Goal: Answer question/provide support

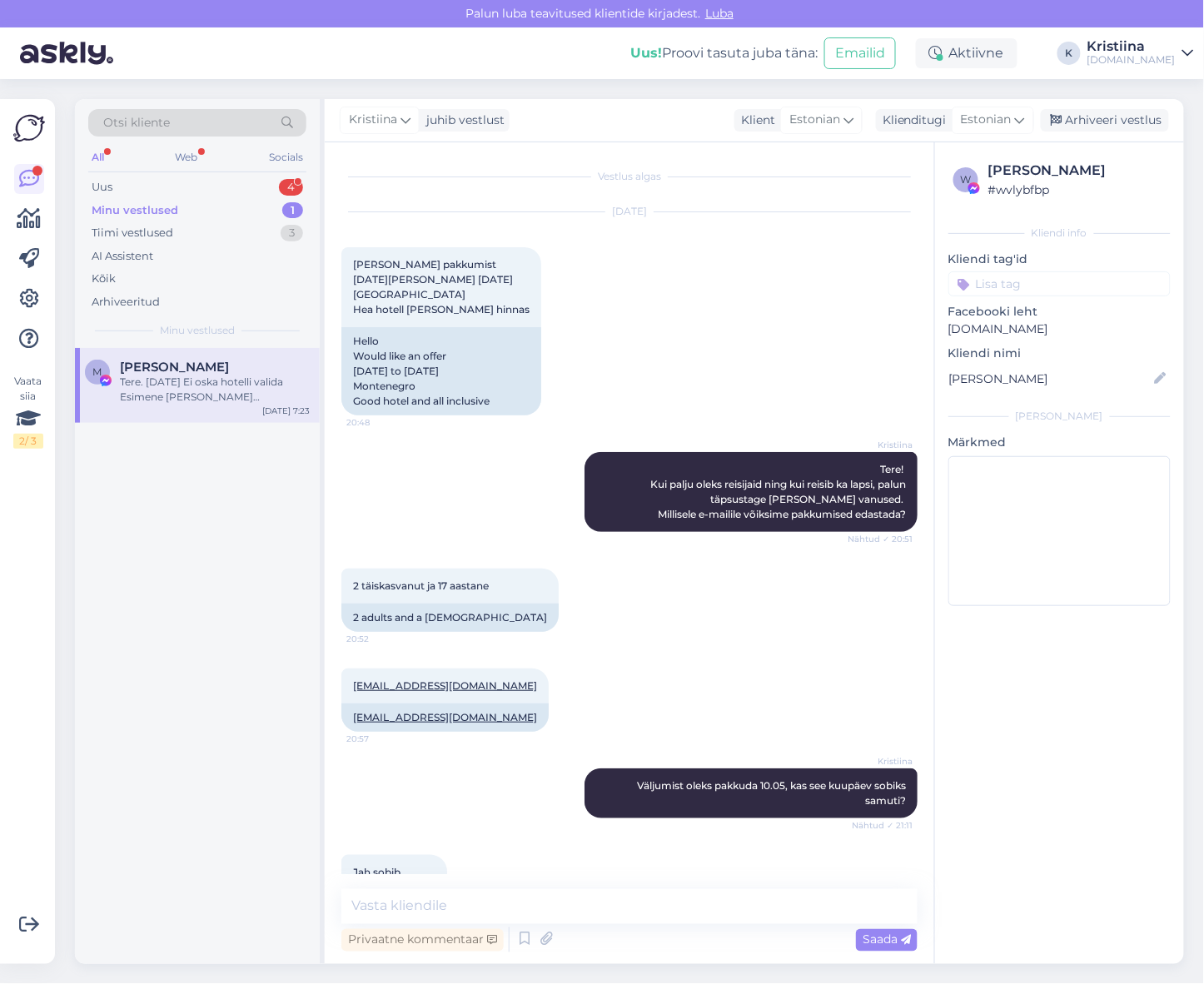
scroll to position [2252, 0]
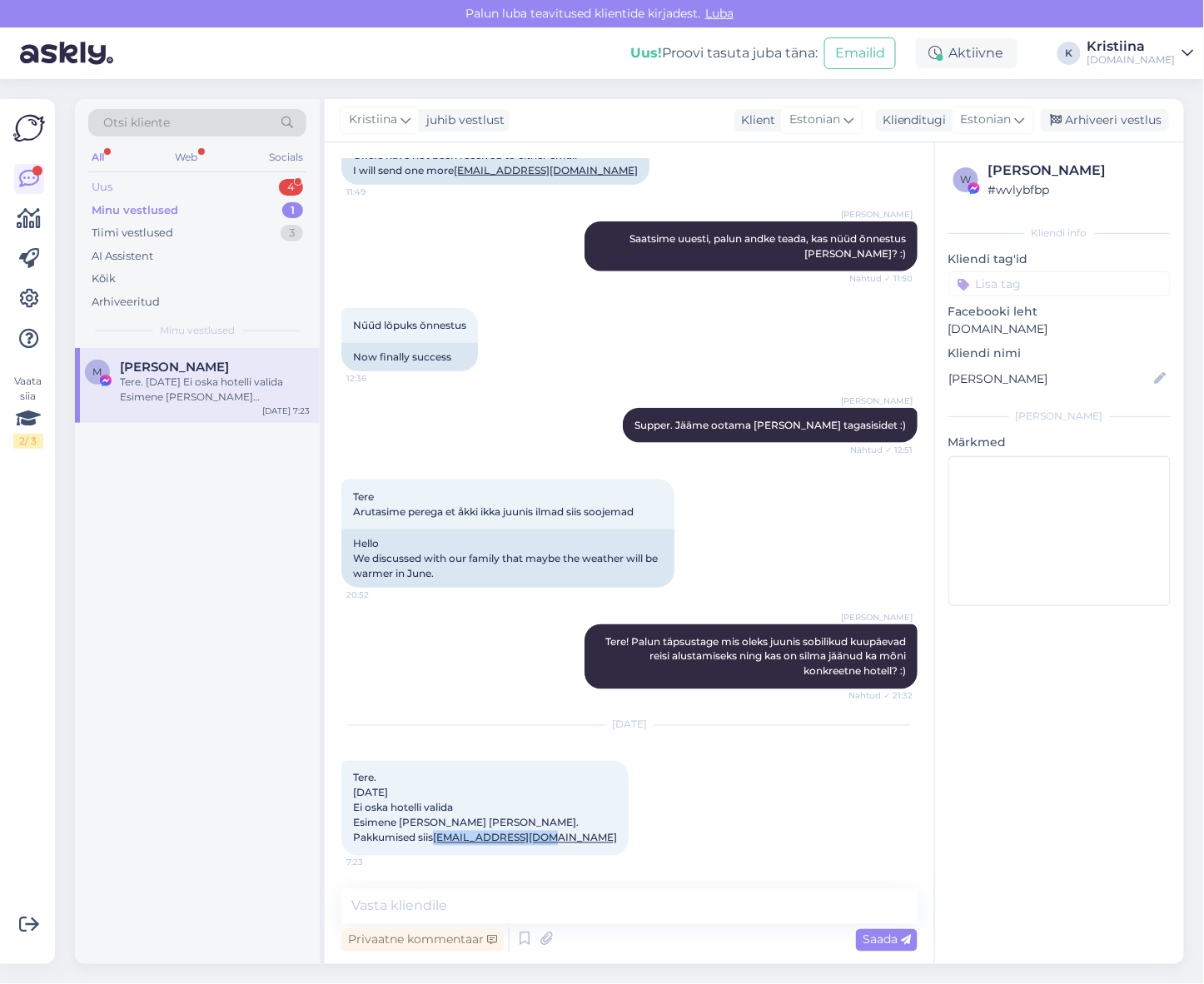
click at [203, 192] on div "Uus 4" at bounding box center [197, 187] width 218 height 23
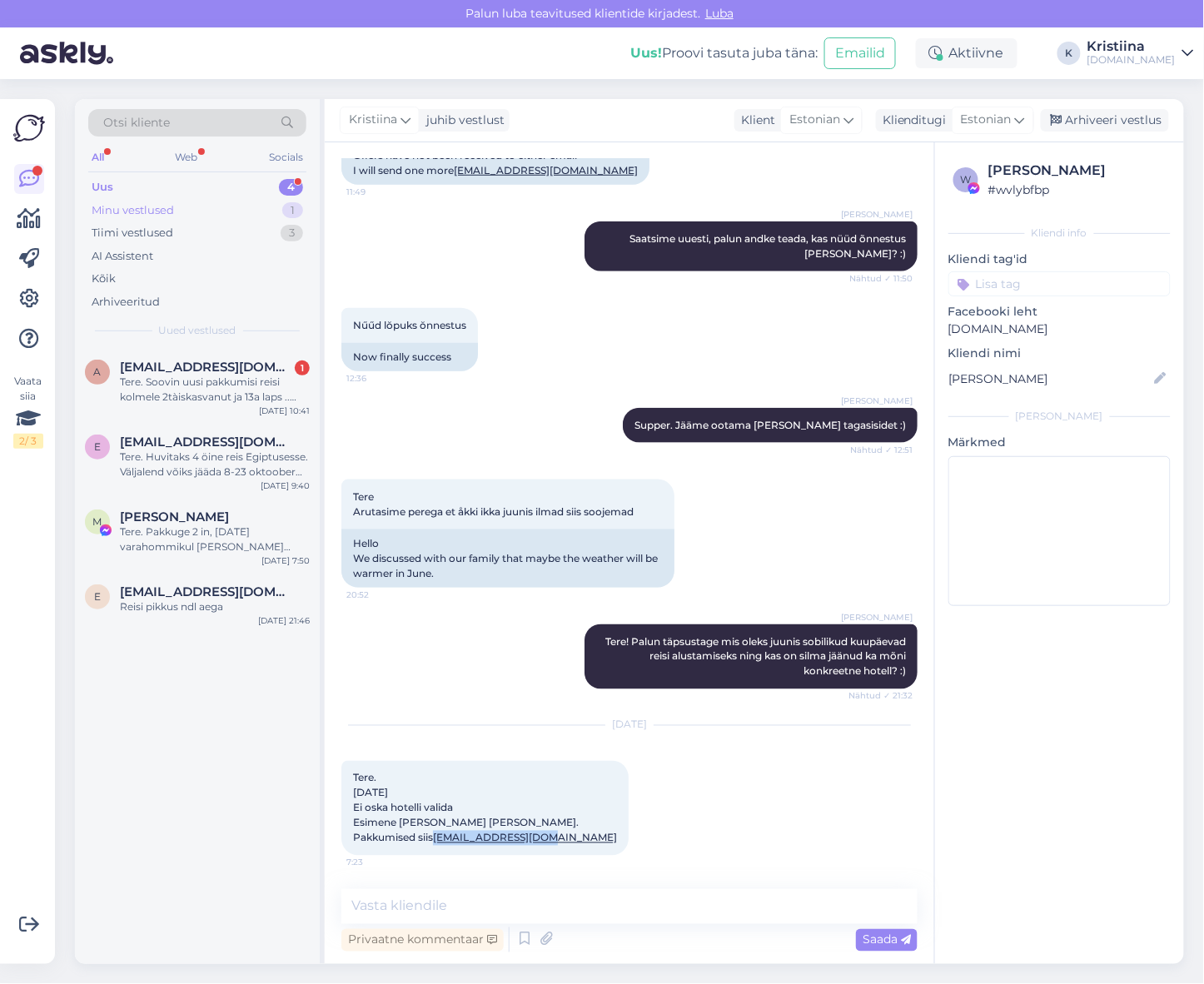
click at [180, 213] on div "Minu vestlused 1" at bounding box center [197, 211] width 218 height 23
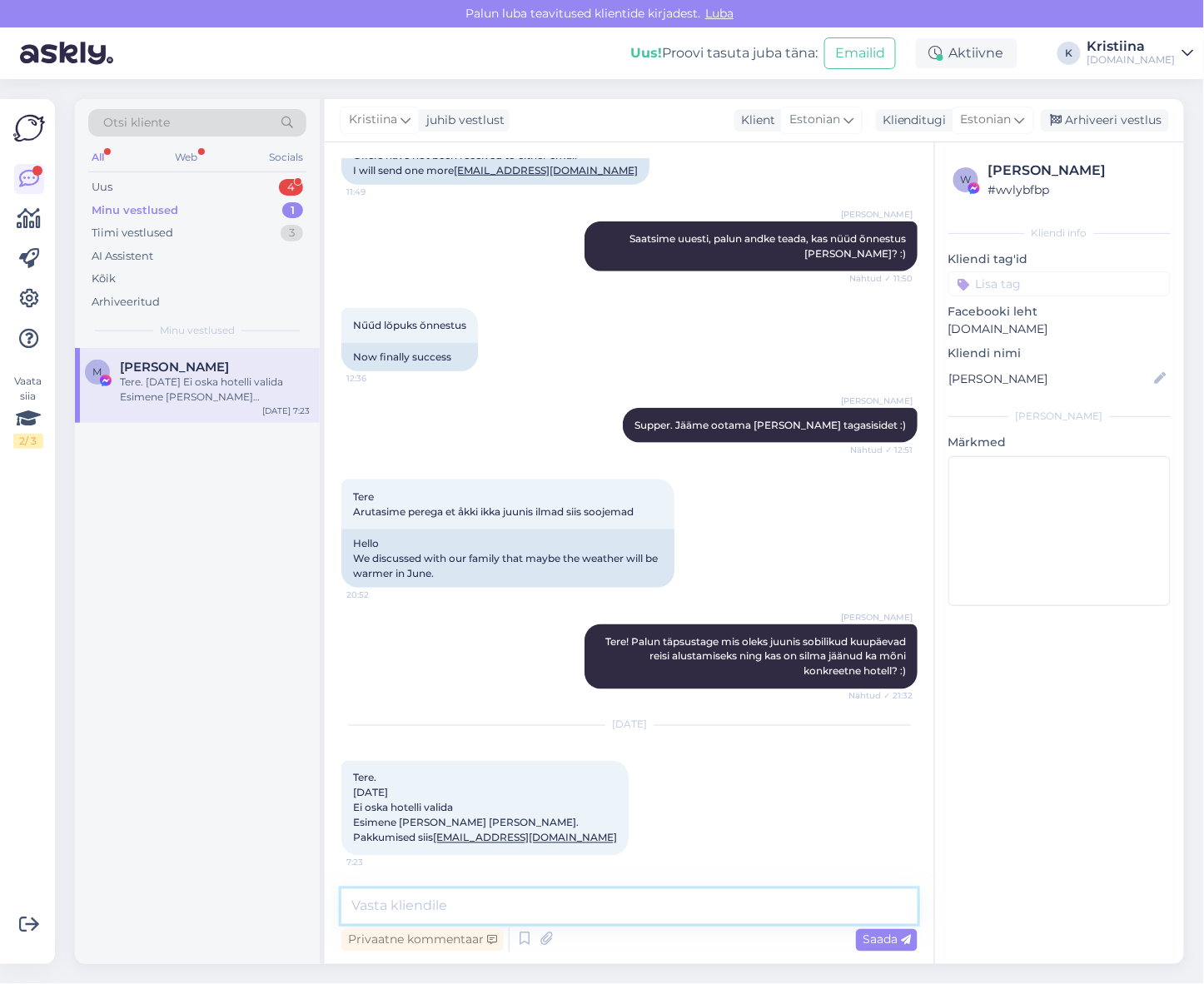
click at [459, 911] on textarea at bounding box center [629, 907] width 576 height 35
type textarea "Tere!01.06 paraku ei ole reisi pakkuda. Võrdlesin 31.05 ja 02.06 väljuvate reis…"
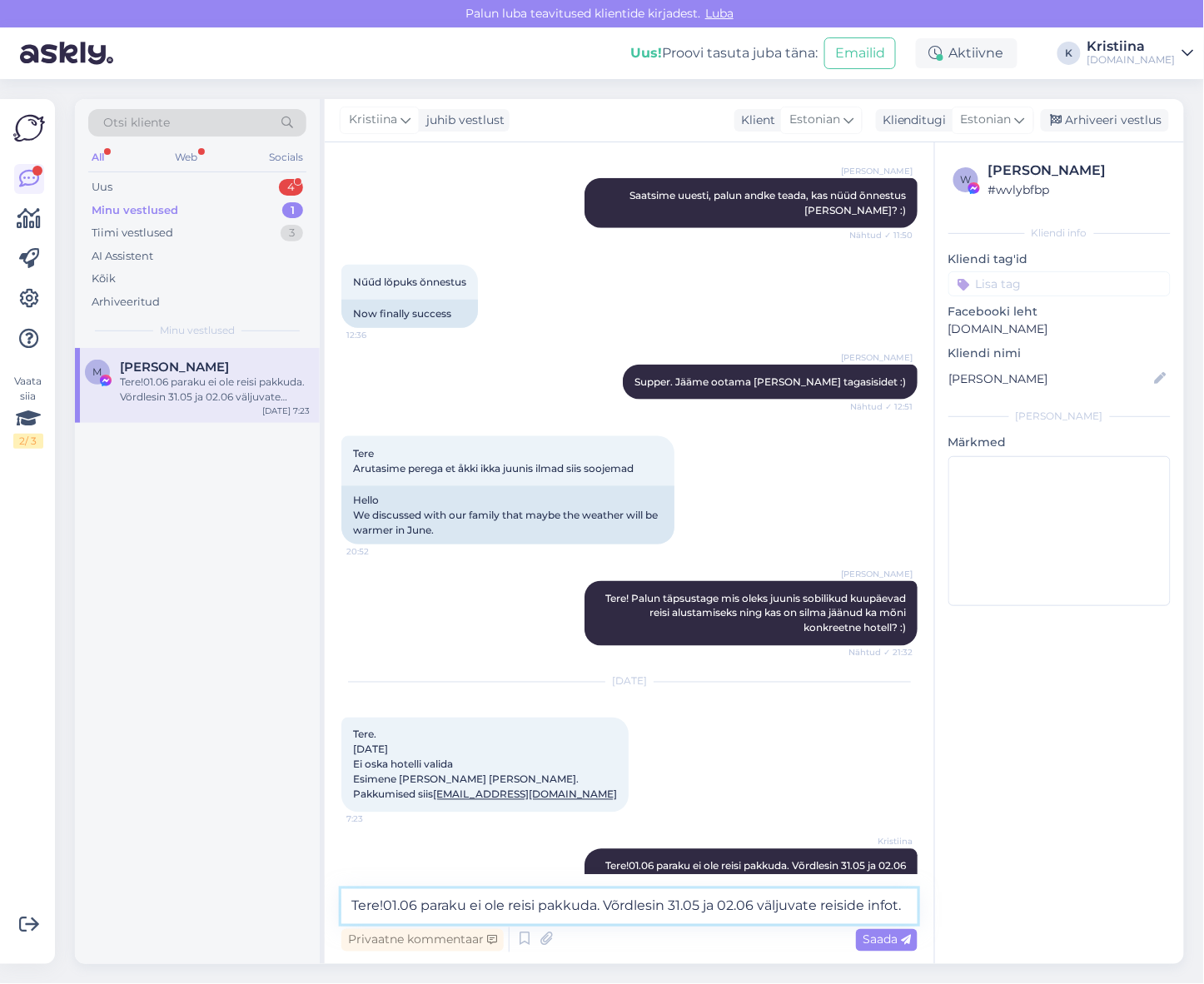
scroll to position [2339, 0]
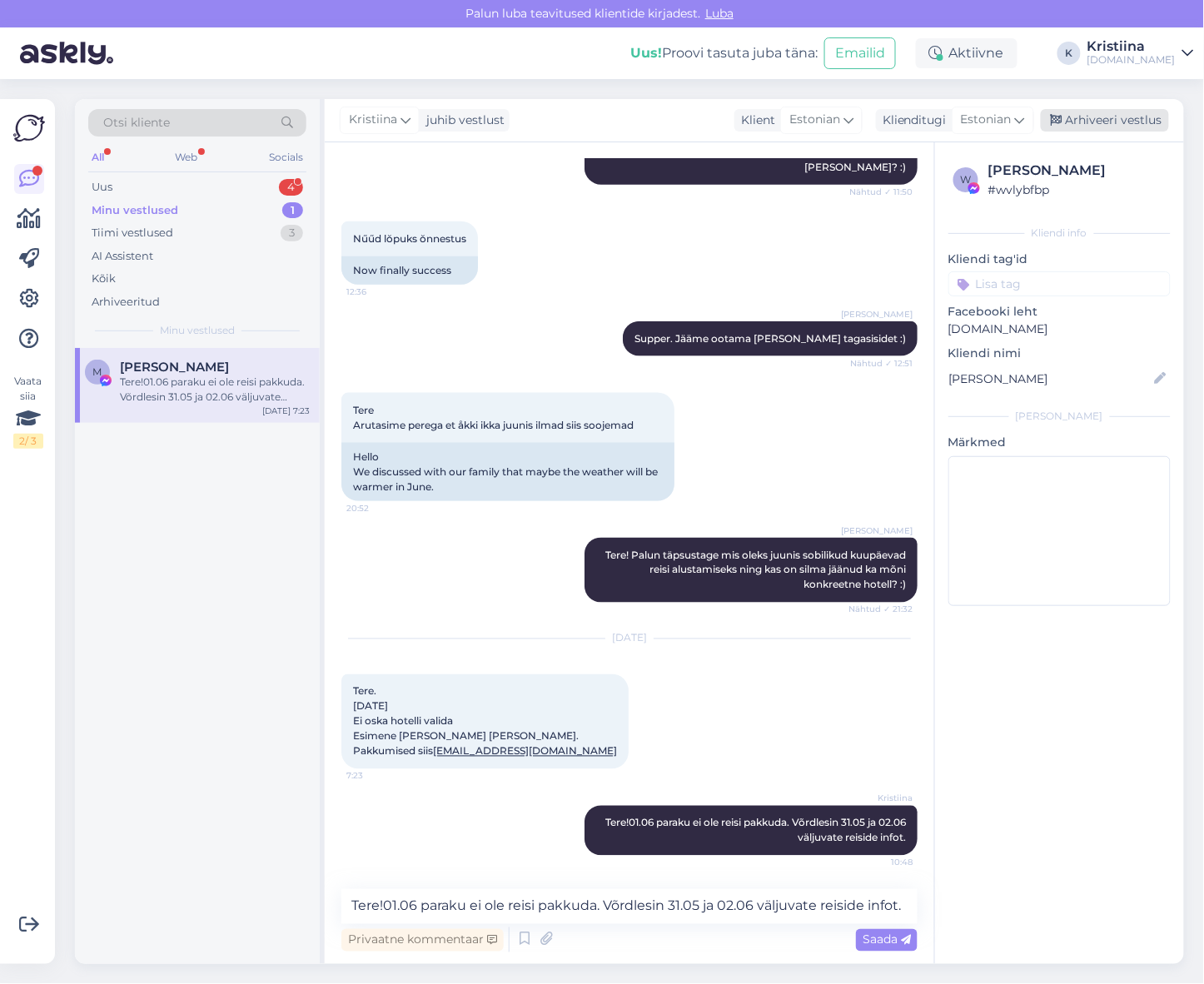
click at [1092, 123] on div "Arhiveeri vestlus" at bounding box center [1105, 120] width 128 height 23
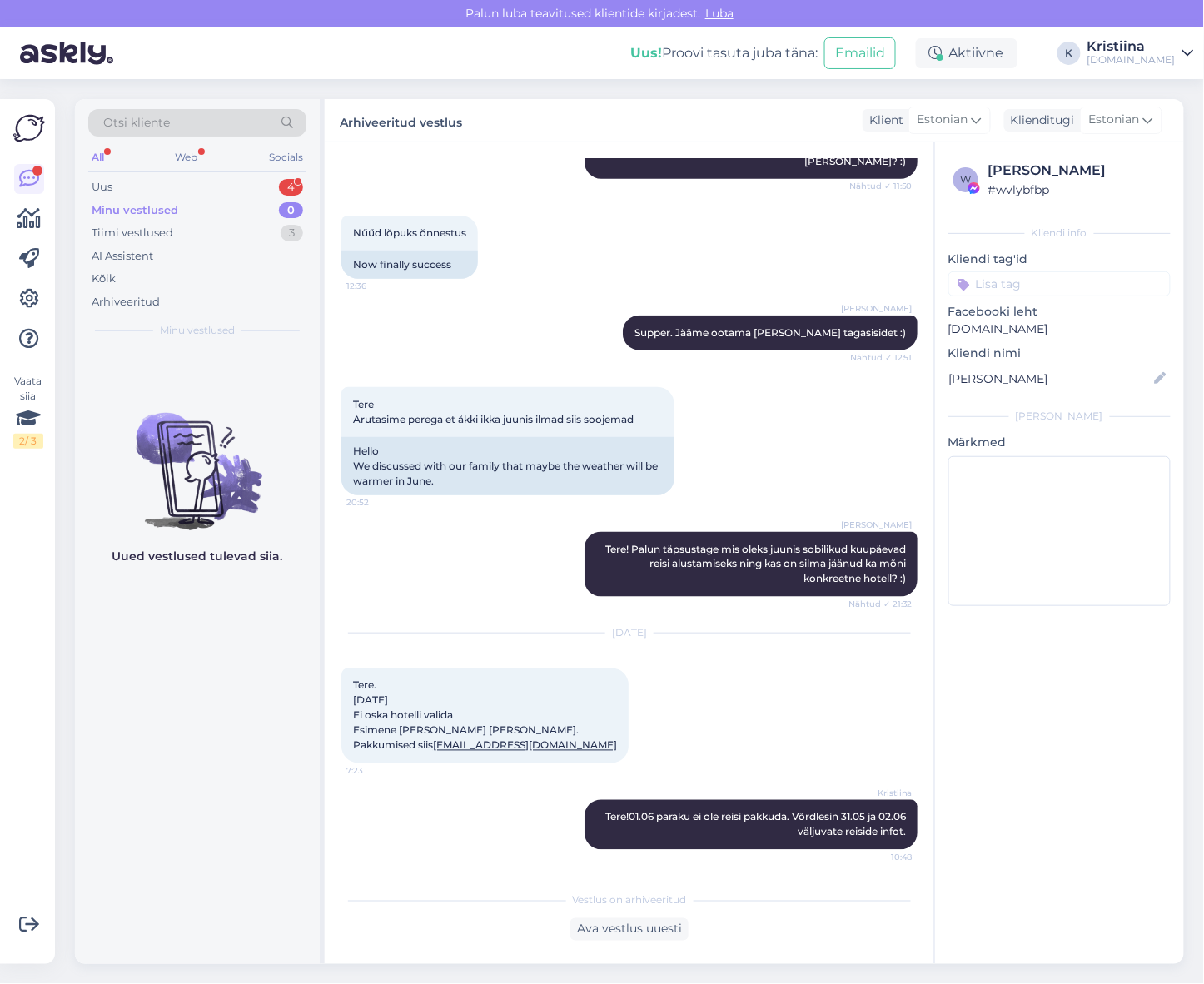
click at [204, 199] on div "Minu vestlused 0" at bounding box center [197, 211] width 218 height 23
click at [195, 188] on div "Uus 4" at bounding box center [197, 187] width 218 height 23
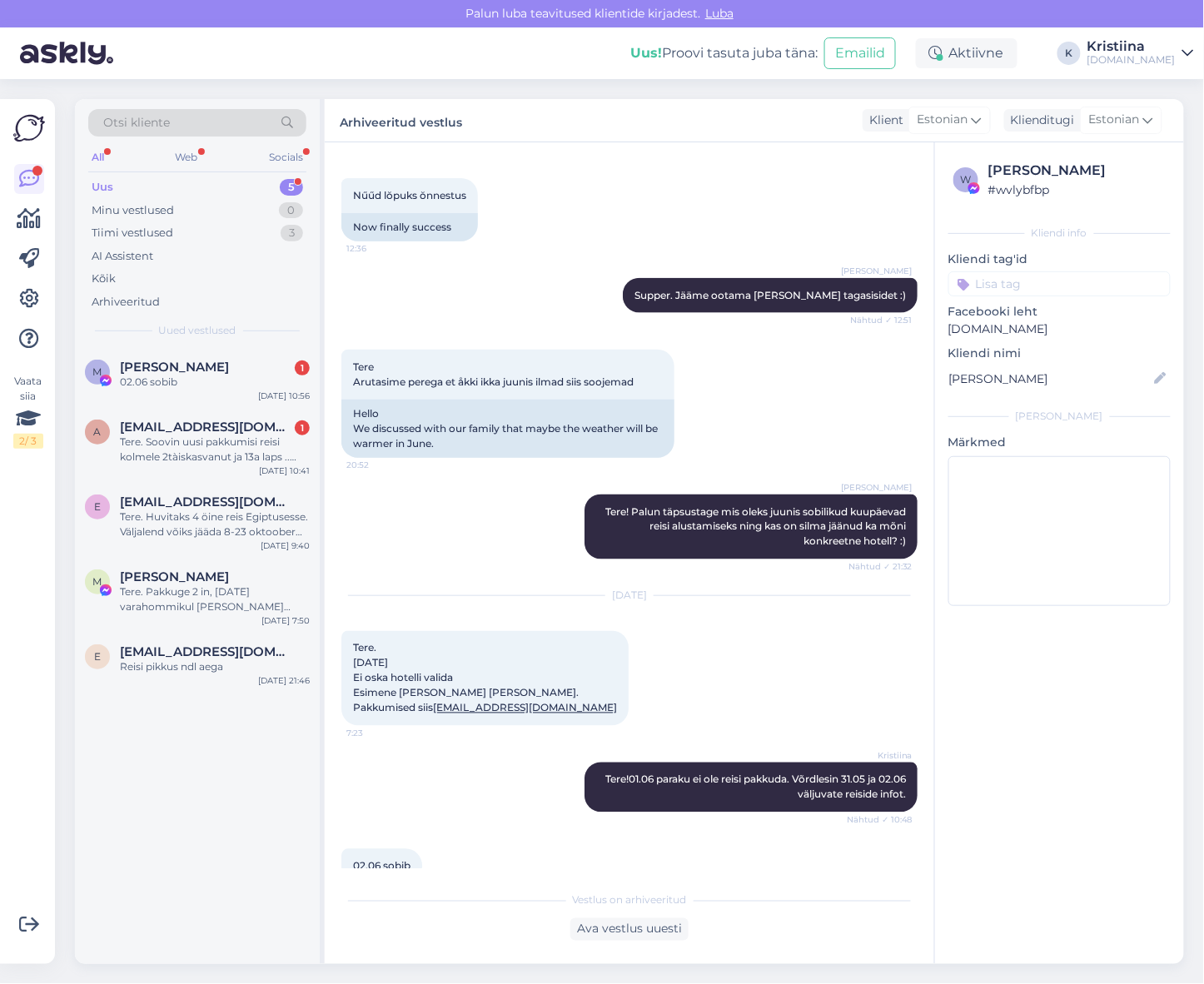
scroll to position [2416, 0]
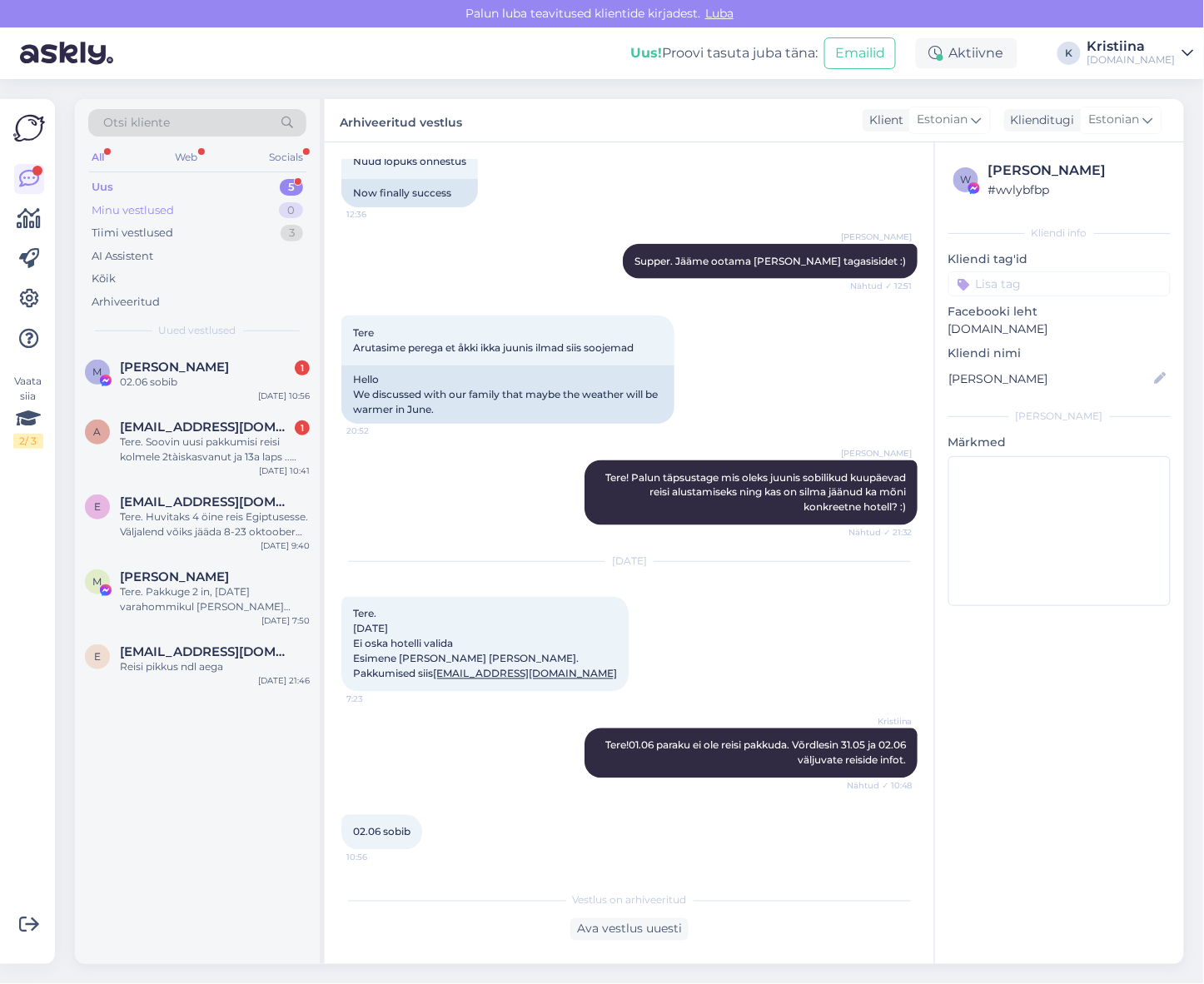
click at [204, 203] on div "Minu vestlused 0" at bounding box center [197, 211] width 218 height 23
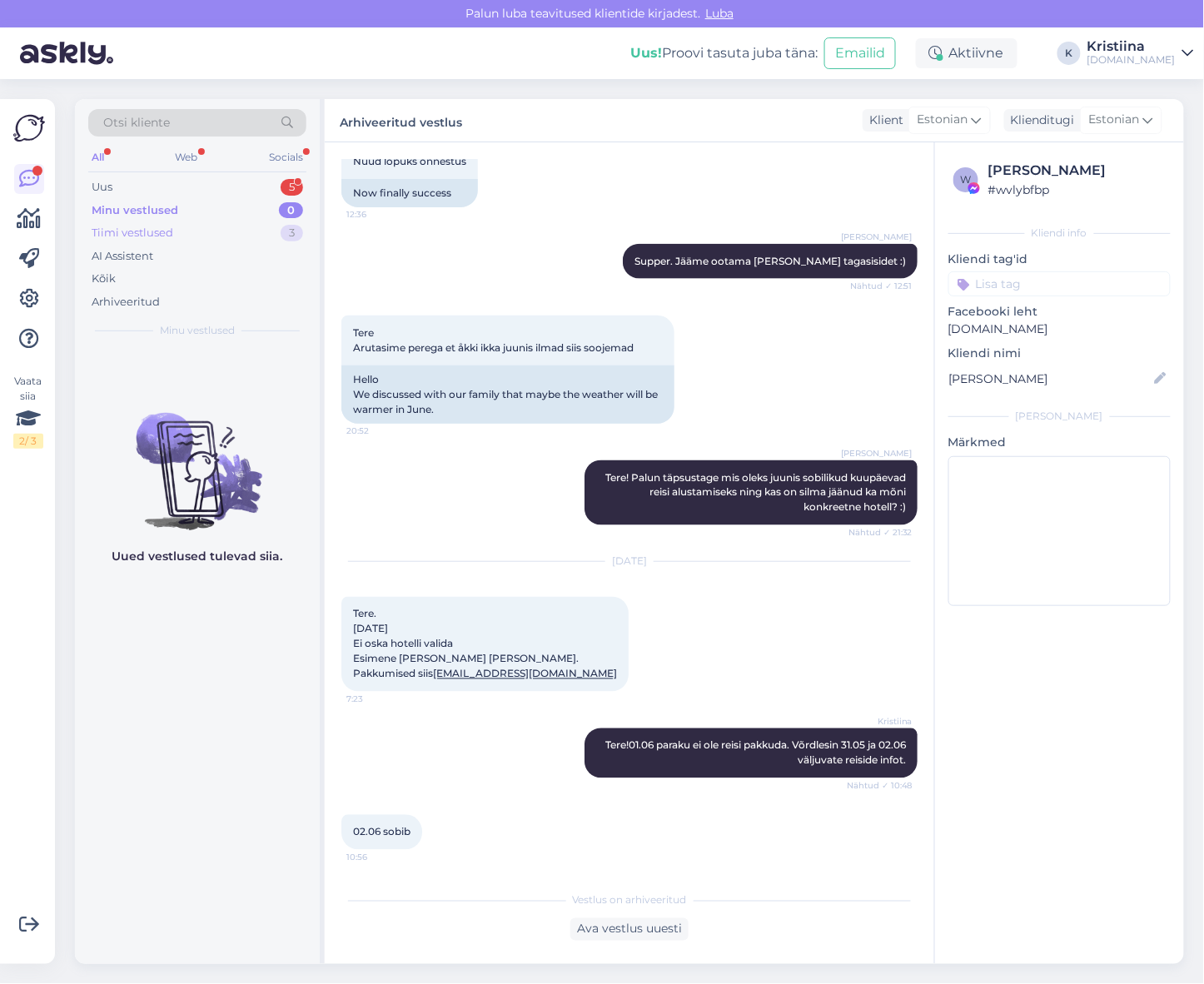
click at [206, 233] on div "Tiimi vestlused 3" at bounding box center [197, 233] width 218 height 23
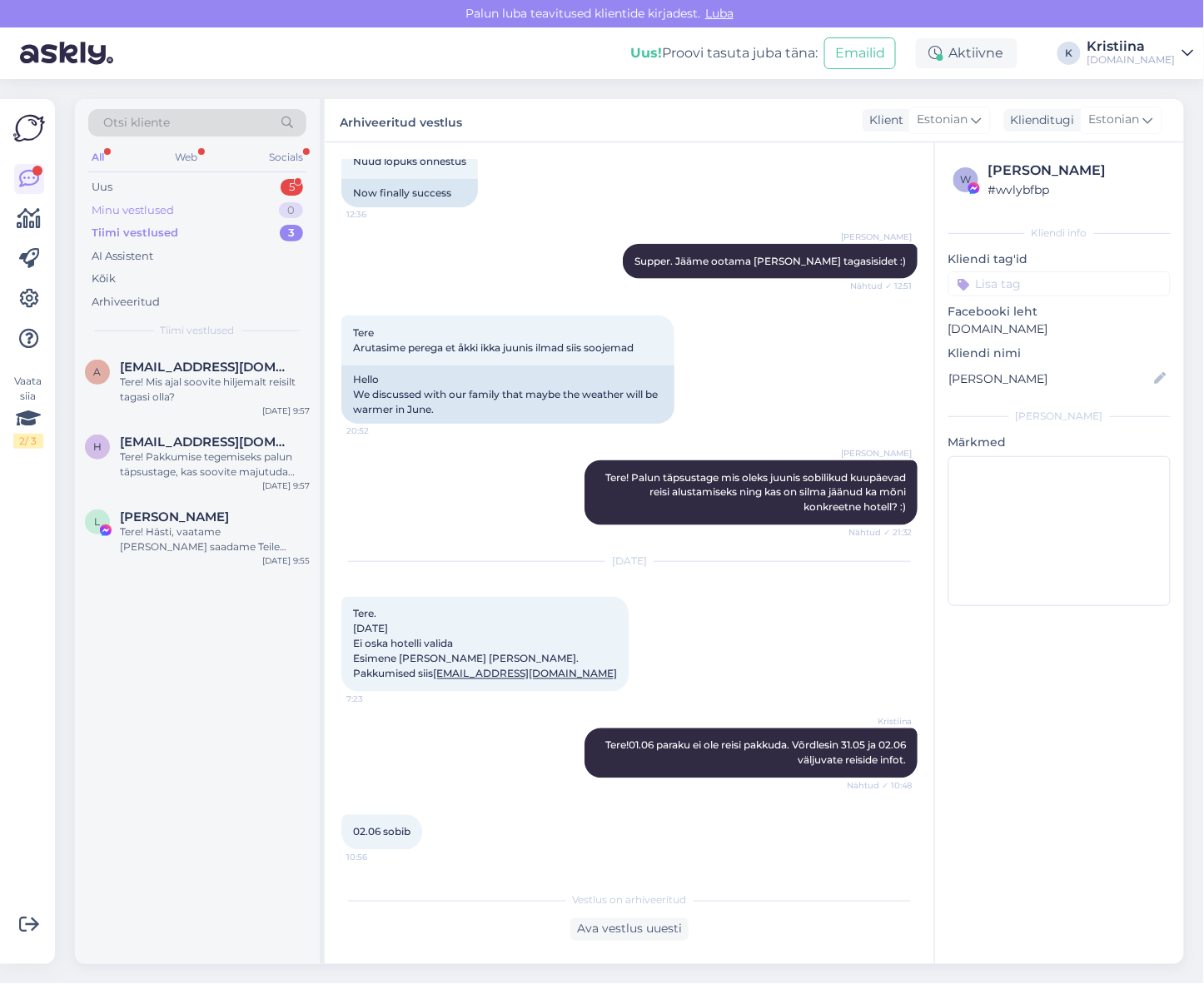
click at [194, 201] on div "Minu vestlused 0" at bounding box center [197, 211] width 218 height 23
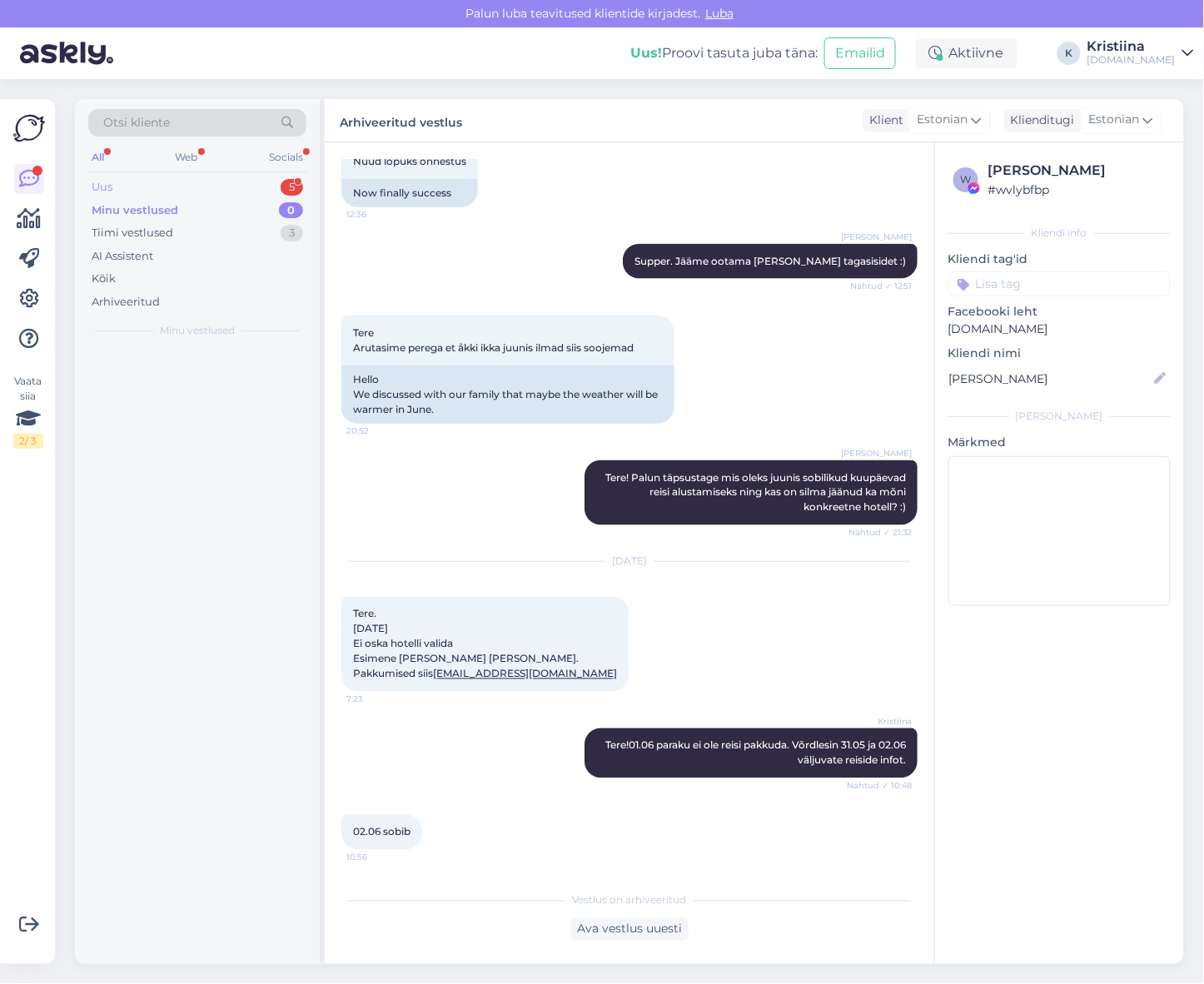
click at [185, 186] on div "Uus 5" at bounding box center [197, 187] width 218 height 23
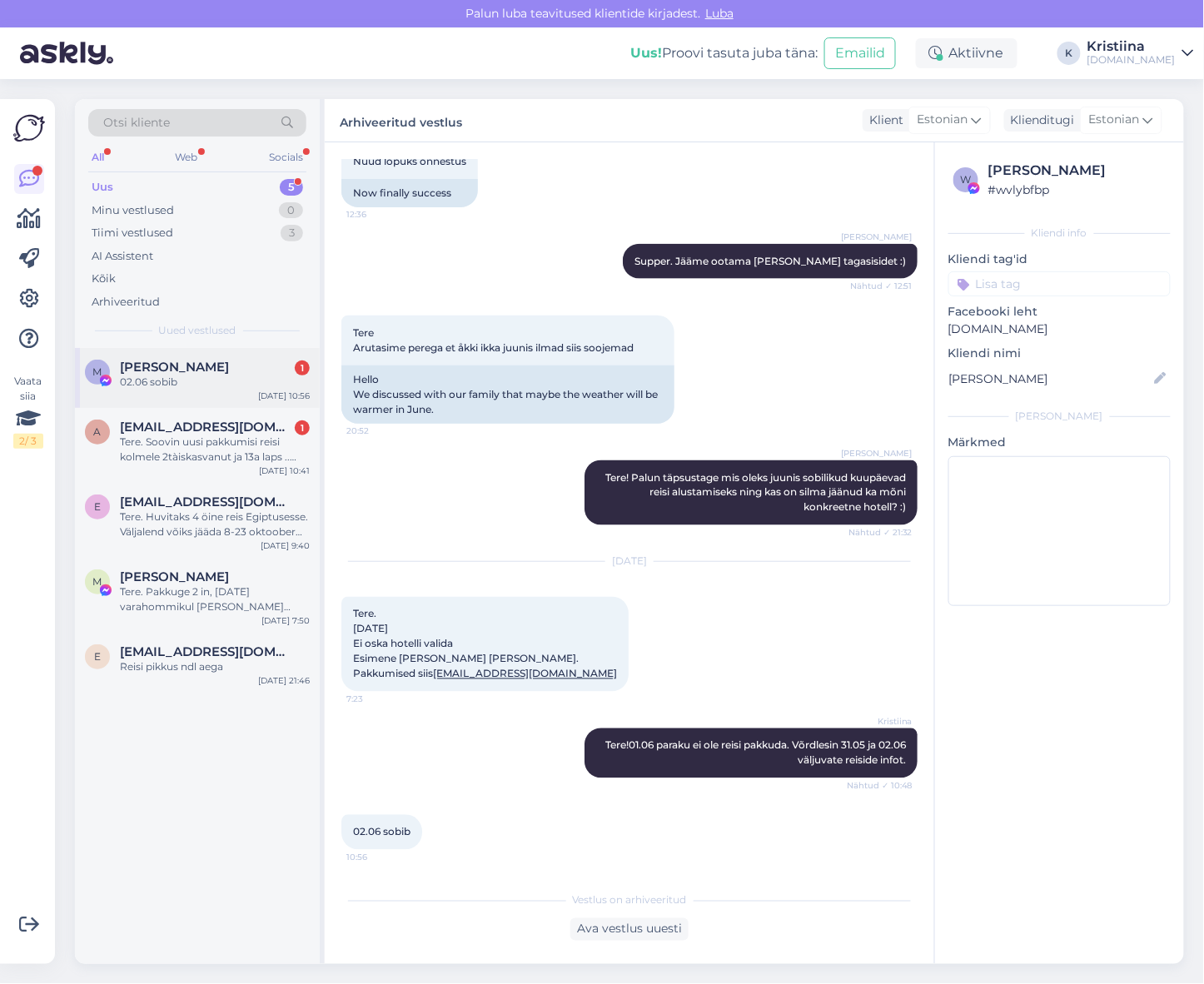
click at [194, 367] on div "[PERSON_NAME] 1" at bounding box center [214, 366] width 190 height 15
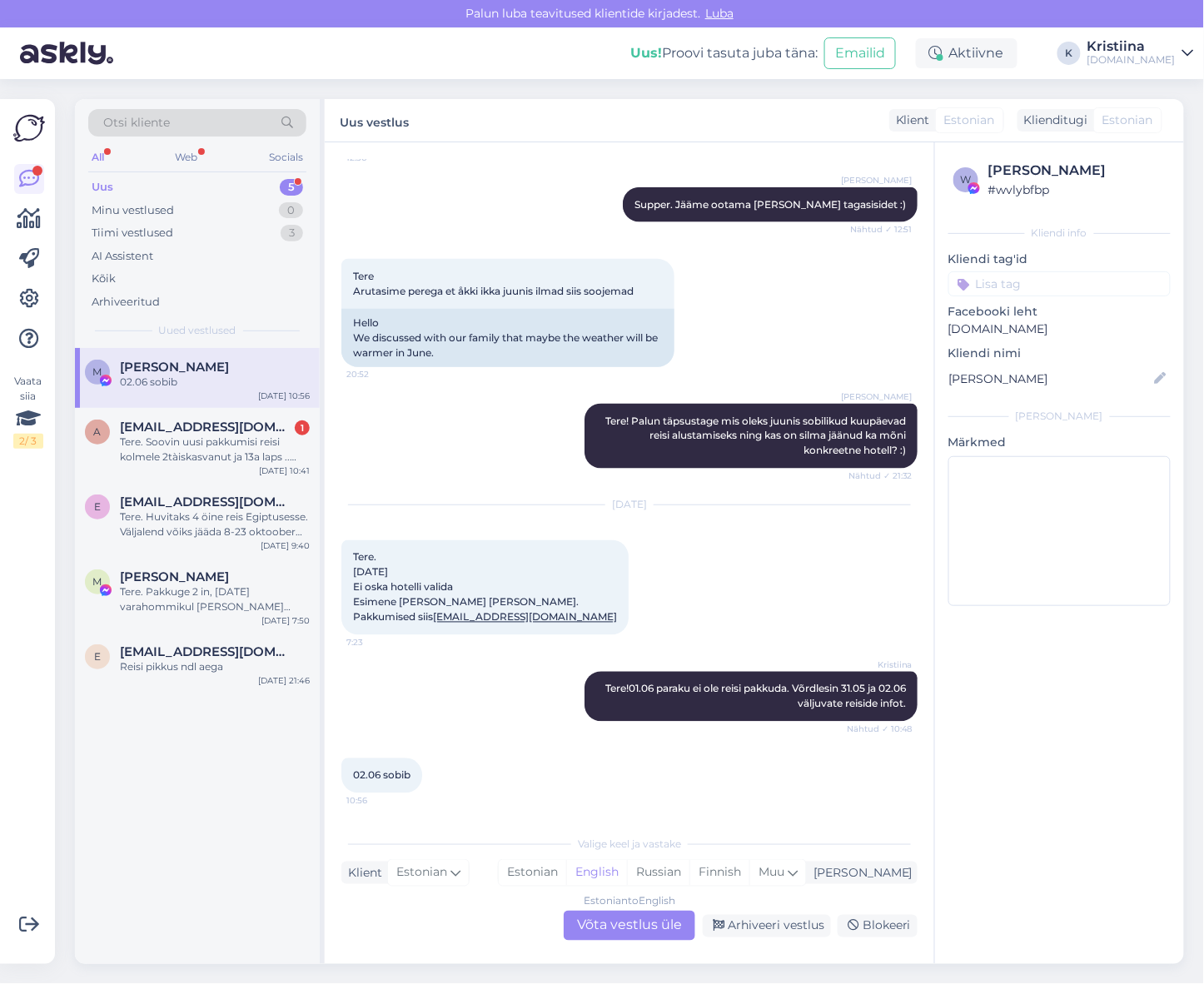
click at [611, 926] on div "Estonian to English Võta vestlus üle" at bounding box center [629, 925] width 131 height 30
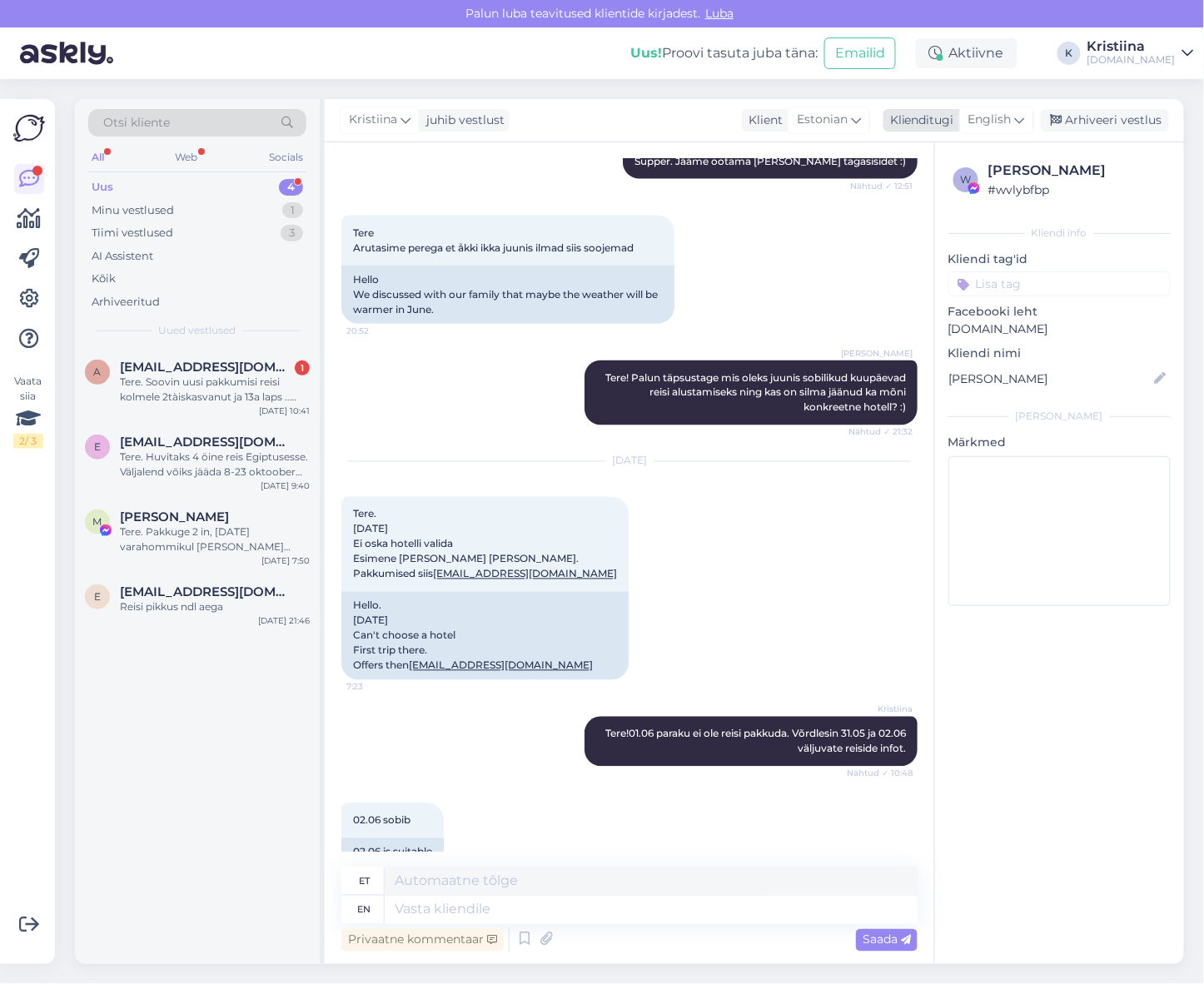
click at [1011, 128] on span "English" at bounding box center [990, 120] width 43 height 18
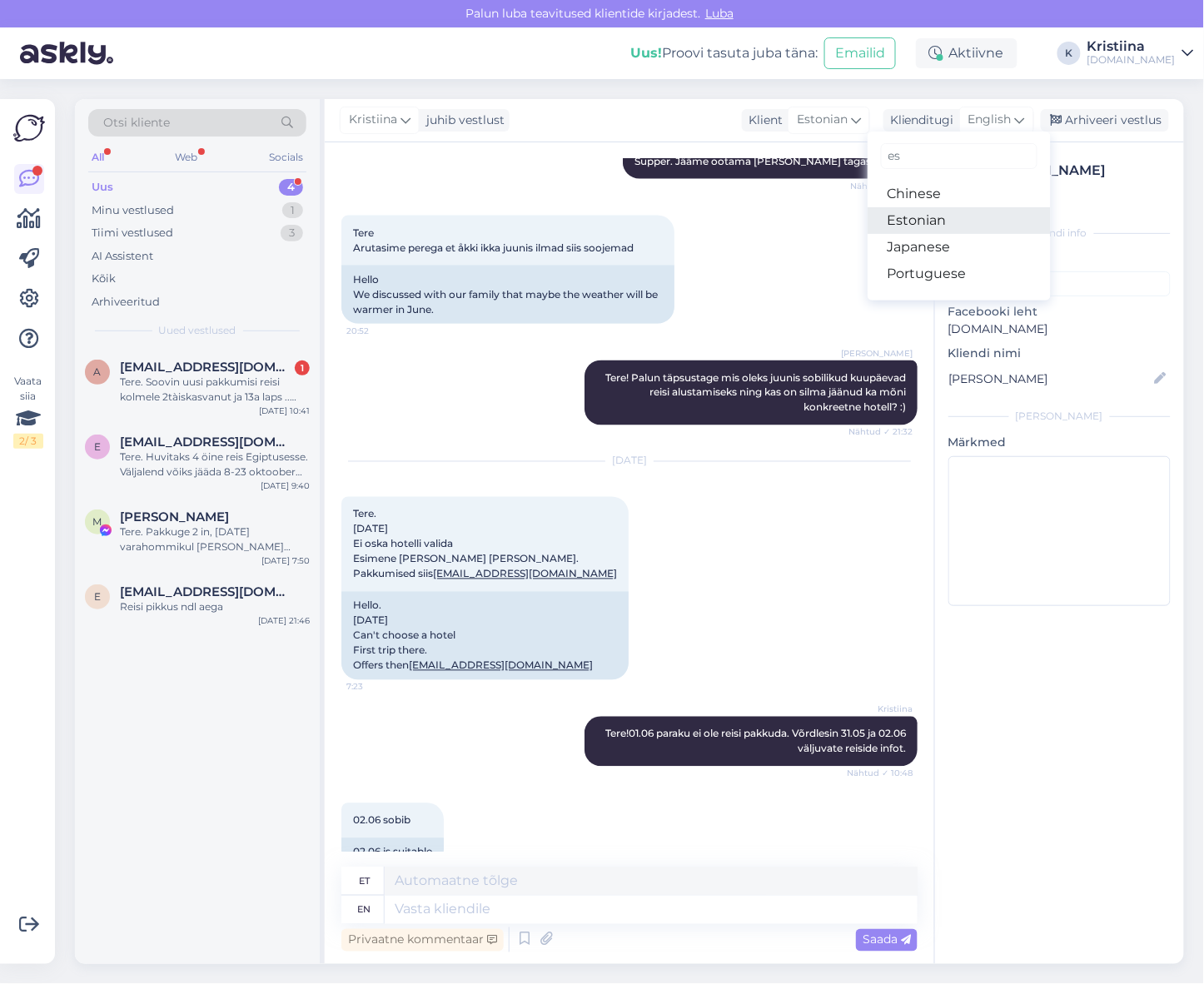
click at [945, 217] on link "Estonian" at bounding box center [958, 221] width 183 height 27
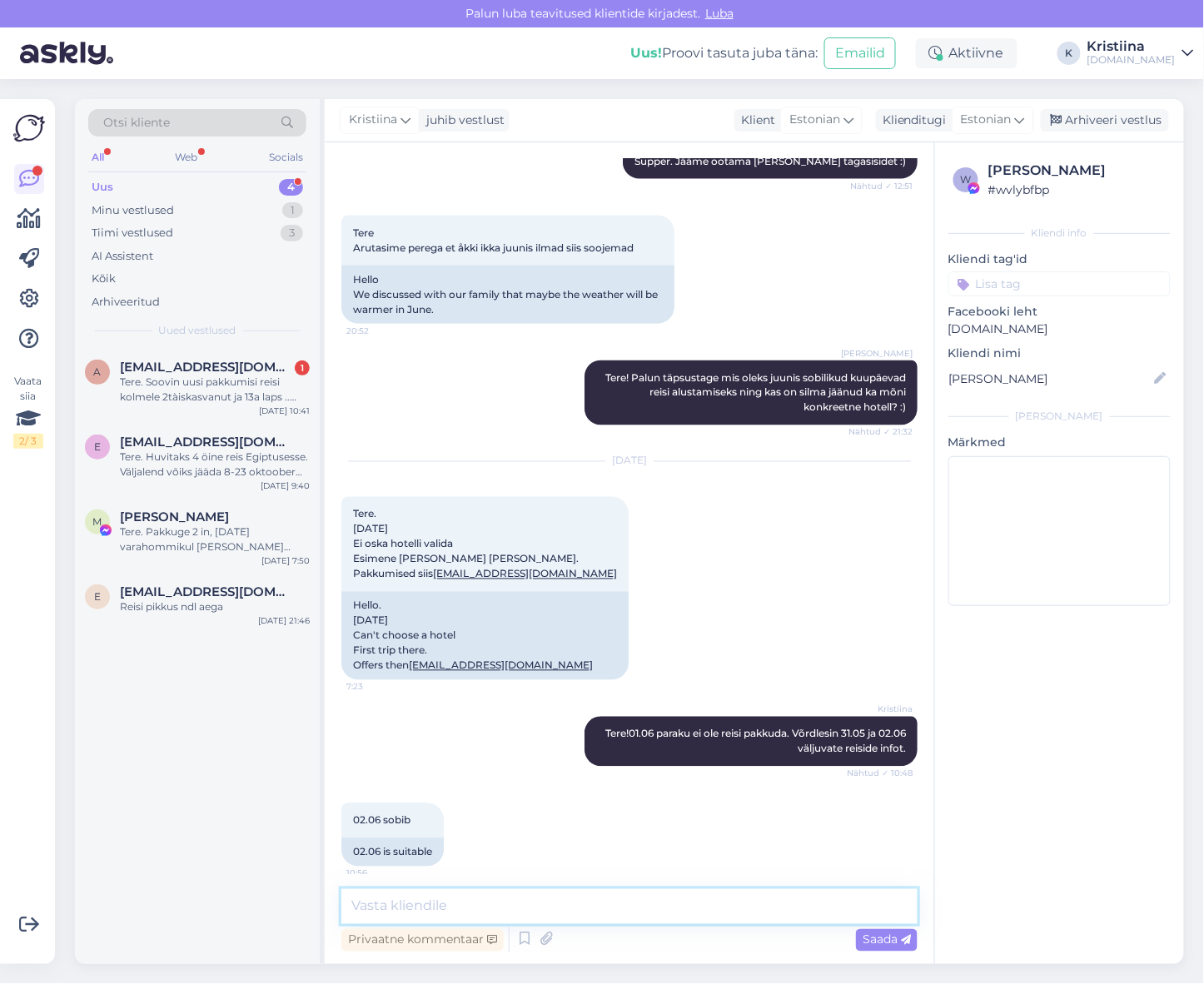
click at [629, 907] on textarea at bounding box center [629, 907] width 576 height 35
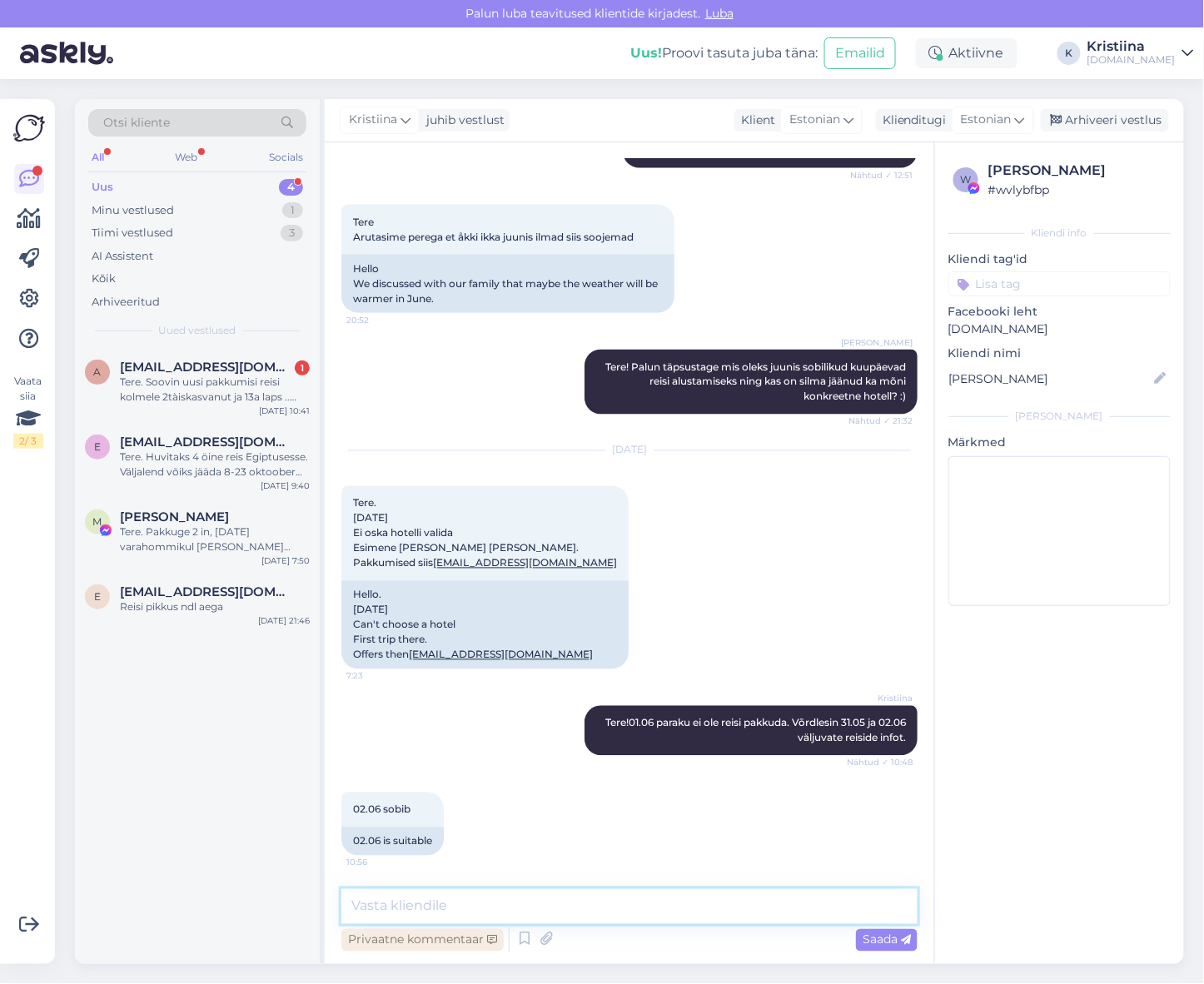
scroll to position [2541, 0]
type textarea "Edastan kohe kõikide hotellide hinnad 02.06 väljumisele :)"
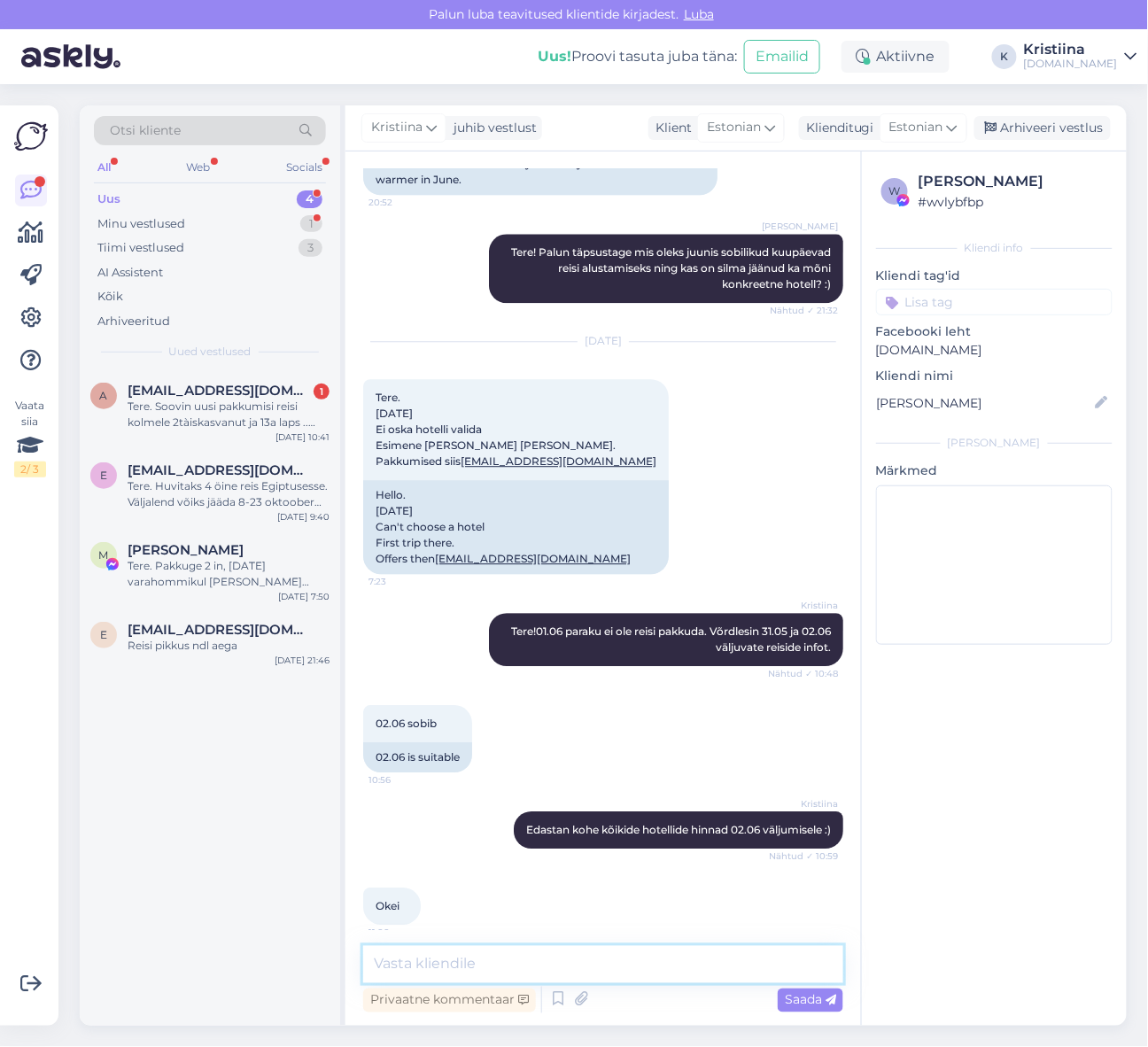
scroll to position [2856, 0]
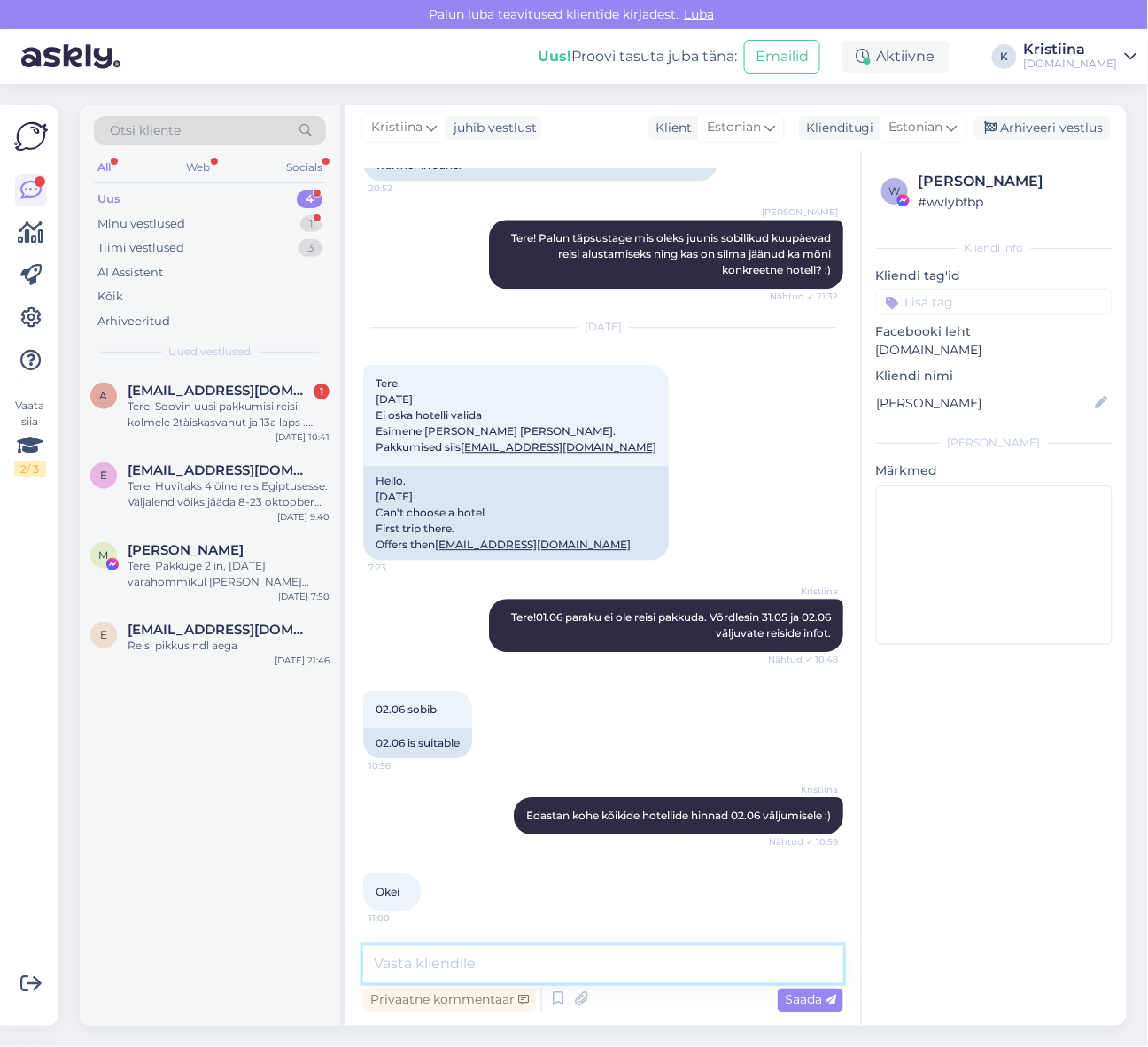
click at [514, 960] on textarea at bounding box center [603, 965] width 480 height 37
type textarea "Saatsin hinnad e-mailile :)"
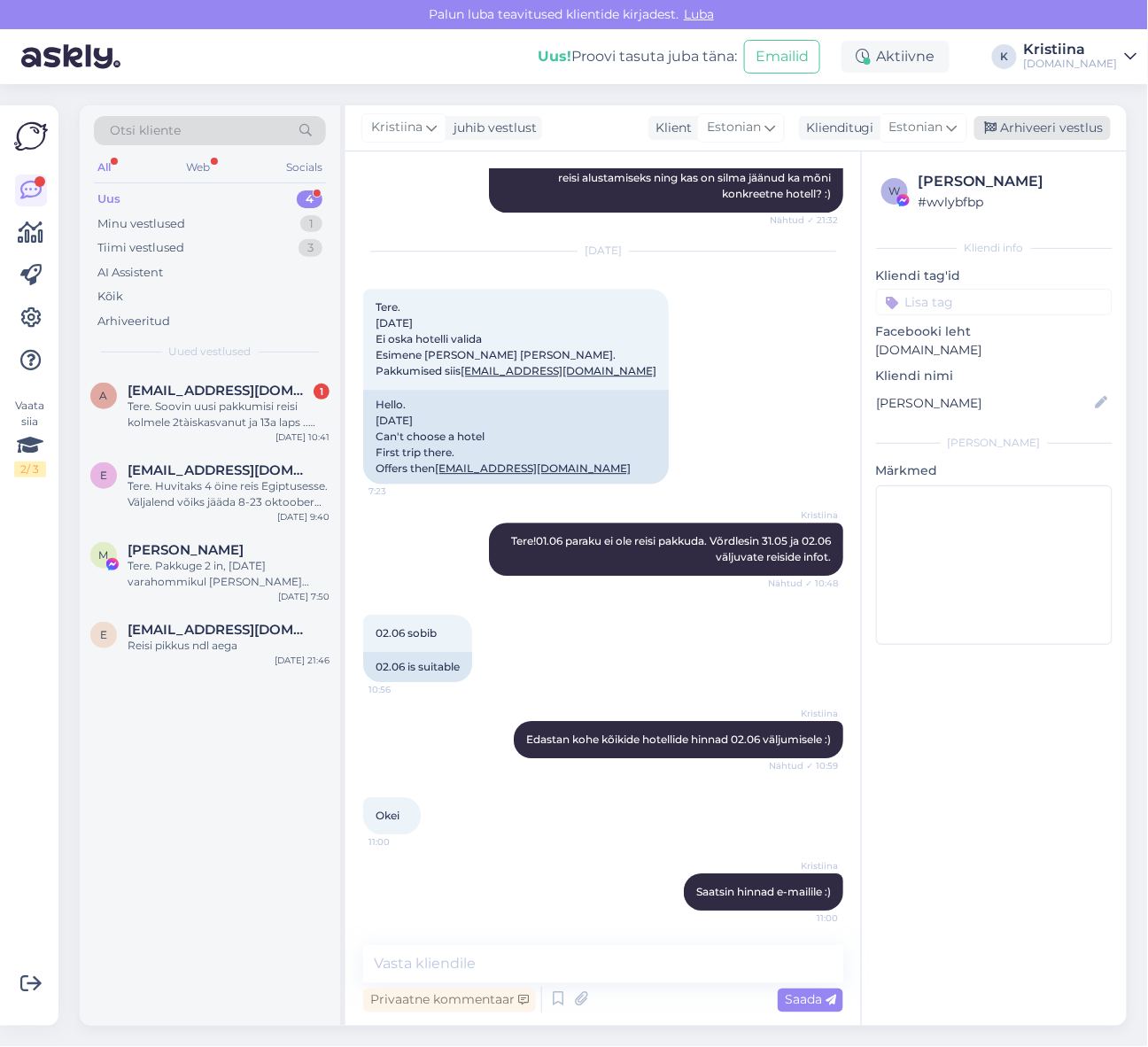
click at [1033, 131] on div "Arhiveeri vestlus" at bounding box center [1043, 127] width 136 height 24
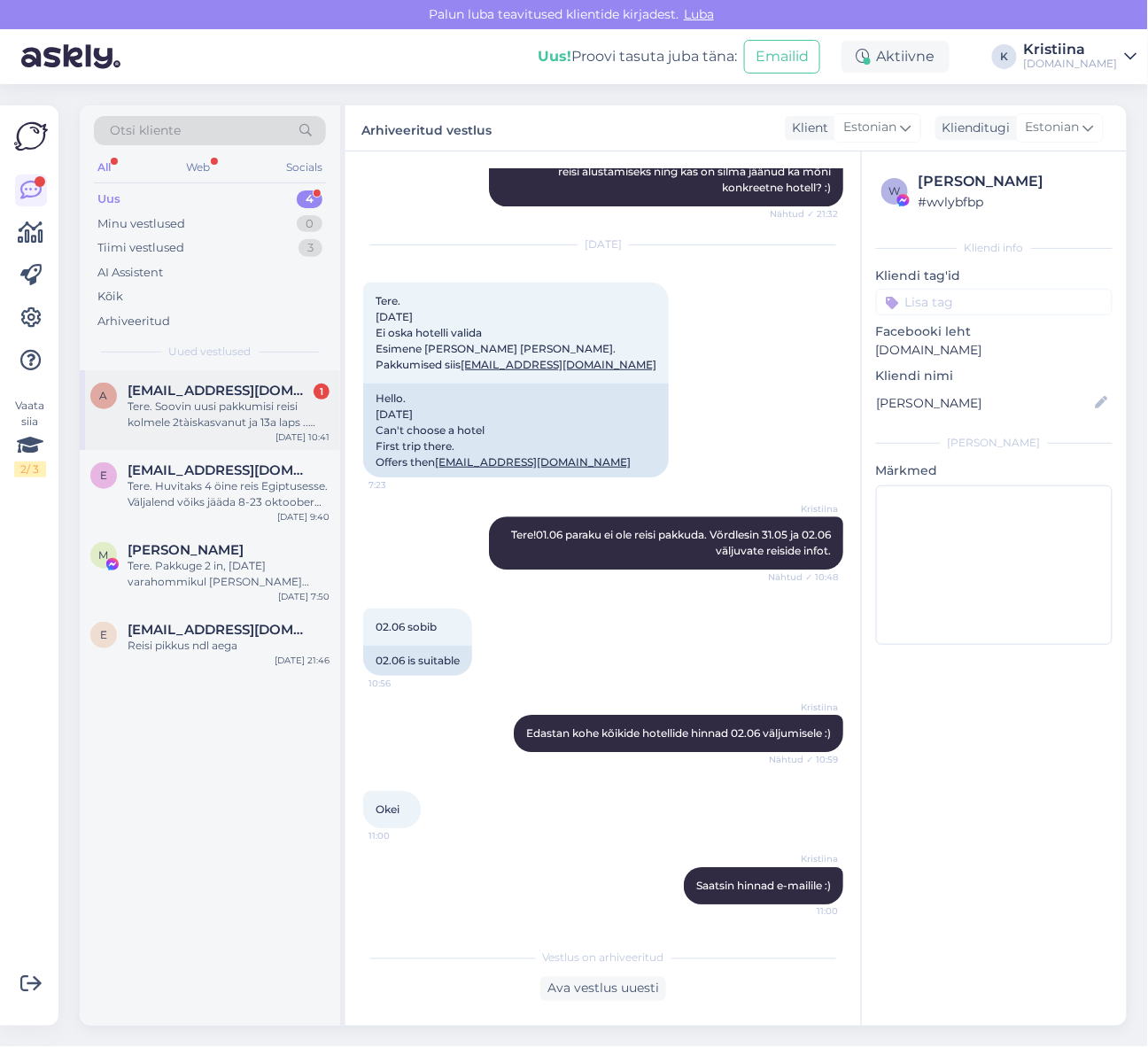
click at [208, 421] on div "Tere. Soovin uusi pakkumisi reisi kolmele 2tàiskasvanut ja 13a laps .. juuni/ju…" at bounding box center [228, 414] width 202 height 32
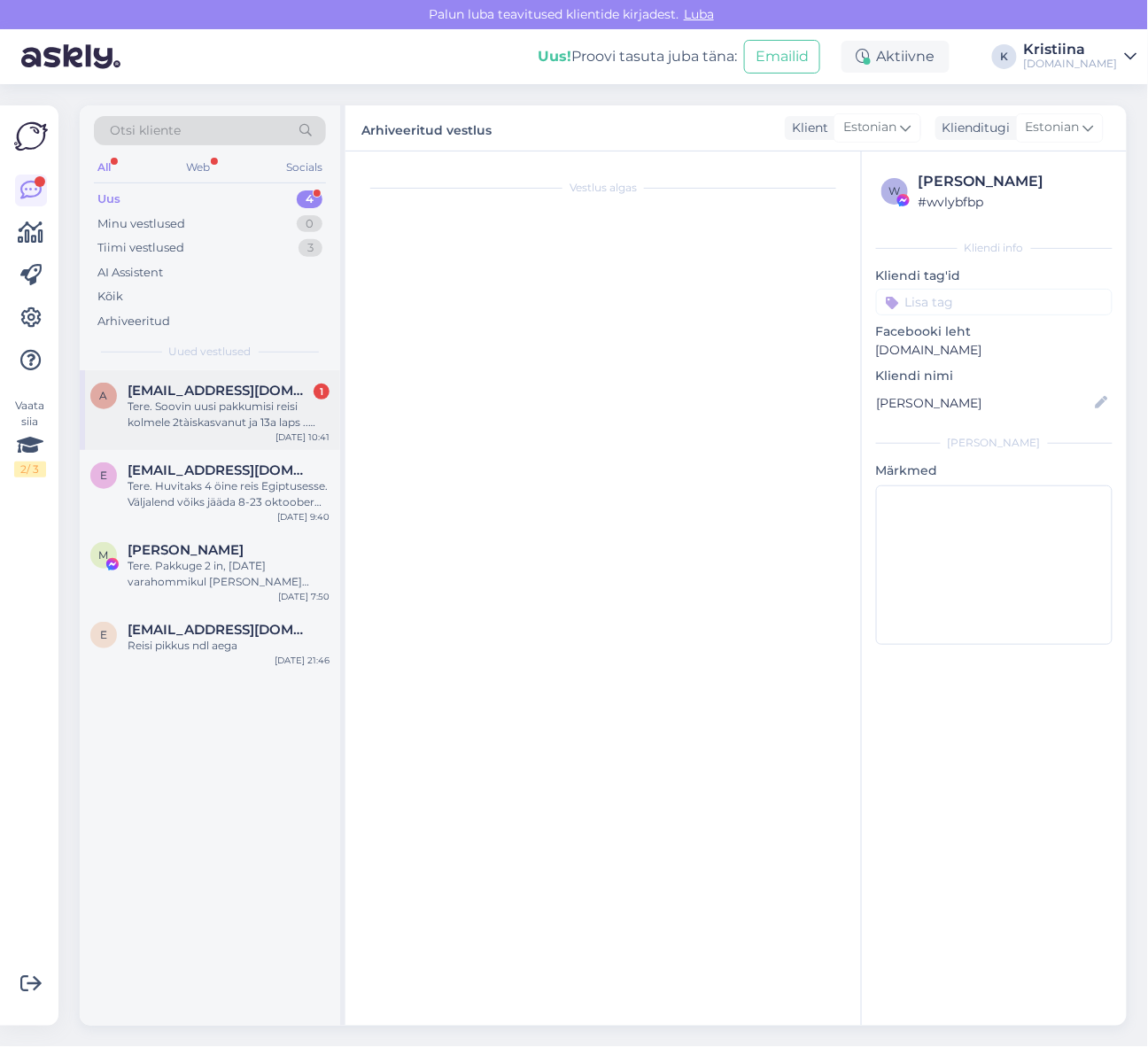
scroll to position [0, 0]
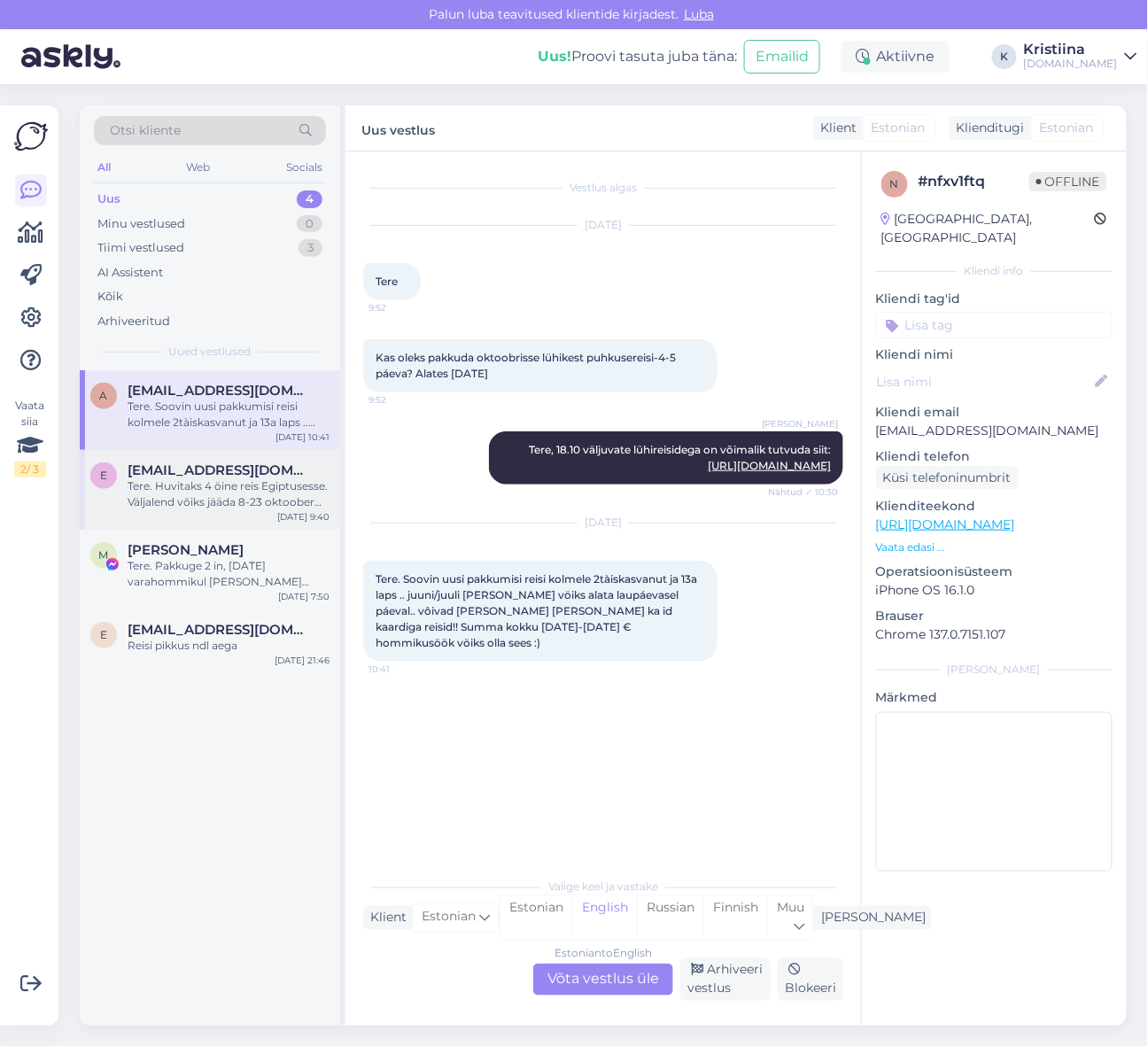
click at [232, 482] on div "Tere. Huvitaks 4 öine reis Egiptusesse. Väljalend võiks jääda 8-23 oktoober sis…" at bounding box center [228, 493] width 202 height 32
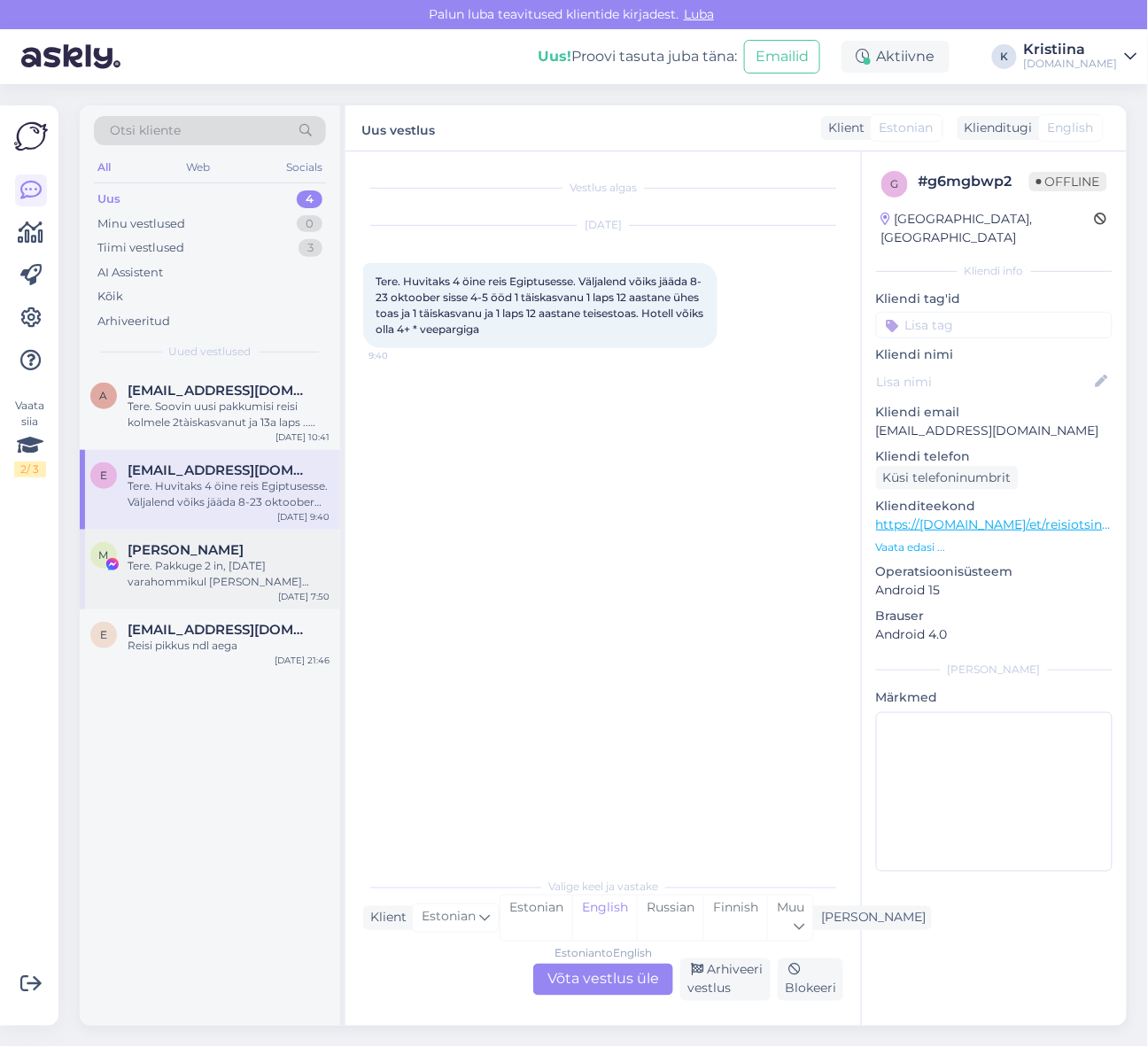
click at [188, 547] on span "[PERSON_NAME]" at bounding box center [185, 550] width 116 height 16
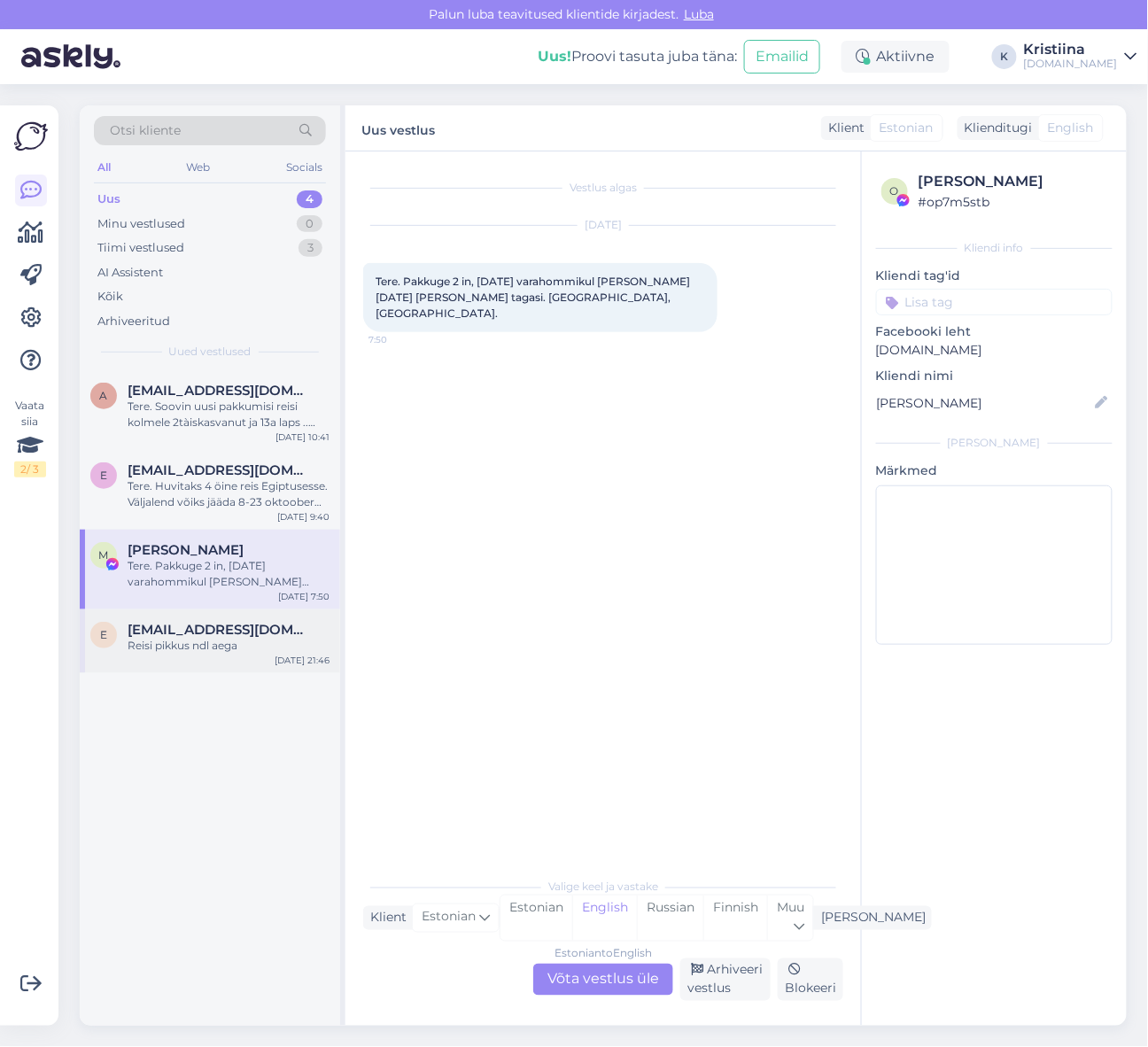
click at [222, 627] on span "[EMAIL_ADDRESS][DOMAIN_NAME]" at bounding box center [219, 629] width 184 height 16
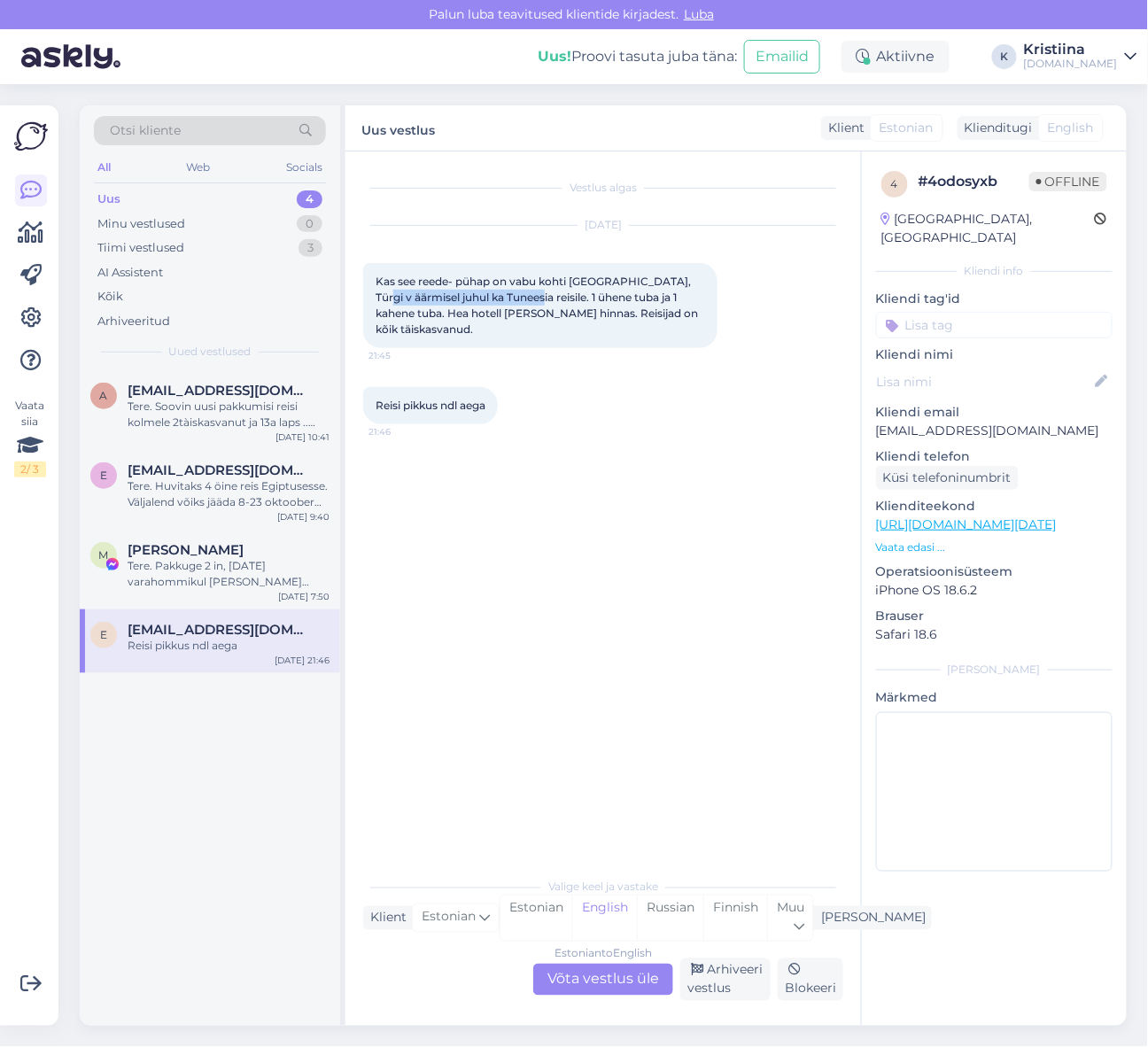
drag, startPoint x: 400, startPoint y: 297, endPoint x: 550, endPoint y: 299, distance: 150.0
click at [550, 299] on span "Kas see reede- pühap on vabu kohti [GEOGRAPHIC_DATA], Türgi v äärmisel juhul ka…" at bounding box center [538, 306] width 325 height 61
click at [563, 301] on span "Kas see reede- pühap on vabu kohti [GEOGRAPHIC_DATA], Türgi v äärmisel juhul ka…" at bounding box center [538, 306] width 325 height 61
copy p "[EMAIL_ADDRESS][DOMAIN_NAME]"
drag, startPoint x: 1040, startPoint y: 412, endPoint x: 872, endPoint y: 418, distance: 168.1
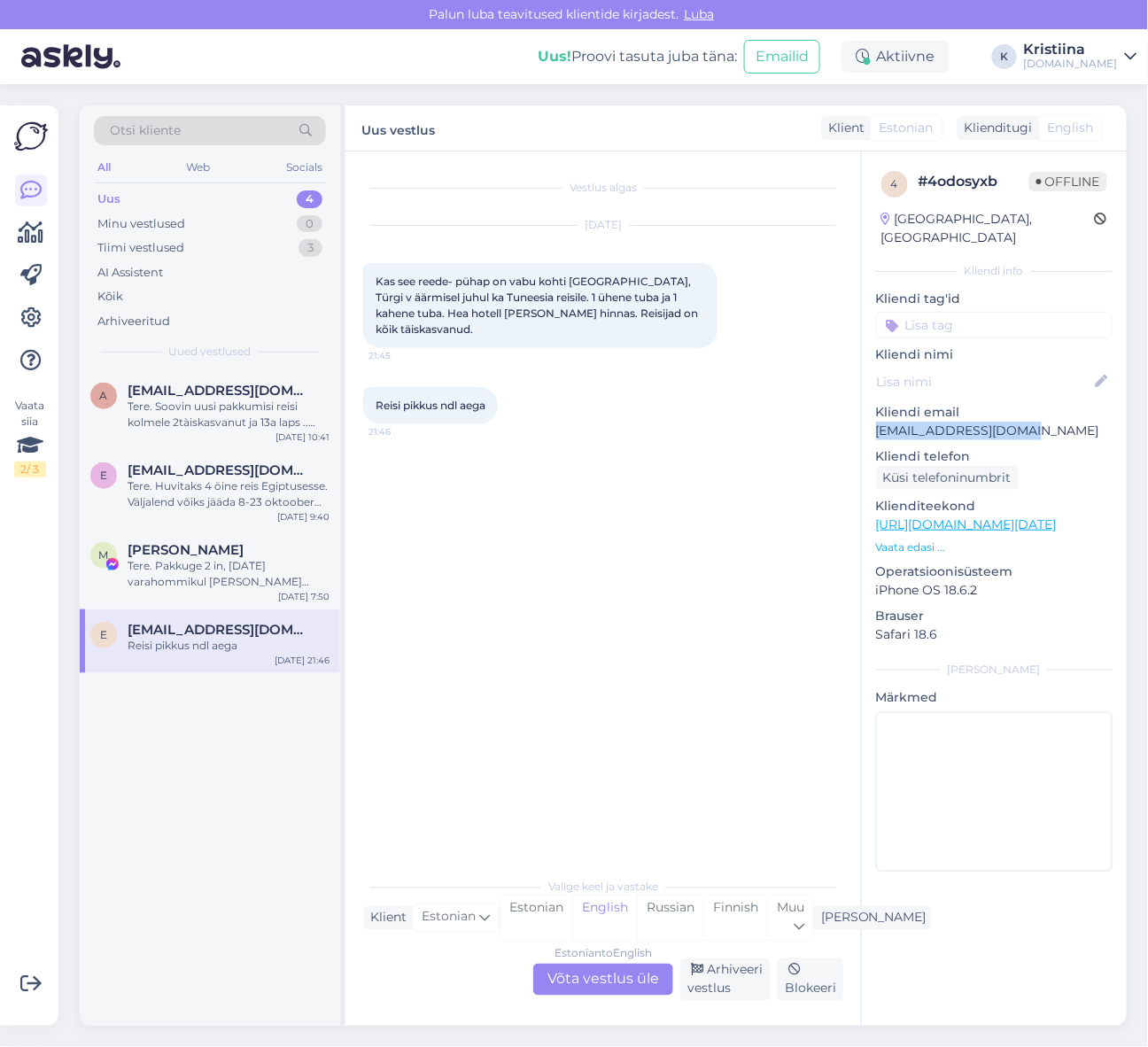
click at [872, 418] on div "4 # 4odosyxb Offline [GEOGRAPHIC_DATA], [GEOGRAPHIC_DATA] Kliendi info Kliendi …" at bounding box center [995, 524] width 264 height 746
click at [606, 974] on div "Estonian to English Võta vestlus üle" at bounding box center [604, 979] width 140 height 32
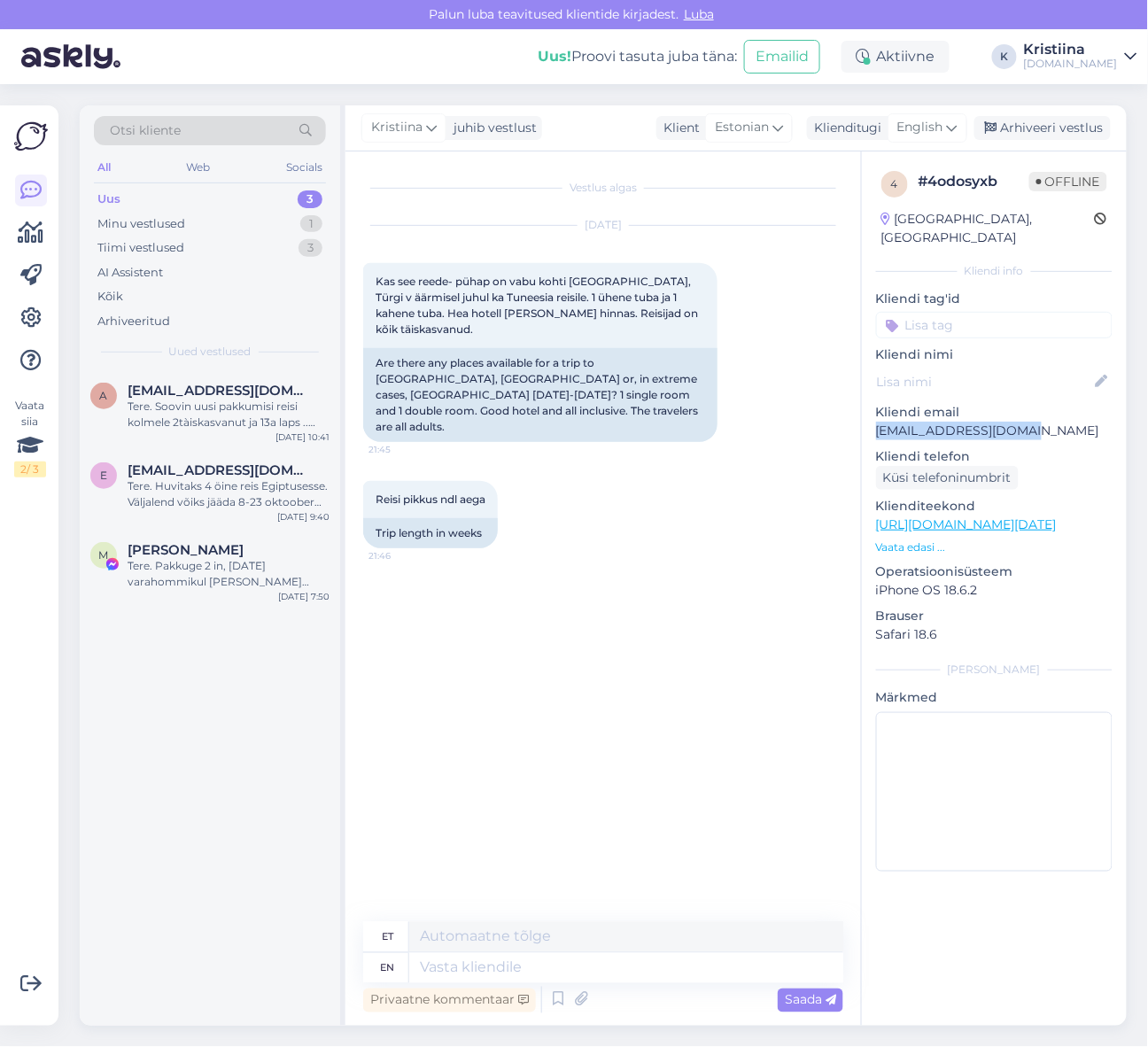
drag, startPoint x: 1039, startPoint y: 413, endPoint x: 878, endPoint y: 415, distance: 161.0
click at [878, 421] on p "[EMAIL_ADDRESS][DOMAIN_NAME]" at bounding box center [994, 430] width 237 height 18
copy p "[EMAIL_ADDRESS][DOMAIN_NAME]"
click at [188, 127] on div "Otsi kliente" at bounding box center [210, 130] width 232 height 30
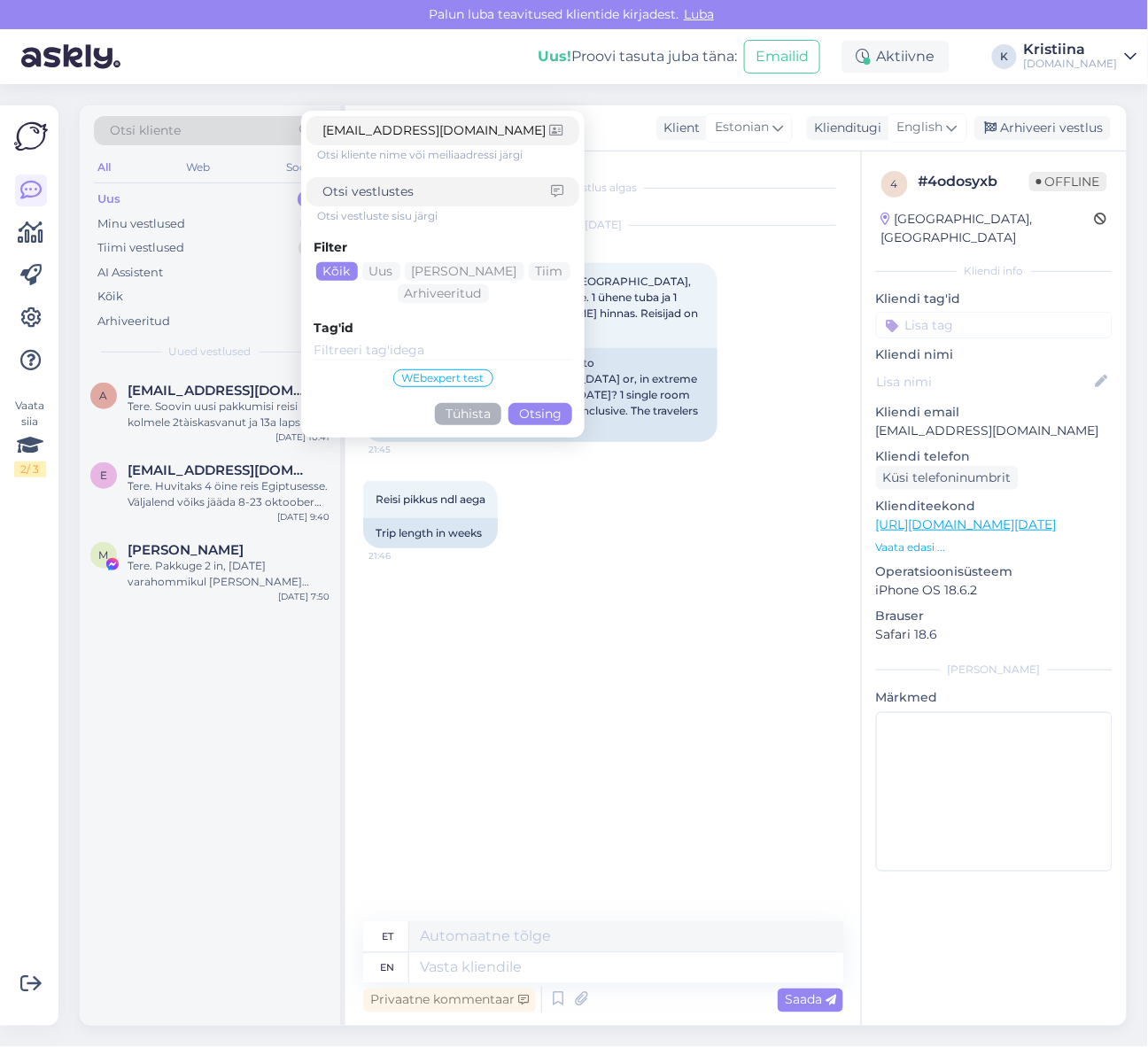
type input "[EMAIL_ADDRESS][DOMAIN_NAME]"
click at [547, 405] on button "Otsing" at bounding box center [540, 414] width 64 height 22
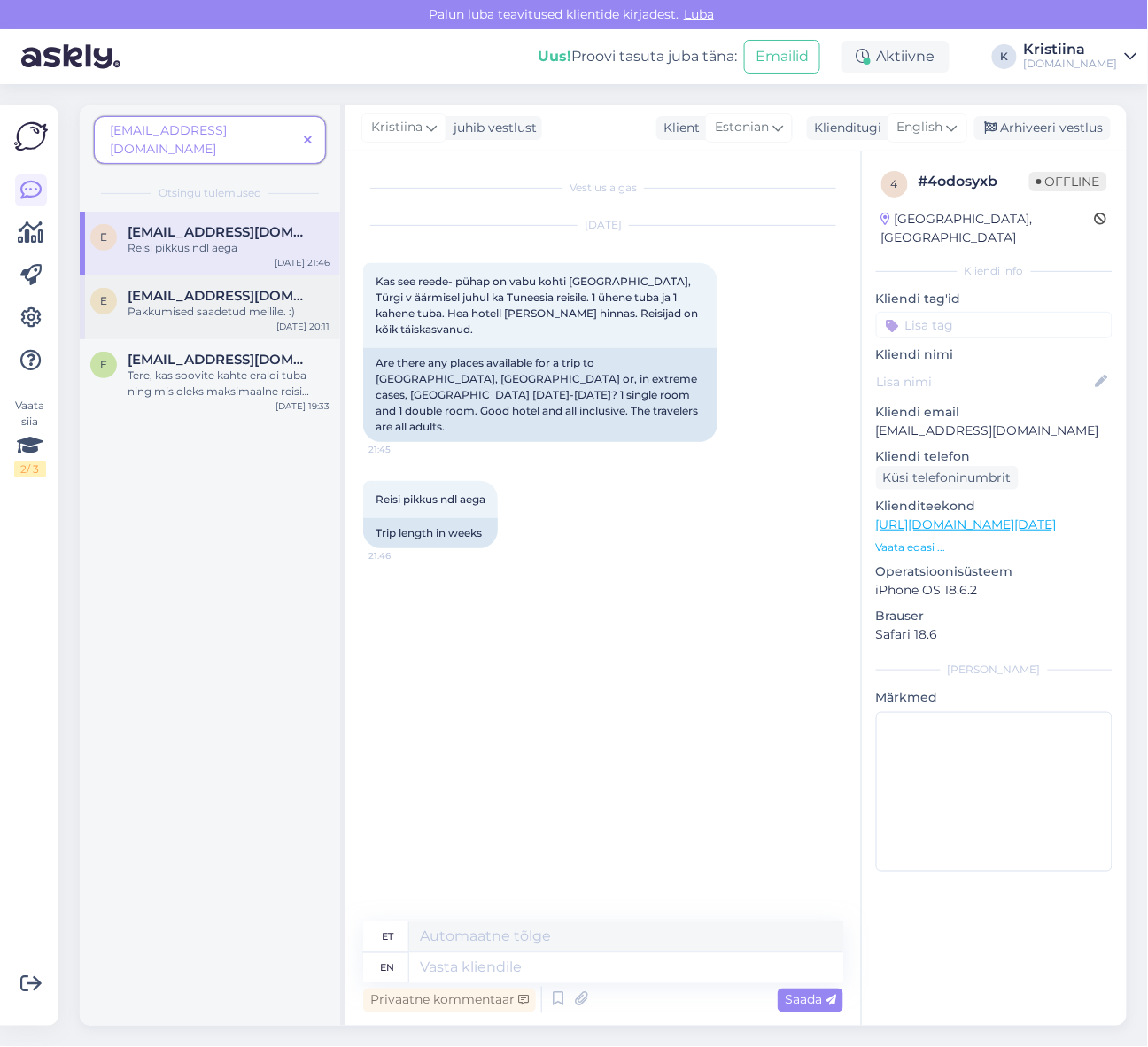
click at [229, 304] on div "Pakkumised saadetud meilile. :)" at bounding box center [228, 311] width 202 height 16
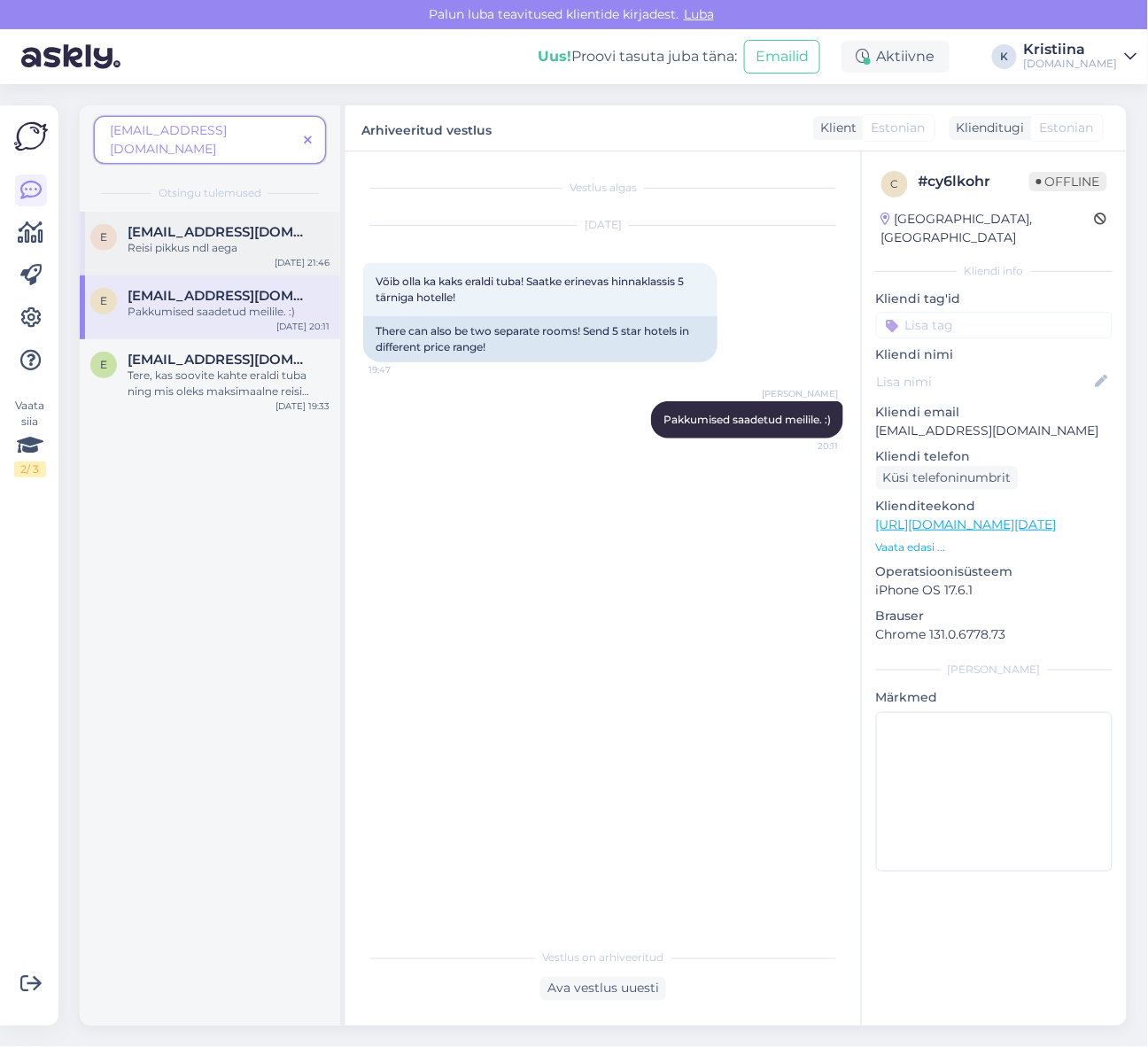
click at [240, 240] on div "Reisi pikkus ndl aega" at bounding box center [228, 248] width 202 height 16
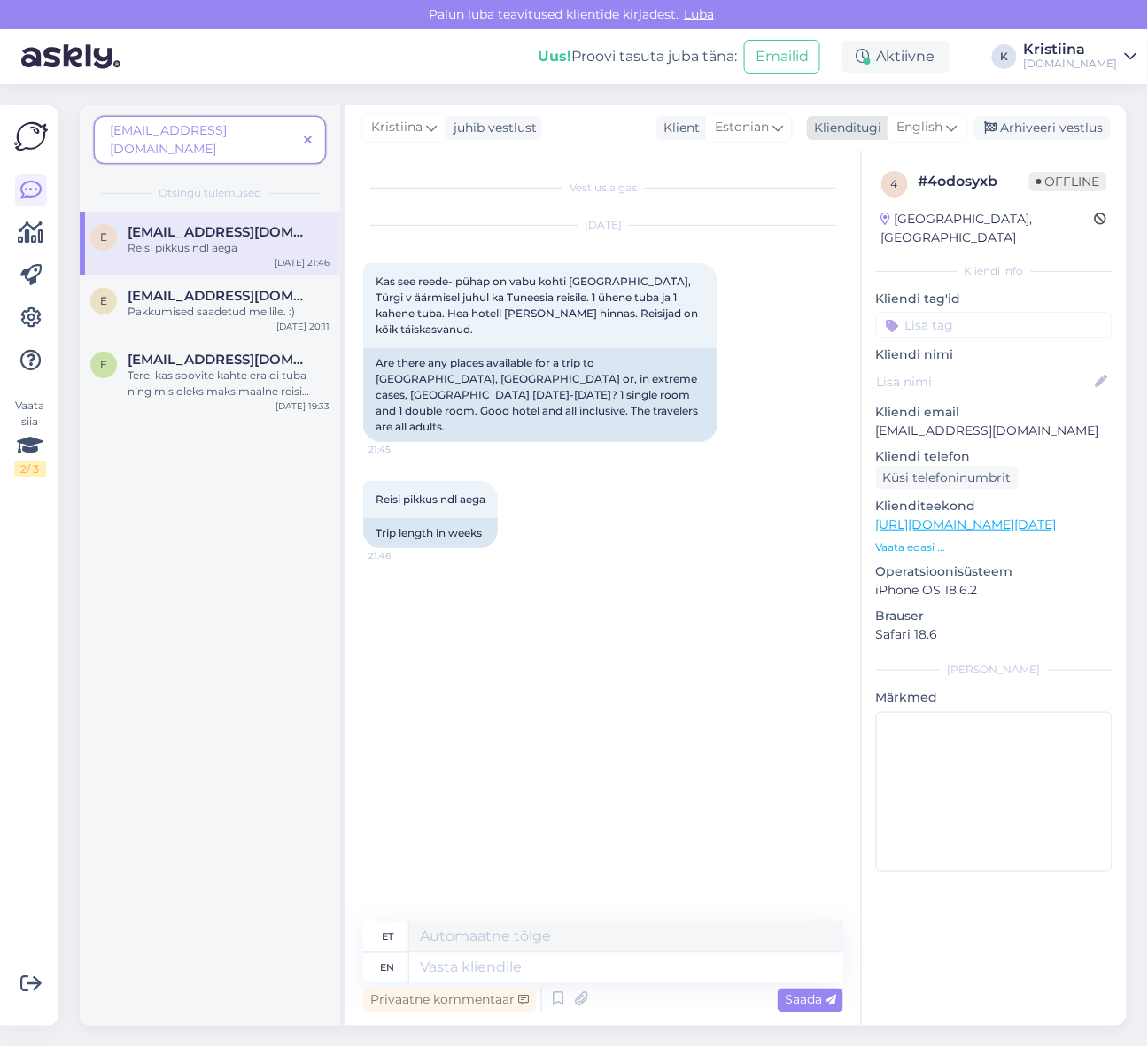
click at [955, 129] on icon at bounding box center [952, 127] width 11 height 19
click at [904, 226] on link "Estonian" at bounding box center [887, 235] width 195 height 29
drag, startPoint x: 1039, startPoint y: 417, endPoint x: 877, endPoint y: 415, distance: 162.0
click at [877, 421] on p "[EMAIL_ADDRESS][DOMAIN_NAME]" at bounding box center [994, 430] width 237 height 18
copy p "[EMAIL_ADDRESS][DOMAIN_NAME]"
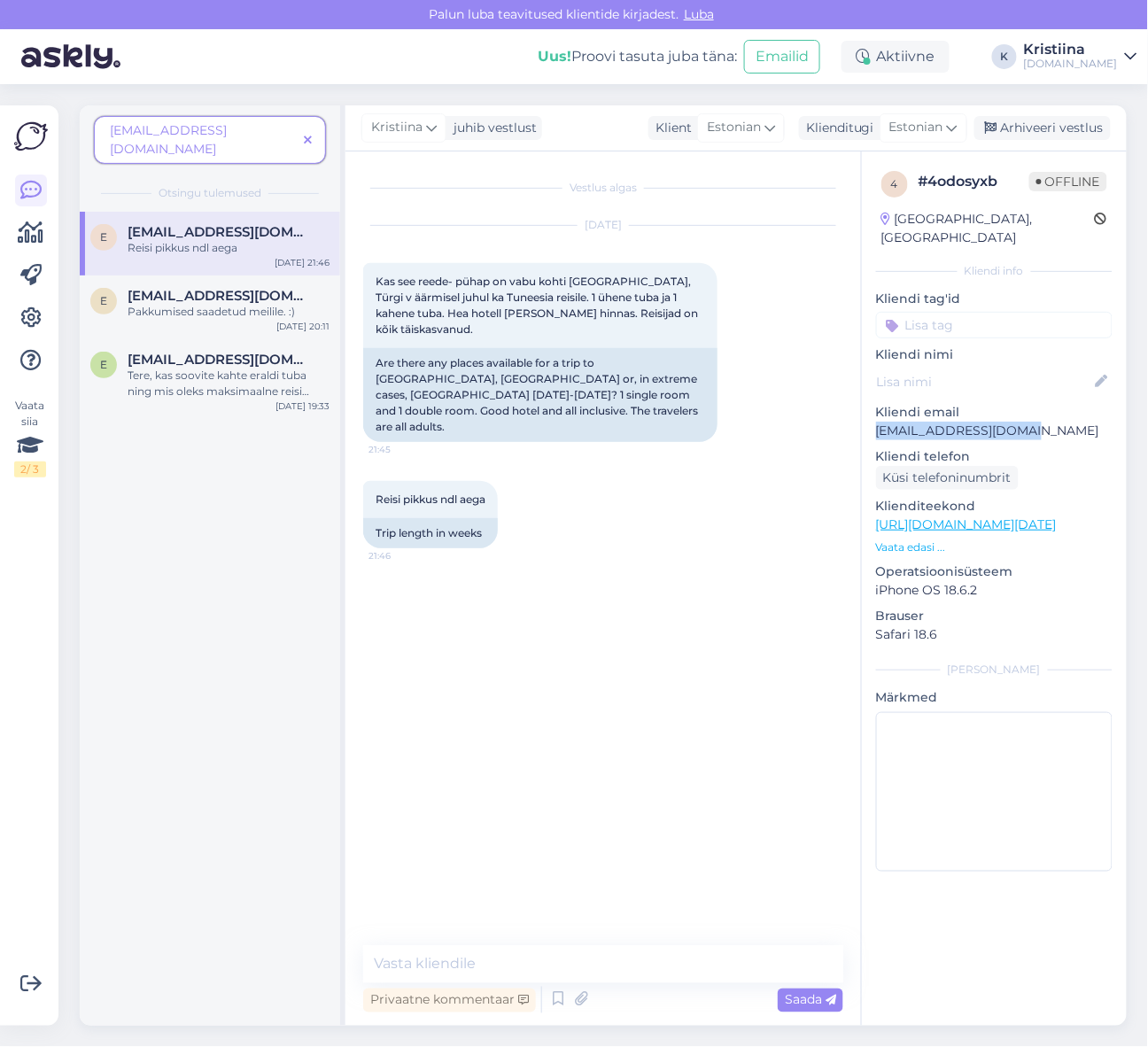
click at [310, 135] on icon at bounding box center [308, 141] width 8 height 12
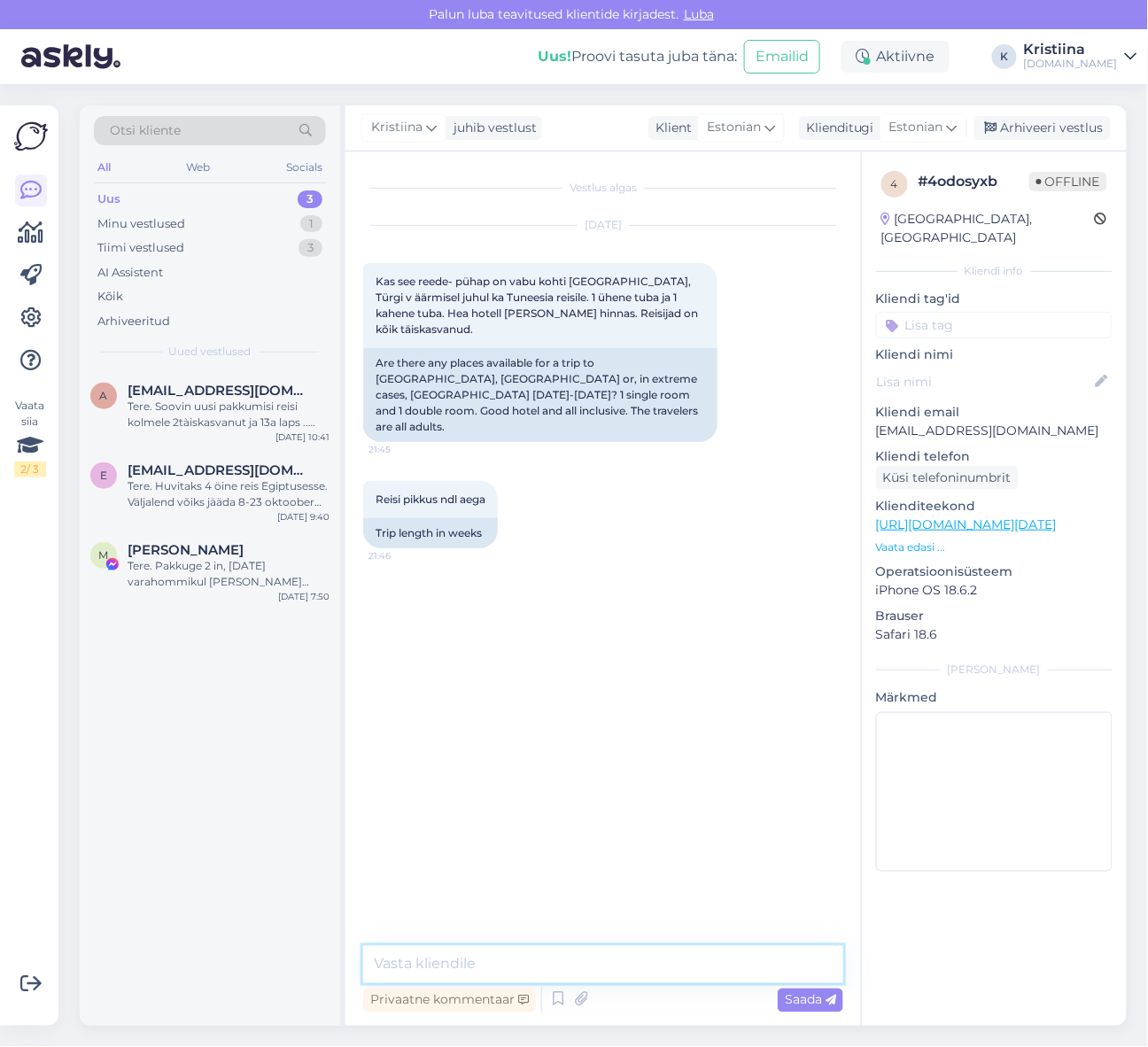
click at [464, 958] on textarea at bounding box center [603, 965] width 480 height 37
type textarea "Tere, Pakkumised on edastatud Teile e-mailile :)"
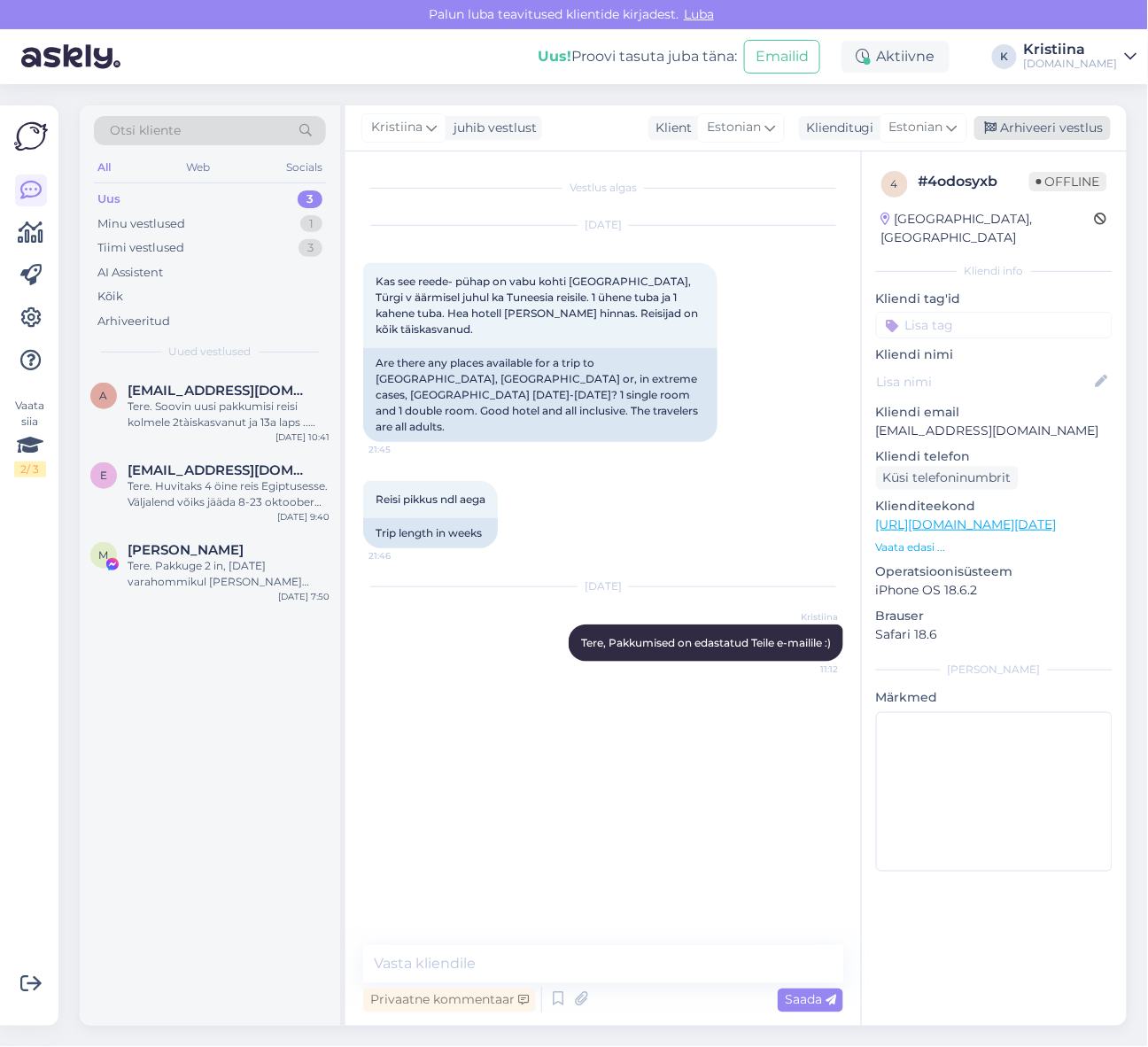
click at [1094, 121] on div "Arhiveeri vestlus" at bounding box center [1043, 127] width 136 height 24
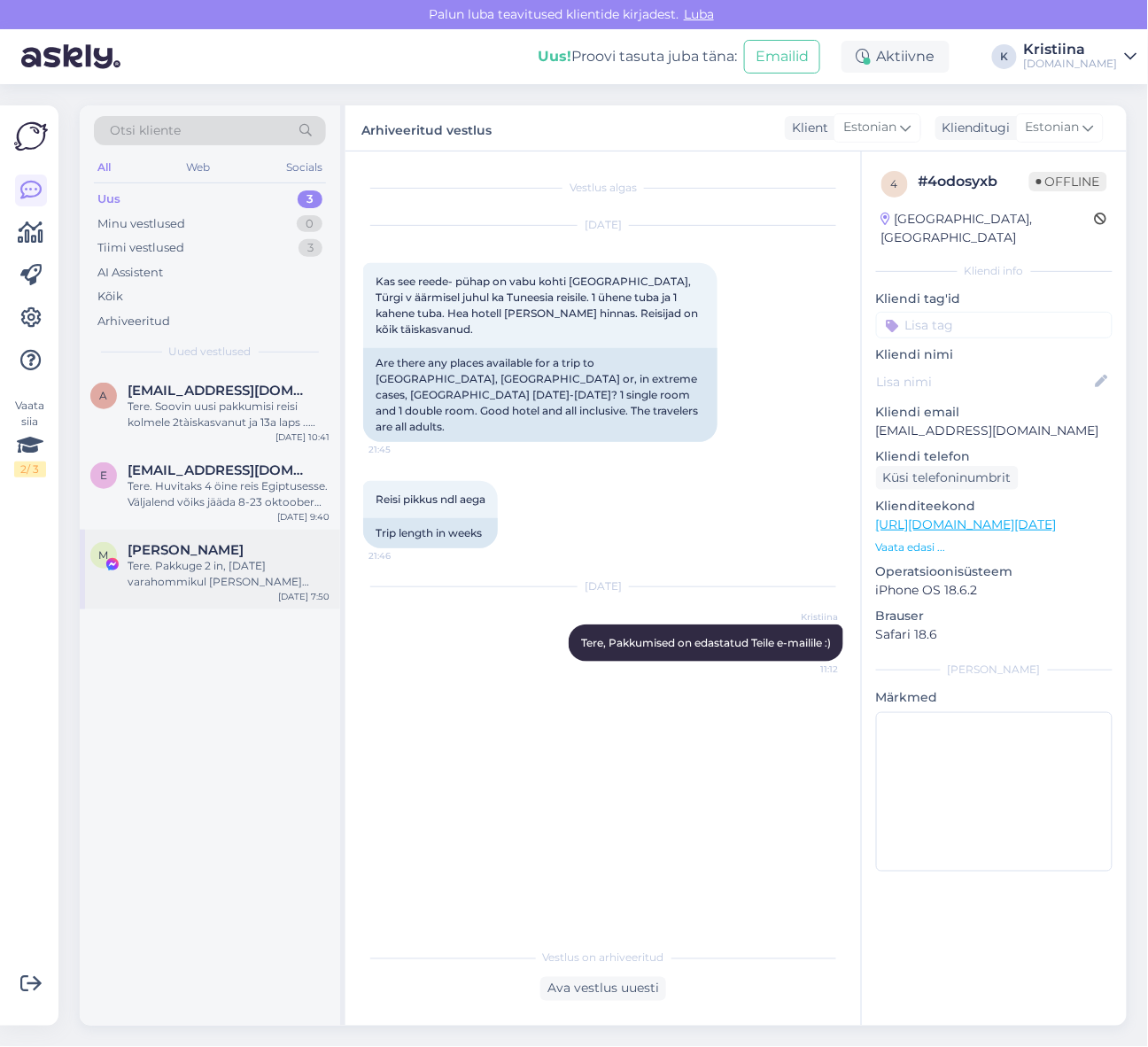
click at [215, 567] on div "Tere. Pakkuge 2 in, [DATE] varahommikul [PERSON_NAME] [DATE] [PERSON_NAME] taga…" at bounding box center [228, 574] width 202 height 32
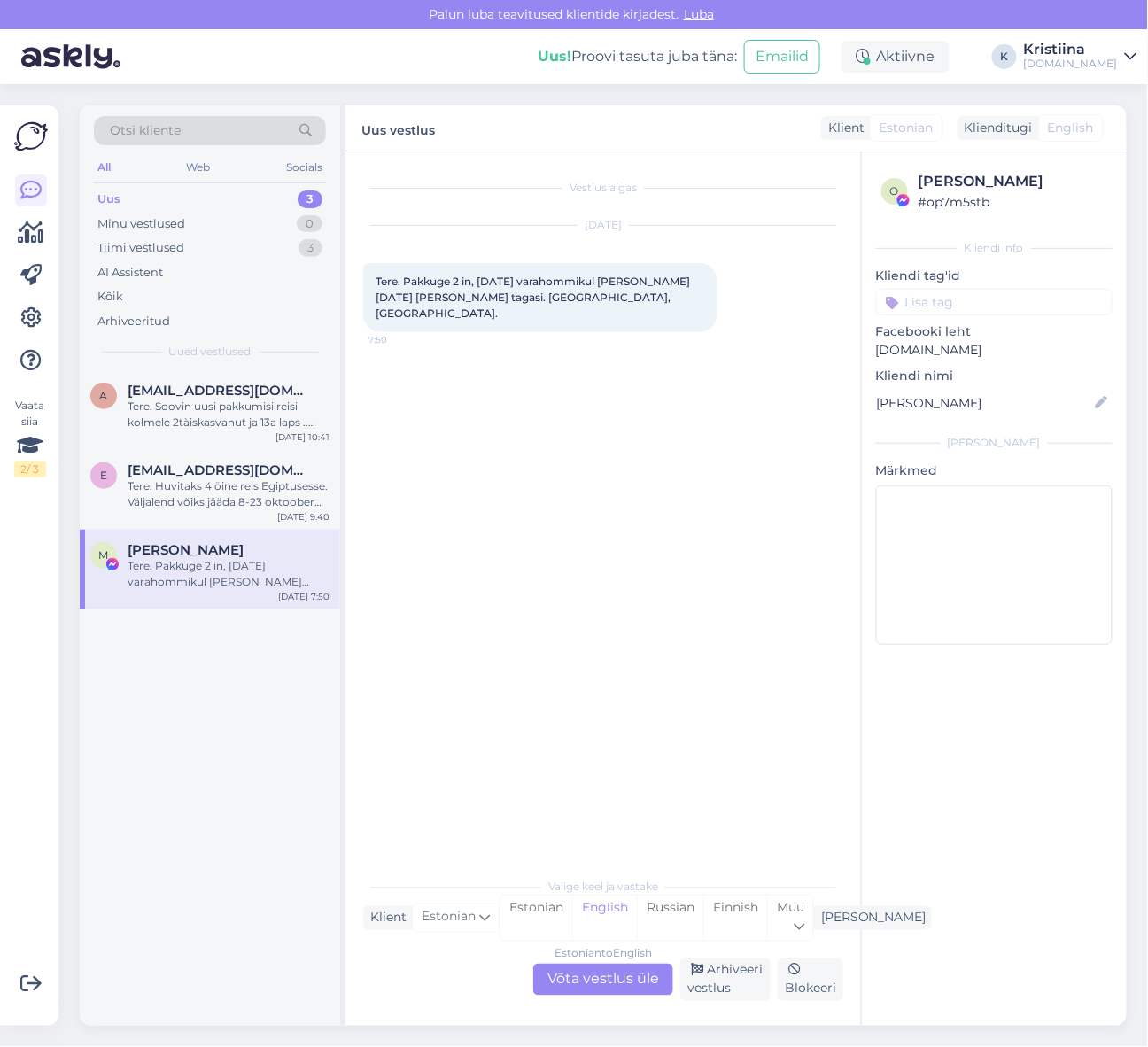
click at [605, 970] on div "Estonian to English Võta vestlus üle" at bounding box center [604, 979] width 140 height 32
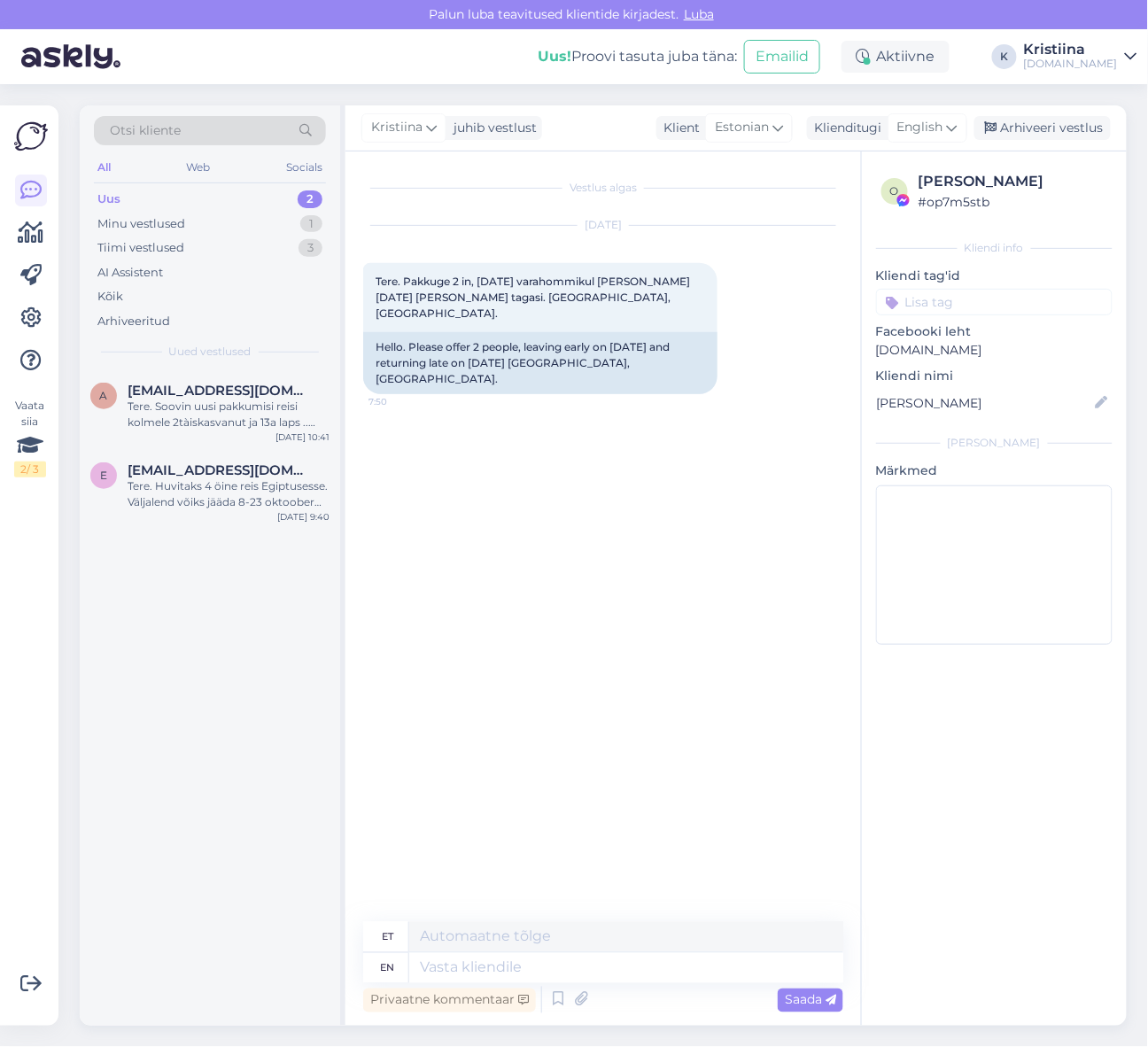
click at [934, 127] on span "English" at bounding box center [921, 127] width 46 height 19
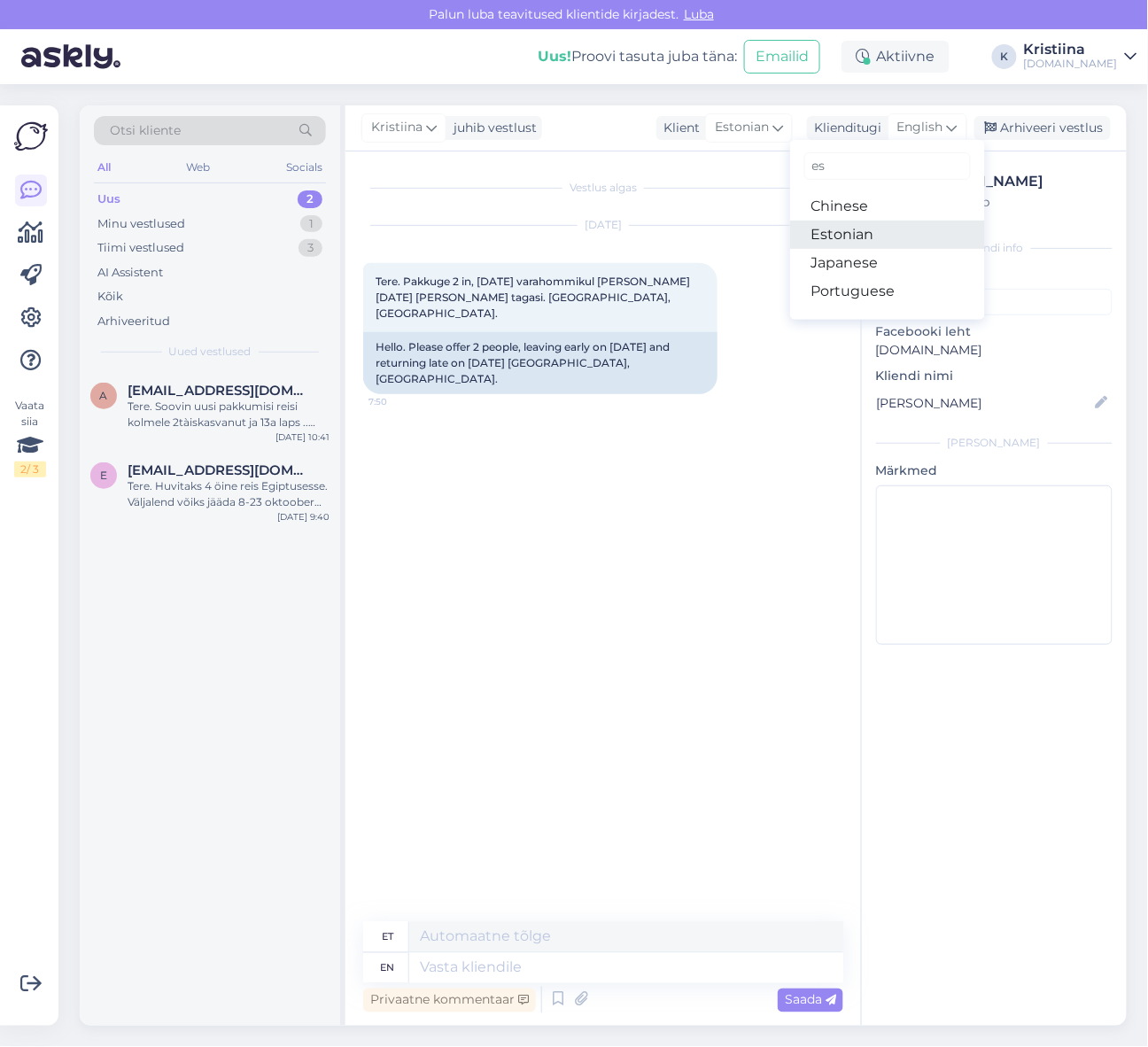
click at [884, 241] on link "Estonian" at bounding box center [887, 235] width 195 height 29
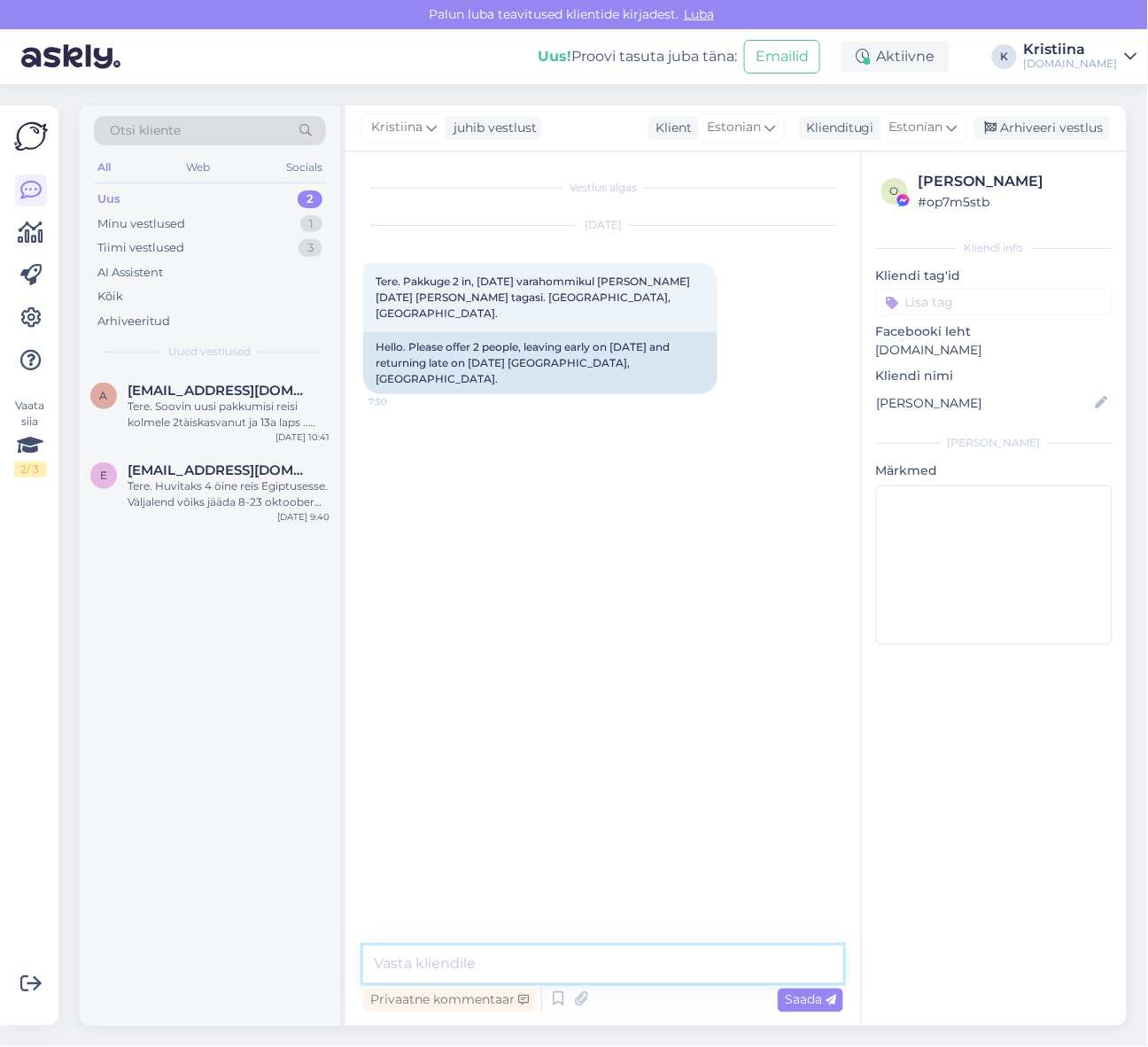
click at [455, 953] on textarea at bounding box center [603, 965] width 480 height 37
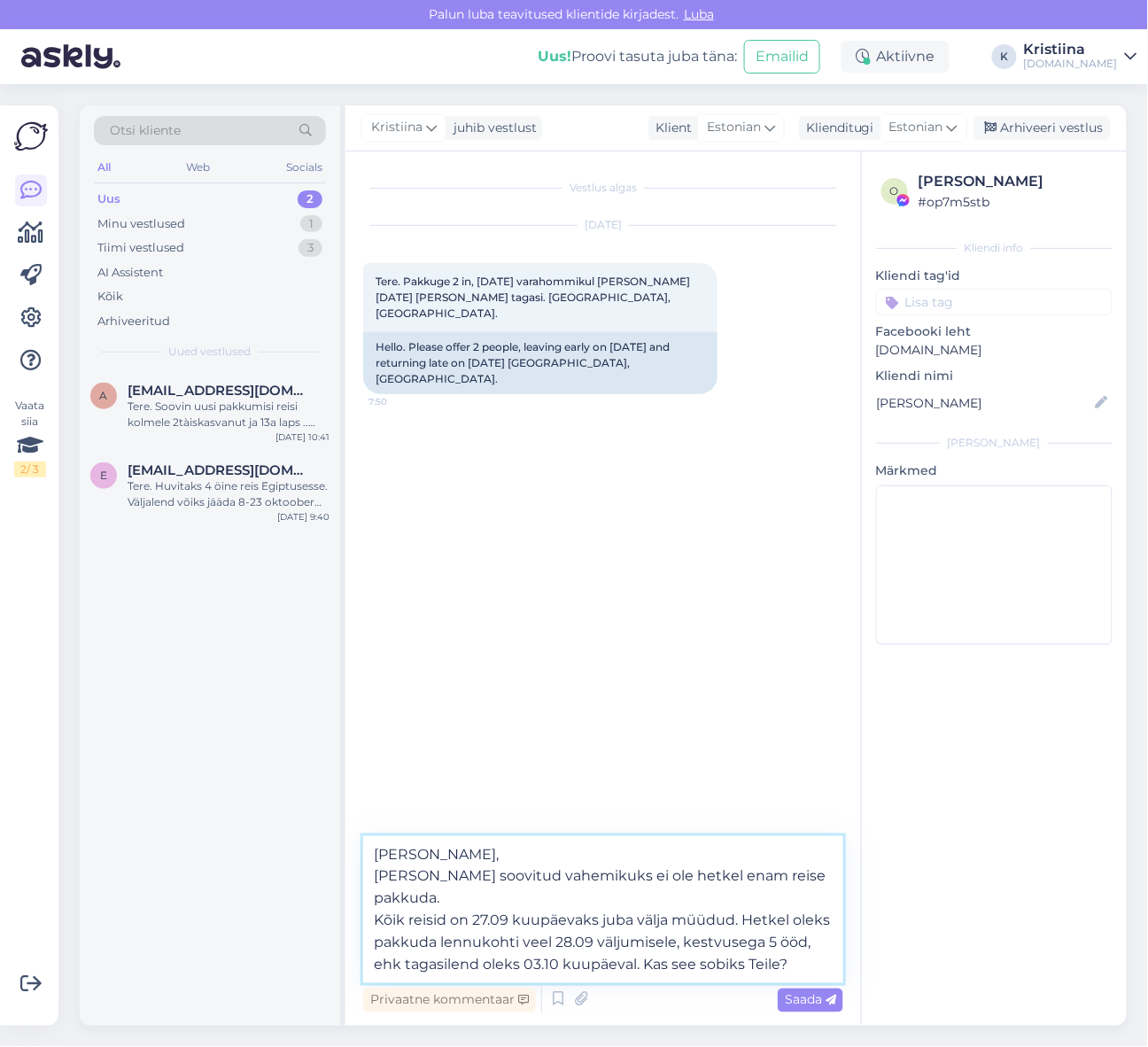
type textarea "[PERSON_NAME], [PERSON_NAME] soovitud vahemikuks ei ole hetkel enam reise pakku…"
click at [806, 1003] on span "Saada" at bounding box center [811, 1000] width 52 height 16
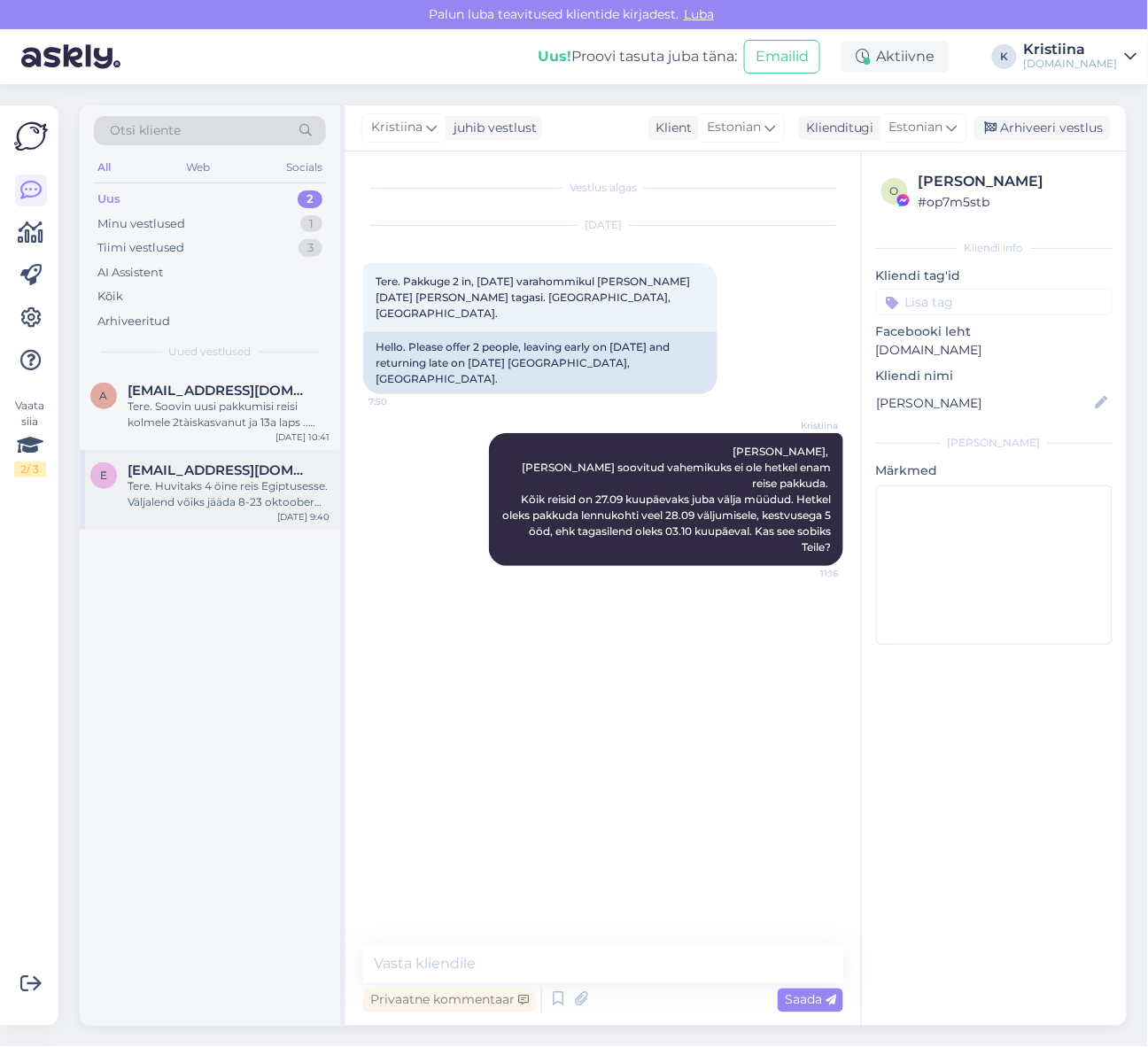
click at [223, 483] on div "Tere. Huvitaks 4 öine reis Egiptusesse. Väljalend võiks jääda 8-23 oktoober sis…" at bounding box center [228, 493] width 202 height 32
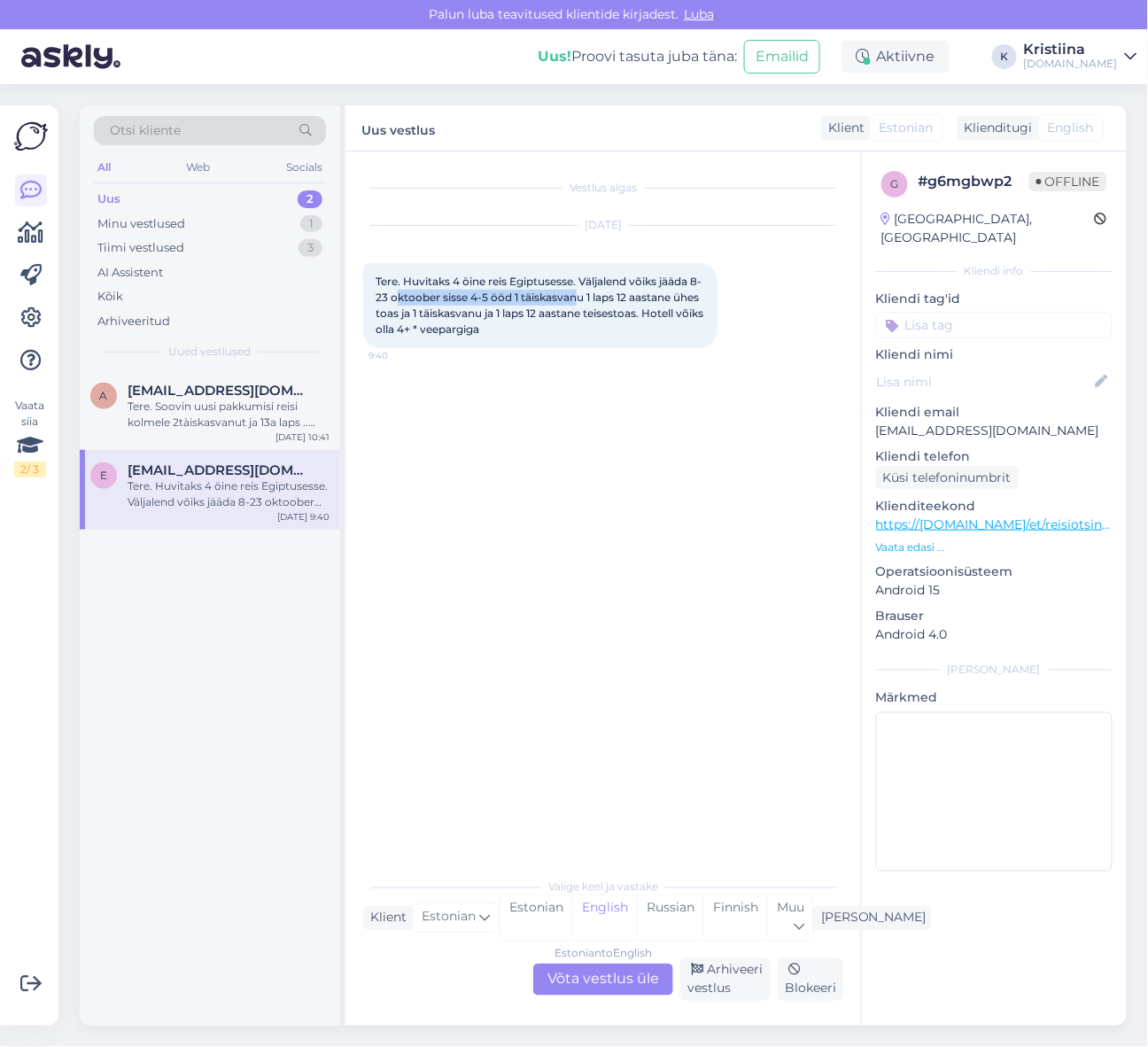
drag, startPoint x: 408, startPoint y: 295, endPoint x: 597, endPoint y: 304, distance: 189.2
click at [595, 303] on span "Tere. Huvitaks 4 öine reis Egiptusesse. Väljalend võiks jääda 8-23 oktoober sis…" at bounding box center [540, 306] width 331 height 61
drag, startPoint x: 597, startPoint y: 304, endPoint x: 616, endPoint y: 306, distance: 19.1
click at [598, 304] on div "Tere. Huvitaks 4 [PERSON_NAME] Egiptusesse. Väljalend võiks jääda [DATE]-[DATE]…" at bounding box center [540, 306] width 355 height 85
drag, startPoint x: 1024, startPoint y: 413, endPoint x: 873, endPoint y: 417, distance: 151.1
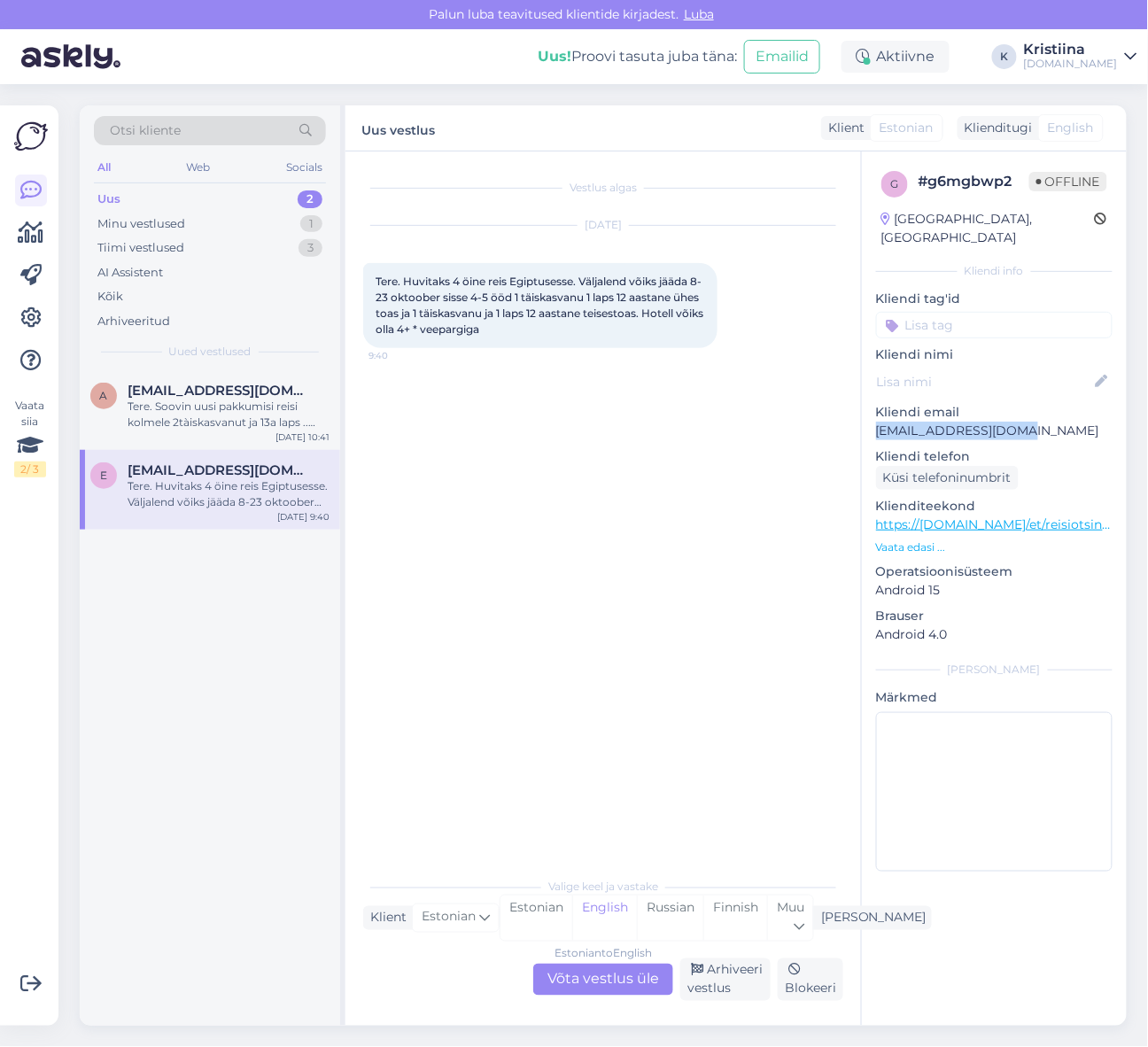
click at [873, 417] on div "g # g6mgbwp2 Offline [GEOGRAPHIC_DATA], [GEOGRAPHIC_DATA] Kliendi info Kliendi …" at bounding box center [995, 524] width 264 height 746
copy p "[EMAIL_ADDRESS][DOMAIN_NAME]"
click at [631, 972] on div "Estonian to English Võta vestlus üle" at bounding box center [604, 979] width 140 height 32
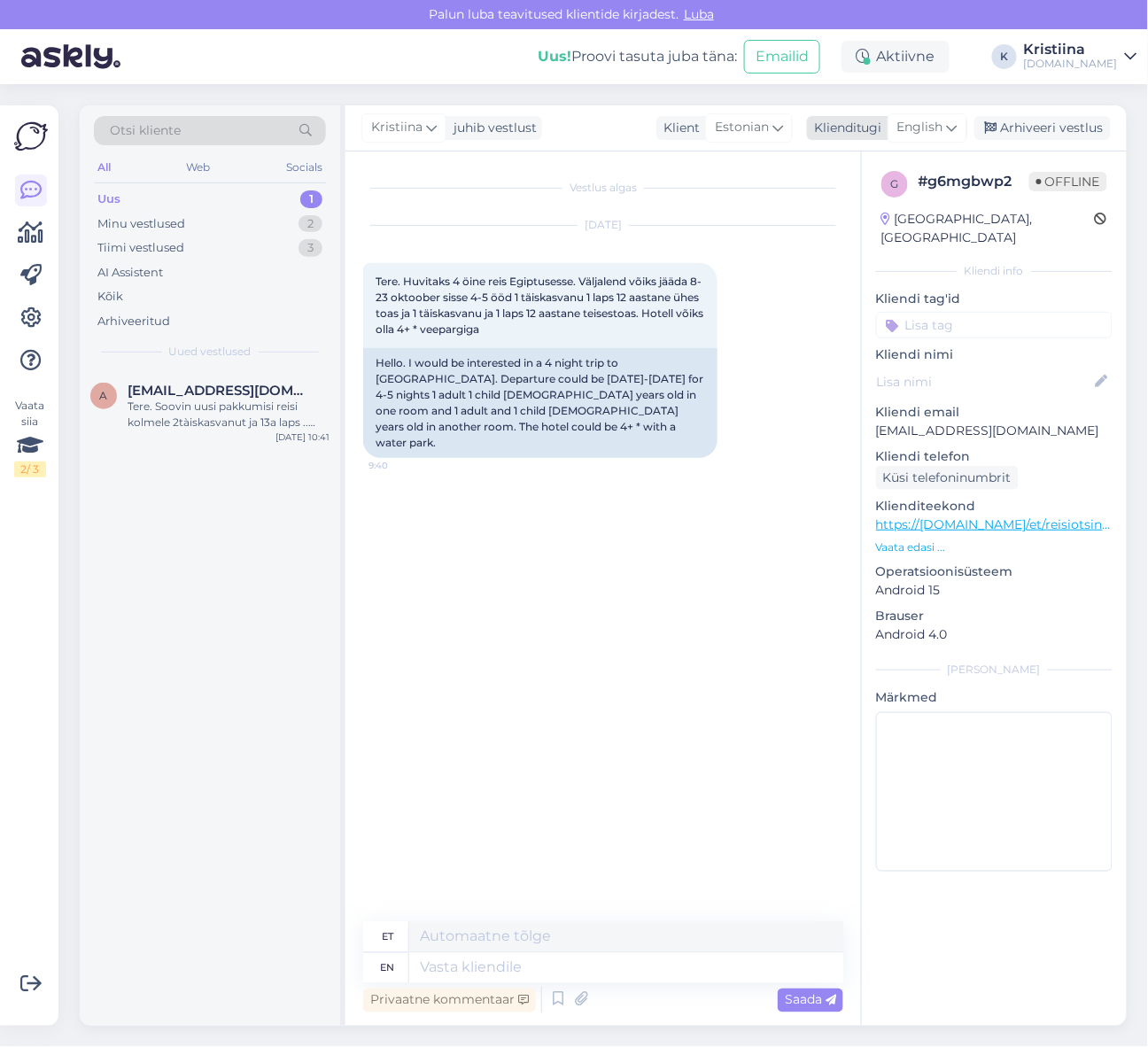
click at [935, 128] on span "English" at bounding box center [921, 127] width 46 height 19
click at [920, 227] on link "Estonian" at bounding box center [887, 235] width 195 height 29
click at [226, 215] on div "Minu vestlused 2" at bounding box center [210, 224] width 232 height 25
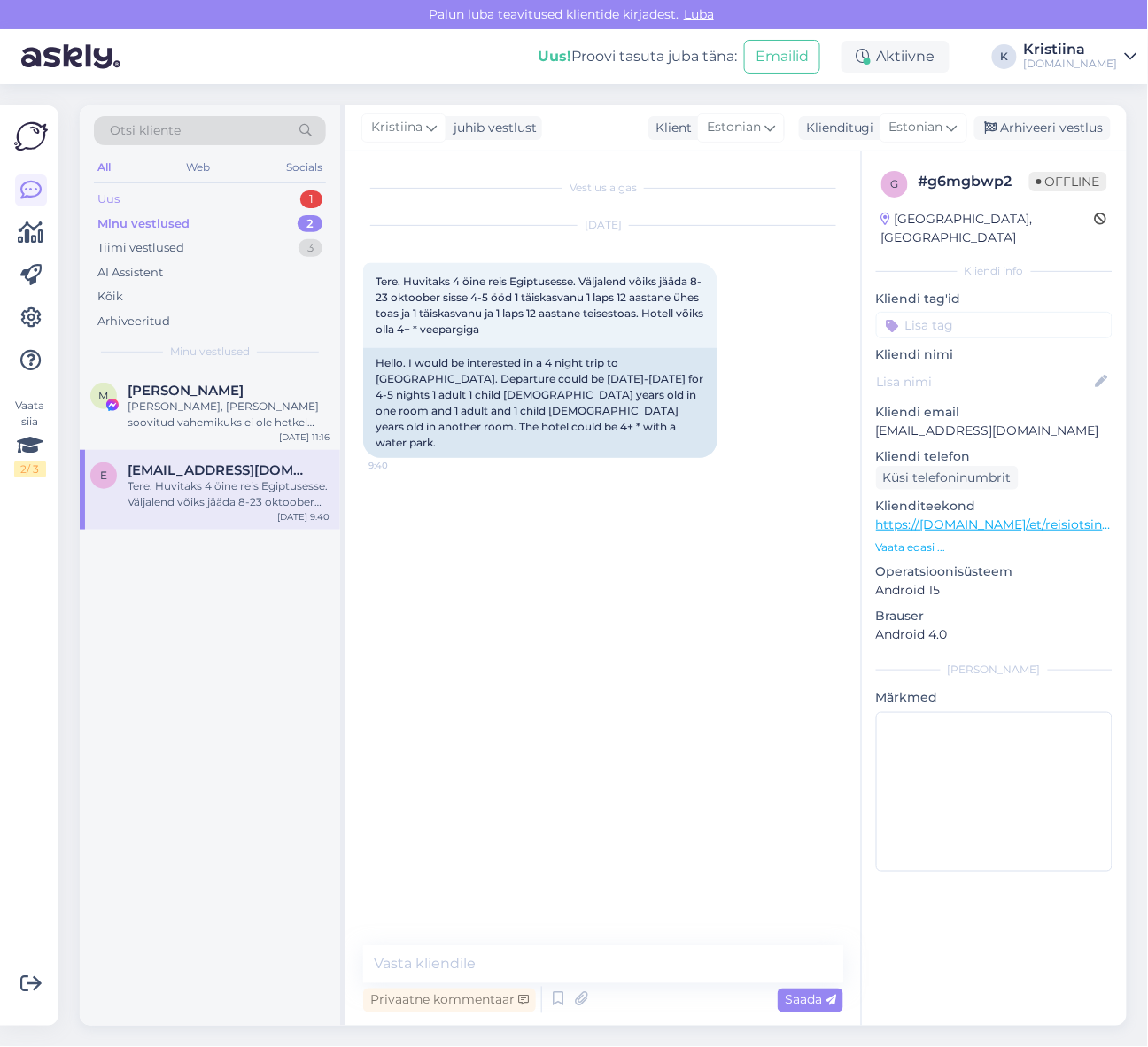
click at [214, 202] on div "Uus 1" at bounding box center [210, 199] width 232 height 25
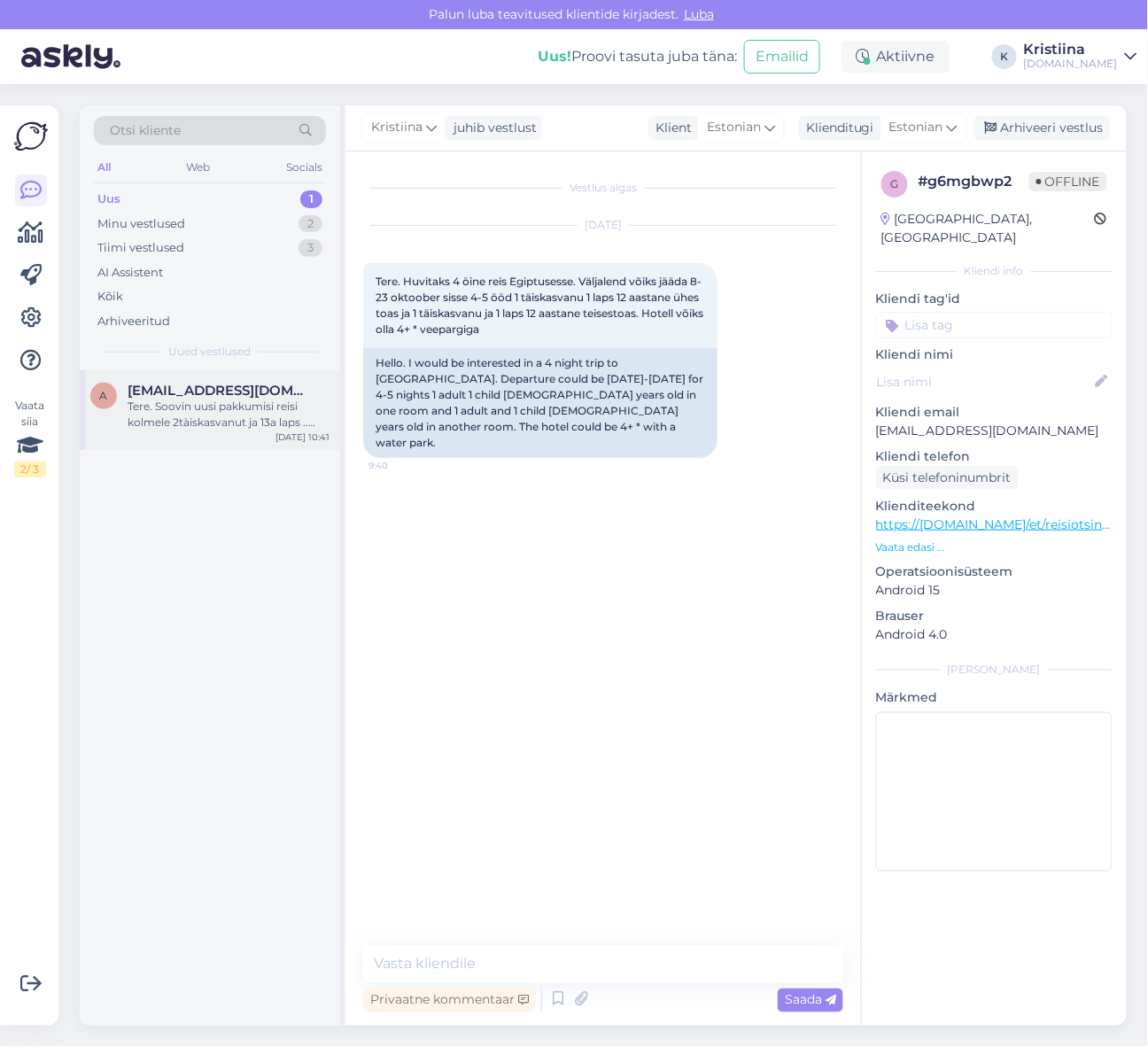
click at [223, 390] on span "[EMAIL_ADDRESS][DOMAIN_NAME]" at bounding box center [219, 390] width 184 height 16
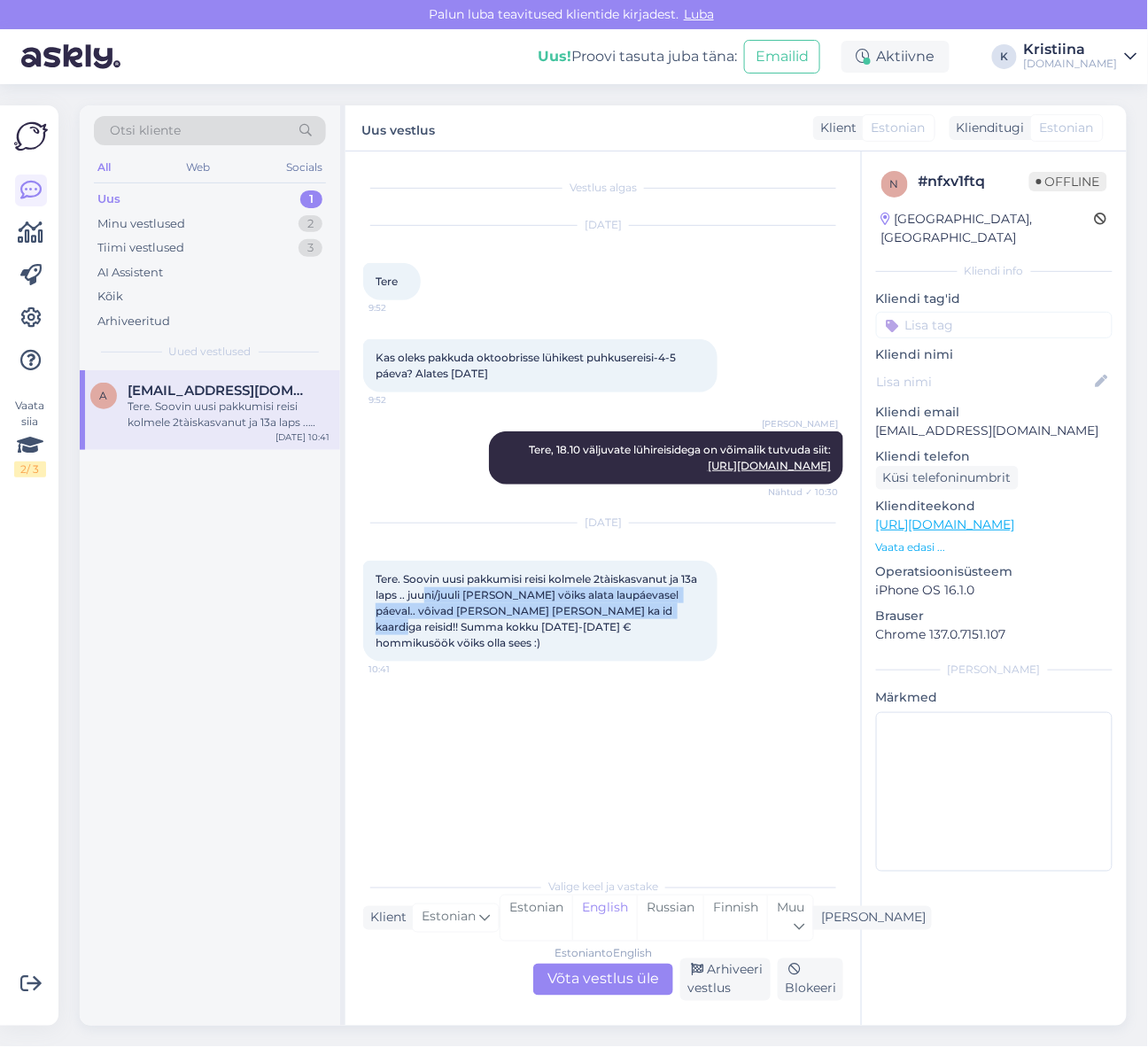
drag, startPoint x: 426, startPoint y: 592, endPoint x: 635, endPoint y: 611, distance: 209.9
click at [631, 608] on span "Tere. Soovin uusi pakkumisi reisi kolmele 2tàiskasvanut ja 13a laps .. juuni/ju…" at bounding box center [538, 610] width 324 height 77
click at [636, 611] on span "Tere. Soovin uusi pakkumisi reisi kolmele 2tàiskasvanut ja 13a laps .. juuni/ju…" at bounding box center [538, 610] width 324 height 77
drag, startPoint x: 436, startPoint y: 354, endPoint x: 582, endPoint y: 369, distance: 146.8
click at [582, 369] on div "Kas oleks pakkuda oktoobrisse lühikest puhkusereisi-4-5 páeva? Alates [DATE] 9:…" at bounding box center [540, 365] width 355 height 53
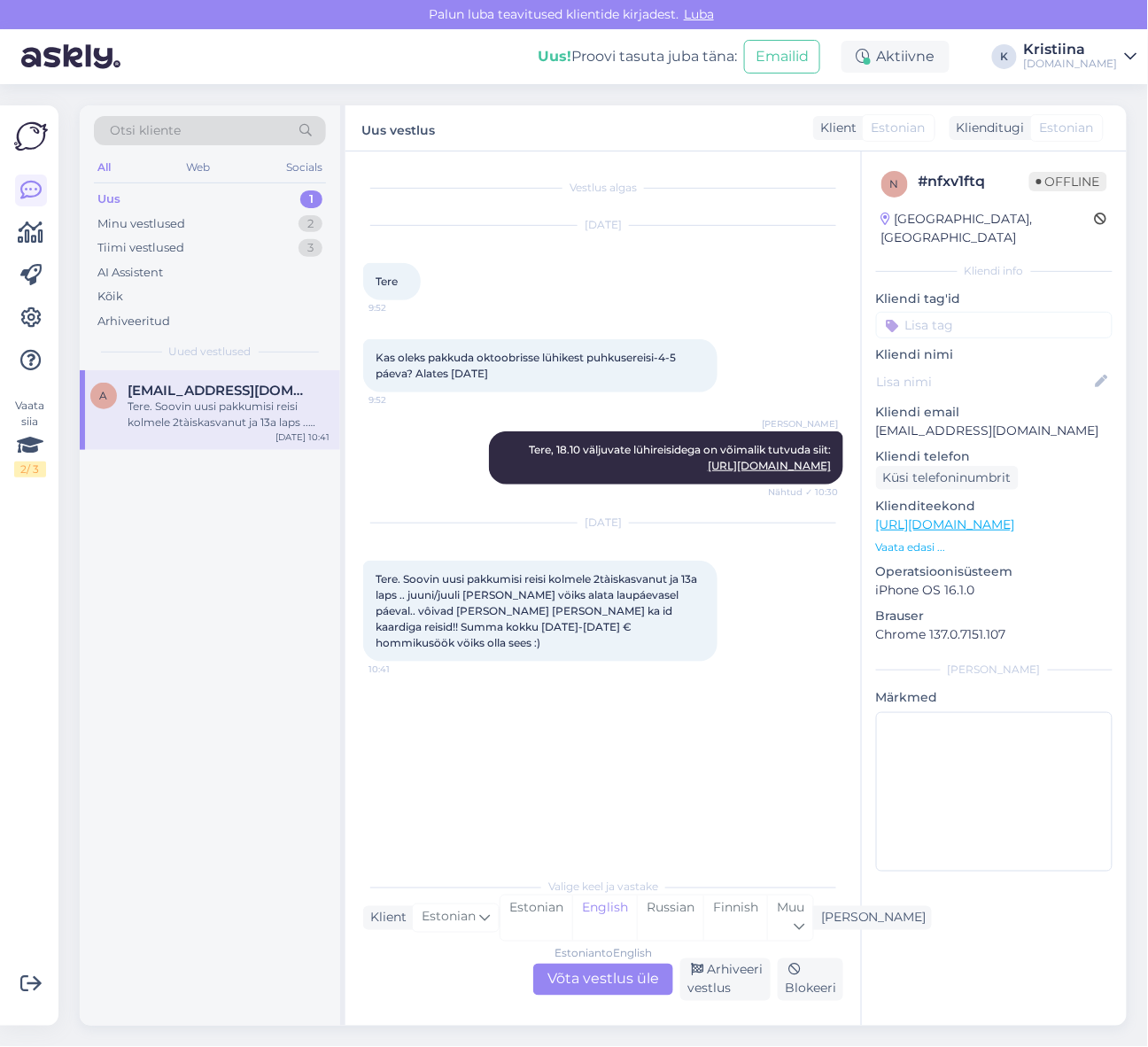
click at [585, 370] on div "Kas oleks pakkuda oktoobrisse lühikest puhkusereisi-4-5 páeva? Alates [DATE] 9:…" at bounding box center [540, 365] width 355 height 53
drag, startPoint x: 382, startPoint y: 578, endPoint x: 578, endPoint y: 597, distance: 196.9
click at [578, 597] on span "Tere. Soovin uusi pakkumisi reisi kolmele 2tàiskasvanut ja 13a laps .. juuni/ju…" at bounding box center [538, 610] width 324 height 77
click at [480, 608] on span "Tere. Soovin uusi pakkumisi reisi kolmele 2tàiskasvanut ja 13a laps .. juuni/ju…" at bounding box center [538, 610] width 324 height 77
drag, startPoint x: 438, startPoint y: 590, endPoint x: 600, endPoint y: 614, distance: 163.8
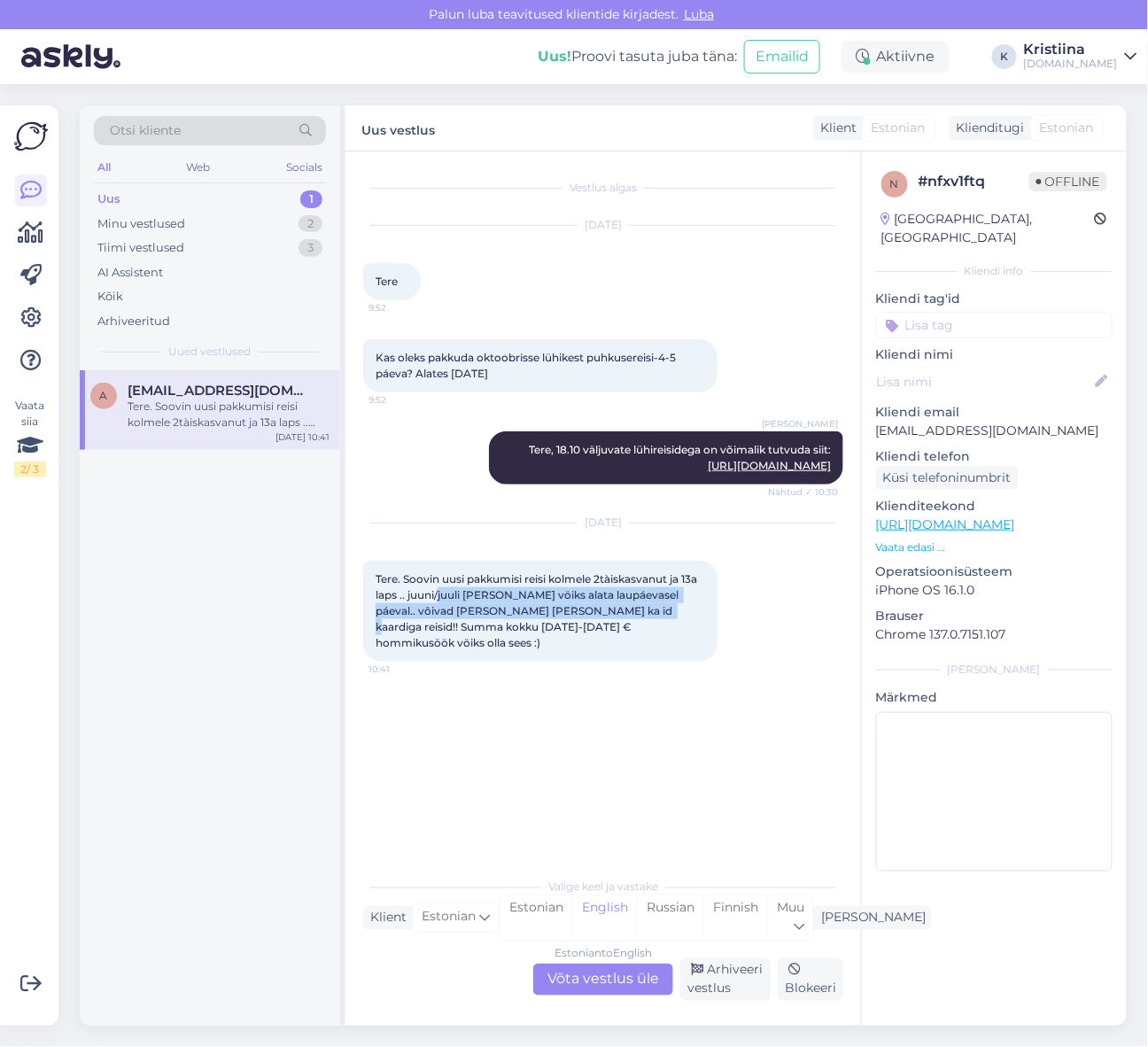
click at [600, 614] on span "Tere. Soovin uusi pakkumisi reisi kolmele 2tàiskasvanut ja 13a laps .. juuni/ju…" at bounding box center [538, 610] width 324 height 77
click at [601, 614] on span "Tere. Soovin uusi pakkumisi reisi kolmele 2tàiskasvanut ja 13a laps .. juuni/ju…" at bounding box center [538, 610] width 324 height 77
click at [627, 614] on span "Tere. Soovin uusi pakkumisi reisi kolmele 2tàiskasvanut ja 13a laps .. juuni/ju…" at bounding box center [538, 610] width 324 height 77
drag, startPoint x: 608, startPoint y: 631, endPoint x: 459, endPoint y: 608, distance: 150.8
click at [459, 608] on div "Tere. Soovin uusi pakkumisi reisi kolmele 2tàiskasvanut ja 13a laps .. juuni/ju…" at bounding box center [540, 610] width 355 height 101
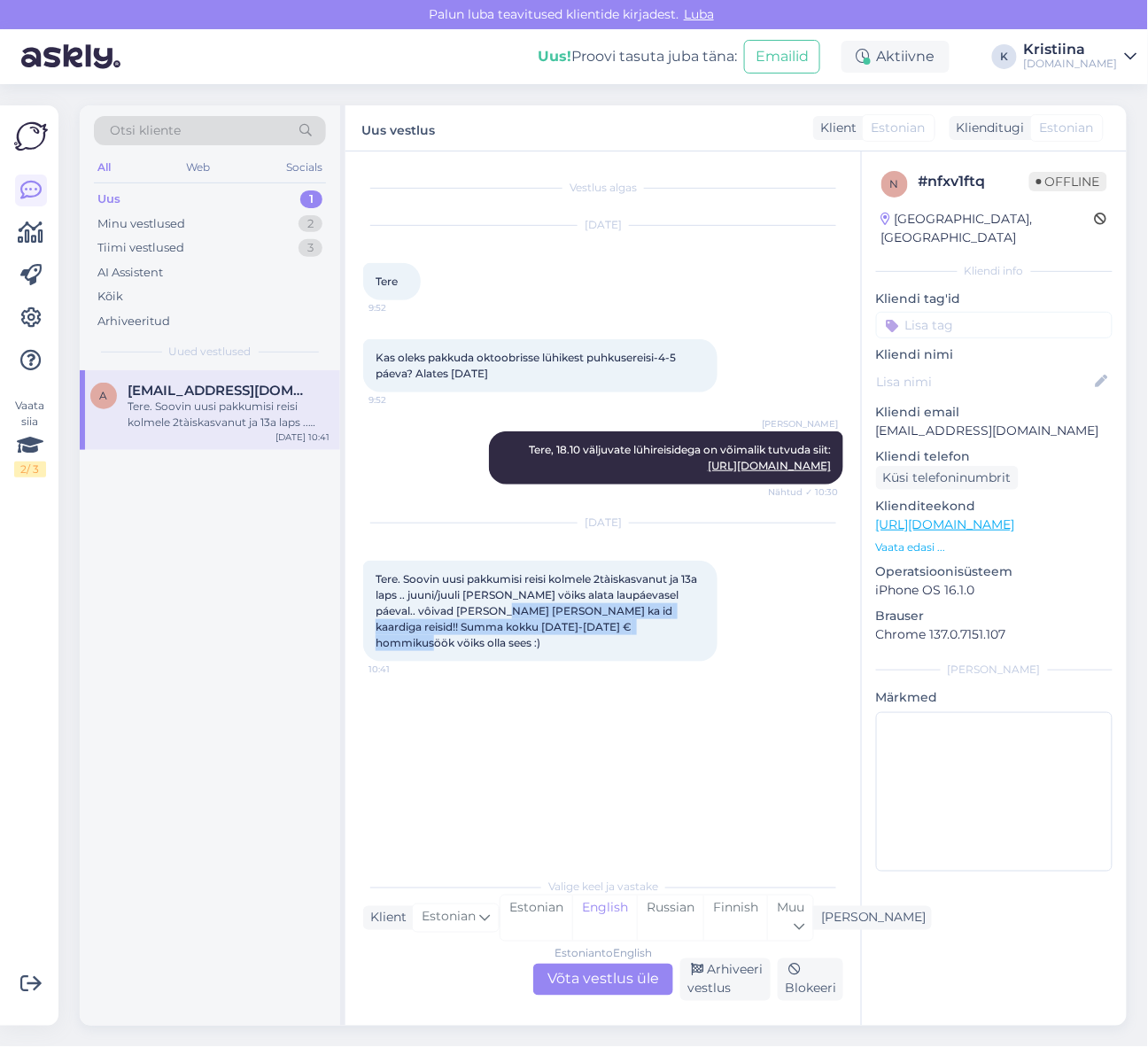
click at [493, 605] on span "Tere. Soovin uusi pakkumisi reisi kolmele 2tàiskasvanut ja 13a laps .. juuni/ju…" at bounding box center [538, 610] width 324 height 77
click at [166, 216] on div "Minu vestlused" at bounding box center [142, 224] width 88 height 17
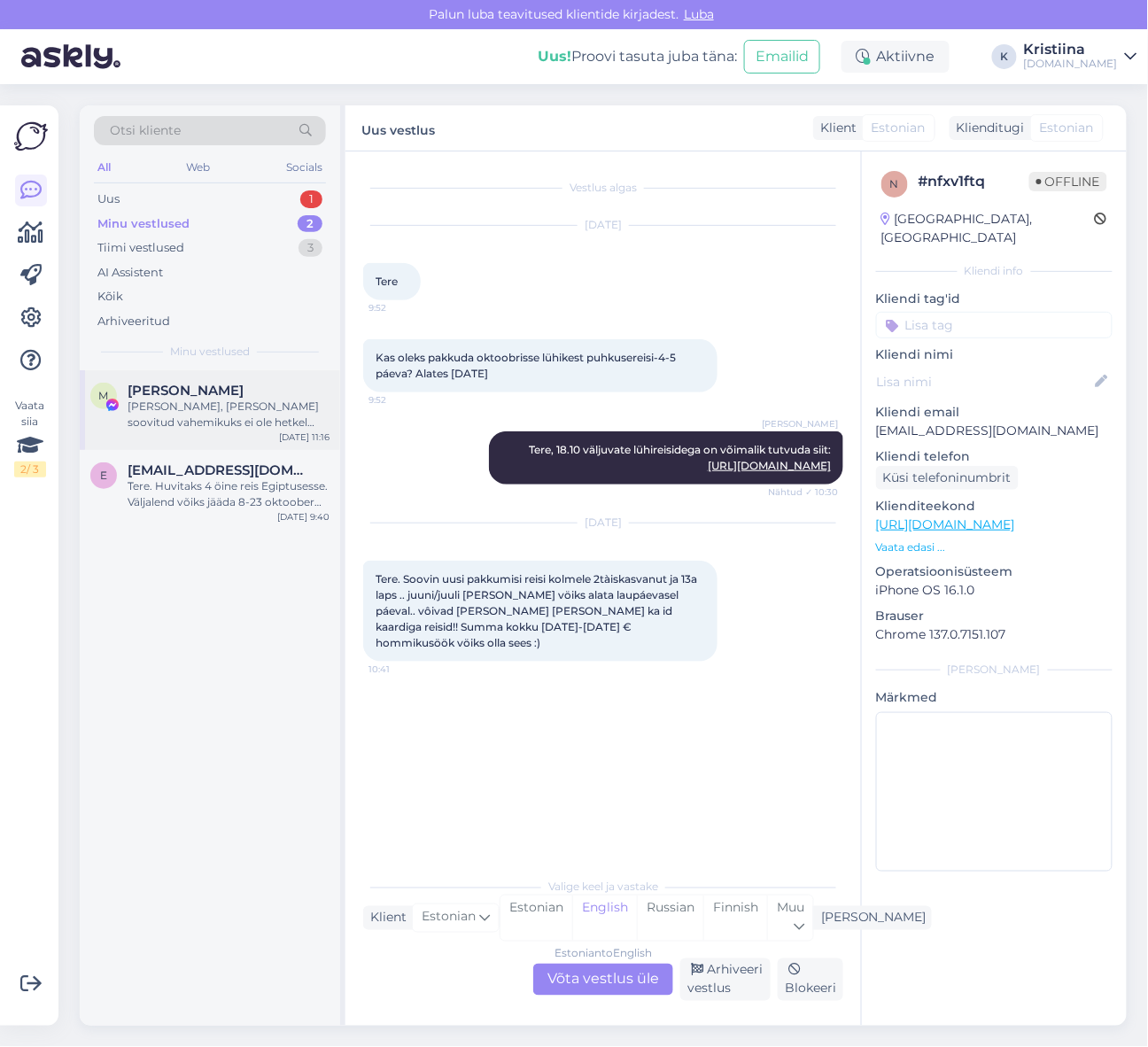
click at [210, 425] on div "[PERSON_NAME], [PERSON_NAME] soovitud vahemikuks ei ole hetkel enam reise pakku…" at bounding box center [228, 414] width 202 height 32
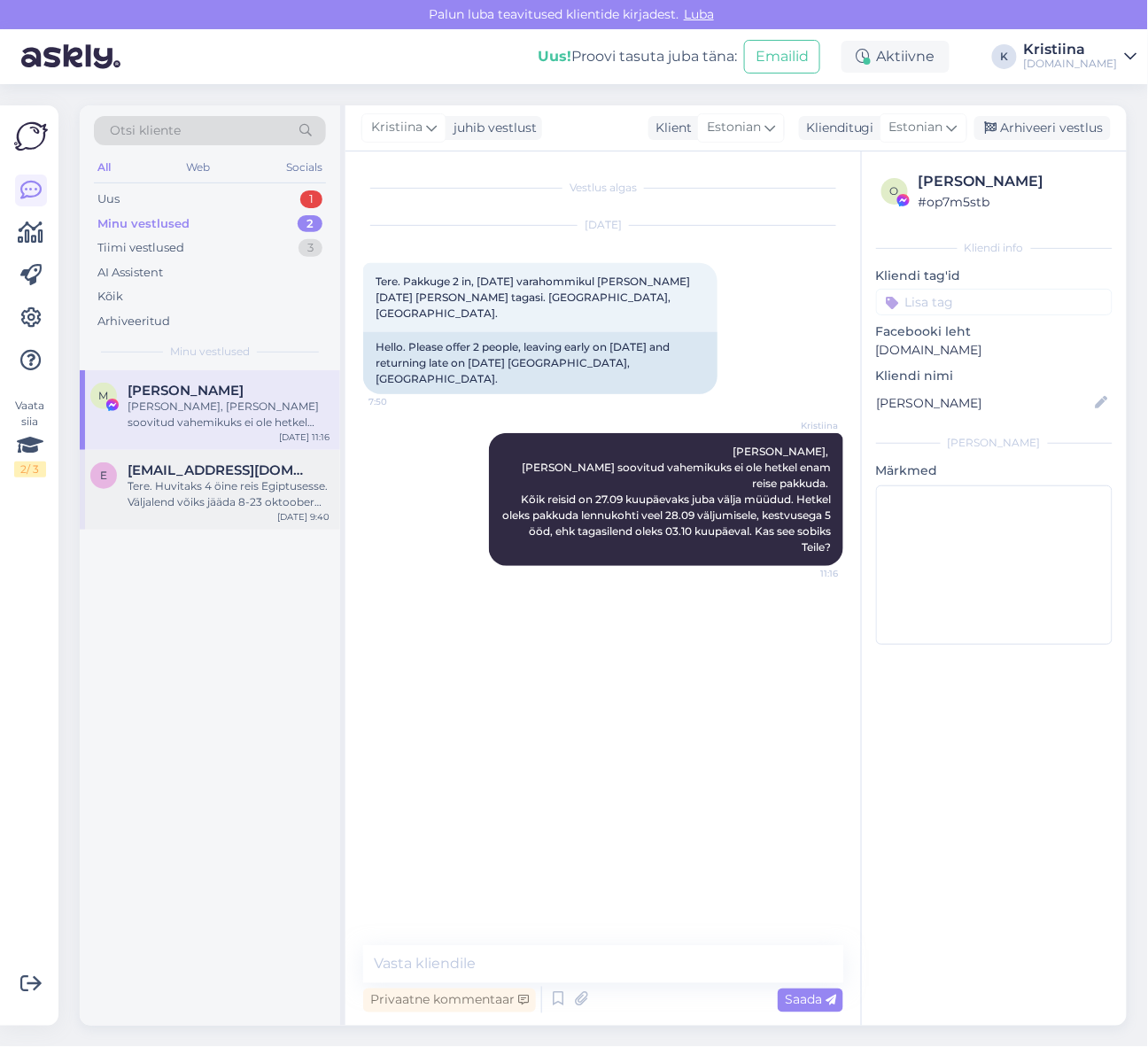
click at [215, 476] on span "[EMAIL_ADDRESS][DOMAIN_NAME]" at bounding box center [219, 470] width 184 height 16
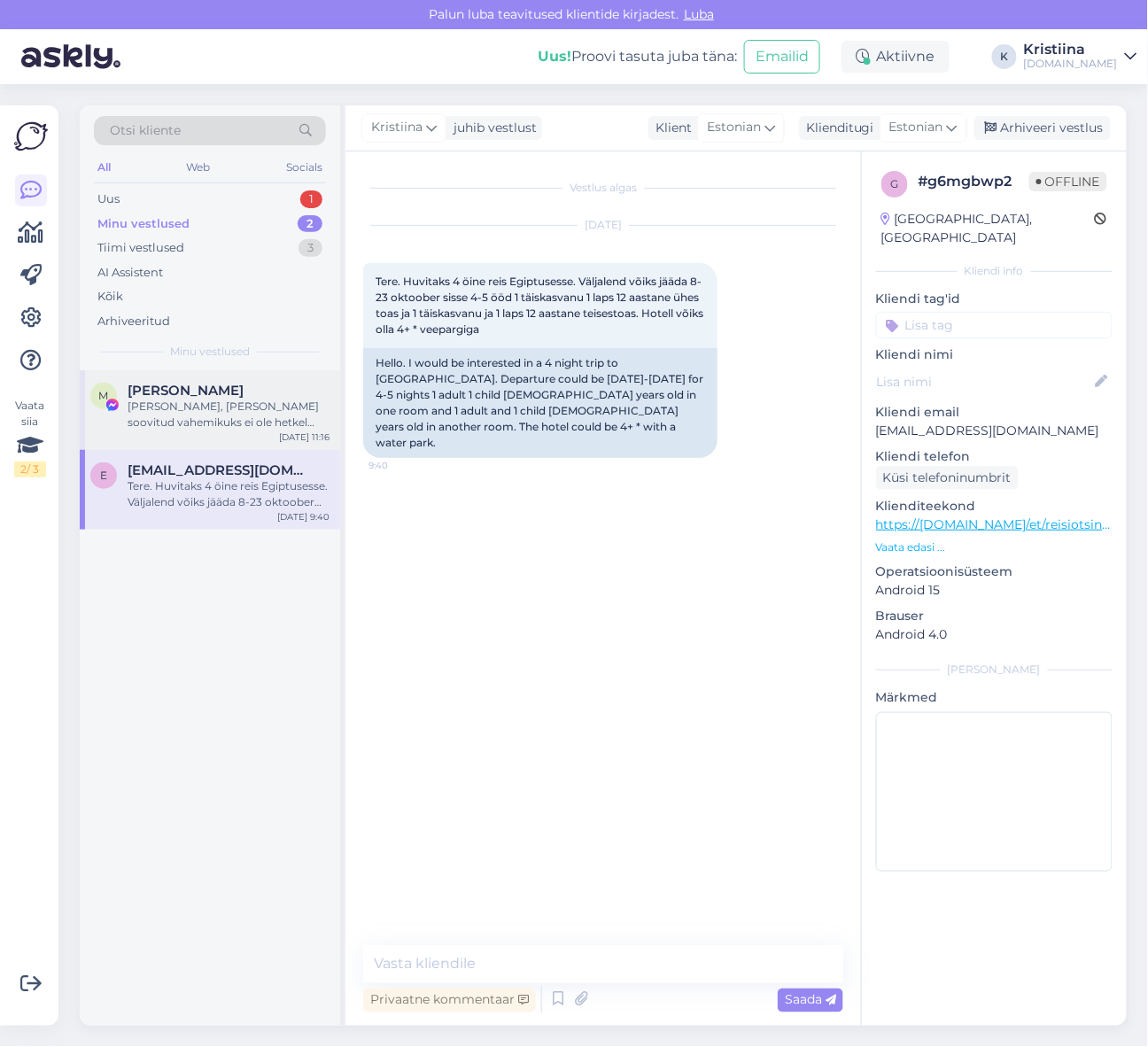
click at [147, 401] on div "[PERSON_NAME], [PERSON_NAME] soovitud vahemikuks ei ole hetkel enam reise pakku…" at bounding box center [228, 414] width 202 height 32
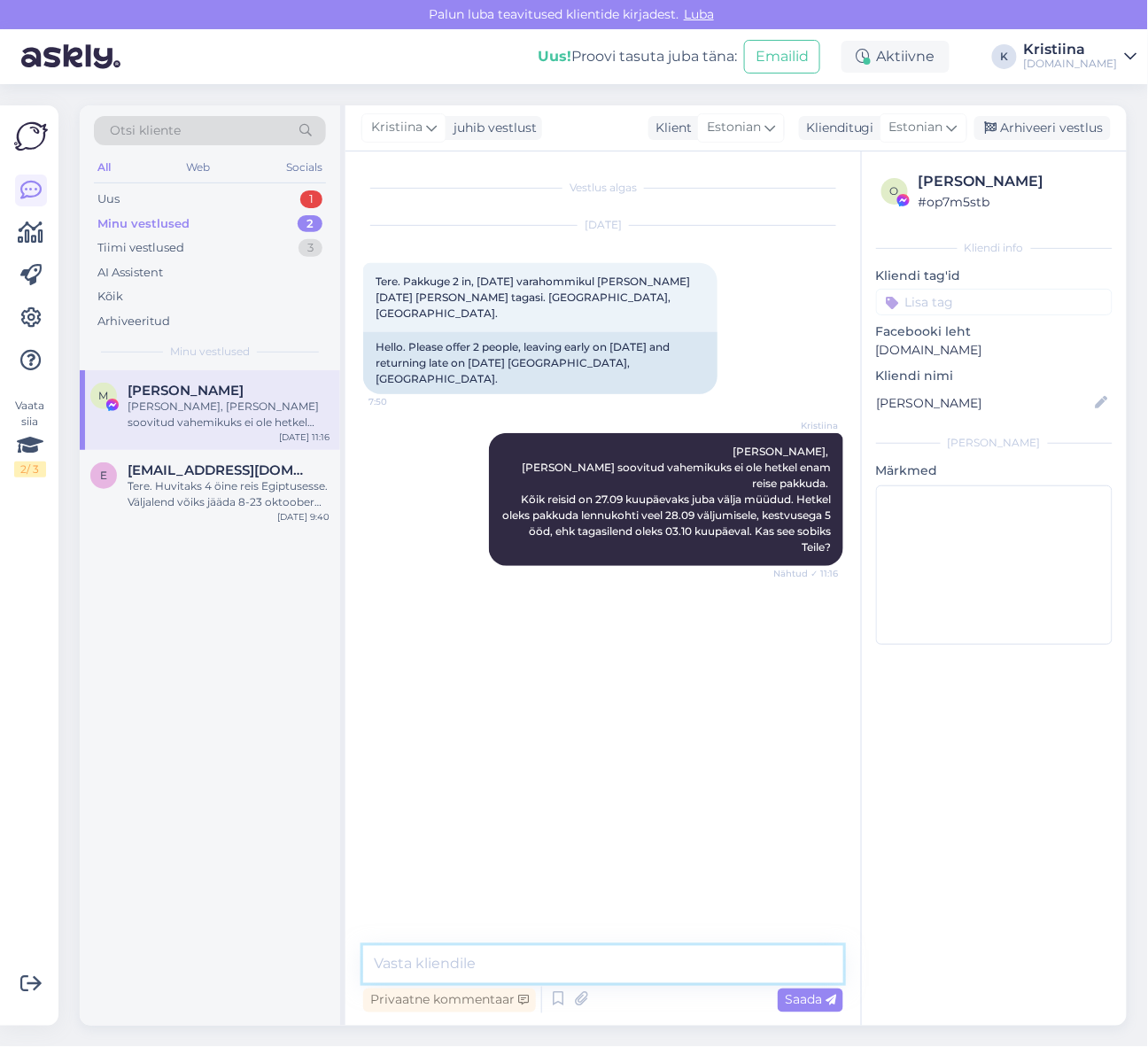
click at [503, 949] on textarea at bounding box center [603, 965] width 480 height 37
type textarea "t"
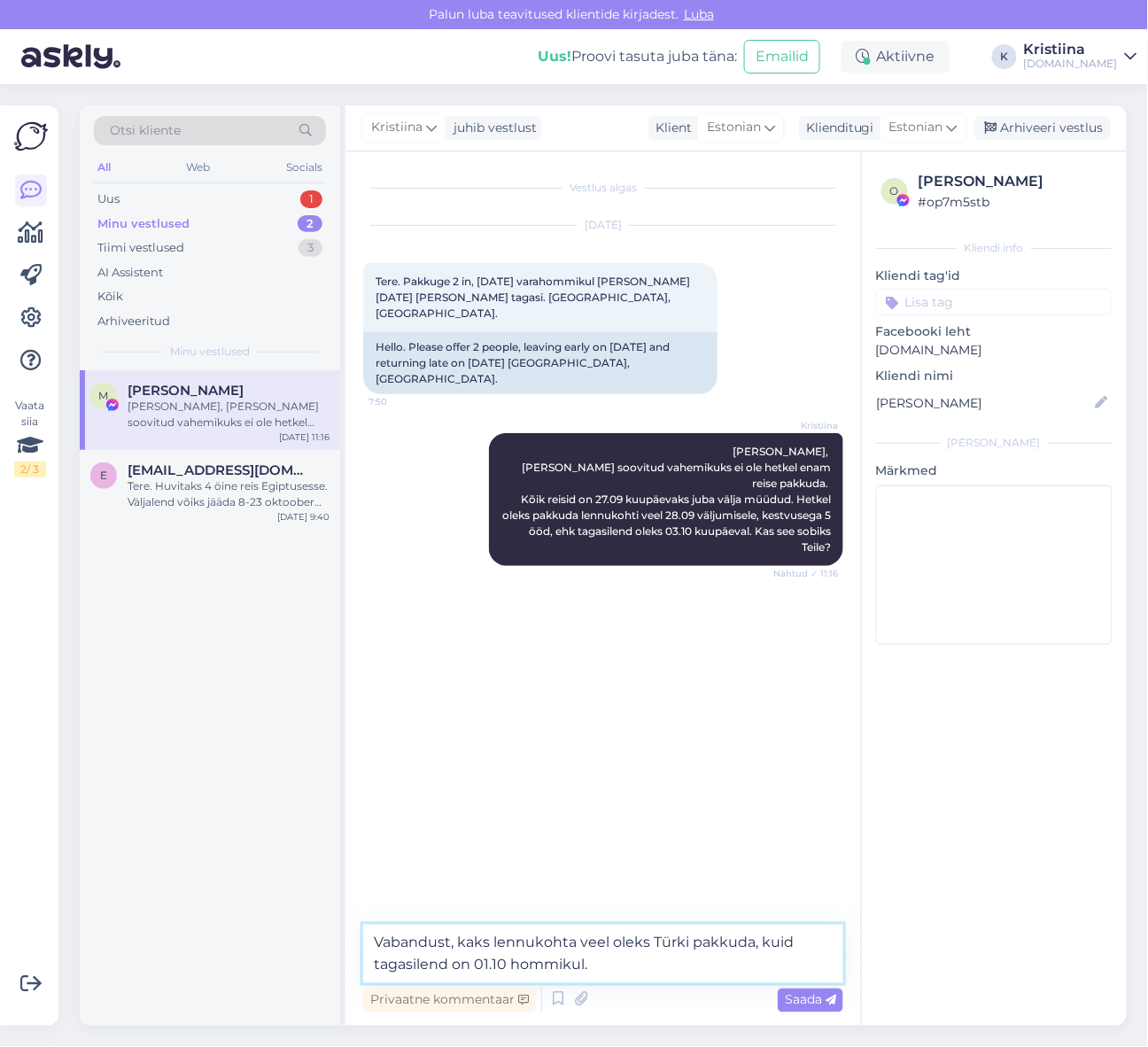
type textarea "Vabandust, kaks lennukohta veel oleks Türki pakkuda, kuid tagasilend on 01.10 h…"
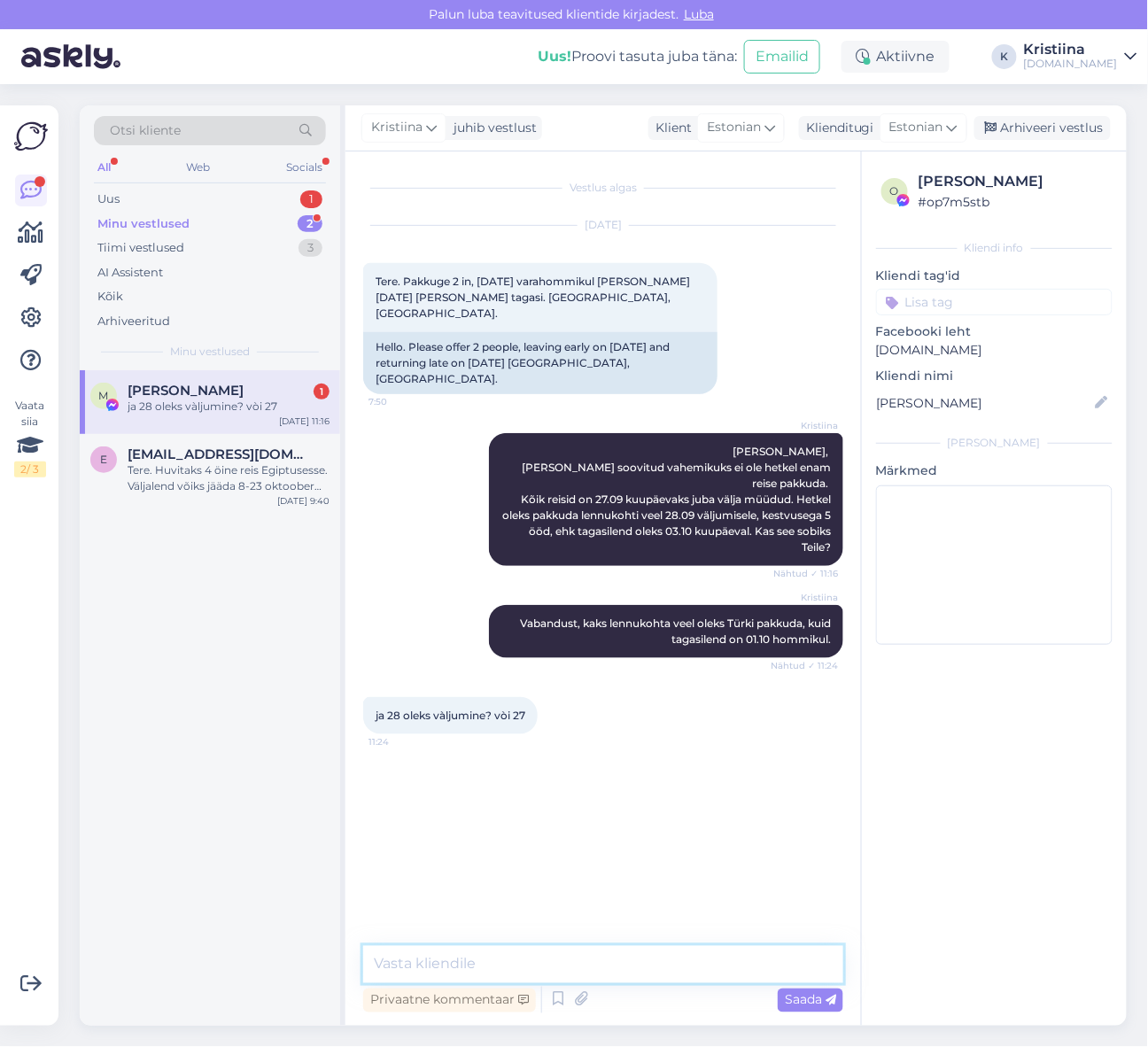
click at [475, 961] on textarea at bounding box center [603, 965] width 480 height 37
type textarea "27.09 oleks väljumine, kestvusega 4 ööd"
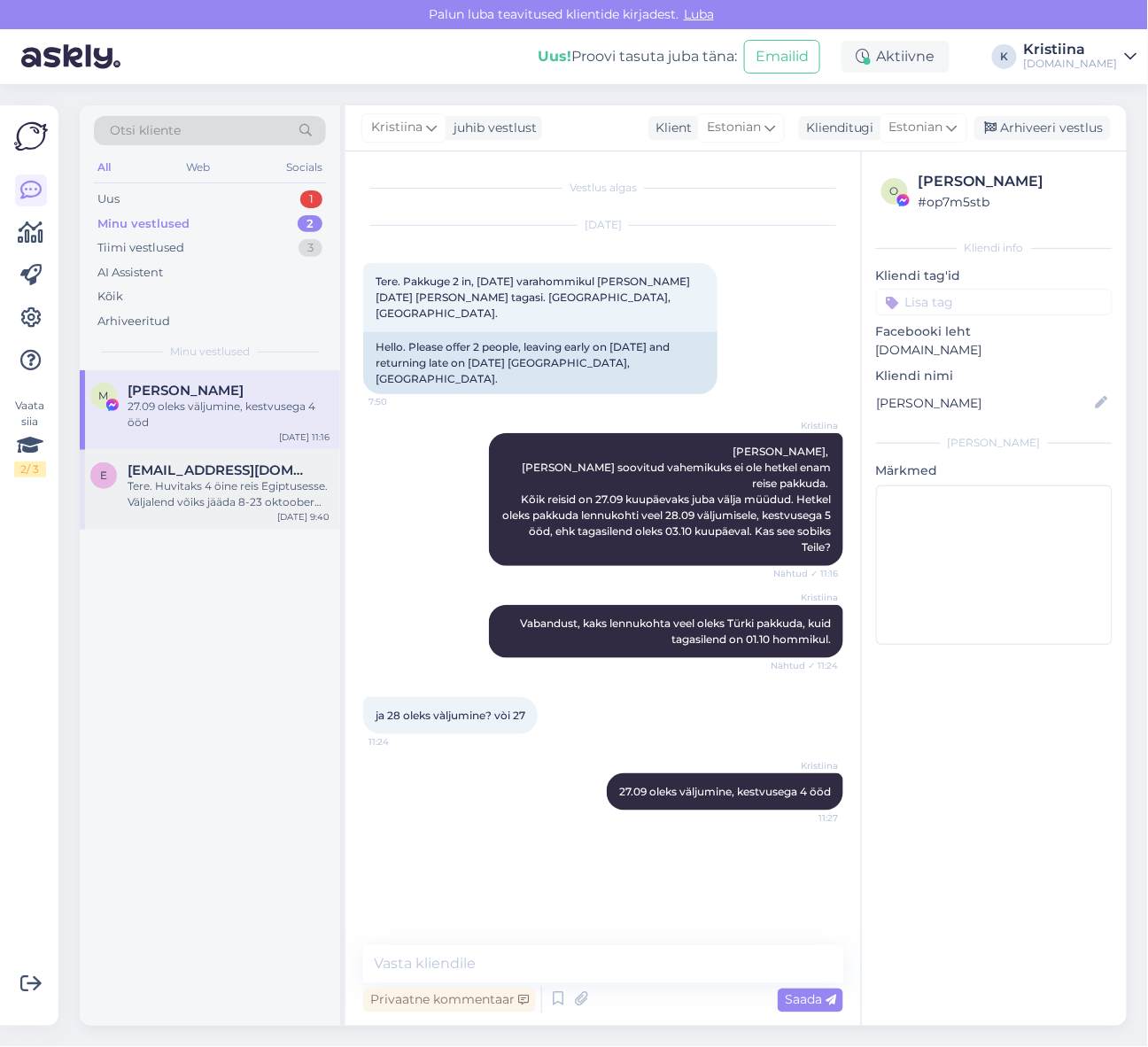
click at [234, 481] on div "Tere. Huvitaks 4 öine reis Egiptusesse. Väljalend võiks jääda 8-23 oktoober sis…" at bounding box center [228, 493] width 202 height 32
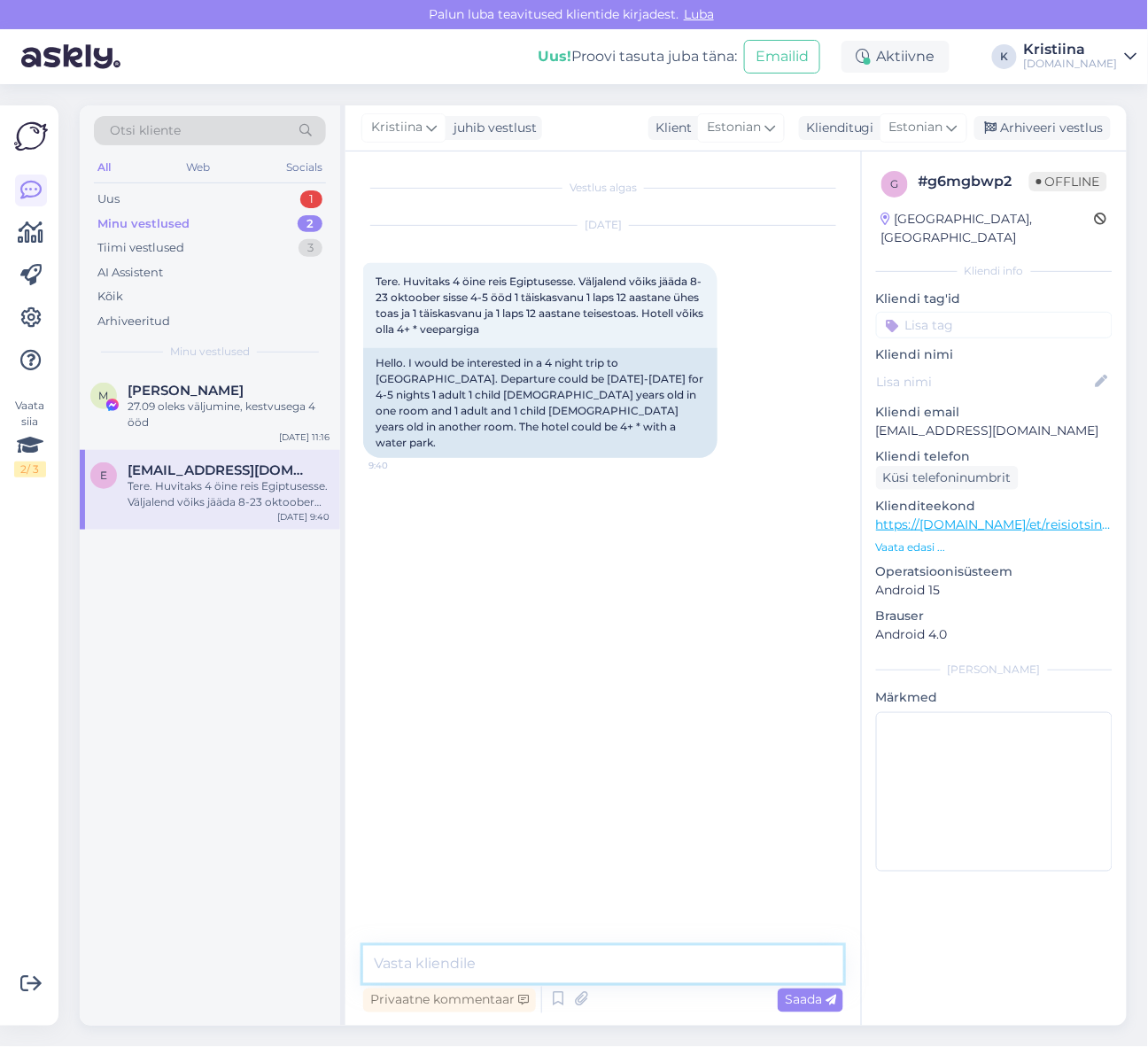
click at [559, 961] on textarea at bounding box center [603, 965] width 480 height 37
click at [372, 961] on textarea "Pakkumised on edastatud Teile e-mailile :)" at bounding box center [603, 965] width 480 height 37
type textarea "Tere! Pakkumised on edastatud Teile e-mailile :)"
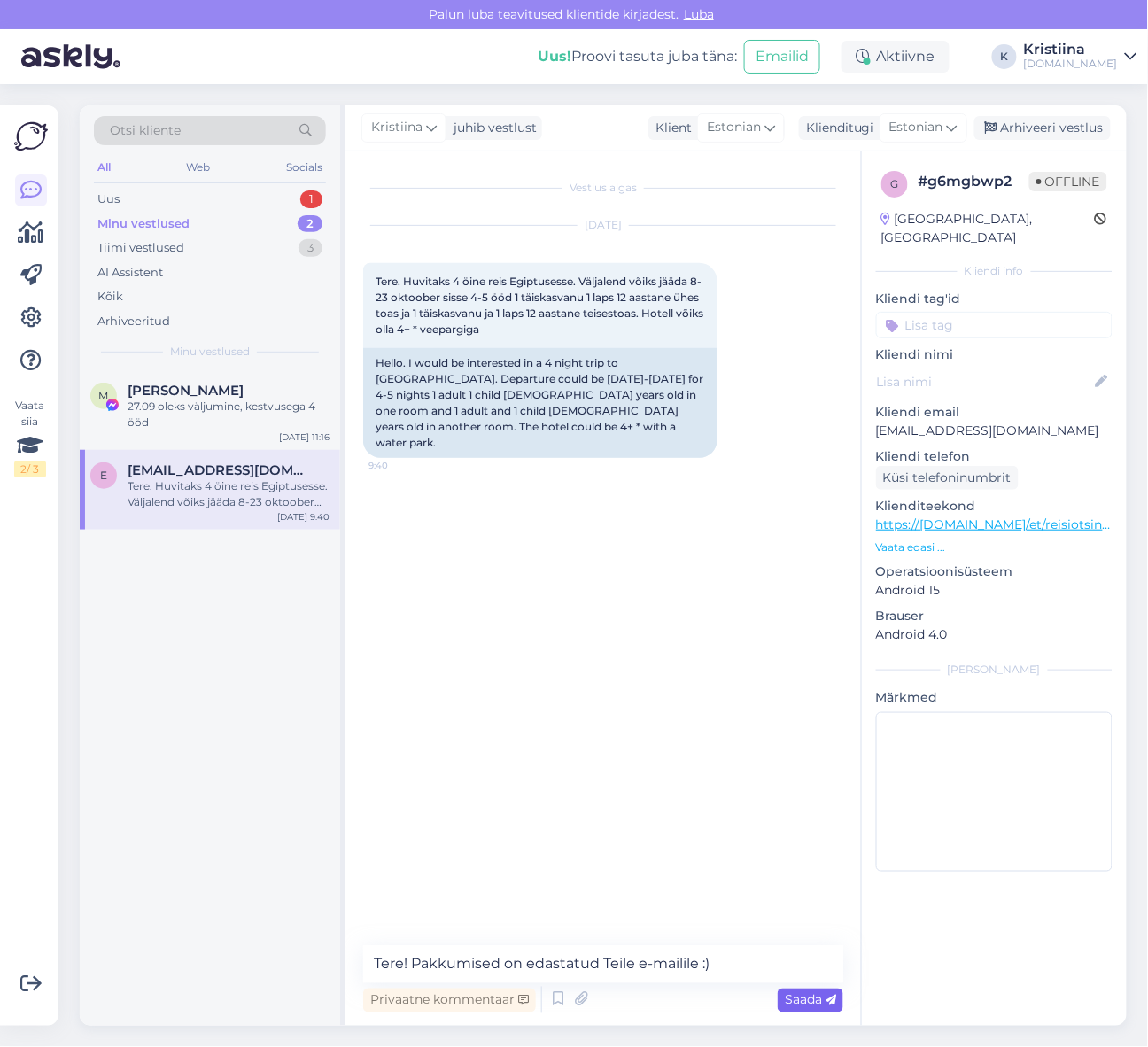
click at [806, 1005] on span "Saada" at bounding box center [811, 1000] width 52 height 16
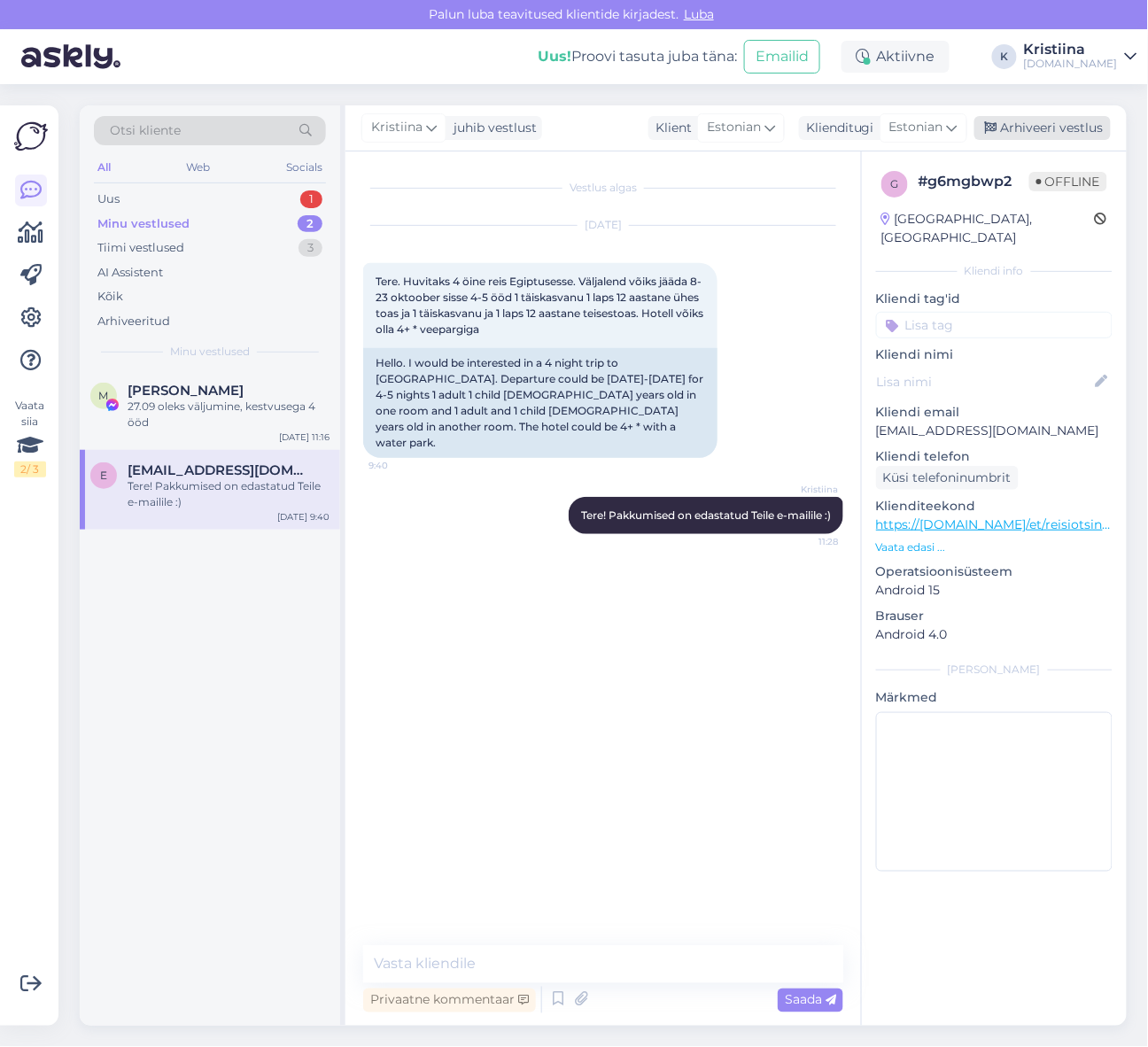
click at [1054, 135] on div "Arhiveeri vestlus" at bounding box center [1043, 127] width 136 height 24
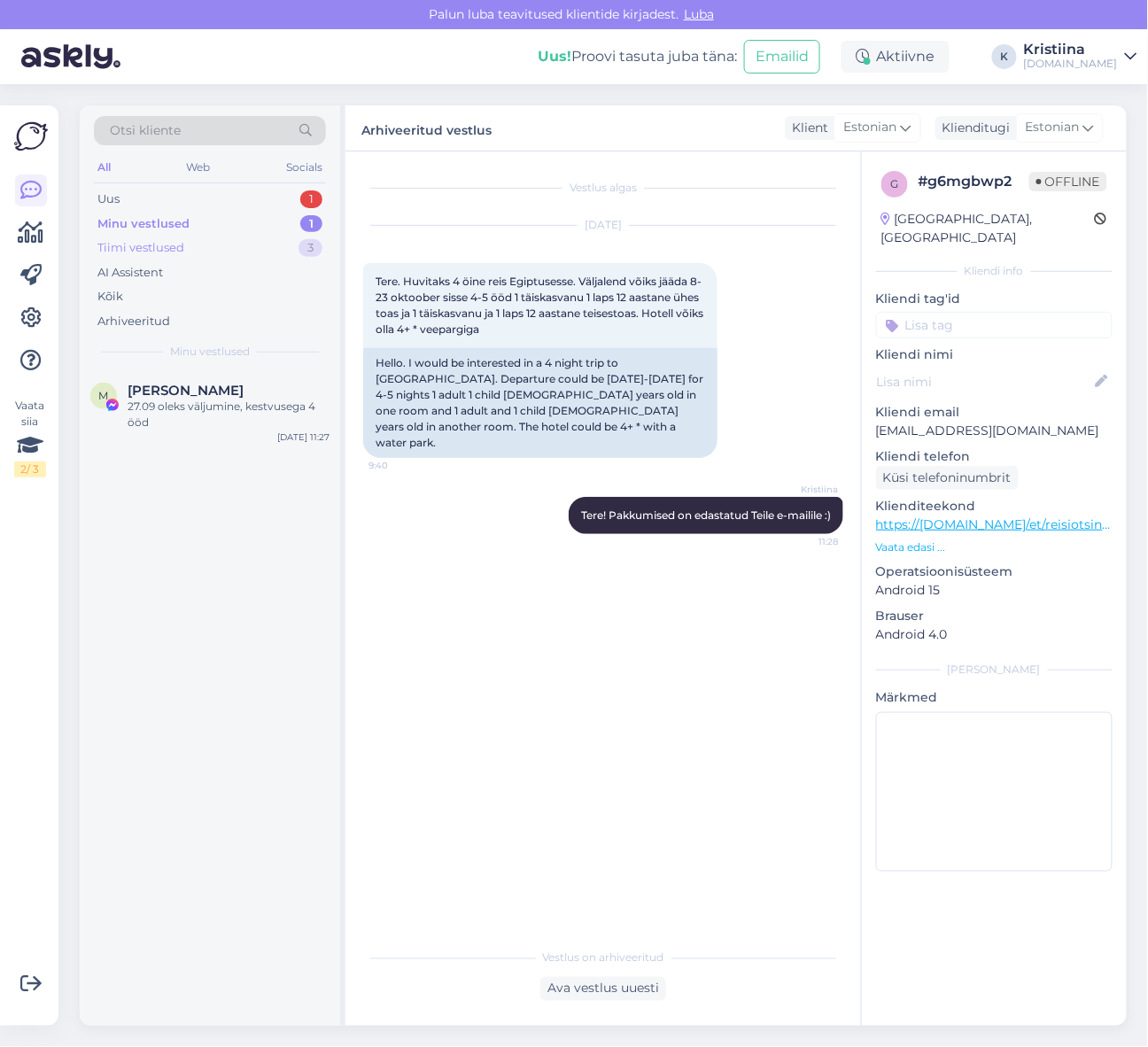
click at [288, 241] on div "Tiimi vestlused 3" at bounding box center [210, 248] width 232 height 25
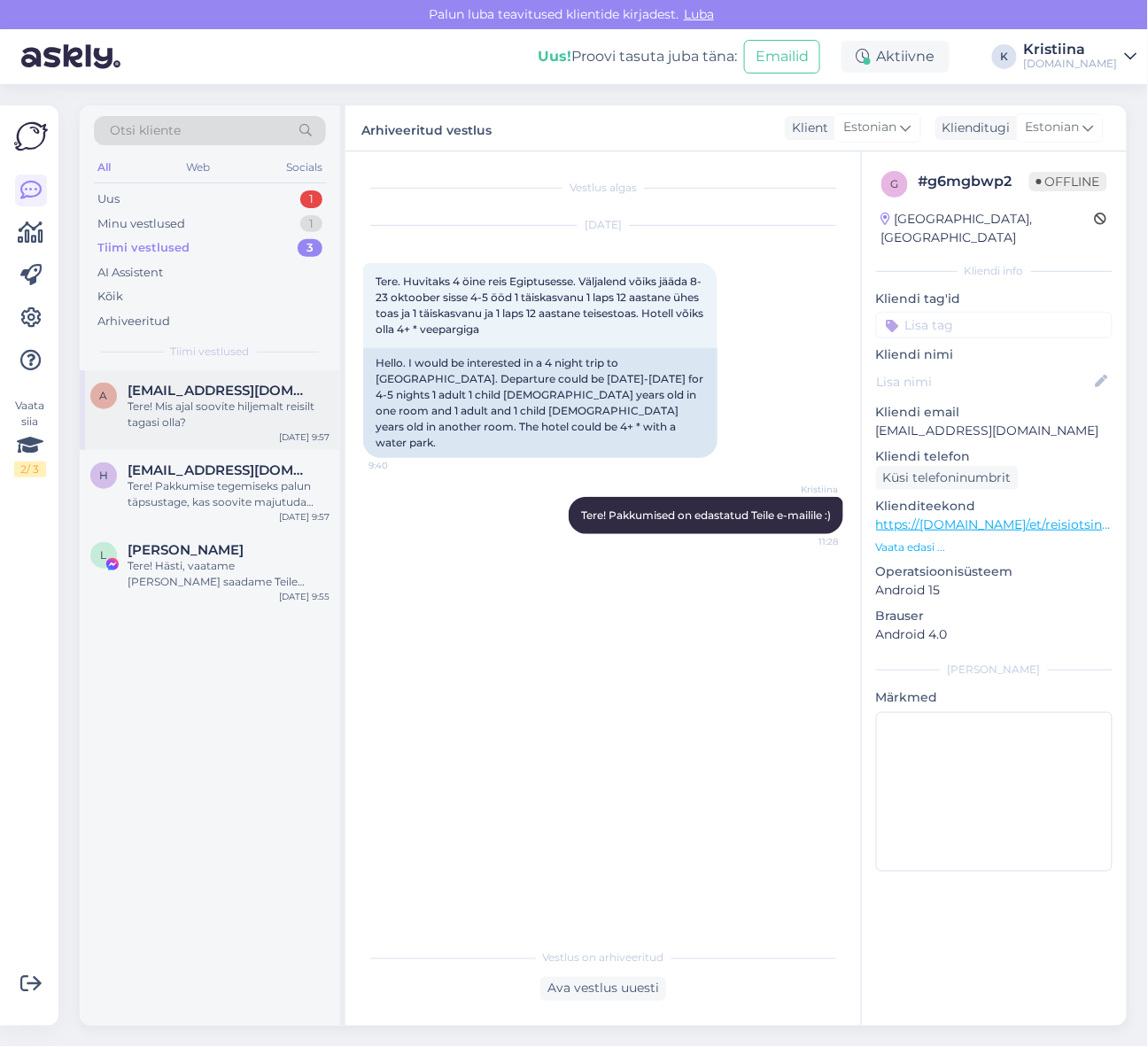
click at [244, 405] on div "Tere! Mis ajal soovite hiljemalt reisilt tagasi olla?" at bounding box center [228, 414] width 202 height 32
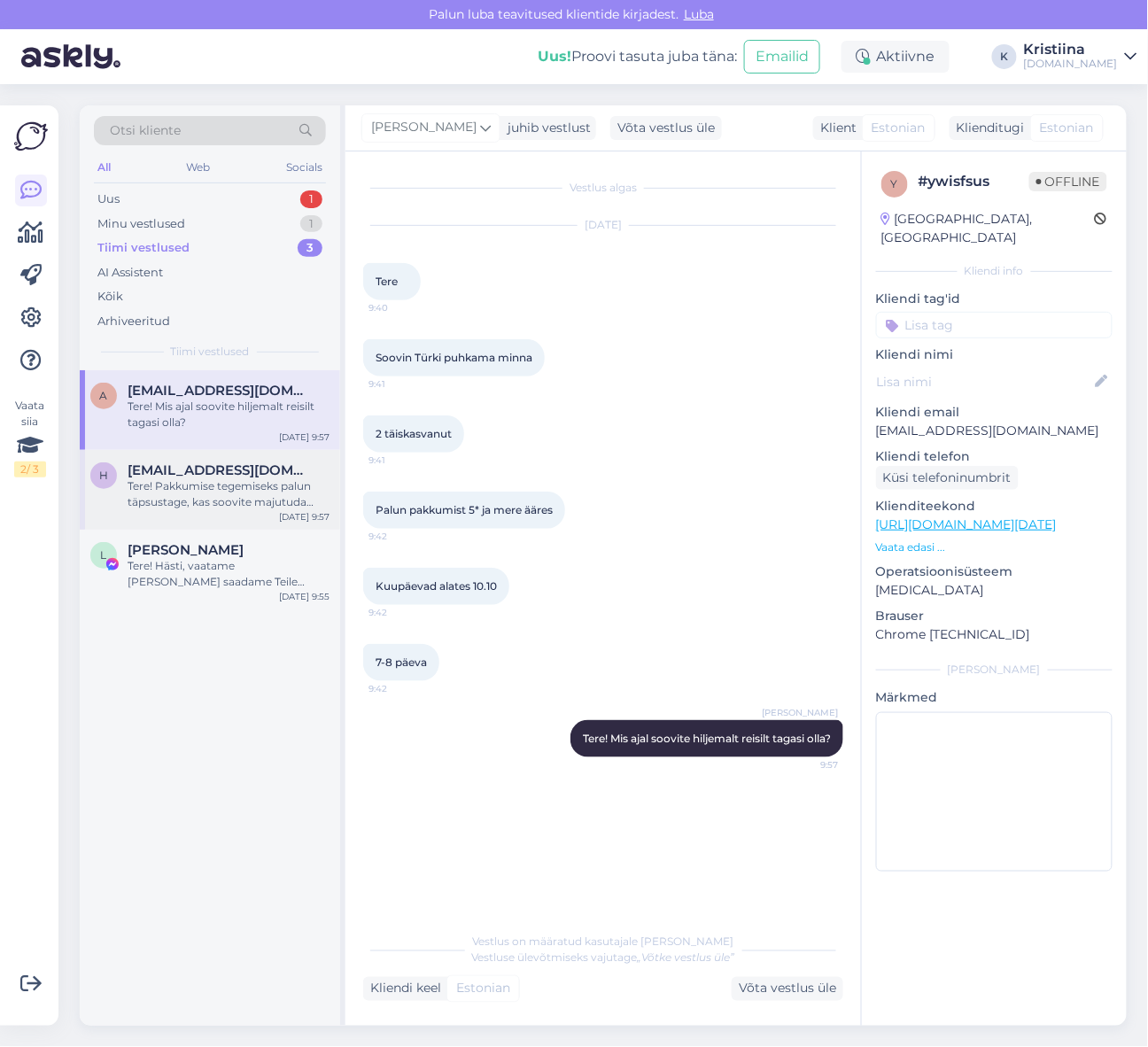
click at [241, 507] on div "Tere! Pakkumise tegemiseks palun täpsustage, kas soovite majutuda kõik ühes toa…" at bounding box center [228, 493] width 202 height 32
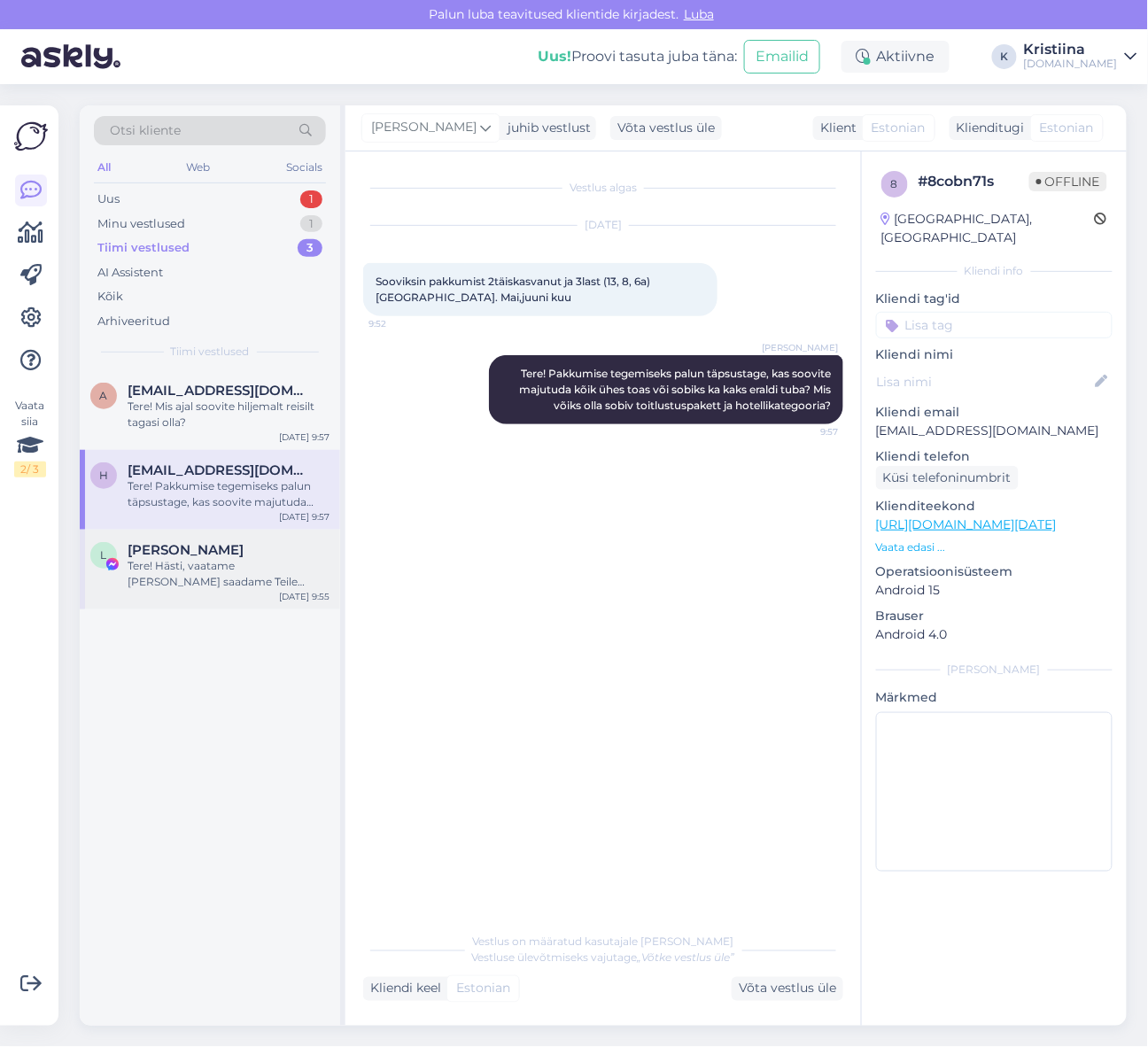
click at [257, 580] on div "Tere! Hästi, vaatame [PERSON_NAME] saadame Teile pakkumised esimesel võimalusel…" at bounding box center [228, 574] width 202 height 32
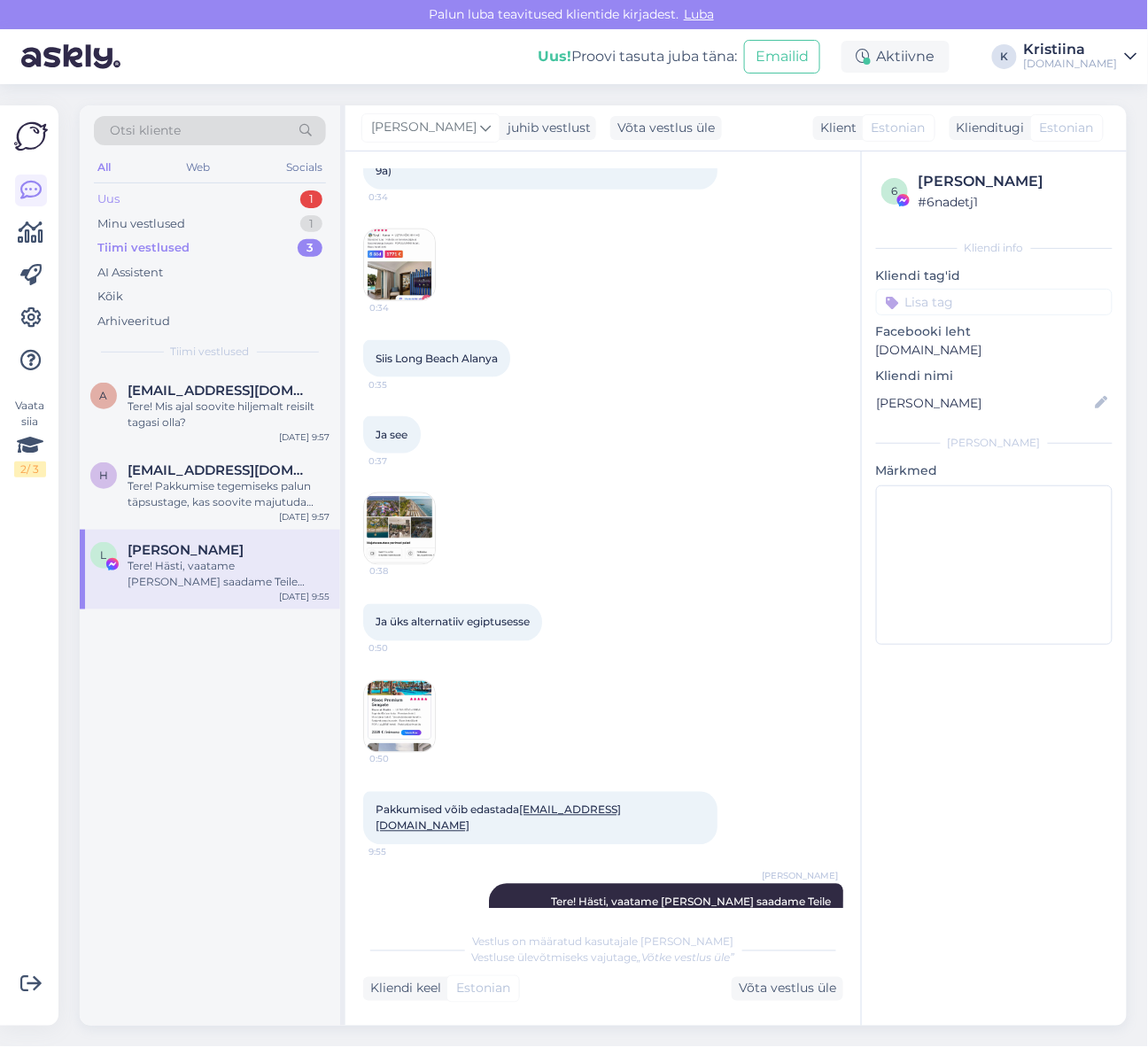
click at [189, 200] on div "Uus 1" at bounding box center [210, 199] width 232 height 25
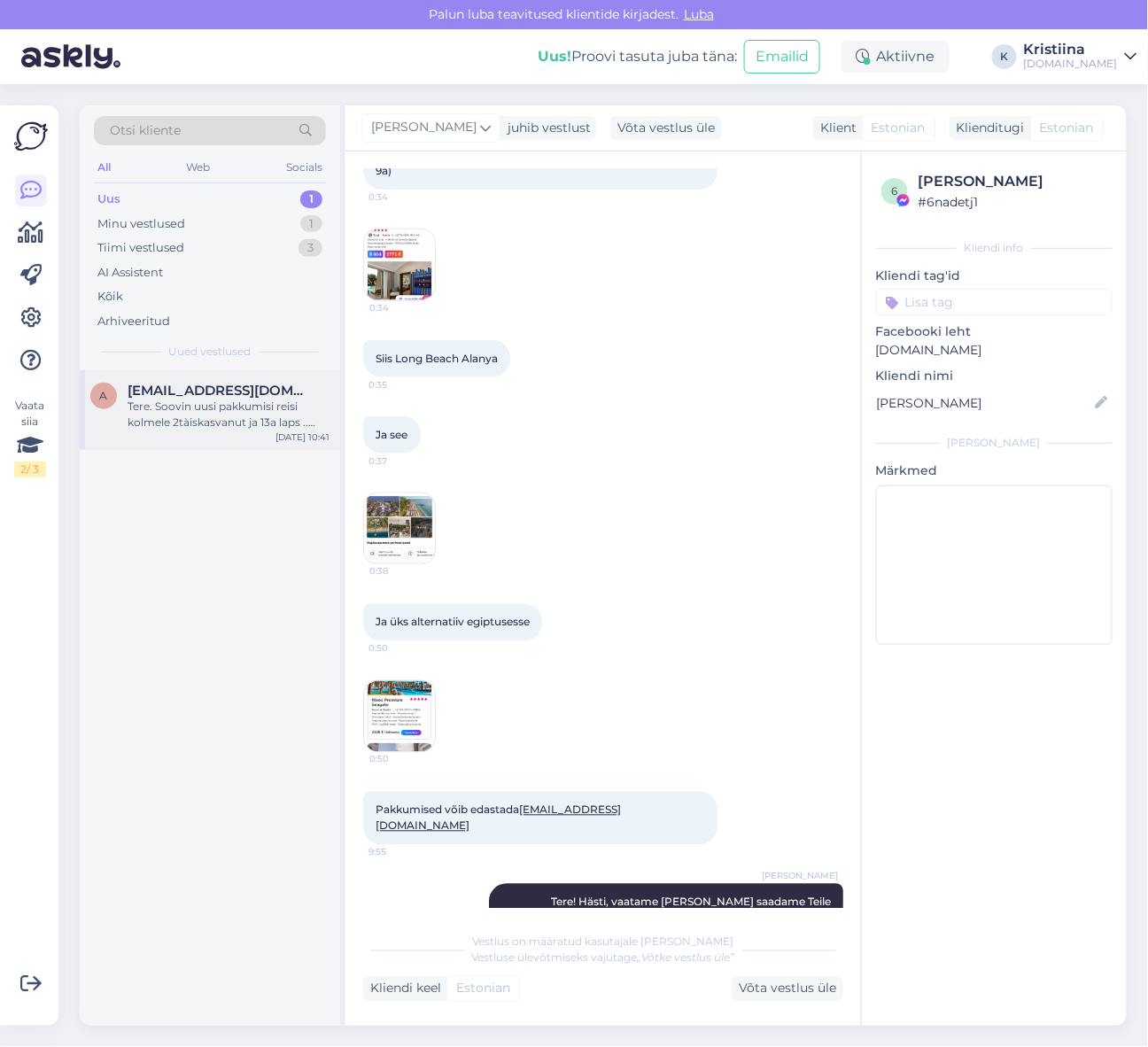
click at [194, 426] on div "Tere. Soovin uusi pakkumisi reisi kolmele 2tàiskasvanut ja 13a laps .. juuni/ju…" at bounding box center [228, 414] width 202 height 32
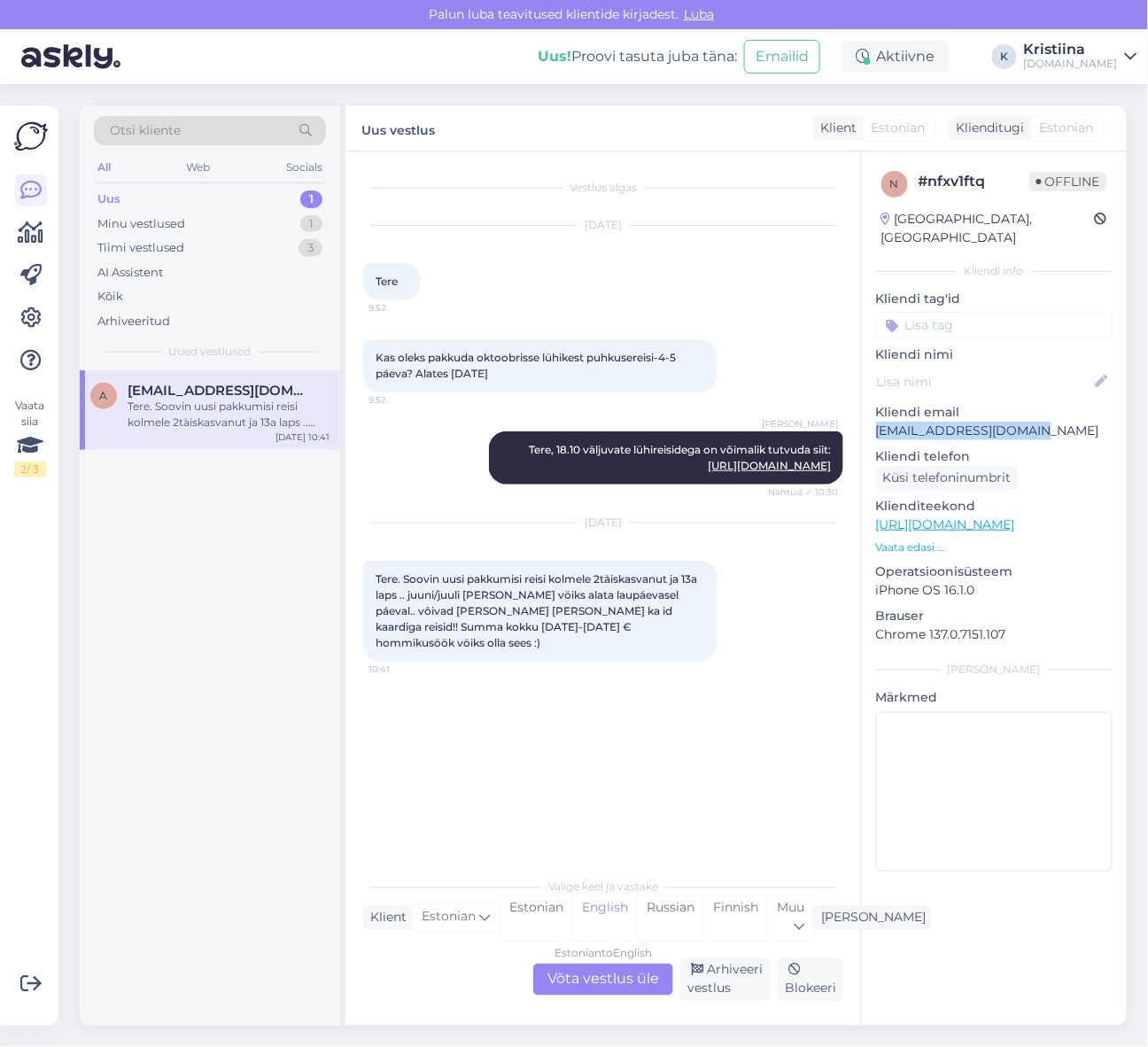
copy p "[EMAIL_ADDRESS][DOMAIN_NAME]"
drag, startPoint x: 1048, startPoint y: 417, endPoint x: 871, endPoint y: 414, distance: 177.0
click at [871, 414] on div "n # nfxv1ftq Offline [GEOGRAPHIC_DATA], [GEOGRAPHIC_DATA] Kliendi info Kliendi …" at bounding box center [995, 524] width 264 height 746
click at [609, 967] on div "Estonian to English Võta vestlus üle" at bounding box center [604, 979] width 140 height 32
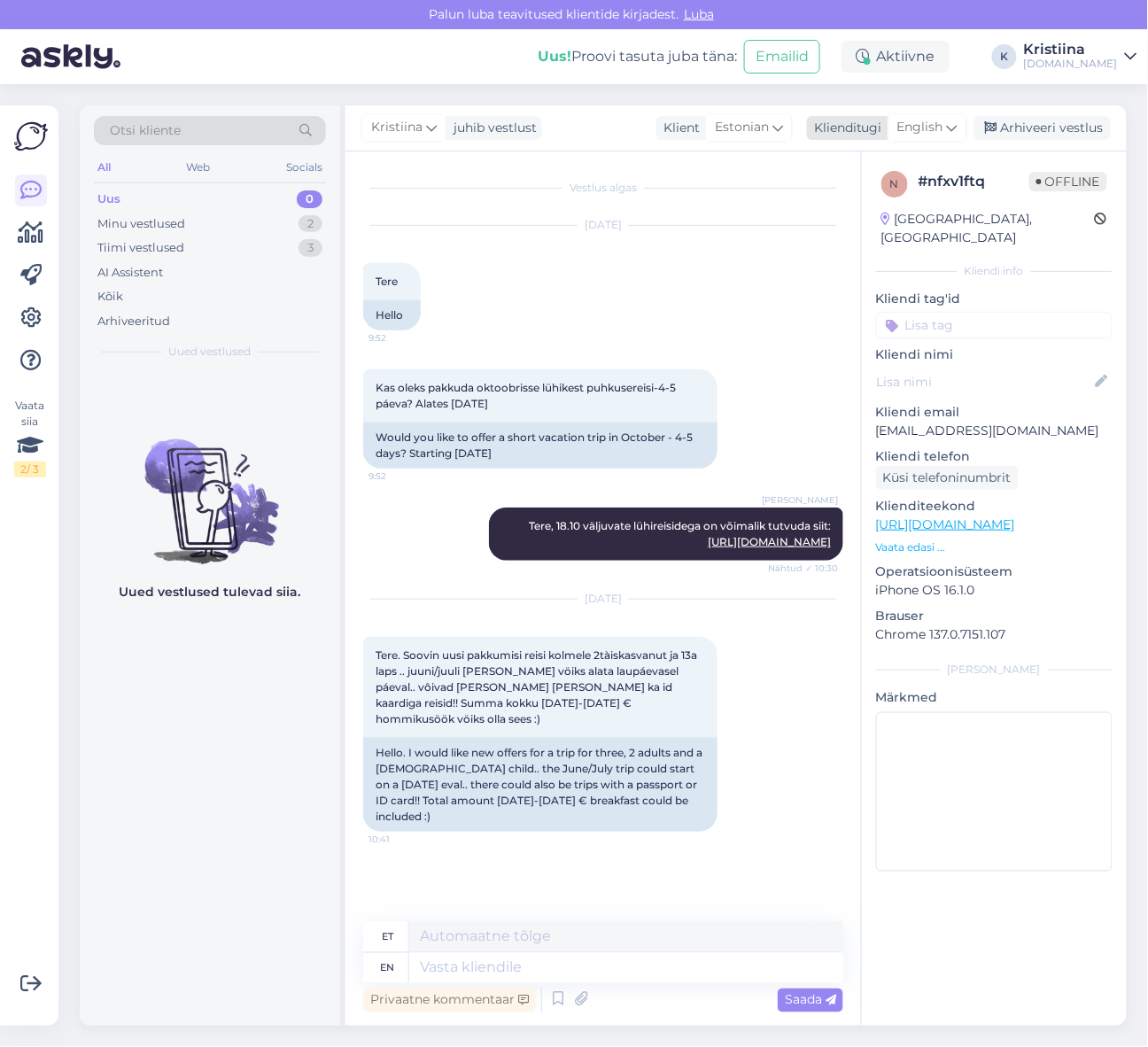
click at [926, 125] on span "English" at bounding box center [921, 127] width 46 height 19
click at [893, 223] on link "Estonian" at bounding box center [887, 235] width 195 height 29
click at [264, 226] on div "Minu vestlused 2" at bounding box center [210, 224] width 232 height 25
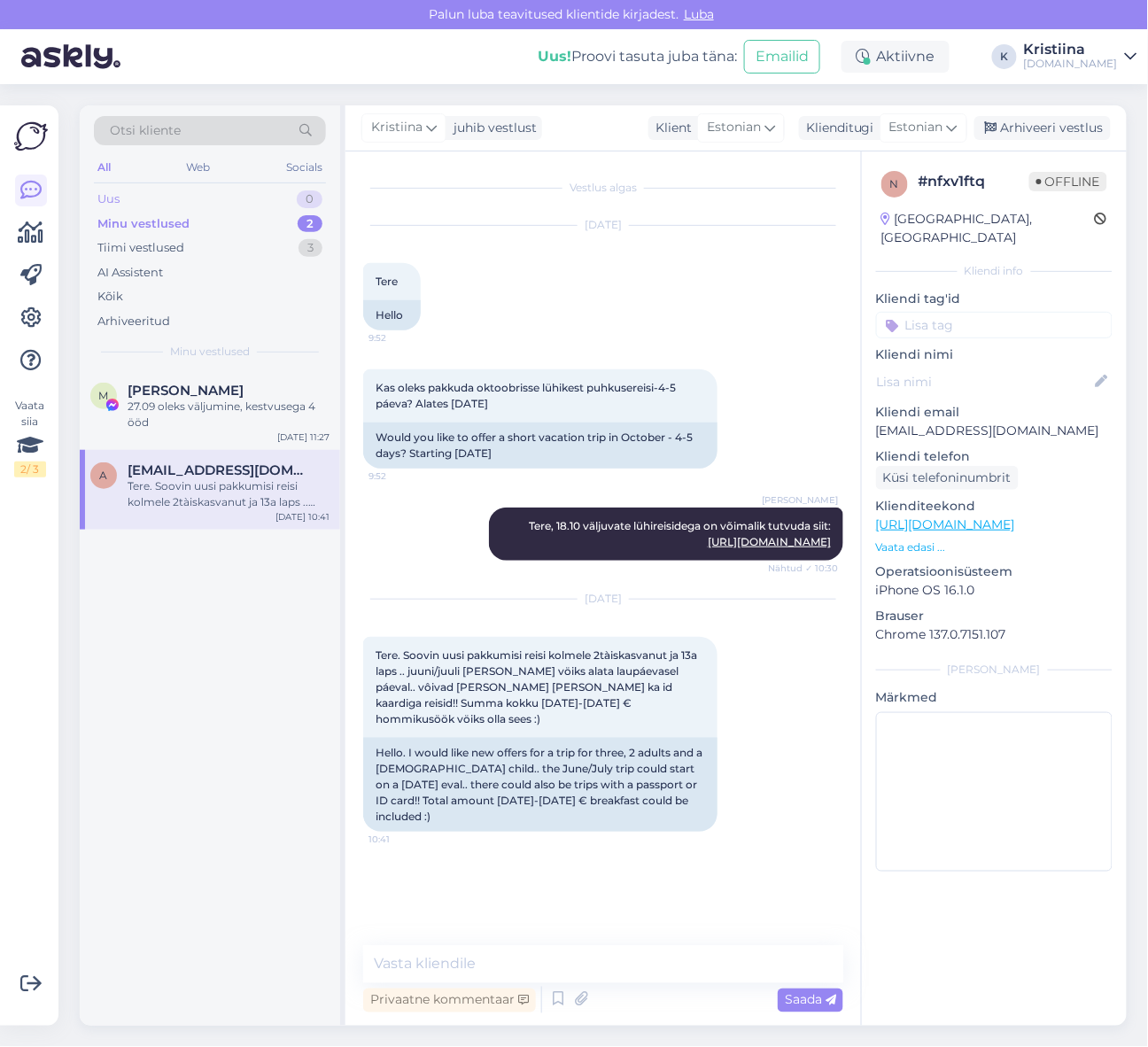
click at [249, 204] on div "Uus 0" at bounding box center [210, 199] width 232 height 25
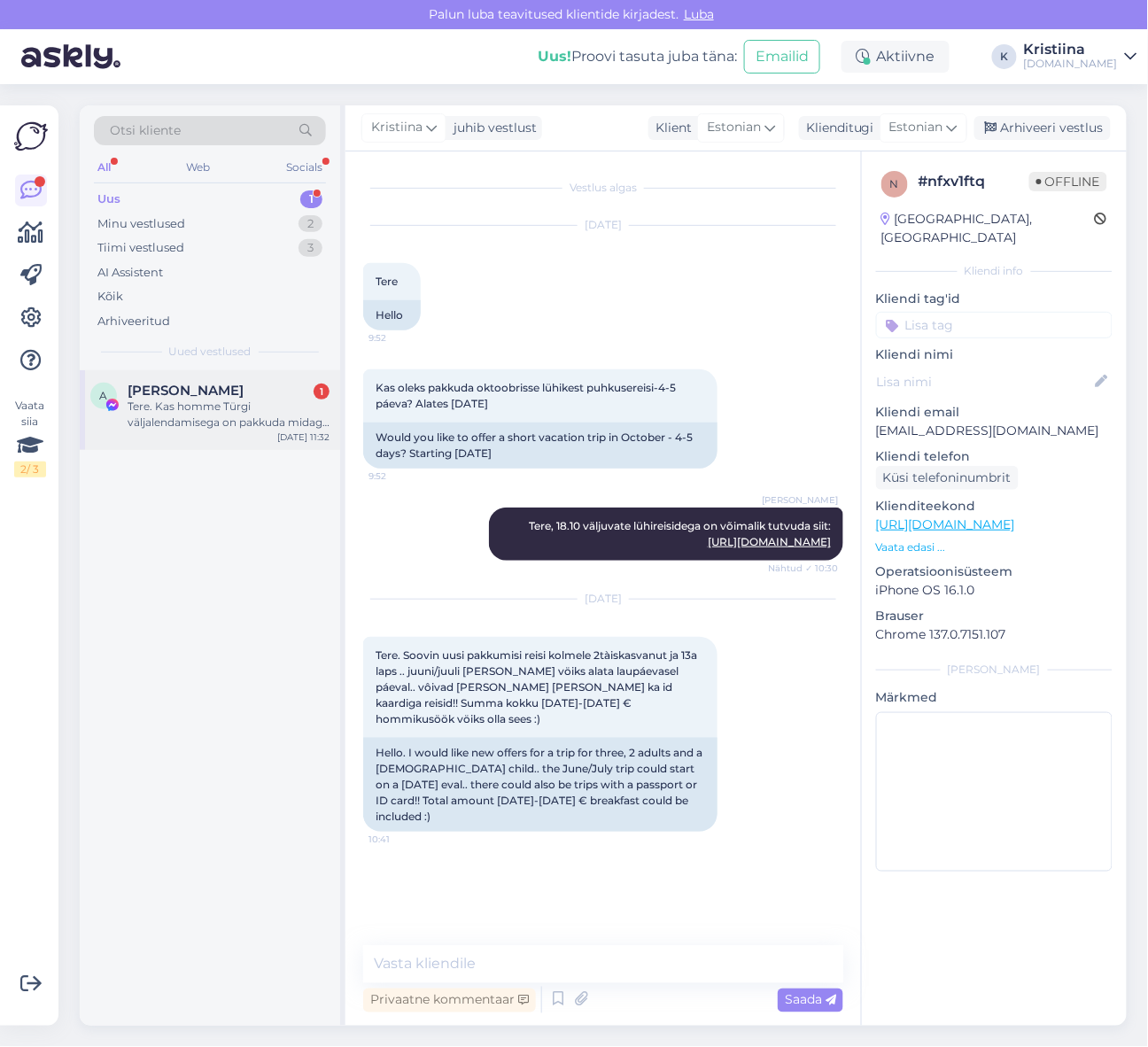
click at [206, 431] on div "A [PERSON_NAME] 1 Tere. Kas homme Türgi väljalendamisega on pakkuda midagi. 3 i…" at bounding box center [210, 410] width 261 height 80
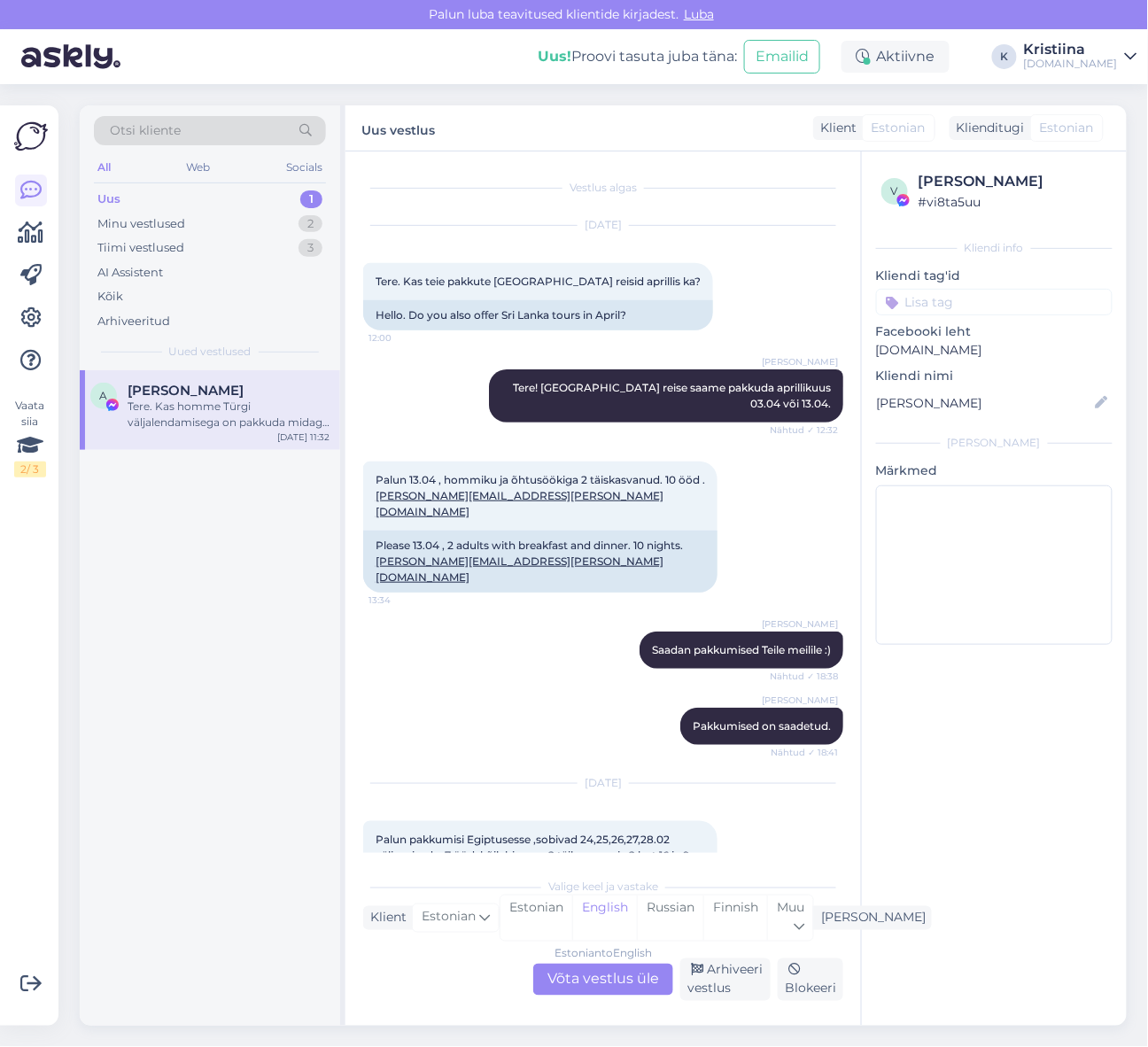
scroll to position [9190, 0]
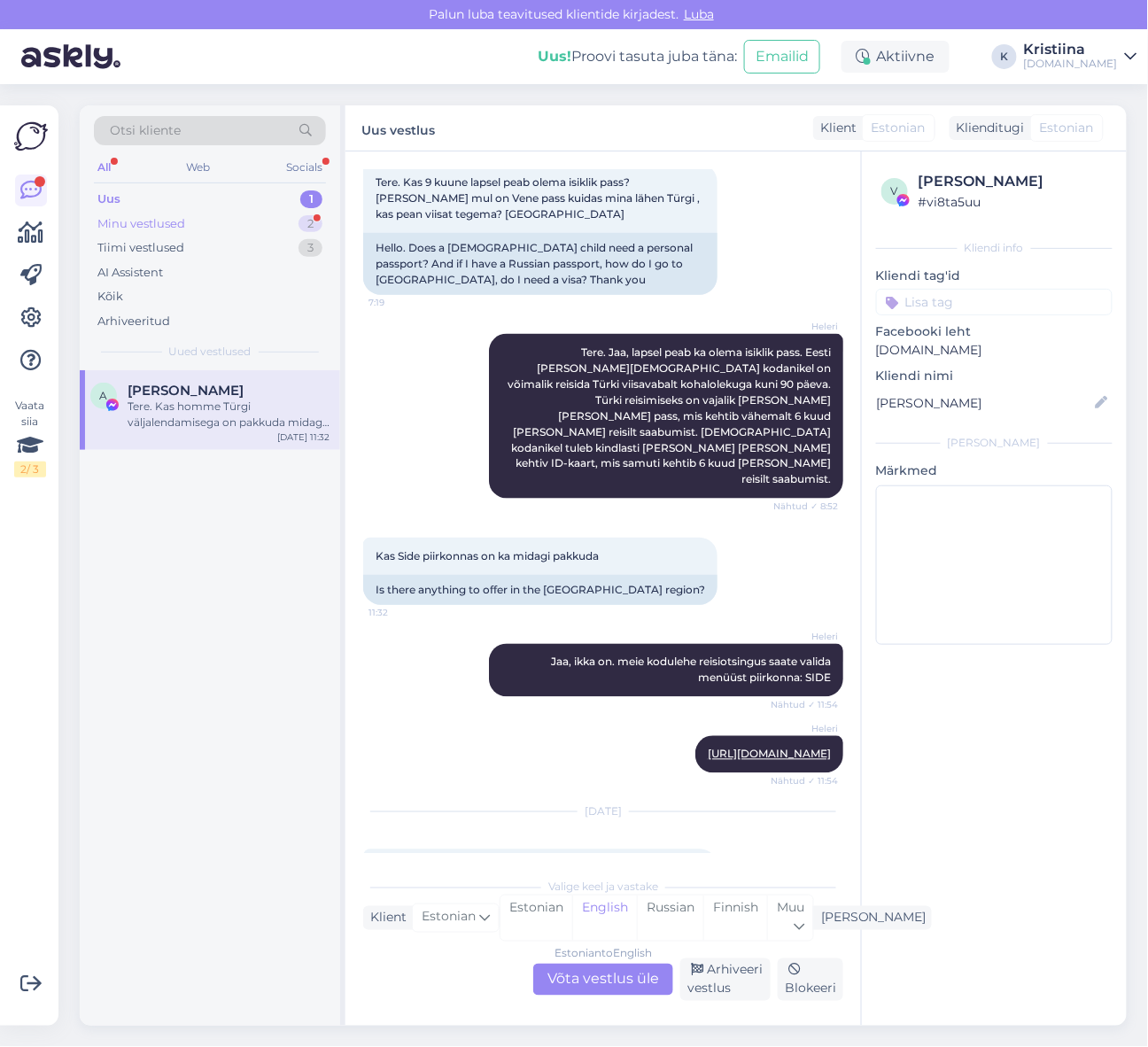
click at [264, 221] on div "Minu vestlused 2" at bounding box center [210, 224] width 232 height 25
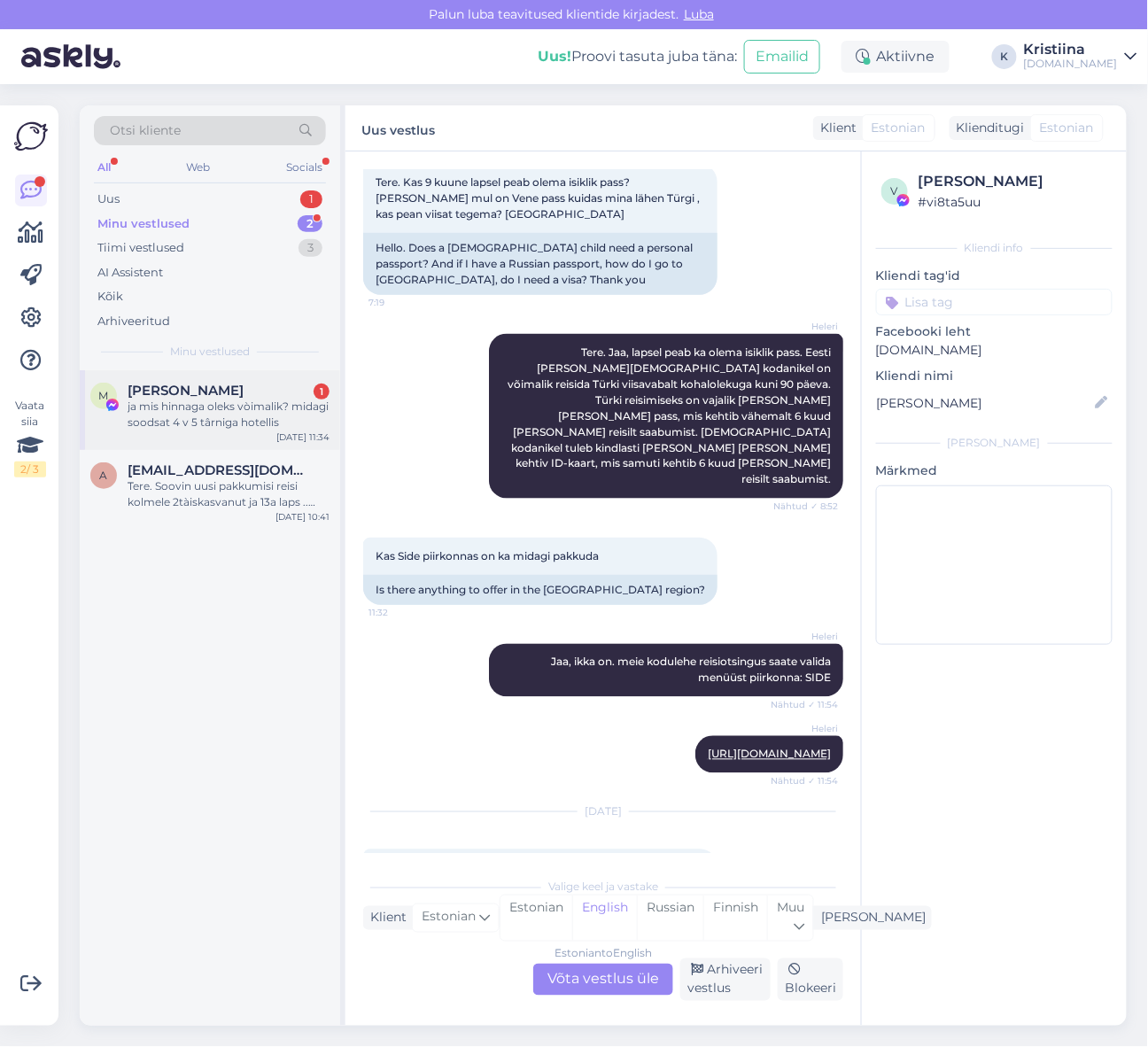
click at [206, 418] on div "ja mis hinnaga oleks vòimalik? midagi soodsat 4 v 5 târniga hotellis" at bounding box center [228, 414] width 202 height 32
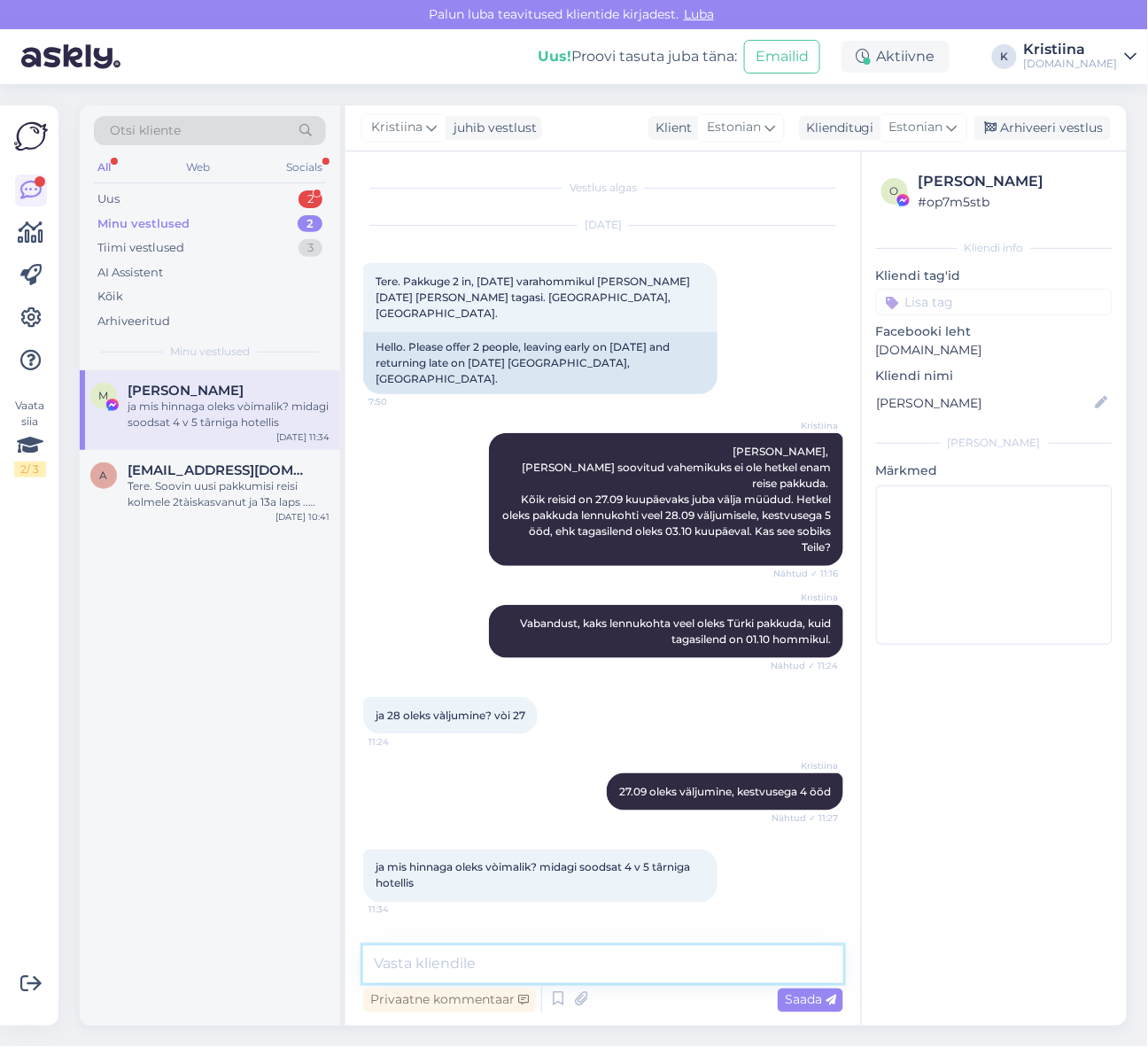
click at [506, 971] on textarea at bounding box center [603, 965] width 480 height 37
type textarea "Hinnad algavad 405 €/in."
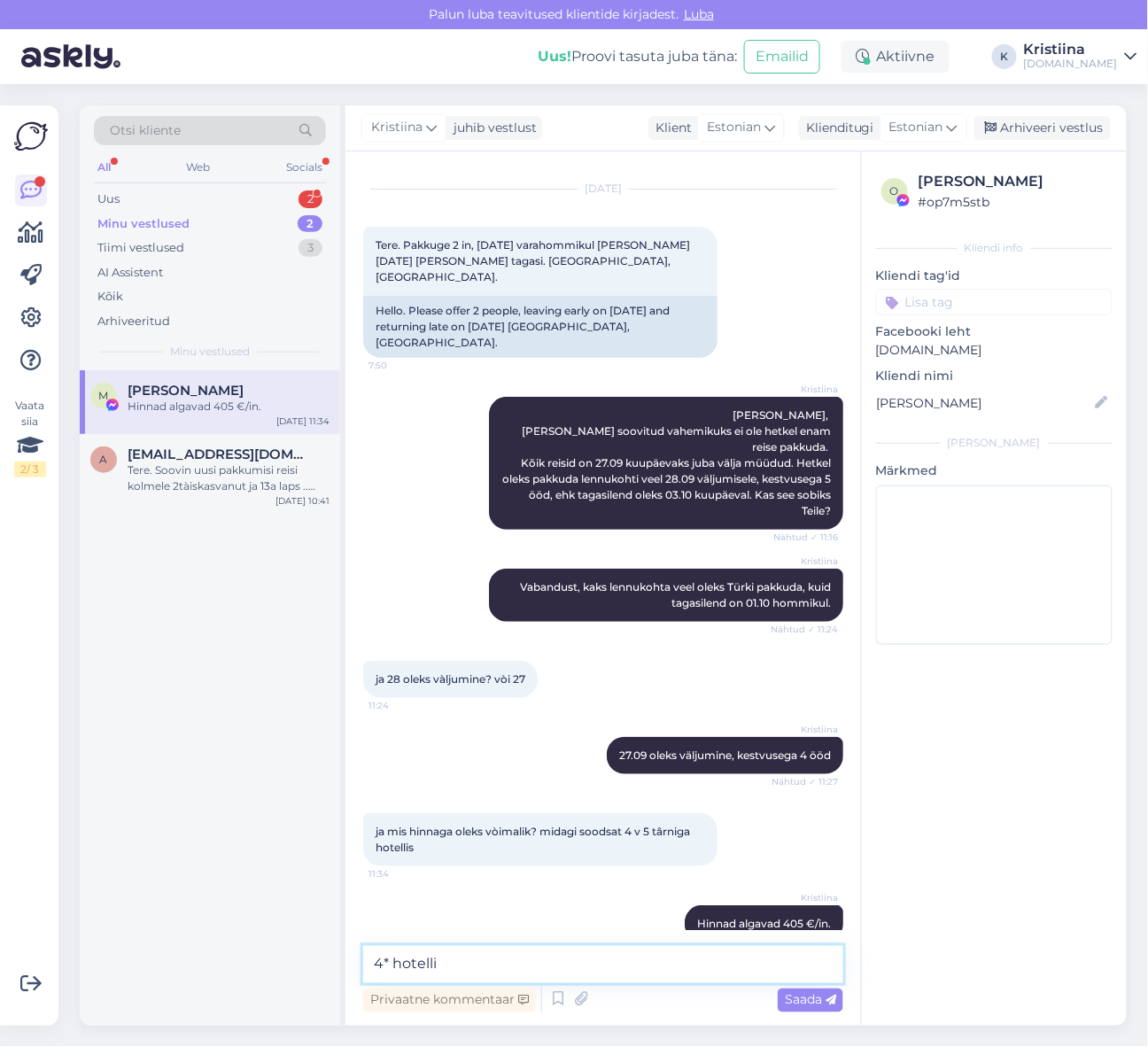
type textarea "4* hotellis"
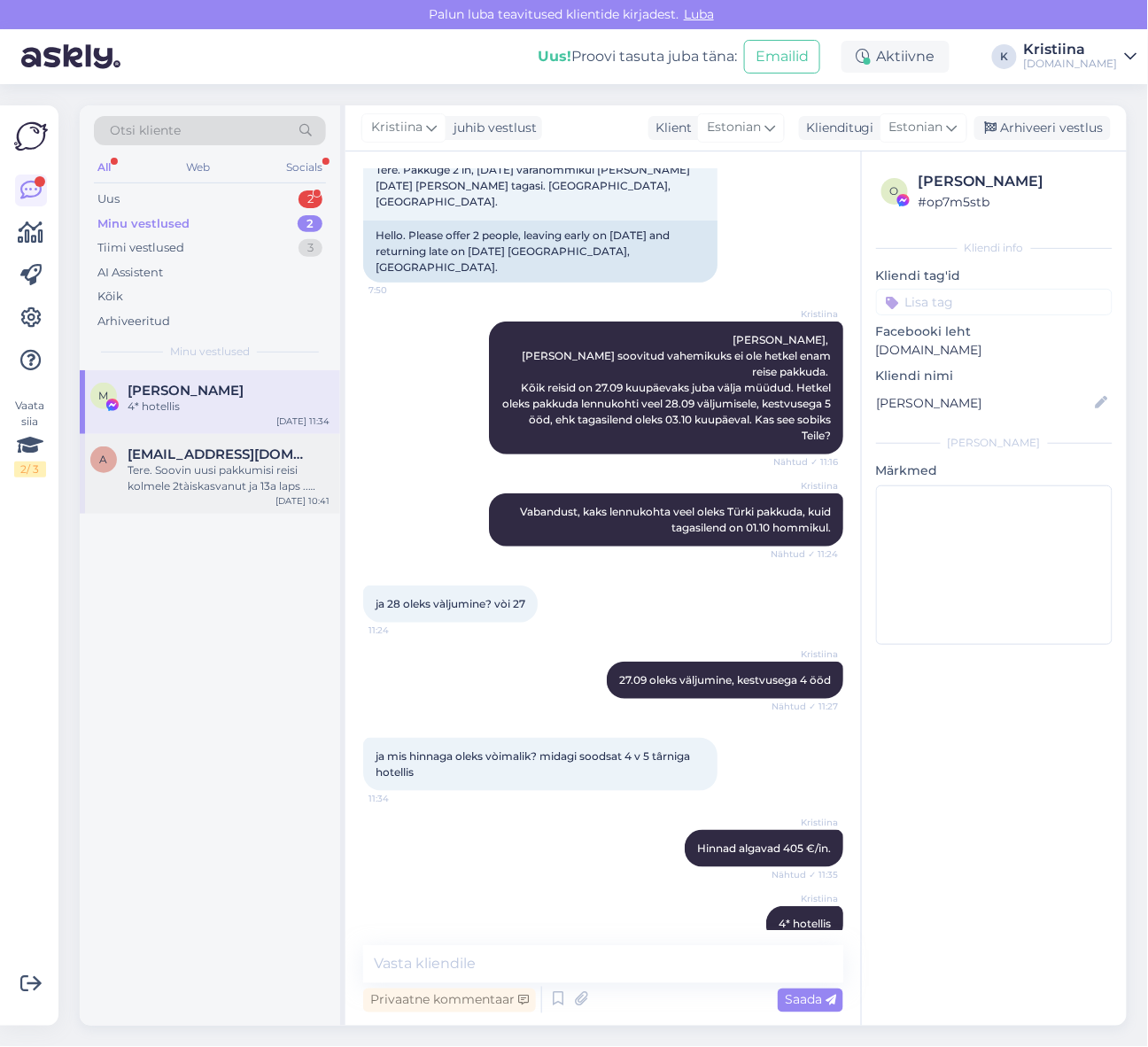
click at [229, 464] on div "Tere. Soovin uusi pakkumisi reisi kolmele 2tàiskasvanut ja 13a laps .. juuni/ju…" at bounding box center [228, 478] width 202 height 32
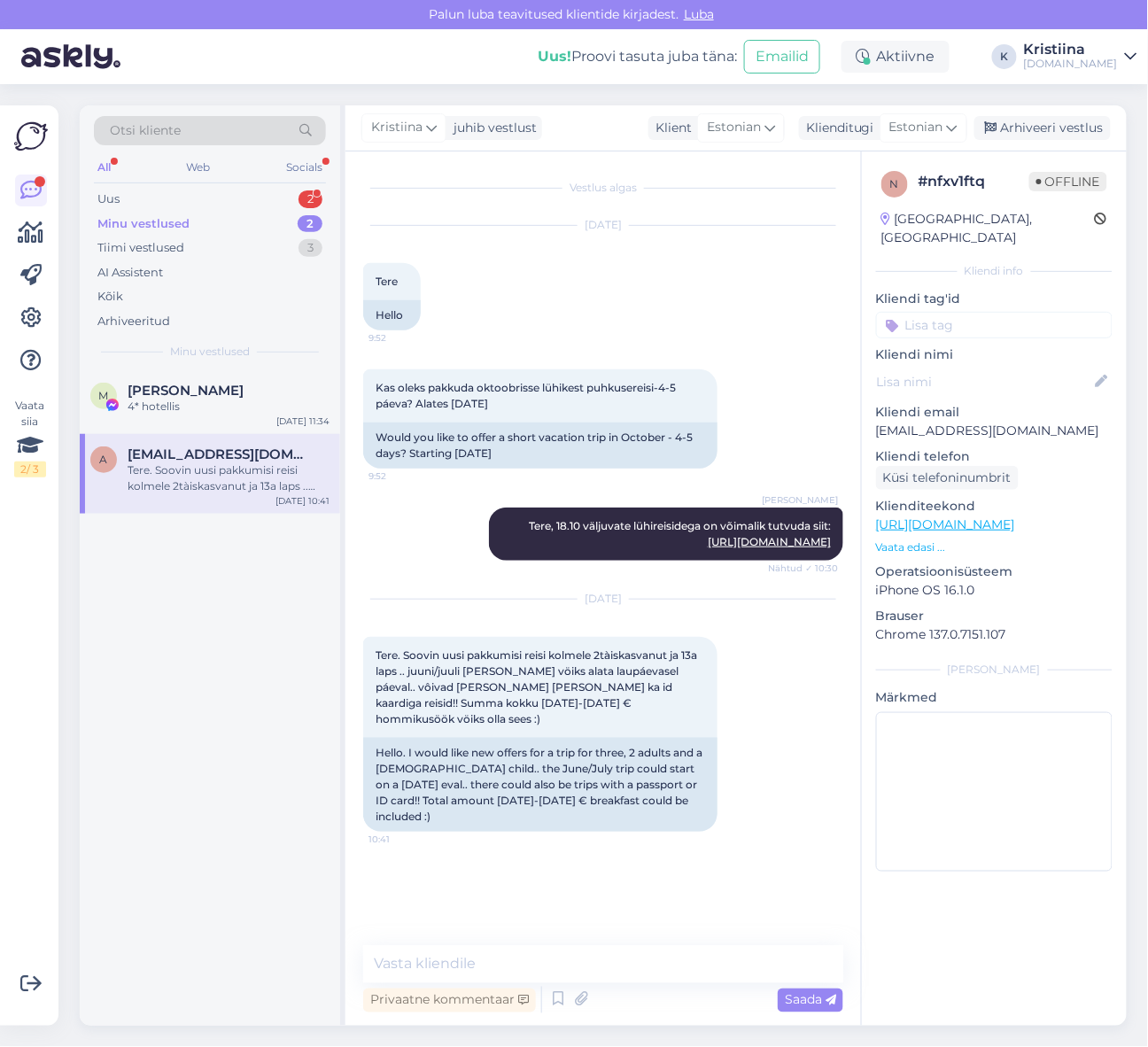
scroll to position [0, 0]
click at [519, 958] on textarea at bounding box center [603, 965] width 480 height 37
type textarea "p"
type textarea "O"
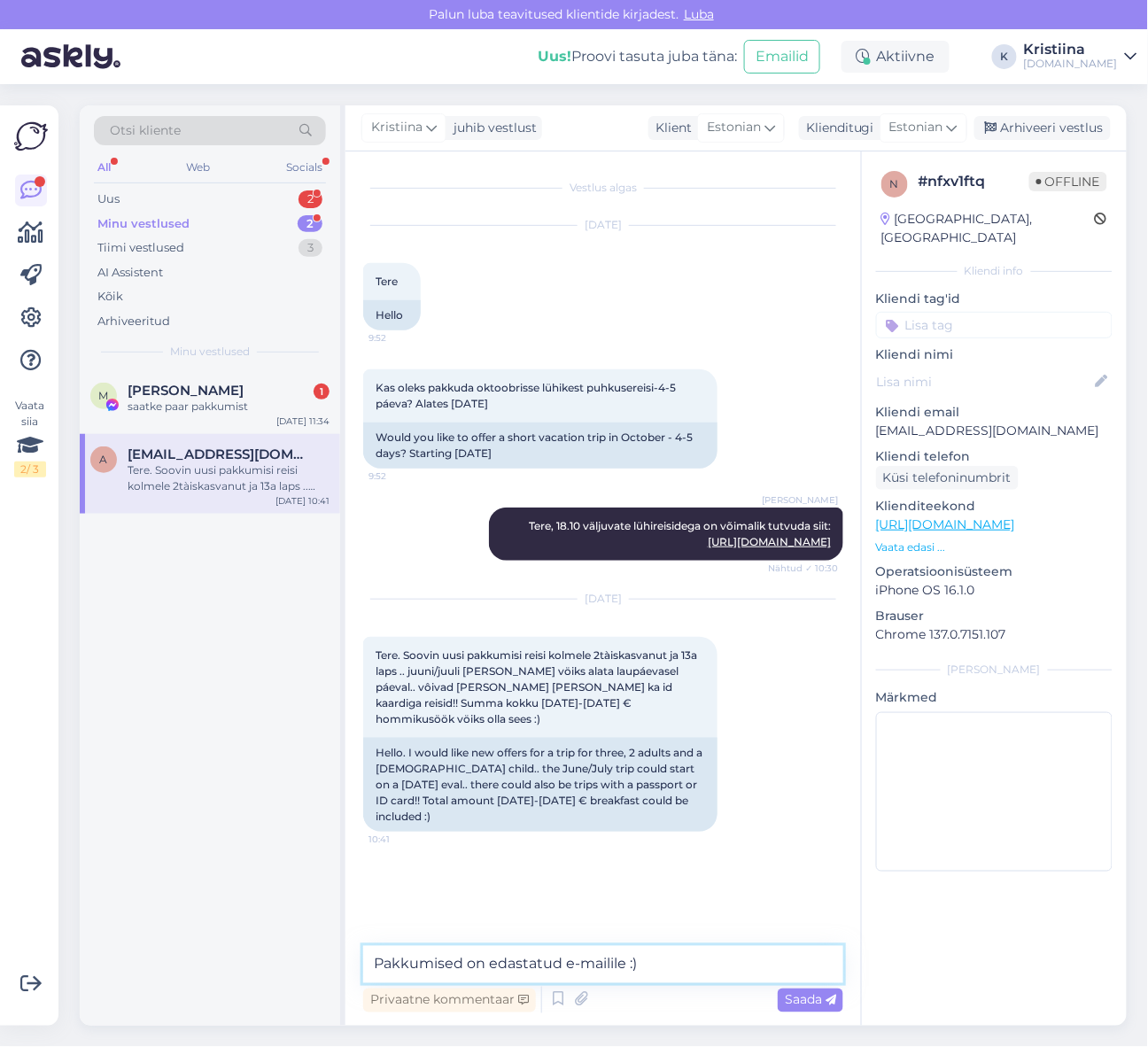
type textarea "Pakkumised on edastatud e-mailile :)"
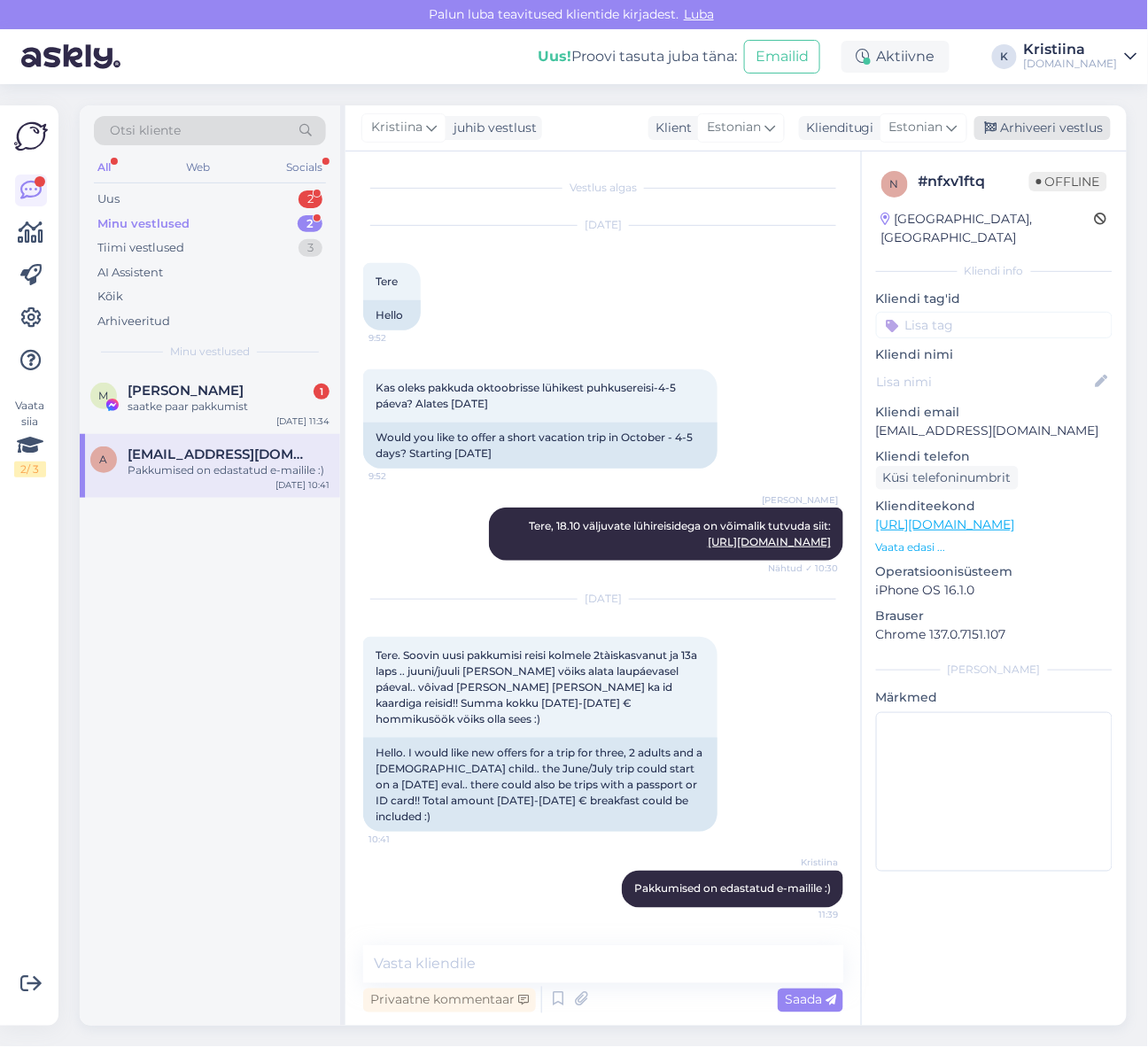
click at [1024, 125] on div "Arhiveeri vestlus" at bounding box center [1043, 127] width 136 height 24
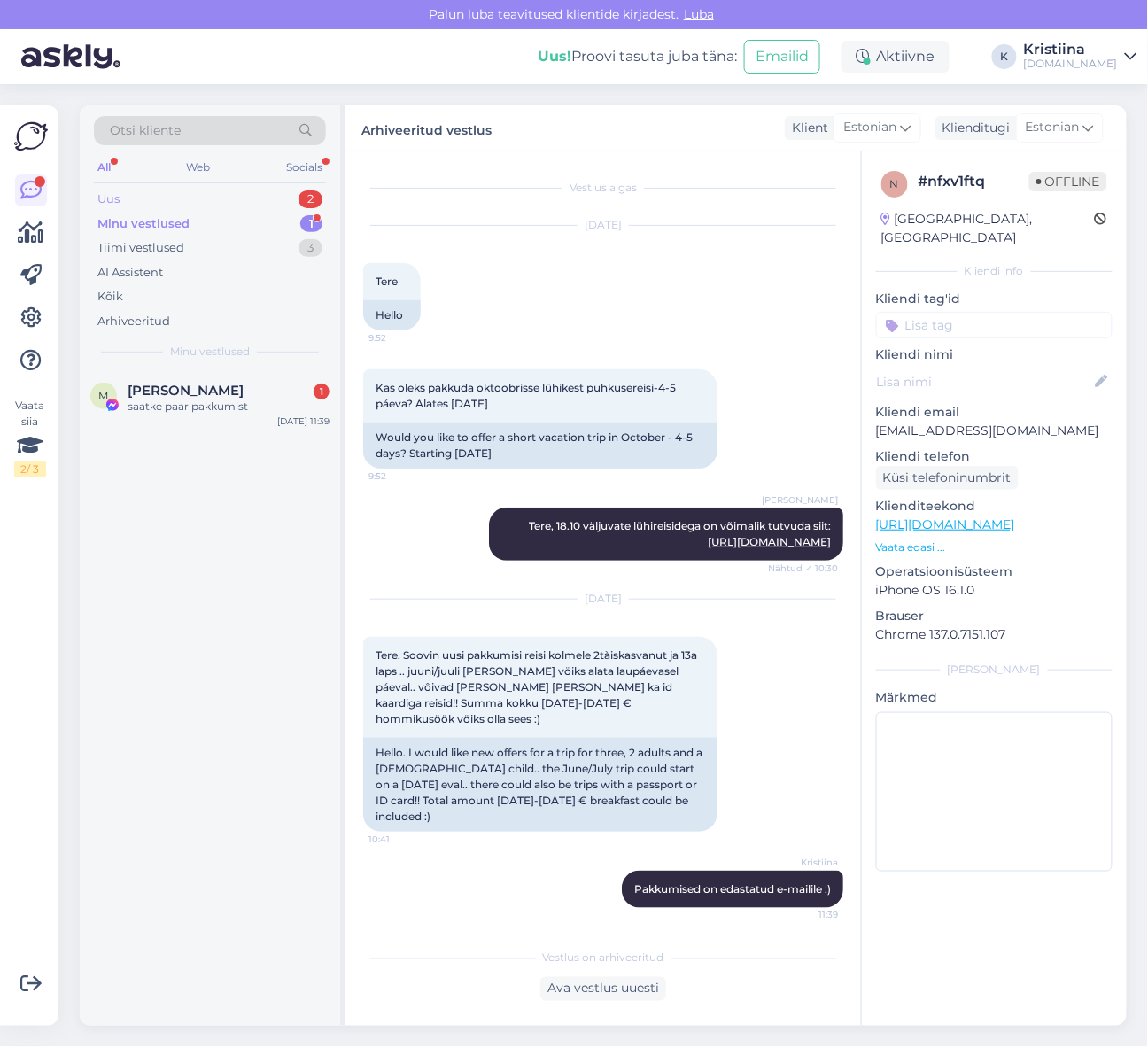
click at [228, 199] on div "Uus 2" at bounding box center [210, 199] width 232 height 25
click at [218, 230] on div "Minu vestlused 1" at bounding box center [210, 224] width 232 height 25
click at [216, 393] on span "[PERSON_NAME]" at bounding box center [185, 390] width 116 height 16
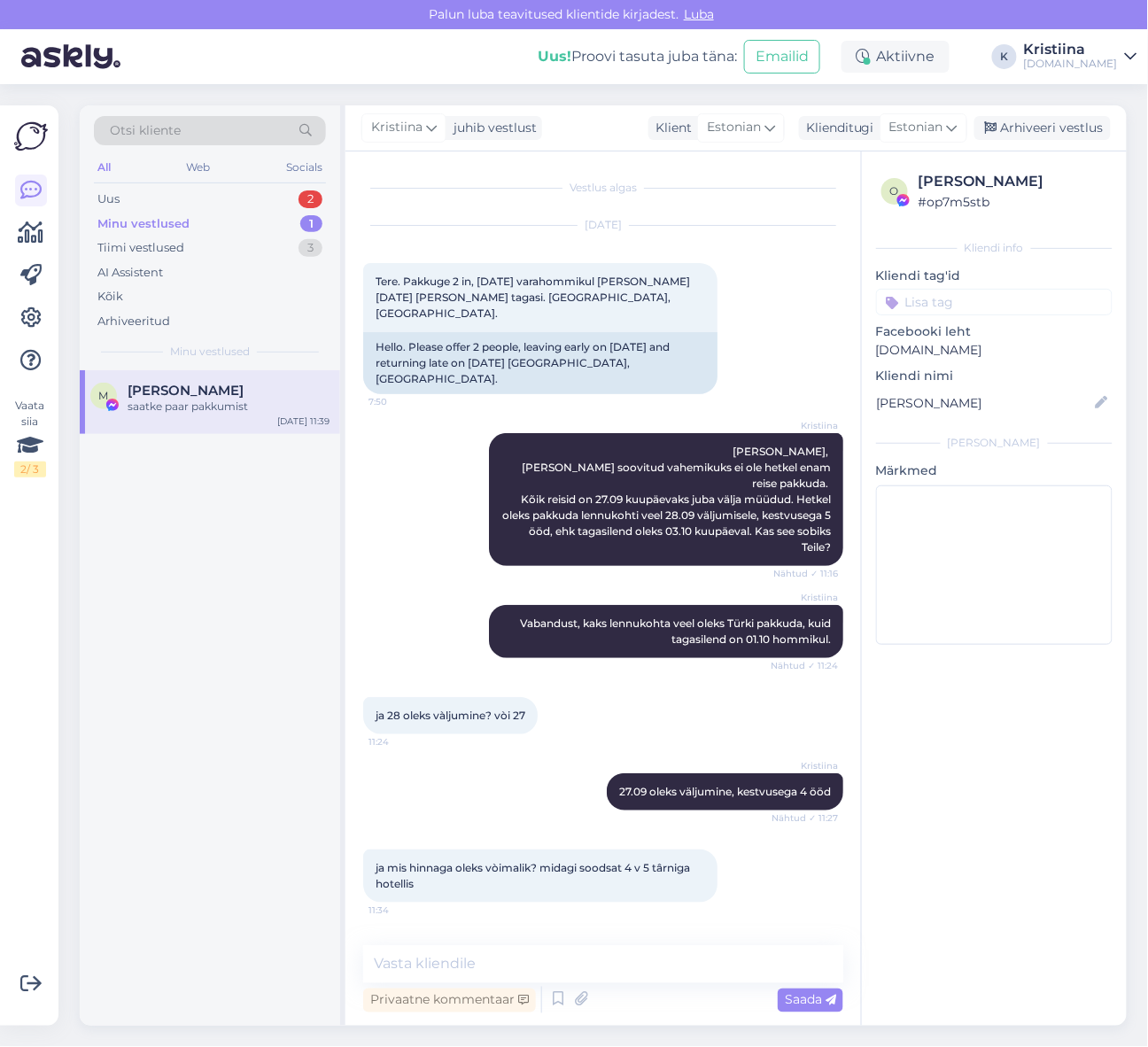
scroll to position [188, 0]
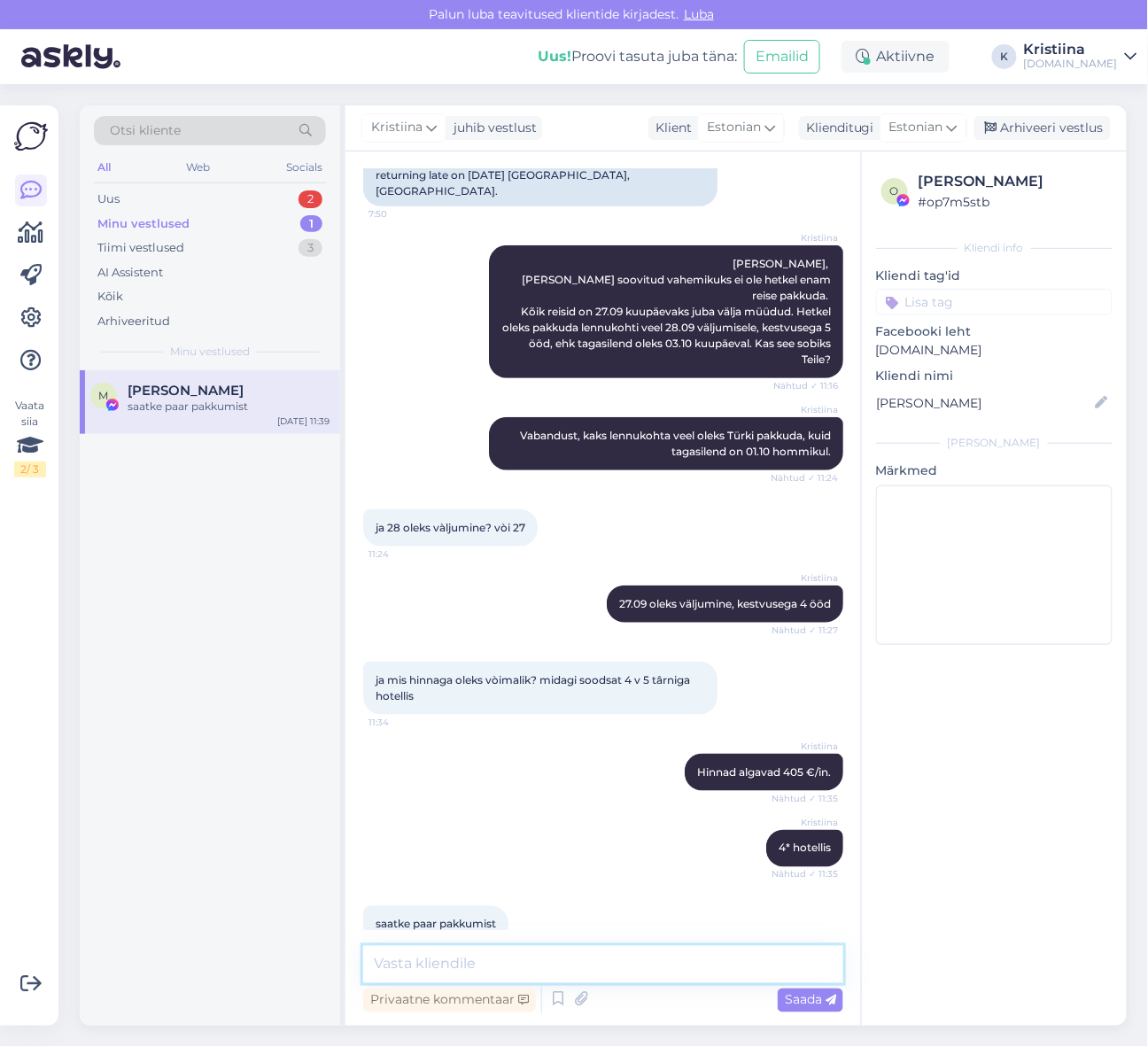
click at [500, 962] on textarea at bounding box center [603, 965] width 480 height 37
type textarea "Palun saatke ka oma e-mail, kuhu saaksime pakkumised edastada."
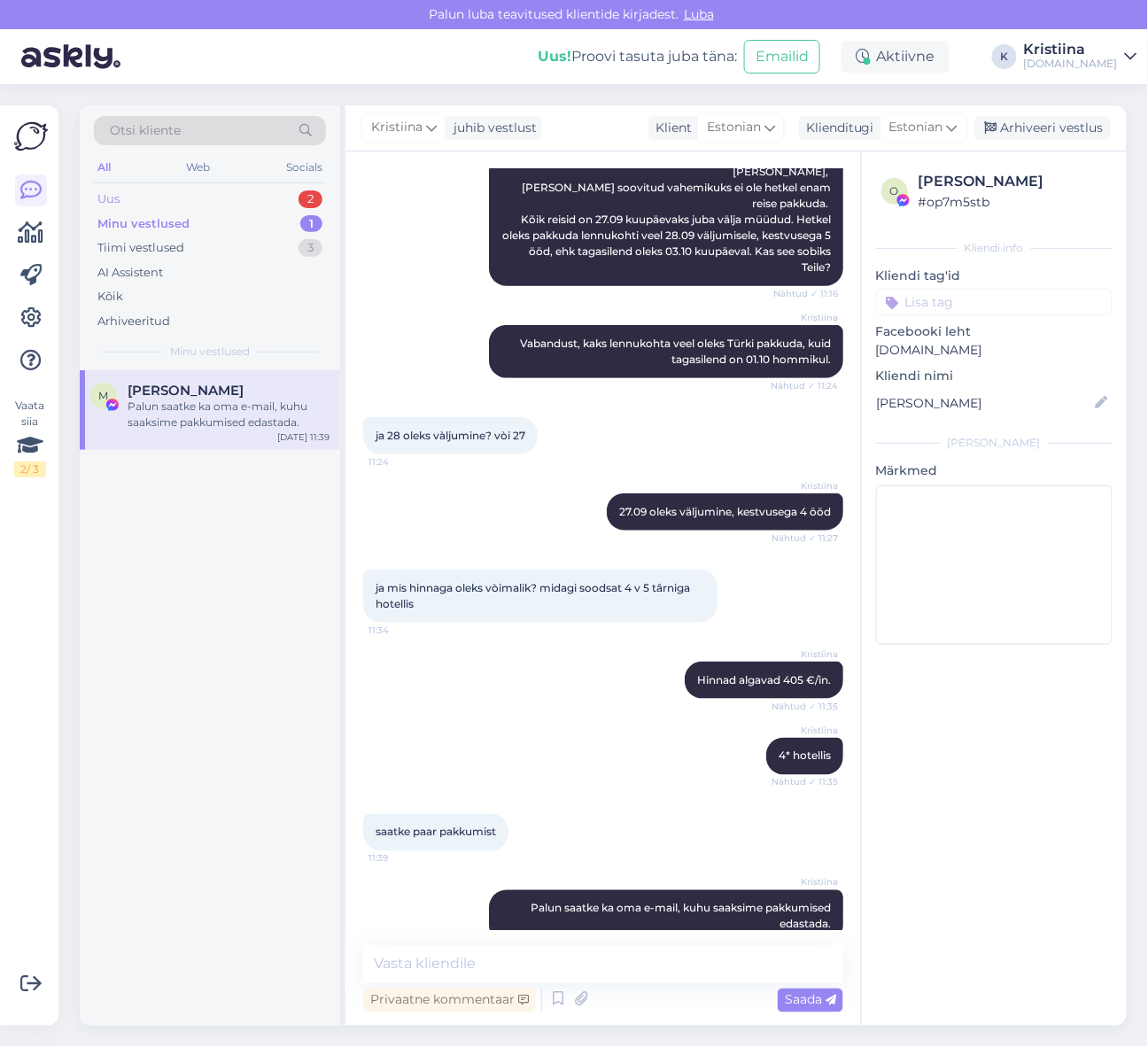
click at [173, 204] on div "Uus 2" at bounding box center [210, 199] width 232 height 25
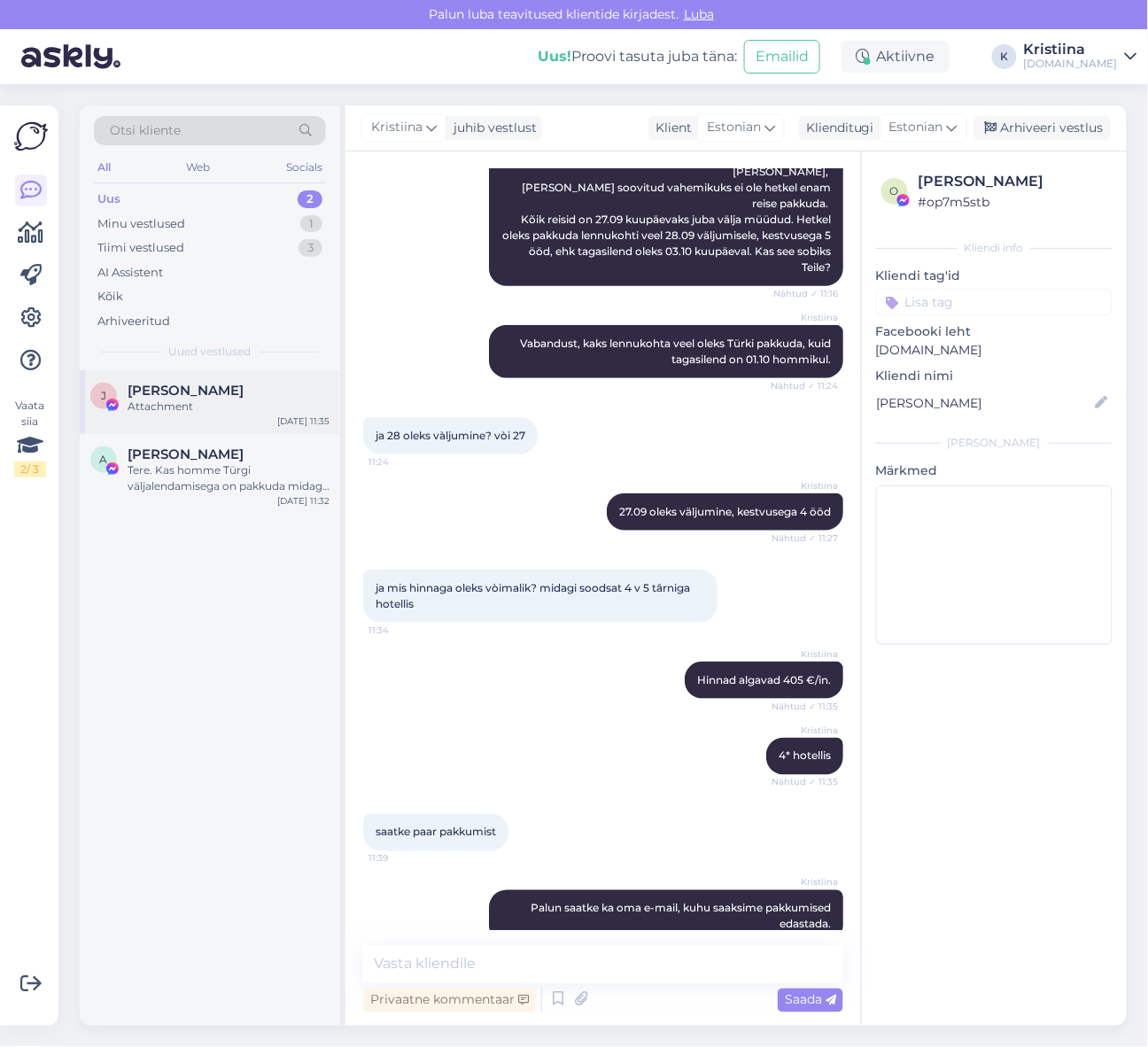
click at [211, 405] on div "Attachment" at bounding box center [228, 406] width 202 height 16
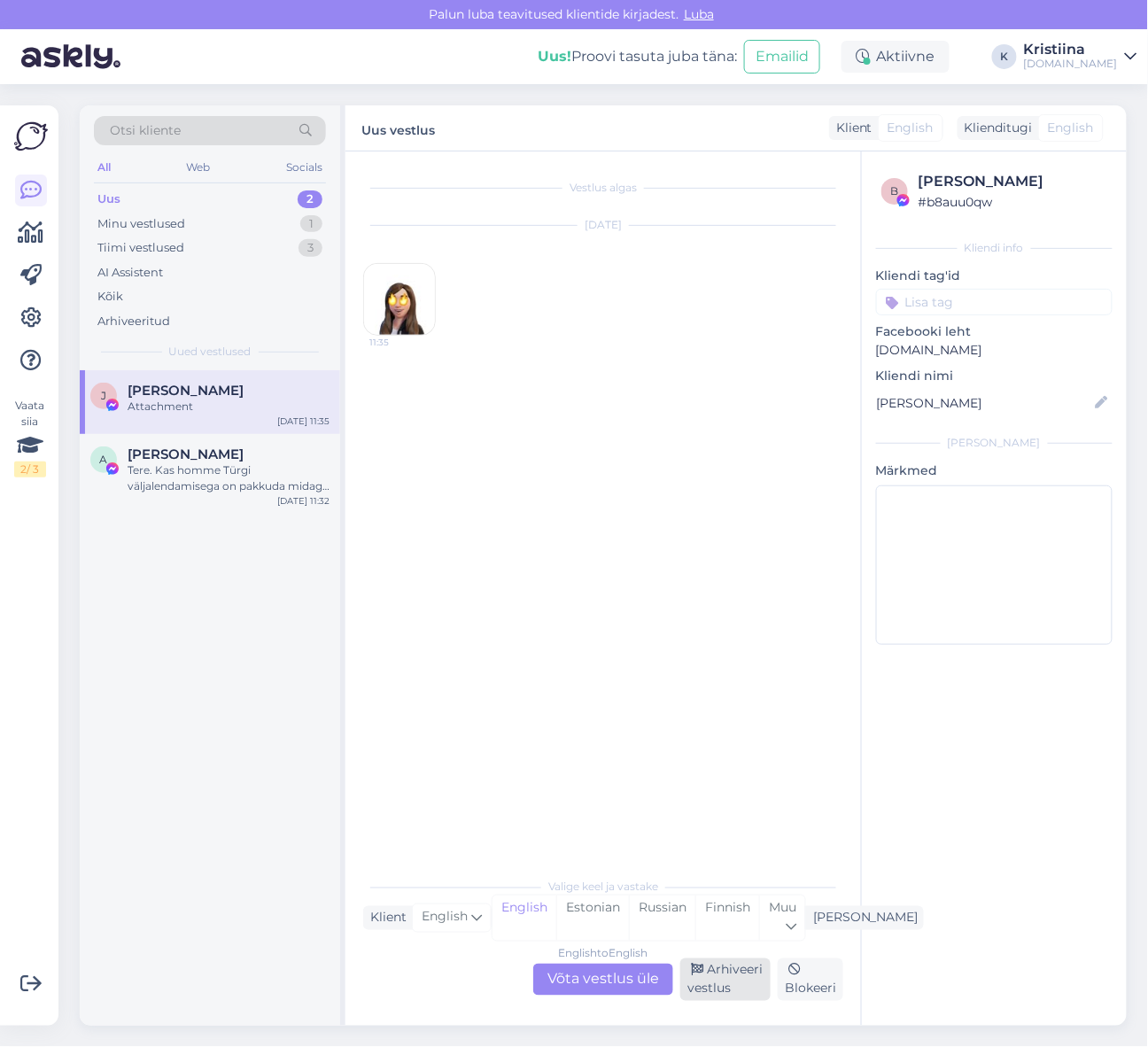
click at [704, 993] on div "Arhiveeri vestlus" at bounding box center [725, 979] width 90 height 42
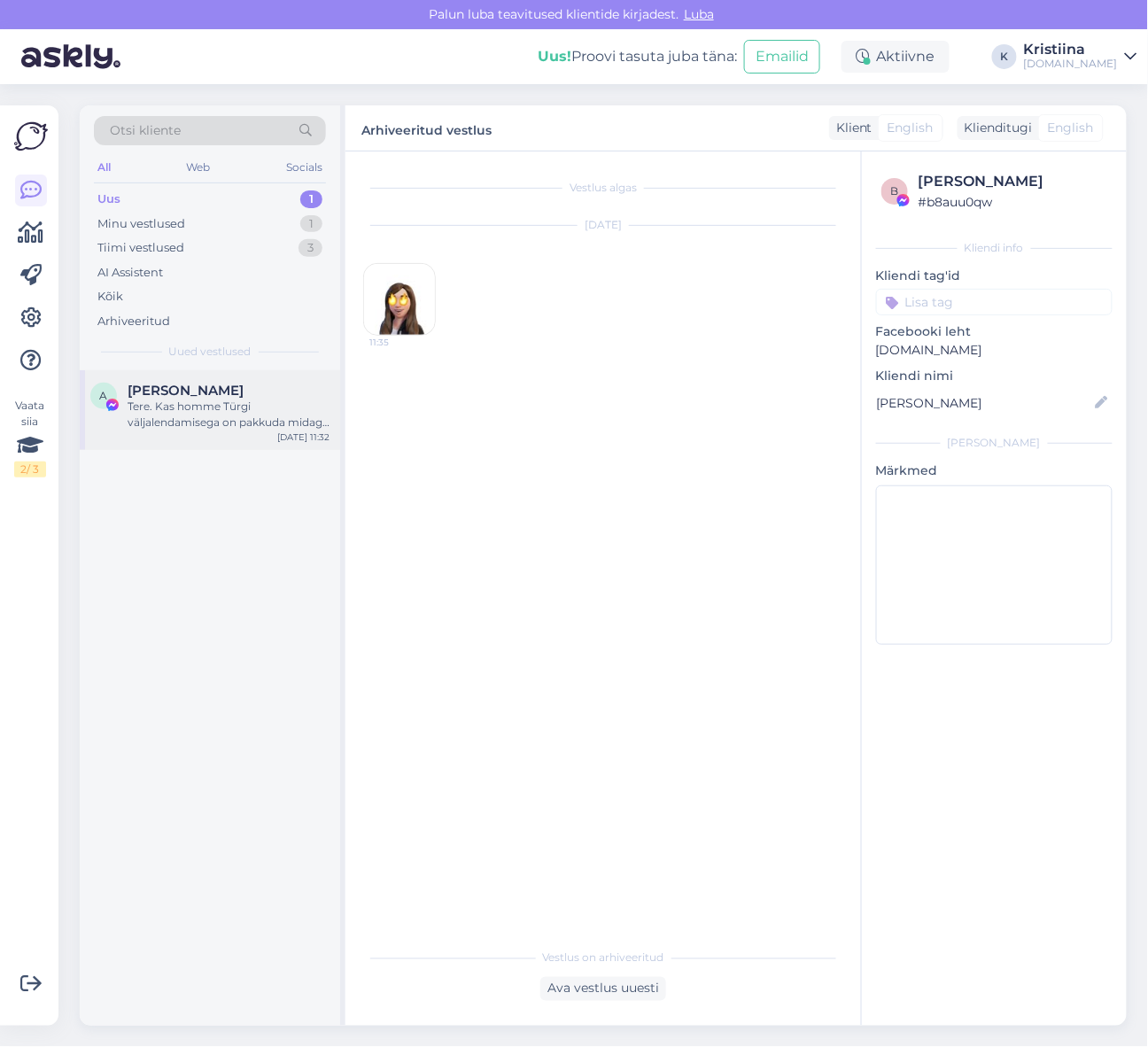
click at [195, 426] on div "Tere. Kas homme Türgi väljalendamisega on pakkuda midagi. 3 inimest . Sibib kas…" at bounding box center [228, 414] width 202 height 32
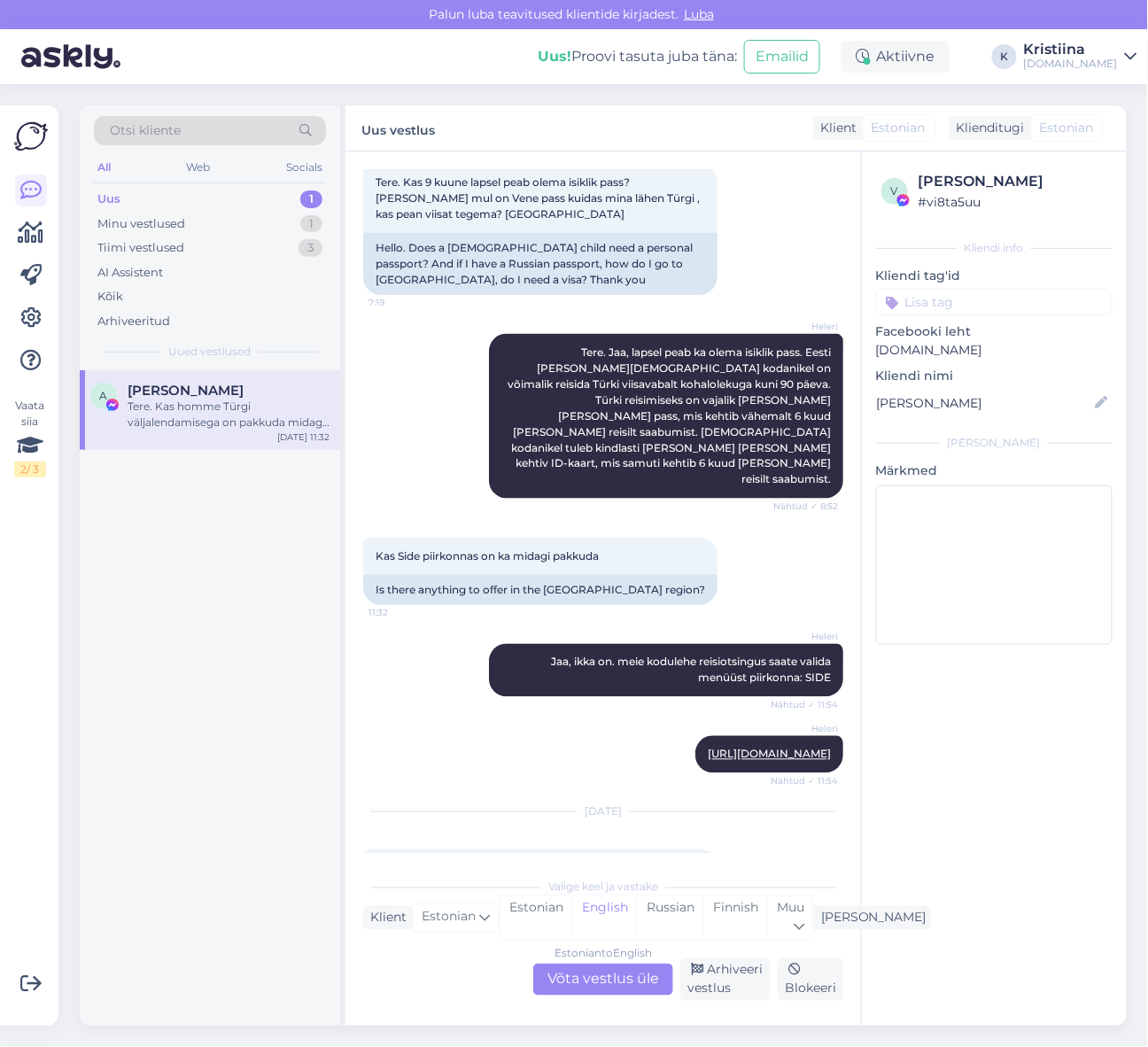
click at [640, 976] on div "Estonian to English Võta vestlus üle" at bounding box center [604, 979] width 140 height 32
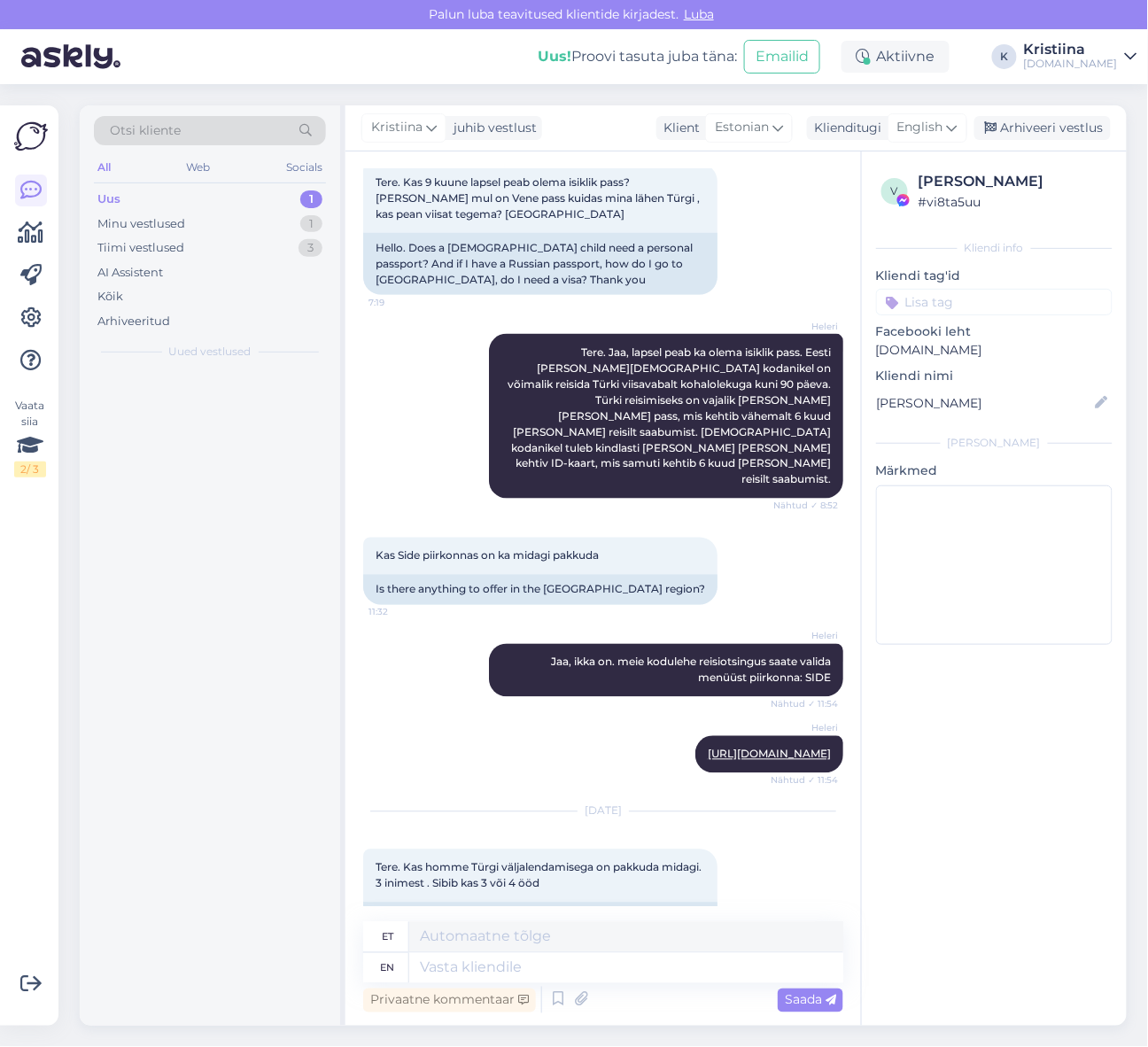
scroll to position [9184, 0]
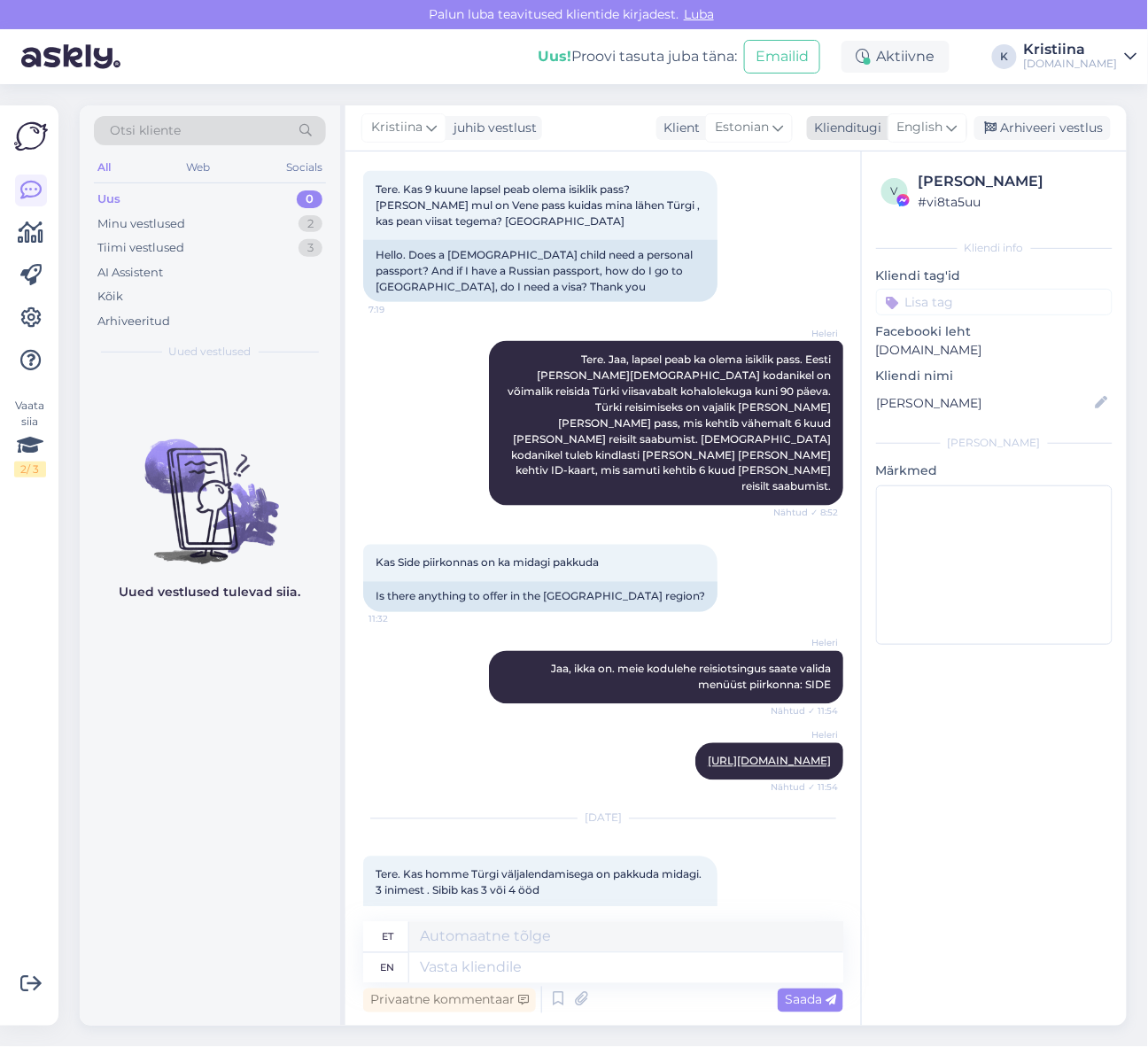
click at [952, 124] on icon at bounding box center [952, 127] width 11 height 19
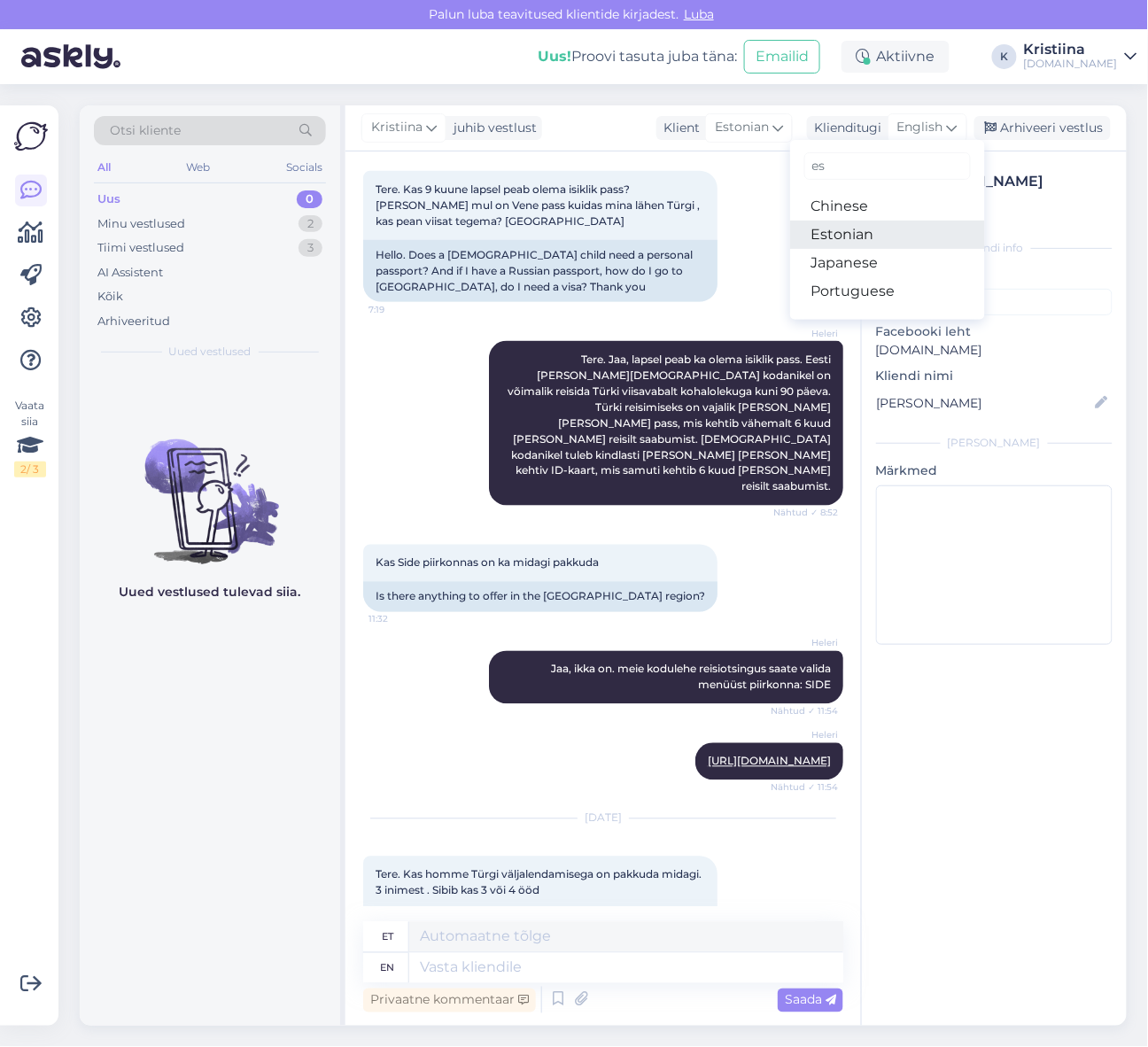
click at [882, 230] on link "Estonian" at bounding box center [887, 235] width 195 height 29
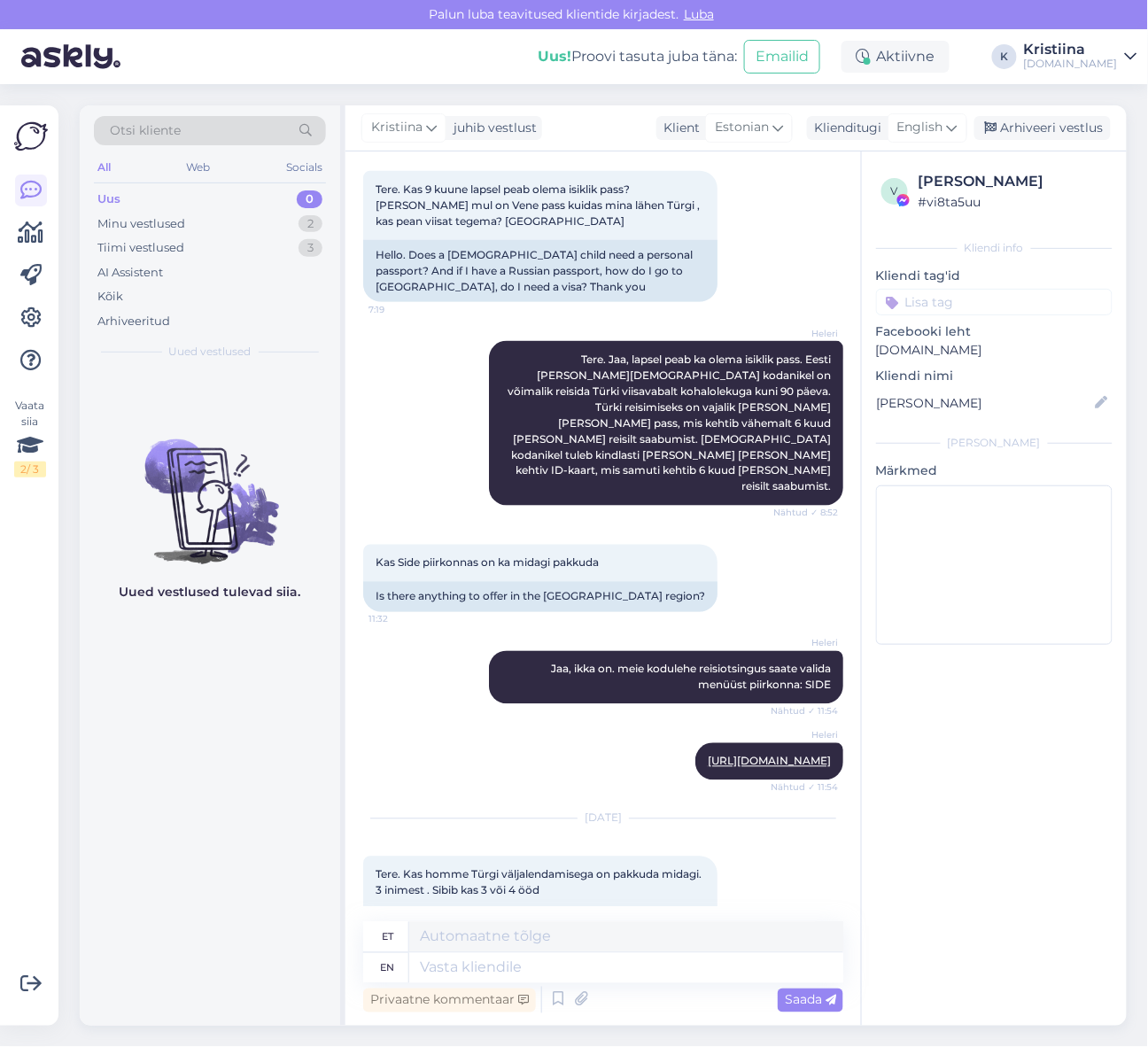
scroll to position [9161, 0]
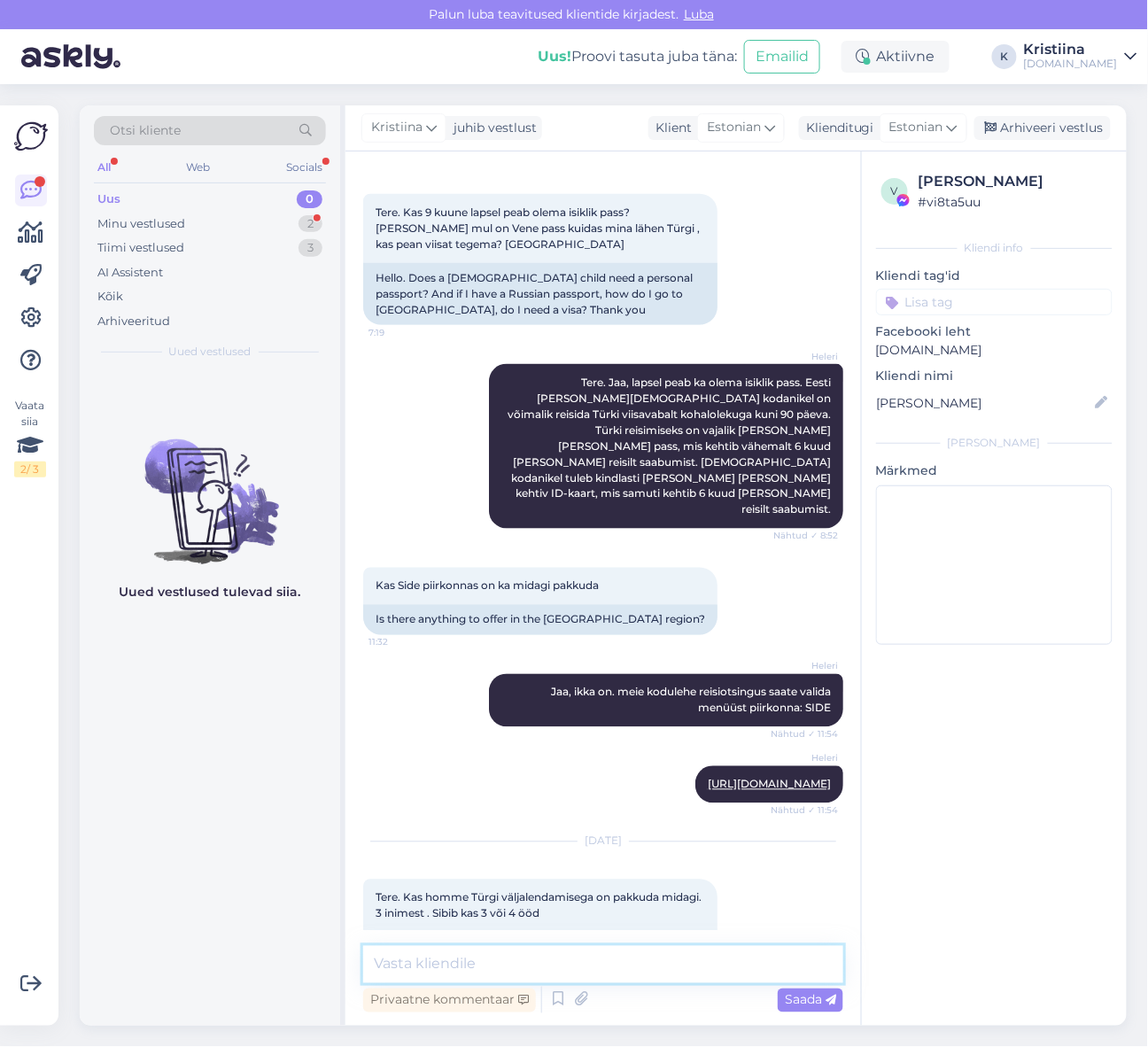
click at [443, 960] on textarea at bounding box center [603, 965] width 480 height 37
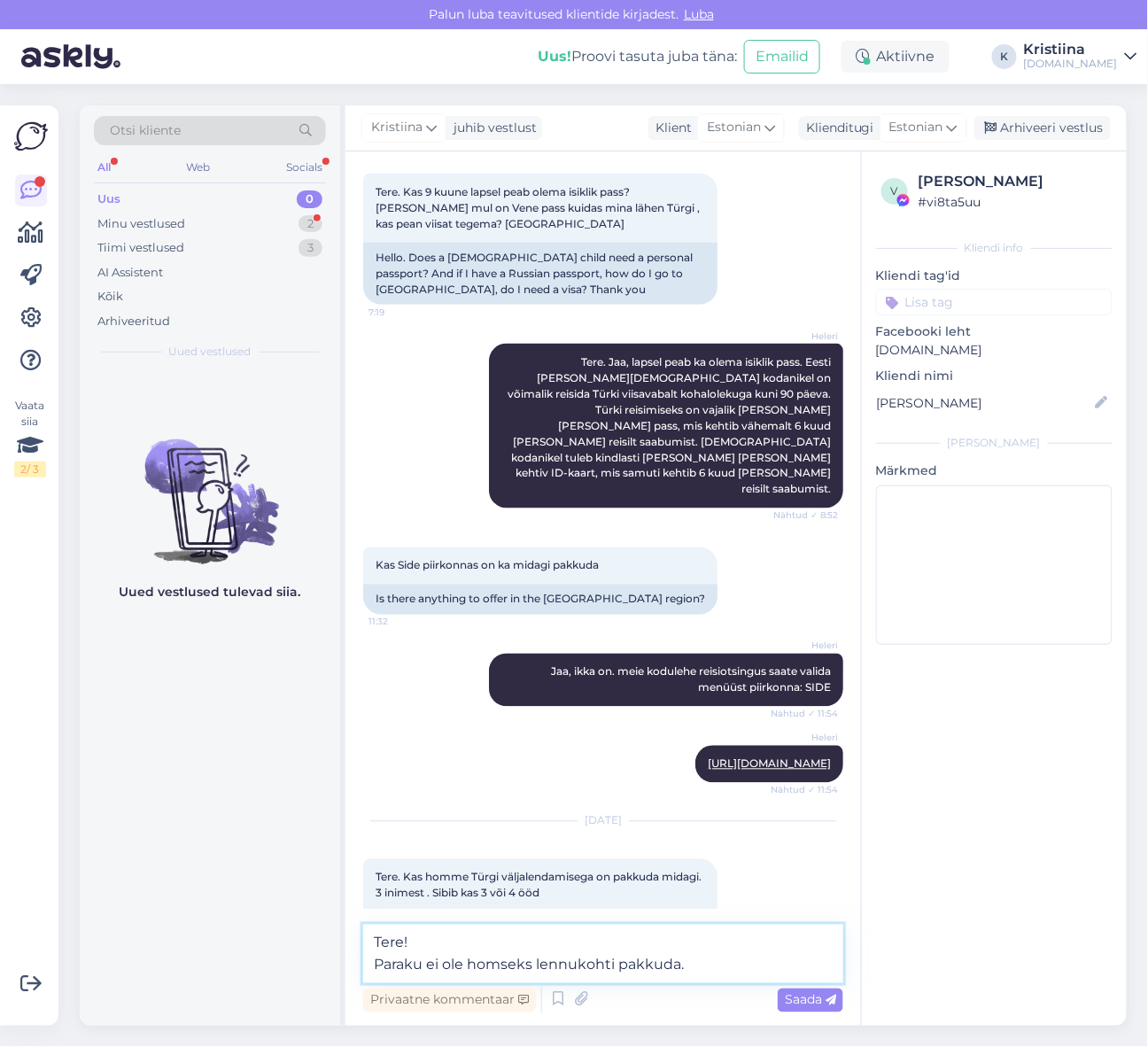
type textarea "Tere! Paraku ei ole homseks lennukohti pakkuda."
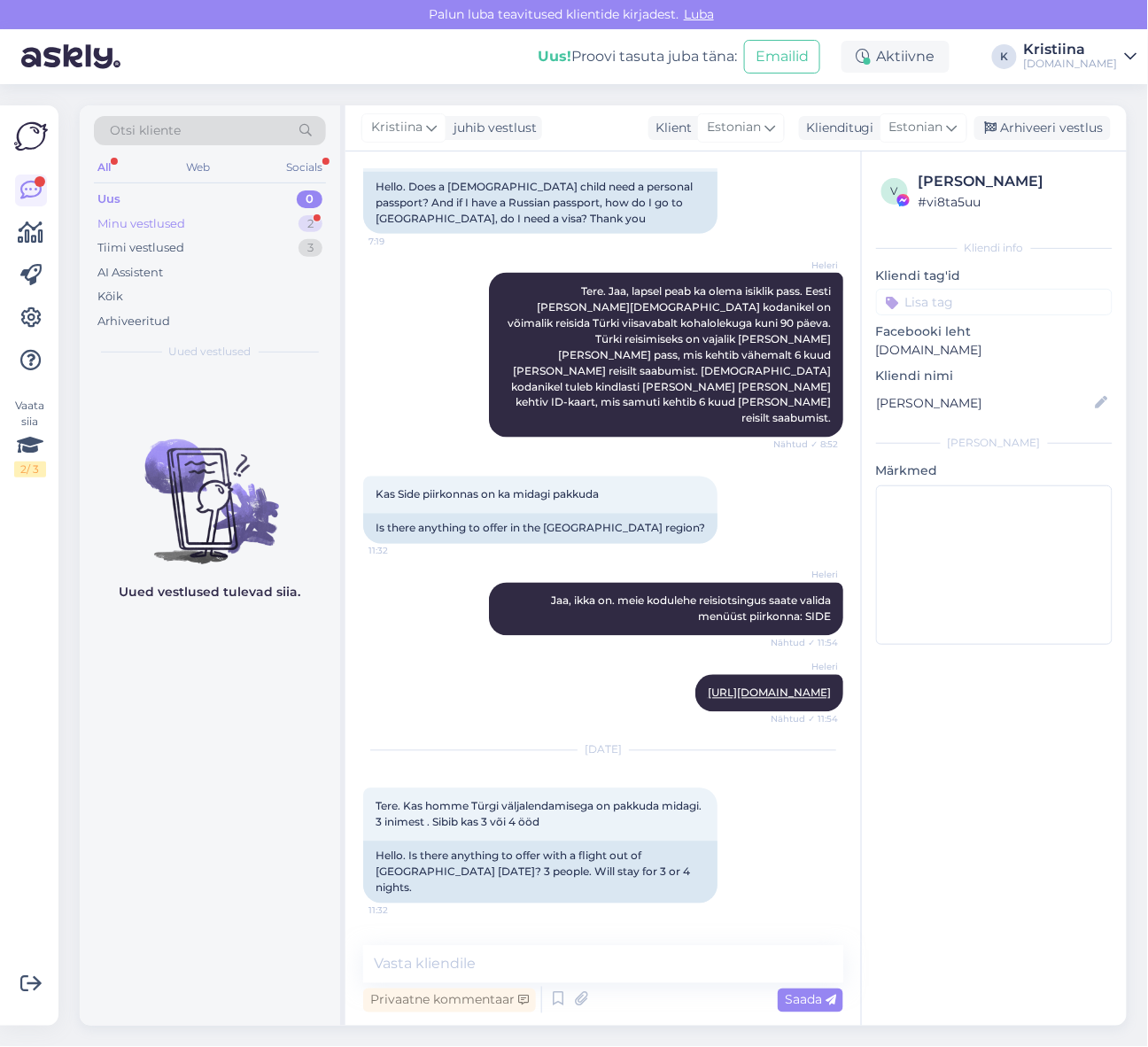
click at [266, 228] on div "Minu vestlused 2" at bounding box center [210, 224] width 232 height 25
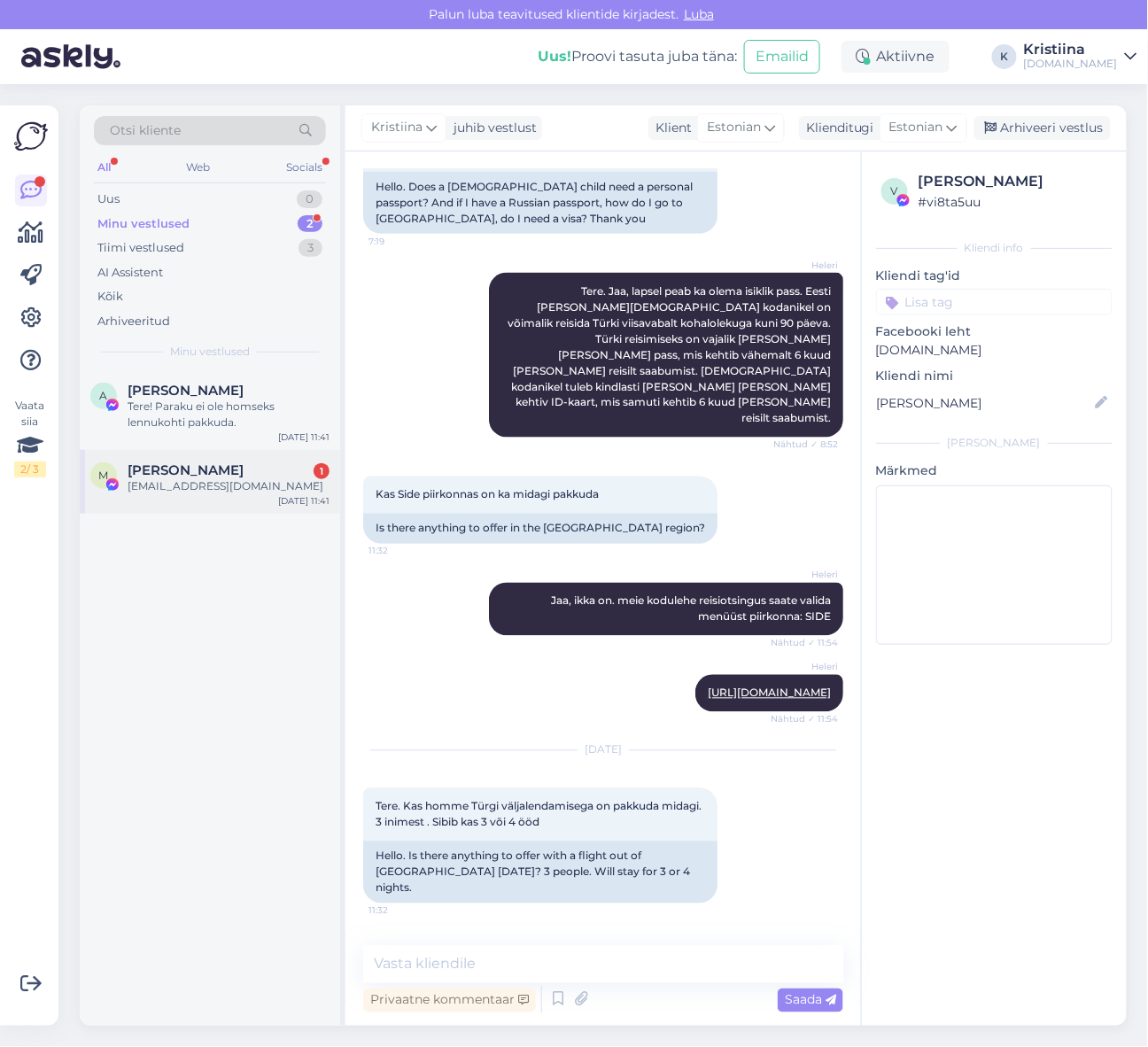
click at [196, 466] on span "[PERSON_NAME]" at bounding box center [185, 470] width 116 height 16
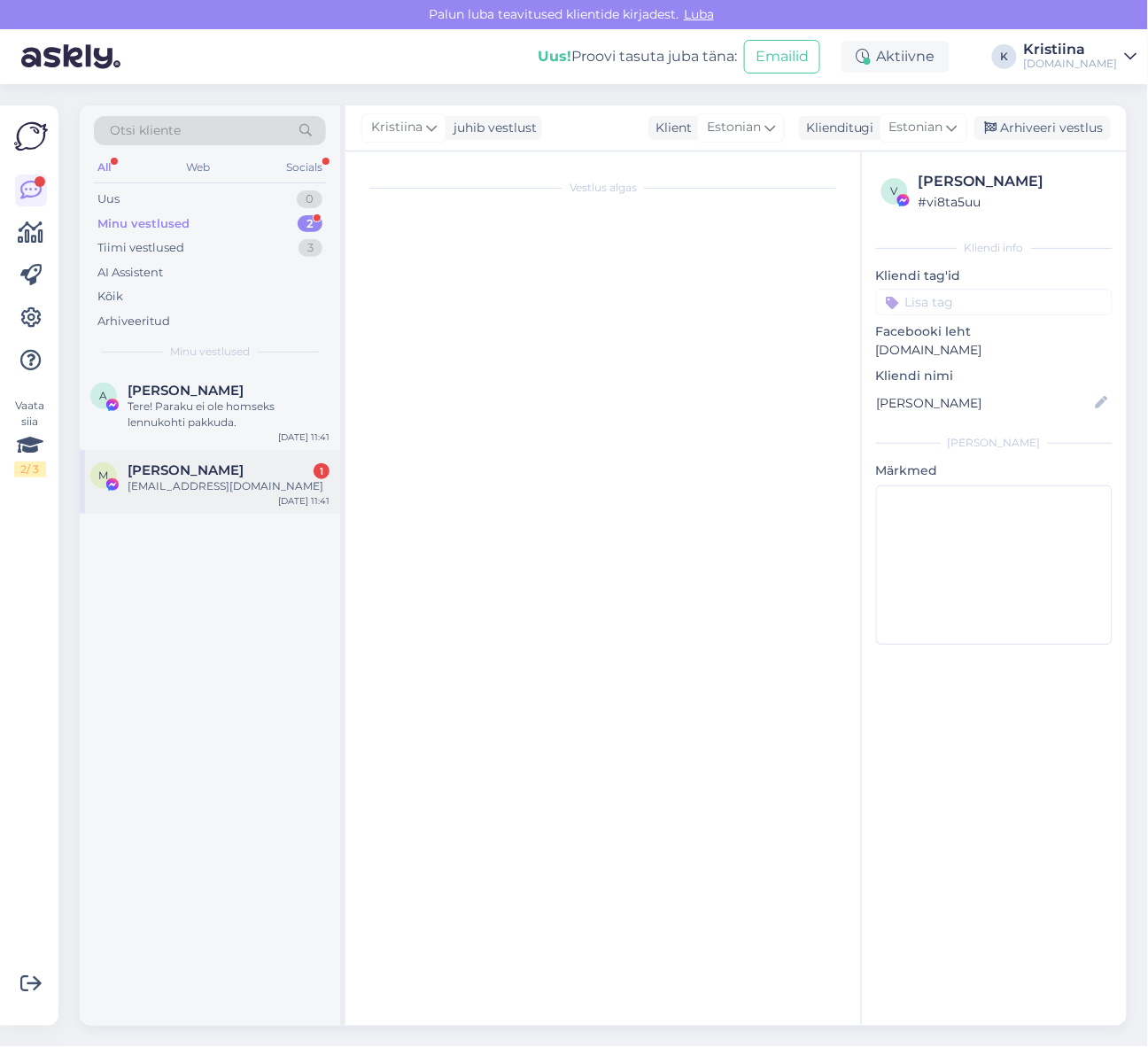
scroll to position [356, 0]
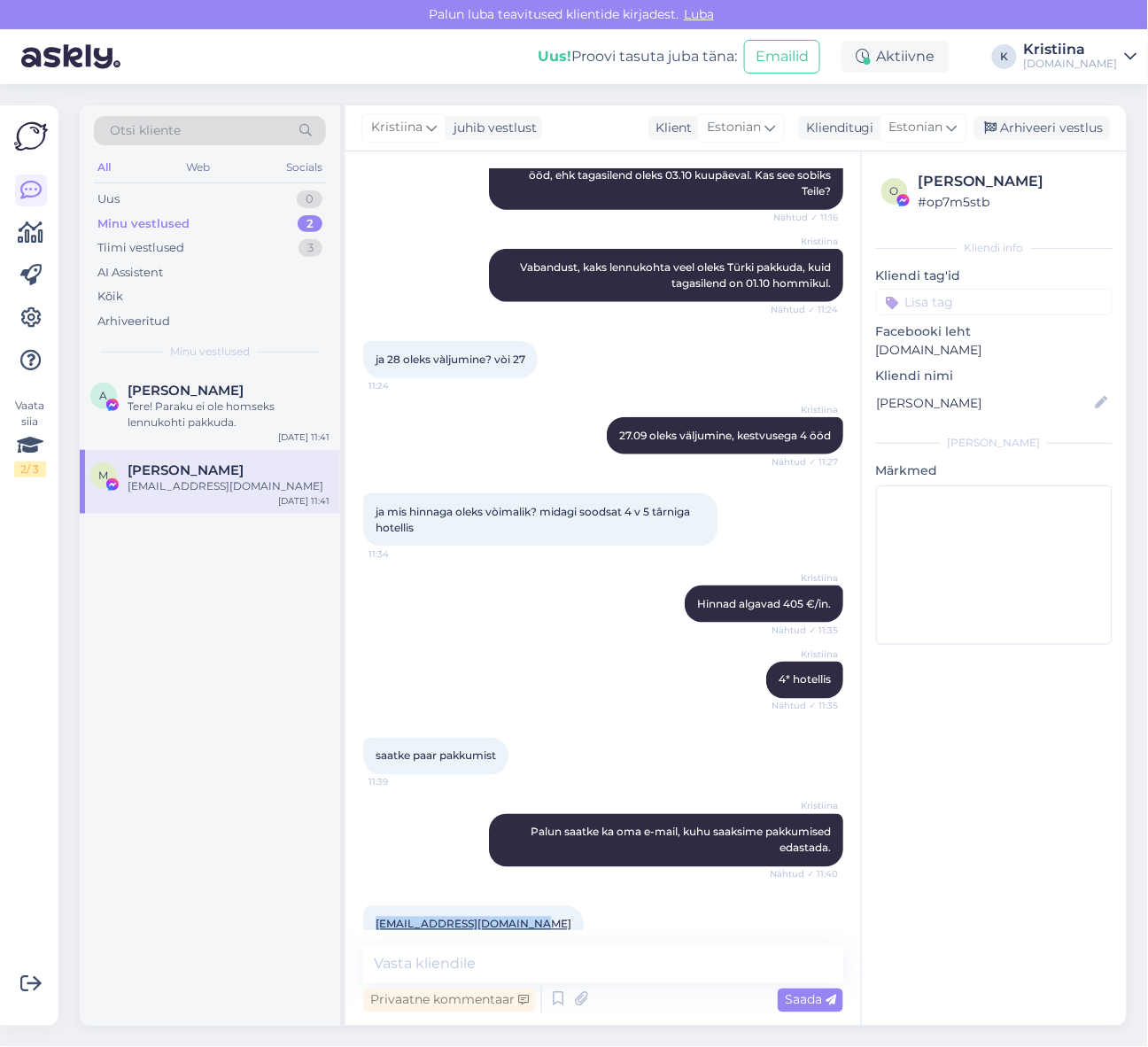
drag, startPoint x: 545, startPoint y: 895, endPoint x: 378, endPoint y: 900, distance: 167.1
click at [378, 906] on div "[EMAIL_ADDRESS][DOMAIN_NAME] 11:41" at bounding box center [473, 924] width 220 height 37
copy link "[EMAIL_ADDRESS][DOMAIN_NAME]"
click at [222, 423] on div "Tere! Paraku ei ole homseks lennukohti pakkuda." at bounding box center [228, 414] width 202 height 32
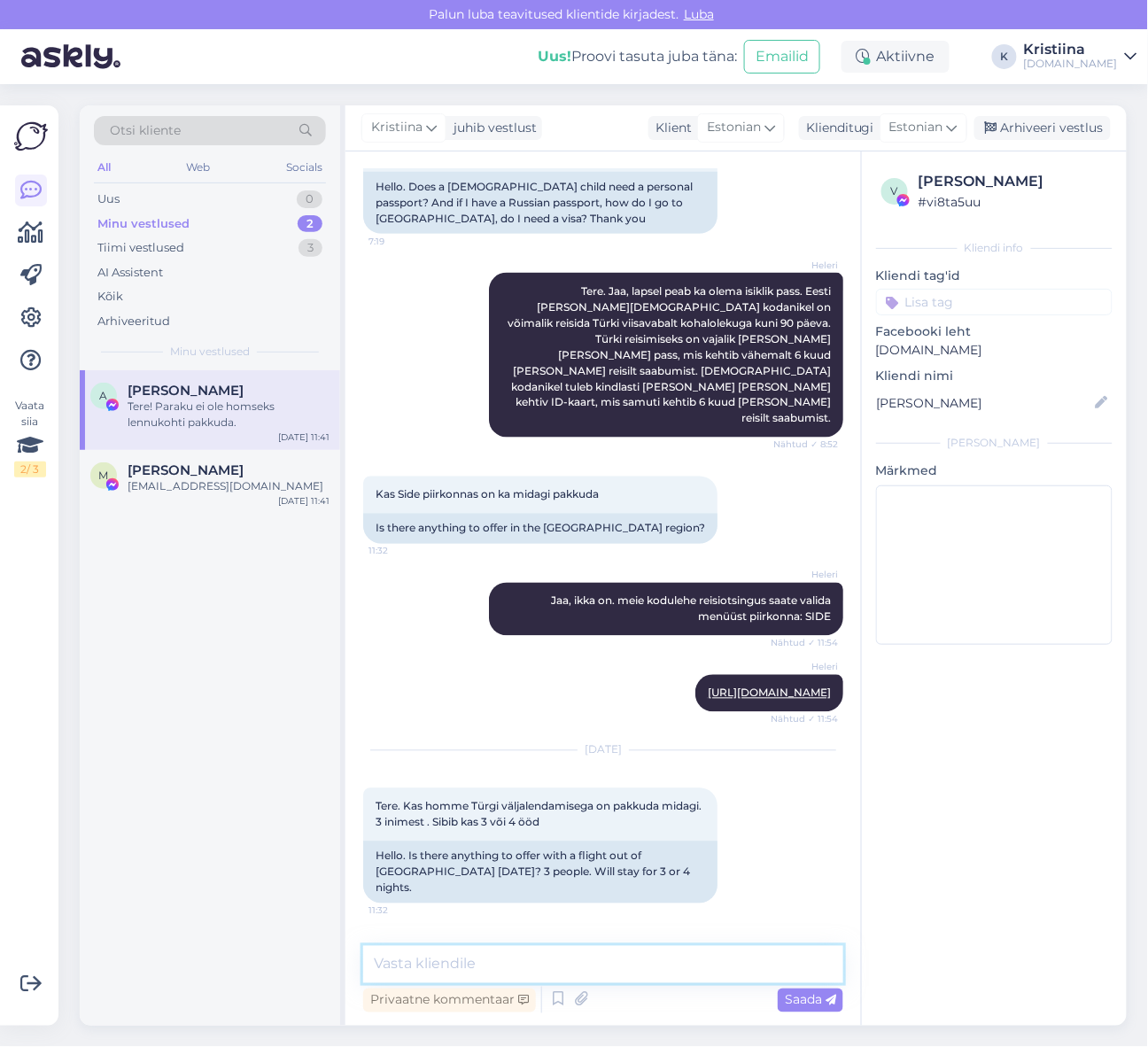
click at [524, 968] on textarea at bounding box center [603, 965] width 480 height 37
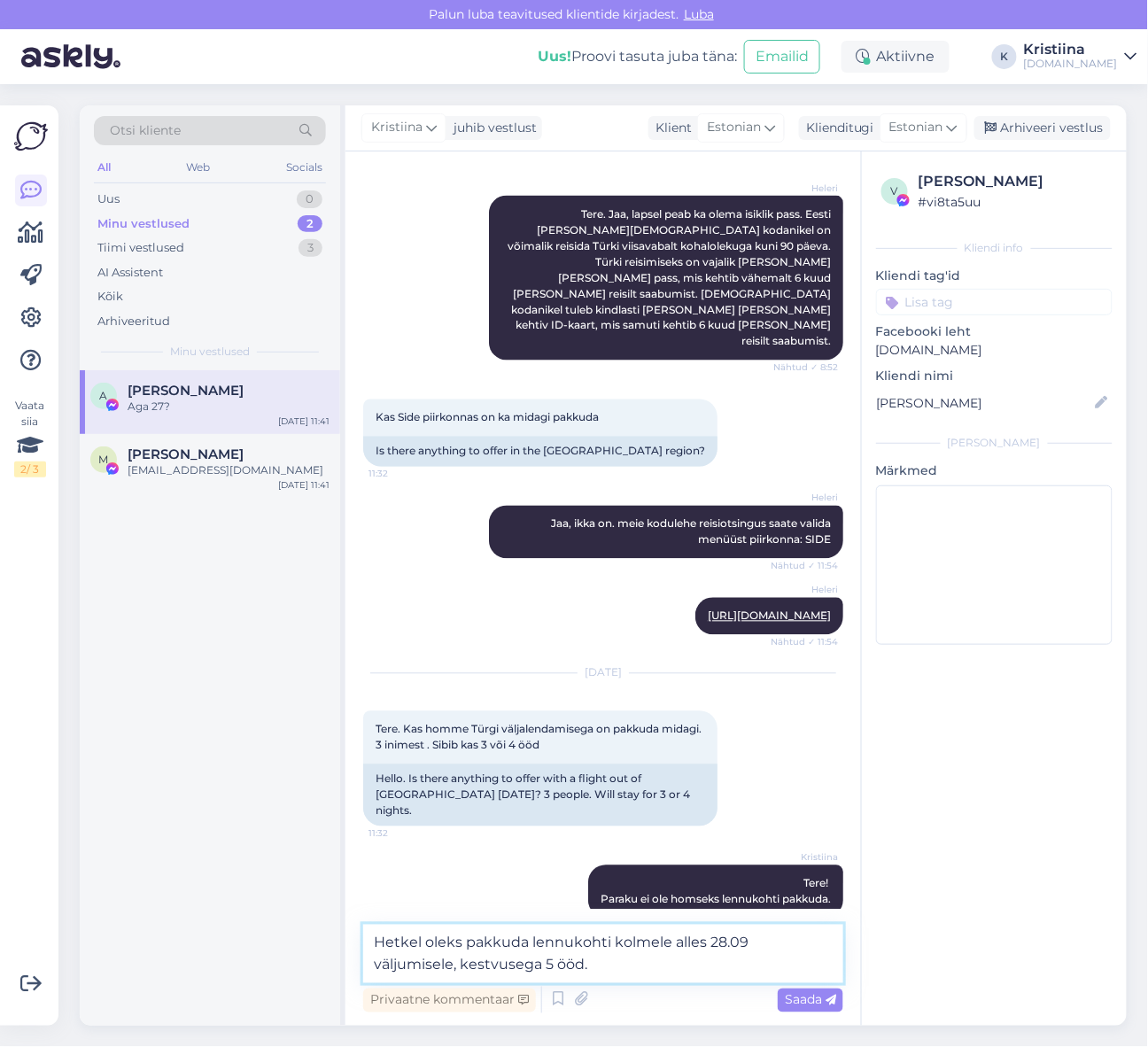
type textarea "Hetkel oleks pakkuda lennukohti kolmele alles 28.09 väljumisele, kestvusega 5 ö…"
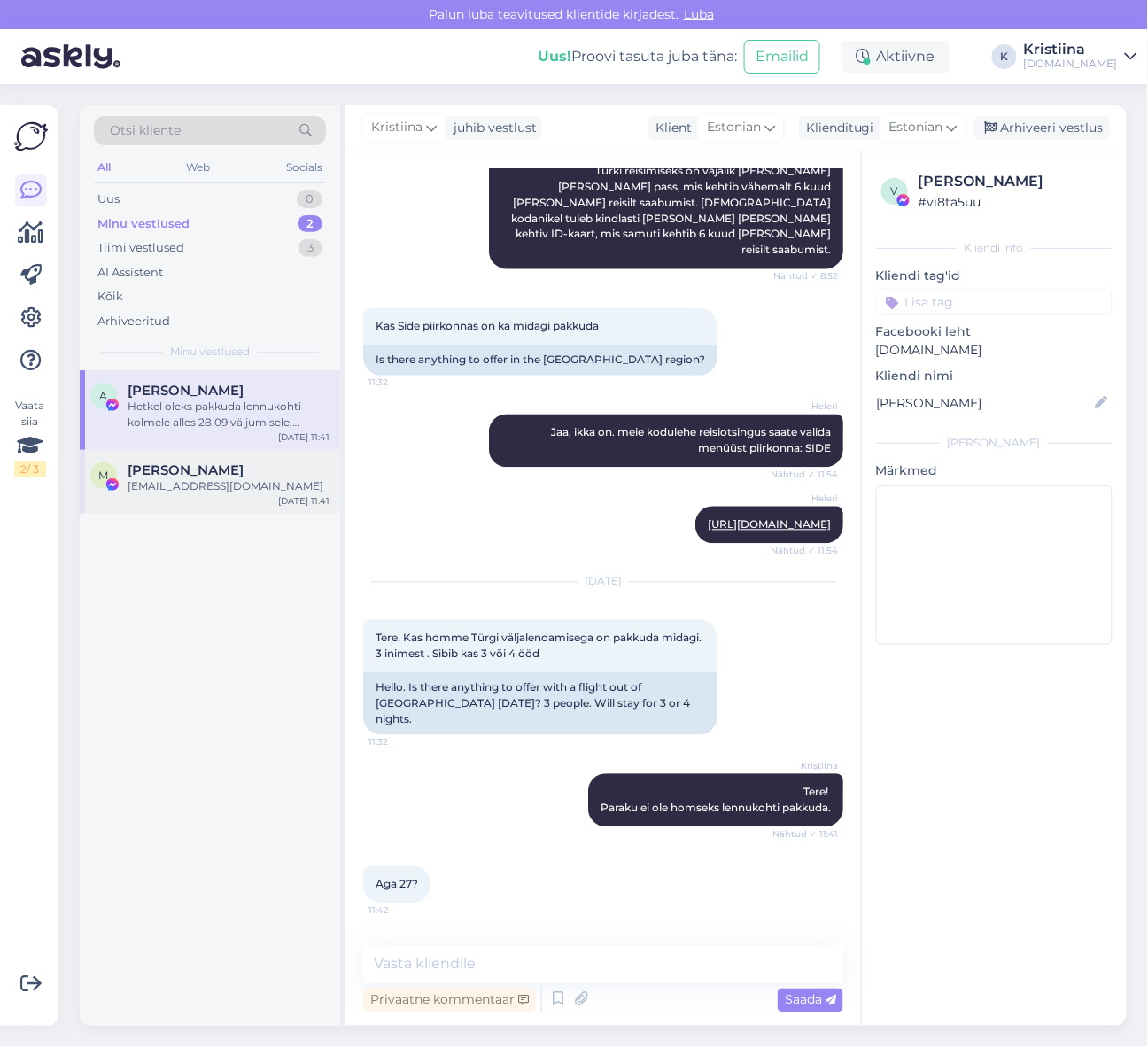
click at [228, 476] on span "[PERSON_NAME]" at bounding box center [185, 470] width 116 height 16
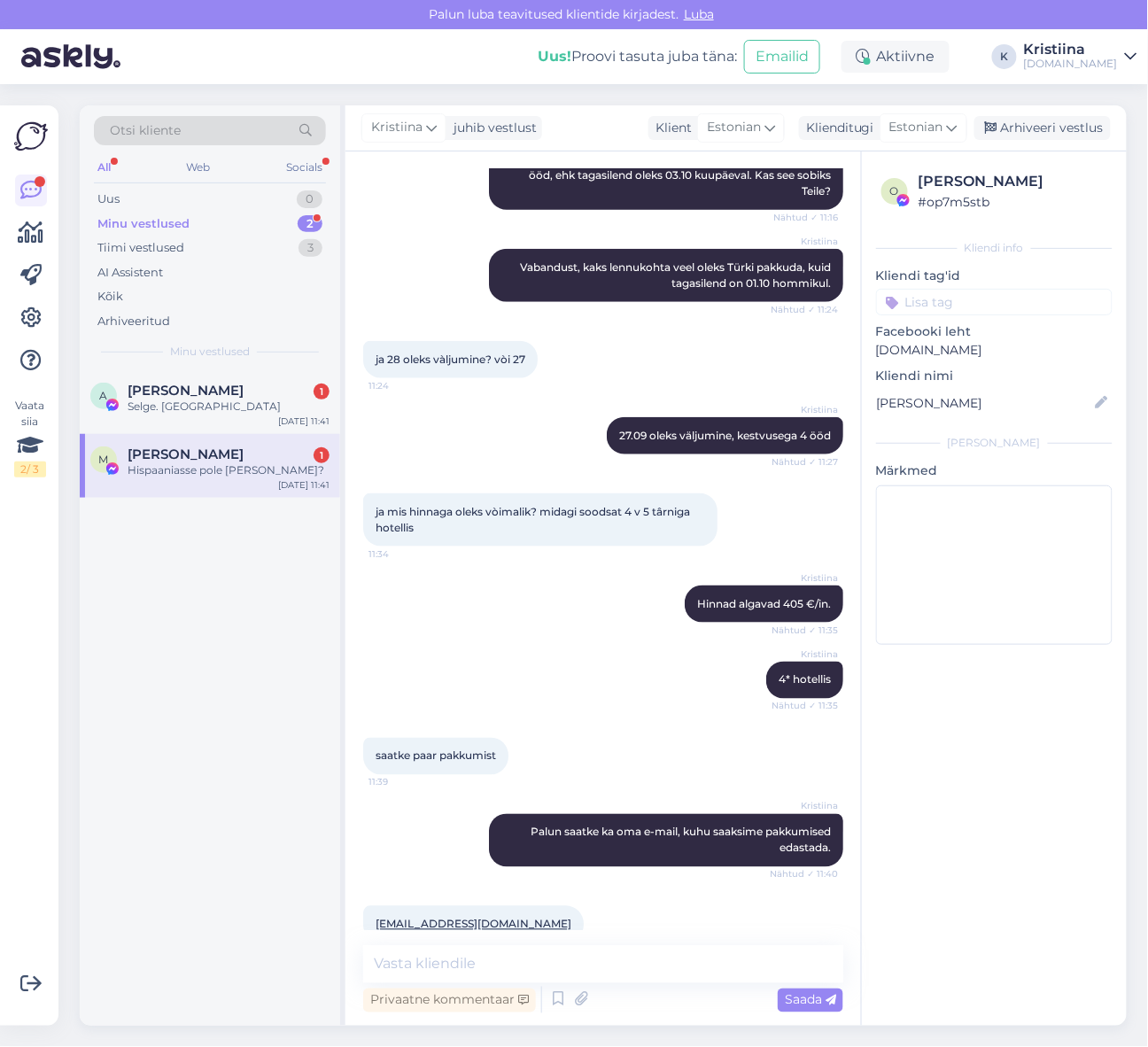
scroll to position [432, 0]
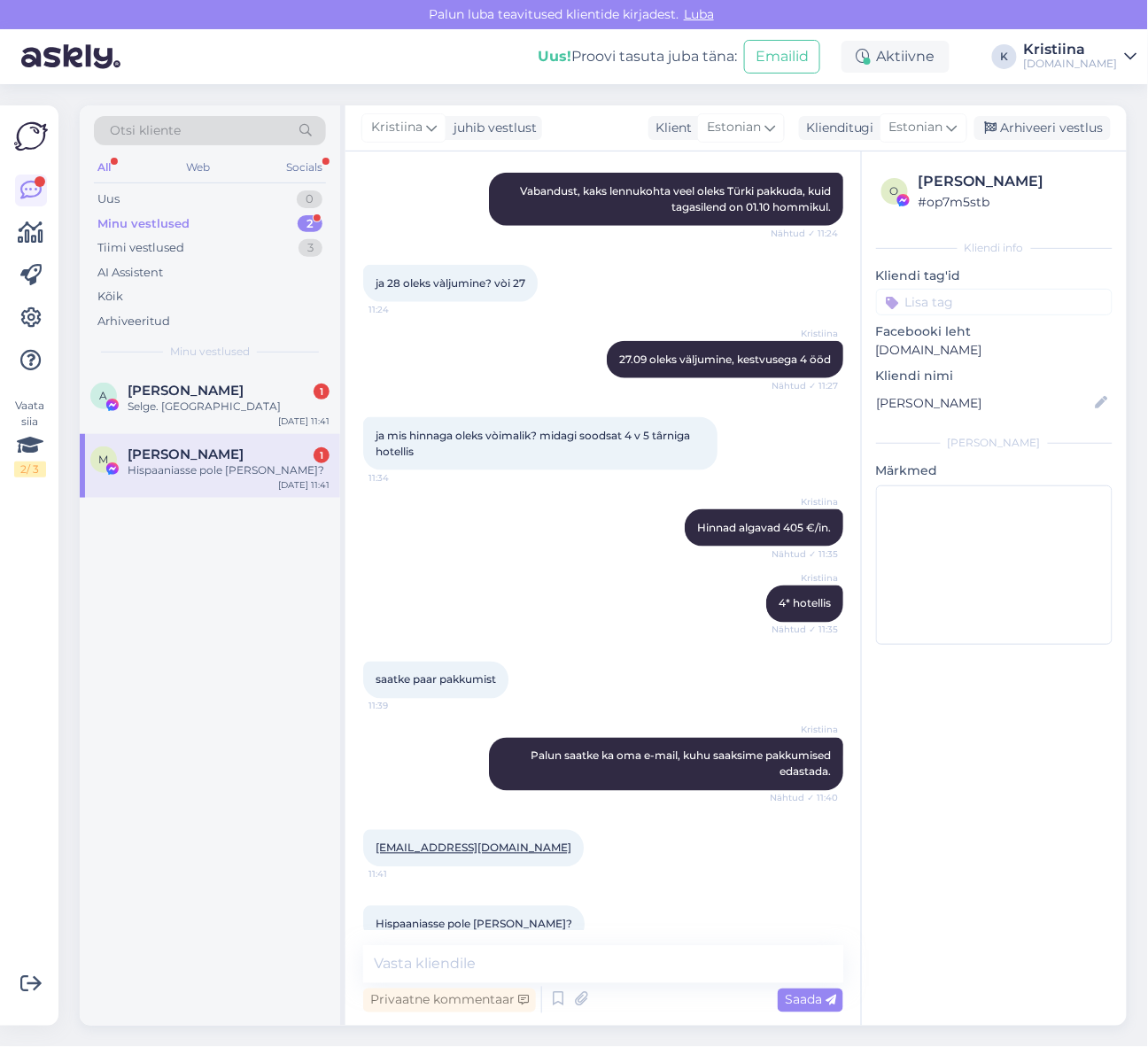
click at [204, 463] on div "Hispaaniasse pole [PERSON_NAME]?" at bounding box center [228, 470] width 202 height 16
click at [501, 957] on textarea at bounding box center [603, 965] width 480 height 37
click at [545, 967] on textarea "Hispaaniat paraku ei ole valikus." at bounding box center [603, 965] width 480 height 37
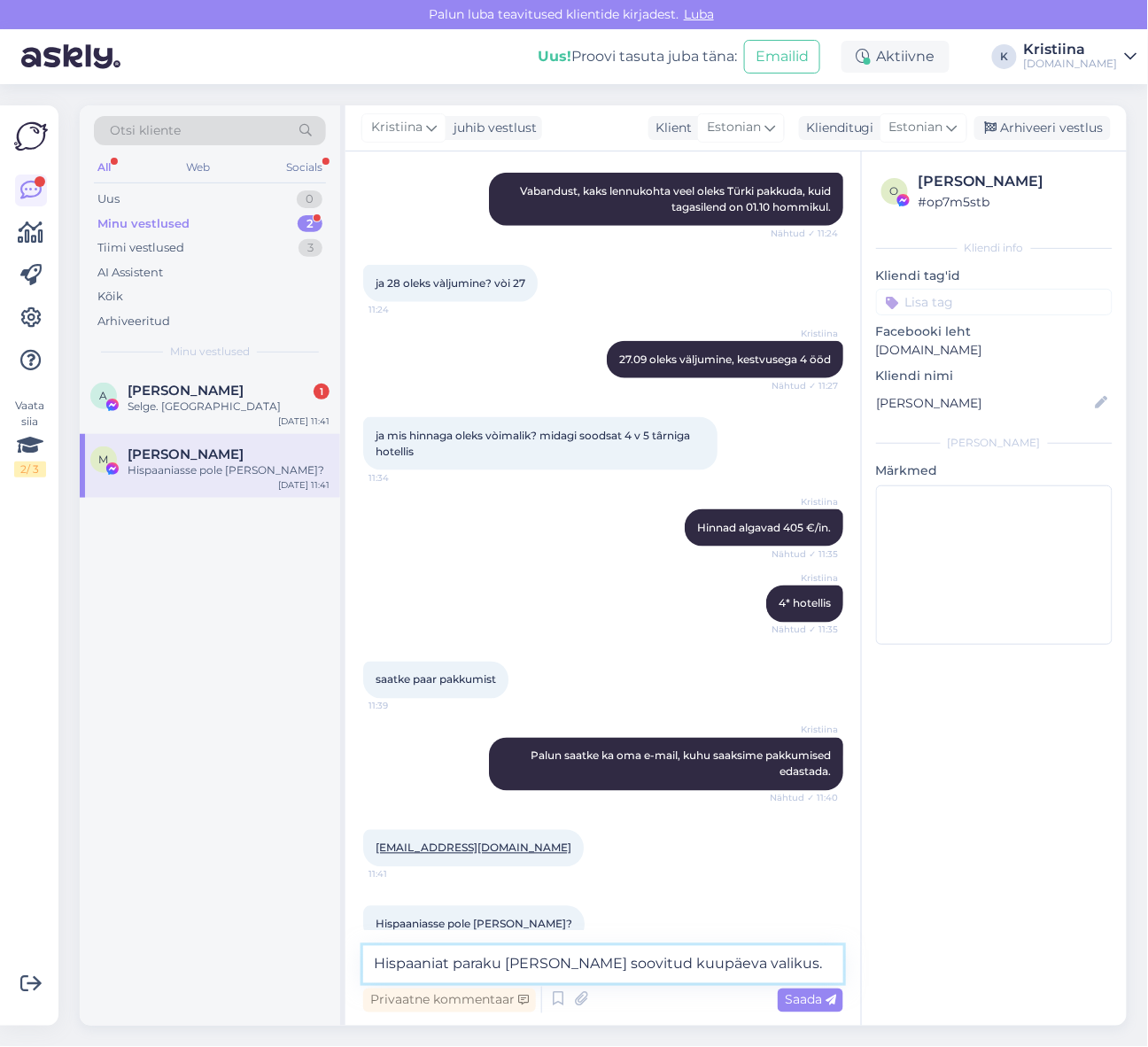
type textarea "Hispaaniat paraku [PERSON_NAME] soovitud kuupäevas valikus."
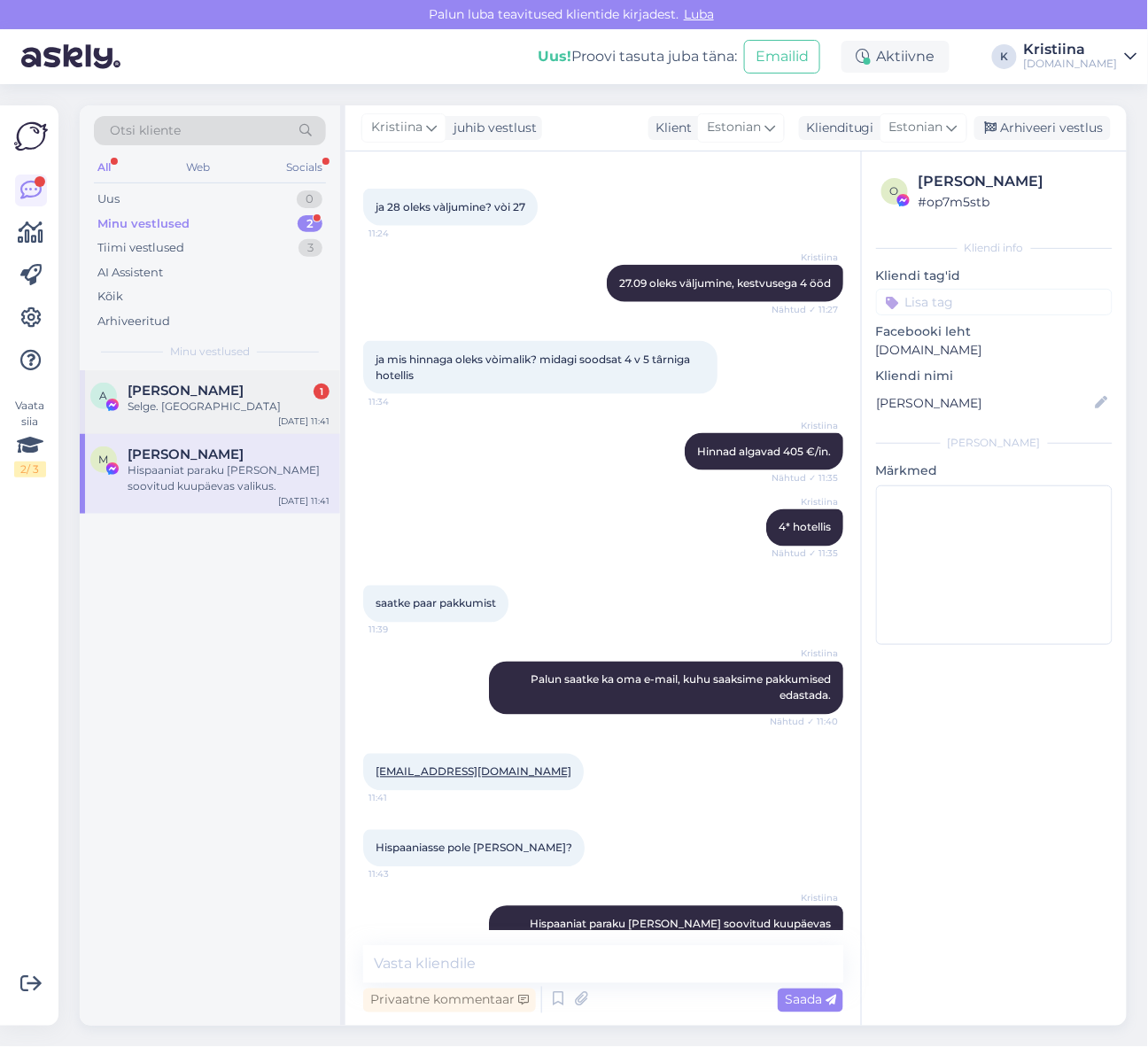
click at [206, 401] on div "Selge. [GEOGRAPHIC_DATA]" at bounding box center [228, 406] width 202 height 16
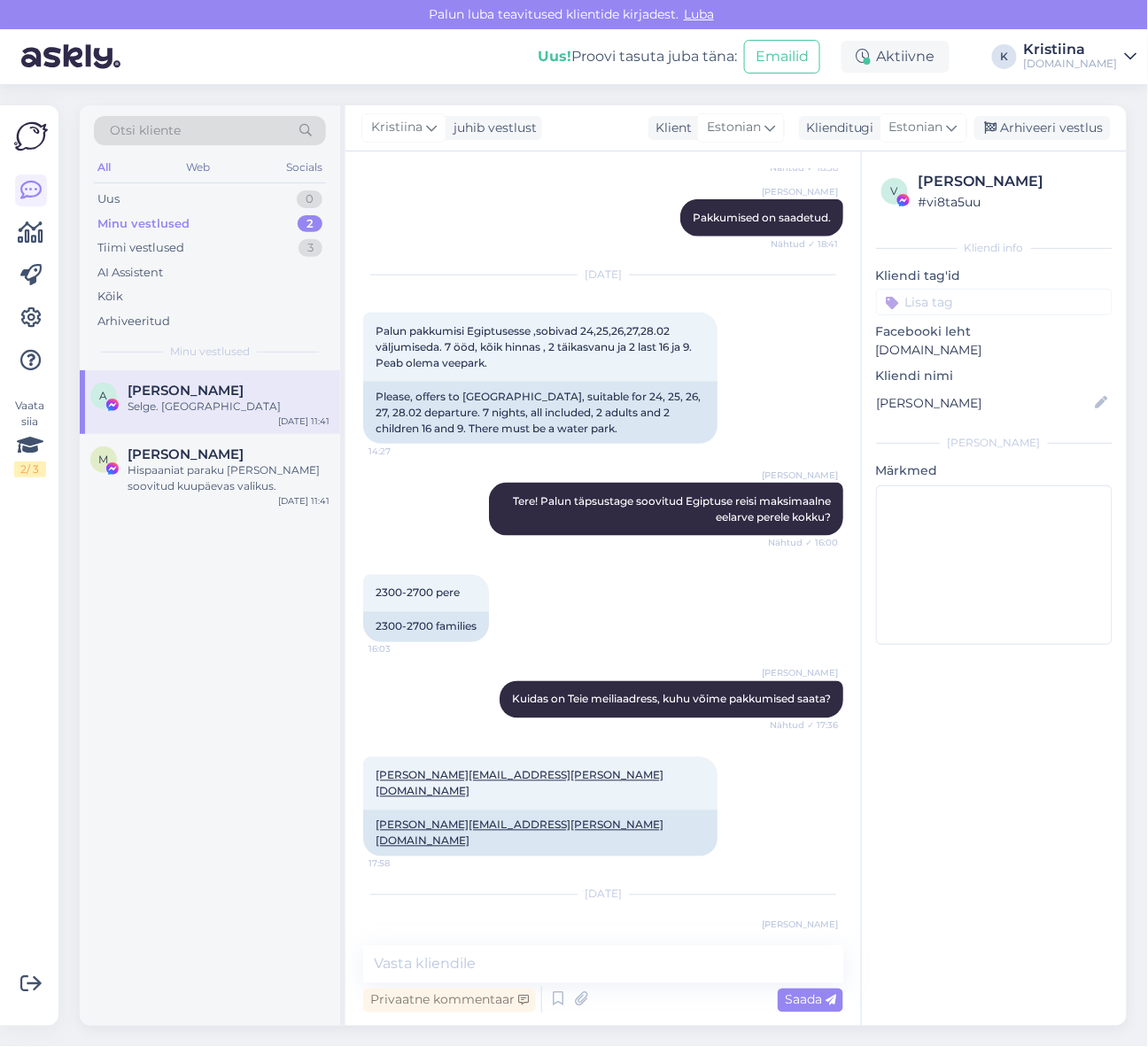
scroll to position [9496, 0]
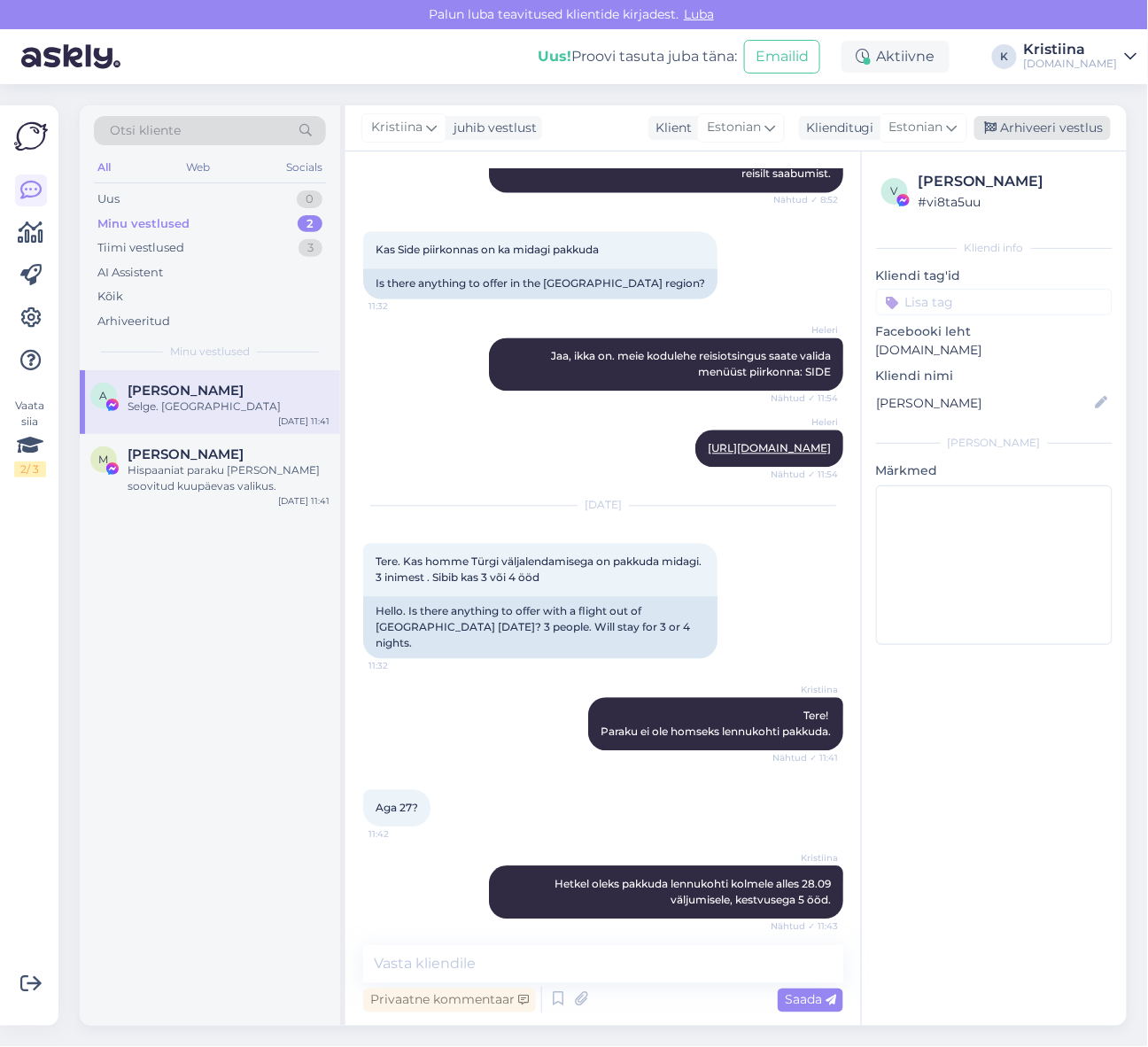
click at [1057, 131] on div "Arhiveeri vestlus" at bounding box center [1043, 127] width 136 height 24
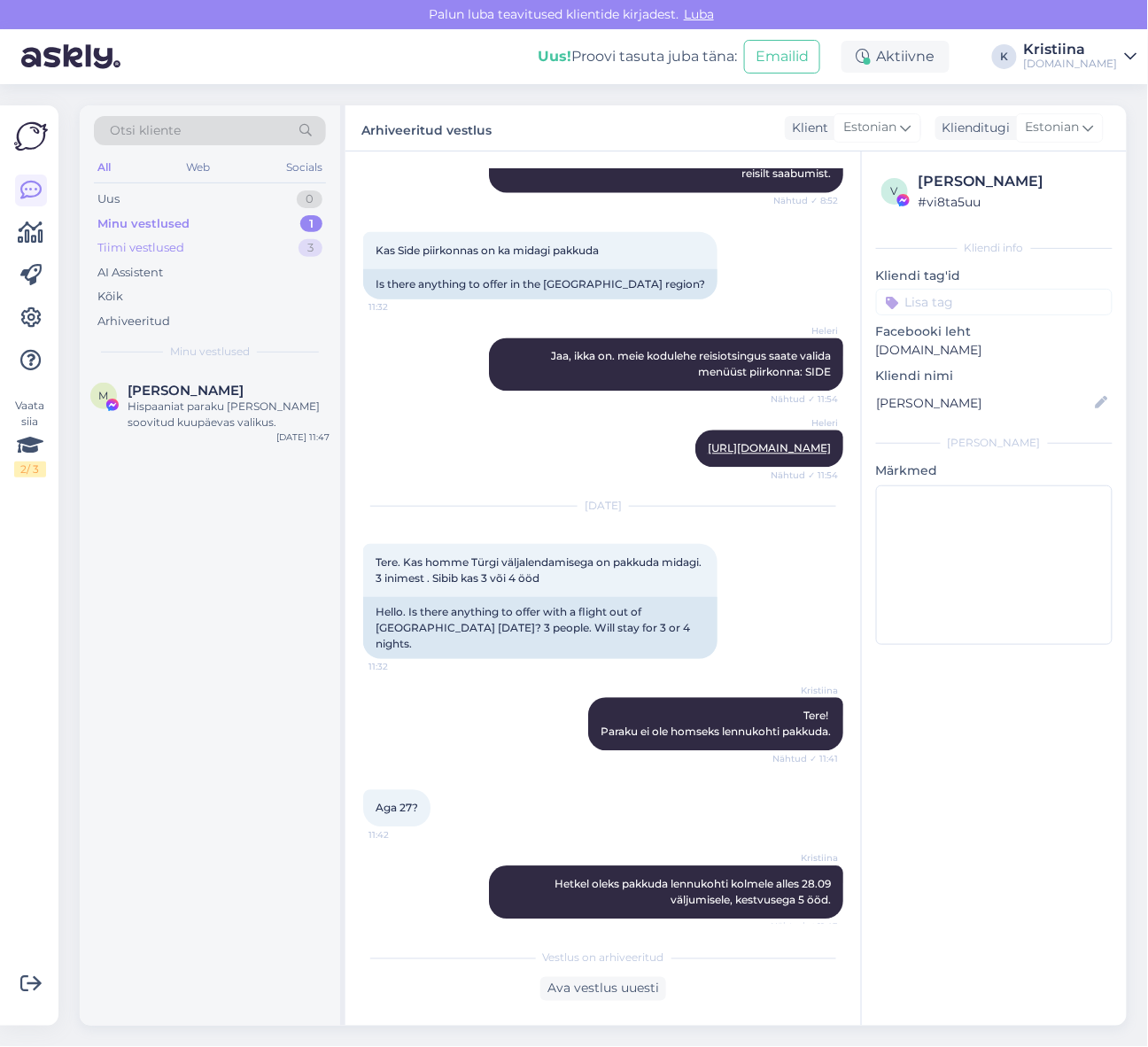
click at [230, 242] on div "Tiimi vestlused 3" at bounding box center [210, 248] width 232 height 25
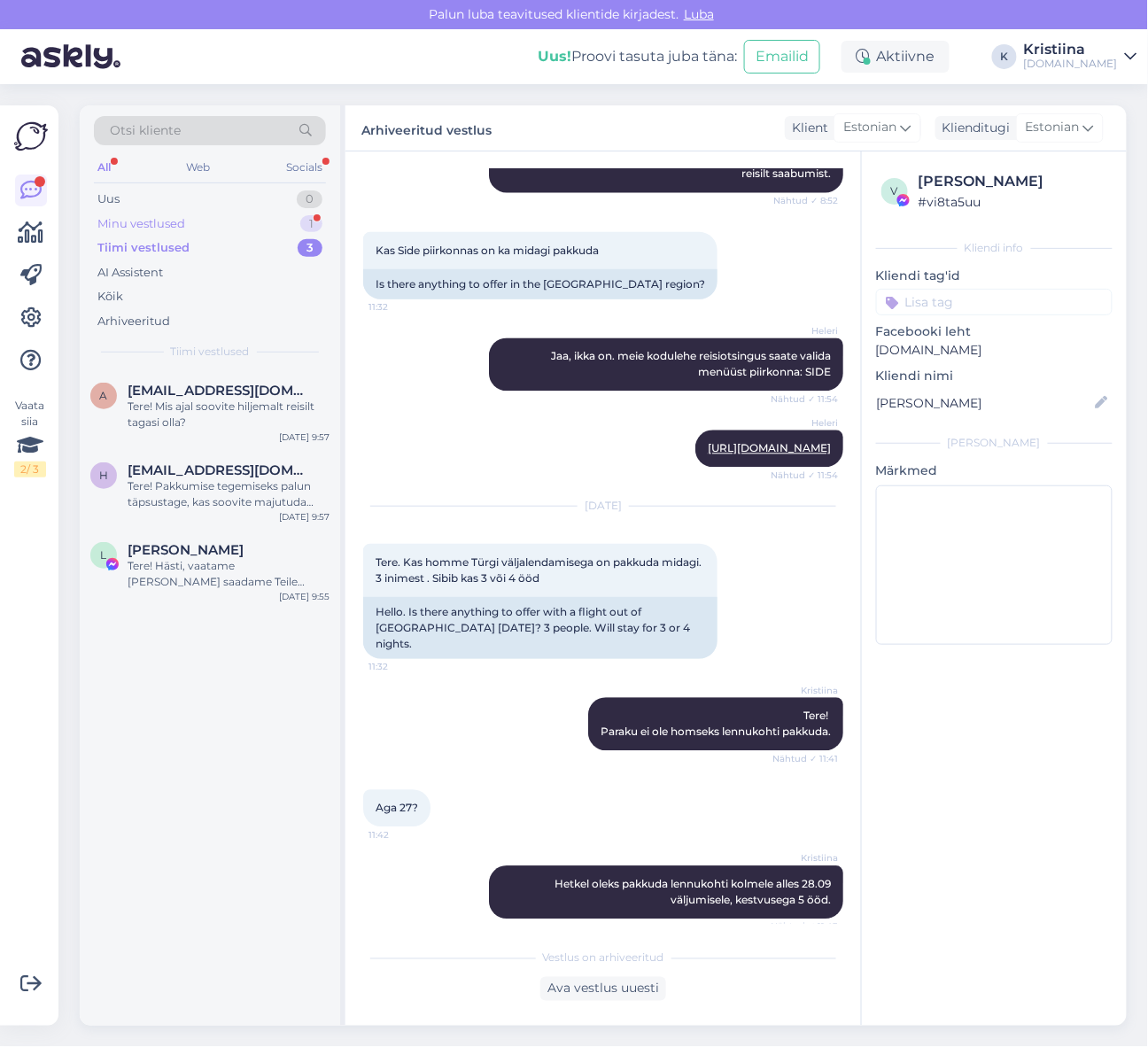
click at [223, 219] on div "Minu vestlused 1" at bounding box center [210, 224] width 232 height 25
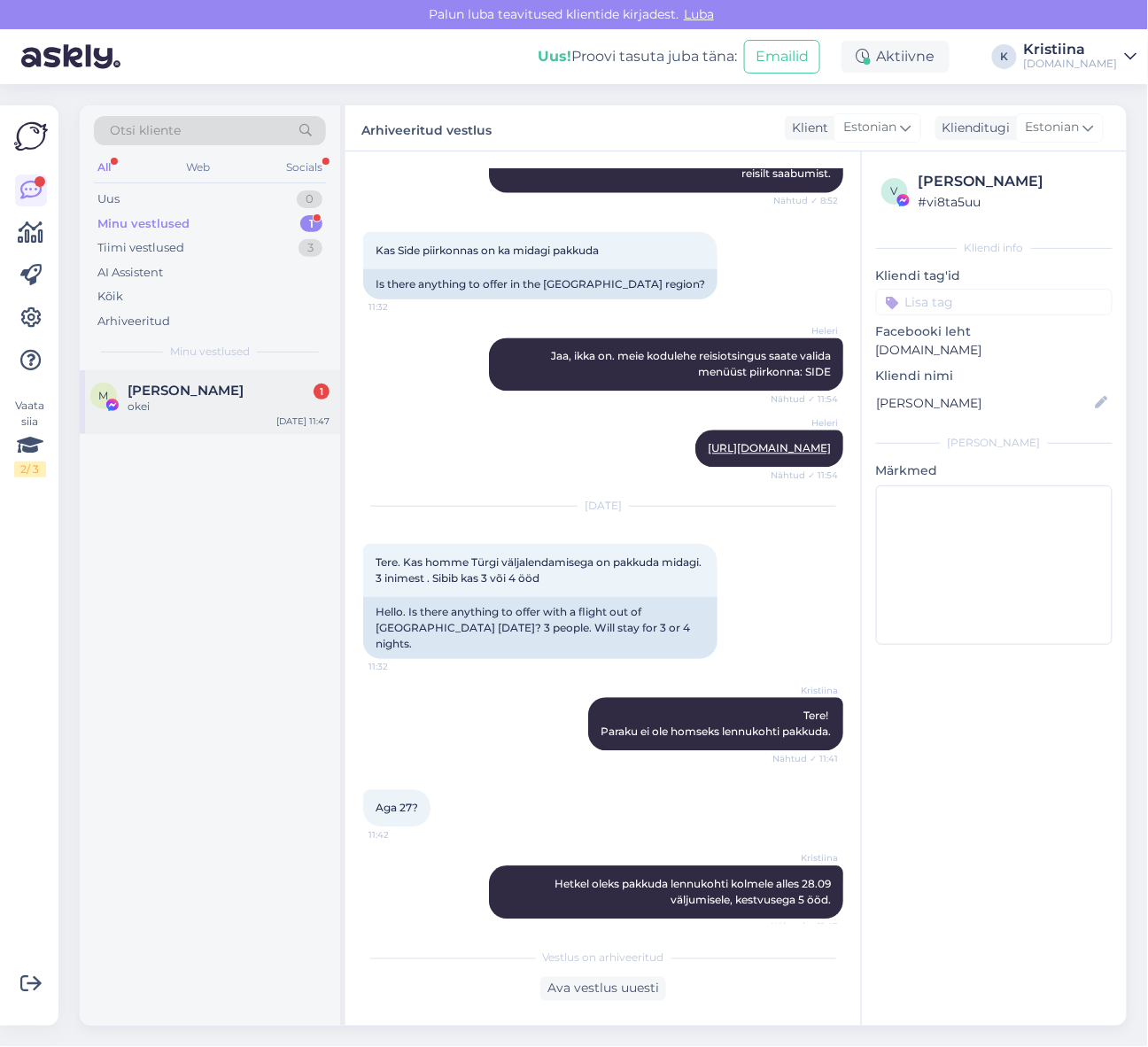
click at [222, 394] on span "[PERSON_NAME]" at bounding box center [185, 390] width 116 height 16
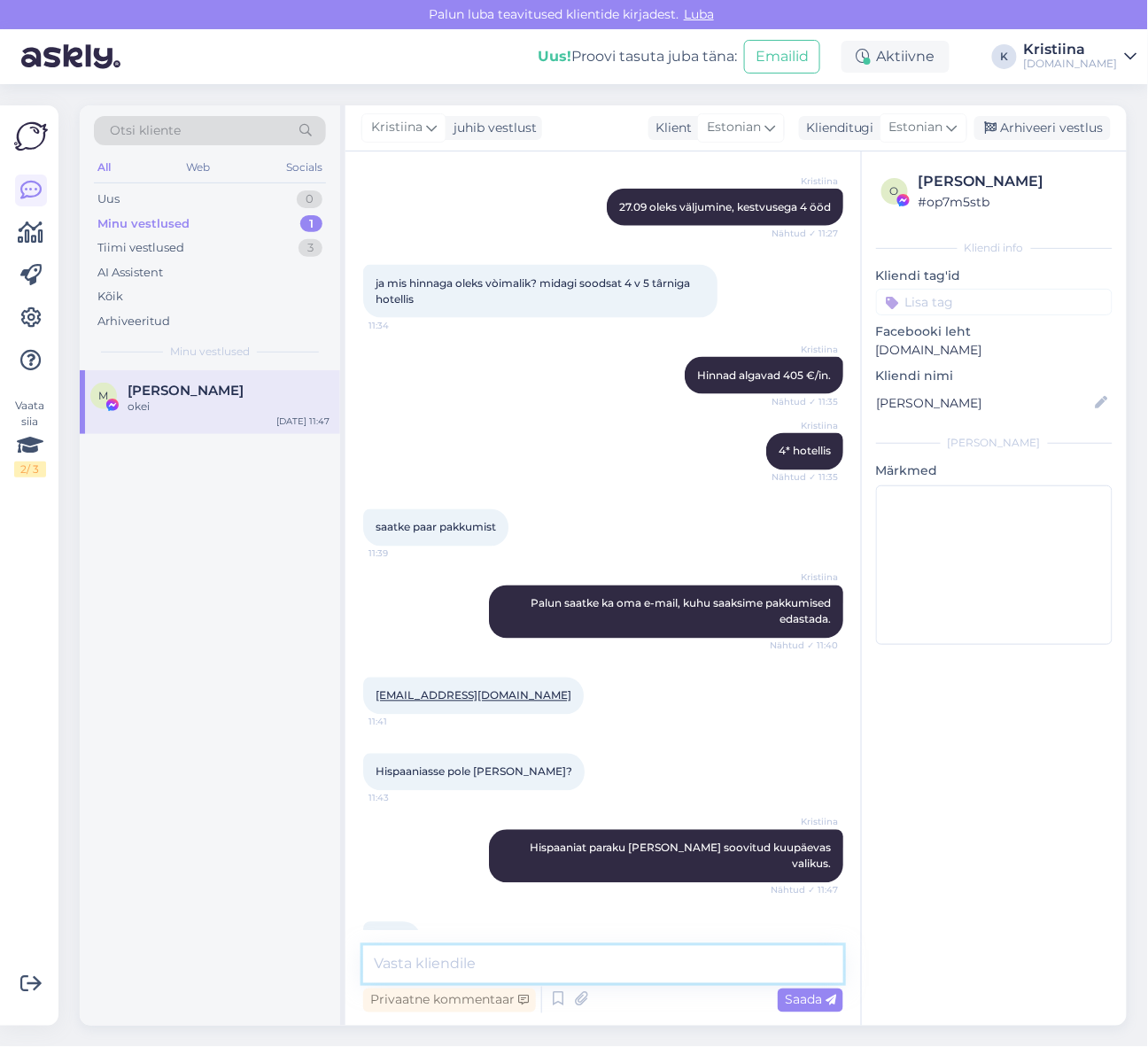
click at [467, 961] on textarea at bounding box center [603, 965] width 480 height 37
click at [228, 228] on div "Minu vestlused 1" at bounding box center [210, 224] width 232 height 25
click at [226, 253] on div "Tiimi vestlused 3" at bounding box center [210, 248] width 232 height 25
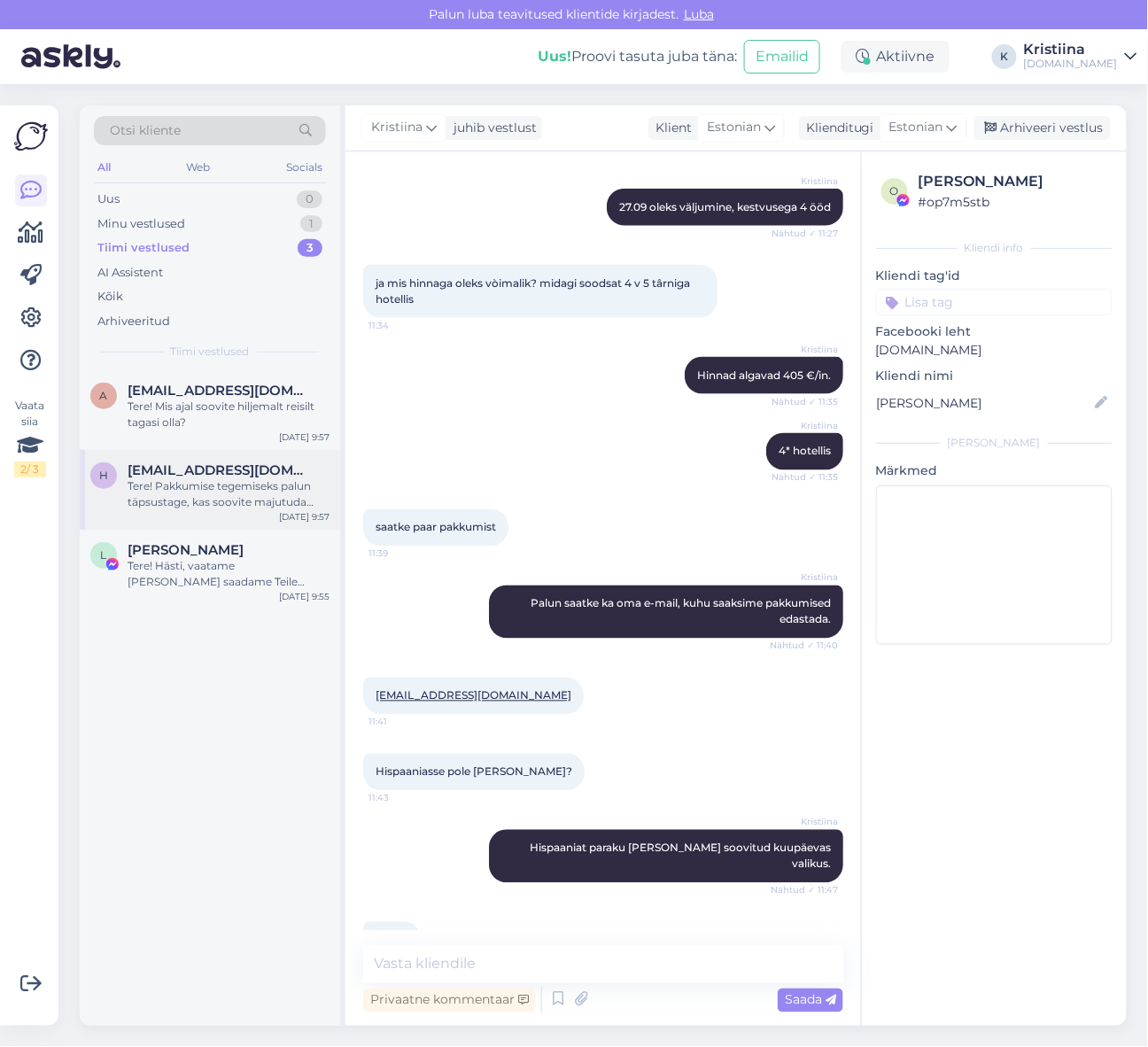
click at [230, 499] on div "Tere! Pakkumise tegemiseks palun täpsustage, kas soovite majutuda kõik ühes toa…" at bounding box center [228, 493] width 202 height 32
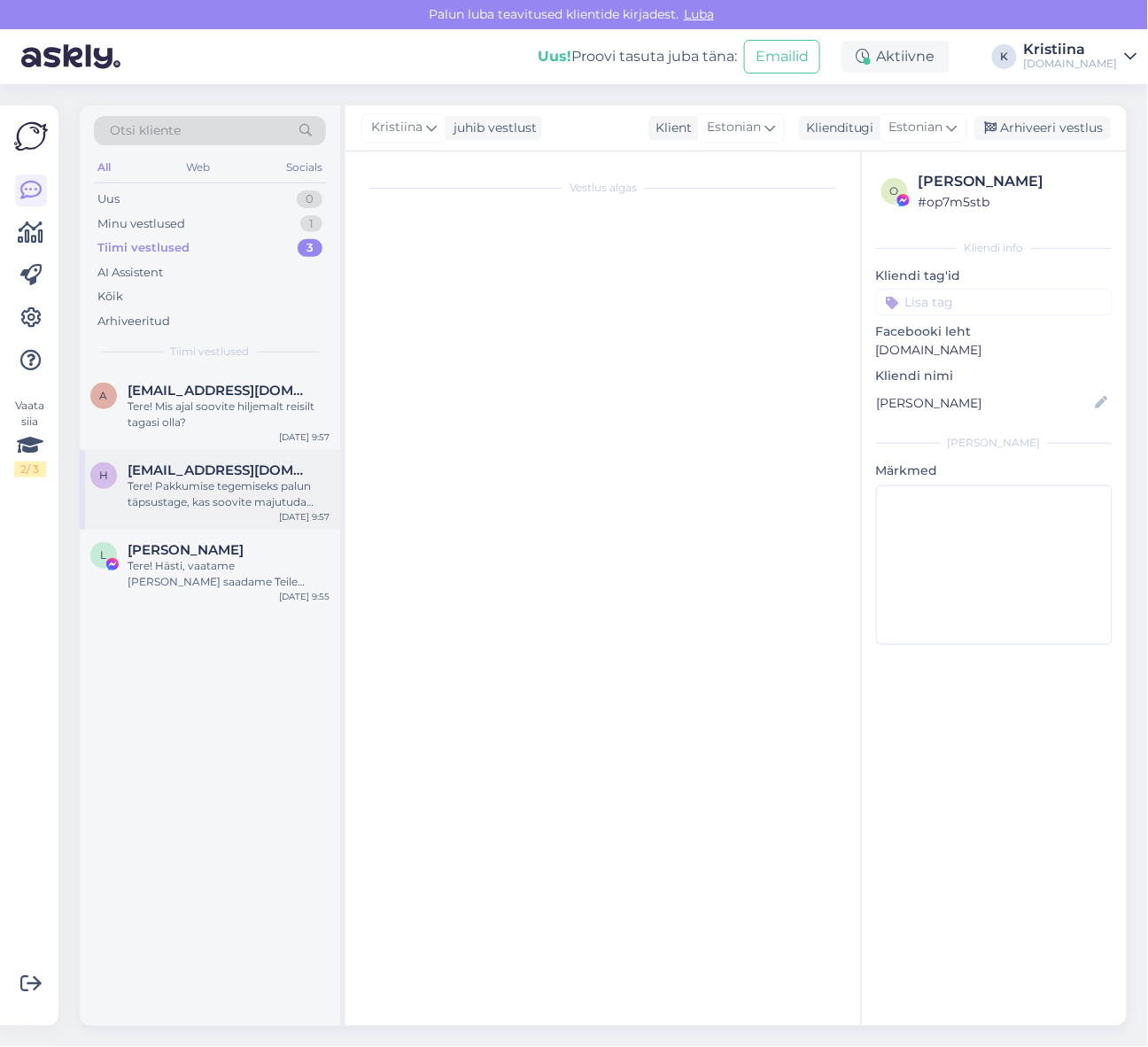
scroll to position [0, 0]
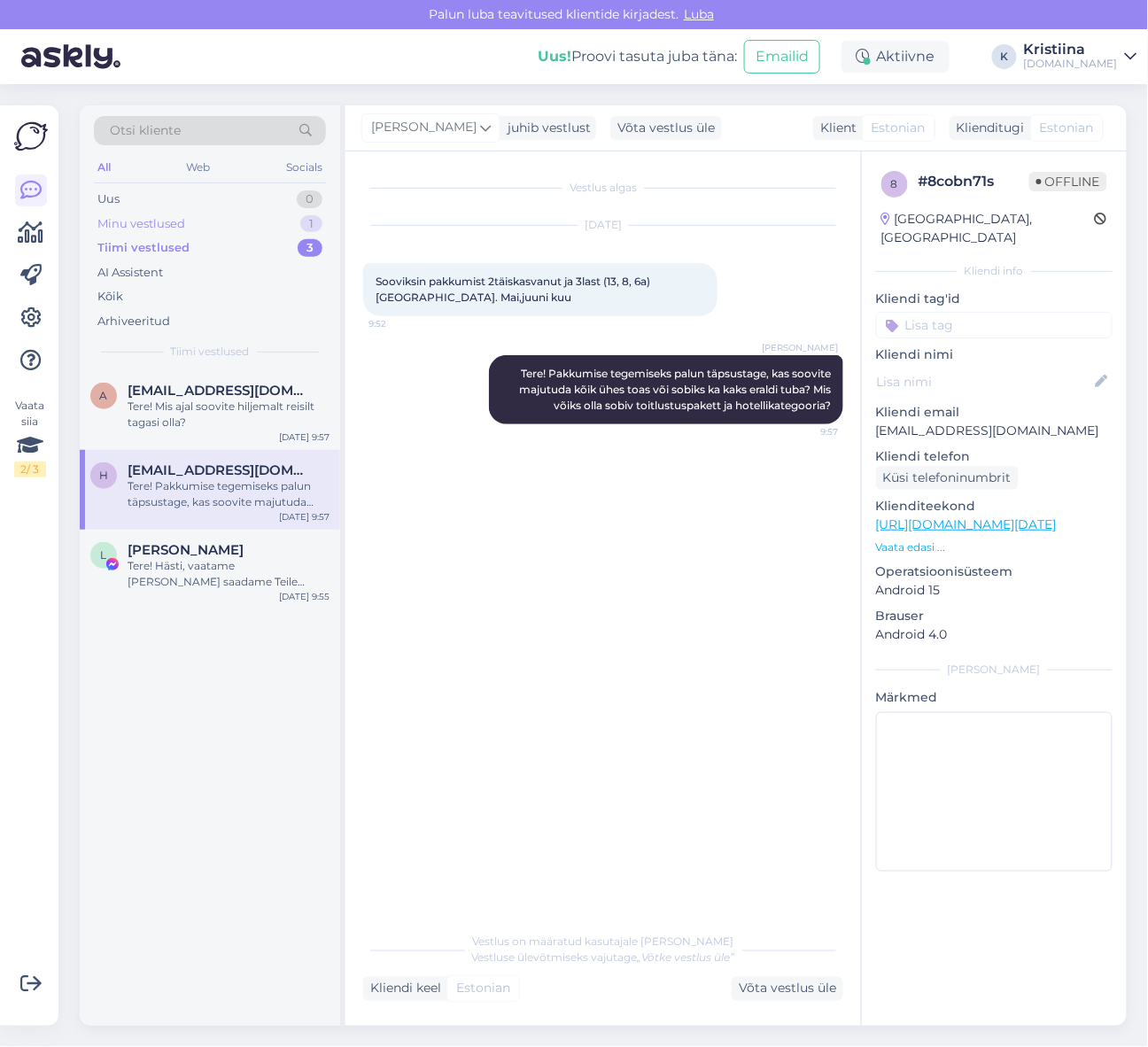
click at [199, 214] on div "Minu vestlused 1" at bounding box center [210, 224] width 232 height 25
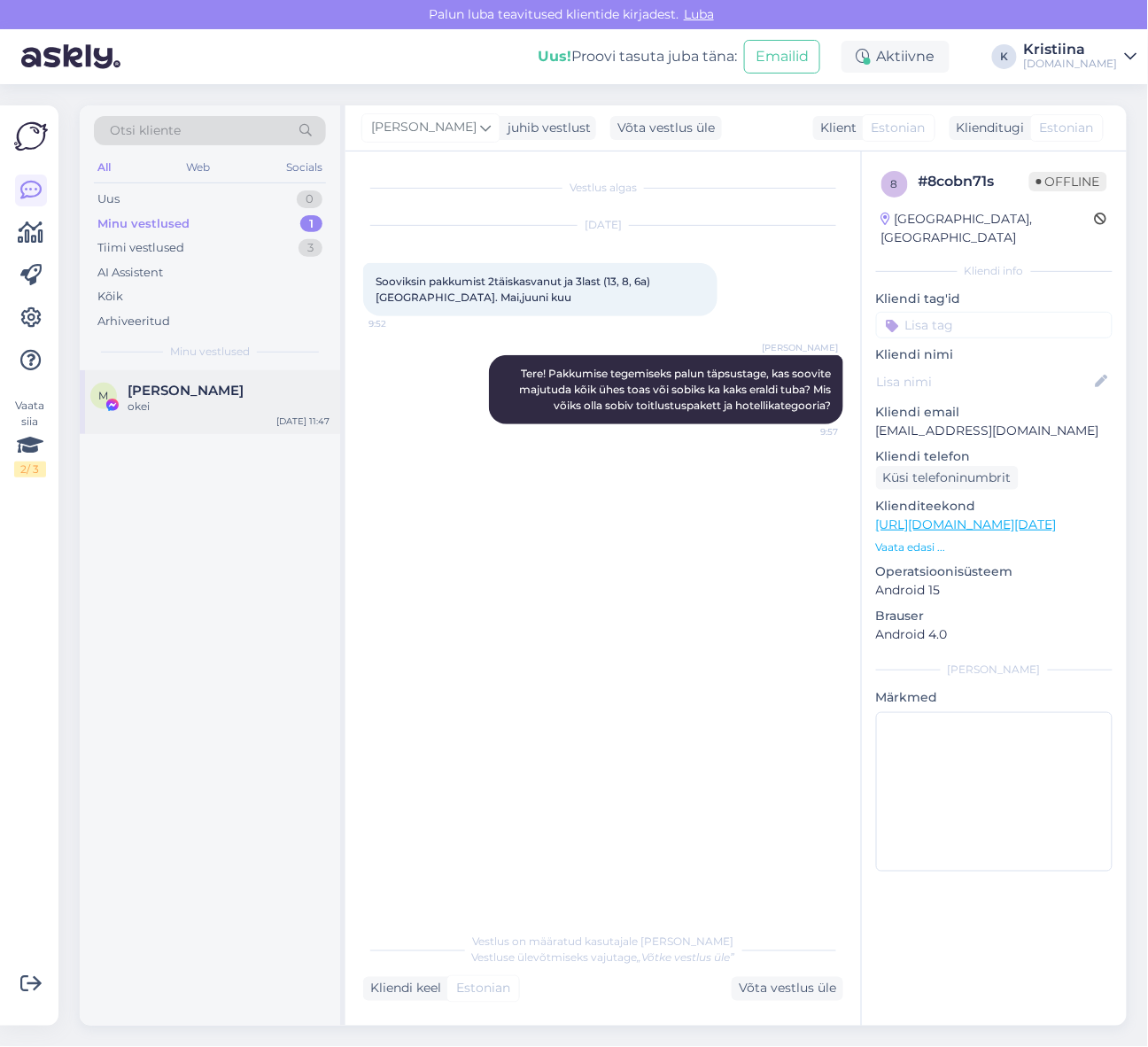
click at [225, 399] on div "okei" at bounding box center [228, 406] width 202 height 16
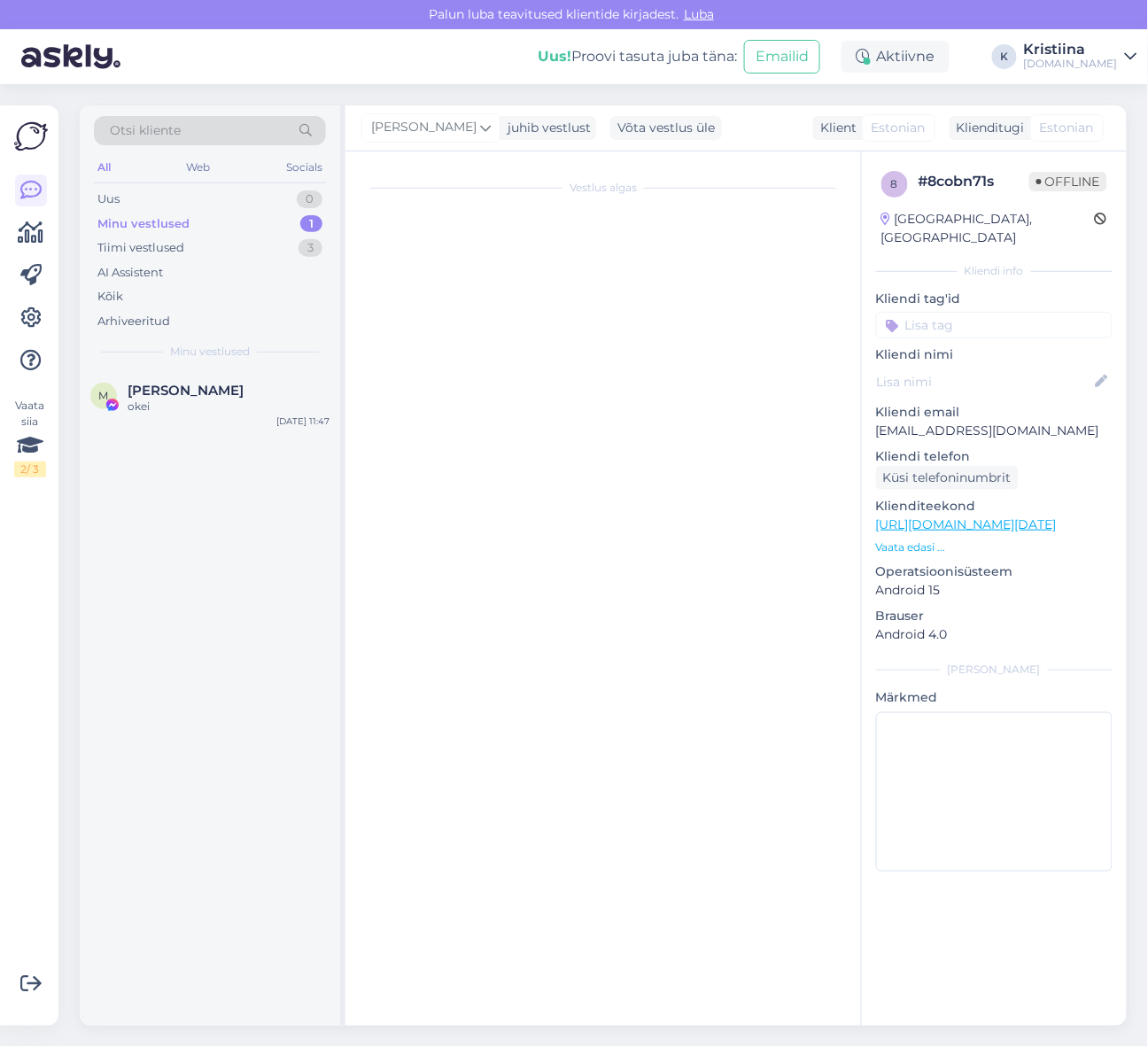
scroll to position [584, 0]
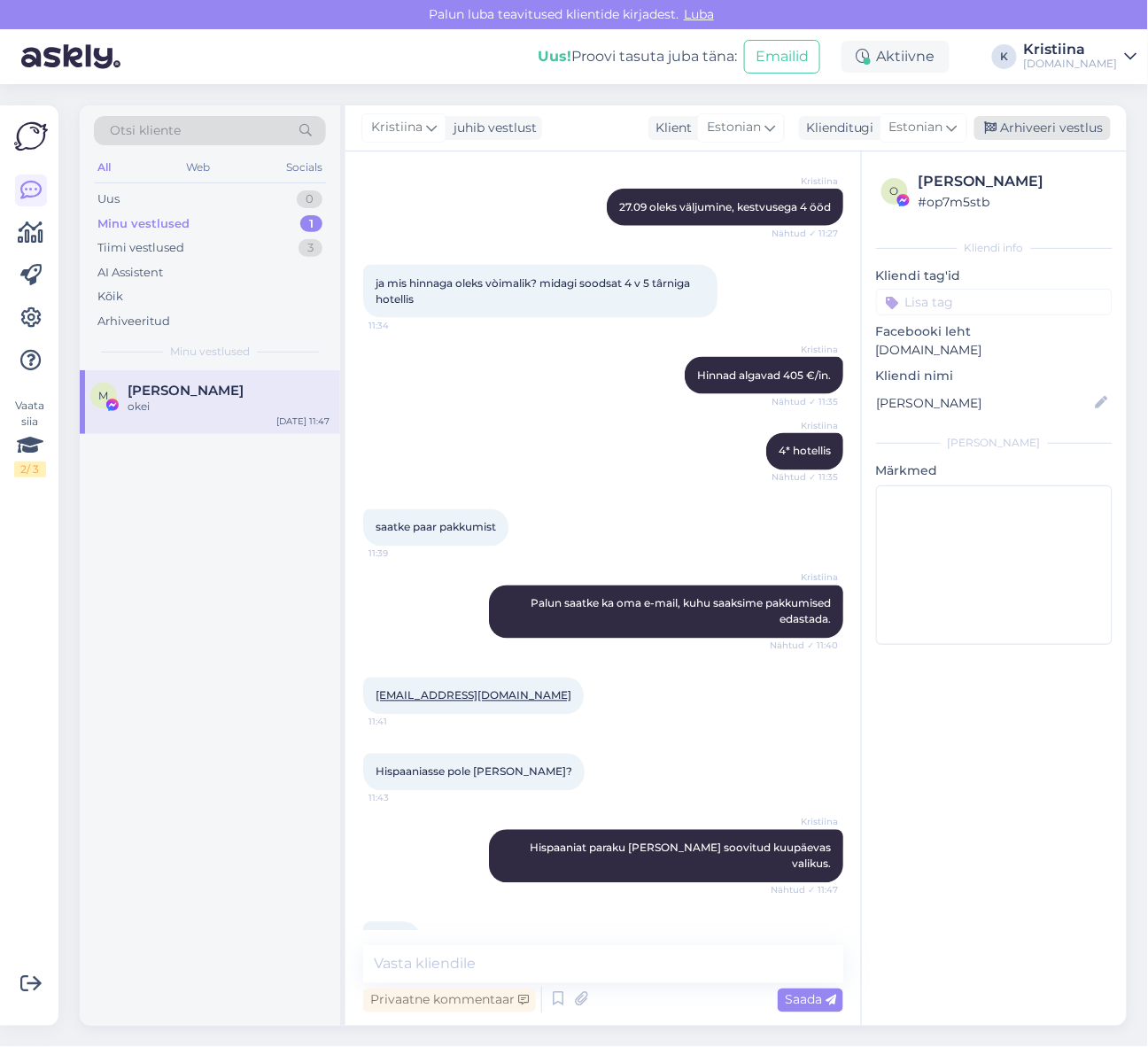
click at [1065, 126] on div "Arhiveeri vestlus" at bounding box center [1043, 127] width 136 height 24
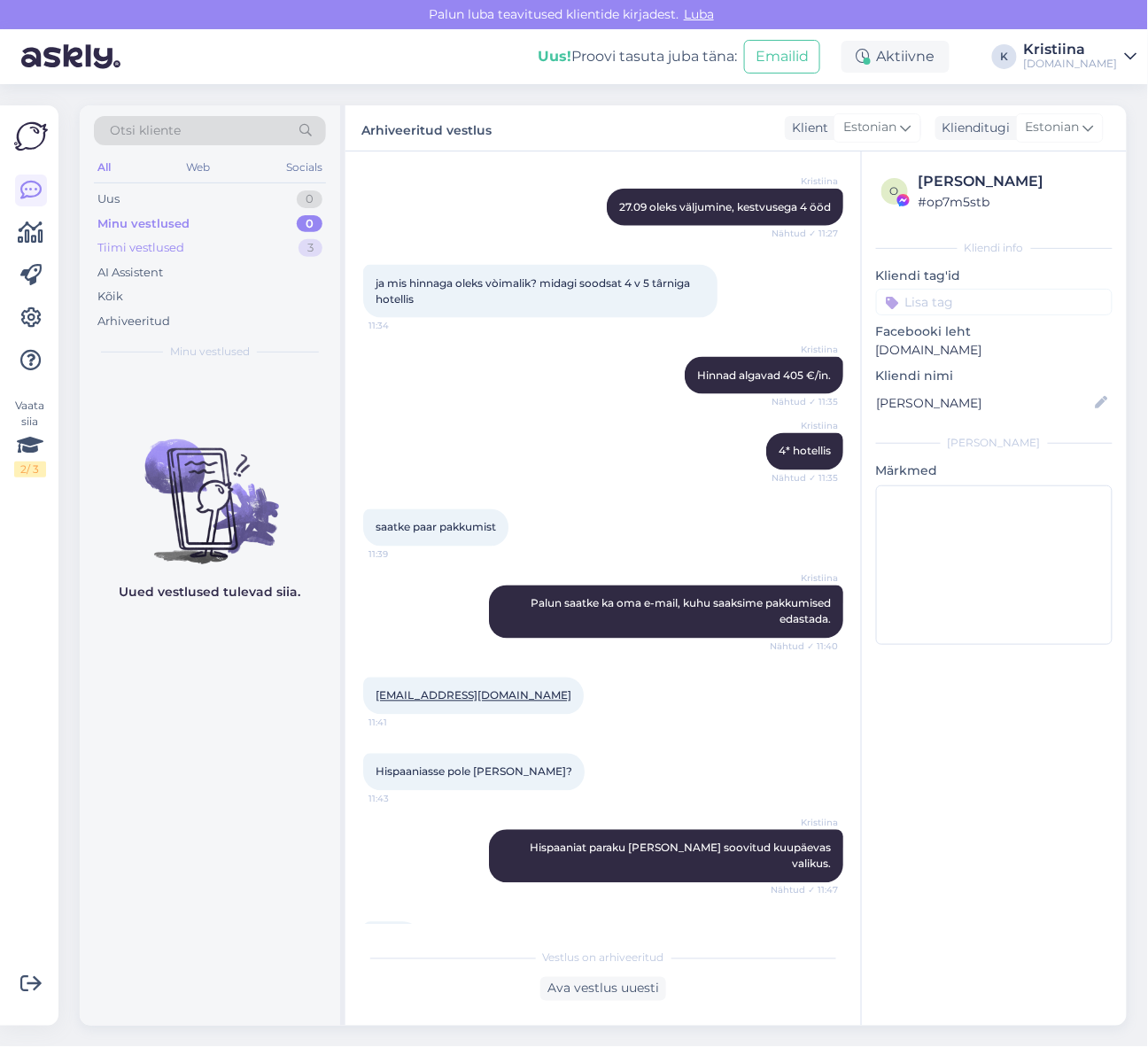
click at [177, 254] on div "Tiimi vestlused" at bounding box center [141, 248] width 87 height 17
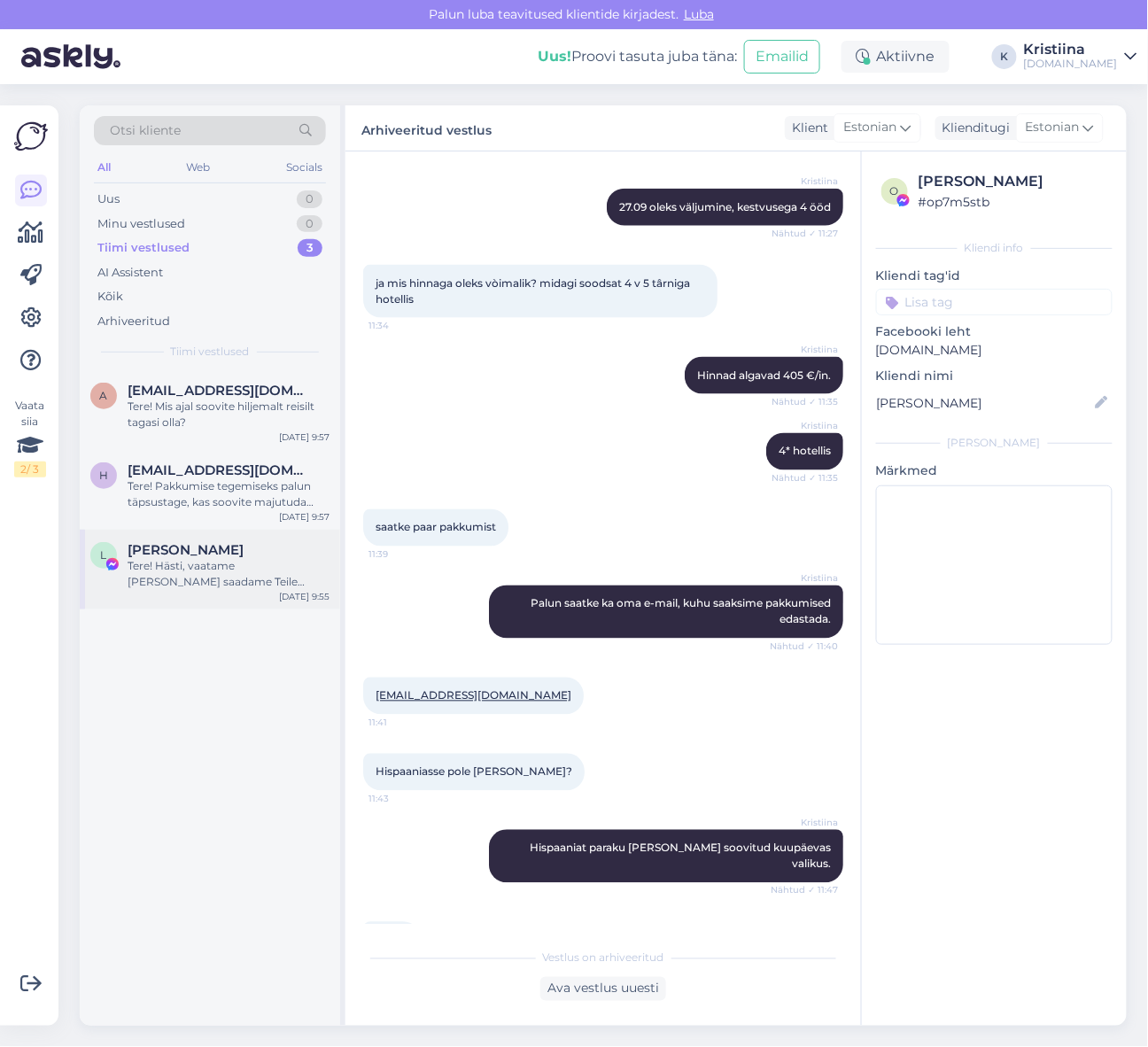
click at [222, 578] on div "Tere! Hästi, vaatame [PERSON_NAME] saadame Teile pakkumised esimesel võimalusel…" at bounding box center [228, 574] width 202 height 32
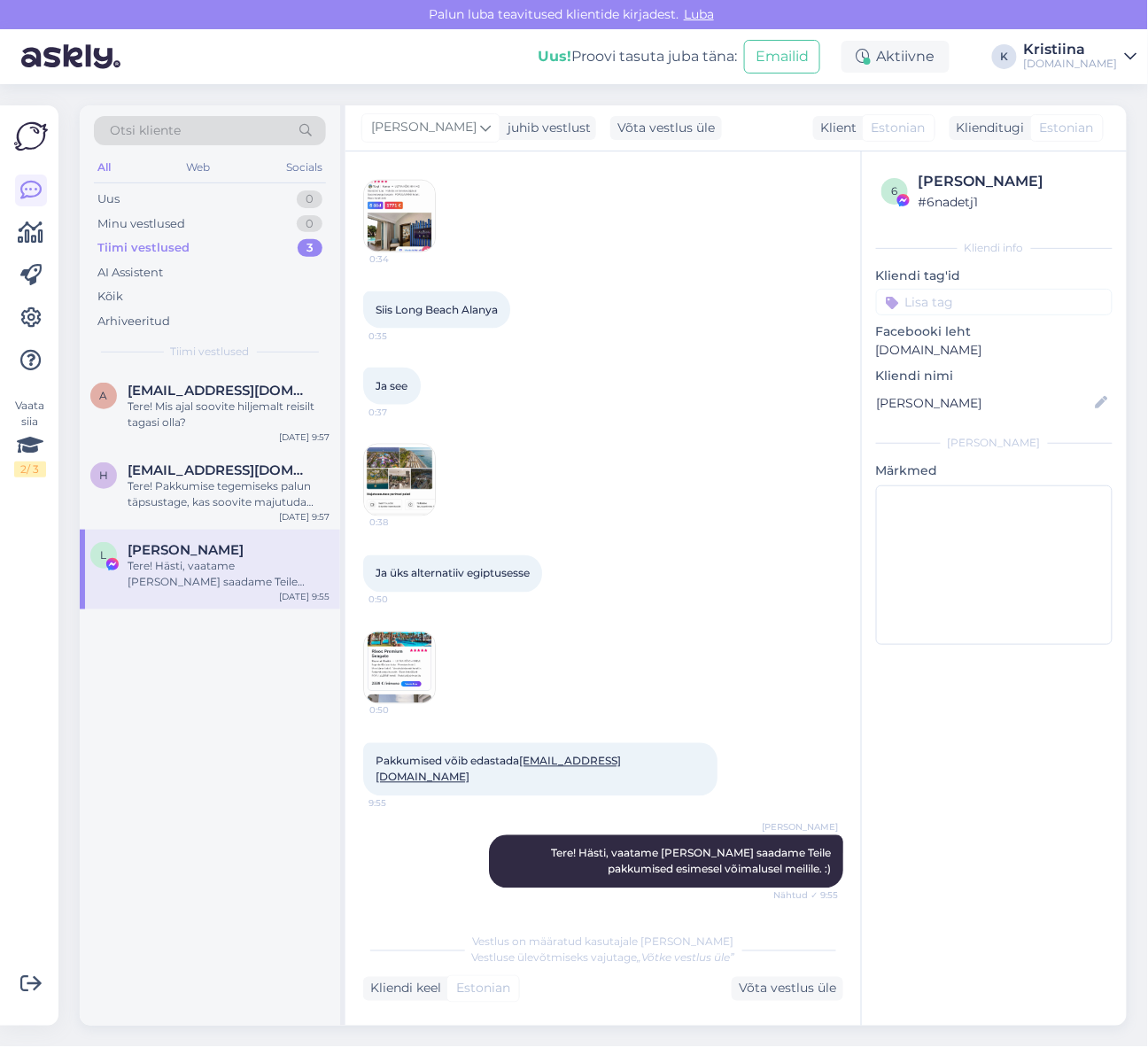
scroll to position [529, 0]
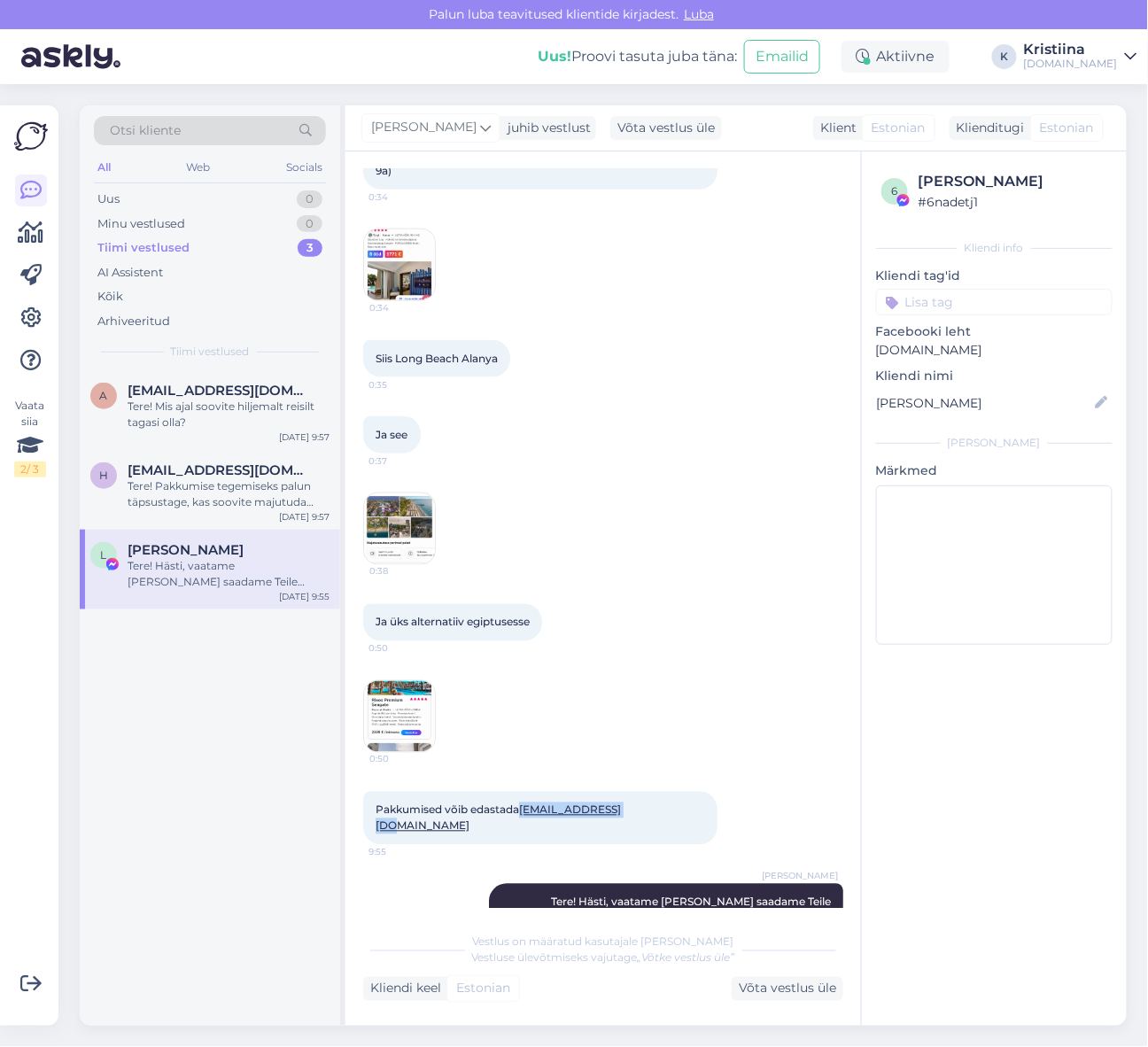
copy link "[EMAIL_ADDRESS][DOMAIN_NAME]"
drag, startPoint x: 629, startPoint y: 778, endPoint x: 585, endPoint y: 778, distance: 44.0
click at [524, 792] on div "Pakkumised võib edastada [EMAIL_ADDRESS][DOMAIN_NAME] 9:55" at bounding box center [540, 818] width 355 height 53
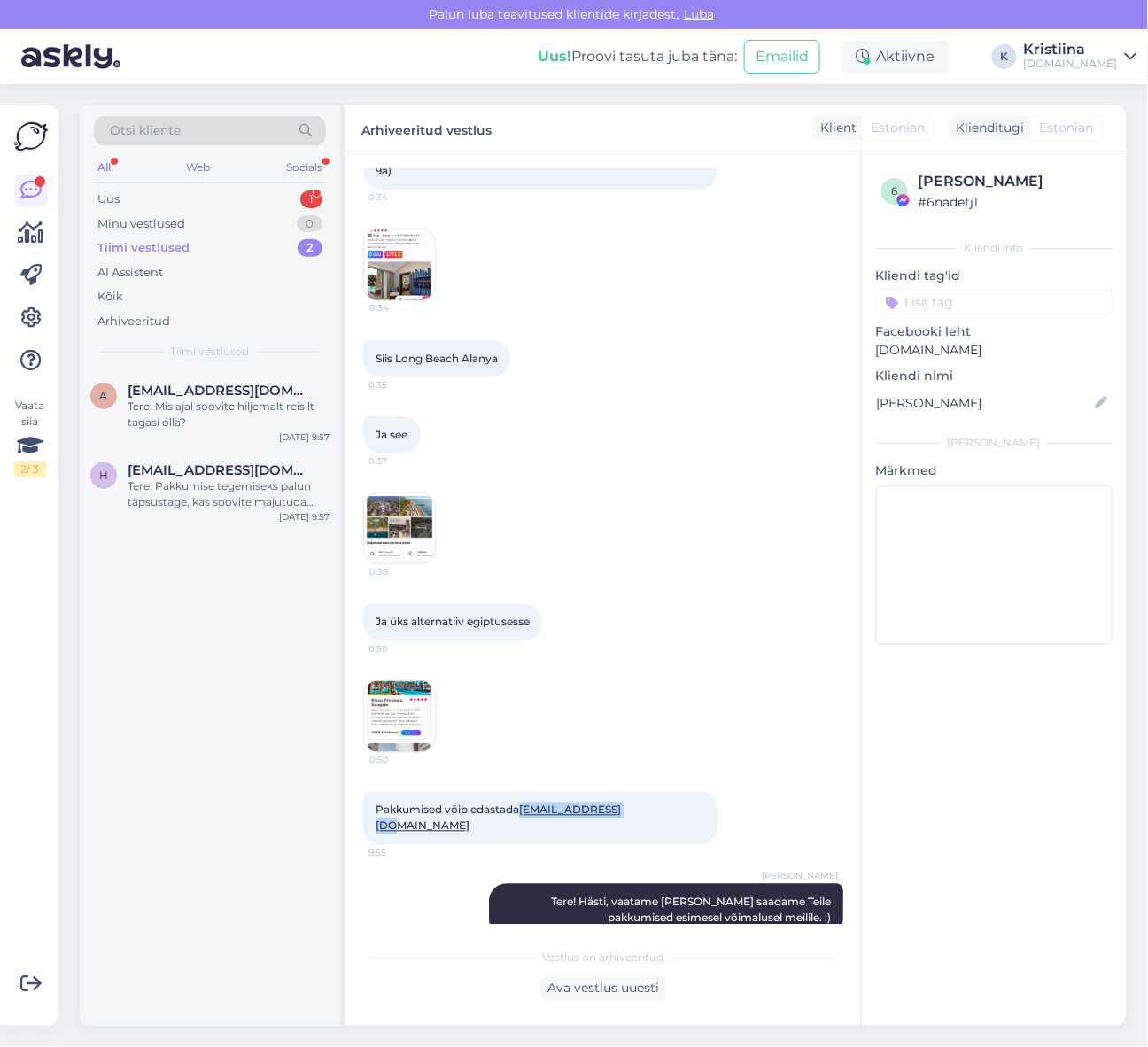
scroll to position [666, 0]
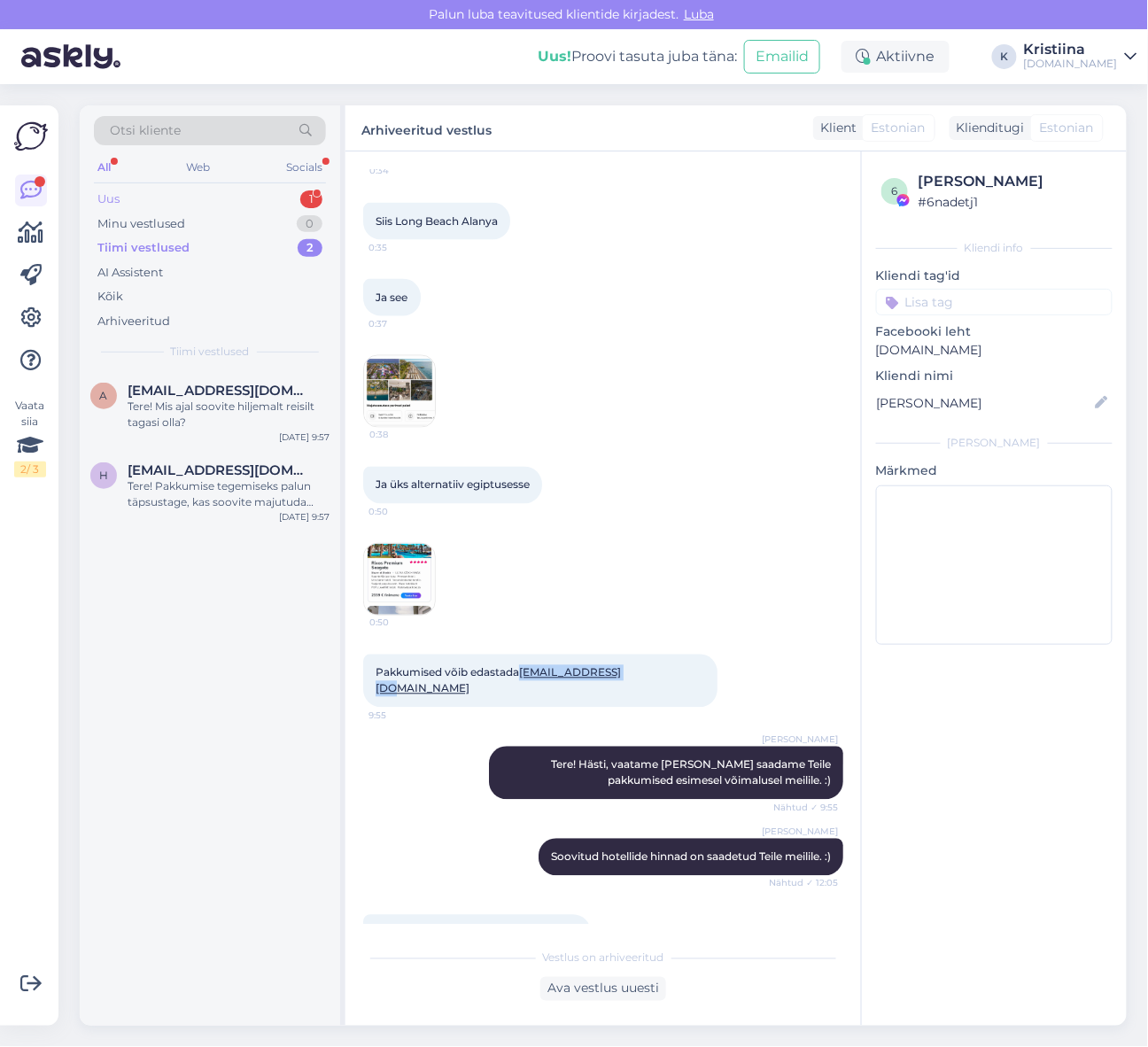
click at [224, 194] on div "Uus 1" at bounding box center [210, 199] width 232 height 25
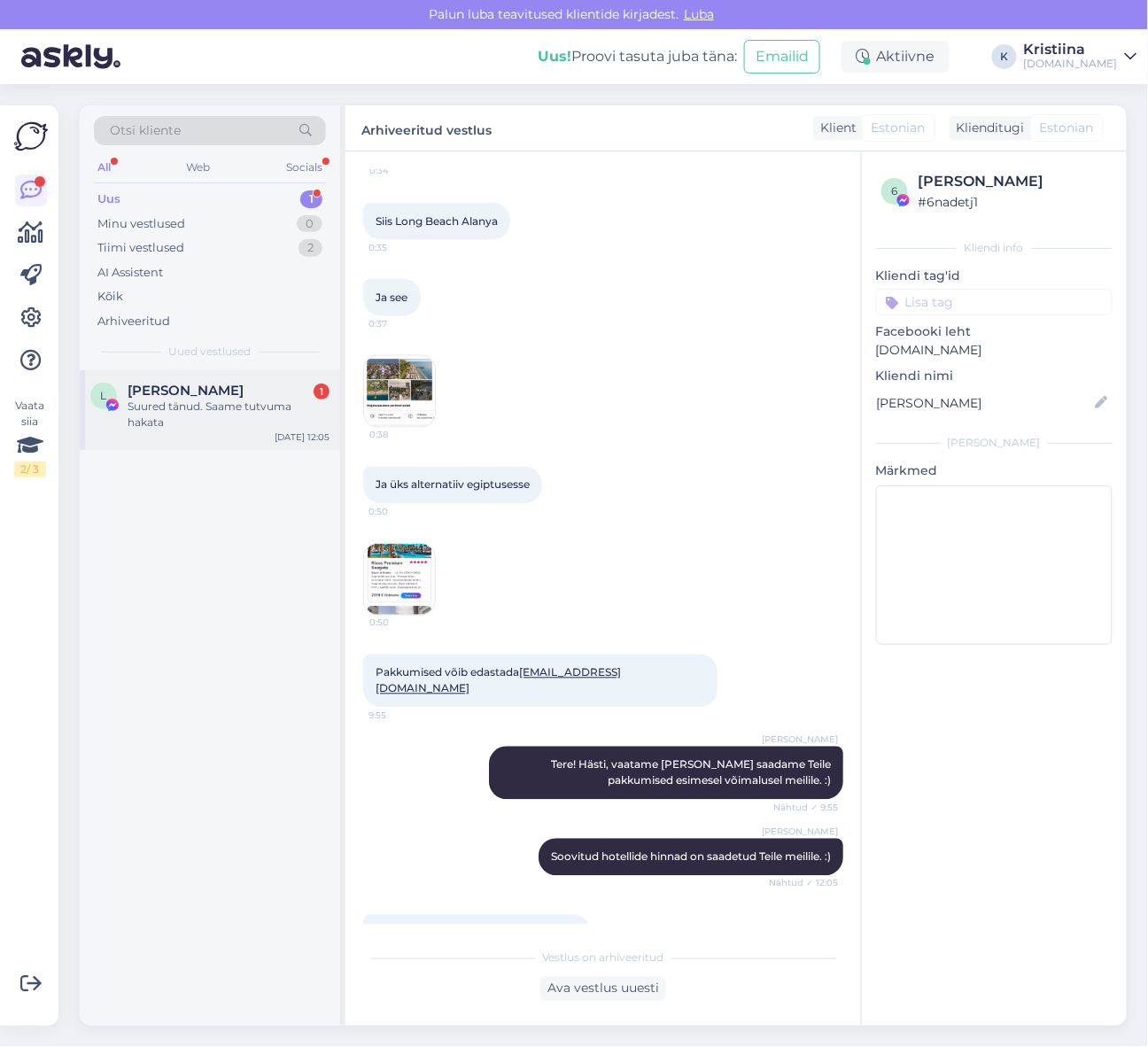
click at [240, 414] on div "Suured tänud. Saame tutvuma hakata" at bounding box center [228, 414] width 202 height 32
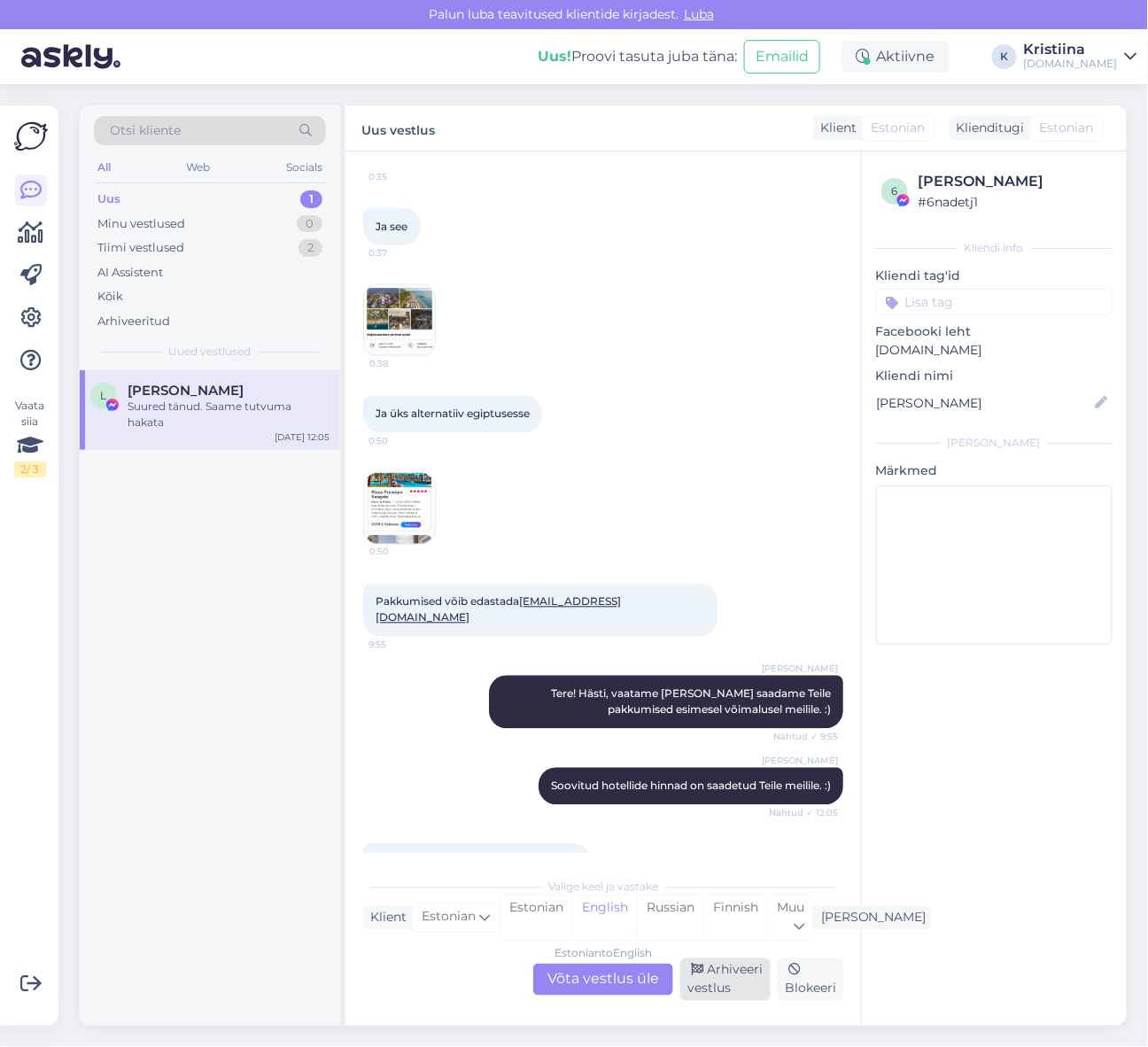
click at [711, 970] on div "Arhiveeri vestlus" at bounding box center [725, 979] width 90 height 42
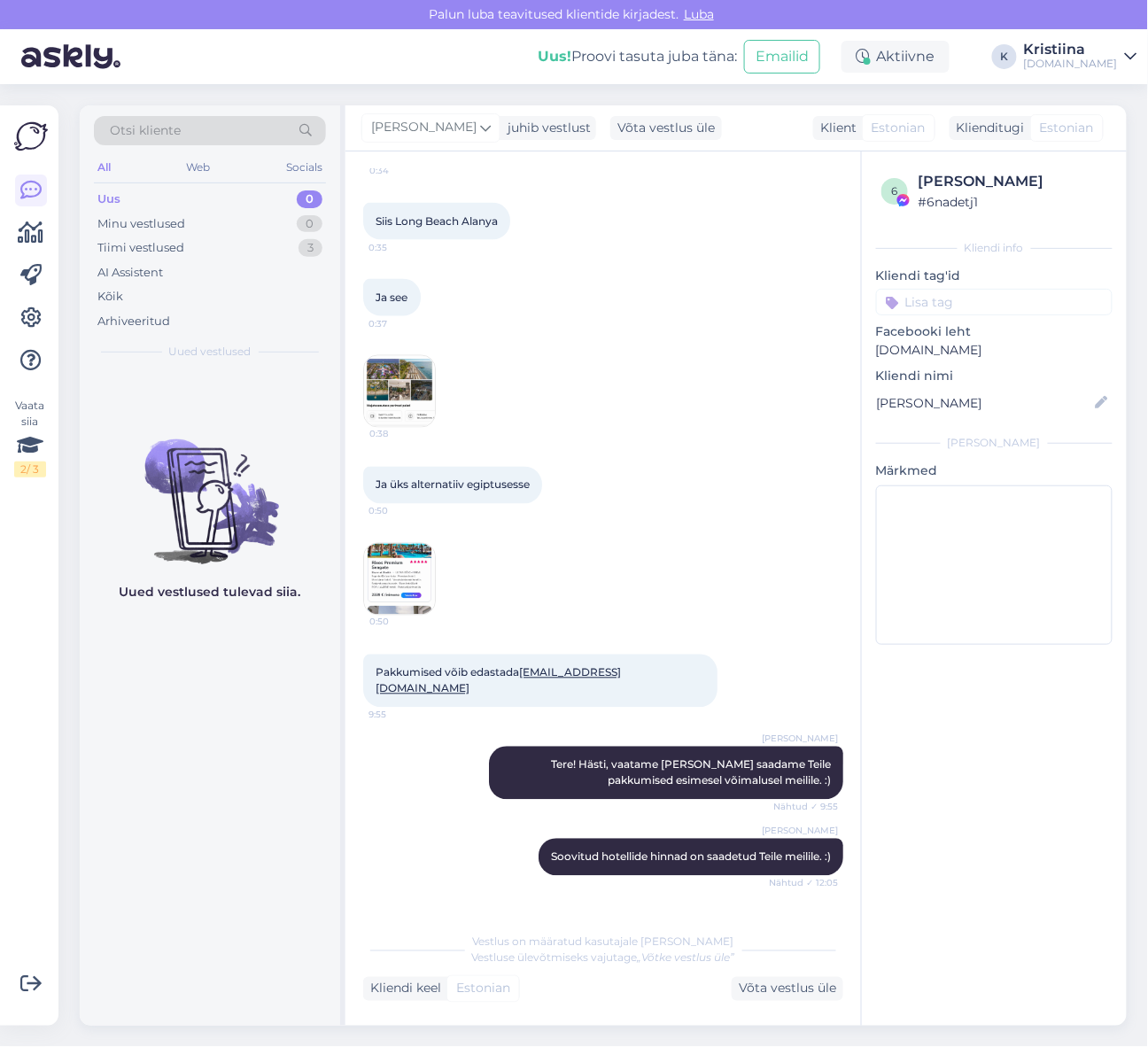
scroll to position [773, 0]
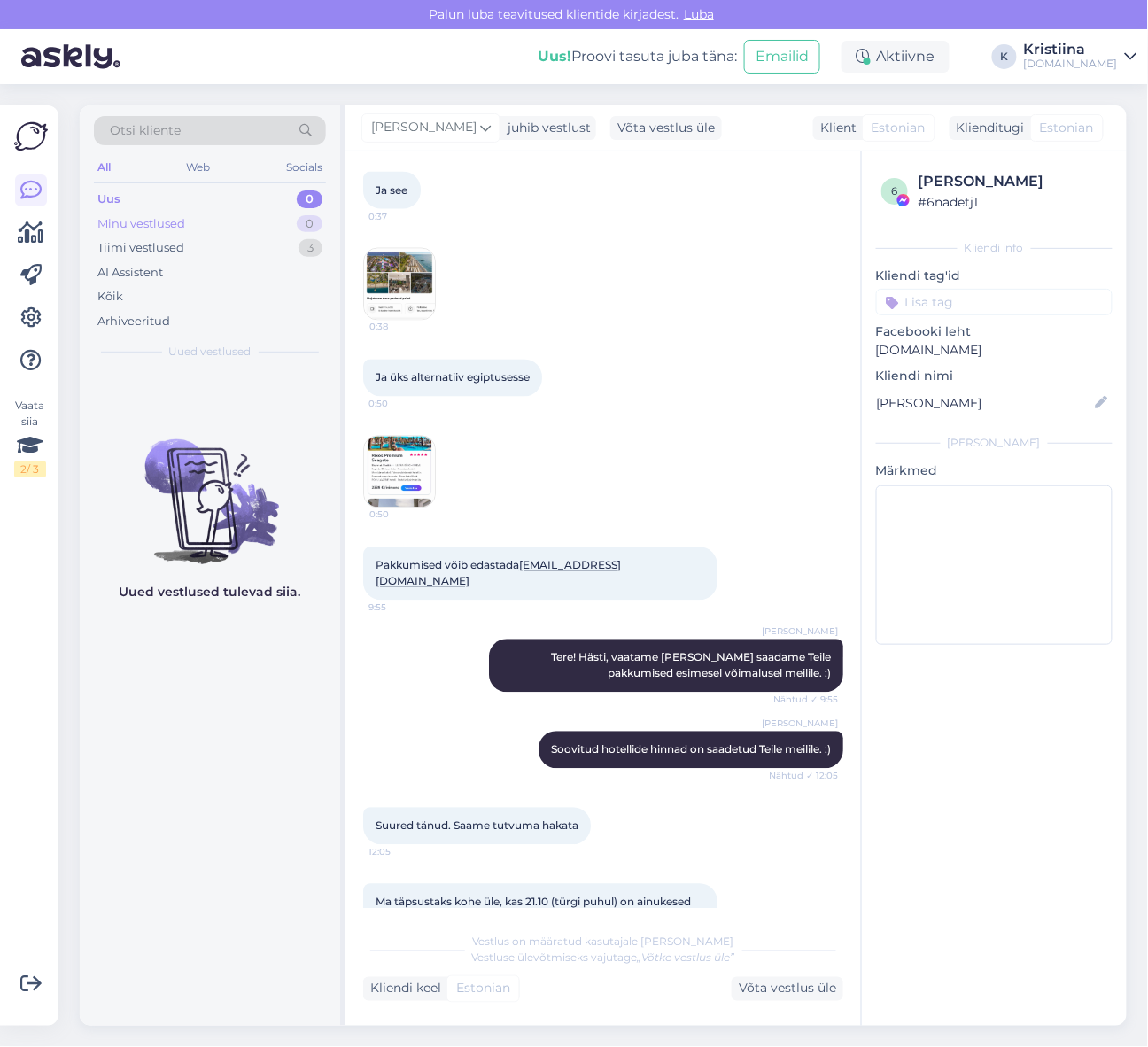
click at [222, 226] on div "Minu vestlused 0" at bounding box center [210, 224] width 232 height 25
click at [218, 245] on div "Tiimi vestlused 3" at bounding box center [210, 248] width 232 height 25
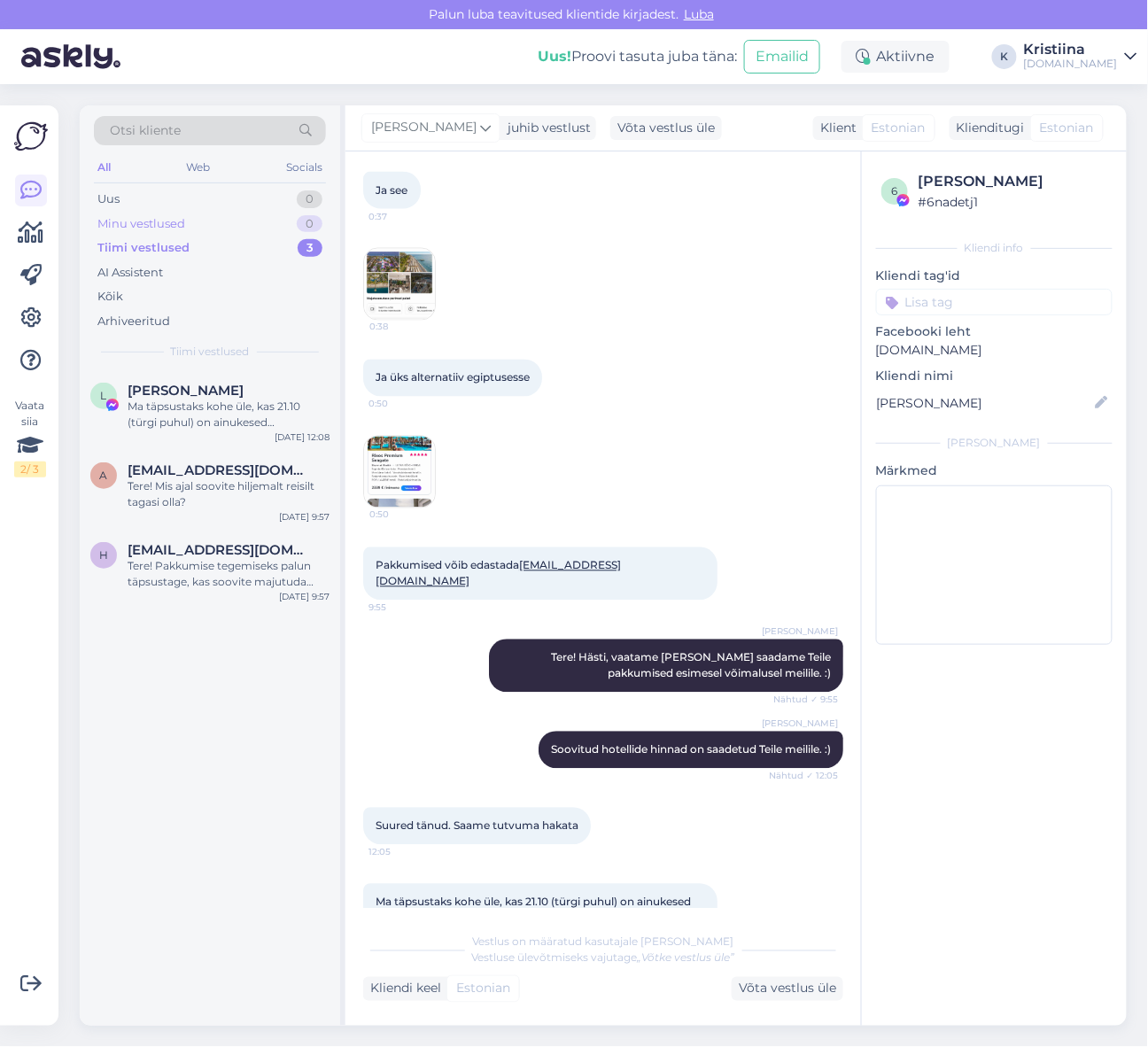
click at [232, 222] on div "Minu vestlused 0" at bounding box center [210, 224] width 232 height 25
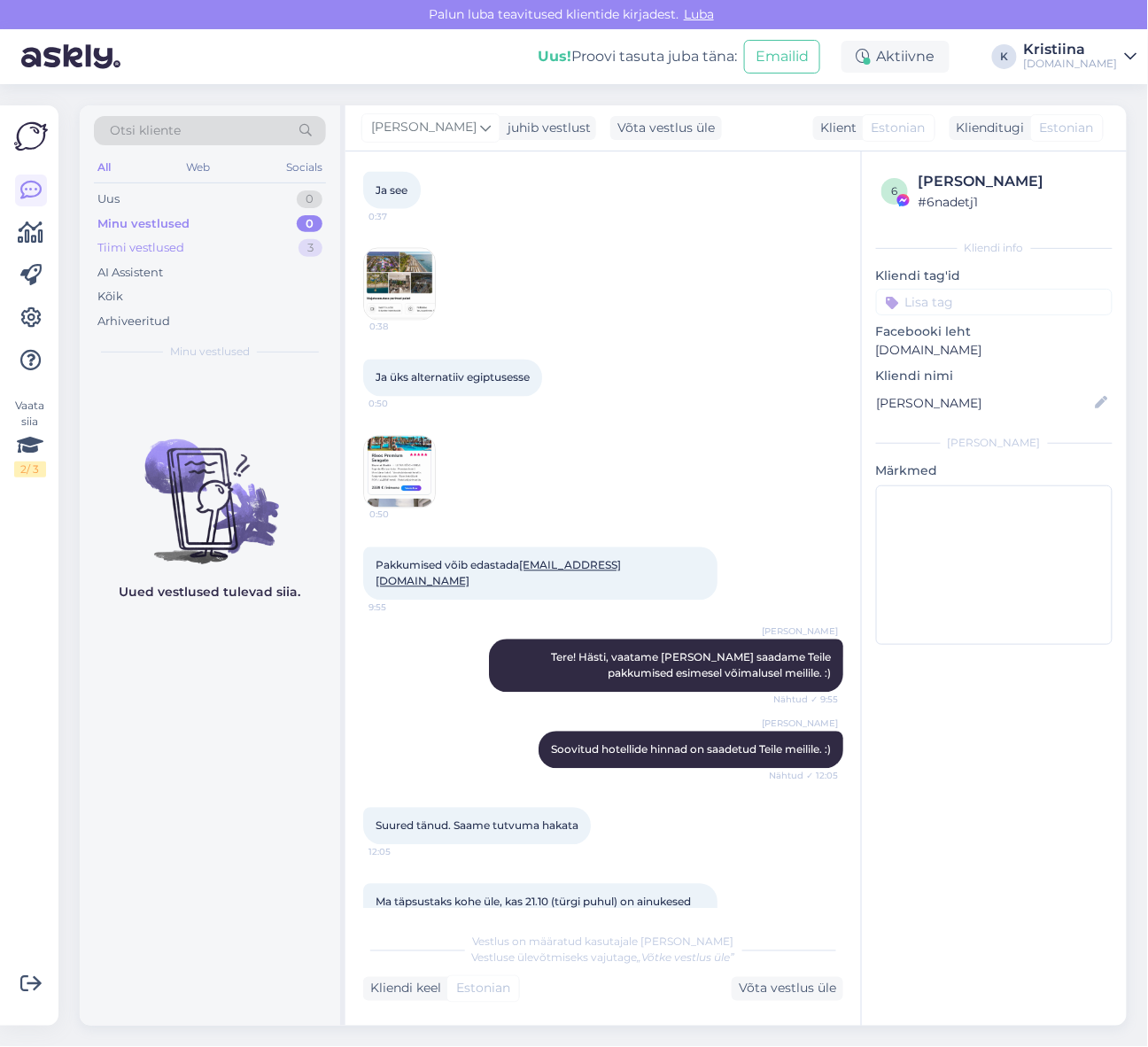
click at [214, 246] on div "Tiimi vestlused 3" at bounding box center [210, 248] width 232 height 25
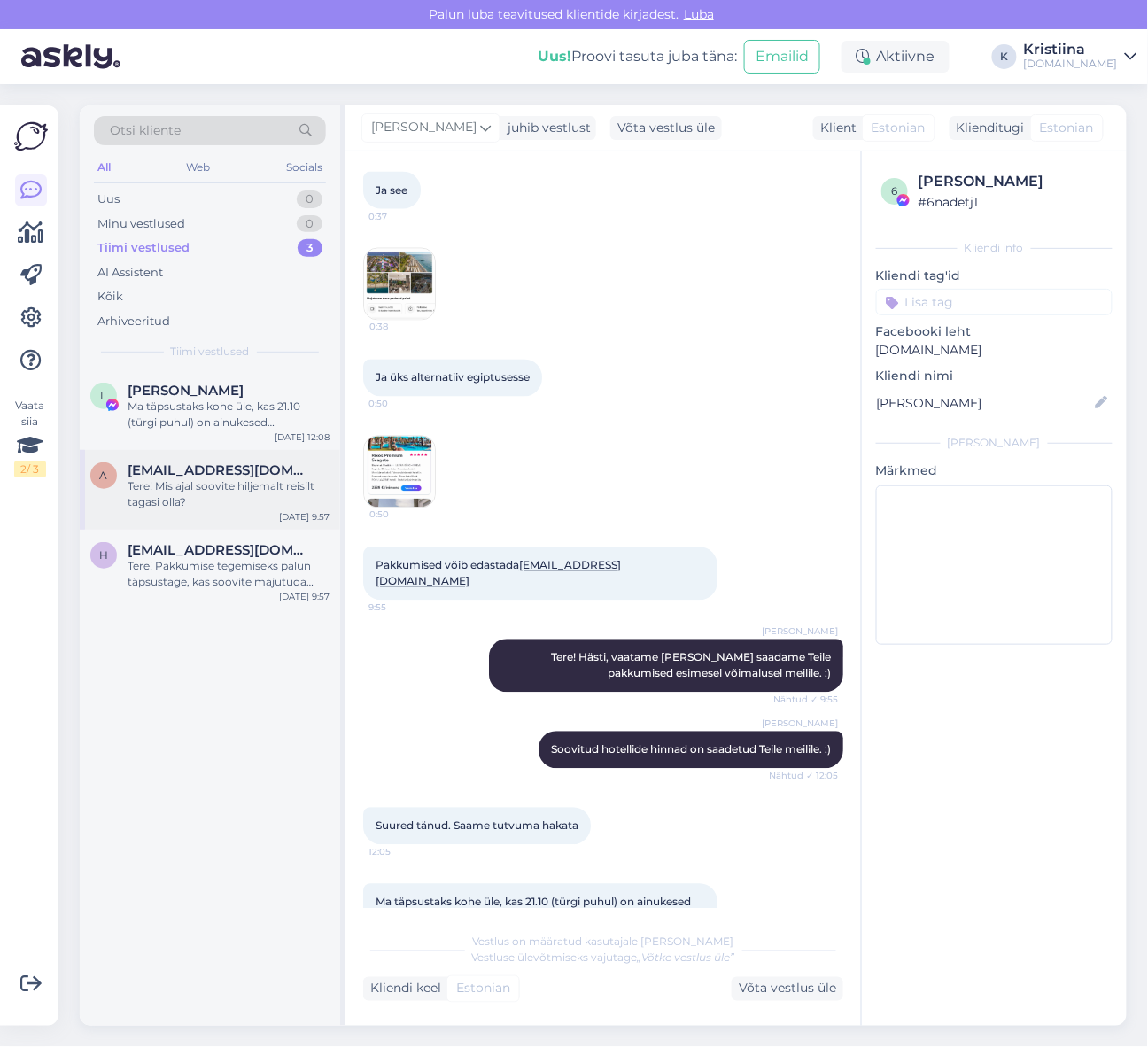
click at [221, 486] on div "Tere! Mis ajal soovite hiljemalt reisilt tagasi olla?" at bounding box center [228, 493] width 202 height 32
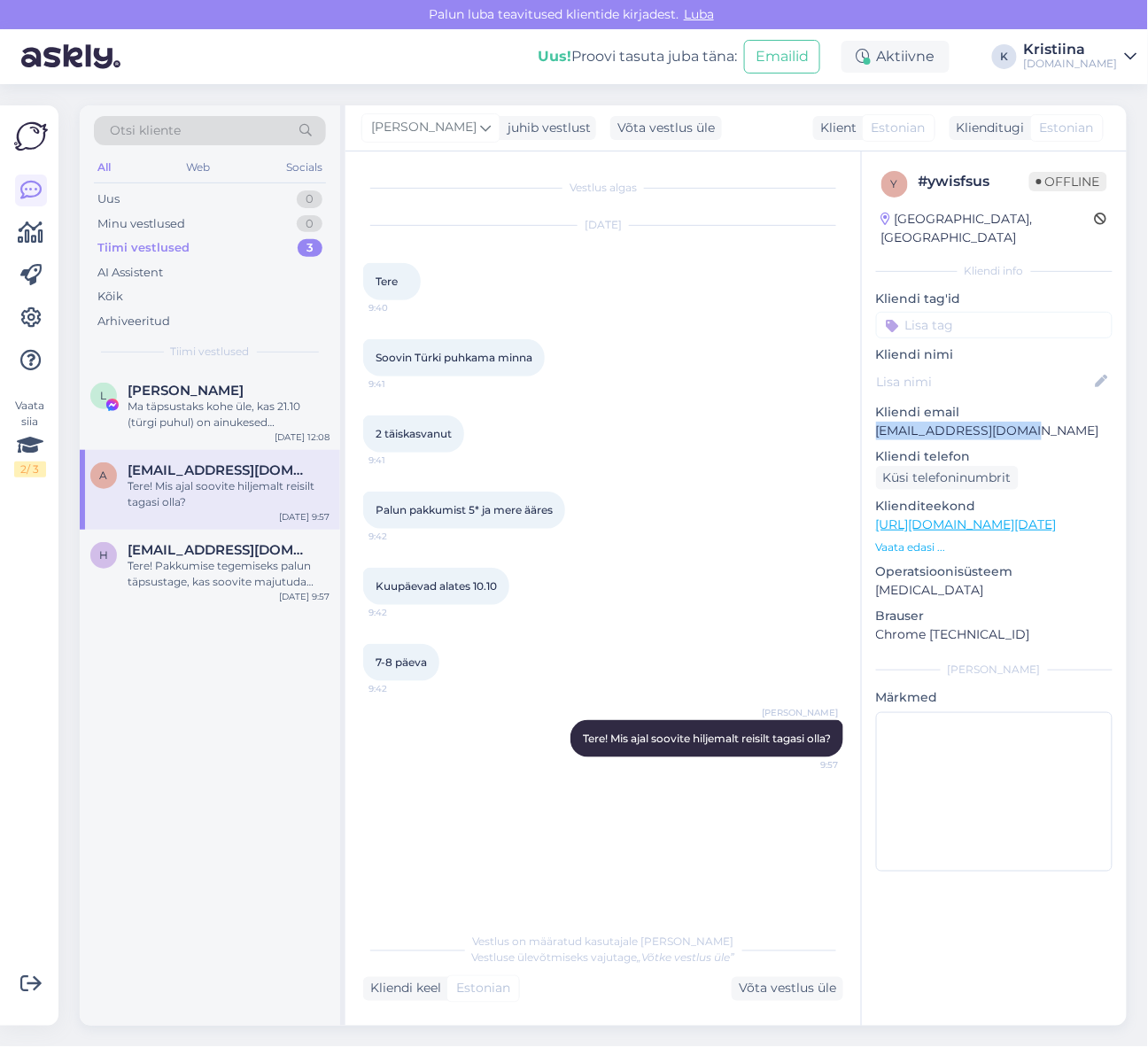
drag, startPoint x: 1039, startPoint y: 415, endPoint x: 875, endPoint y: 418, distance: 164.0
click at [875, 418] on div "y # ywisfsus Offline [GEOGRAPHIC_DATA], [GEOGRAPHIC_DATA] Kliendi info Kliendi …" at bounding box center [995, 524] width 264 height 746
copy p "[EMAIL_ADDRESS][DOMAIN_NAME]"
click at [199, 195] on div "Uus 1" at bounding box center [210, 199] width 232 height 25
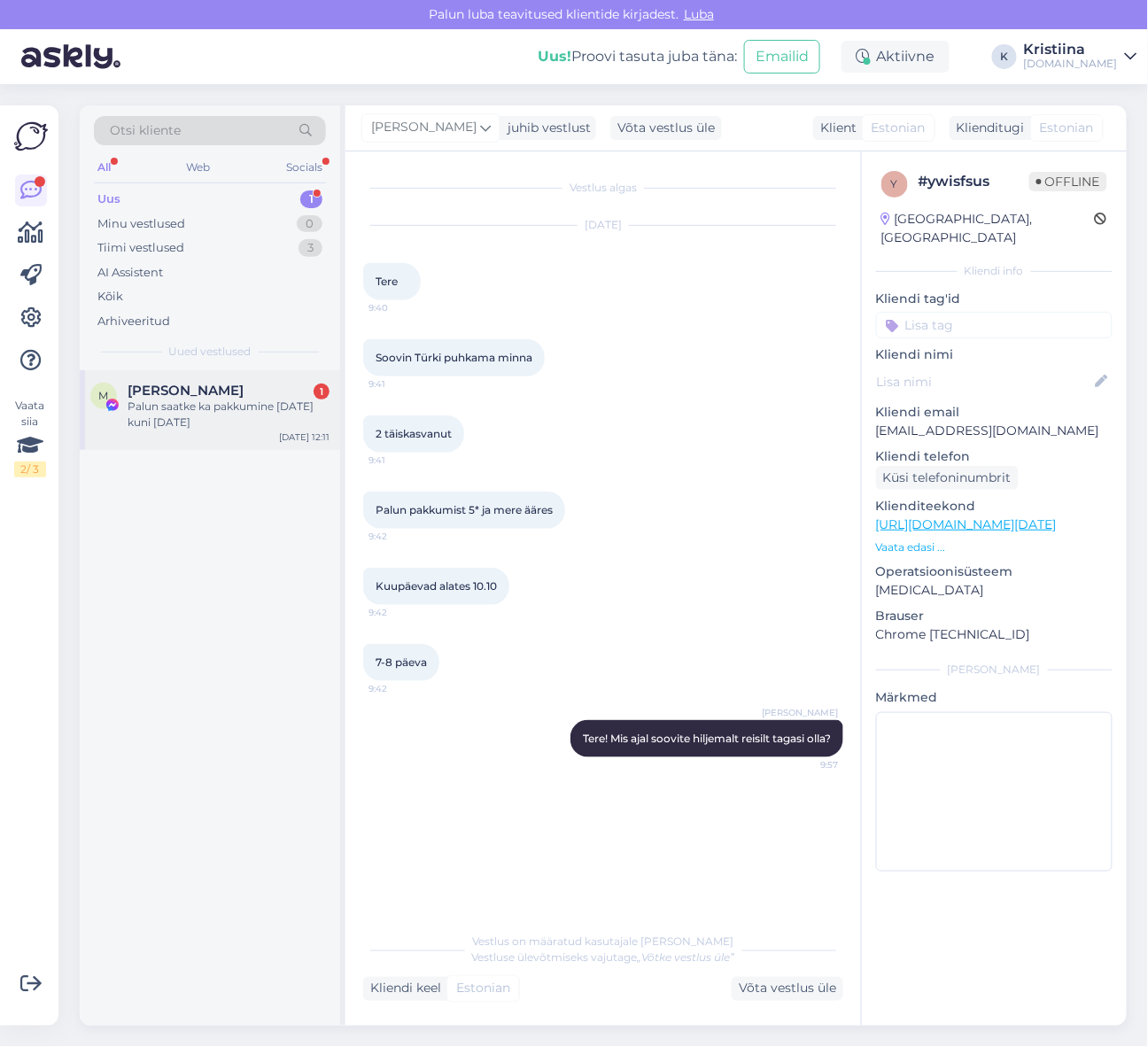
click at [228, 412] on div "Palun saatke ka pakkumine [DATE] kuni [DATE]" at bounding box center [228, 414] width 202 height 32
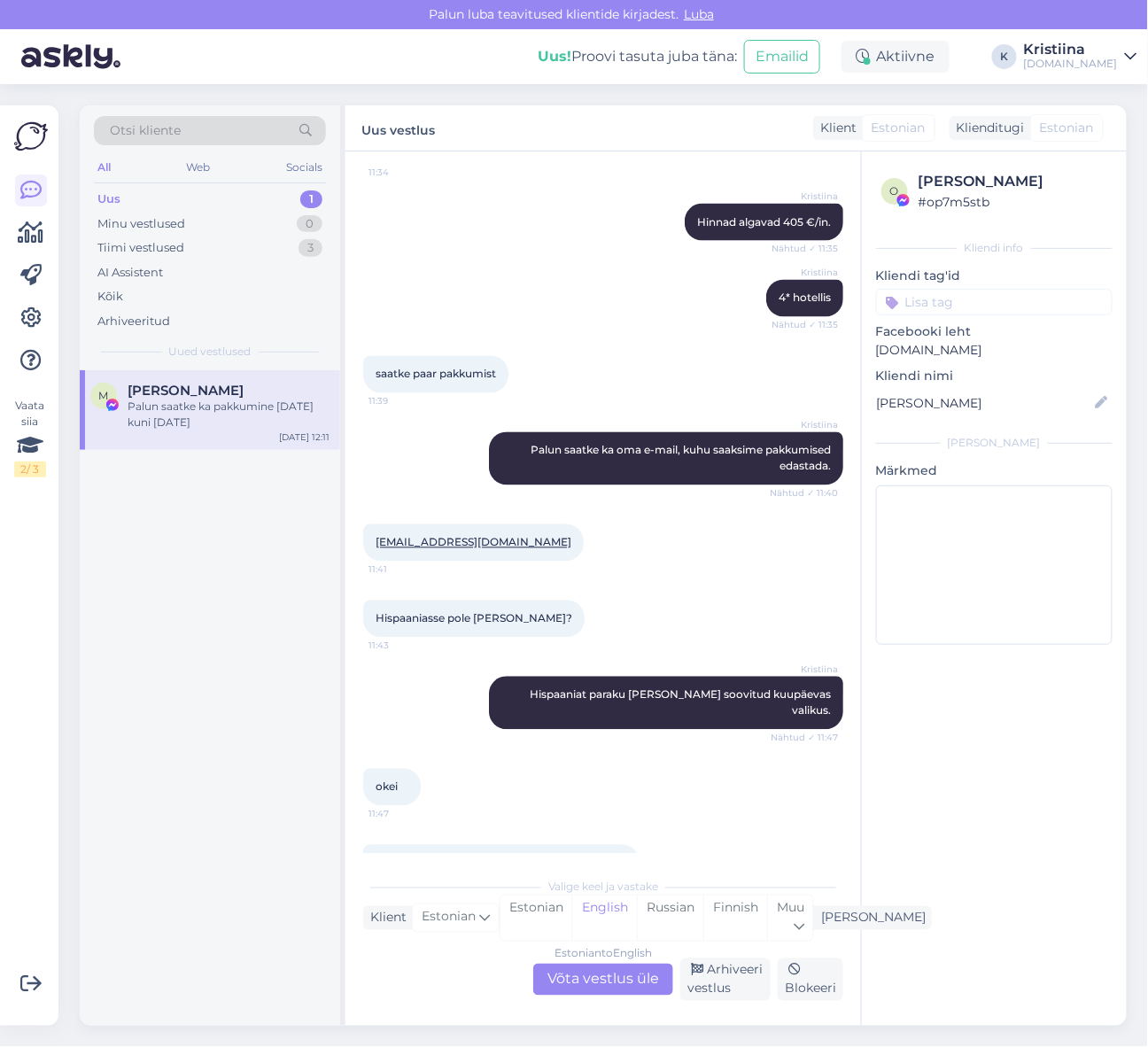
click at [611, 986] on div "Estonian to English Võta vestlus üle" at bounding box center [604, 979] width 140 height 32
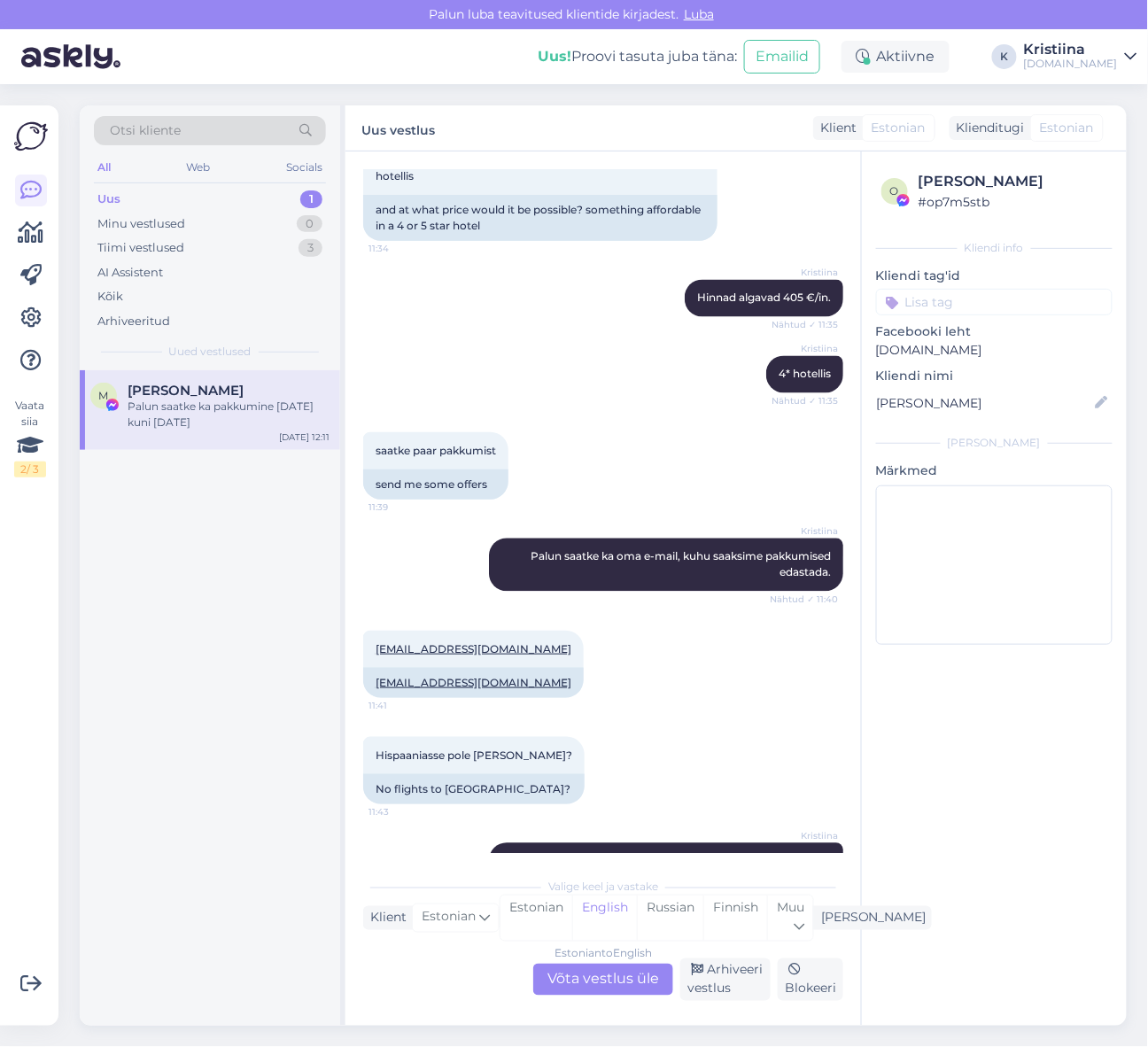
scroll to position [813, 0]
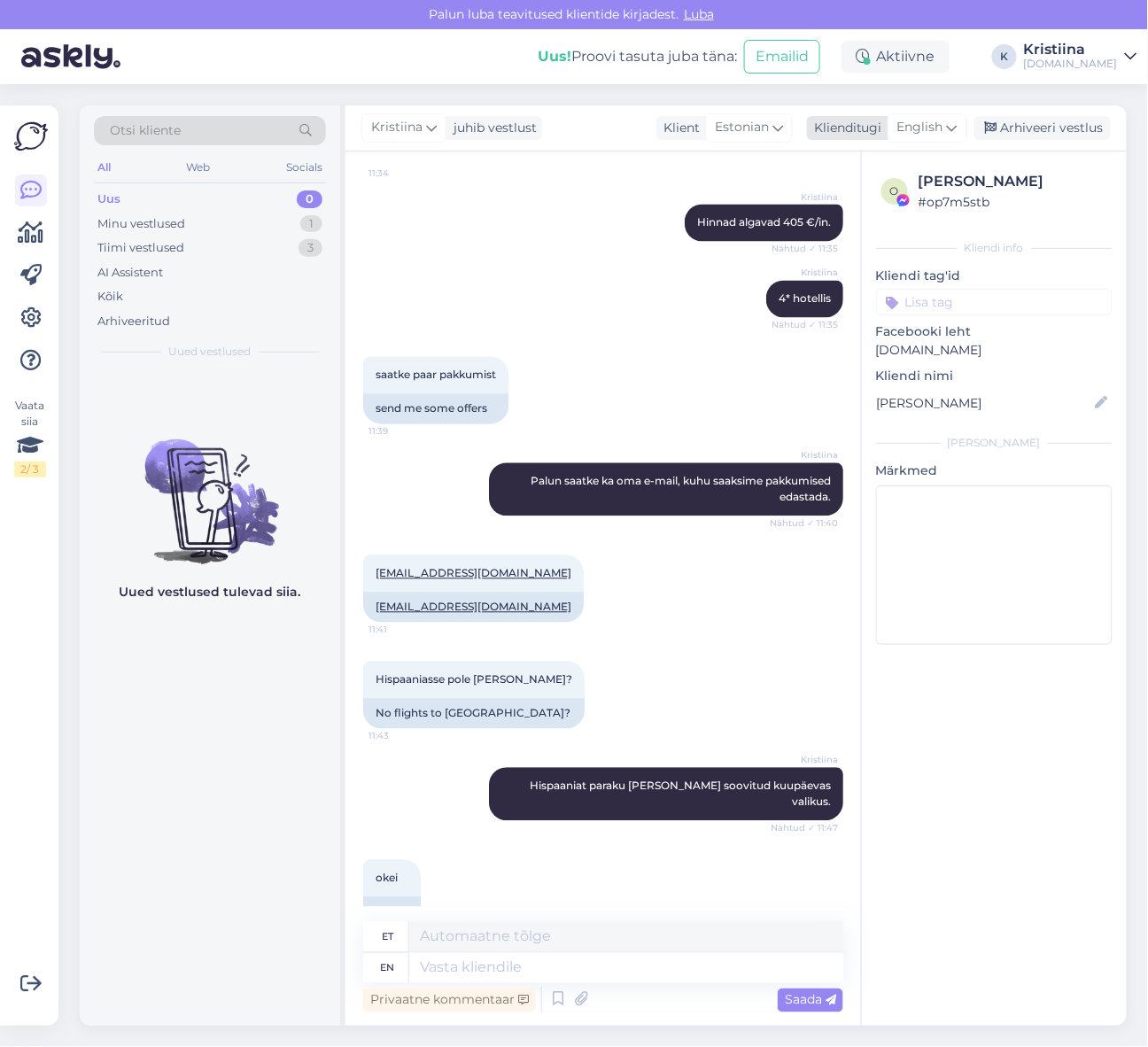
click at [932, 129] on span "English" at bounding box center [921, 127] width 46 height 19
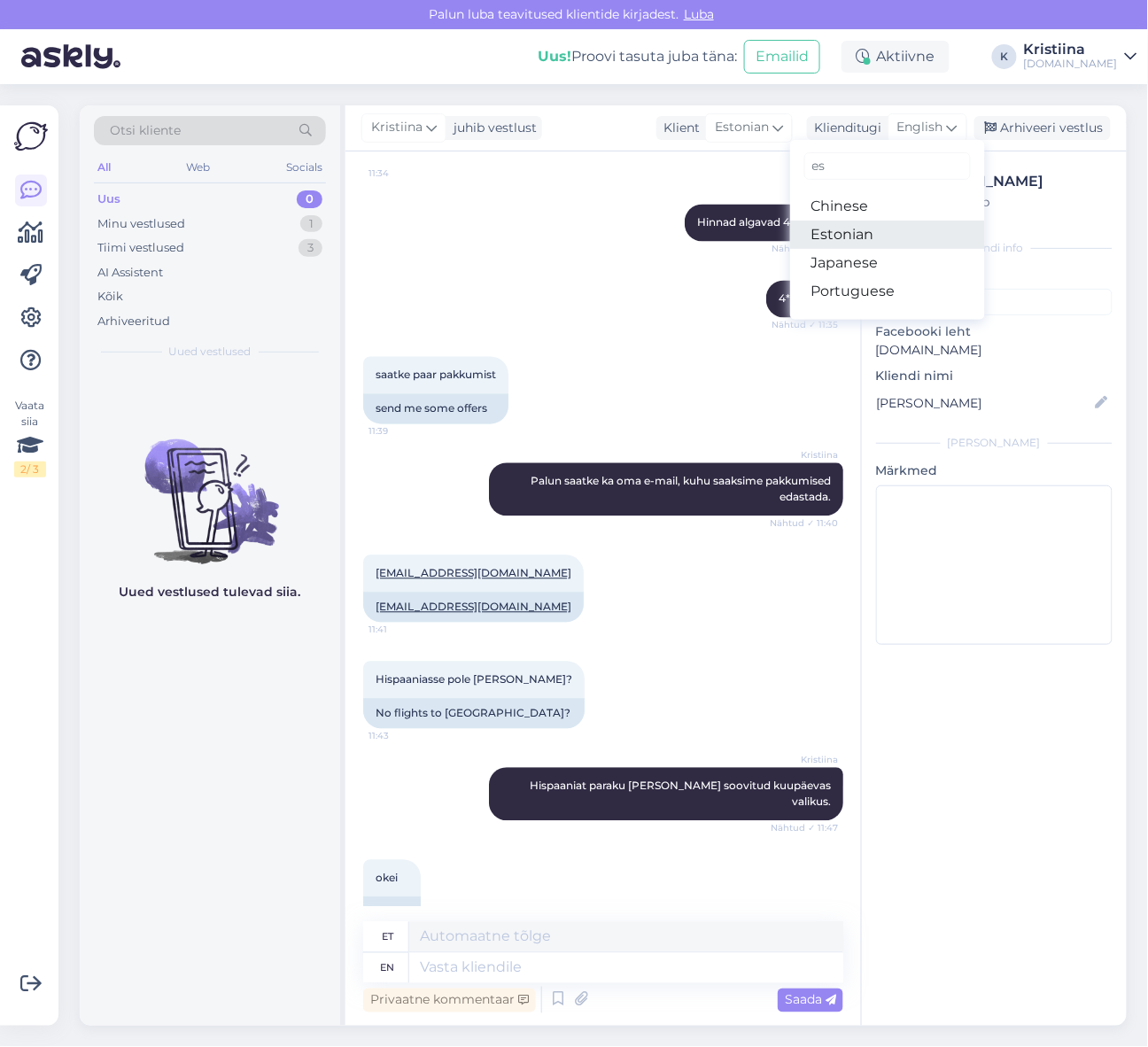
click at [886, 230] on link "Estonian" at bounding box center [887, 235] width 195 height 29
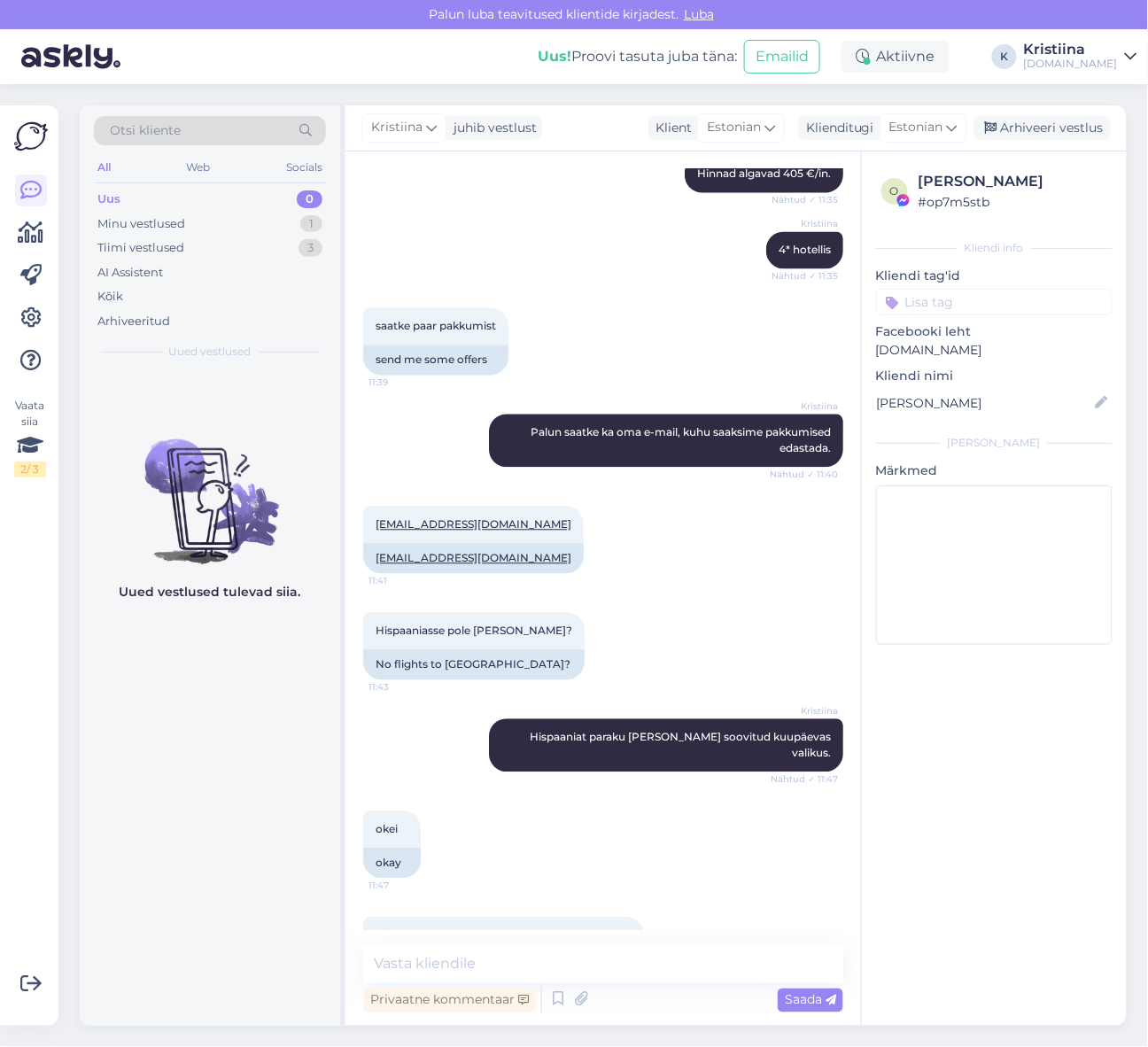
scroll to position [887, 0]
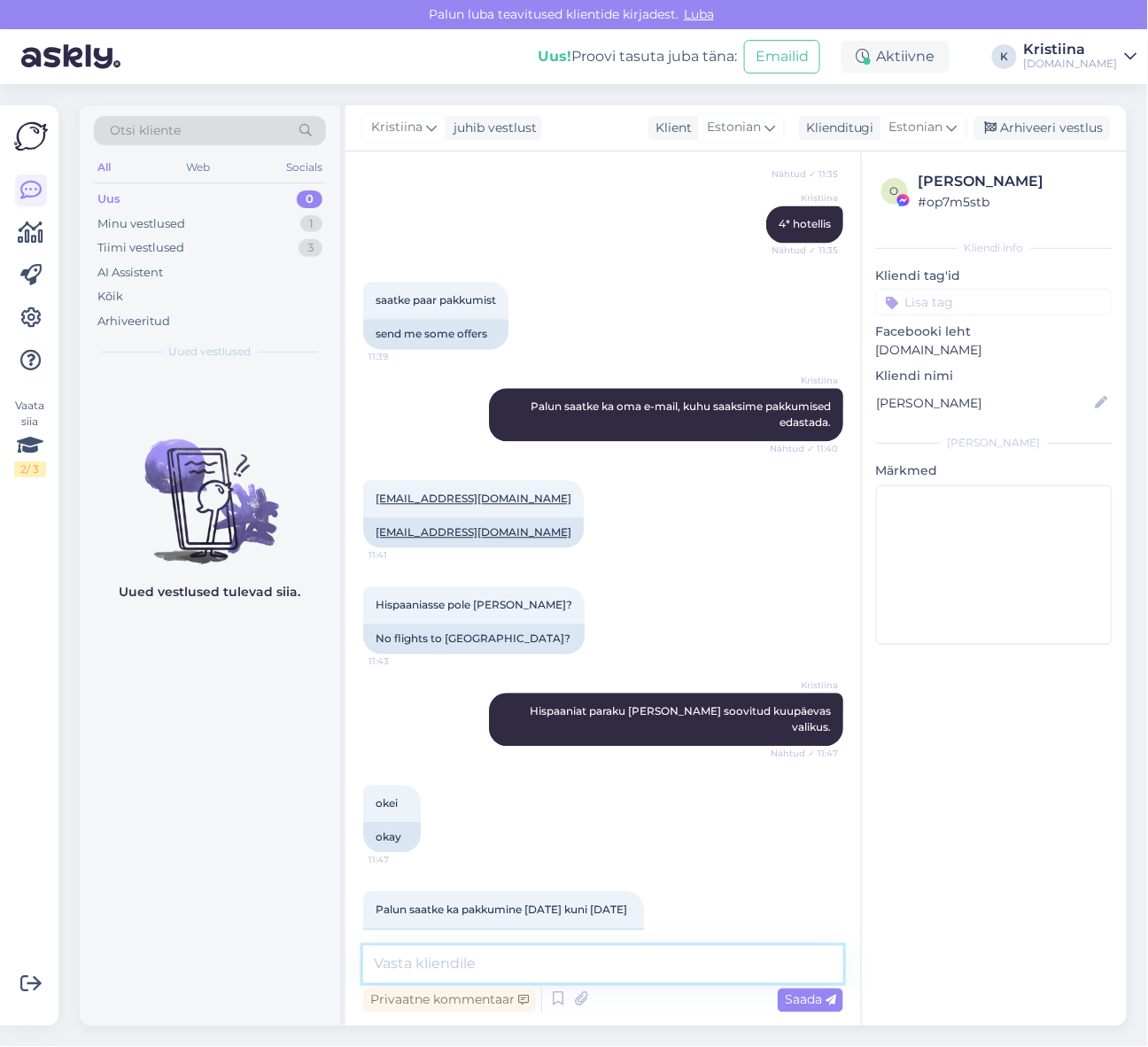
click at [454, 959] on textarea at bounding box center [603, 965] width 480 height 37
type textarea "S"
click at [434, 969] on textarea at bounding box center [603, 965] width 480 height 37
type textarea "Saaksime pakkuda 28.09-03.10. Kas see oleks samuti sobilik?"
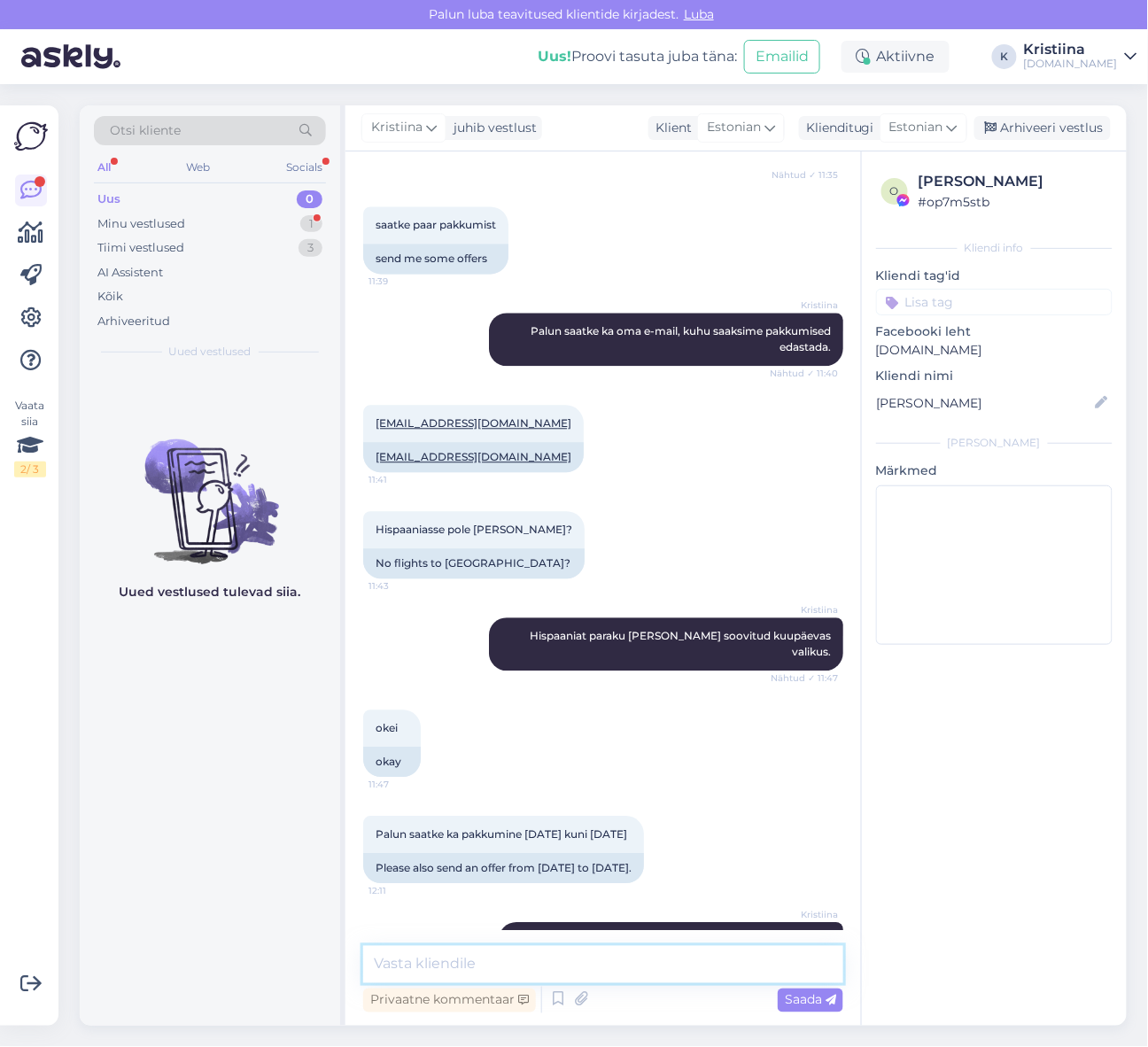
scroll to position [1040, 0]
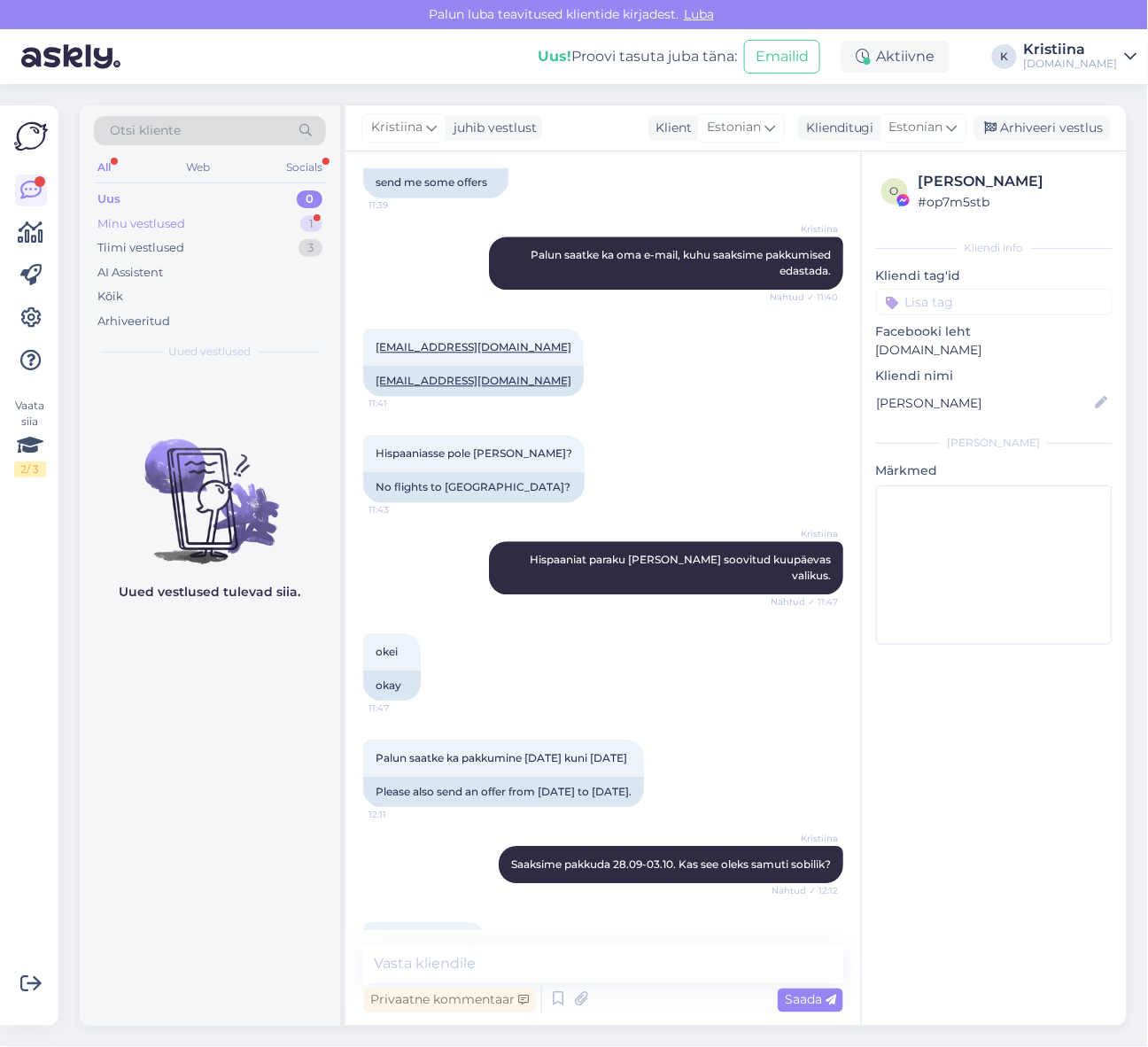
click at [246, 221] on div "Minu vestlused 1" at bounding box center [210, 224] width 232 height 25
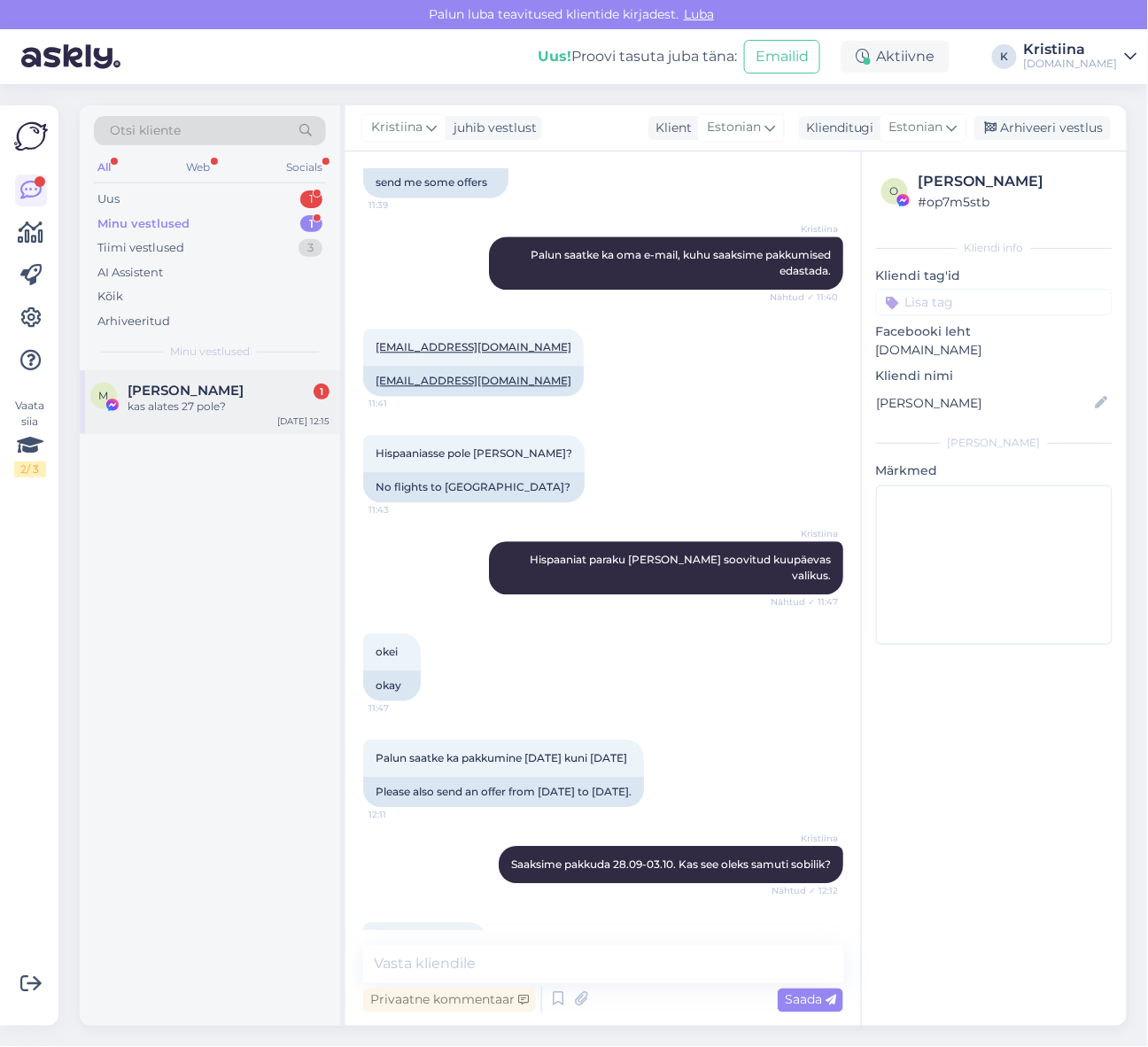
click at [190, 412] on div "kas alates 27 pole?" at bounding box center [228, 406] width 202 height 16
click at [228, 198] on div "Uus 1" at bounding box center [210, 199] width 232 height 25
click at [199, 422] on div "Vaatasin aga seal üks [PERSON_NAME] oli Kreeta 06.06 ja teised [DEMOGRAPHIC_DAT…" at bounding box center [228, 414] width 202 height 32
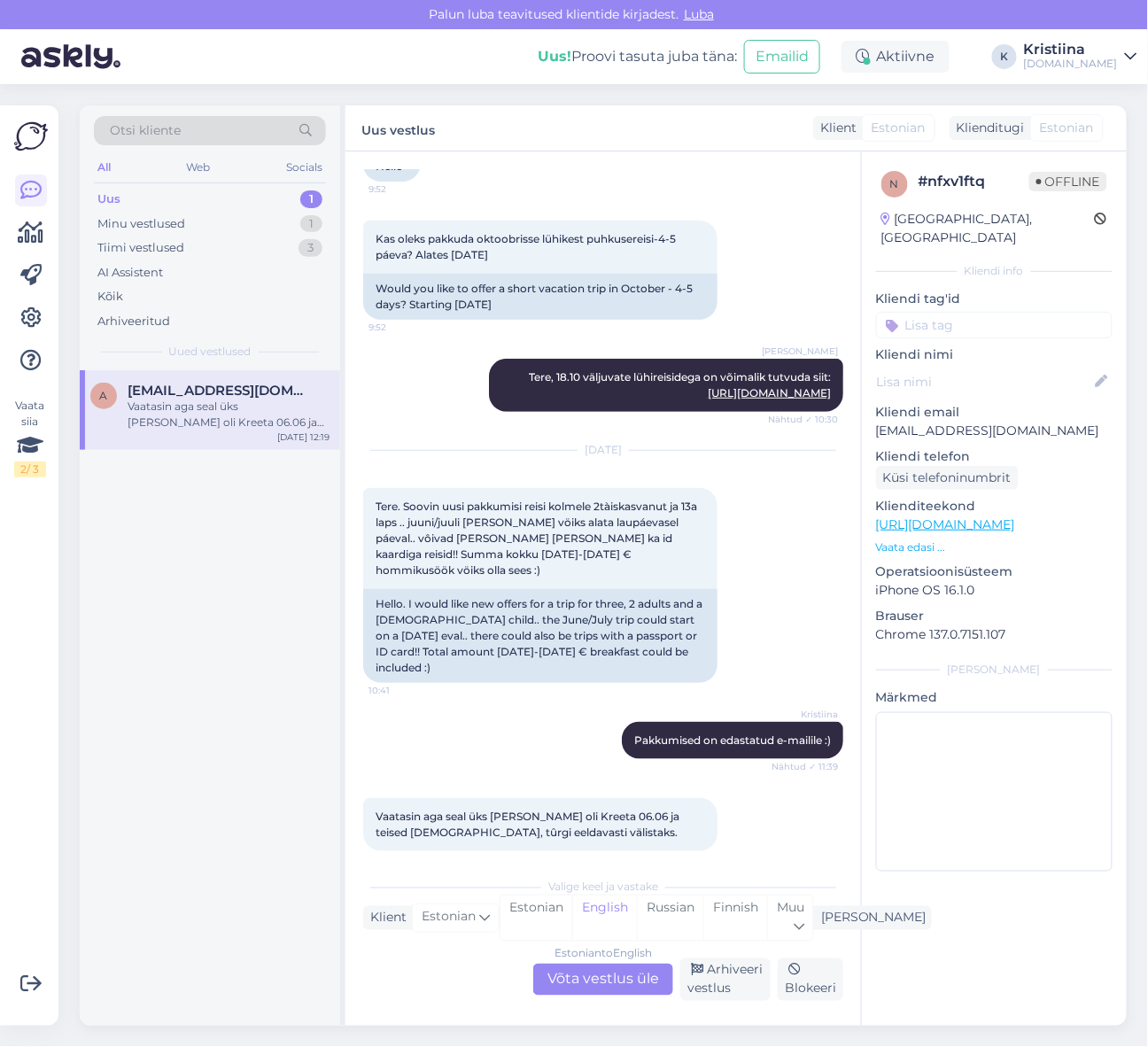
click at [592, 984] on div "Estonian to English Võta vestlus üle" at bounding box center [604, 979] width 140 height 32
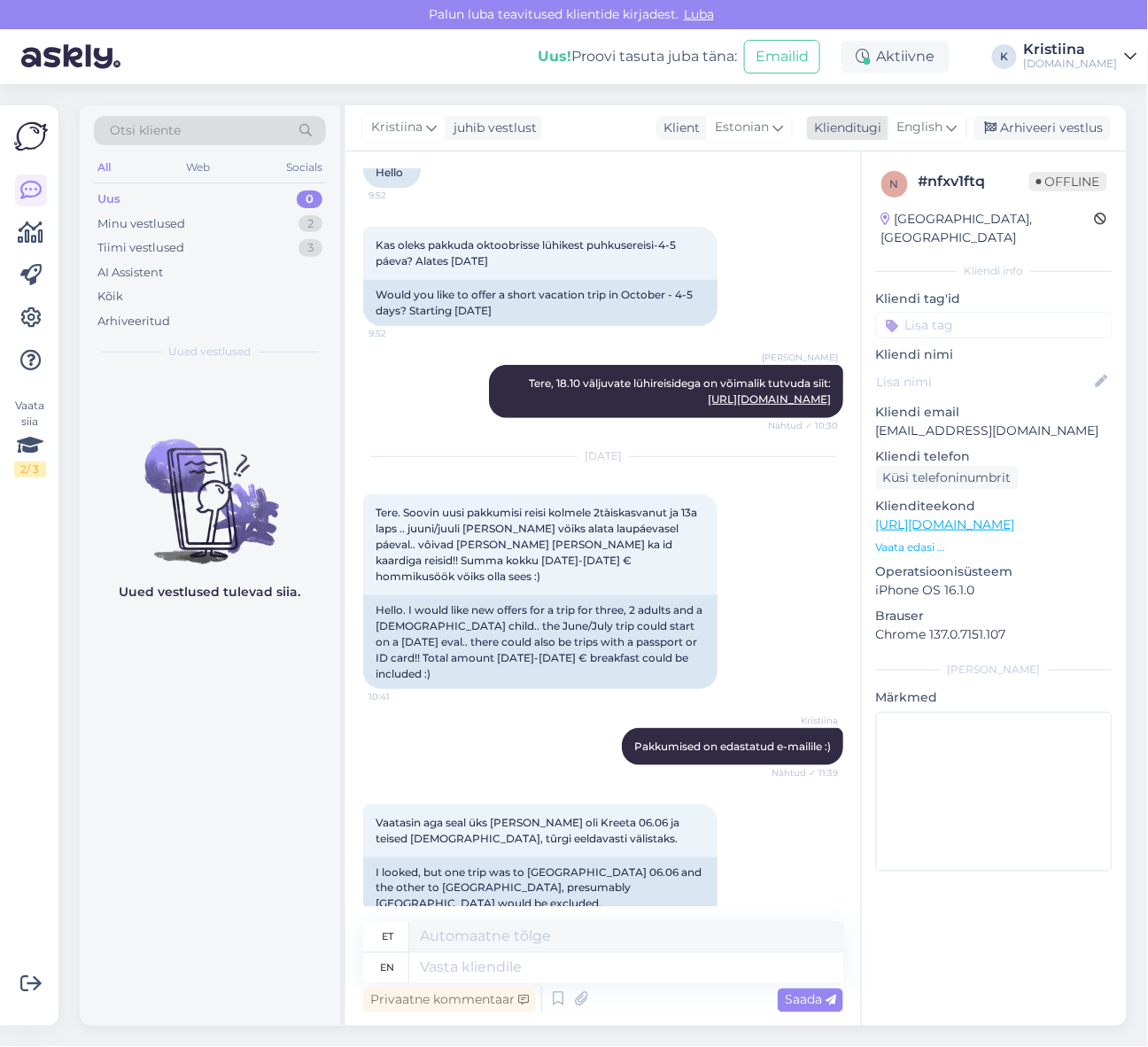
click at [942, 125] on span "English" at bounding box center [921, 127] width 46 height 19
click at [880, 229] on link "Estonian" at bounding box center [887, 235] width 195 height 29
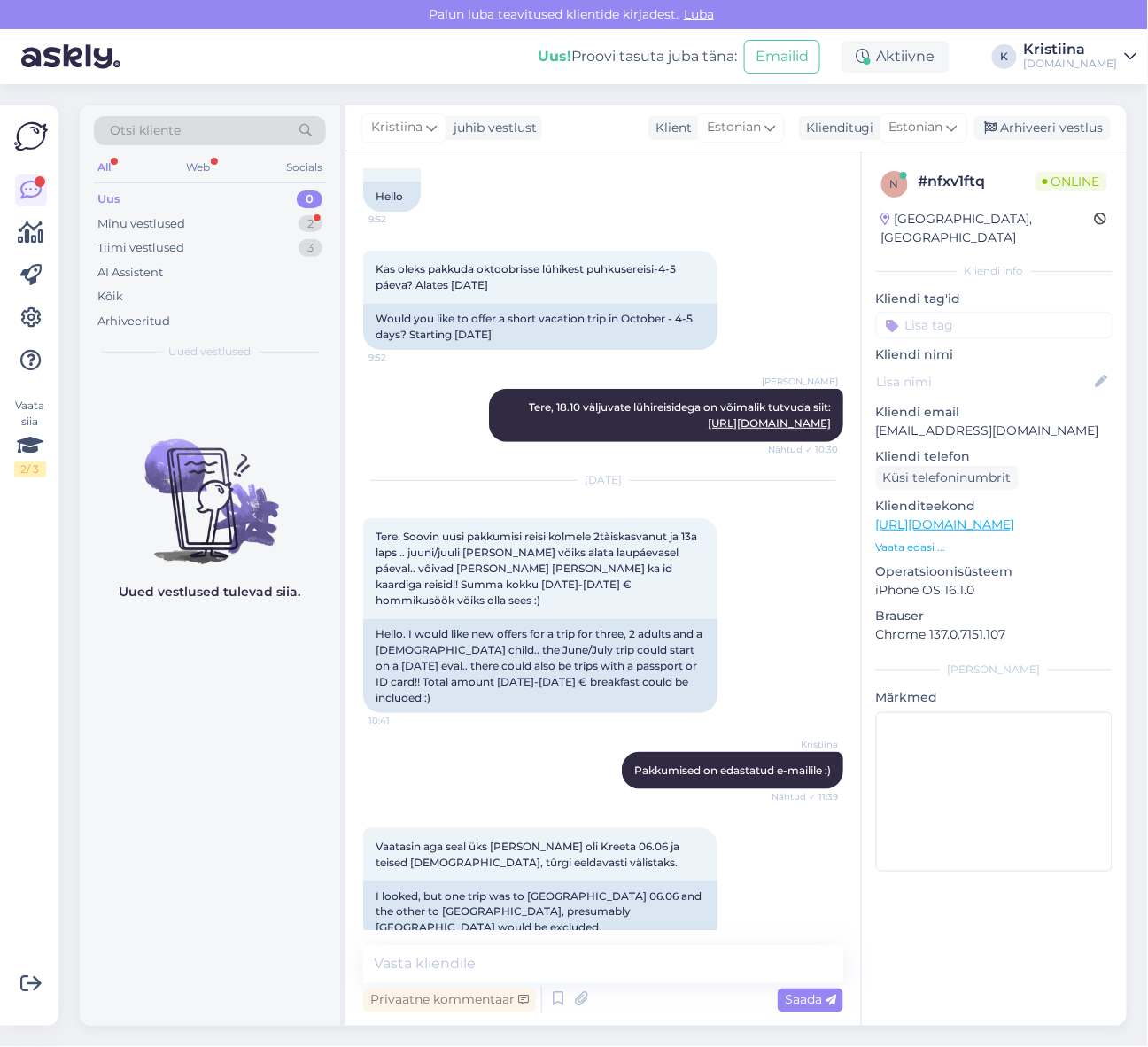
scroll to position [271, 0]
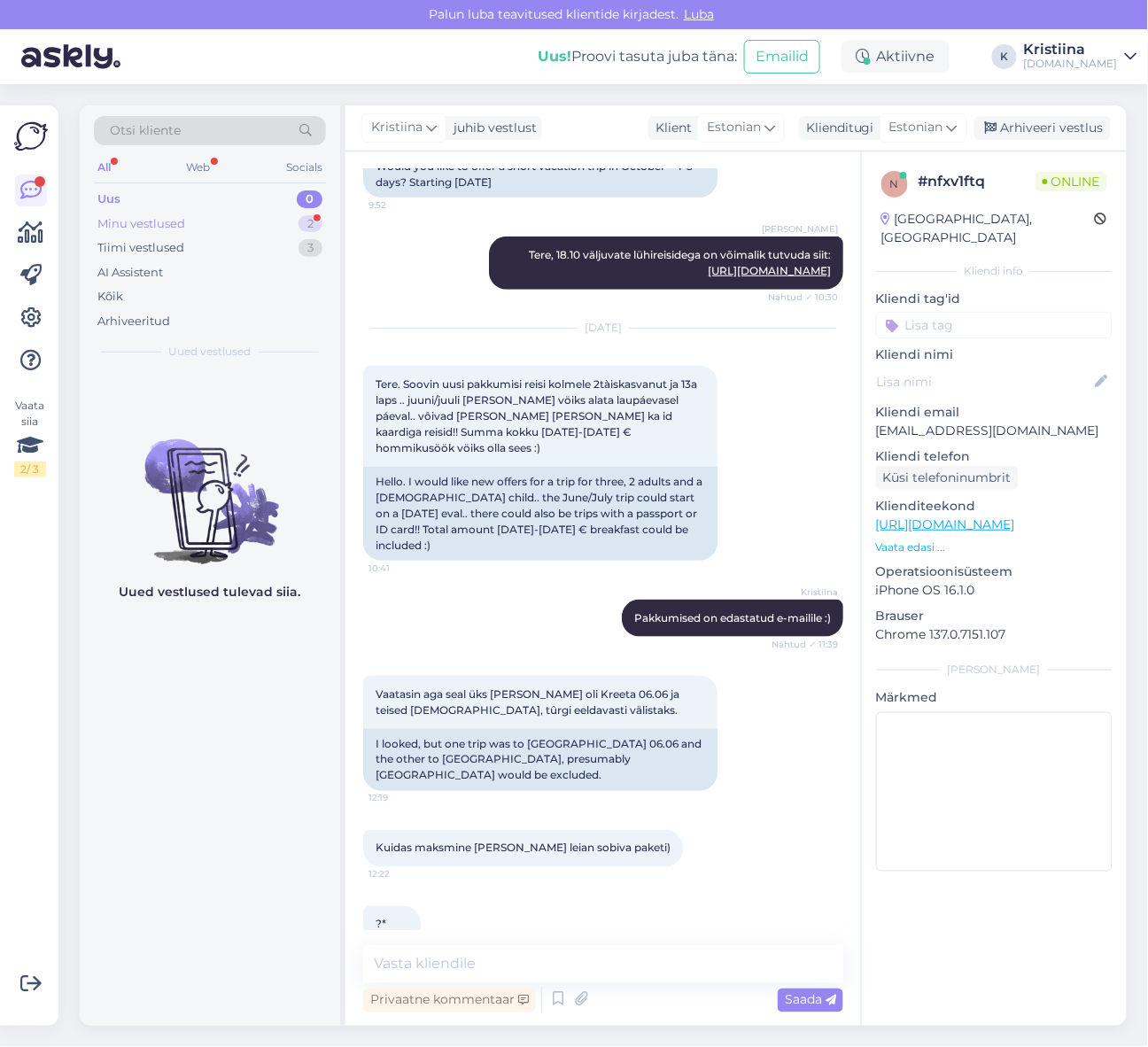
click at [234, 221] on div "Minu vestlused 2" at bounding box center [210, 224] width 232 height 25
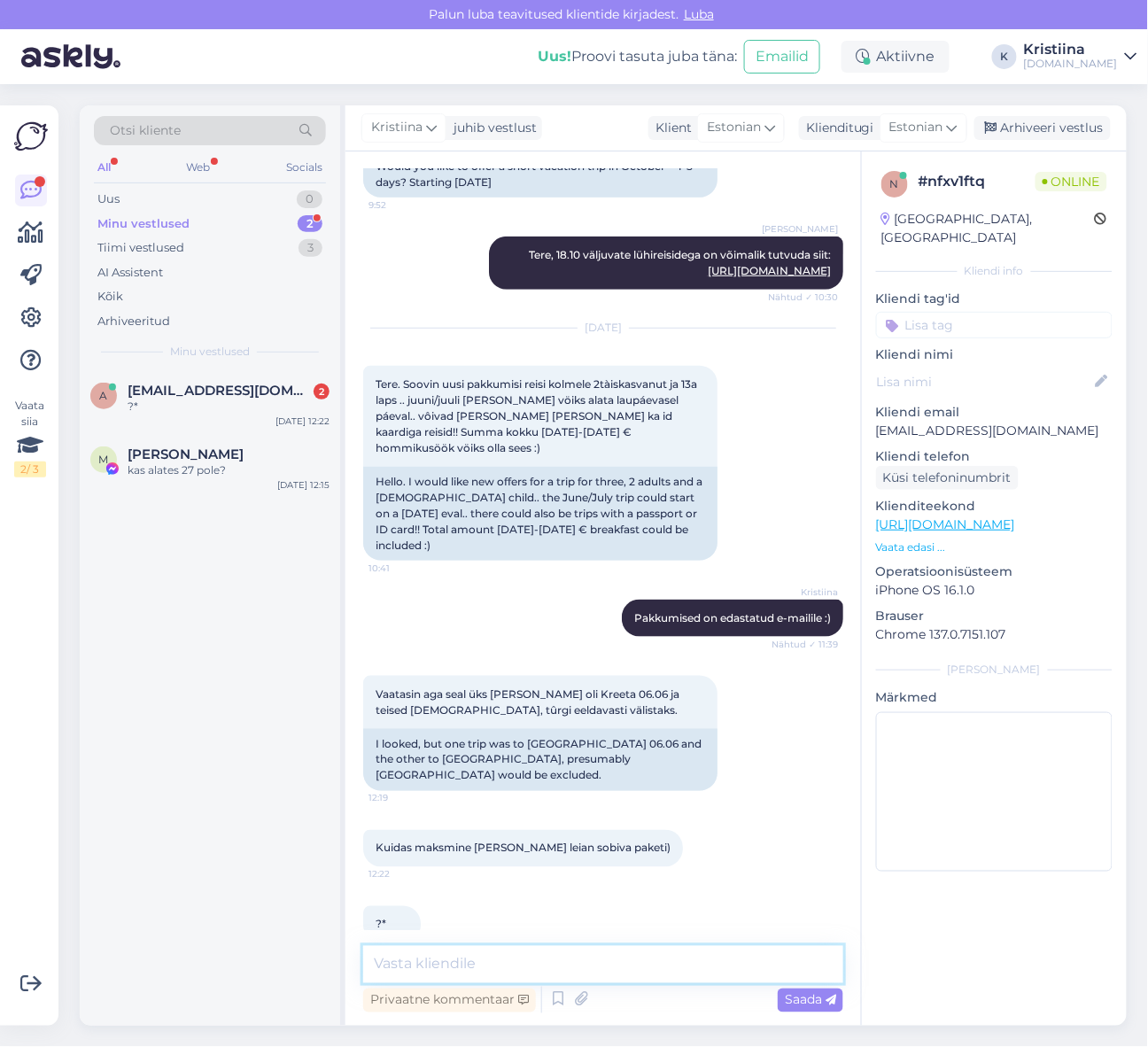
click at [465, 954] on textarea at bounding box center [603, 965] width 480 height 37
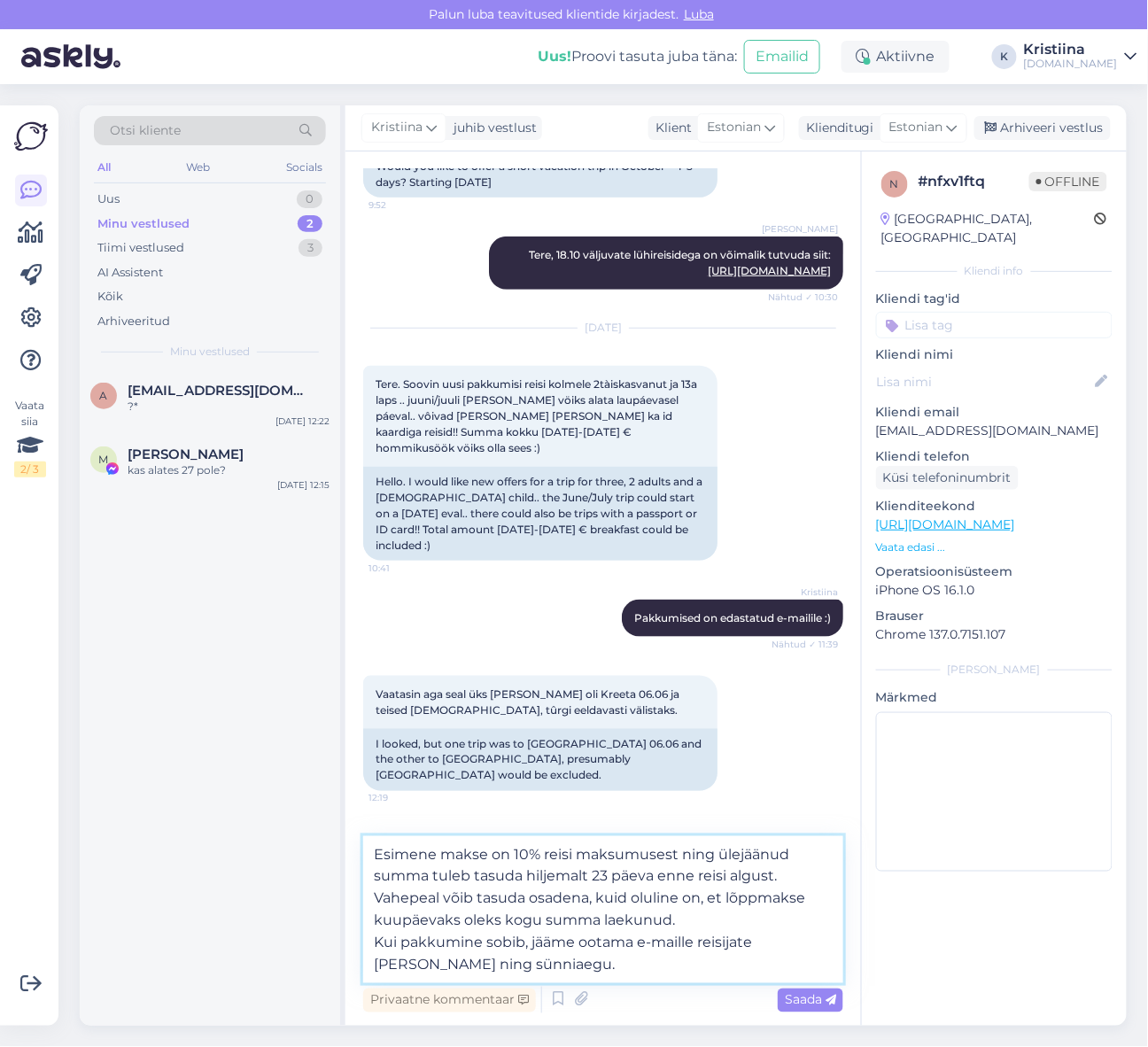
type textarea "Esimene makse on 10% reisi maksumusest ning ülejäänud summa tuleb tasuda hiljem…"
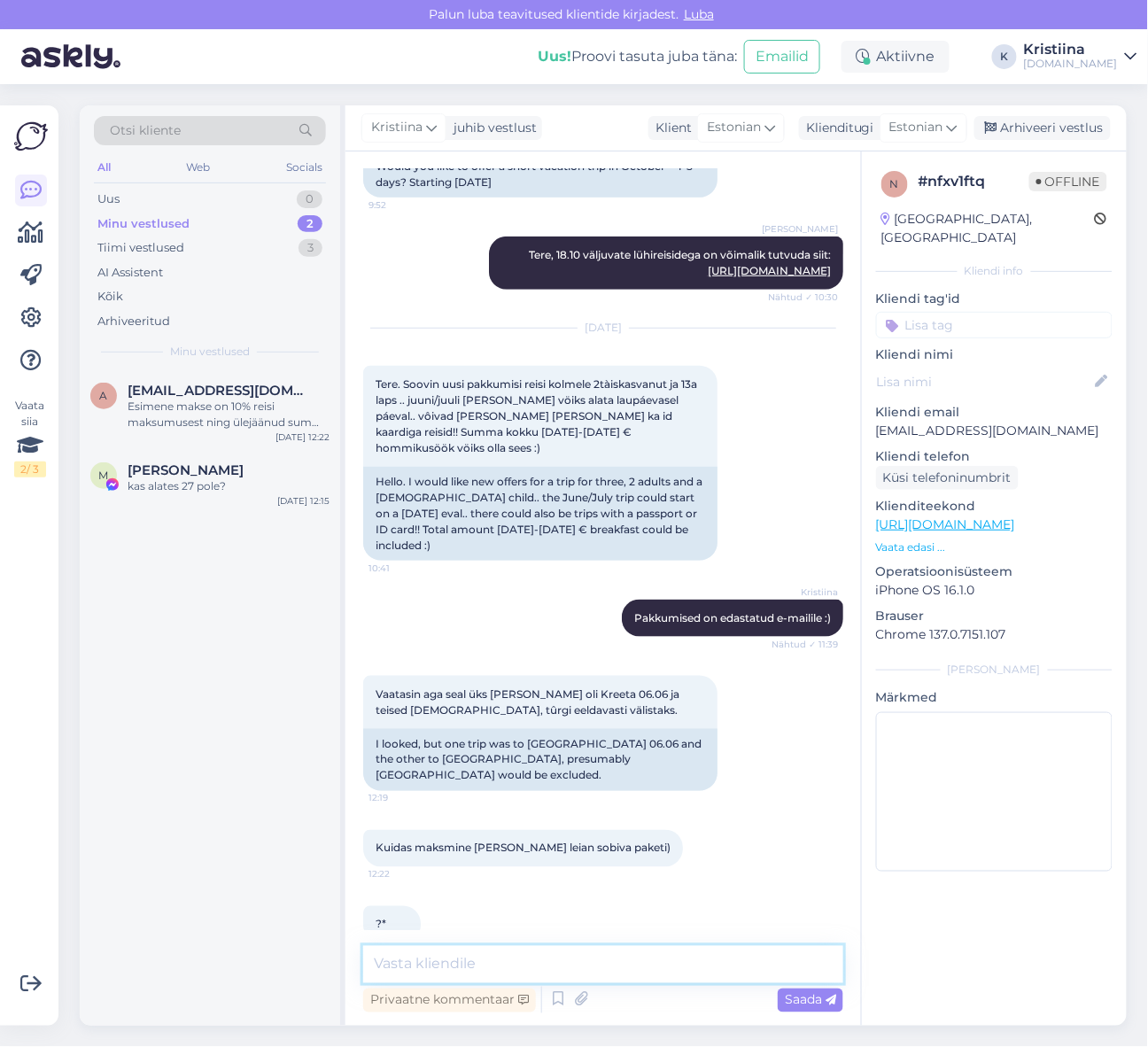
scroll to position [427, 0]
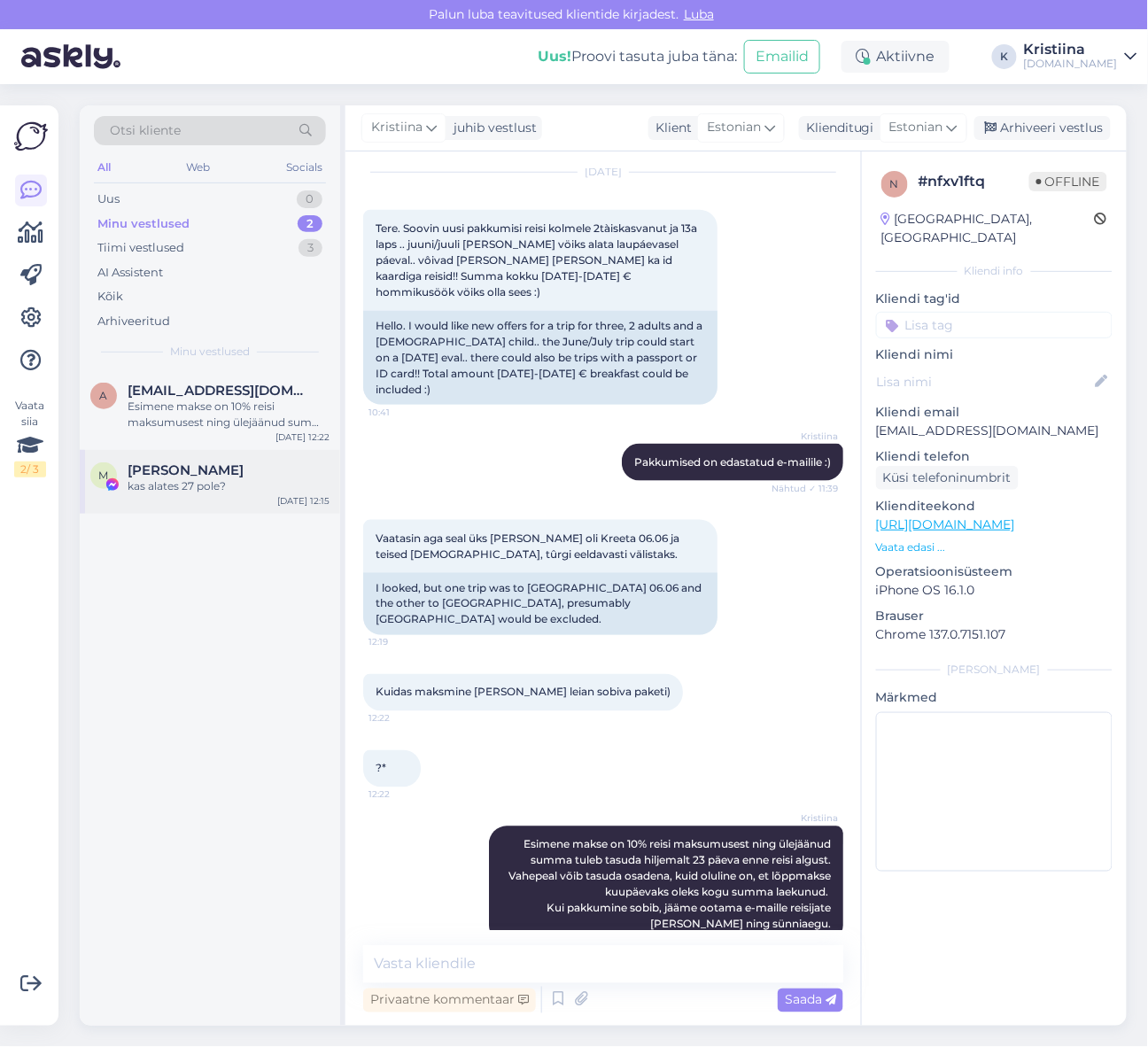
click at [187, 464] on span "[PERSON_NAME]" at bounding box center [185, 470] width 116 height 16
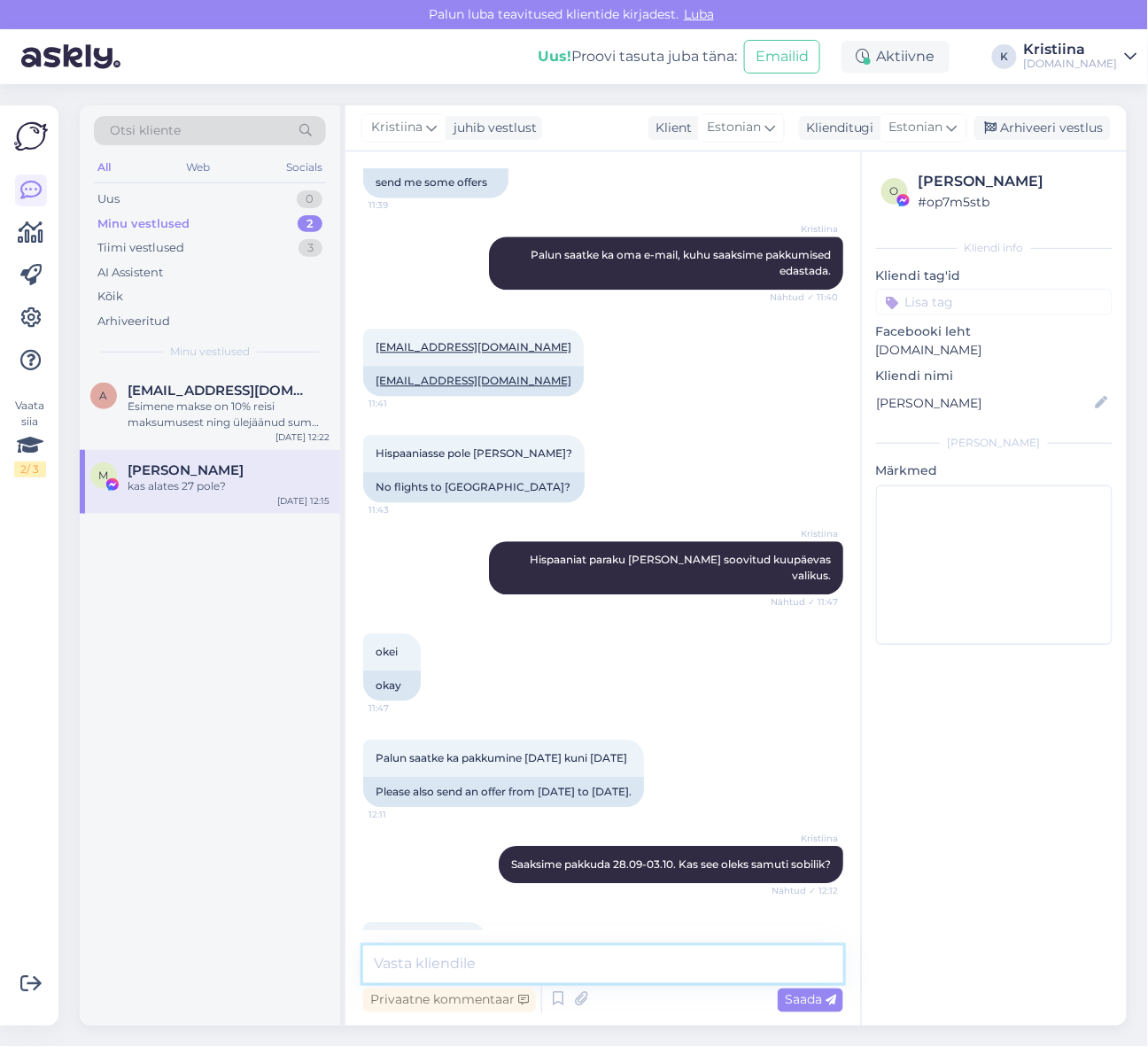
click at [512, 963] on textarea at bounding box center [603, 965] width 480 height 37
type textarea "27.09 on [PERSON_NAME] seitsmeks ööks, nii et 04.10 oleks tagasilend."
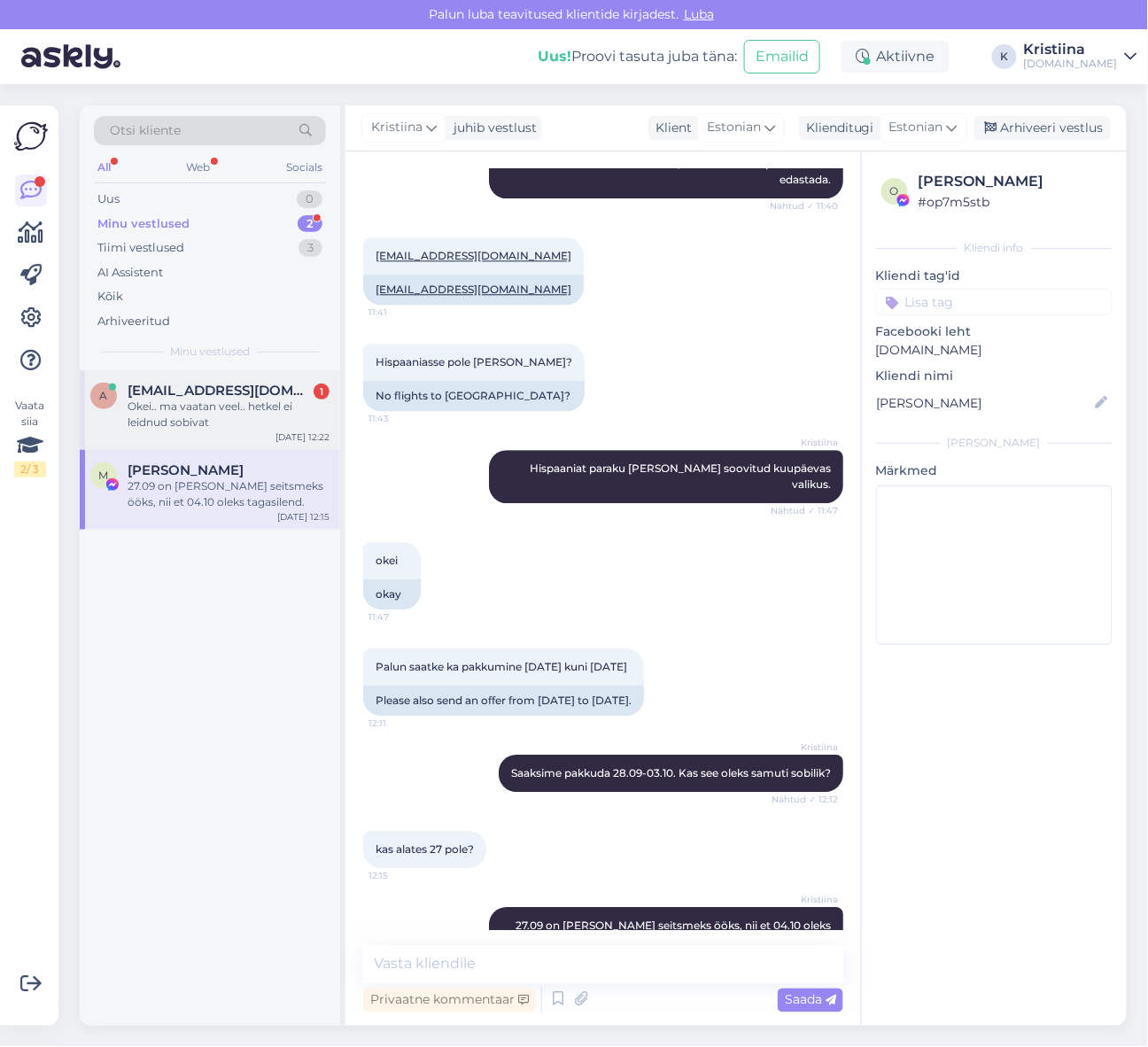
click at [210, 397] on span "[EMAIL_ADDRESS][DOMAIN_NAME]" at bounding box center [219, 390] width 184 height 16
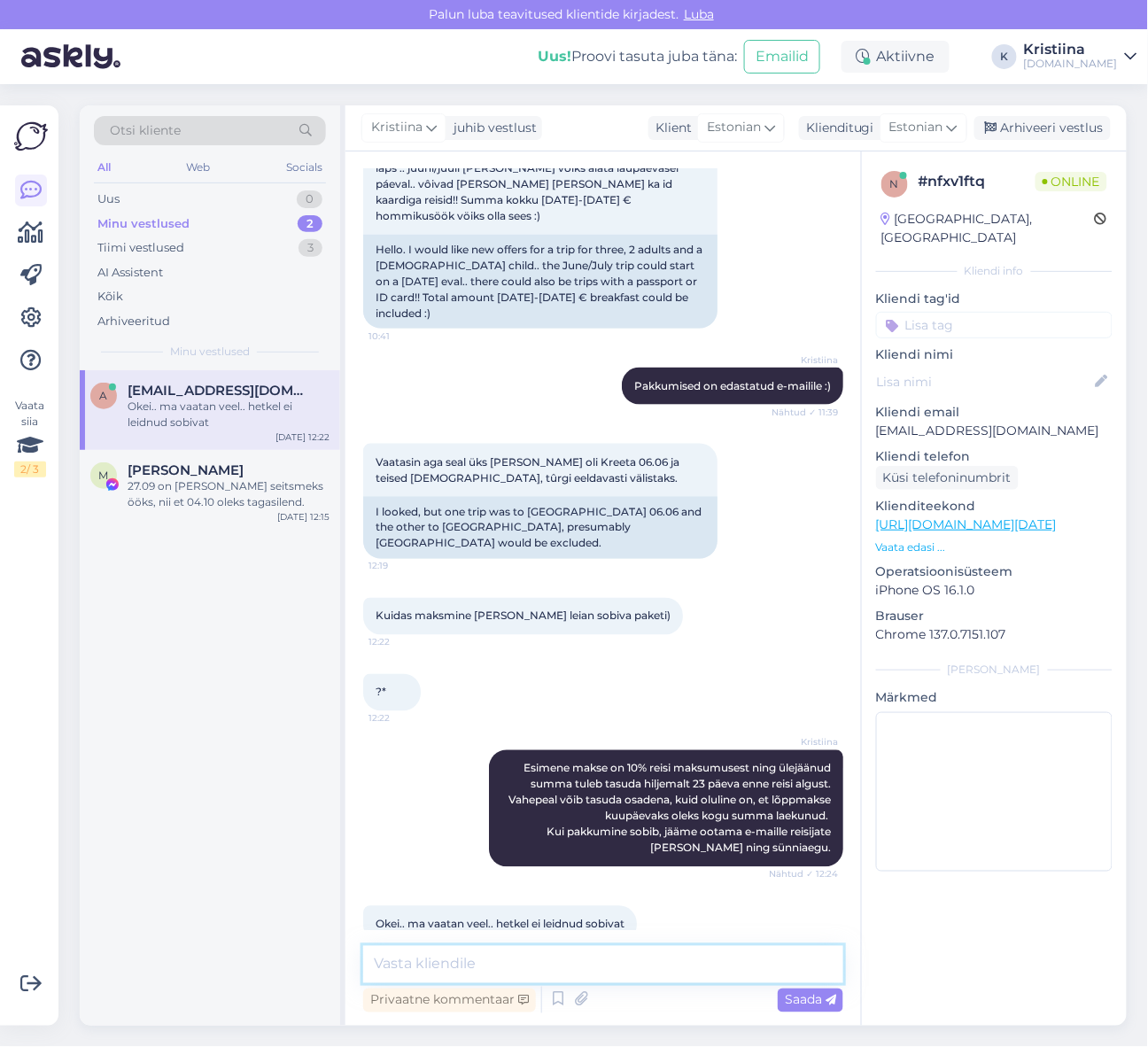
click at [595, 961] on textarea at bounding box center [603, 965] width 480 height 37
click at [588, 958] on textarea at bounding box center [603, 965] width 480 height 37
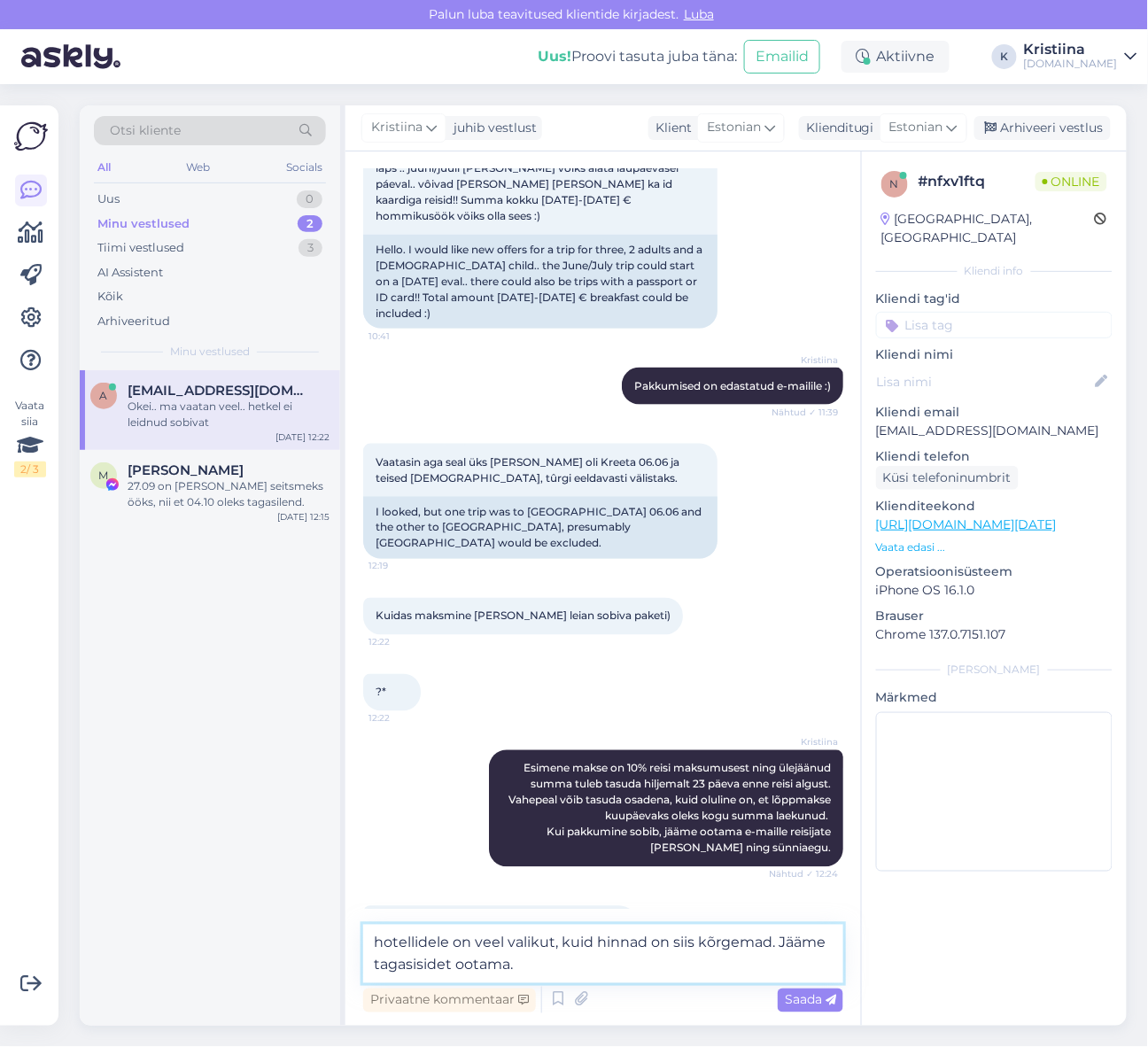
type textarea "hotellidele on veel valikut, kuid hinnad on siis kõrgemad. Jääme tagasisidet oo…"
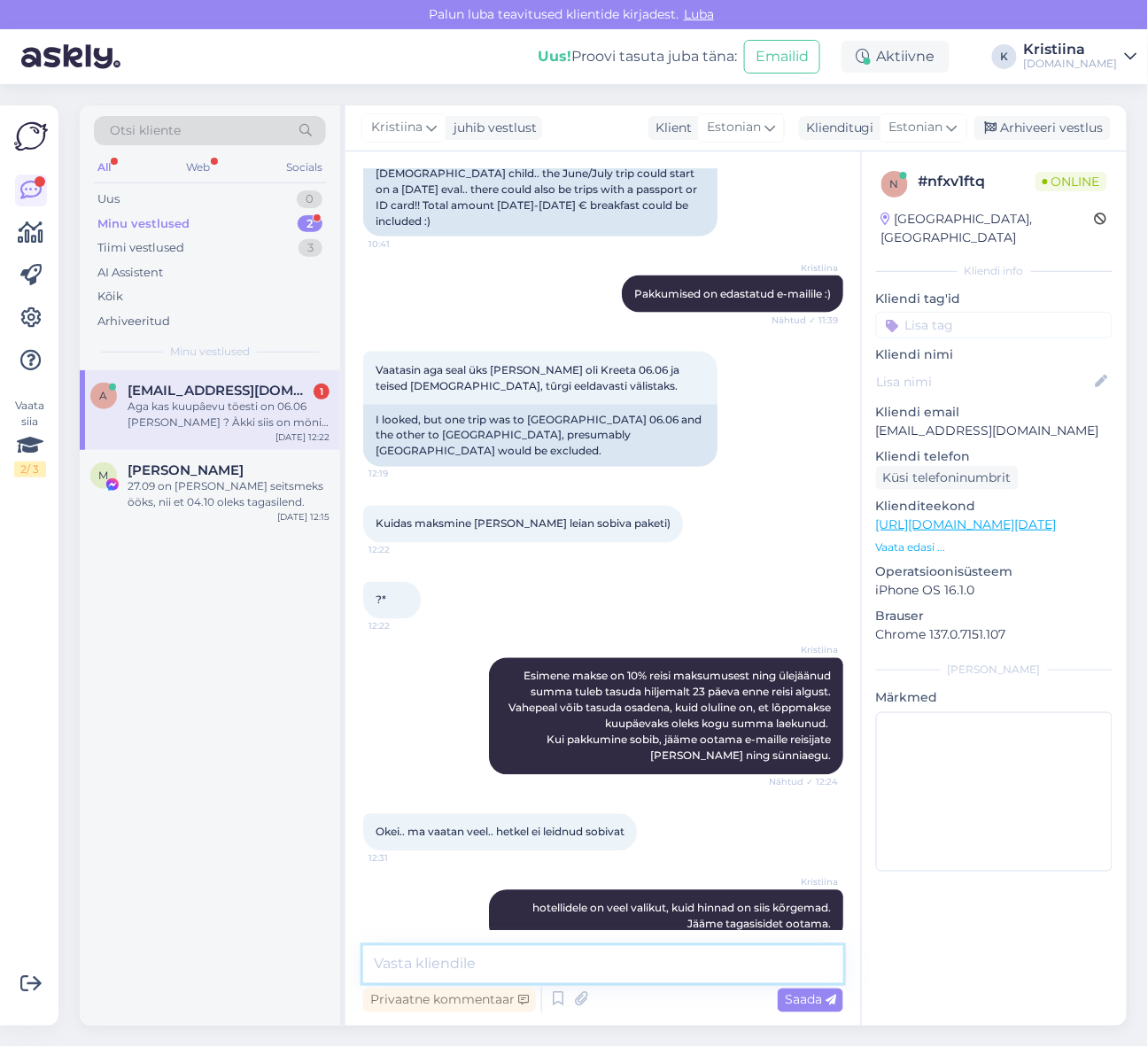
scroll to position [688, 0]
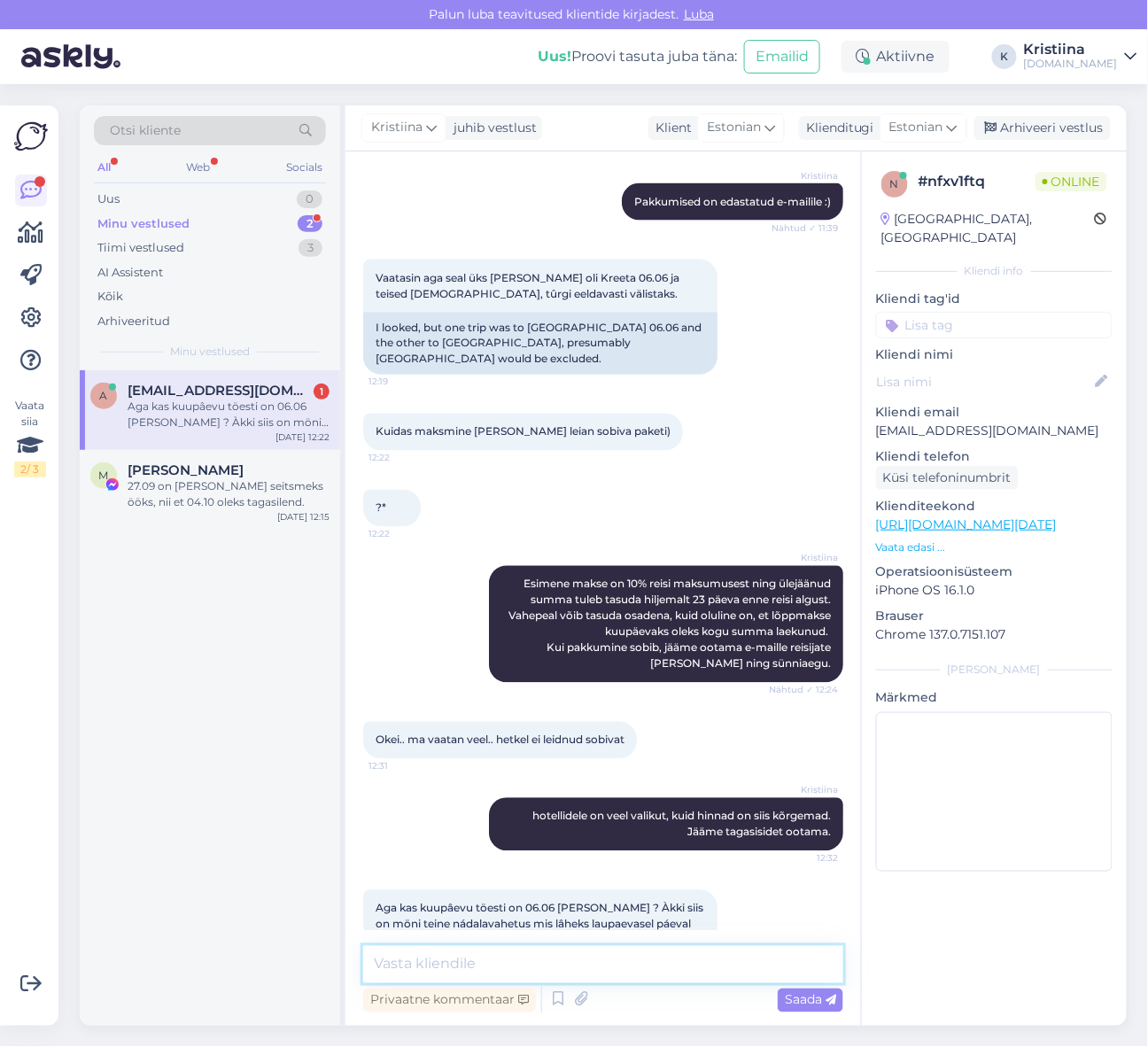
click at [539, 947] on textarea at bounding box center [603, 965] width 480 height 37
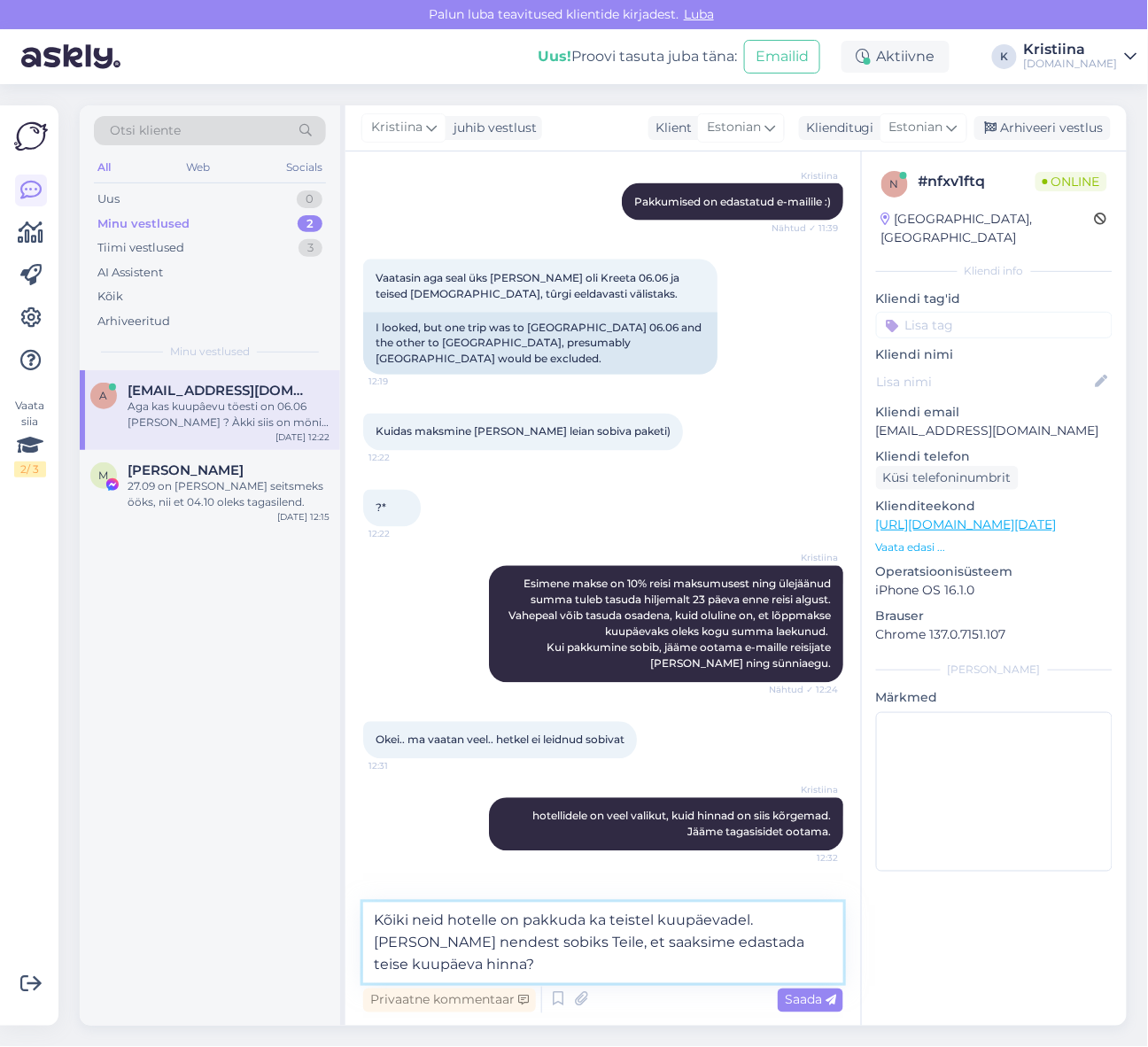
type textarea "Kõiki neid hotelle on pakkuda ka teistel kuupäevadel. [PERSON_NAME] nendest sob…"
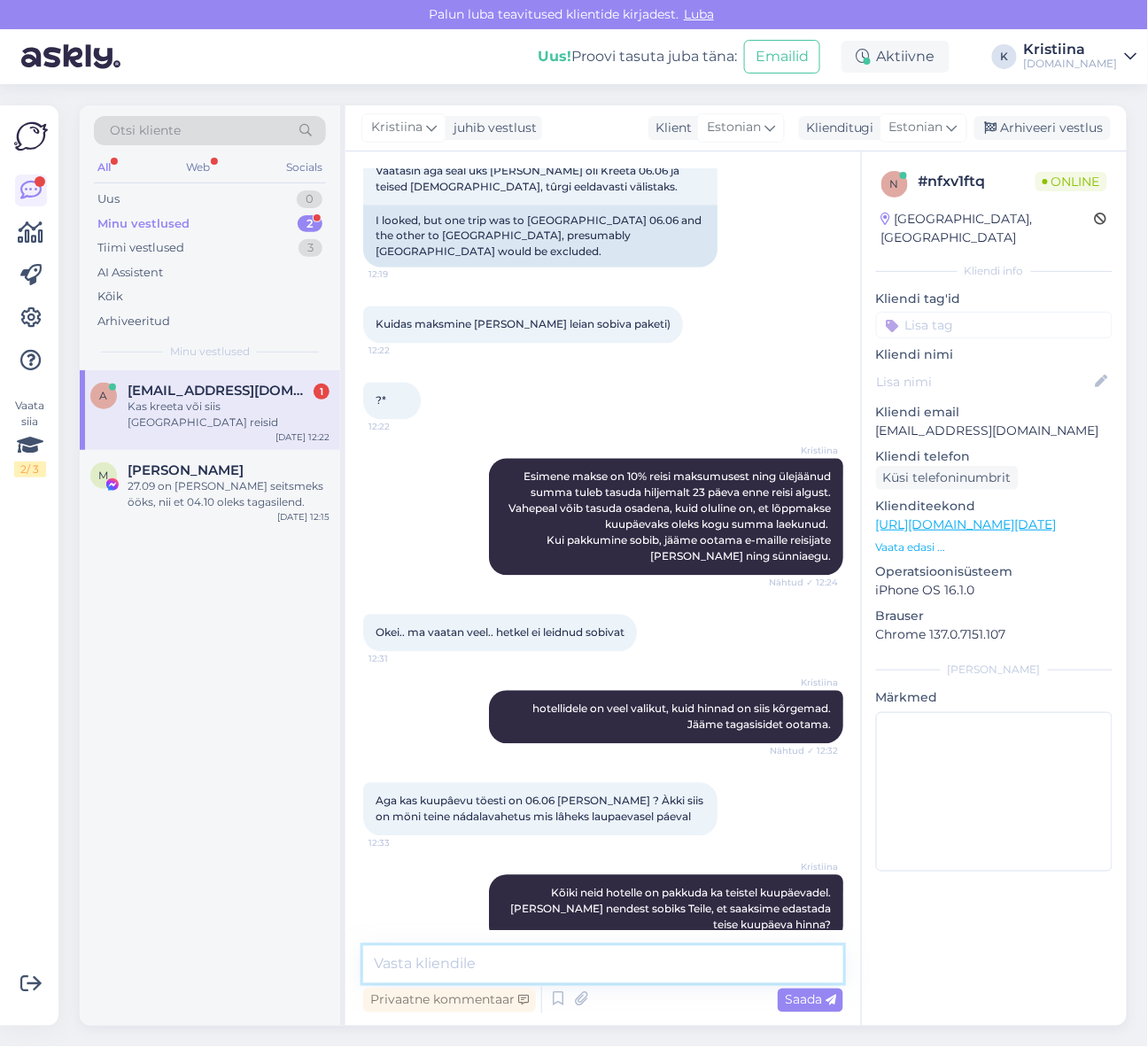
scroll to position [872, 0]
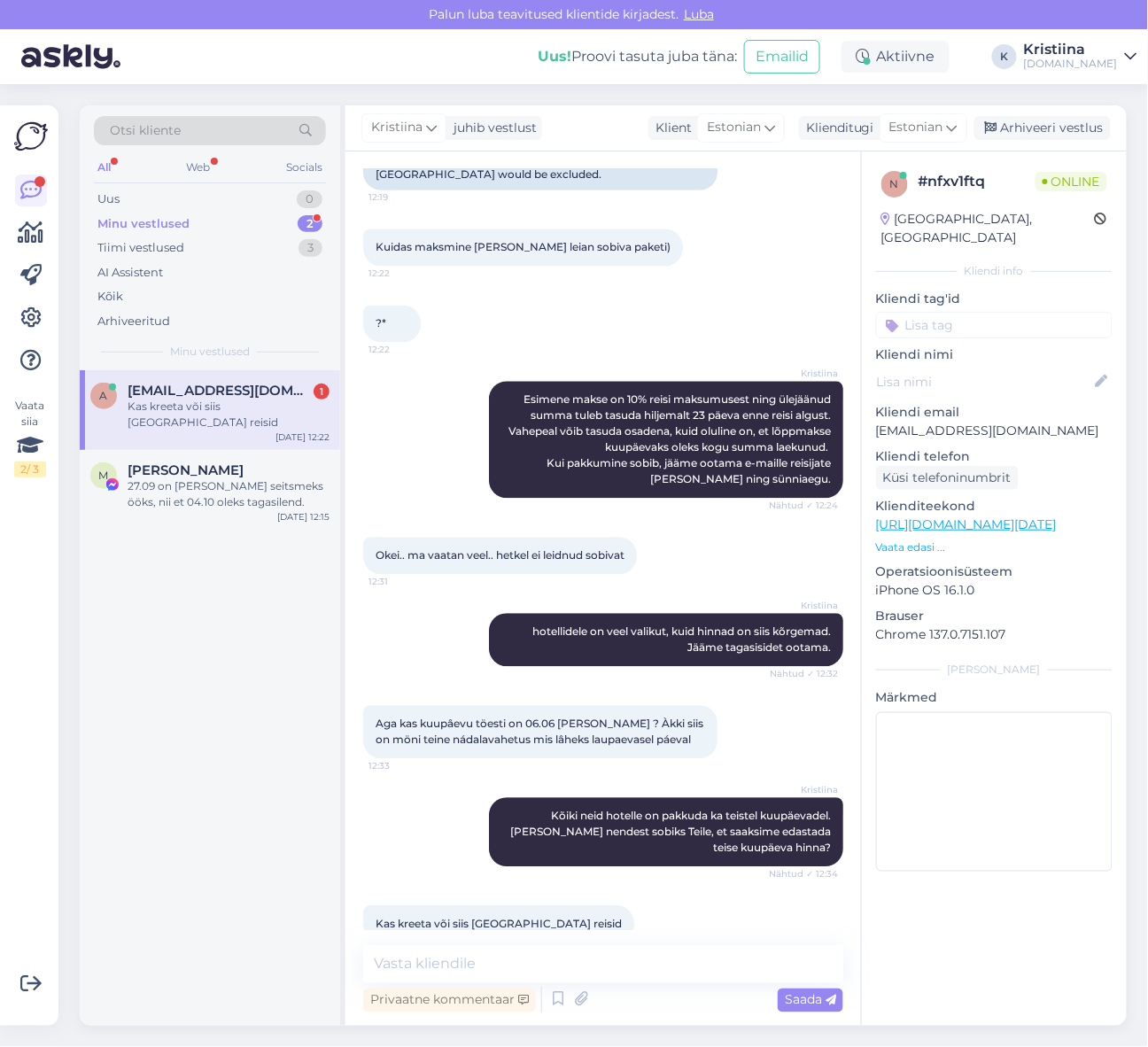
click at [237, 391] on span "[EMAIL_ADDRESS][DOMAIN_NAME]" at bounding box center [219, 390] width 184 height 16
click at [521, 966] on textarea at bounding box center [603, 965] width 480 height 37
type textarea "Milline hotell Teile pakutust silma jäi?"
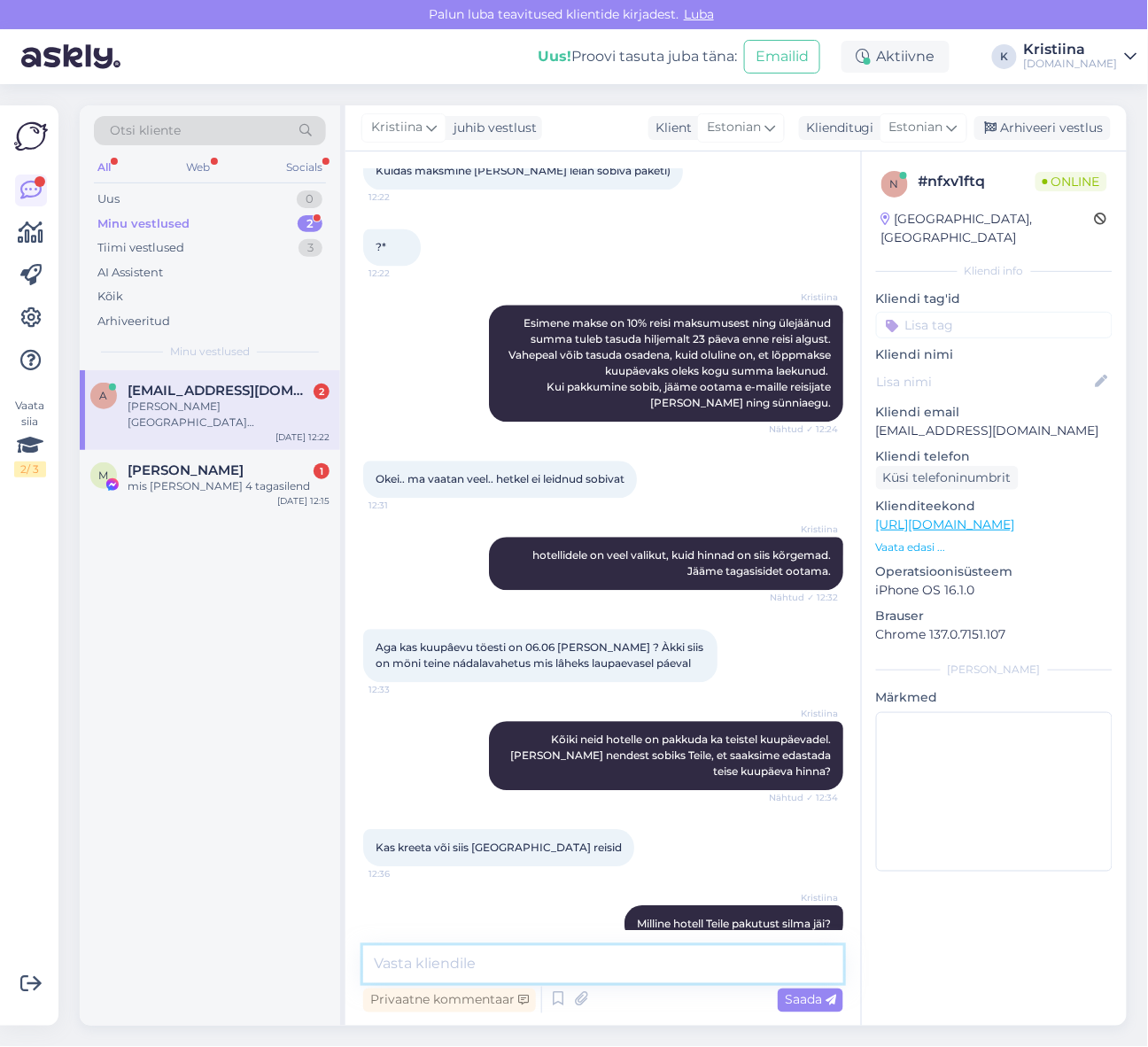
scroll to position [1100, 0]
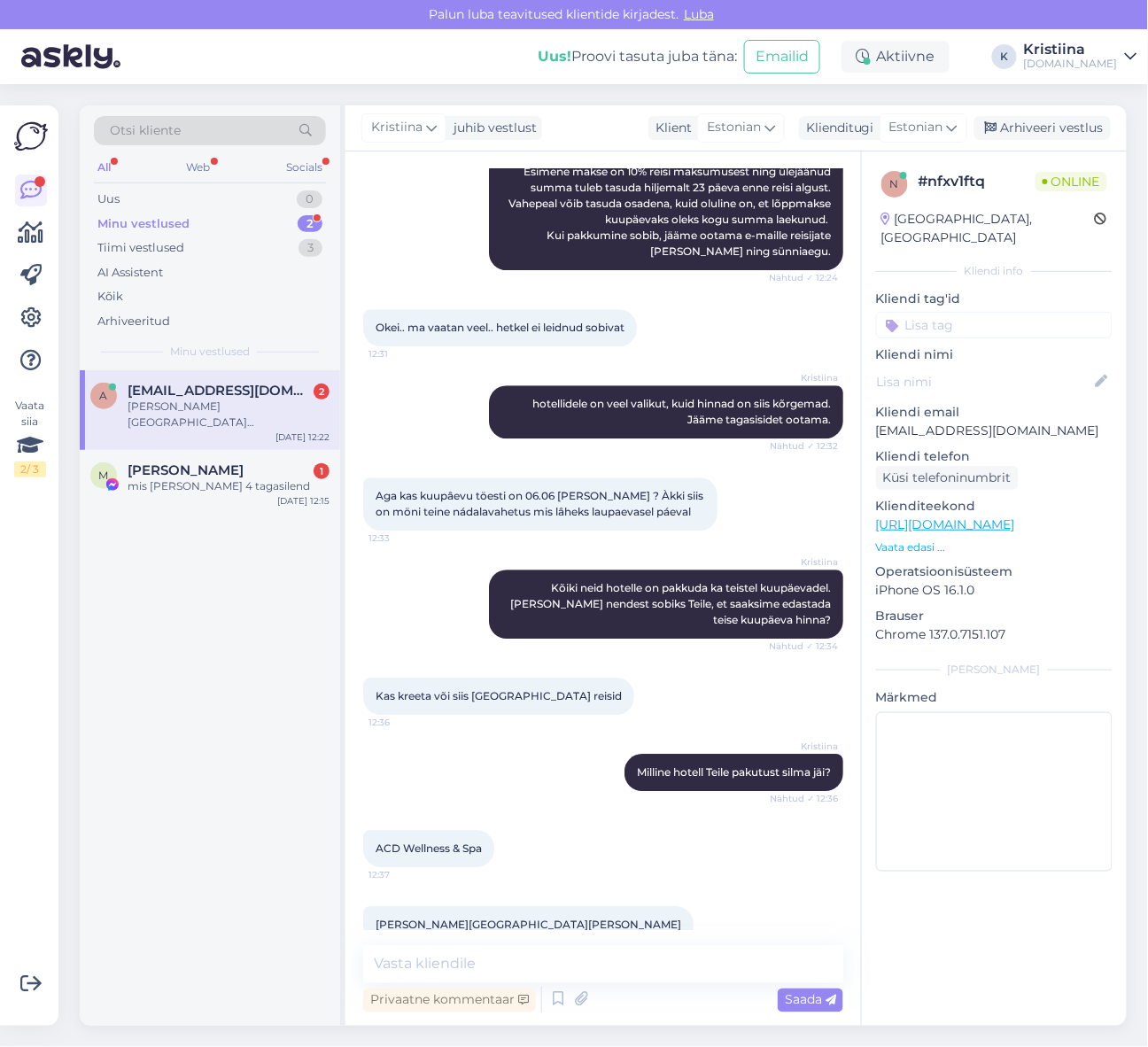
click at [227, 400] on div "[PERSON_NAME][GEOGRAPHIC_DATA][PERSON_NAME]" at bounding box center [228, 414] width 202 height 32
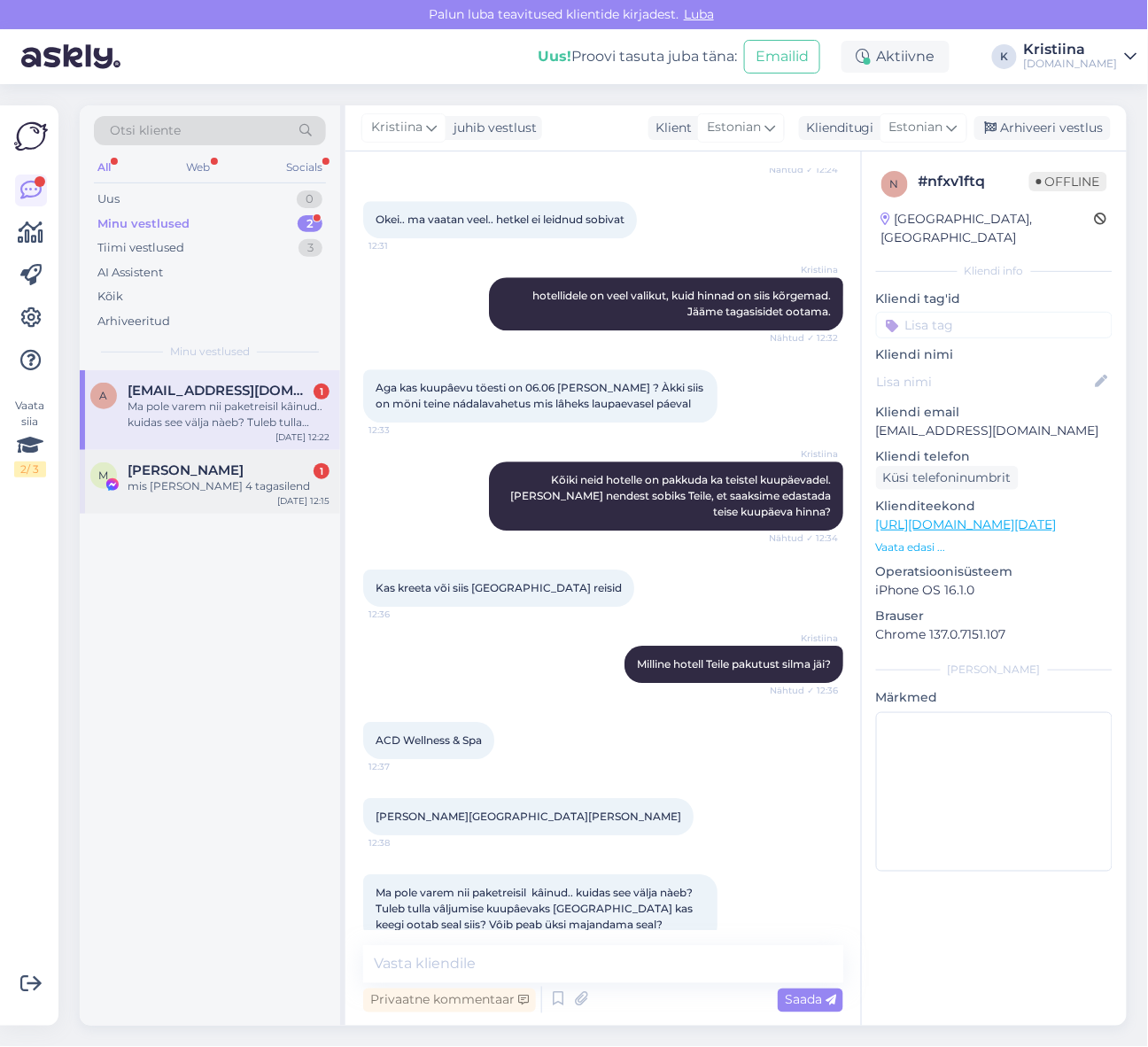
click at [232, 476] on span "[PERSON_NAME]" at bounding box center [185, 470] width 116 height 16
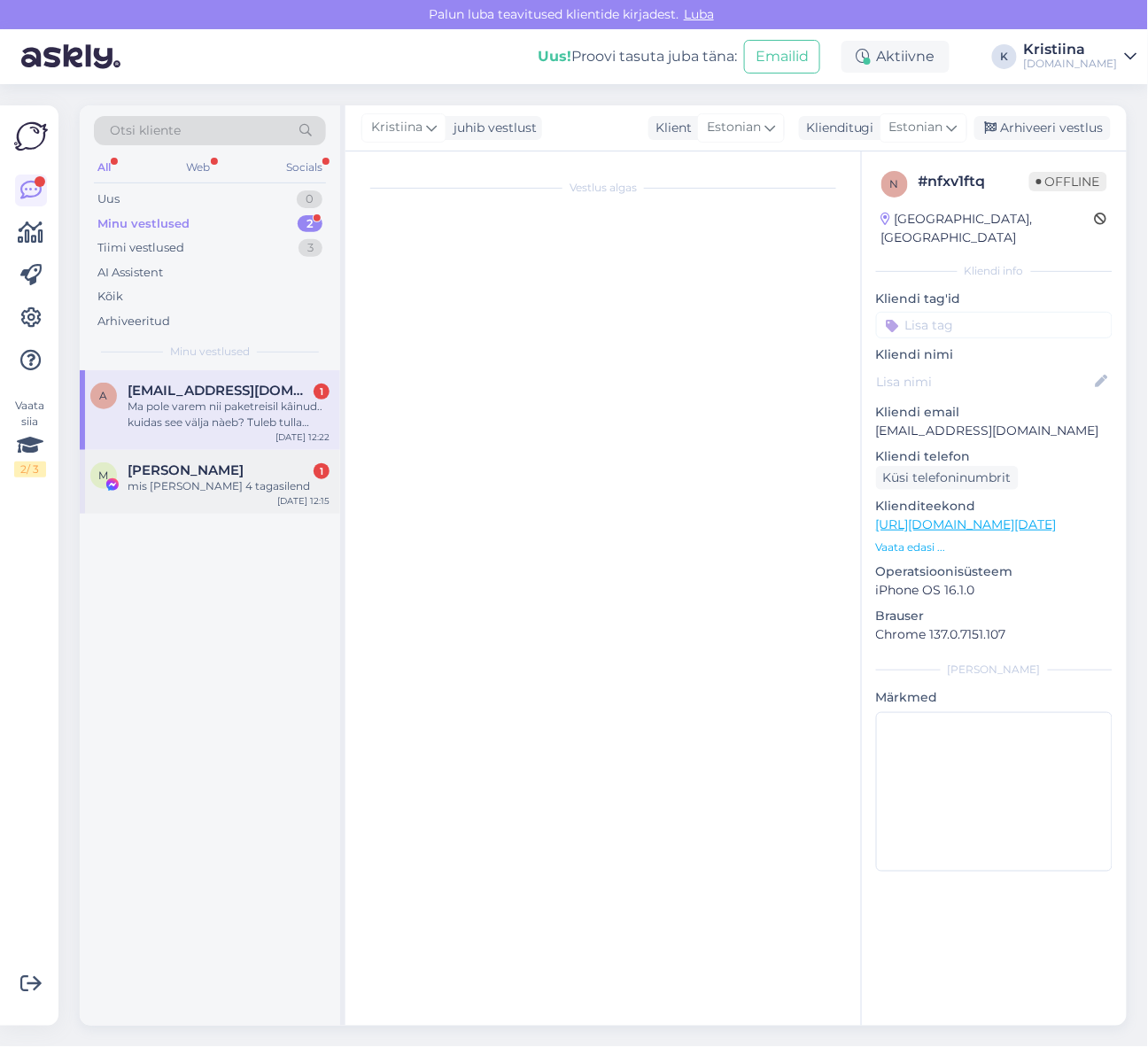
scroll to position [1224, 0]
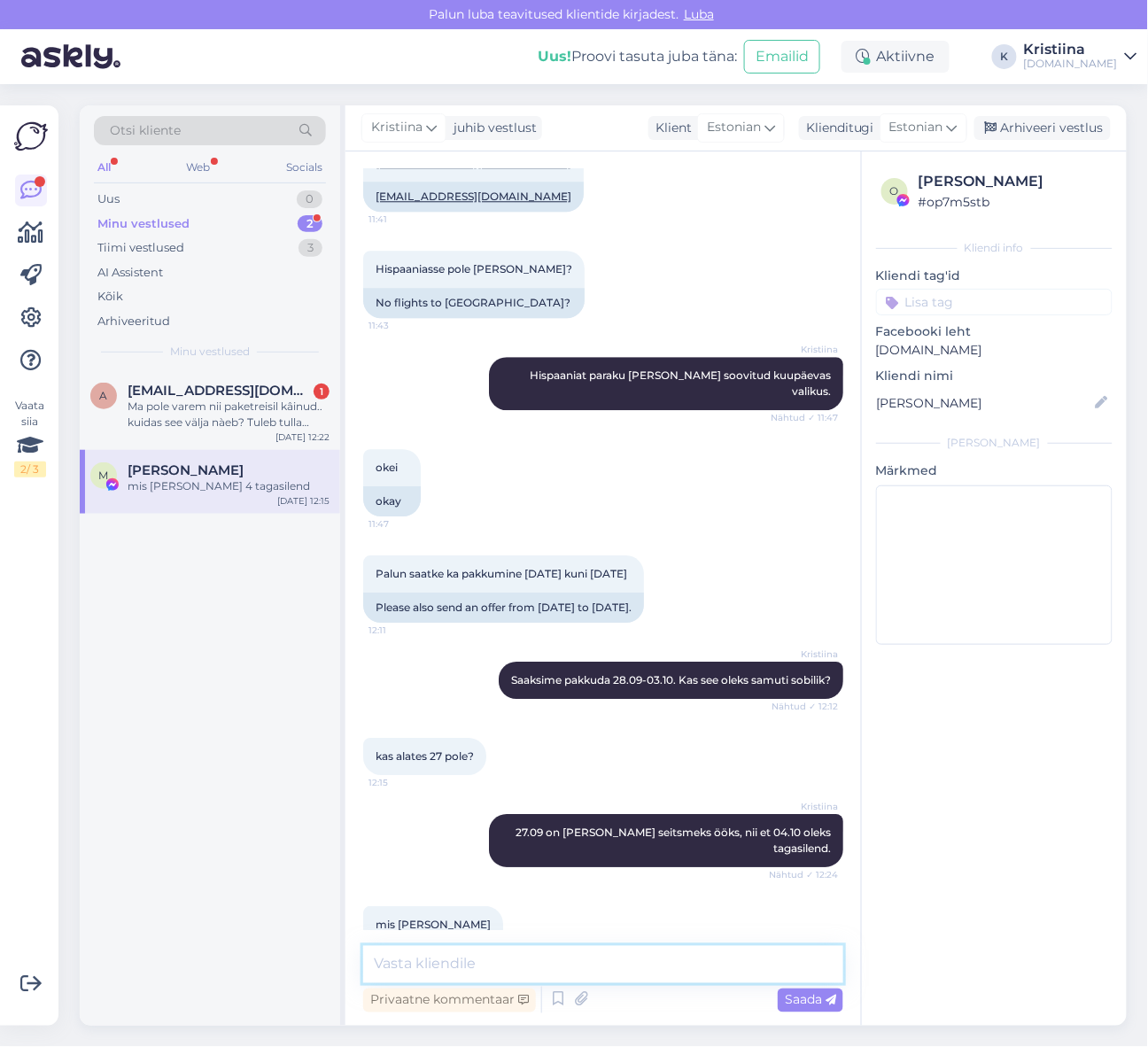
click at [459, 960] on textarea at bounding box center [603, 965] width 480 height 37
click at [628, 958] on textarea at bounding box center [603, 965] width 480 height 37
paste textarea "Lennuajad on allolevad (võivad muutuda!): 27.09 [GEOGRAPHIC_DATA] - [GEOGRAPHIC…"
type textarea "Lennuajad on allolevad (võivad muutuda!): 27.09 [GEOGRAPHIC_DATA] - [GEOGRAPHIC…"
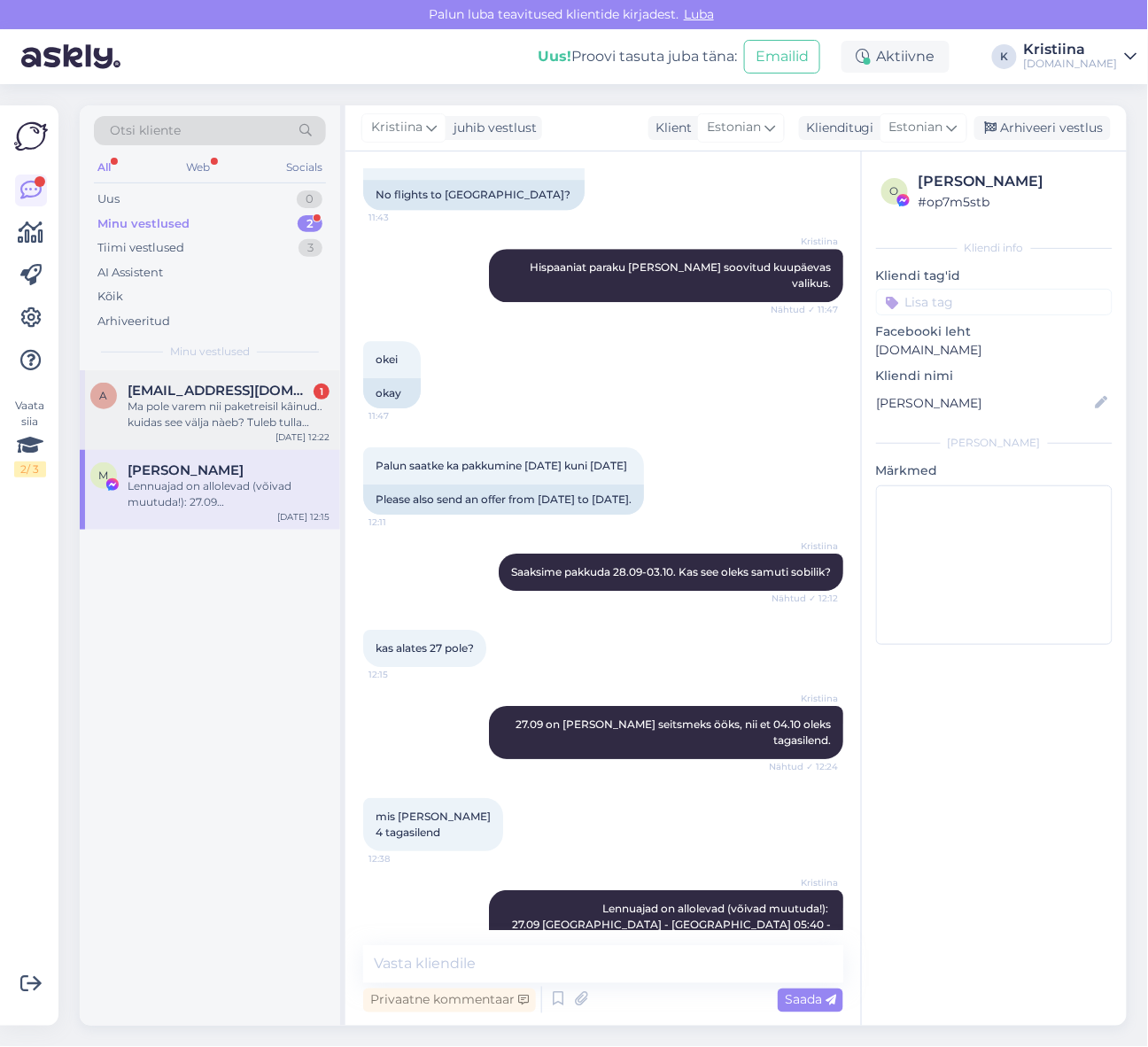
click at [216, 421] on div "Ma pole varem nii paketreisil kâinud.. kuidas see välja nàeb? Tuleb tulla vâlju…" at bounding box center [228, 414] width 202 height 32
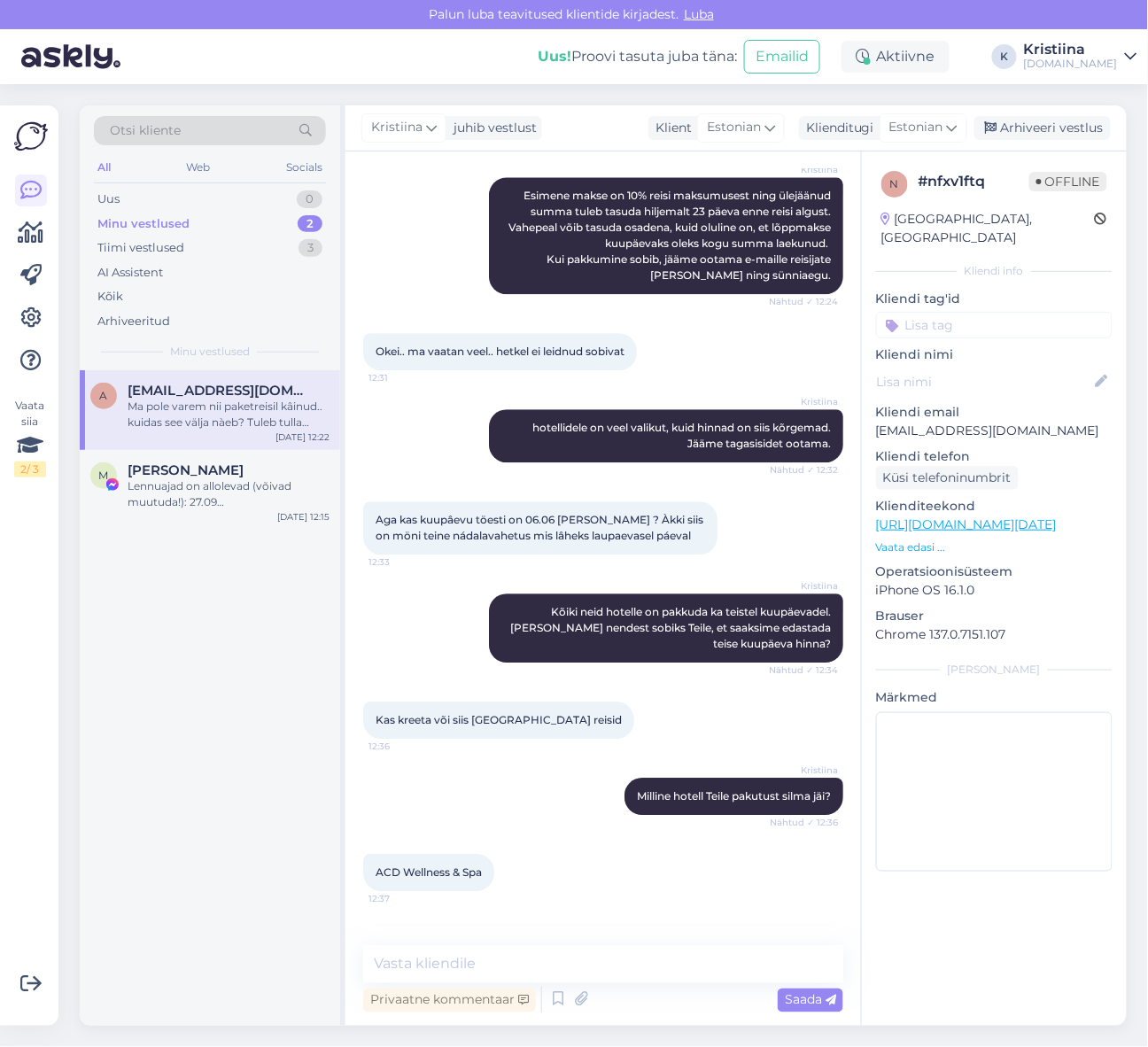
scroll to position [1208, 0]
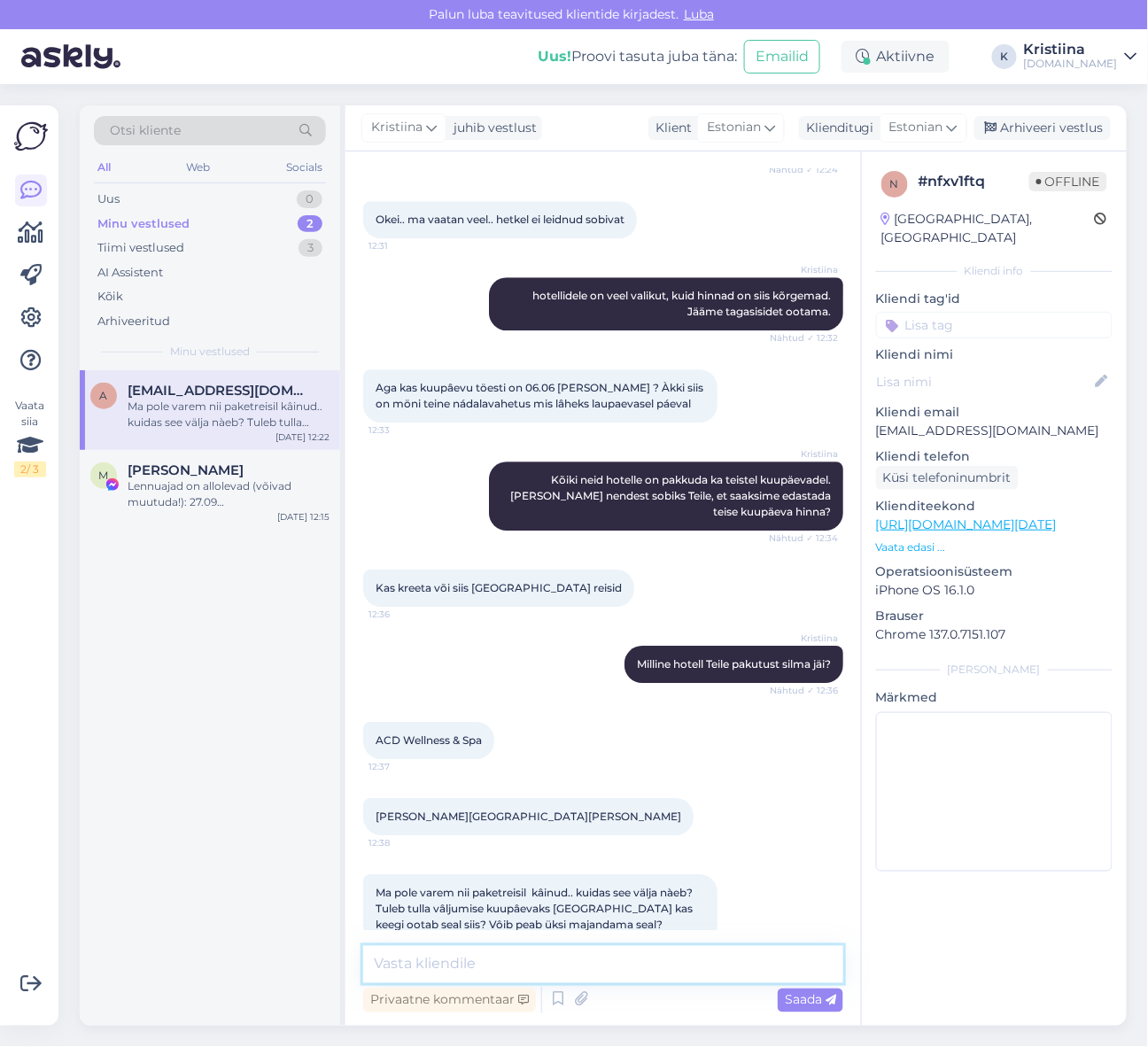
click at [582, 969] on textarea at bounding box center [603, 965] width 480 height 37
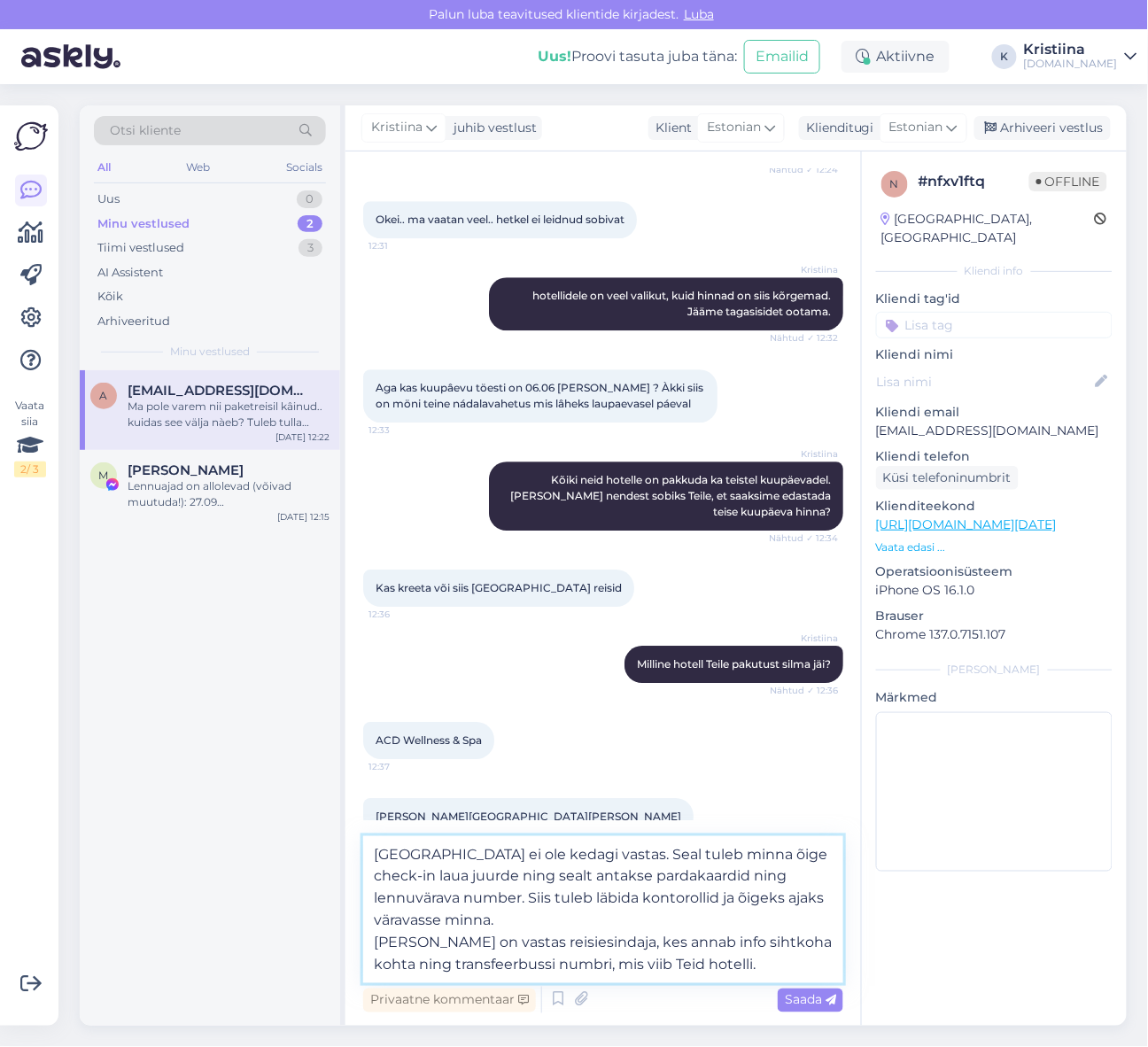
type textarea "[GEOGRAPHIC_DATA] ei ole kedagi vastas. Seal tuleb minna õige check-in laua juu…"
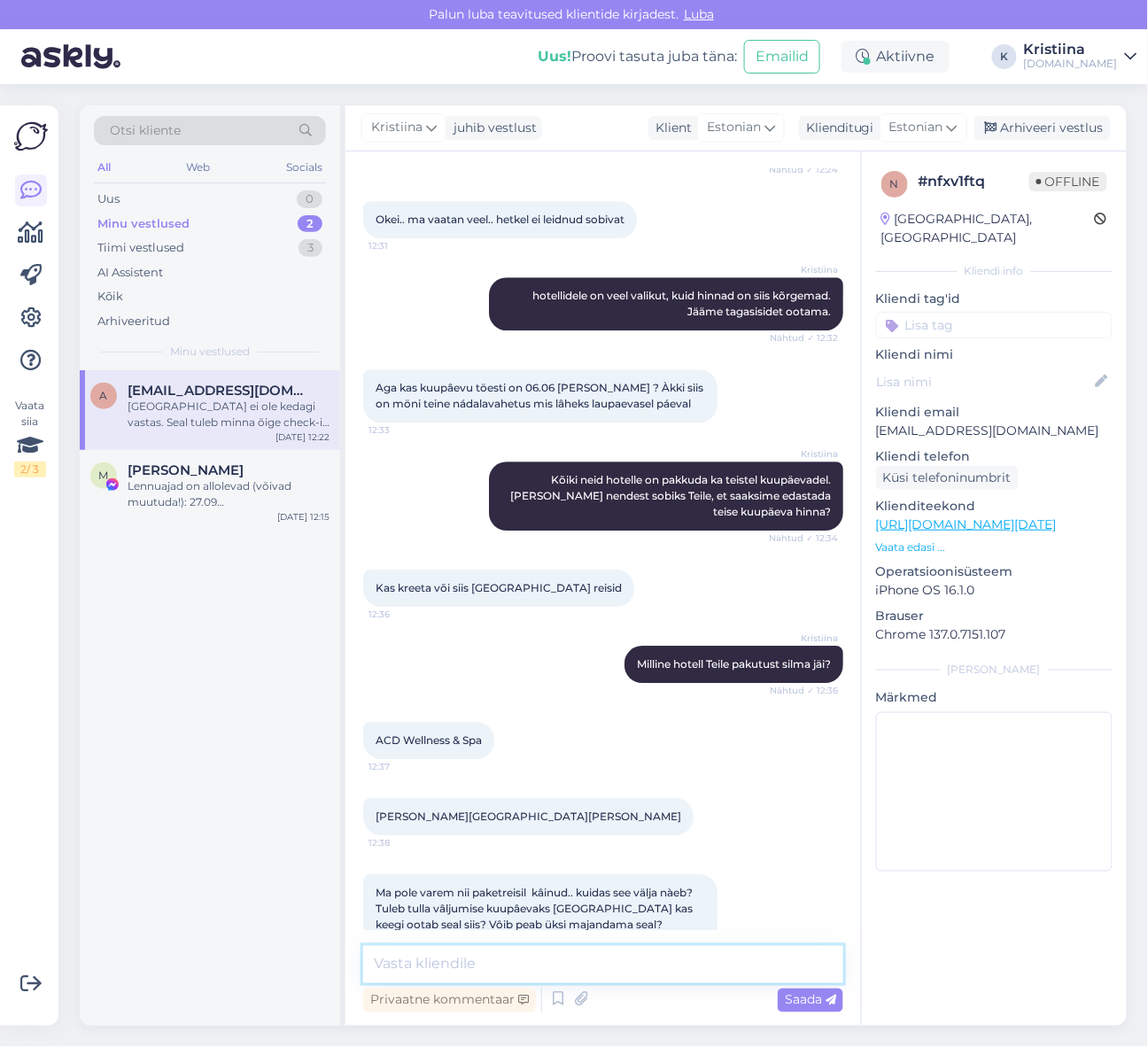
scroll to position [1364, 0]
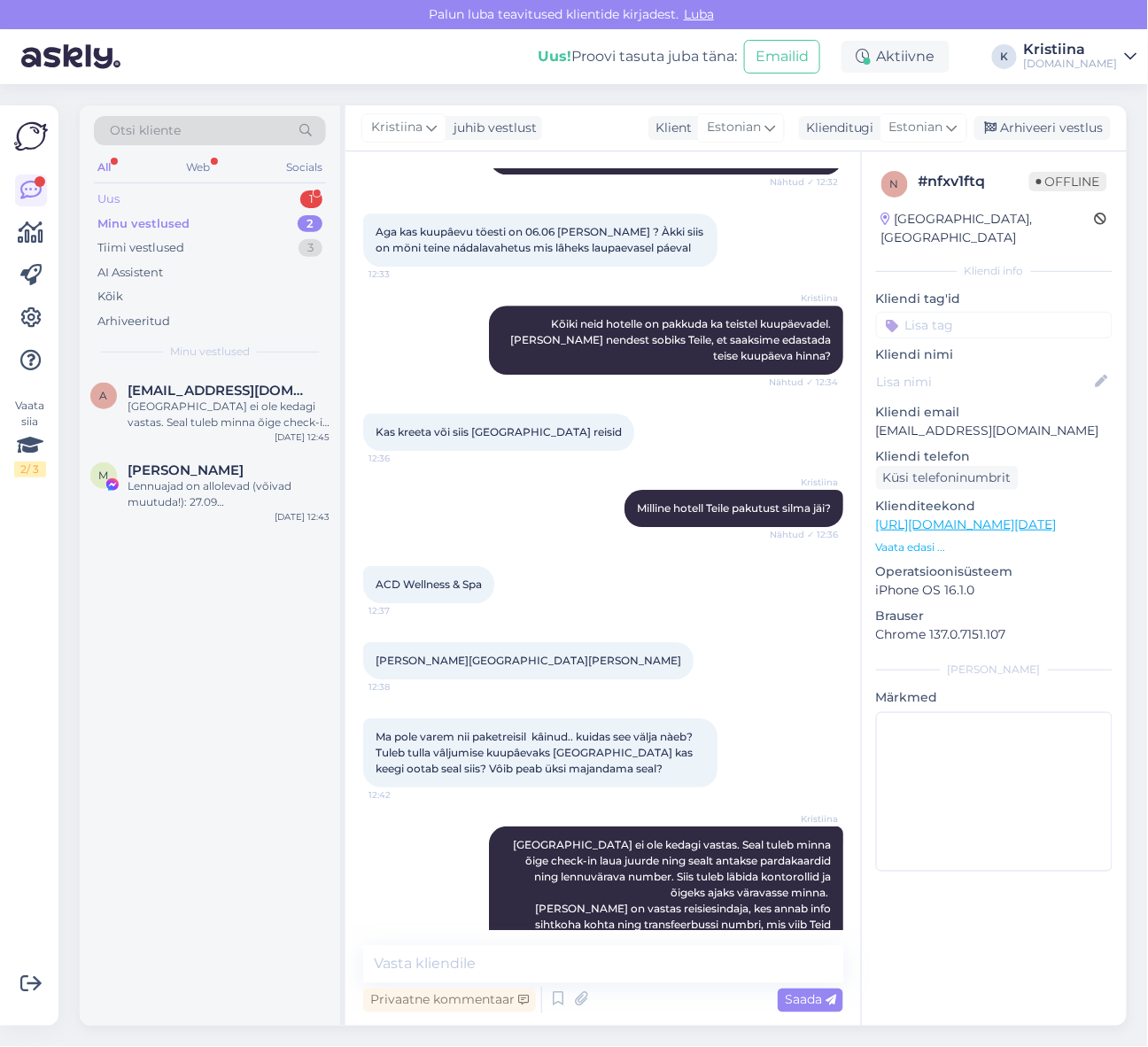
click at [171, 197] on div "Uus 1" at bounding box center [210, 199] width 232 height 25
click at [210, 395] on span "[EMAIL_ADDRESS][DOMAIN_NAME]" at bounding box center [219, 390] width 184 height 16
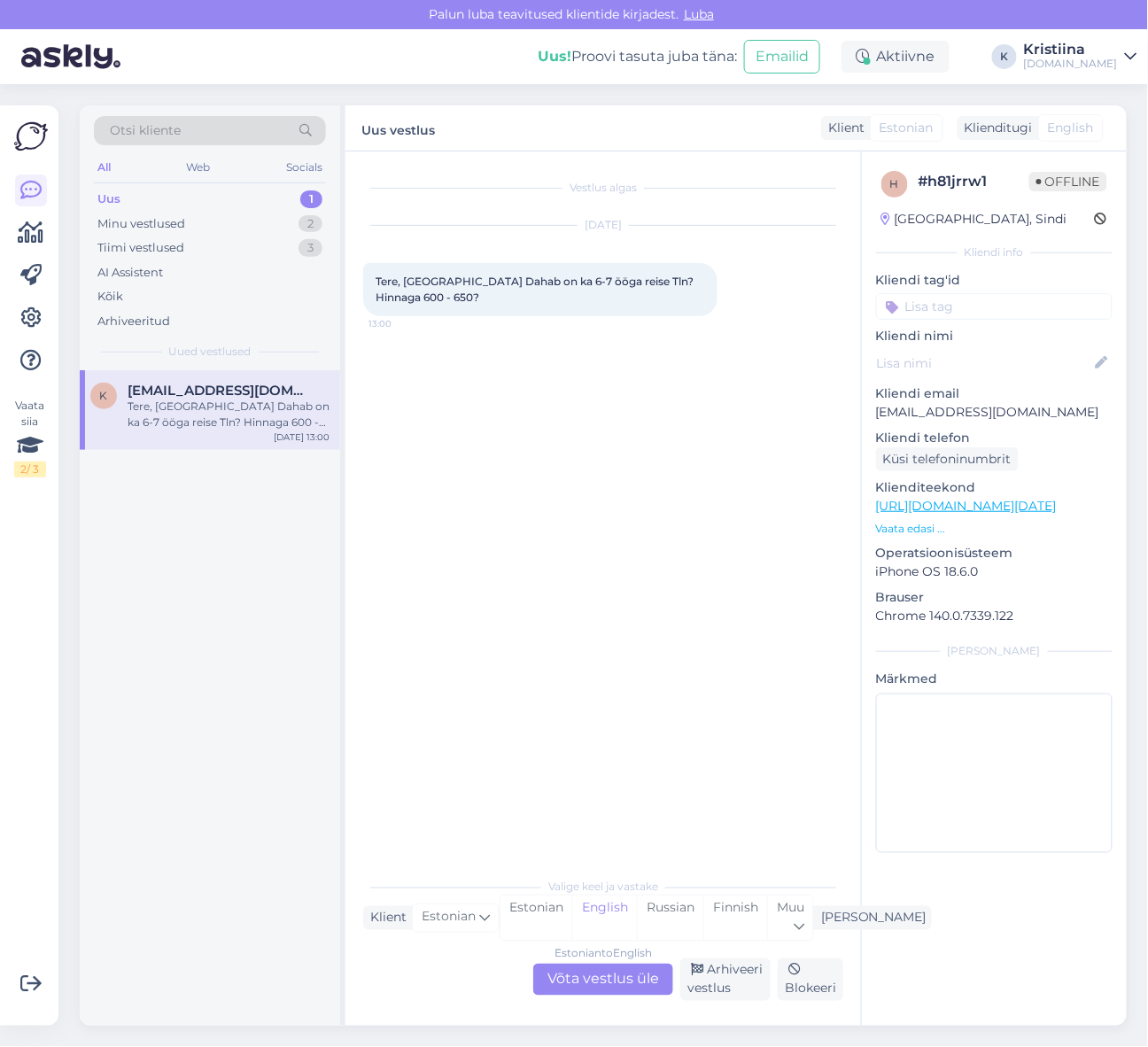
click at [612, 969] on div "Estonian to English Võta vestlus üle" at bounding box center [604, 979] width 140 height 32
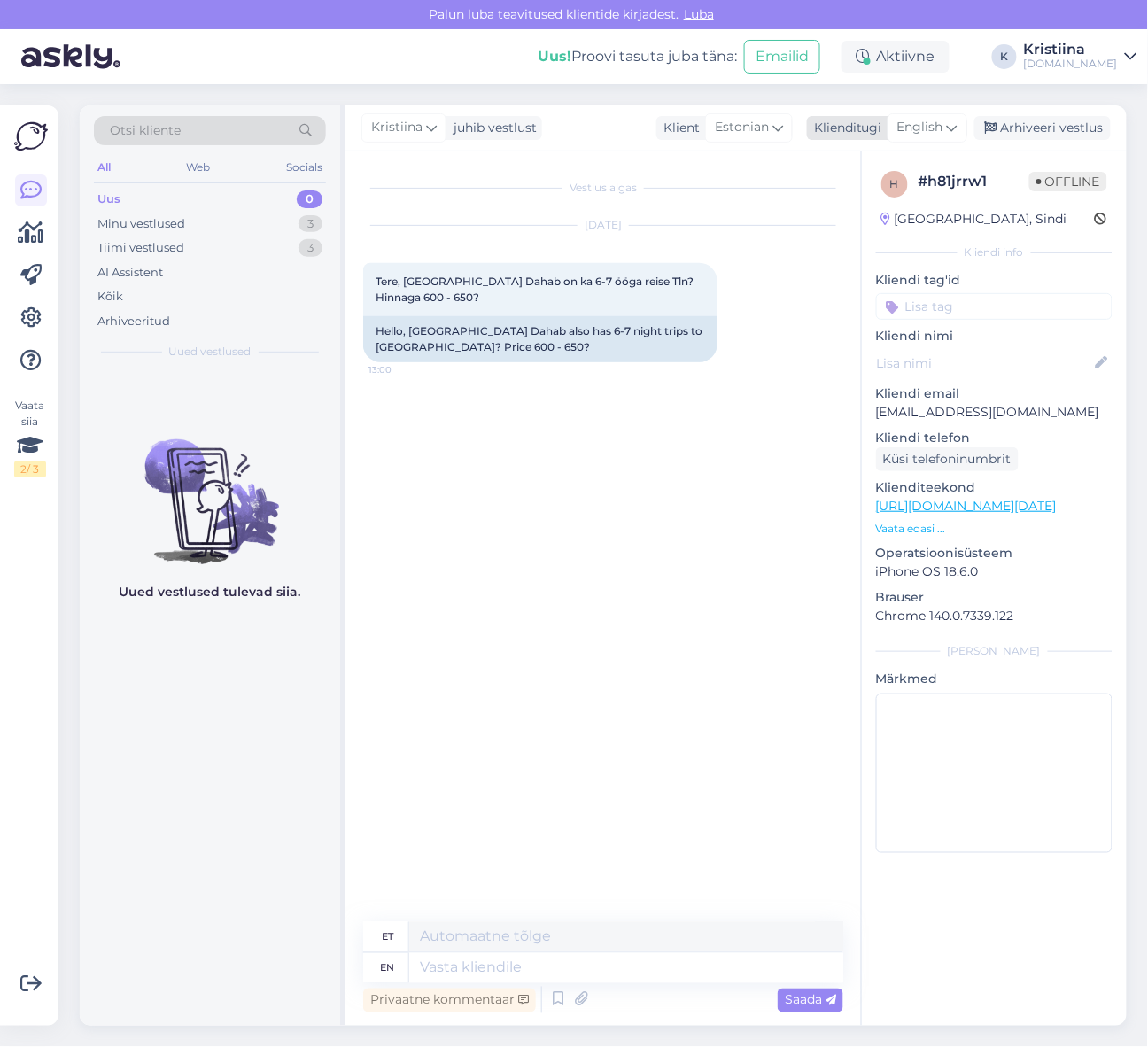
click at [919, 127] on span "English" at bounding box center [921, 127] width 46 height 19
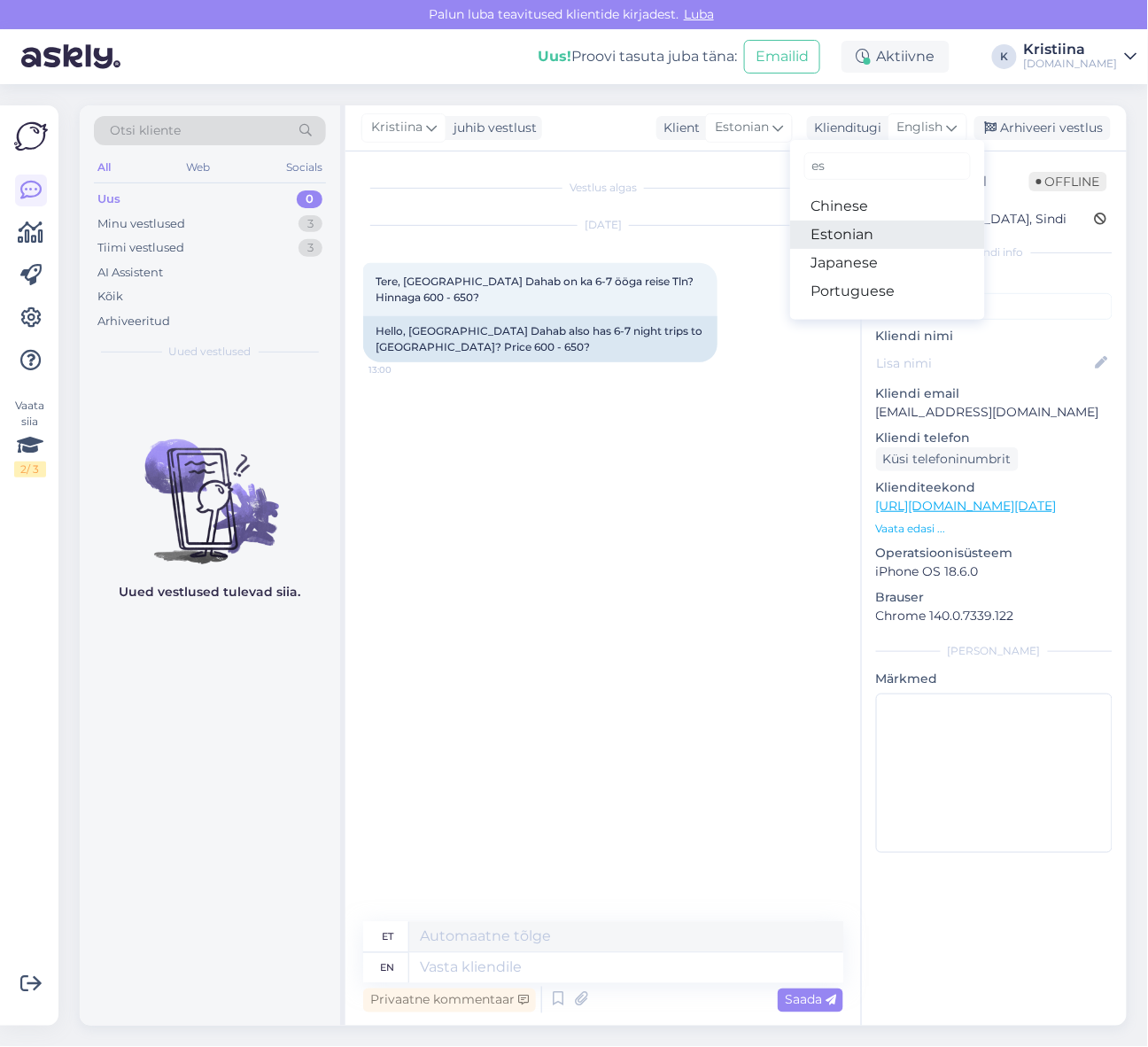
click at [880, 236] on link "Estonian" at bounding box center [887, 235] width 195 height 29
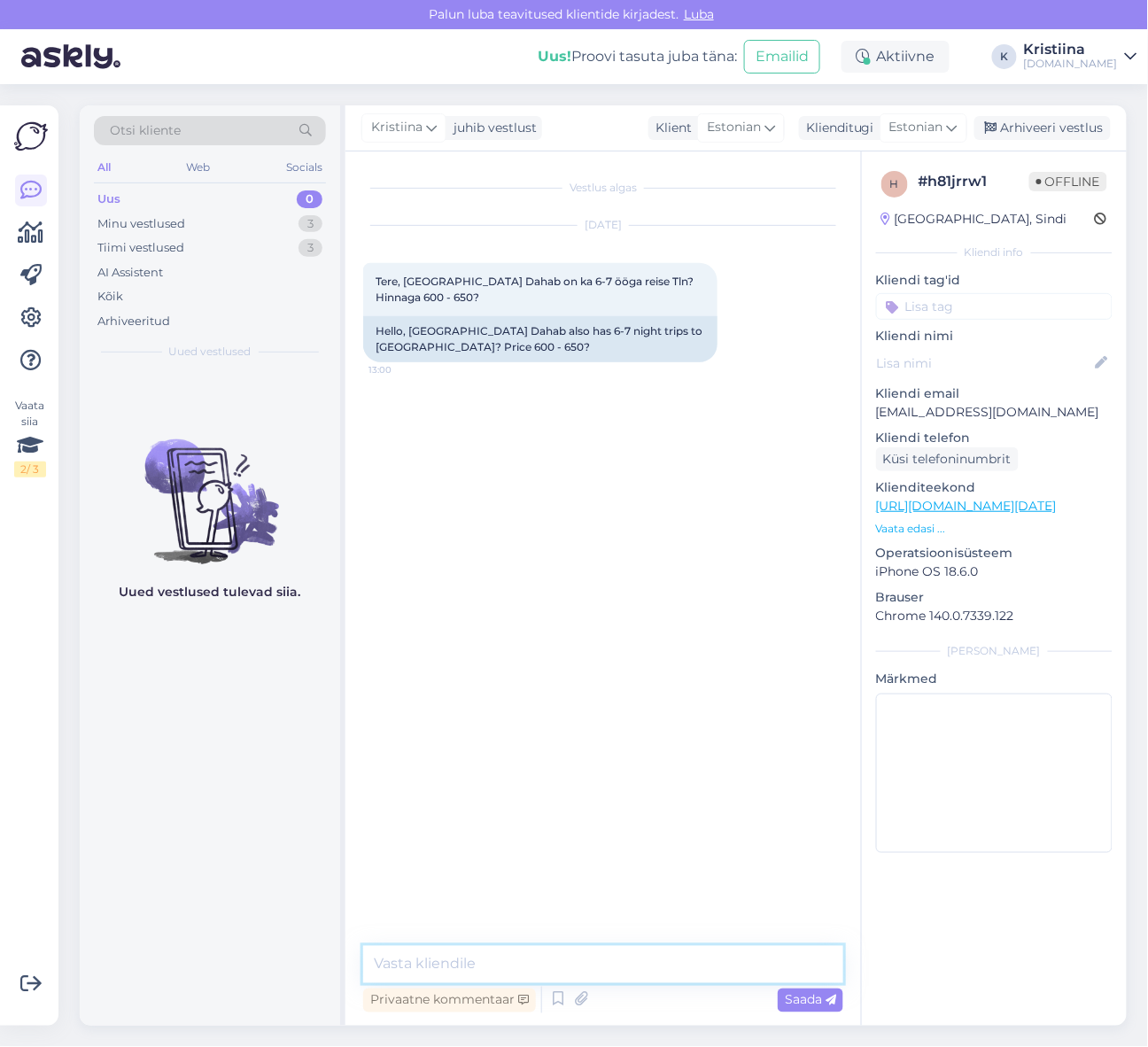
click at [505, 955] on textarea at bounding box center [603, 965] width 480 height 37
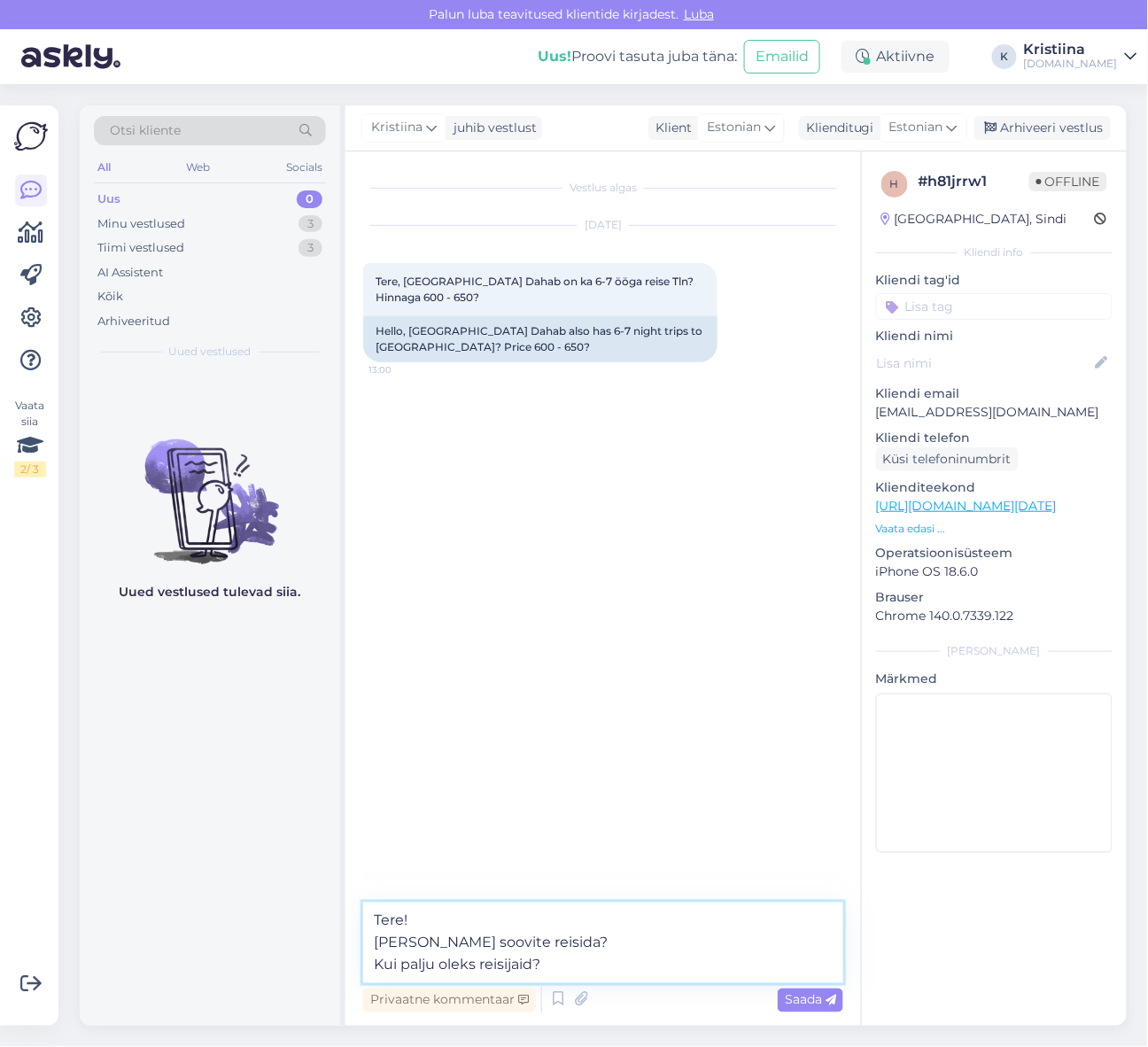
type textarea "Tere! [PERSON_NAME] soovite reisida? Kui palju oleks reisijaid?"
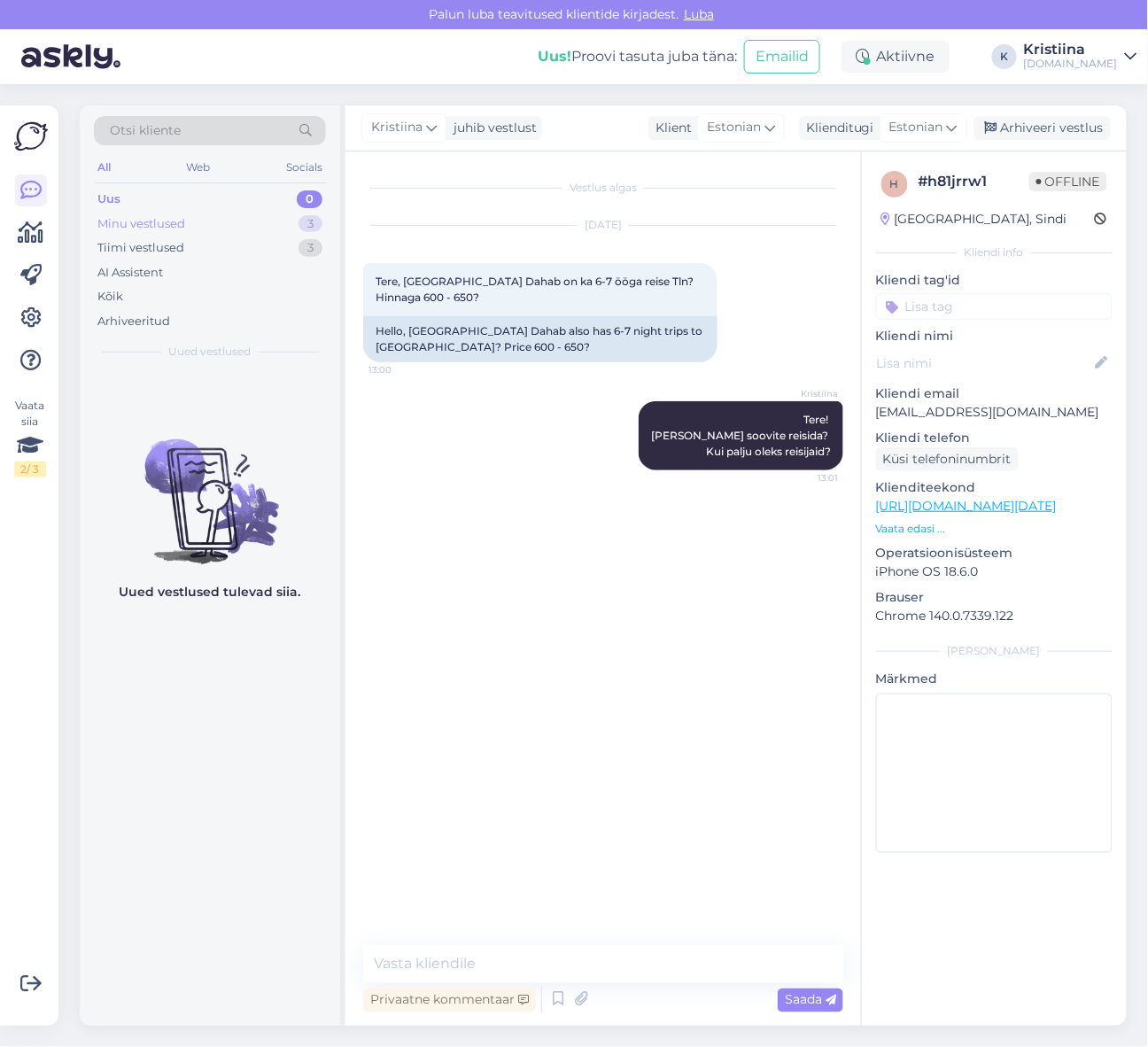
click at [178, 230] on div "Minu vestlused" at bounding box center [142, 224] width 88 height 17
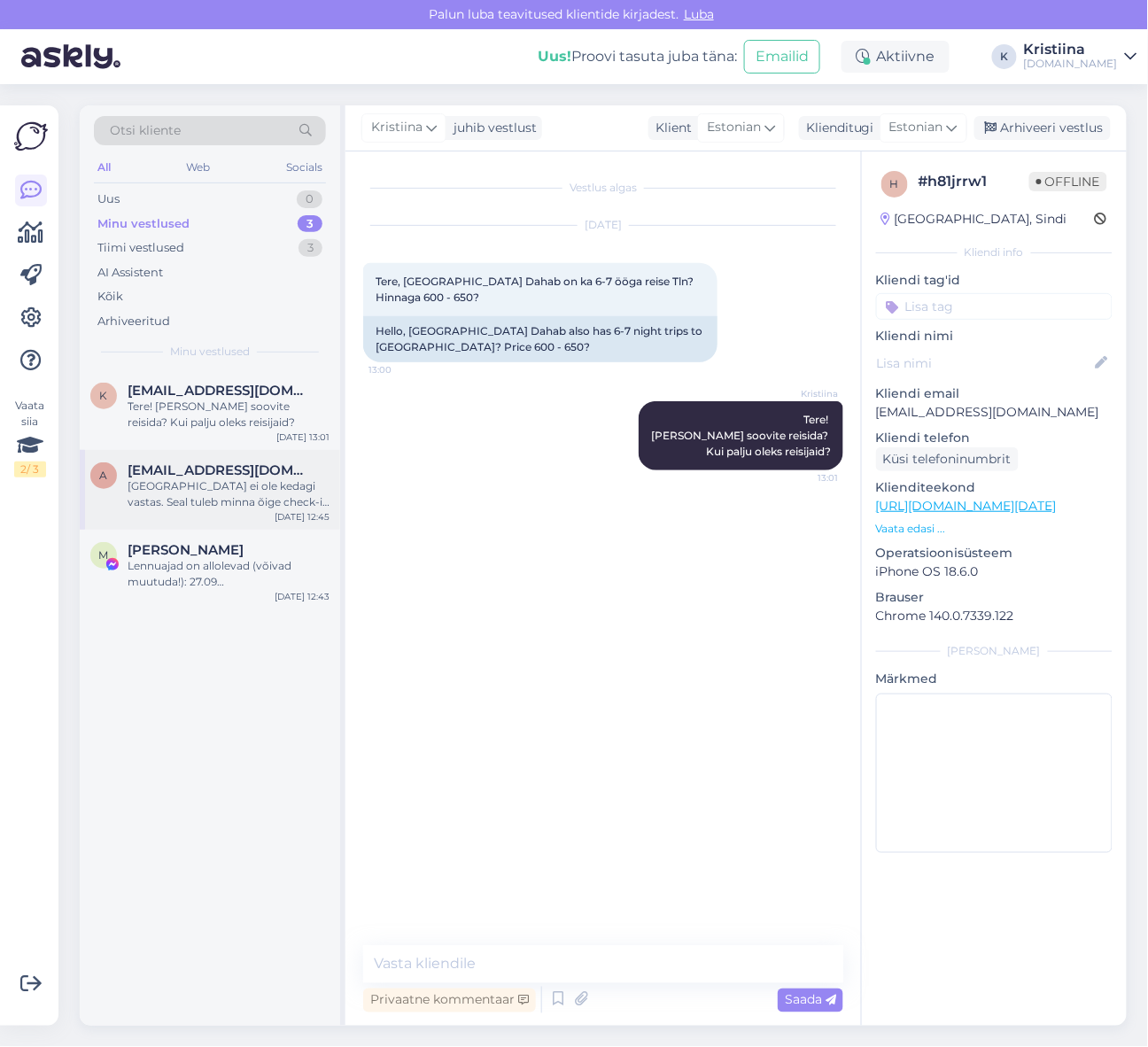
click at [237, 482] on div "[GEOGRAPHIC_DATA] ei ole kedagi vastas. Seal tuleb minna õige check-in laua juu…" at bounding box center [228, 493] width 202 height 32
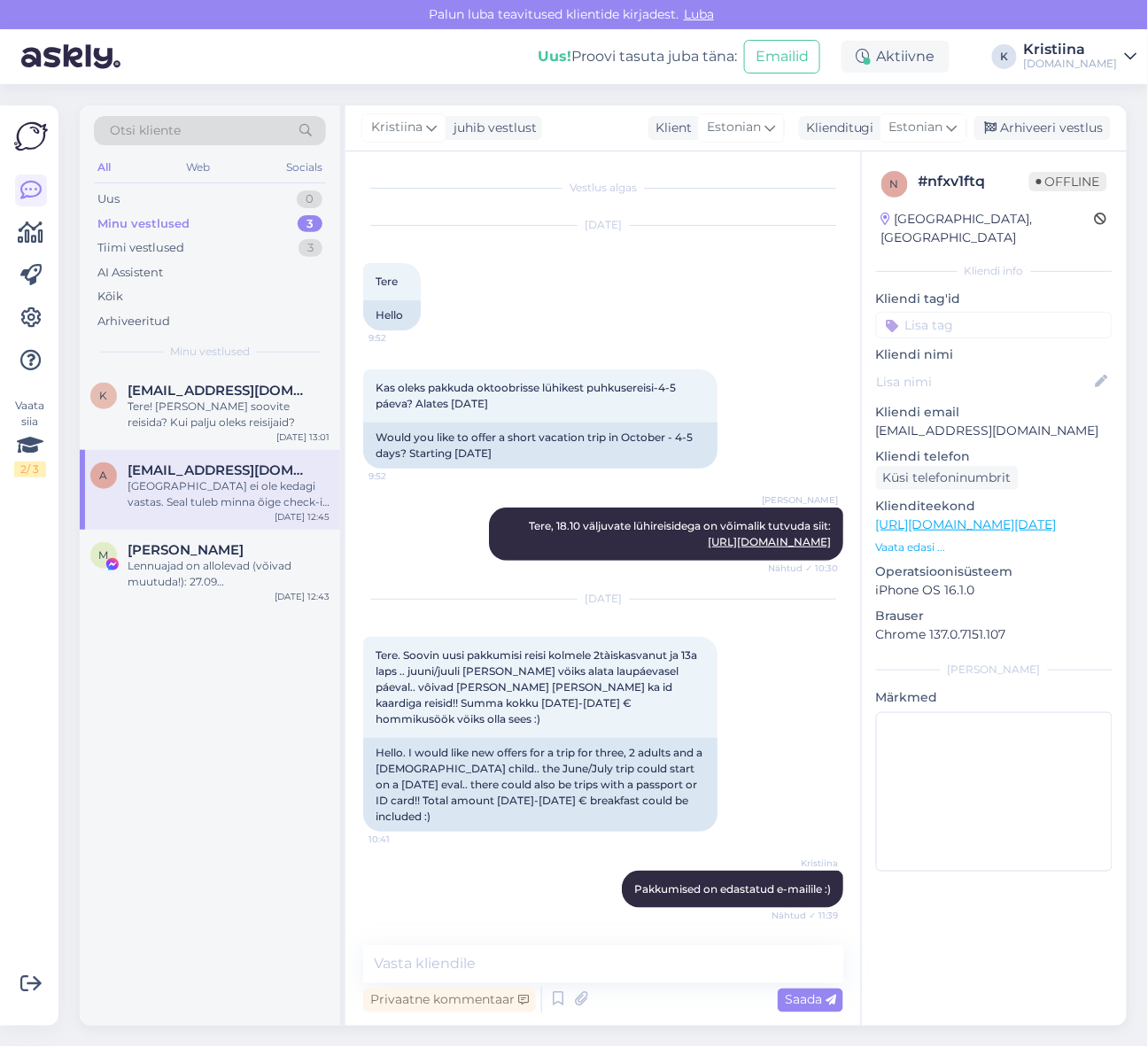
scroll to position [1364, 0]
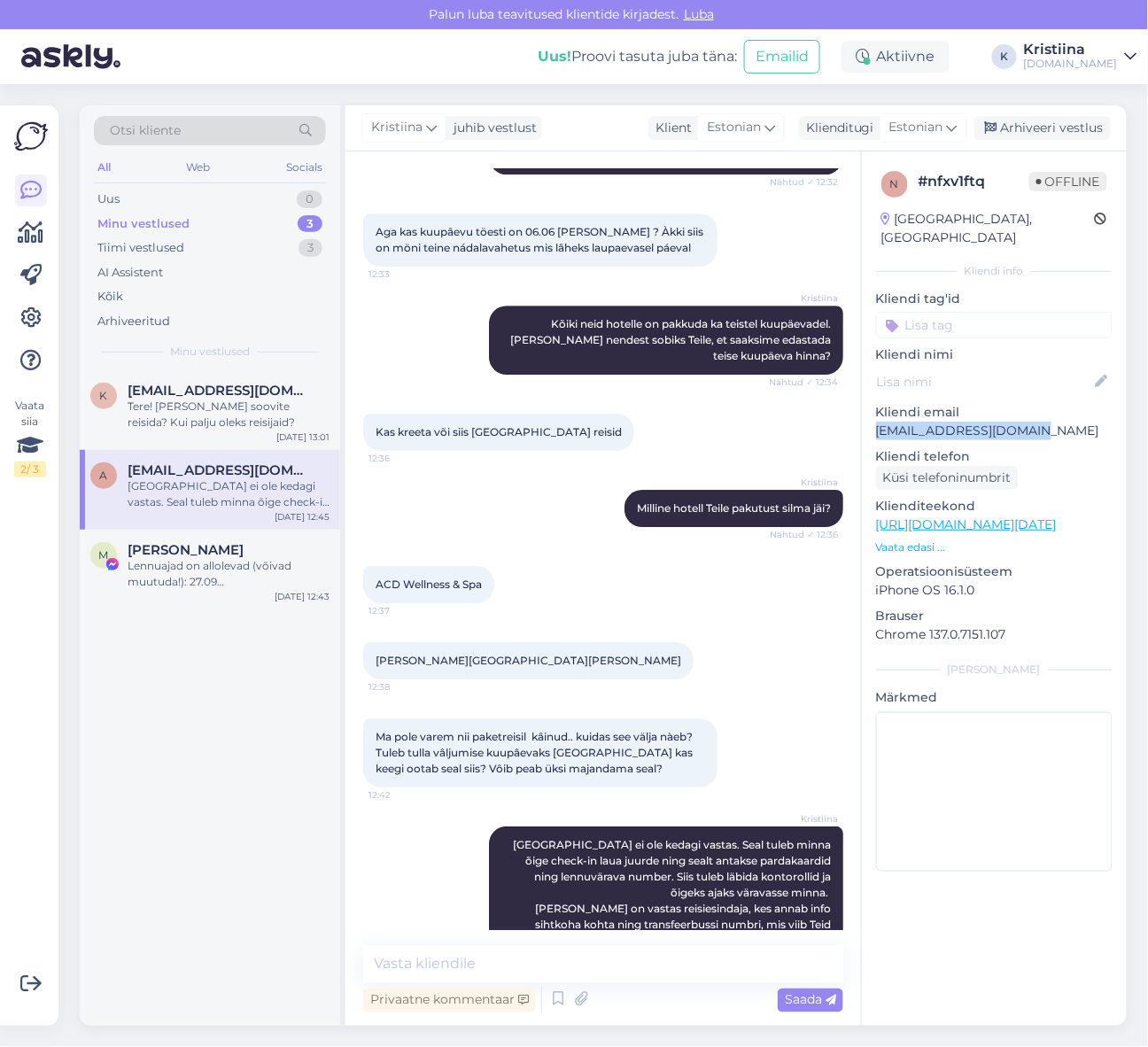
copy p "[EMAIL_ADDRESS][DOMAIN_NAME]"
drag, startPoint x: 1025, startPoint y: 414, endPoint x: 874, endPoint y: 419, distance: 151.1
click at [874, 419] on div "n # nfxv1ftq Offline [GEOGRAPHIC_DATA], [GEOGRAPHIC_DATA] Kliendi info Kliendi …" at bounding box center [995, 524] width 264 height 746
click at [462, 967] on textarea at bounding box center [603, 965] width 480 height 37
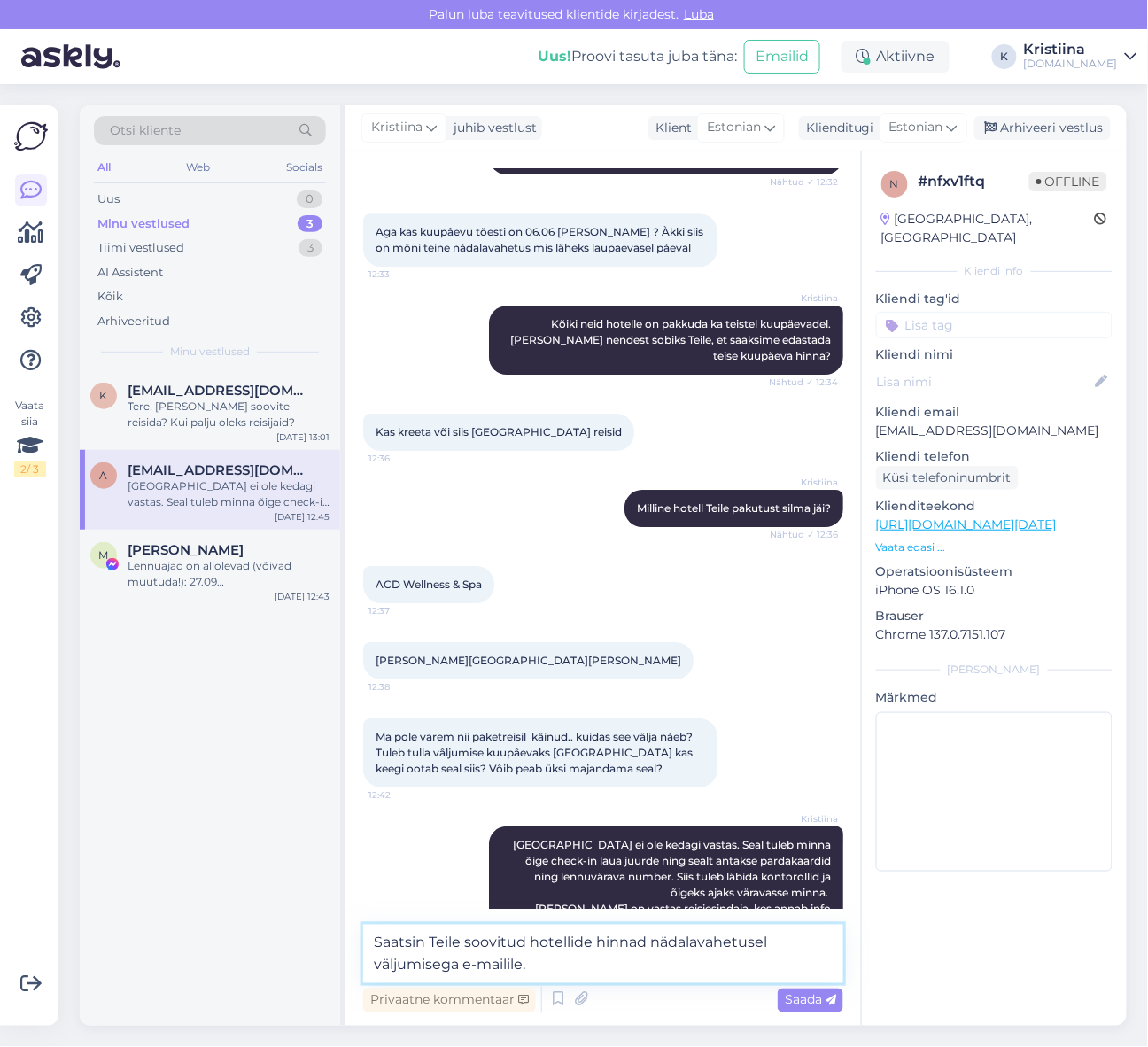
type textarea "Saatsin Teile soovitud hotellide hinnad nädalavahetusel väljumisega e-mailile."
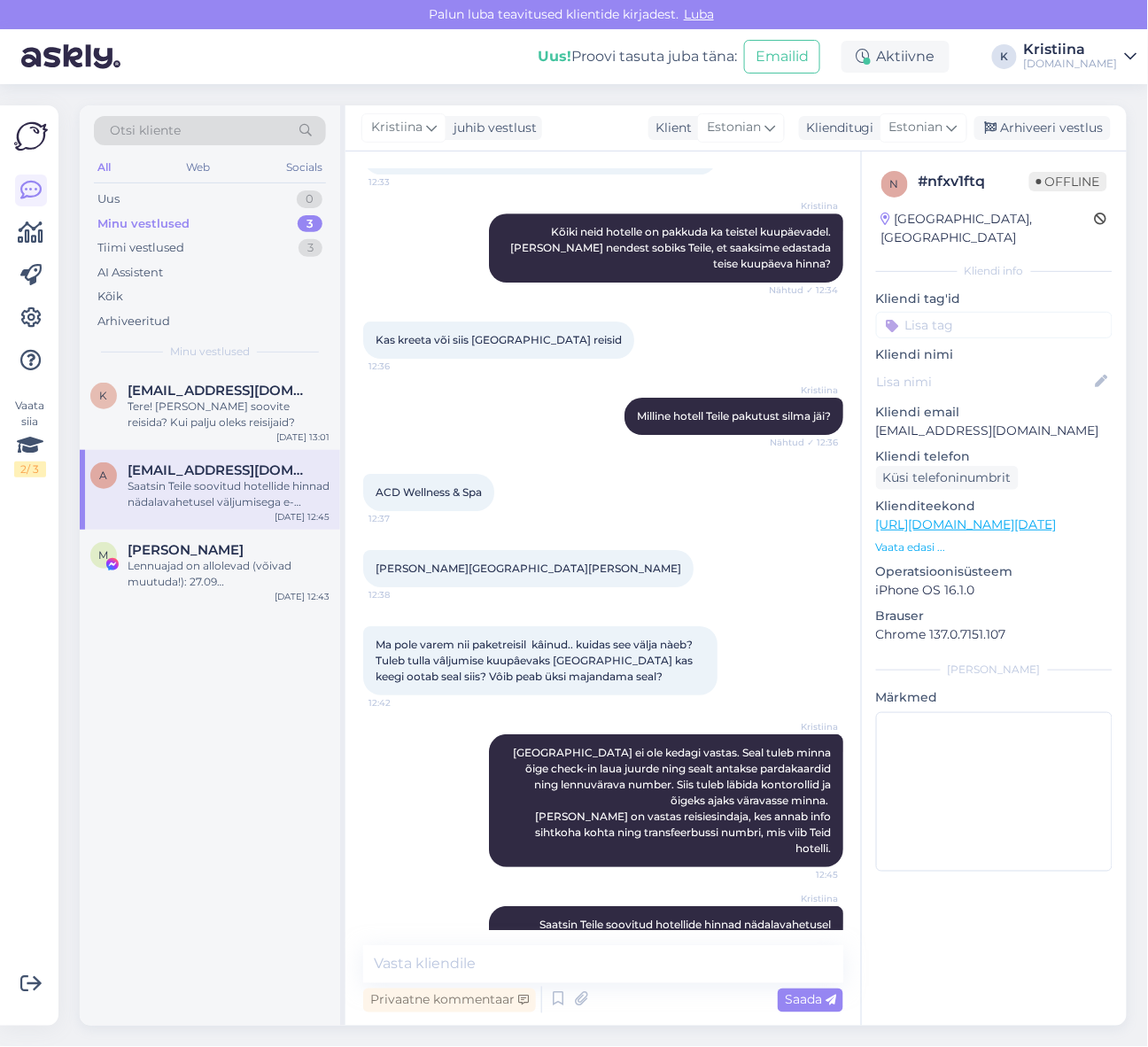
click at [1034, 127] on div "Arhiveeri vestlus" at bounding box center [1043, 127] width 136 height 24
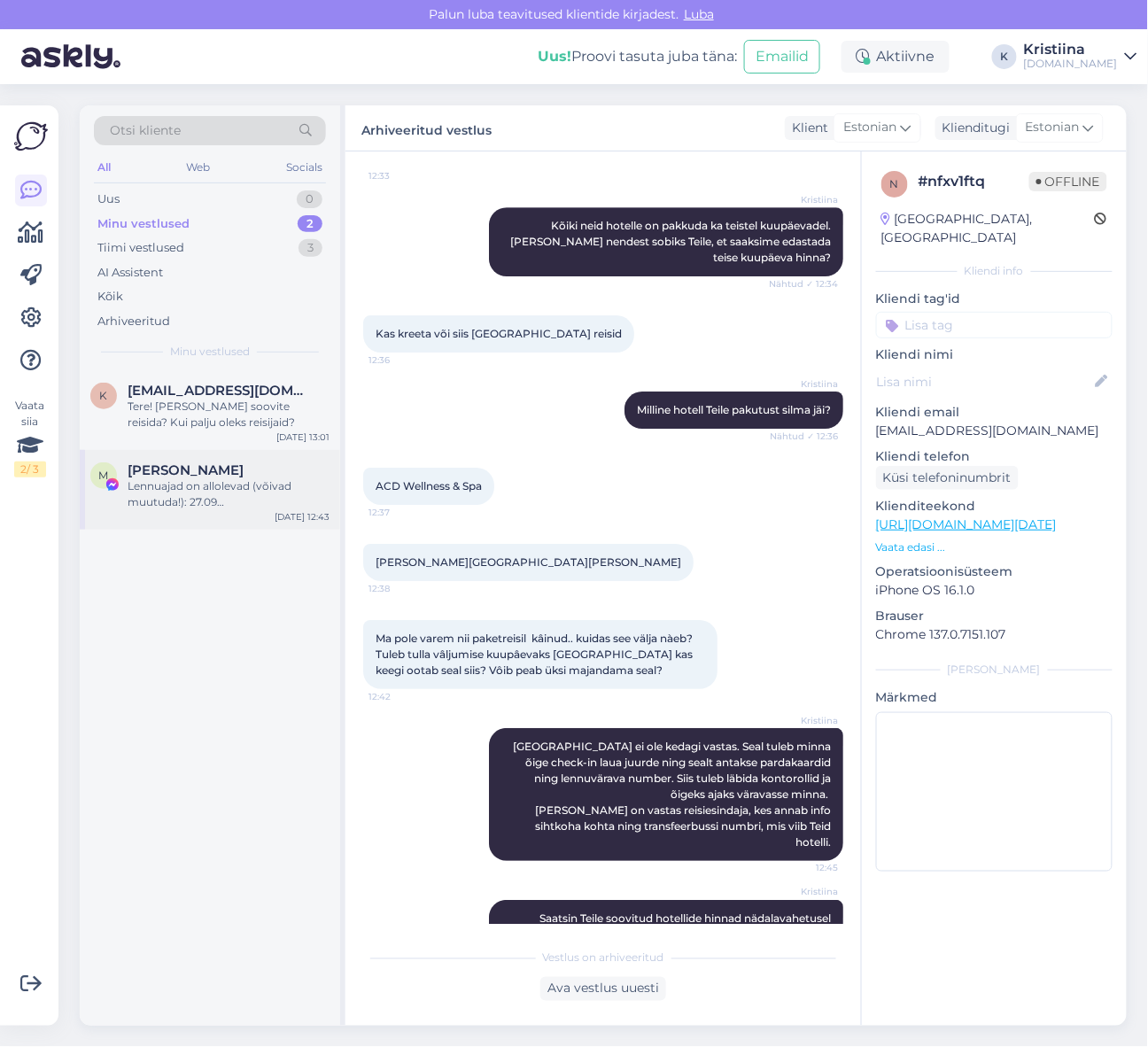
click at [229, 458] on div "M [PERSON_NAME] Lennuajad on allolevad (võivad muutuda!): 27.09 [GEOGRAPHIC_DAT…" at bounding box center [210, 489] width 261 height 80
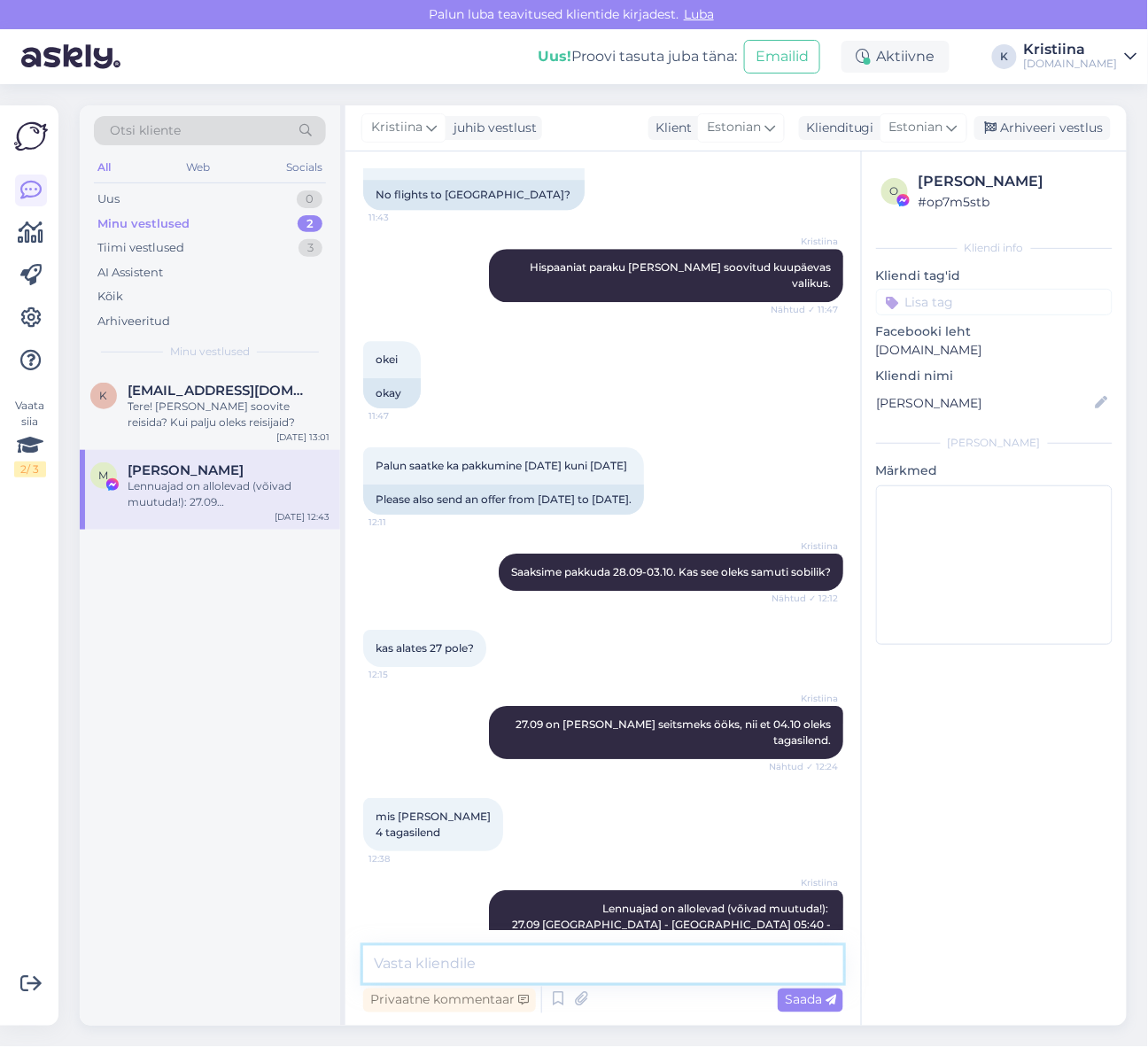
click at [525, 966] on textarea at bounding box center [603, 965] width 480 height 37
type textarea "Kas see sobiks Teile?"
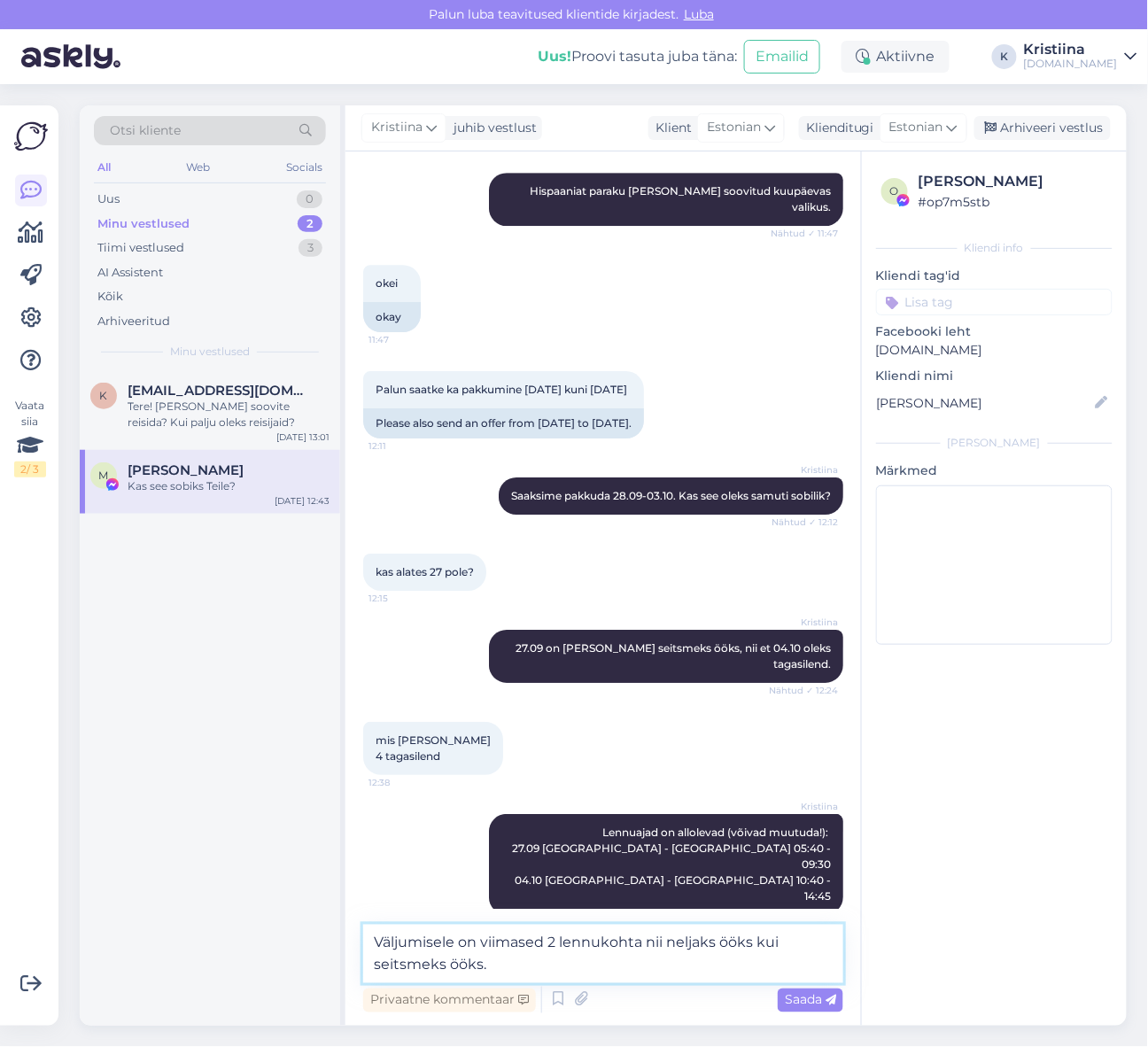
type textarea "Väljumisele on viimased 2 lennukohta nii neljaks ööks kui seitsmeks ööks."
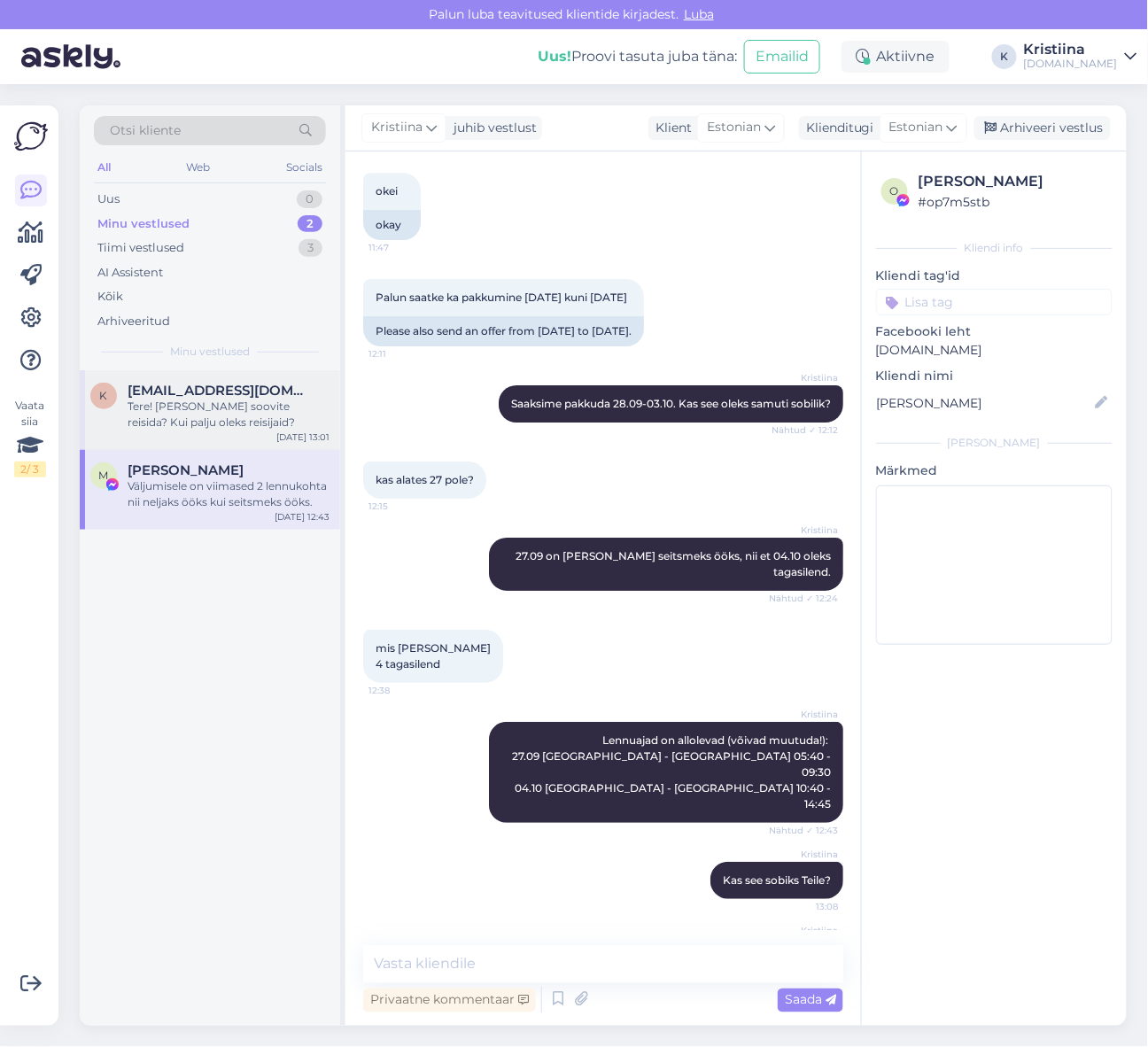
click at [253, 427] on div "Tere! [PERSON_NAME] soovite reisida? Kui palju oleks reisijaid?" at bounding box center [228, 414] width 202 height 32
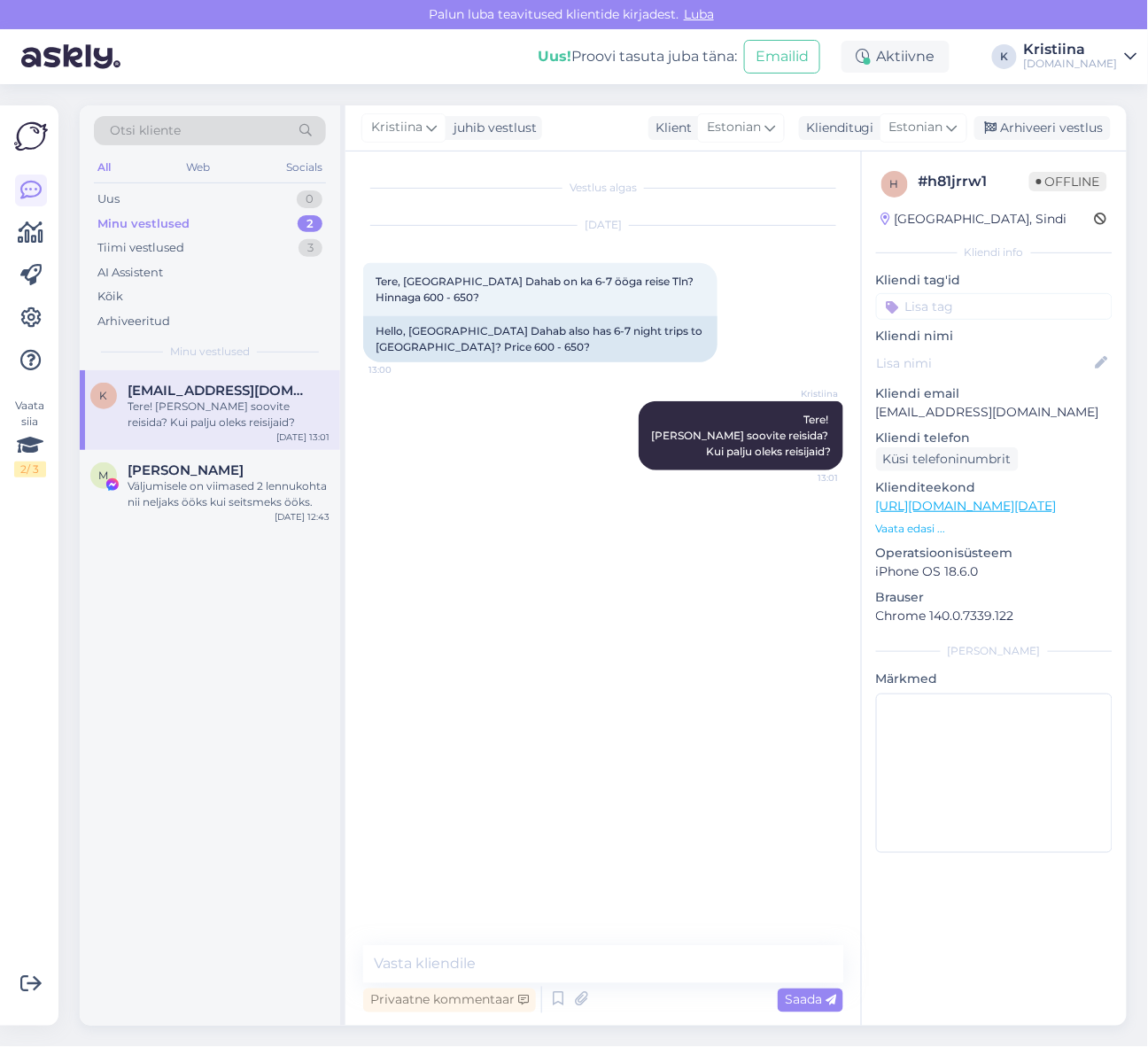
scroll to position [0, 0]
click at [984, 512] on link "[URL][DOMAIN_NAME][DATE]" at bounding box center [966, 506] width 181 height 16
click at [169, 471] on span "[PERSON_NAME]" at bounding box center [185, 470] width 116 height 16
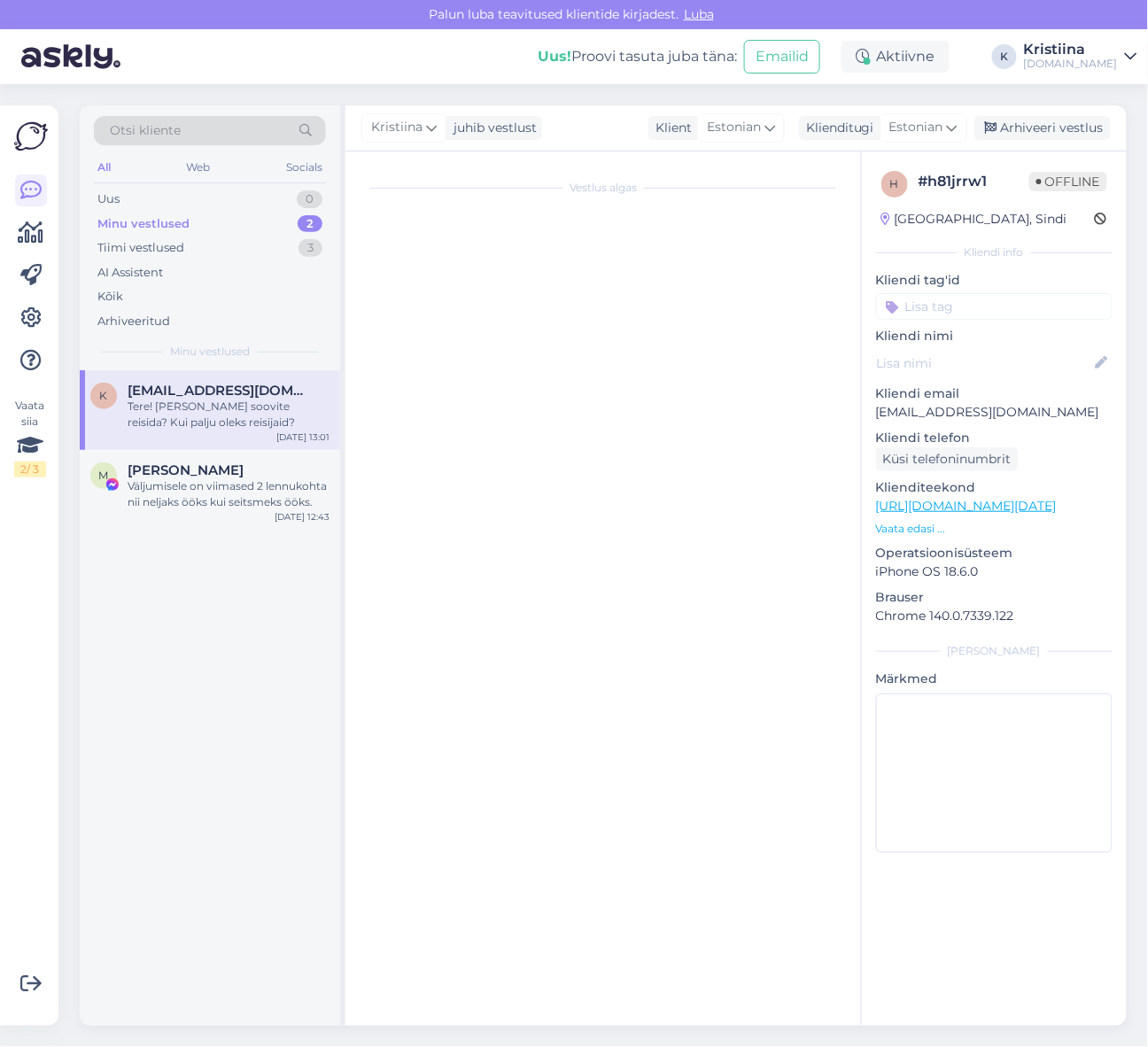
scroll to position [1500, 0]
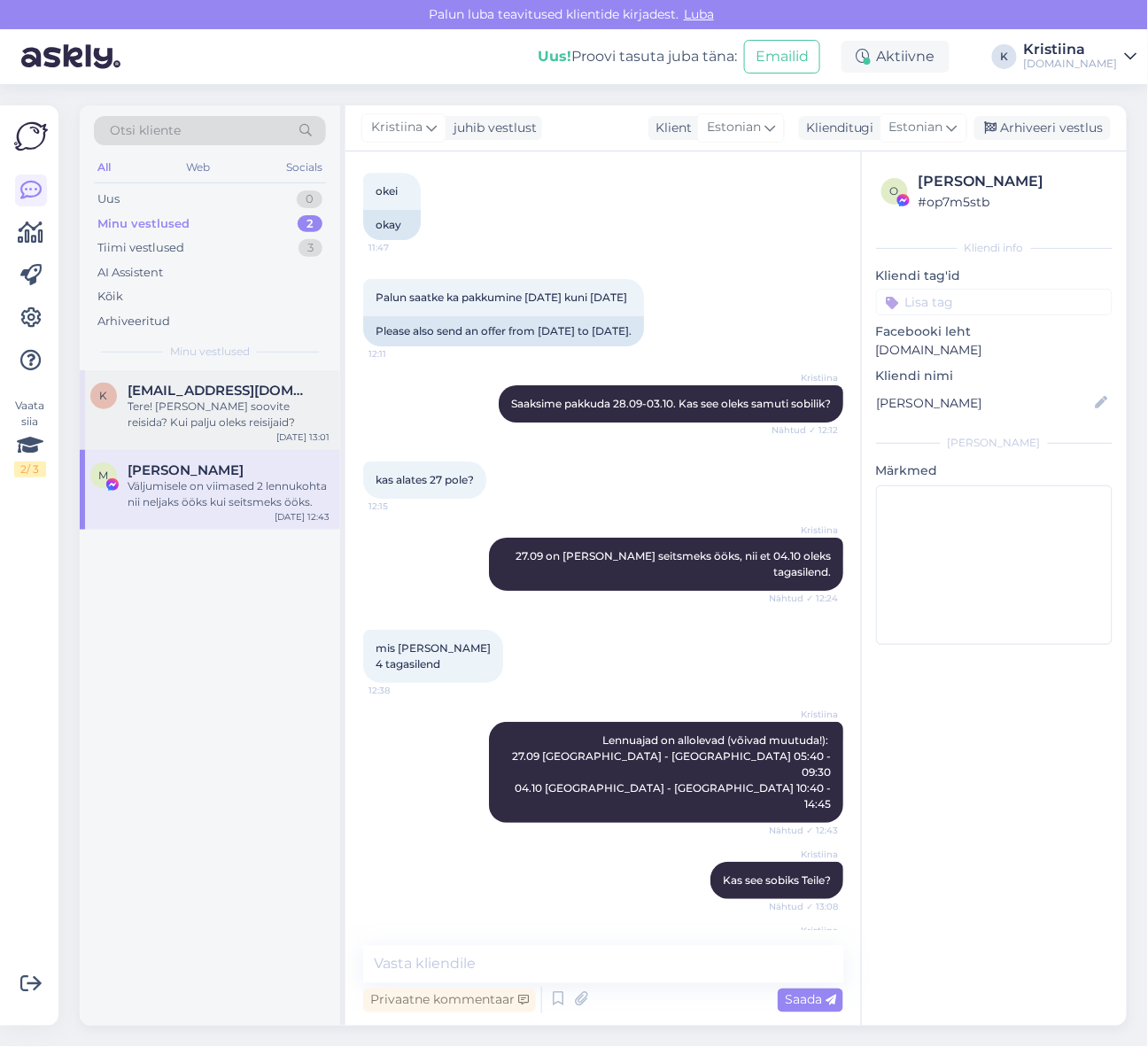
click at [211, 418] on div "Tere! [PERSON_NAME] soovite reisida? Kui palju oleks reisijaid?" at bounding box center [228, 414] width 202 height 32
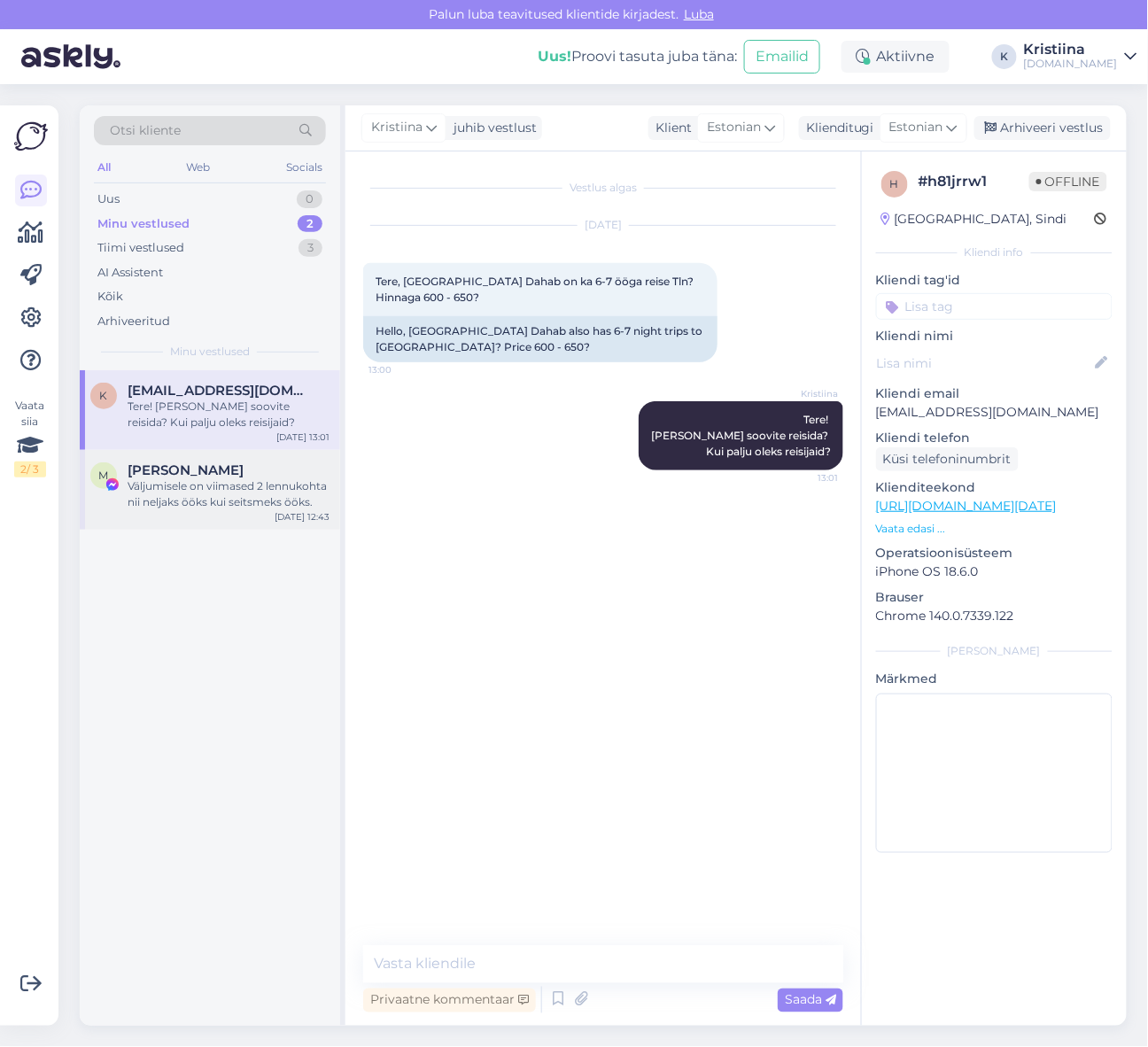
scroll to position [0, 0]
click at [227, 236] on div "Tiimi vestlused 3" at bounding box center [210, 248] width 232 height 25
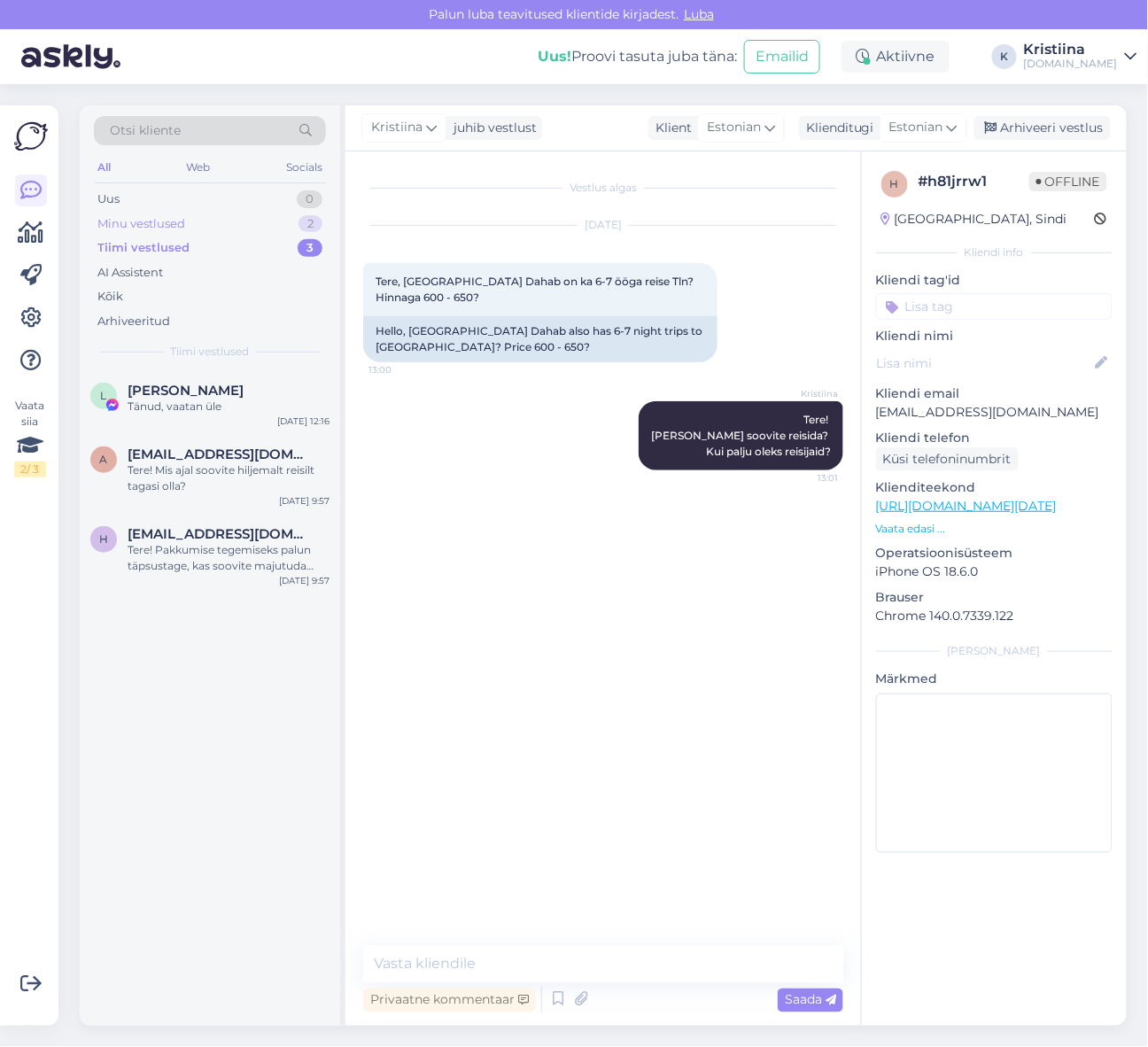
click at [218, 218] on div "Minu vestlused 2" at bounding box center [210, 224] width 232 height 25
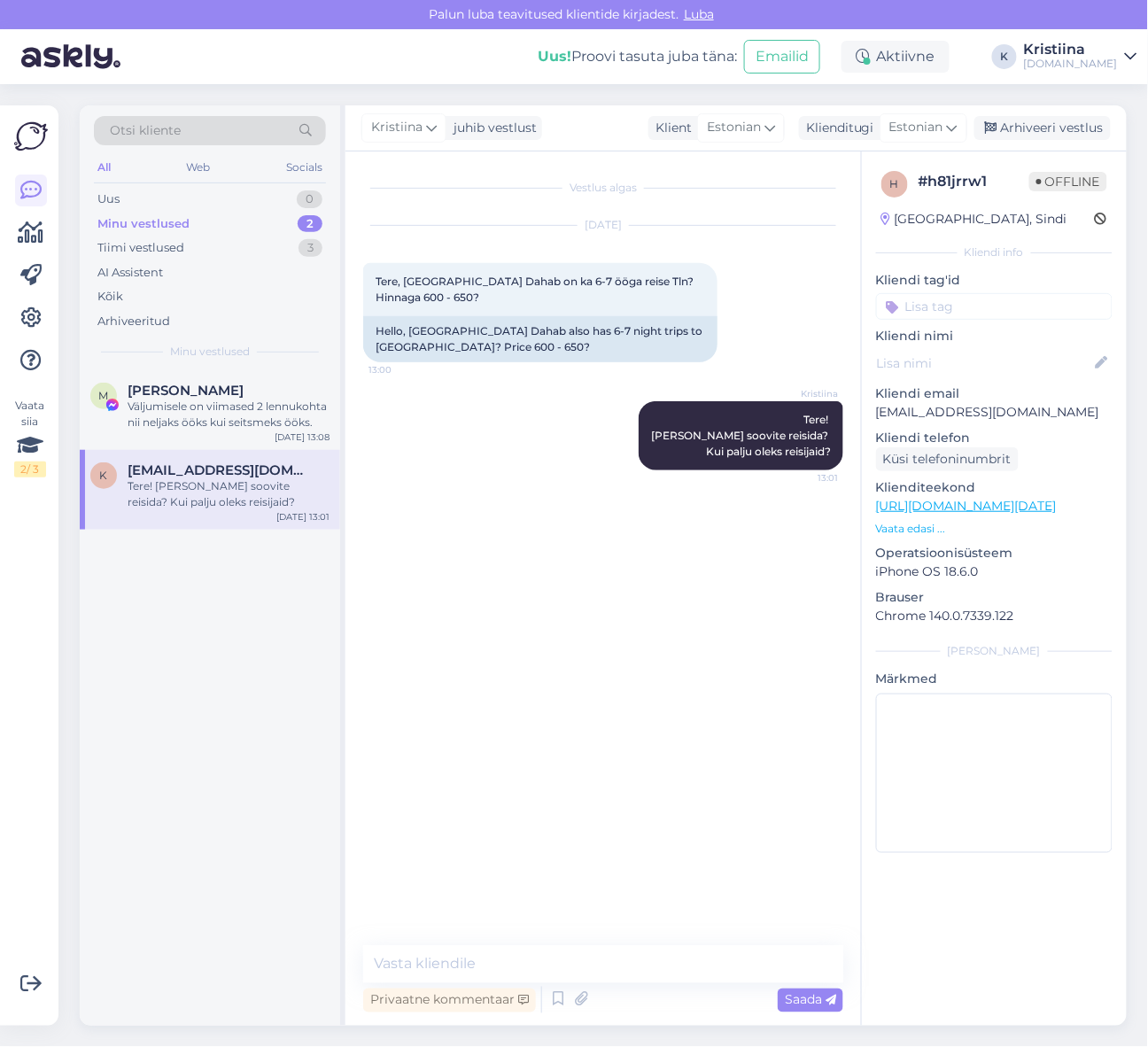
click at [227, 510] on div "Tere! [PERSON_NAME] soovite reisida? Kui palju oleks reisijaid?" at bounding box center [228, 493] width 202 height 32
drag, startPoint x: 418, startPoint y: 284, endPoint x: 587, endPoint y: 299, distance: 169.7
click at [572, 296] on div "Tere, [GEOGRAPHIC_DATA] Dahab on ka 6-7 ööga reise Tln? Hinnaga 600 - 650? 13:00" at bounding box center [540, 289] width 355 height 53
click at [588, 299] on div "Tere, [GEOGRAPHIC_DATA] Dahab on ka 6-7 ööga reise Tln? Hinnaga 600 - 650? 13:00" at bounding box center [540, 289] width 355 height 53
drag, startPoint x: 450, startPoint y: 280, endPoint x: 574, endPoint y: 288, distance: 124.3
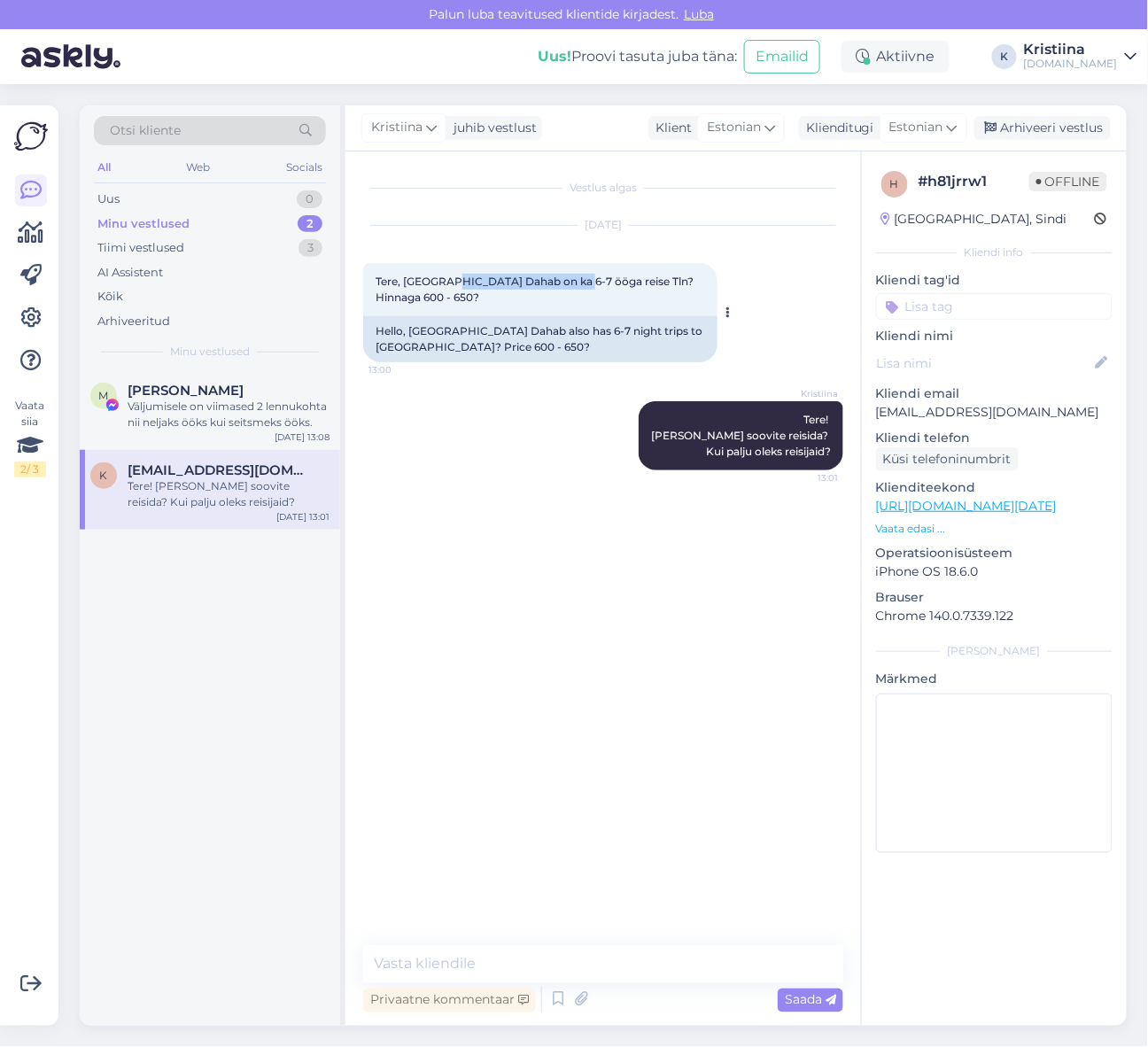
click at [573, 288] on div "Tere, [GEOGRAPHIC_DATA] Dahab on ka 6-7 ööga reise Tln? Hinnaga 600 - 650? 13:00" at bounding box center [540, 289] width 355 height 53
click at [574, 288] on div "Tere, [GEOGRAPHIC_DATA] Dahab on ka 6-7 ööga reise Tln? Hinnaga 600 - 650? 13:00" at bounding box center [540, 289] width 355 height 53
click at [977, 505] on link "[URL][DOMAIN_NAME][DATE]" at bounding box center [966, 506] width 181 height 16
click at [204, 201] on div "Uus 2" at bounding box center [210, 199] width 232 height 25
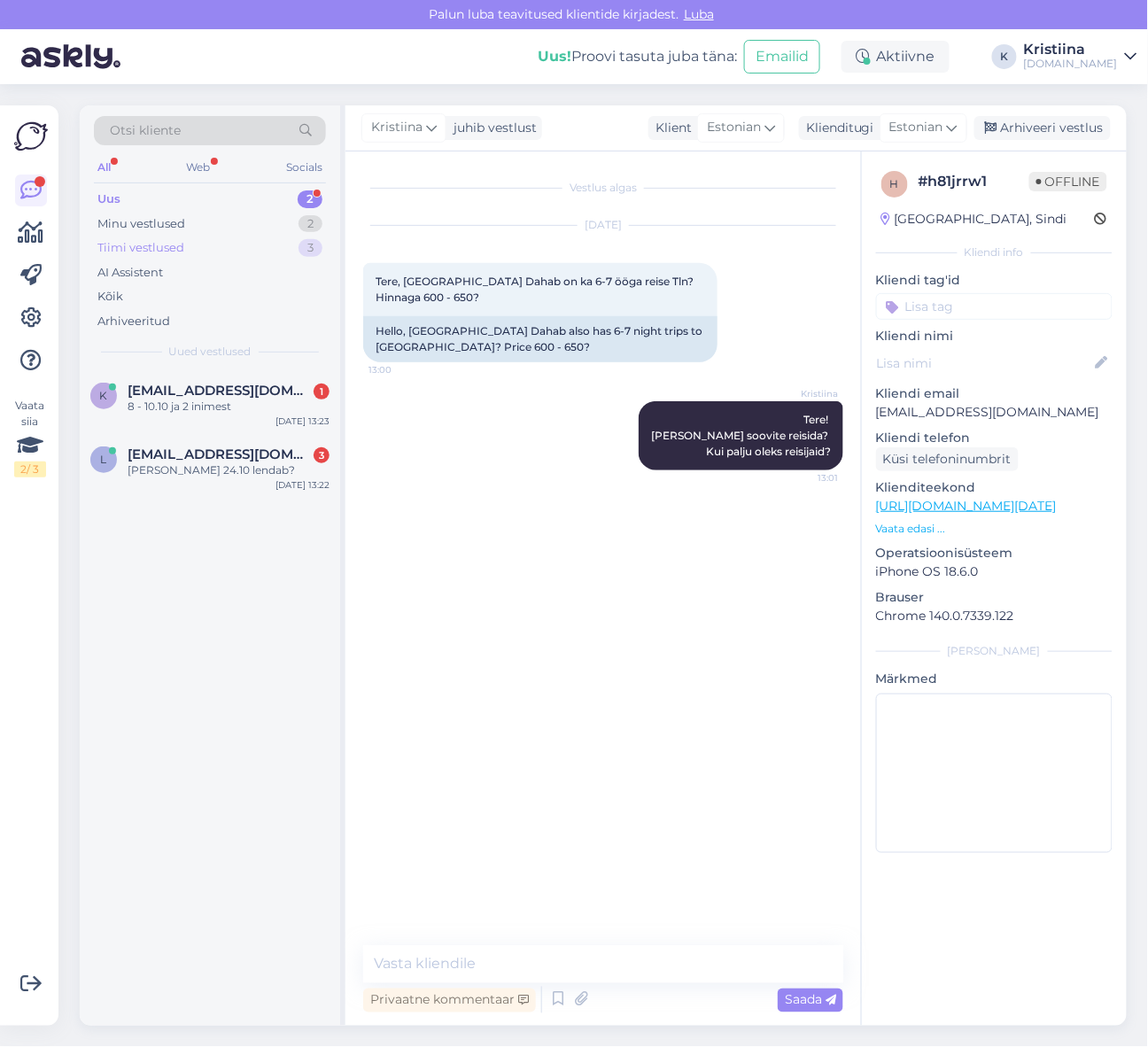
click at [223, 251] on div "Tiimi vestlused 3" at bounding box center [210, 248] width 232 height 25
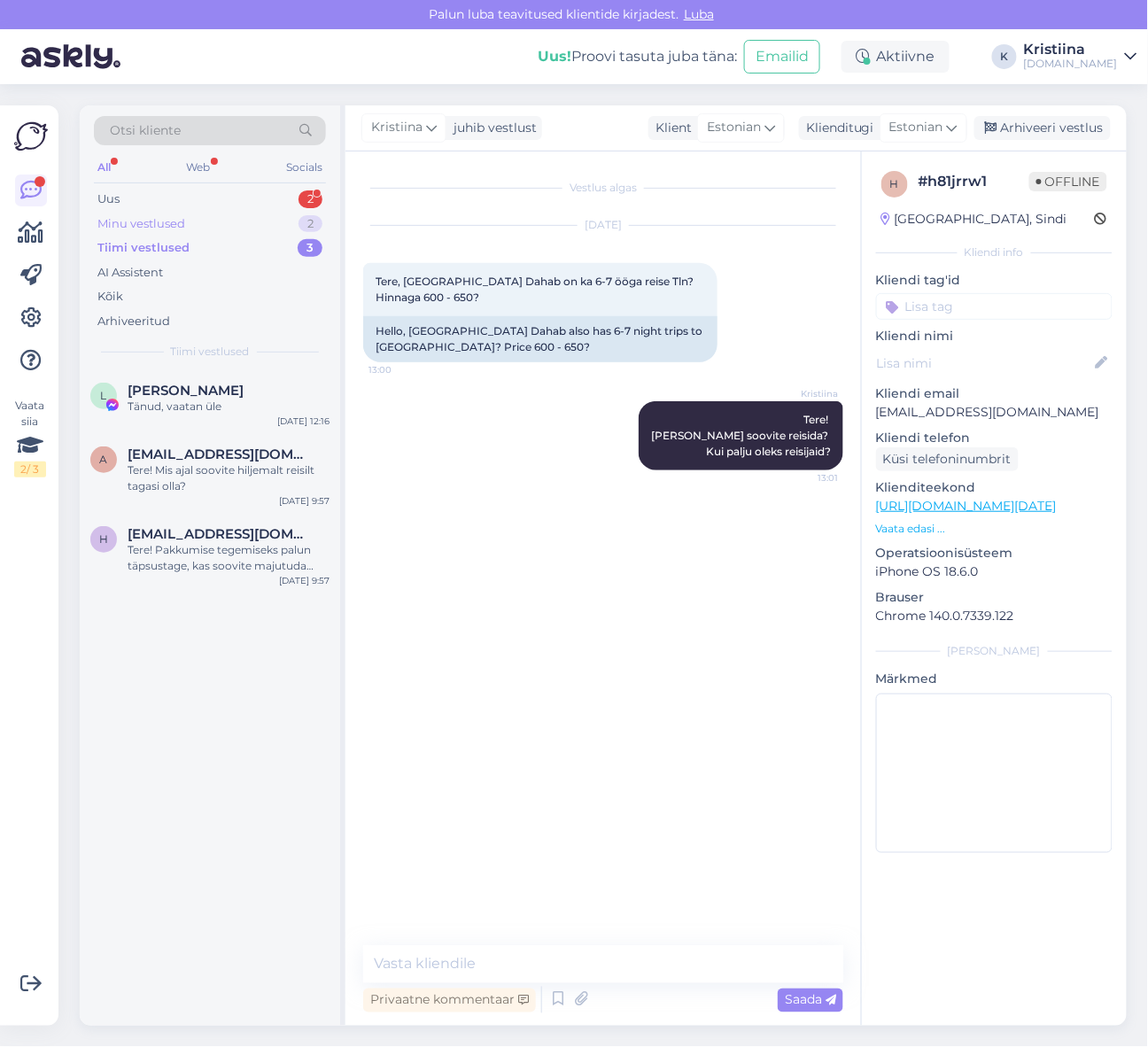
click at [221, 230] on div "Minu vestlused 2" at bounding box center [210, 224] width 232 height 25
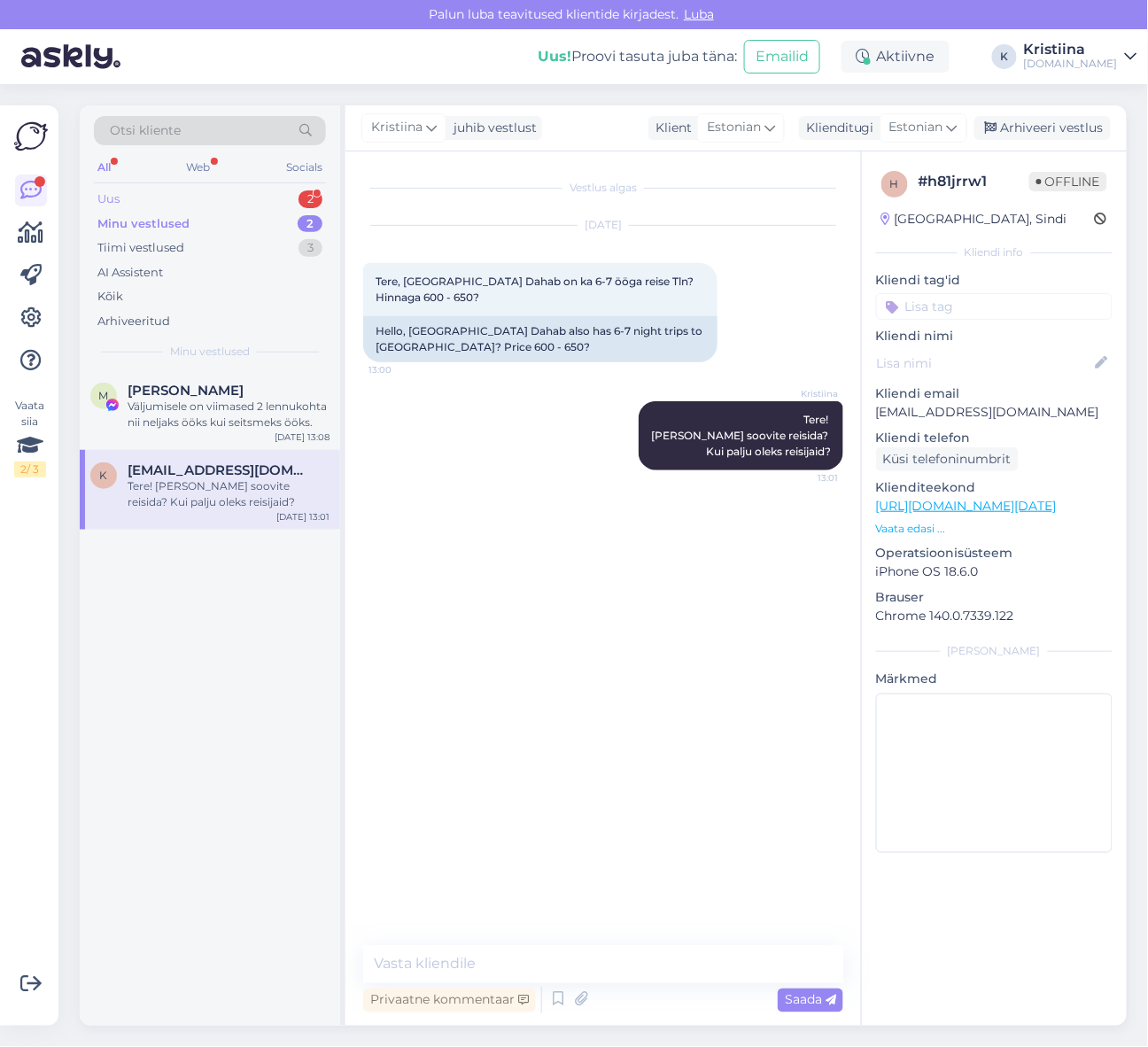
click at [215, 196] on div "Uus 2" at bounding box center [210, 199] width 232 height 25
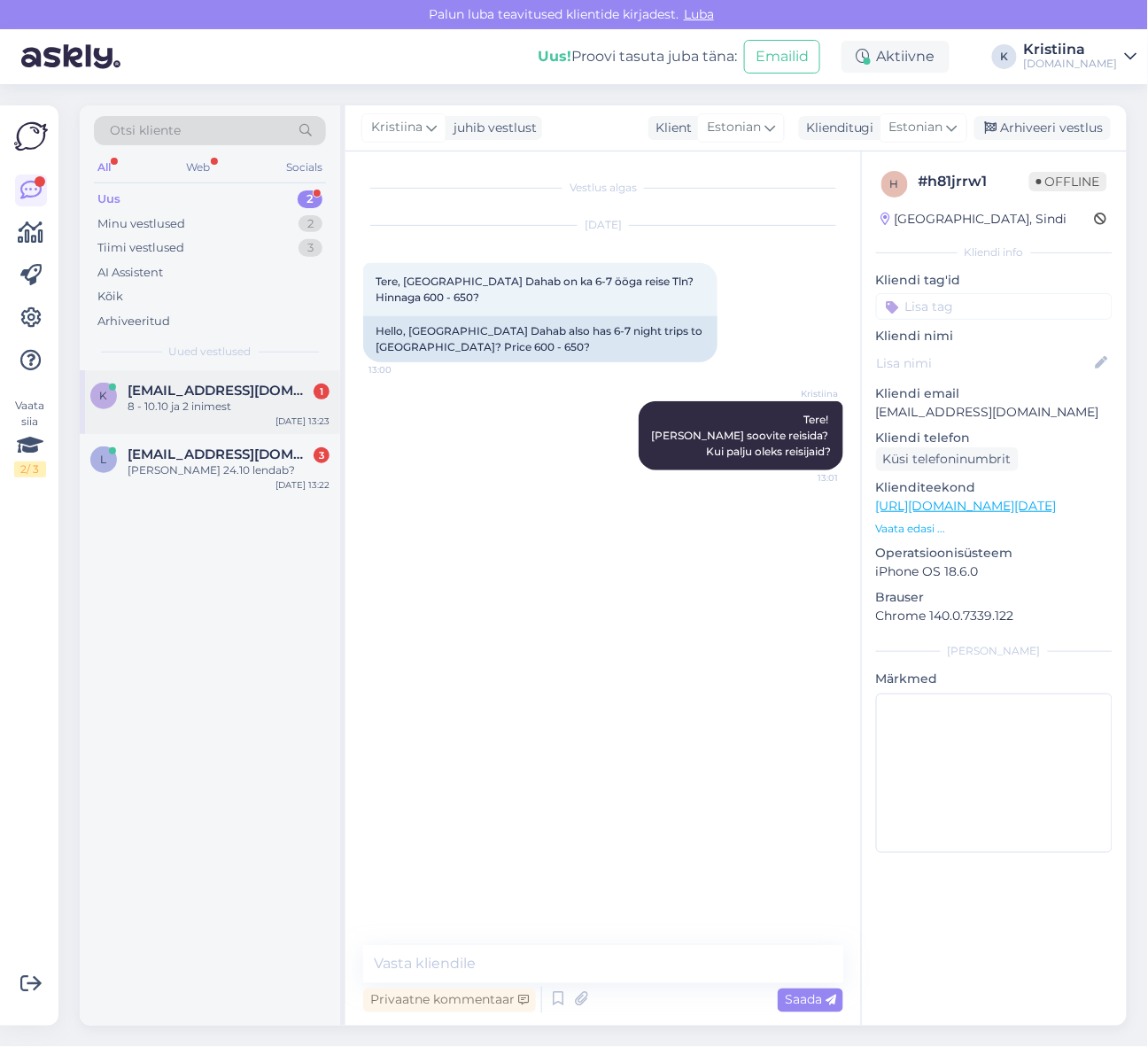
click at [219, 396] on span "[EMAIL_ADDRESS][DOMAIN_NAME]" at bounding box center [219, 390] width 184 height 16
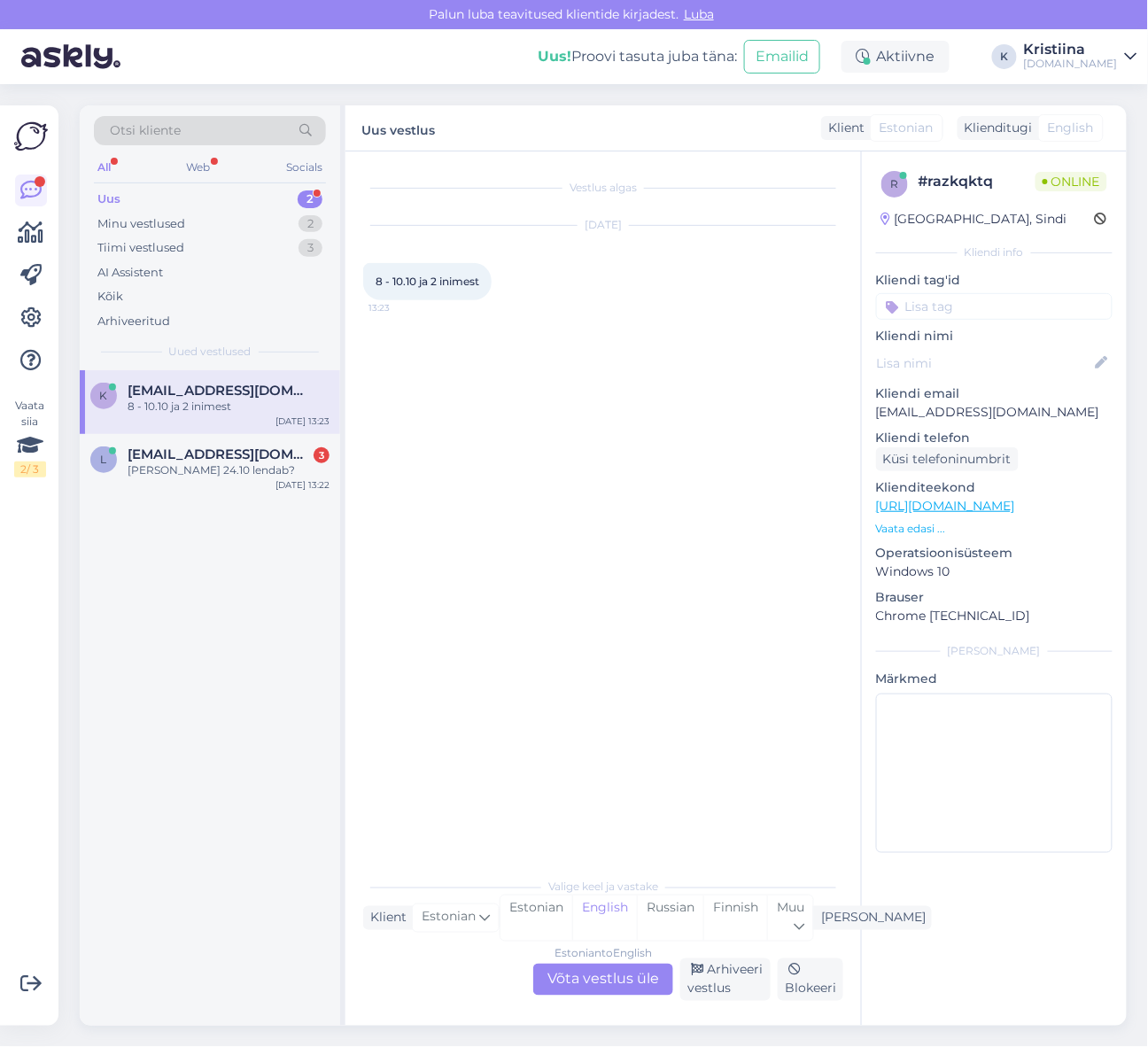
click at [627, 984] on div "Estonian to English Võta vestlus üle" at bounding box center [604, 979] width 140 height 32
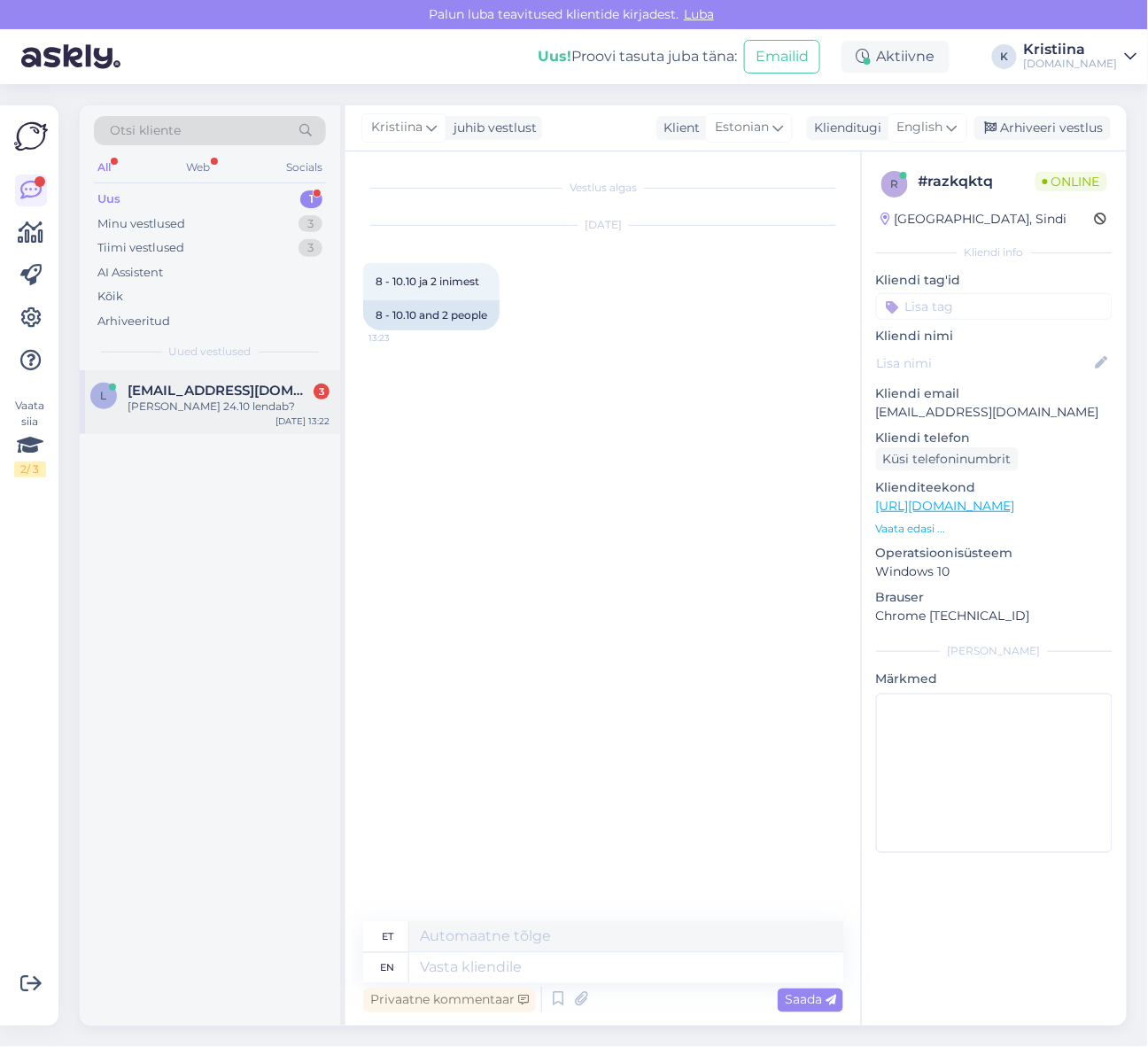
click at [232, 405] on div "[PERSON_NAME] 24.10 lendab?" at bounding box center [228, 406] width 202 height 16
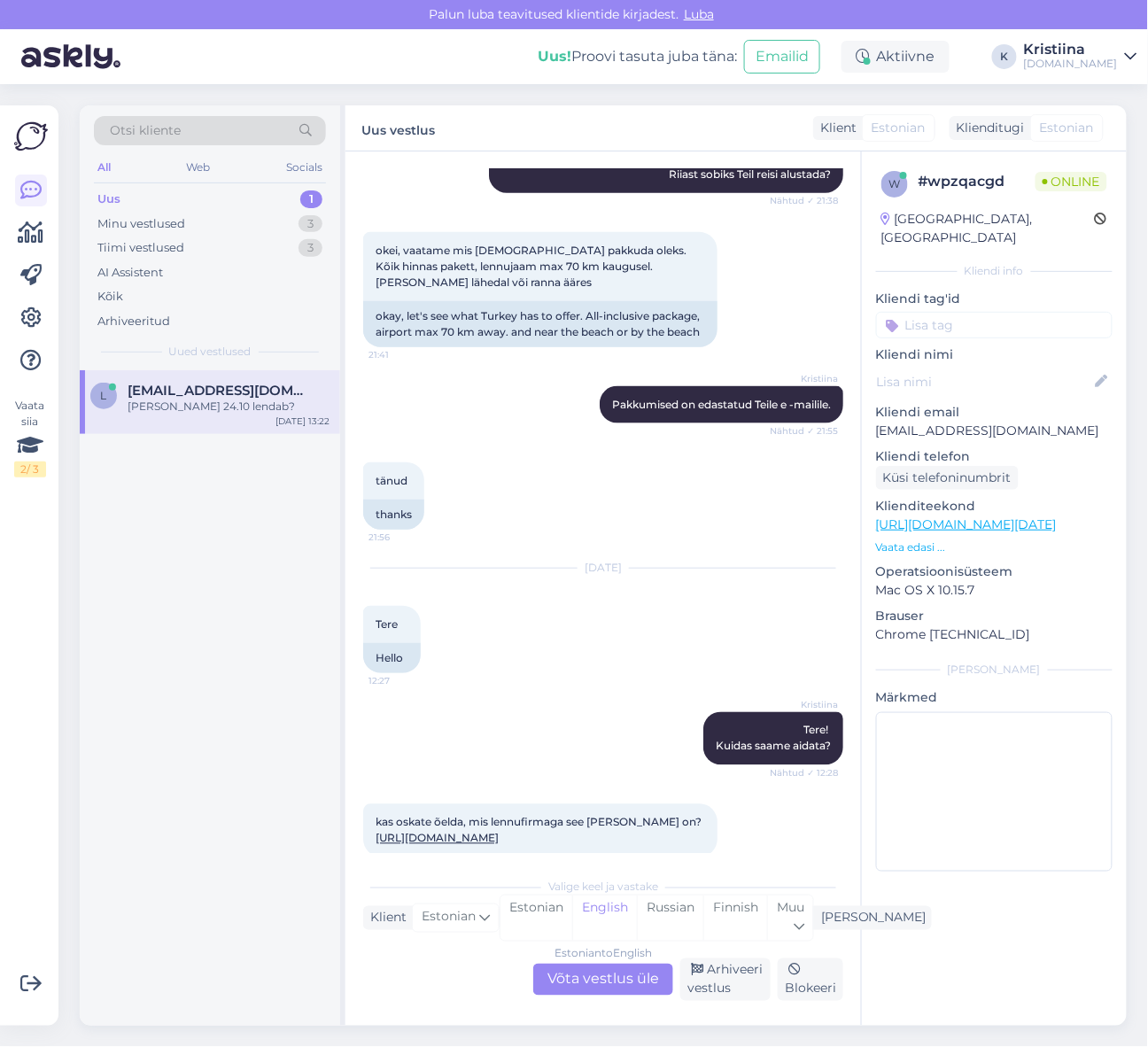
scroll to position [964, 0]
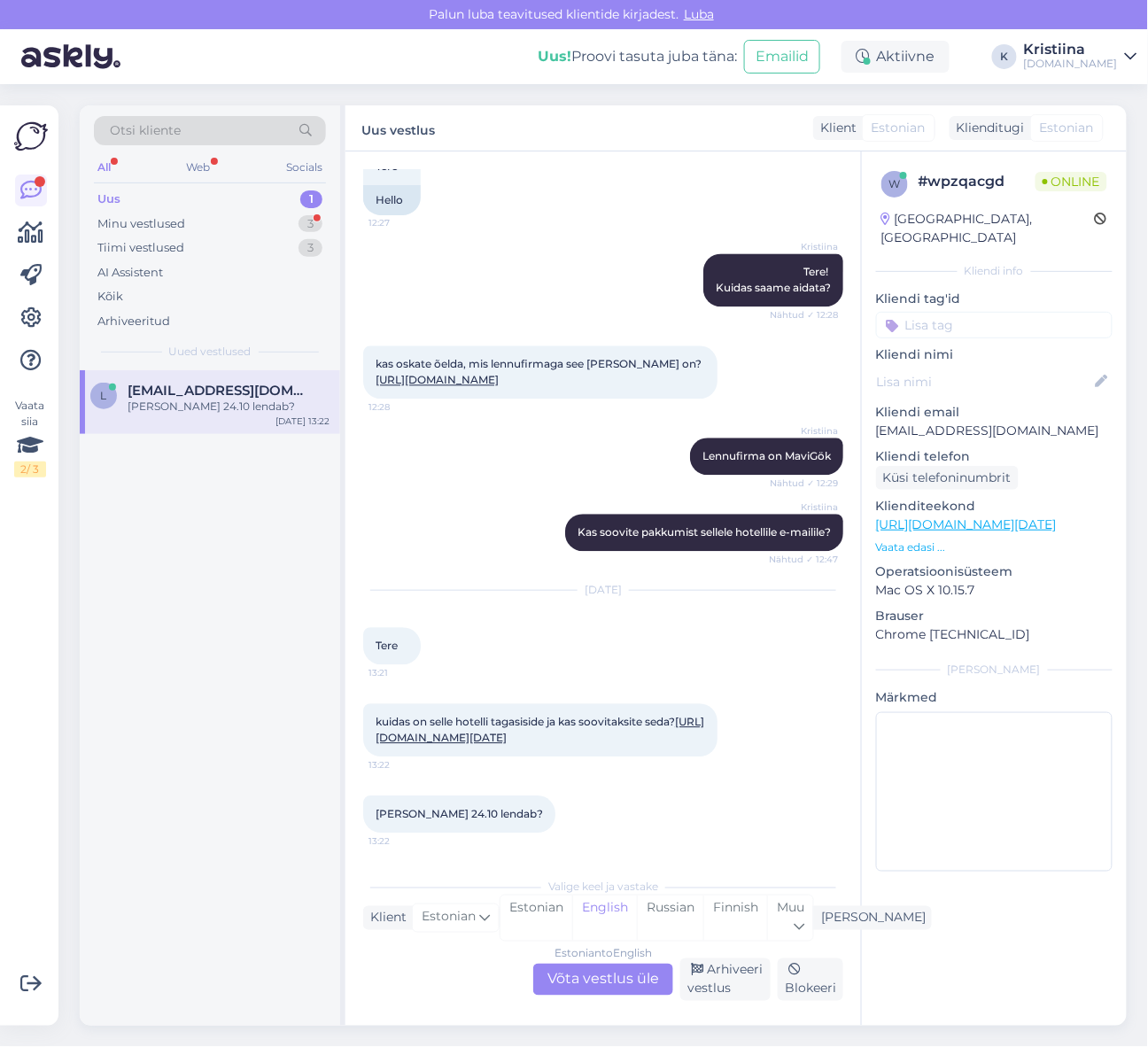
click at [498, 723] on link "[URL][DOMAIN_NAME][DATE]" at bounding box center [540, 730] width 329 height 30
click at [264, 227] on div "Minu vestlused 3" at bounding box center [210, 224] width 232 height 25
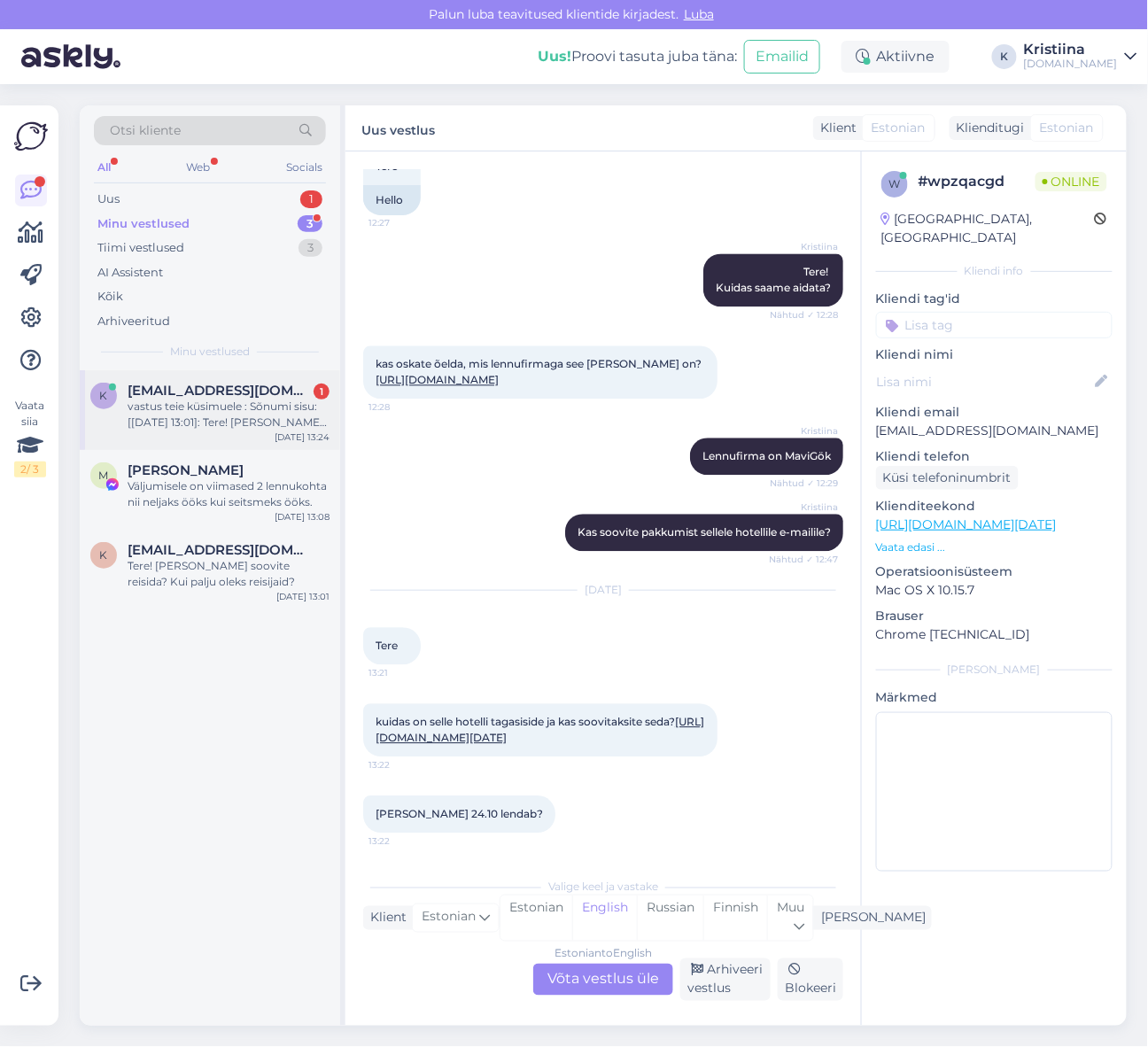
click at [246, 398] on div "vastus teie küsimuele : Sõnumi sisu: [[DATE] 13:01]: Tere! [PERSON_NAME] soovit…" at bounding box center [228, 414] width 202 height 32
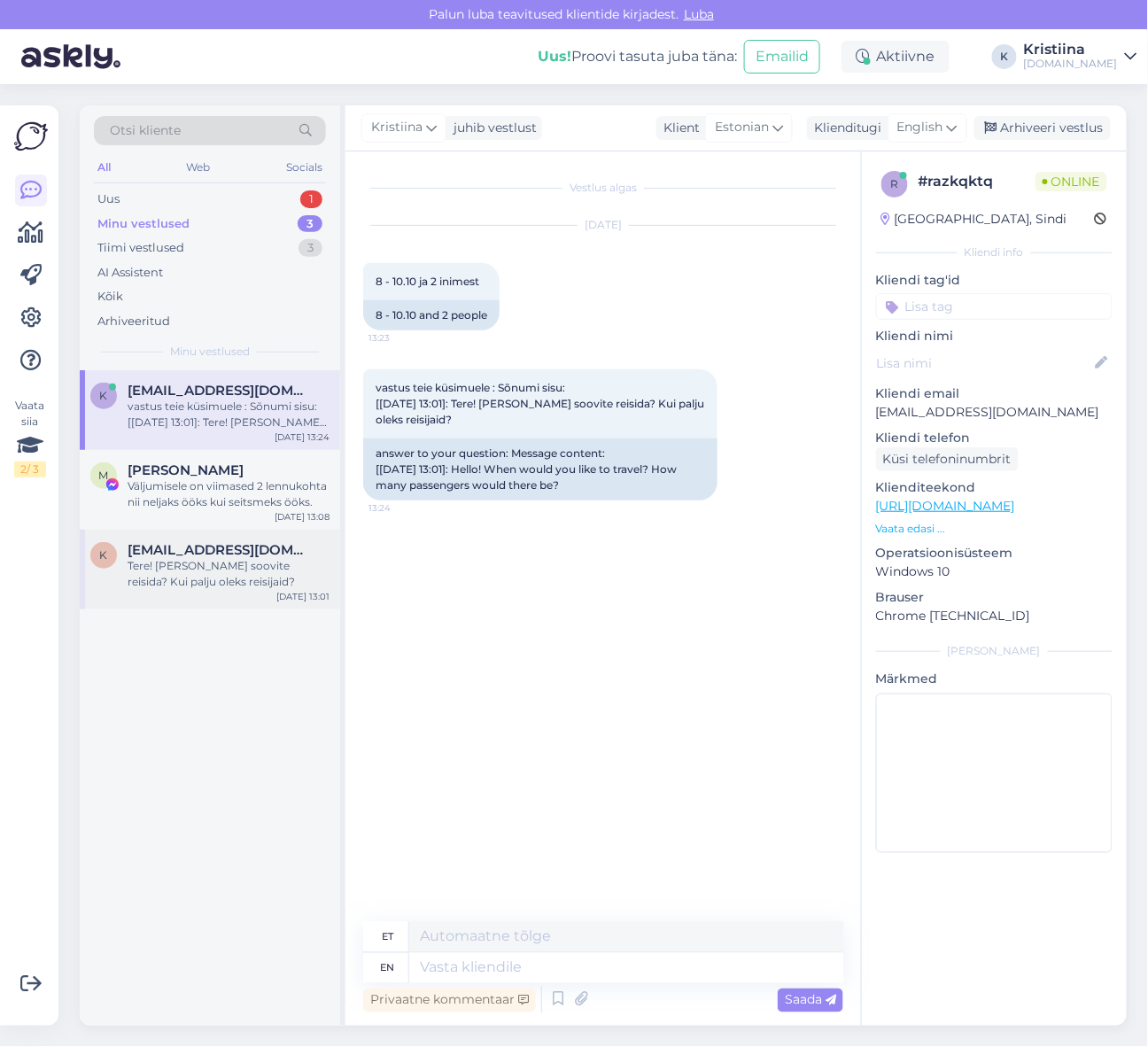
click at [195, 551] on span "[EMAIL_ADDRESS][DOMAIN_NAME]" at bounding box center [219, 550] width 184 height 16
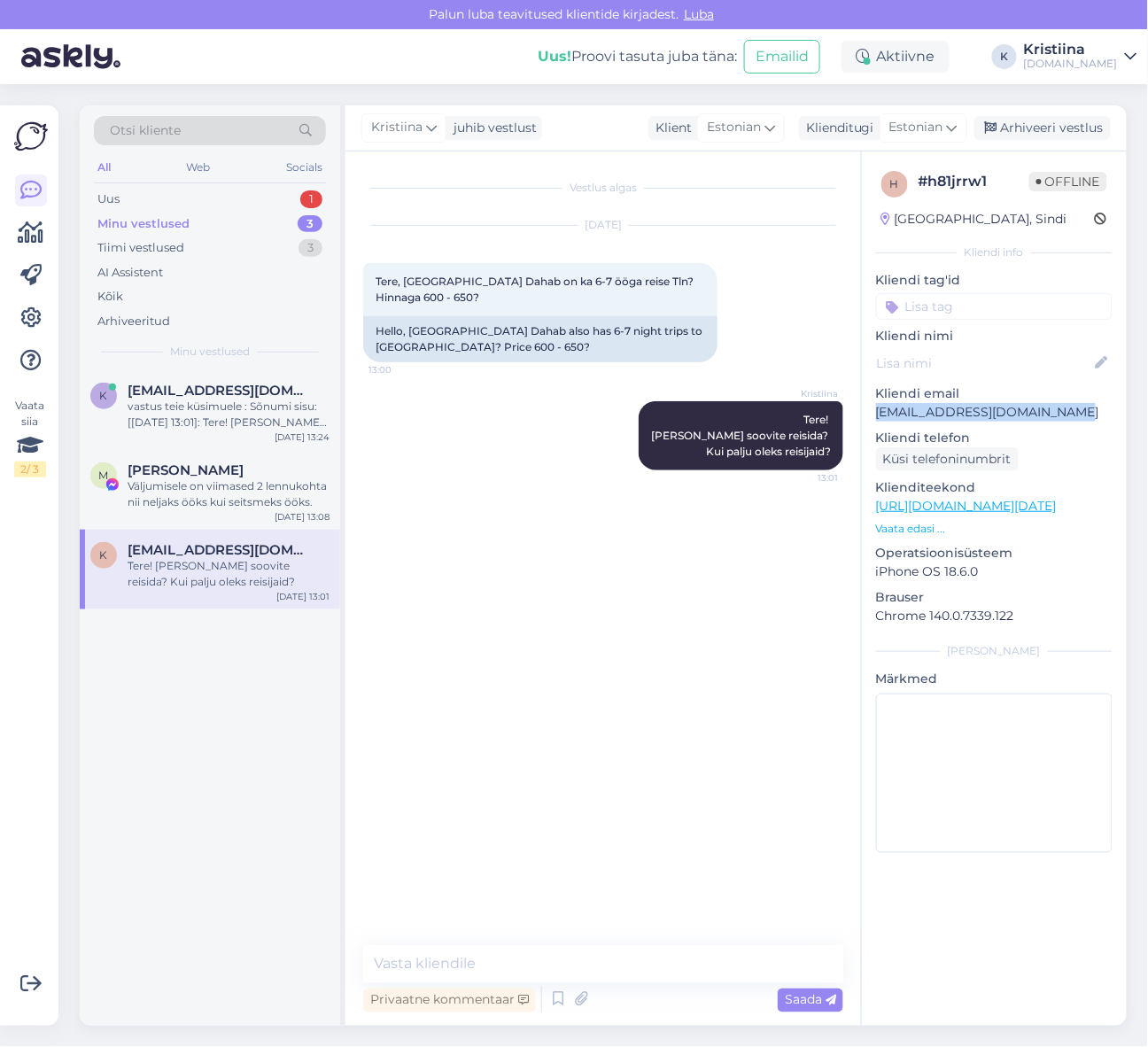
copy p "[EMAIL_ADDRESS][DOMAIN_NAME]"
drag, startPoint x: 1055, startPoint y: 418, endPoint x: 864, endPoint y: 421, distance: 191.0
click at [864, 421] on div "h # h81jrrw1 Offline [GEOGRAPHIC_DATA], Sindi Kliendi info Kliendi tag'id Klien…" at bounding box center [995, 515] width 264 height 728
click at [622, 574] on div "Vestlus algas [DATE] Tere, [GEOGRAPHIC_DATA] Dahab on ka 6-7 ööga reise Tln? Hi…" at bounding box center [611, 550] width 496 height 761
click at [209, 427] on div "vastus teie küsimuele : Sõnumi sisu: [[DATE] 13:01]: Tere! [PERSON_NAME] soovit…" at bounding box center [228, 414] width 202 height 32
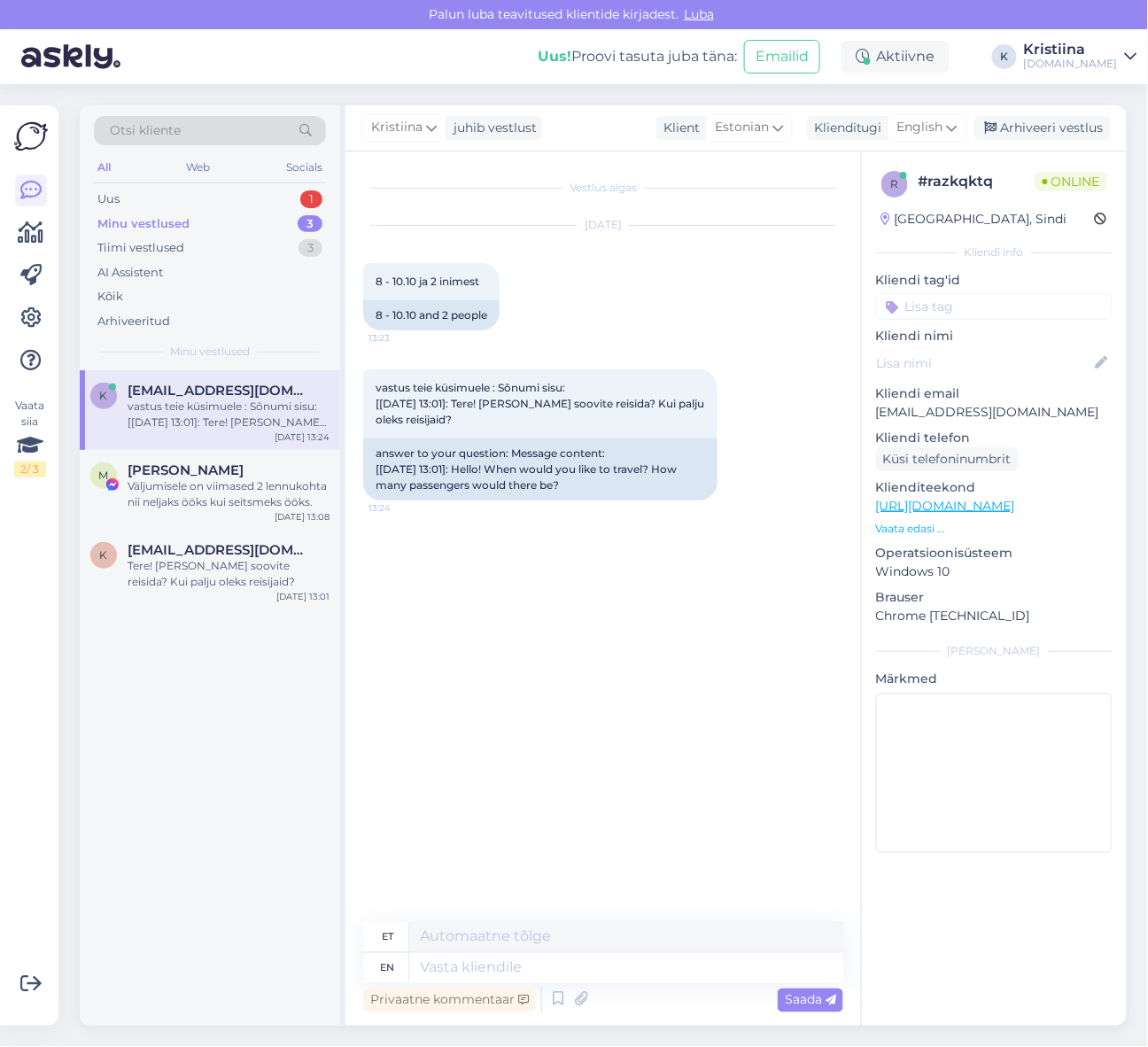
click at [923, 507] on link "[URL][DOMAIN_NAME]" at bounding box center [945, 506] width 139 height 16
click at [217, 544] on span "[EMAIL_ADDRESS][DOMAIN_NAME]" at bounding box center [219, 550] width 184 height 16
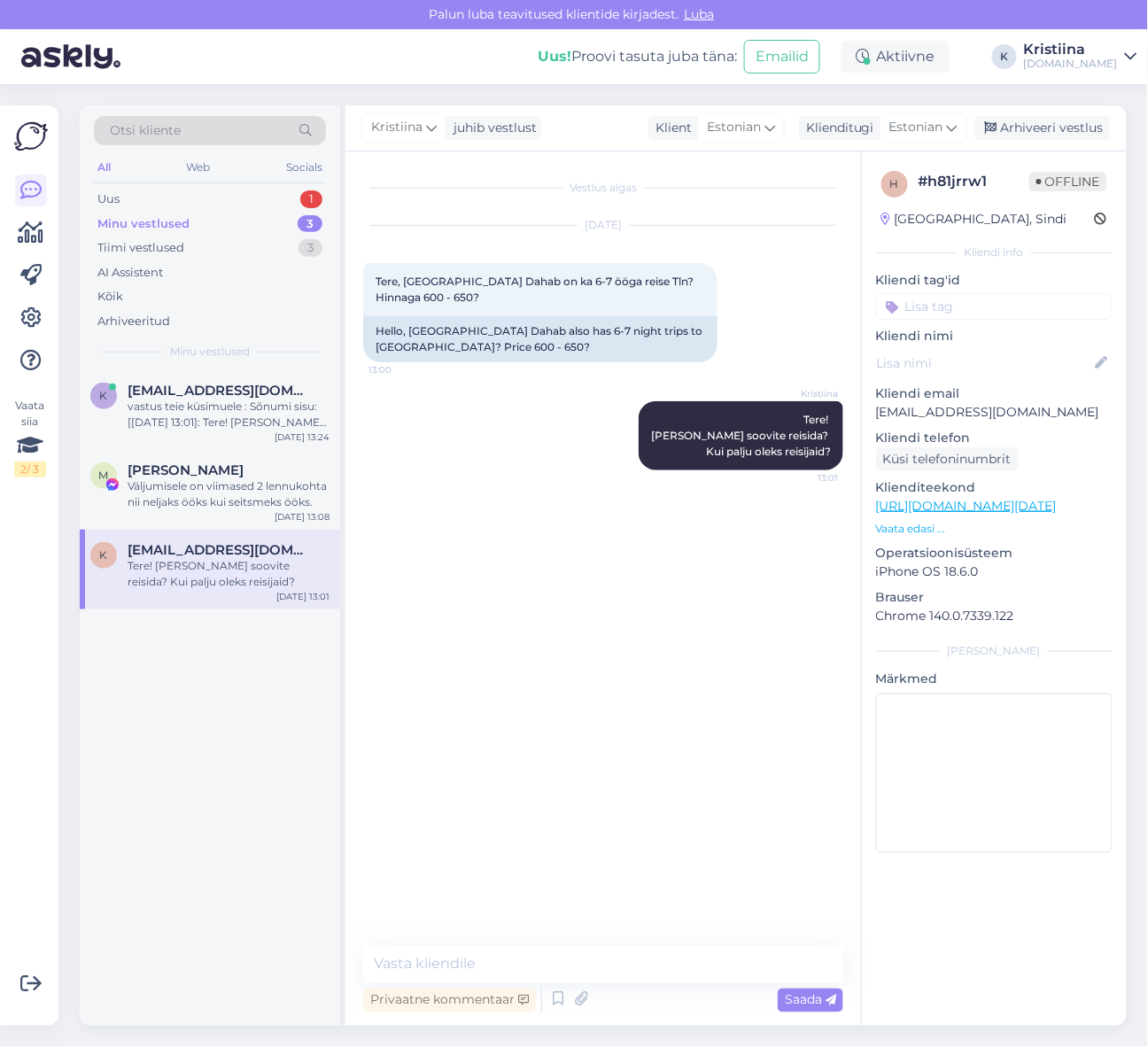
click at [924, 499] on link "[URL][DOMAIN_NAME][DATE]" at bounding box center [966, 506] width 181 height 16
click at [218, 374] on div "k [EMAIL_ADDRESS][DOMAIN_NAME] vastus teie küsimuele : Sõnumi sisu: [[DATE] 13:…" at bounding box center [210, 410] width 261 height 80
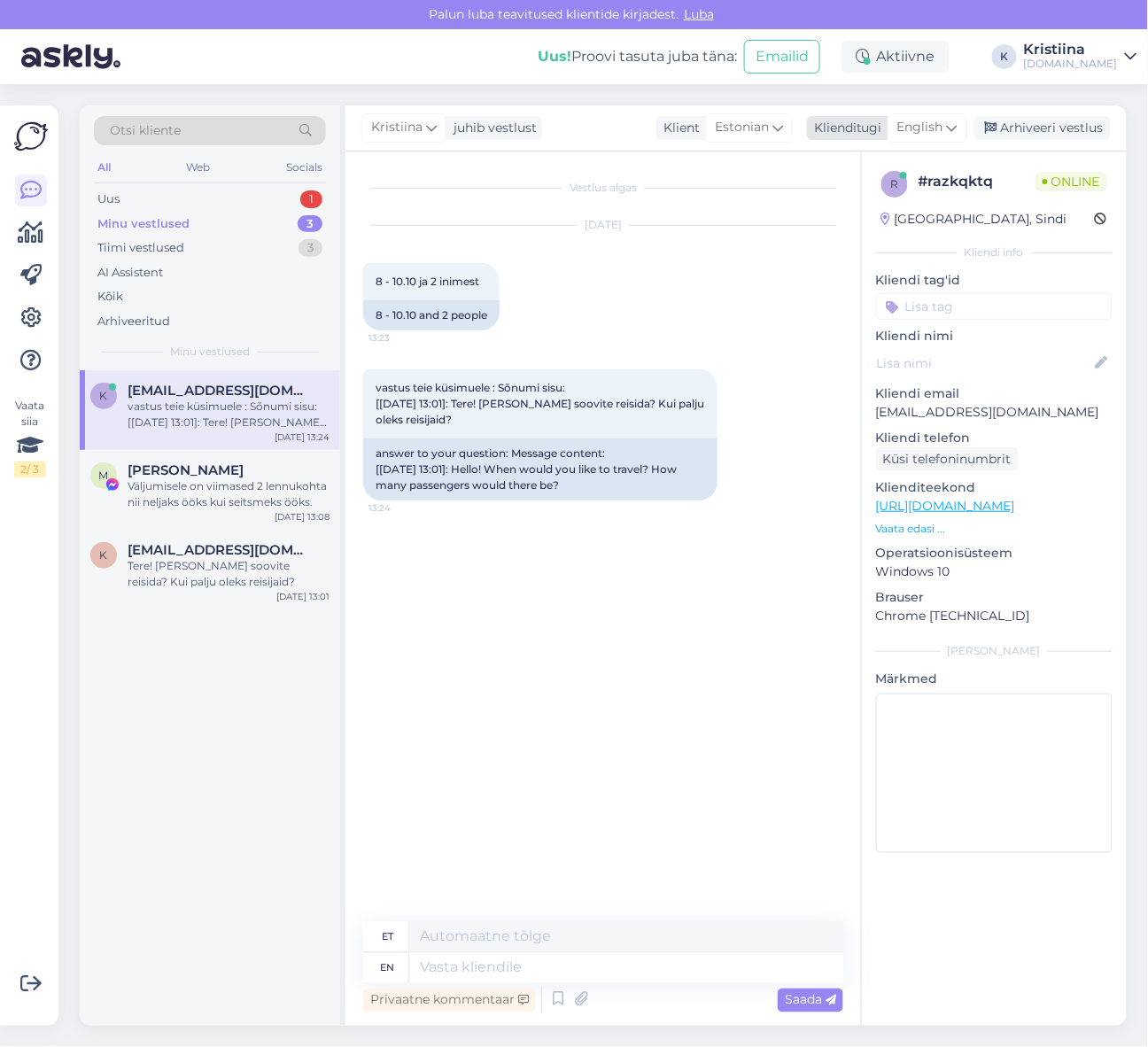
click at [935, 125] on span "English" at bounding box center [921, 127] width 46 height 19
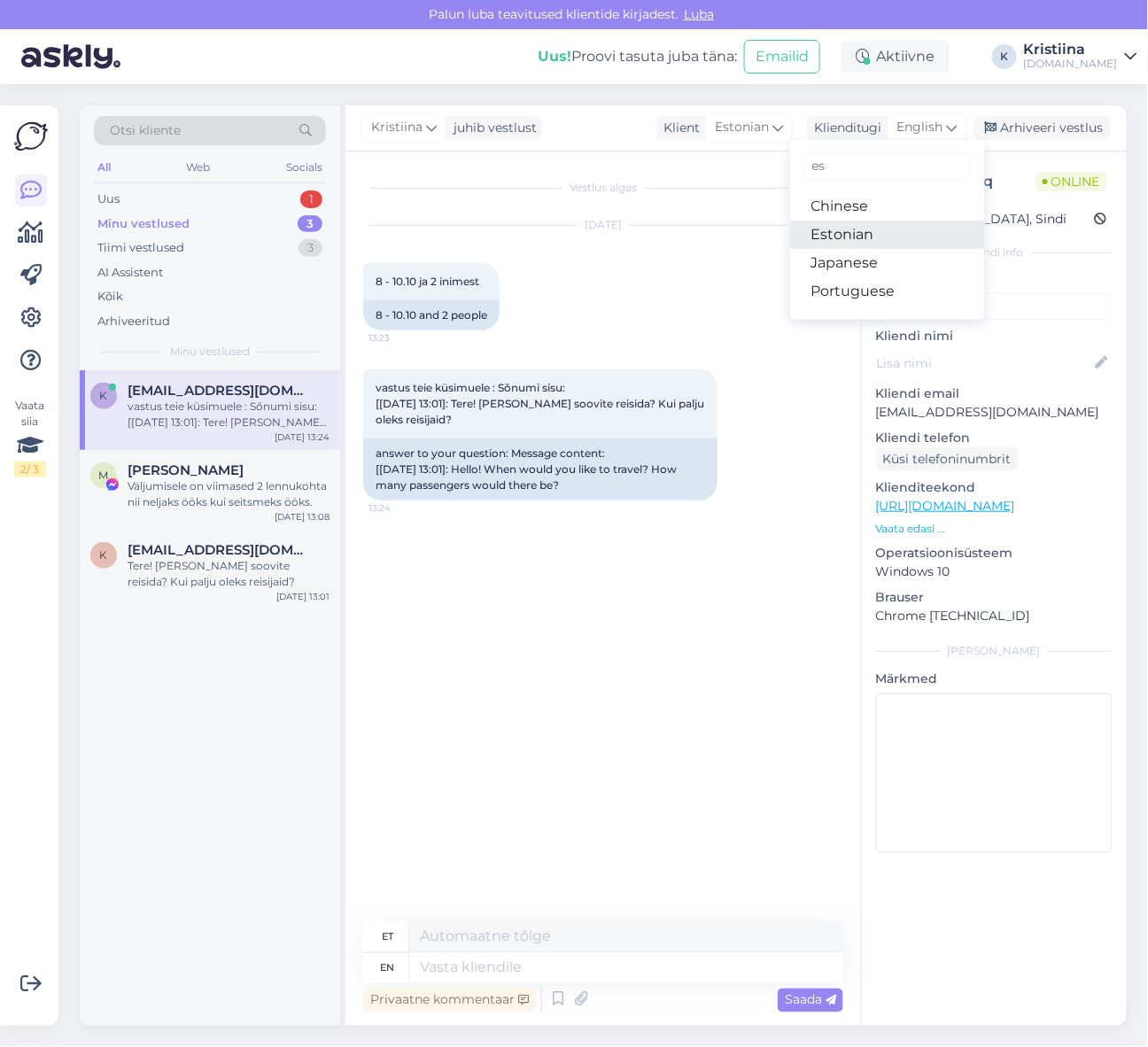
click at [909, 229] on link "Estonian" at bounding box center [887, 235] width 195 height 29
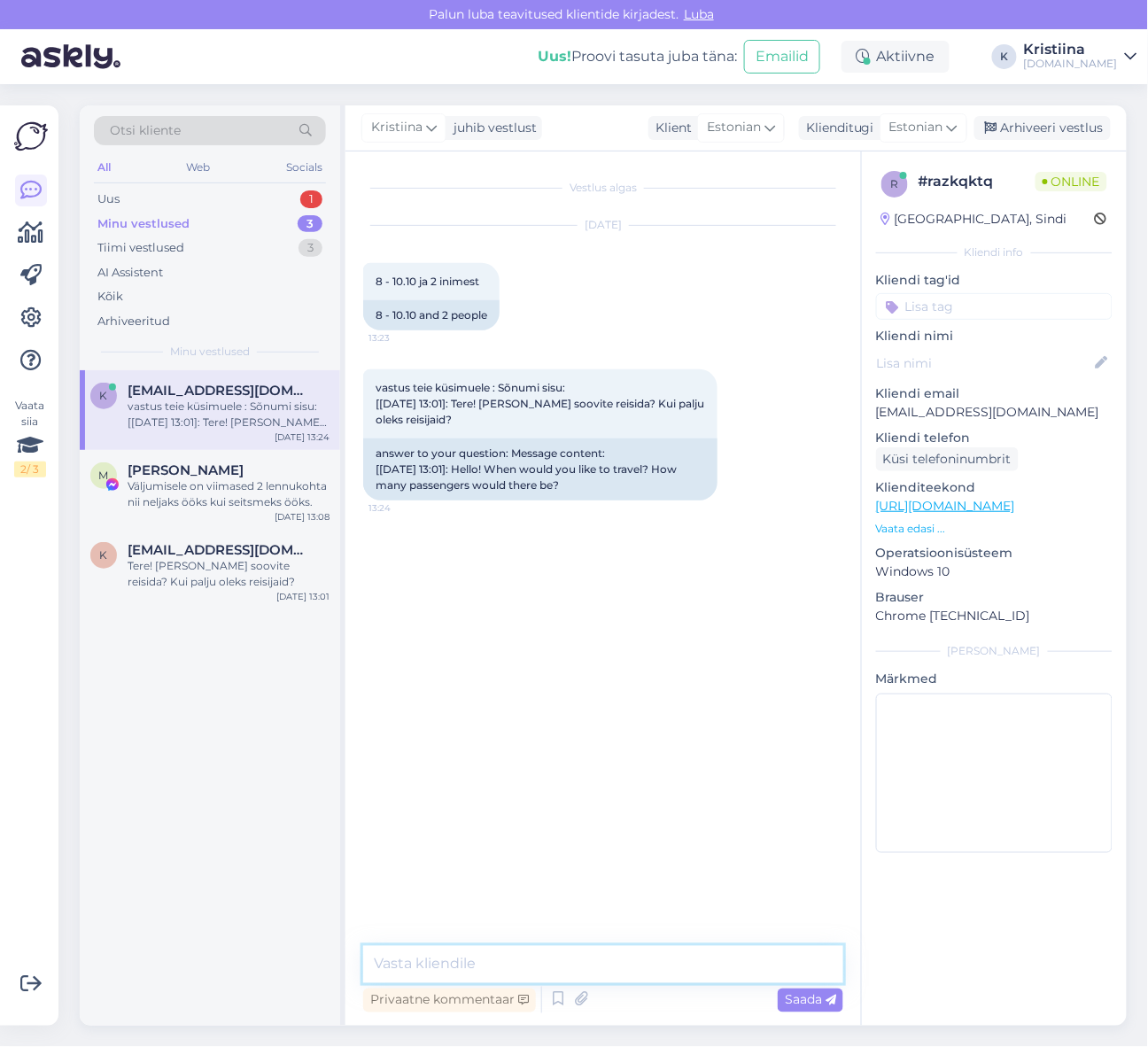
click at [471, 963] on textarea at bounding box center [603, 965] width 480 height 37
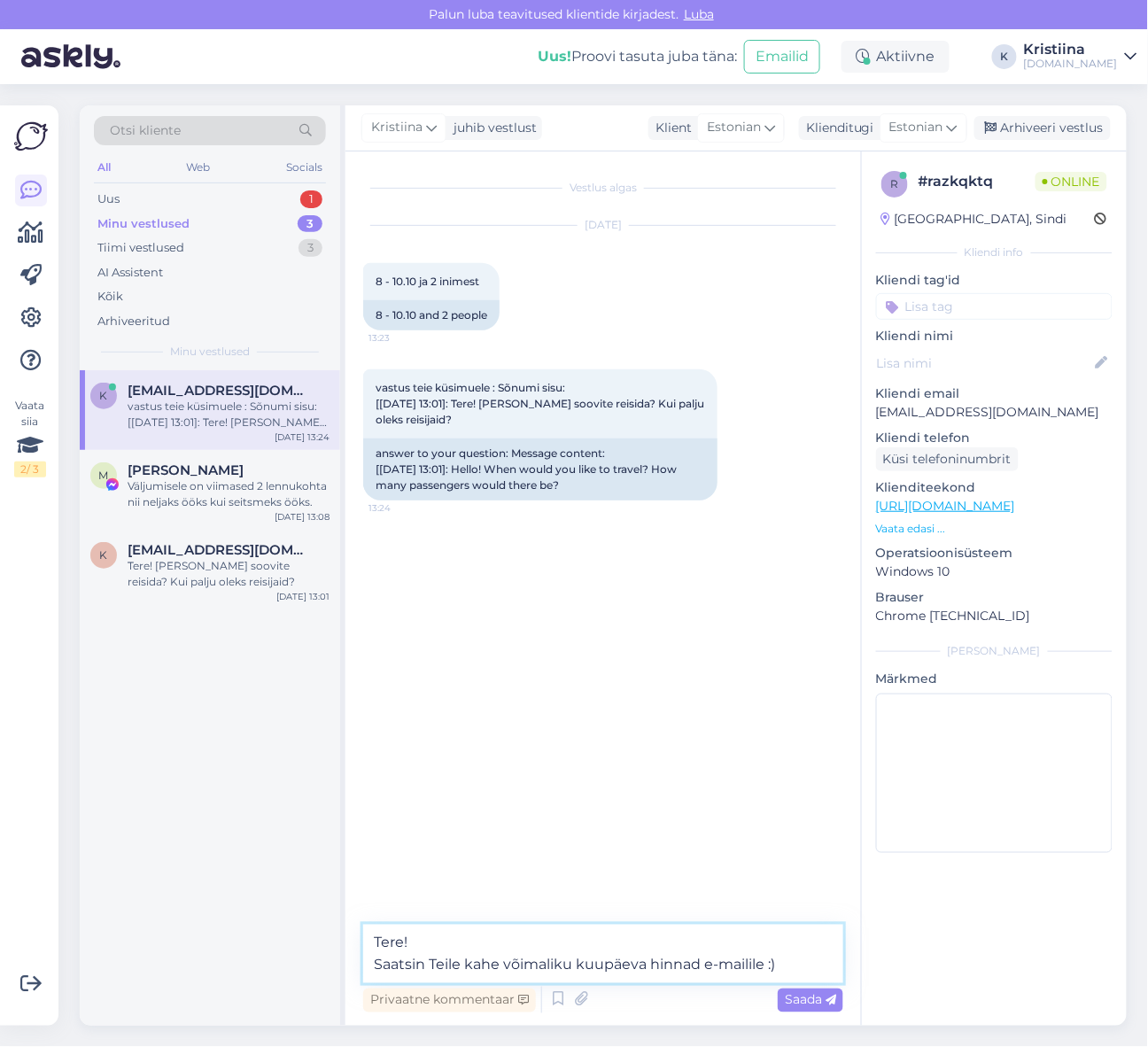
type textarea "Tere! Saatsin Teile kahe võimaliku kuupäeva hinnad e-mailile :)"
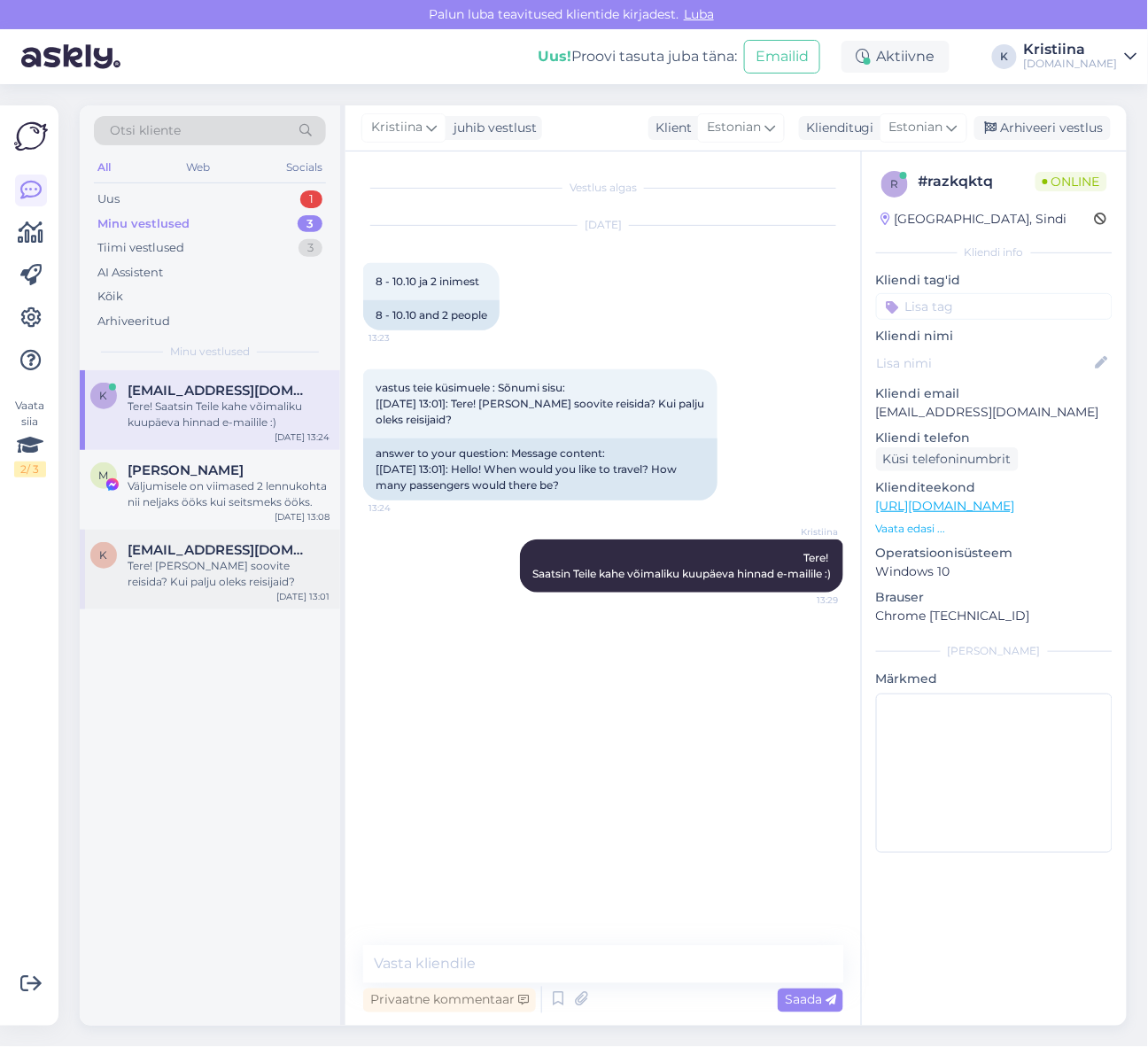
click at [158, 561] on div "Tere! [PERSON_NAME] soovite reisida? Kui palju oleks reisijaid?" at bounding box center [228, 574] width 202 height 32
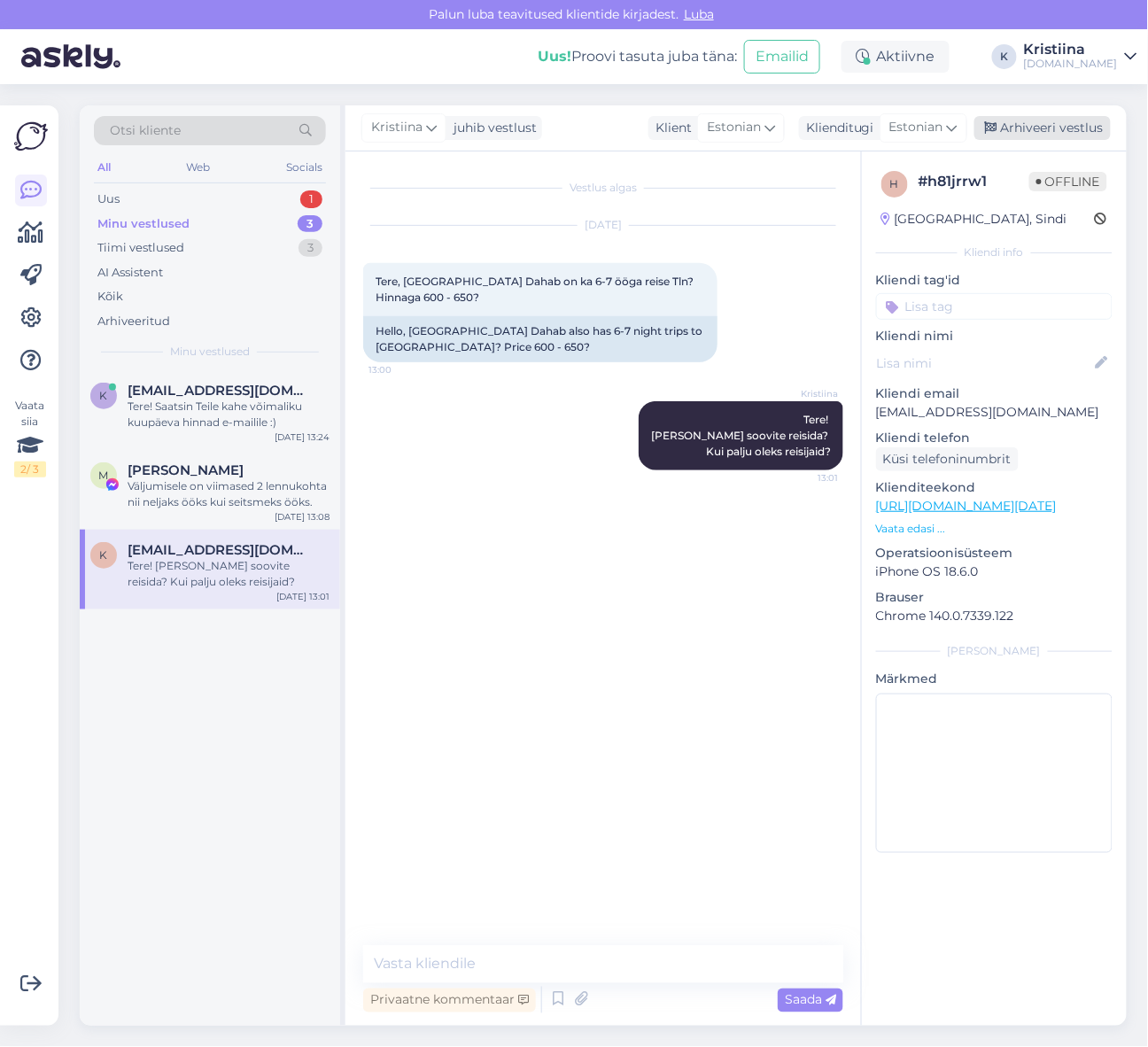
click at [1054, 126] on div "Arhiveeri vestlus" at bounding box center [1043, 127] width 136 height 24
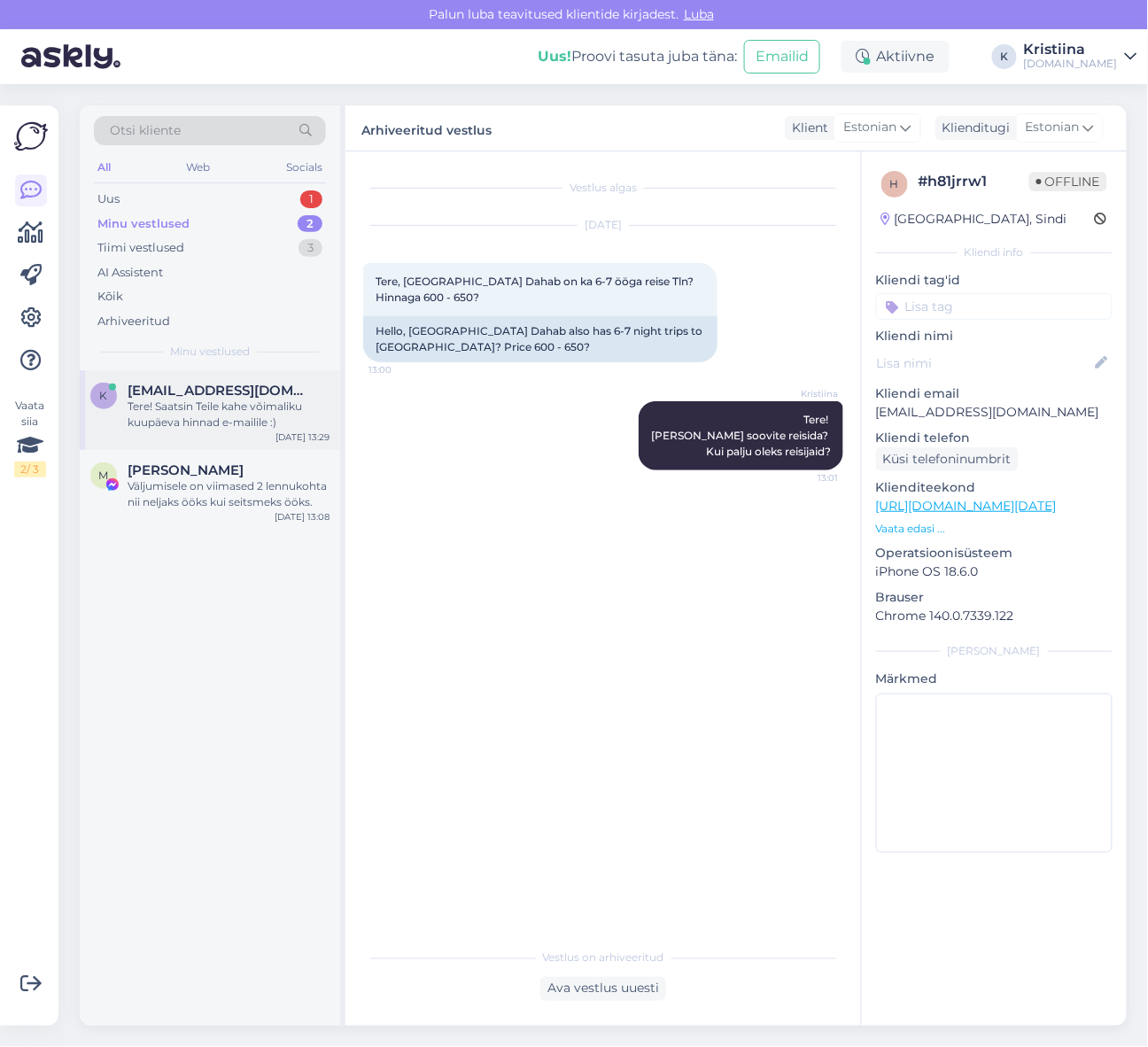
click at [287, 401] on div "Tere! Saatsin Teile kahe võimaliku kuupäeva hinnad e-mailile :)" at bounding box center [228, 414] width 202 height 32
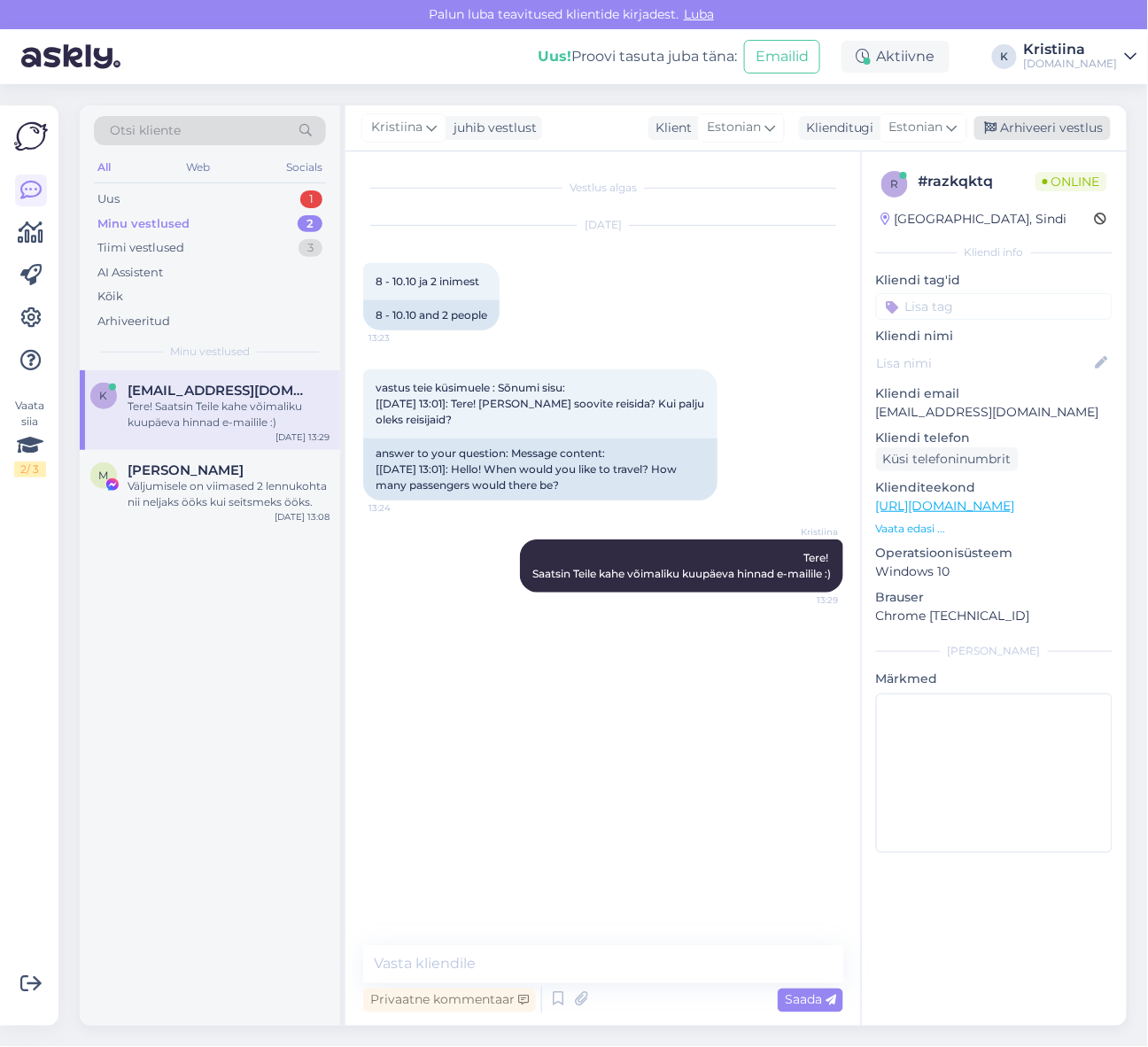
click at [1064, 138] on div "Arhiveeri vestlus" at bounding box center [1043, 127] width 136 height 24
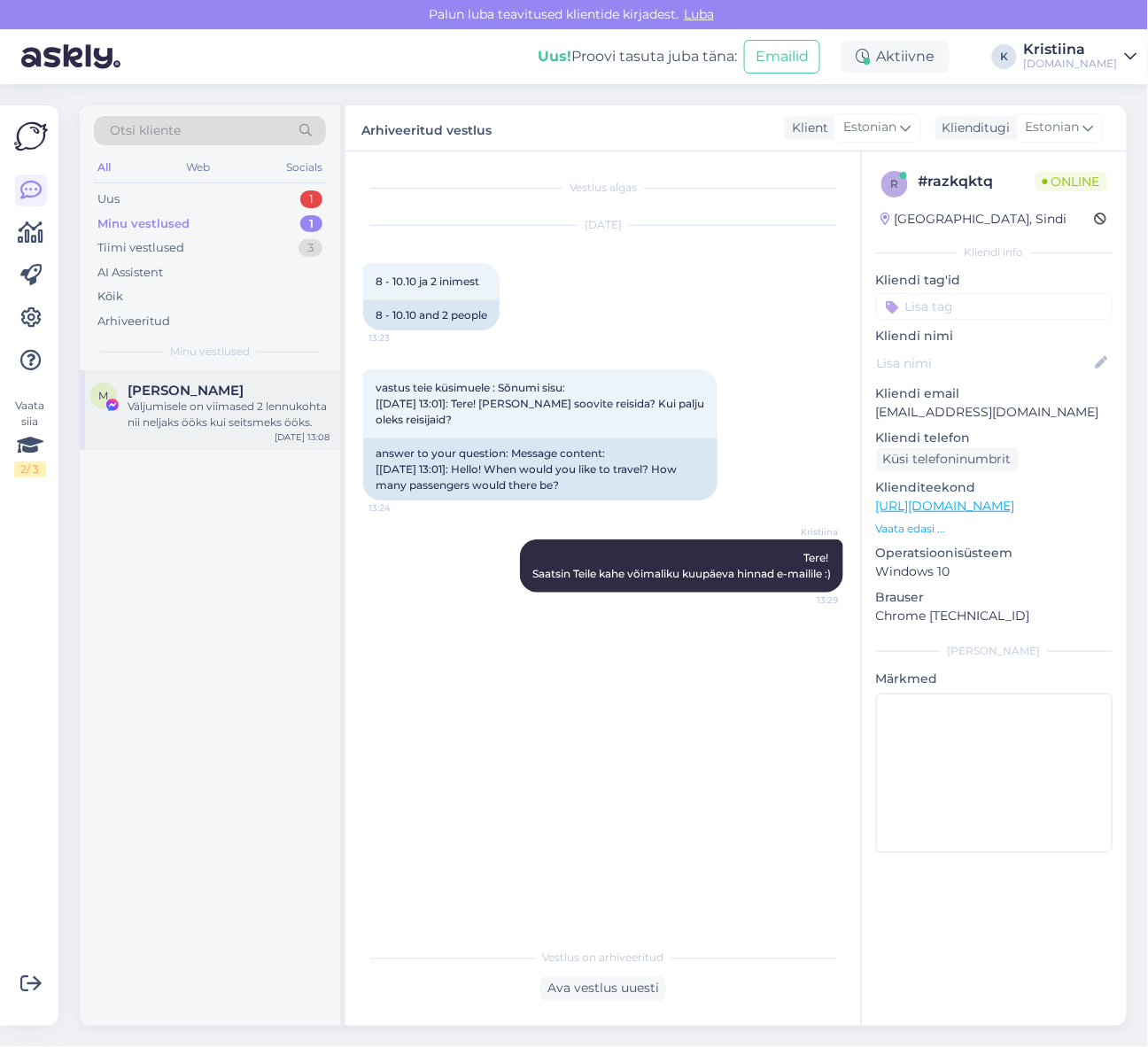
click at [206, 410] on div "Väljumisele on viimased 2 lennukohta nii neljaks ööks kui seitsmeks ööks." at bounding box center [228, 414] width 202 height 32
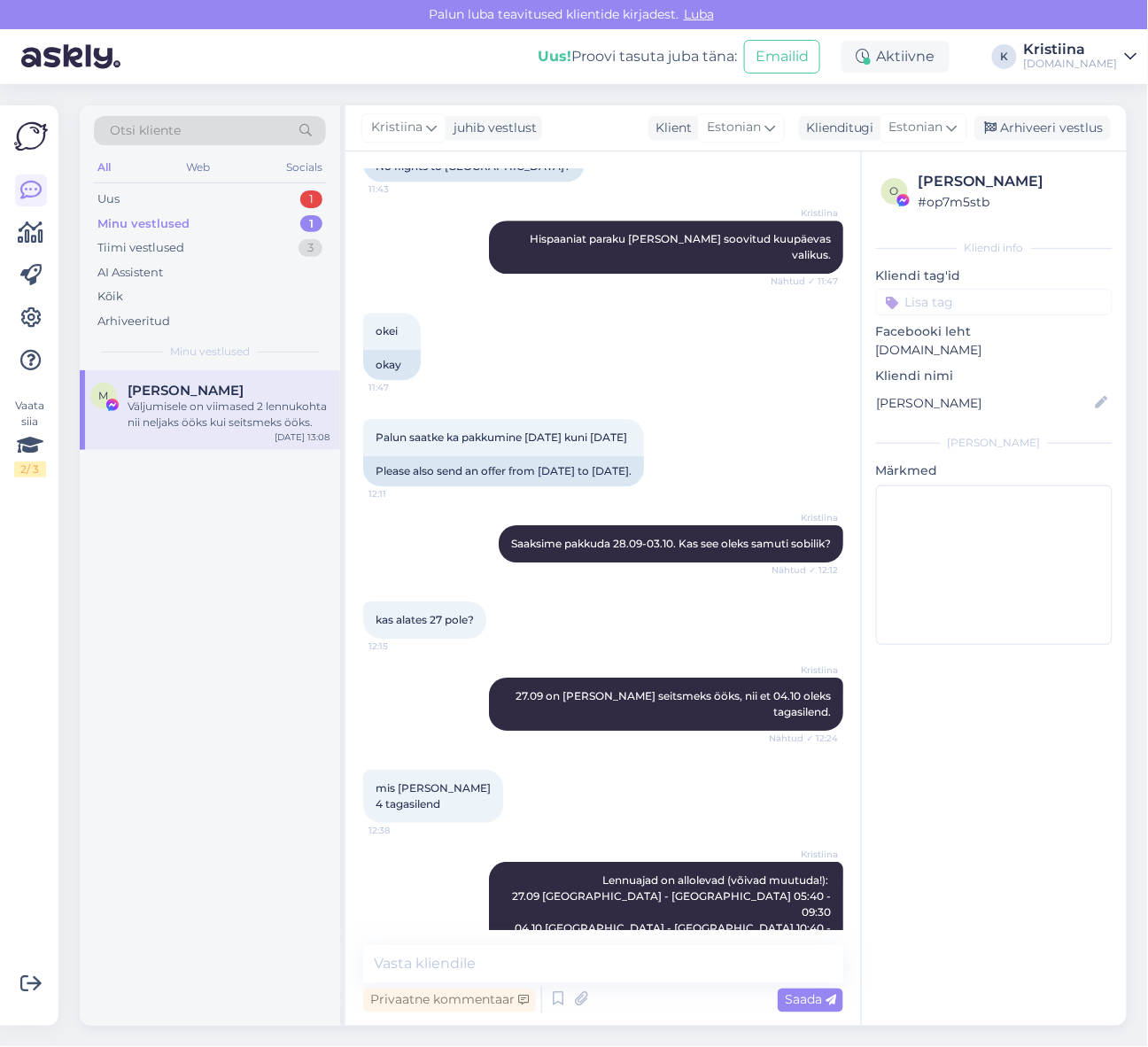
scroll to position [1499, 0]
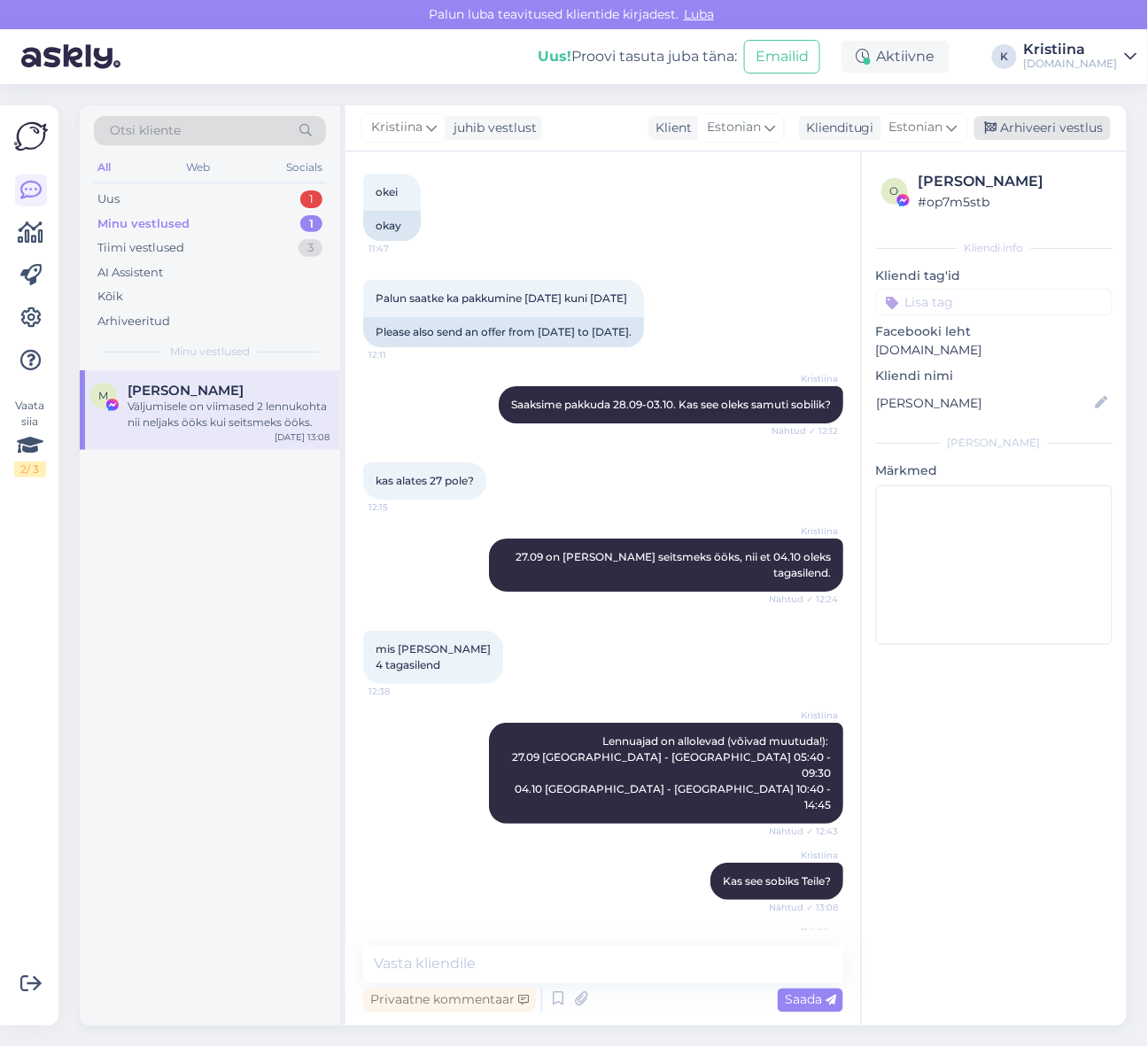
click at [1079, 135] on div "Arhiveeri vestlus" at bounding box center [1043, 127] width 136 height 24
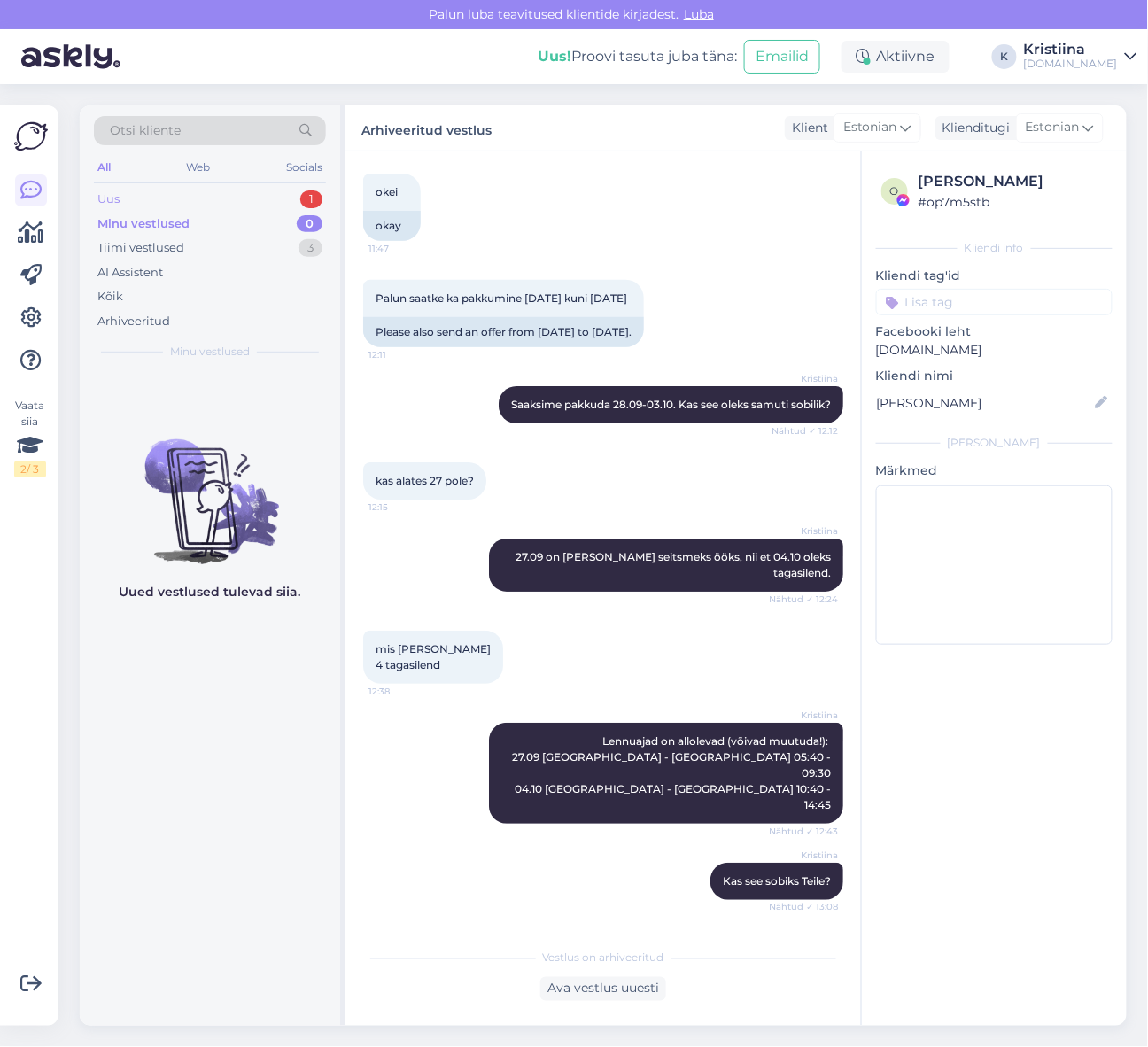
click at [241, 205] on div "Uus 1" at bounding box center [210, 199] width 232 height 25
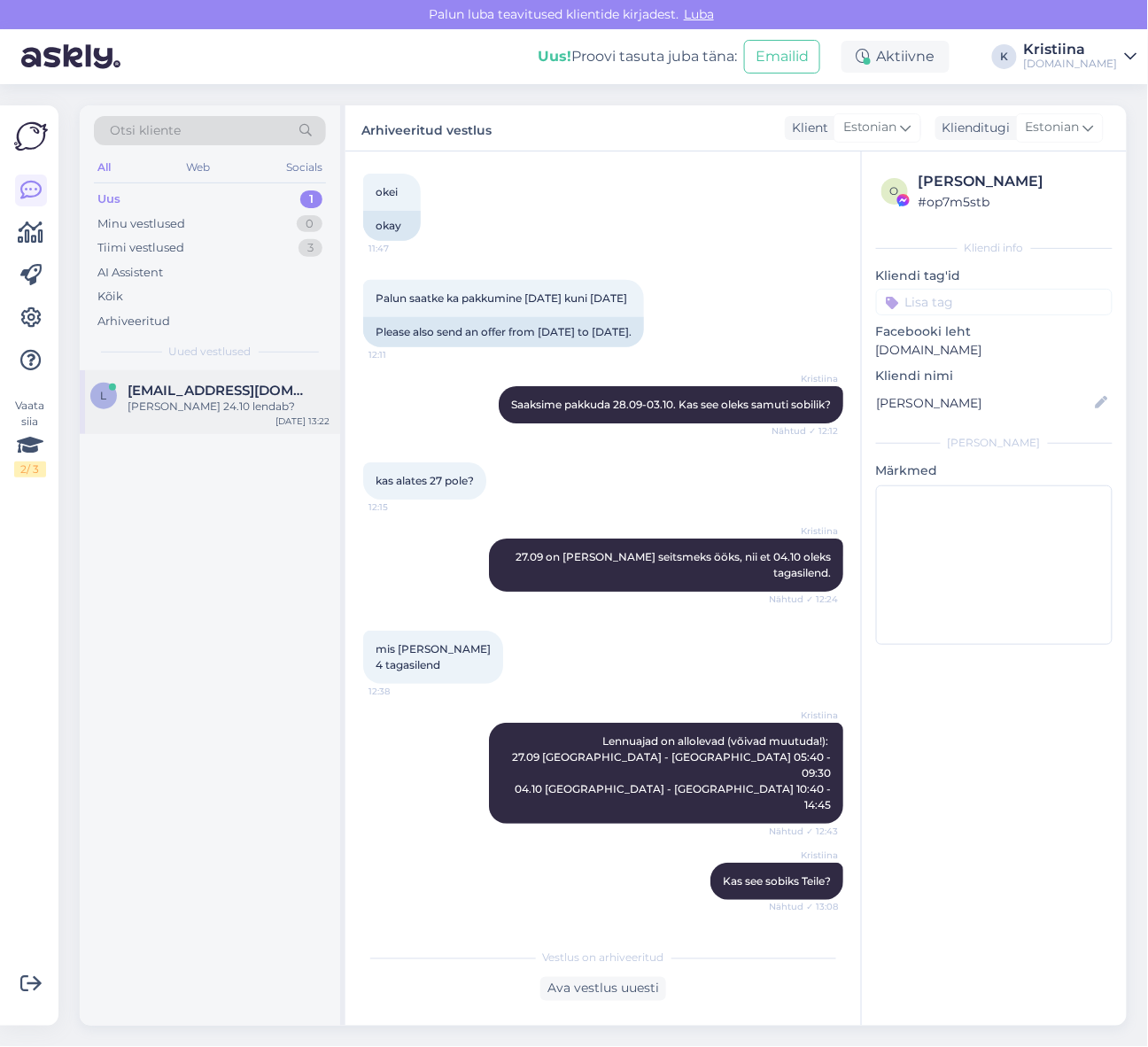
click at [205, 390] on span "[EMAIL_ADDRESS][DOMAIN_NAME]" at bounding box center [219, 390] width 184 height 16
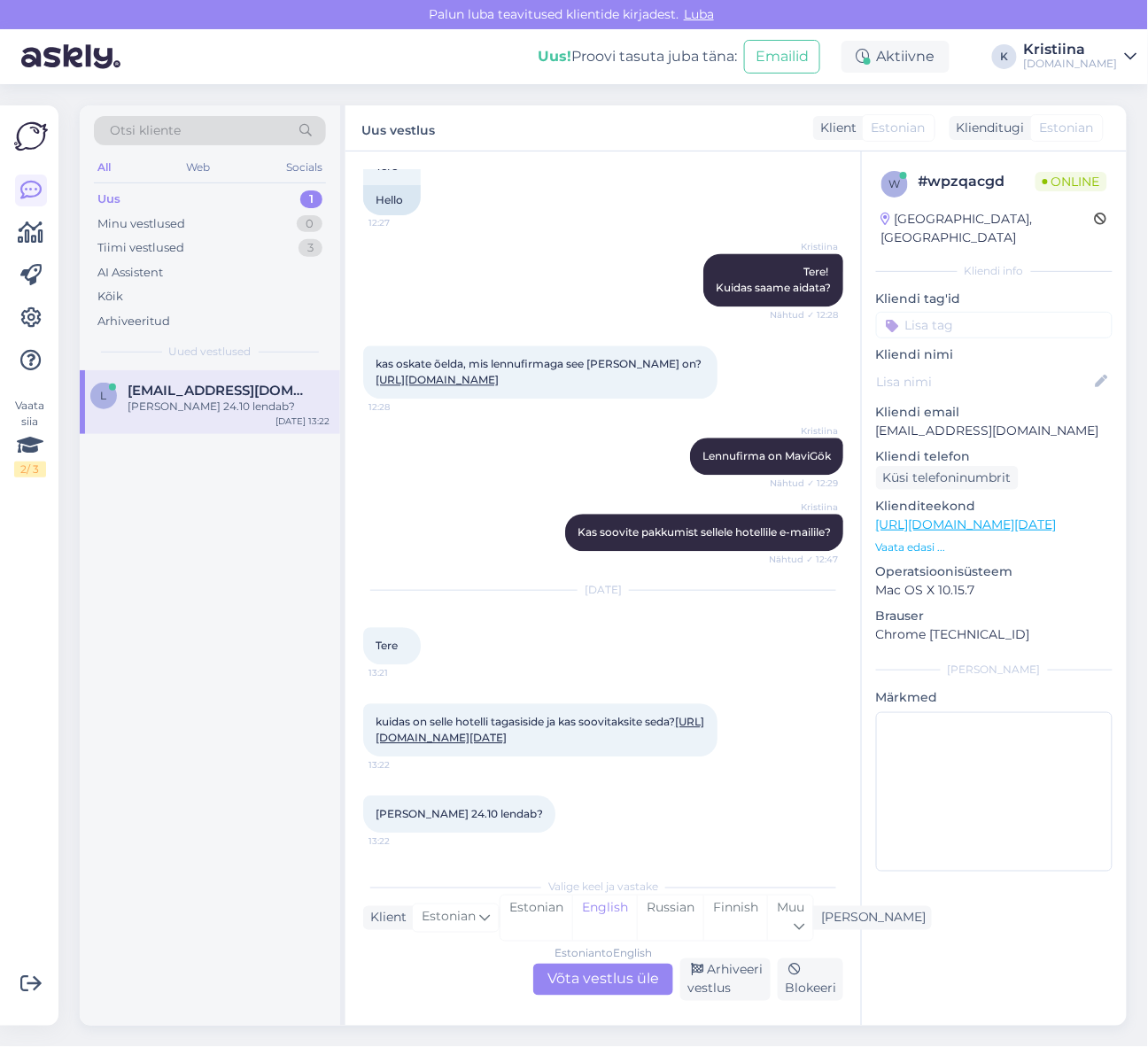
click at [567, 722] on link "[URL][DOMAIN_NAME][DATE]" at bounding box center [540, 730] width 329 height 30
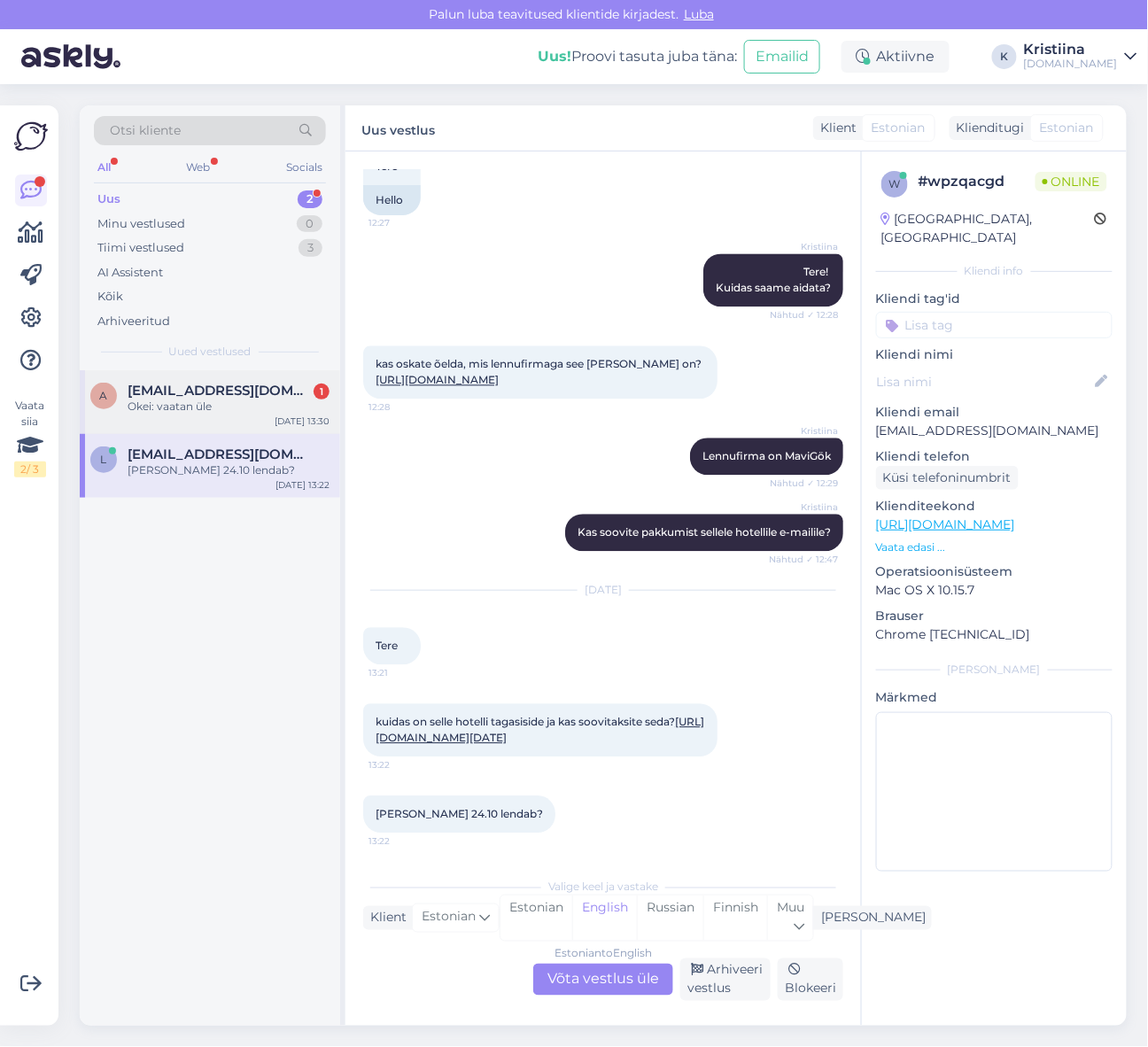
click at [199, 415] on div "a [EMAIL_ADDRESS][DOMAIN_NAME] 1 Okei: vaatan üle [DATE] 13:30" at bounding box center [210, 402] width 261 height 64
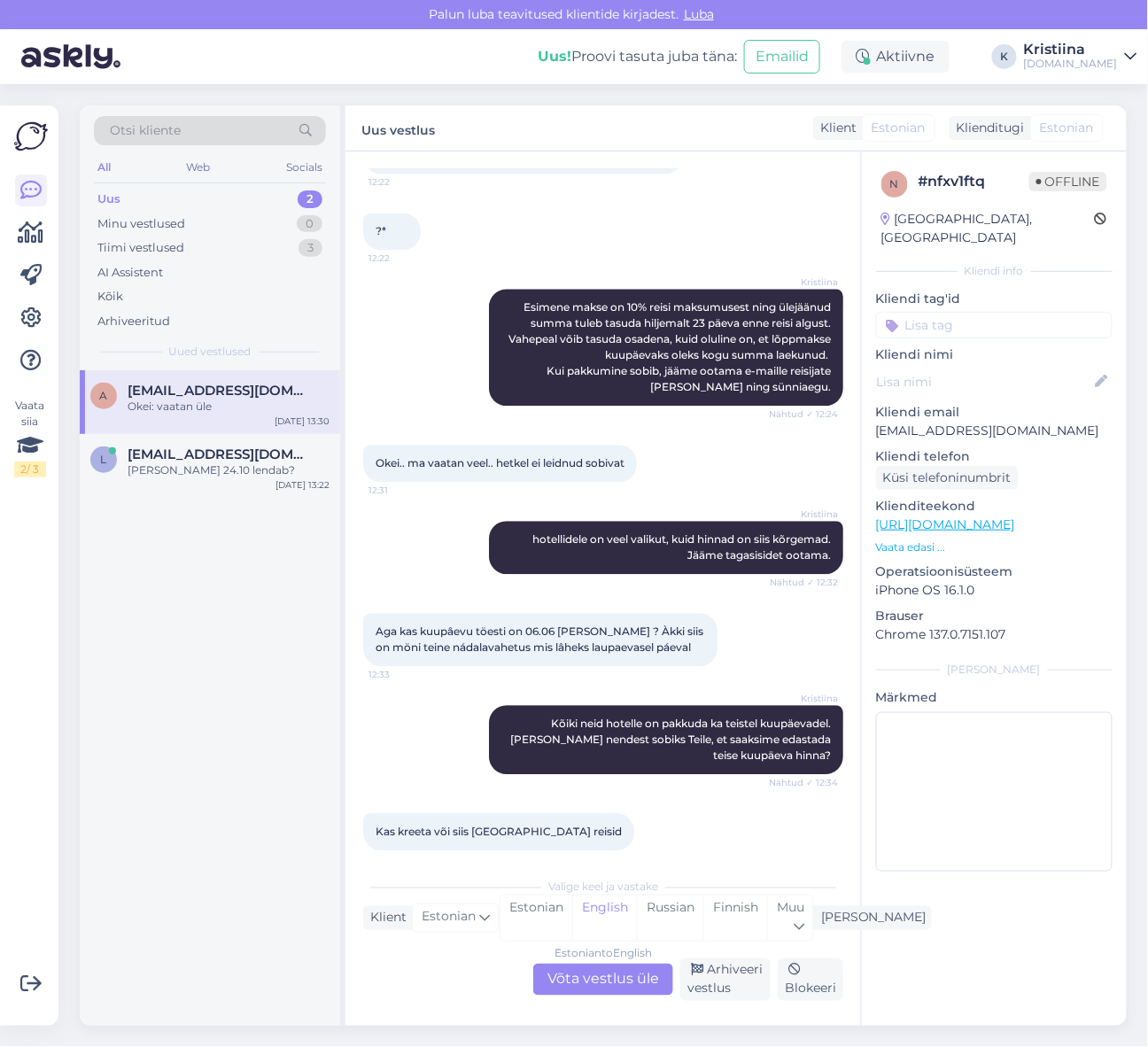
scroll to position [1608, 0]
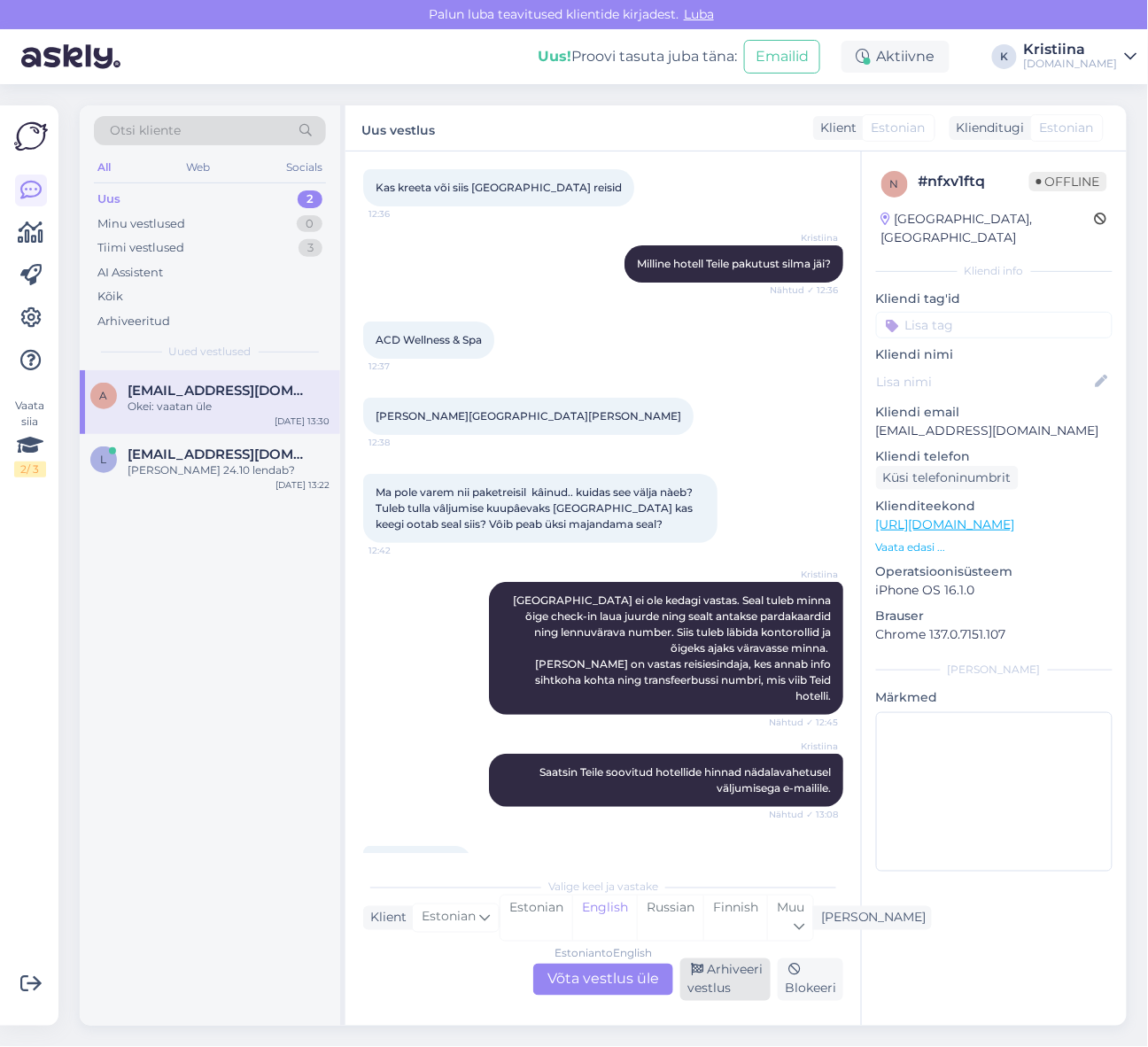
click at [736, 970] on div "Arhiveeri vestlus" at bounding box center [725, 979] width 90 height 42
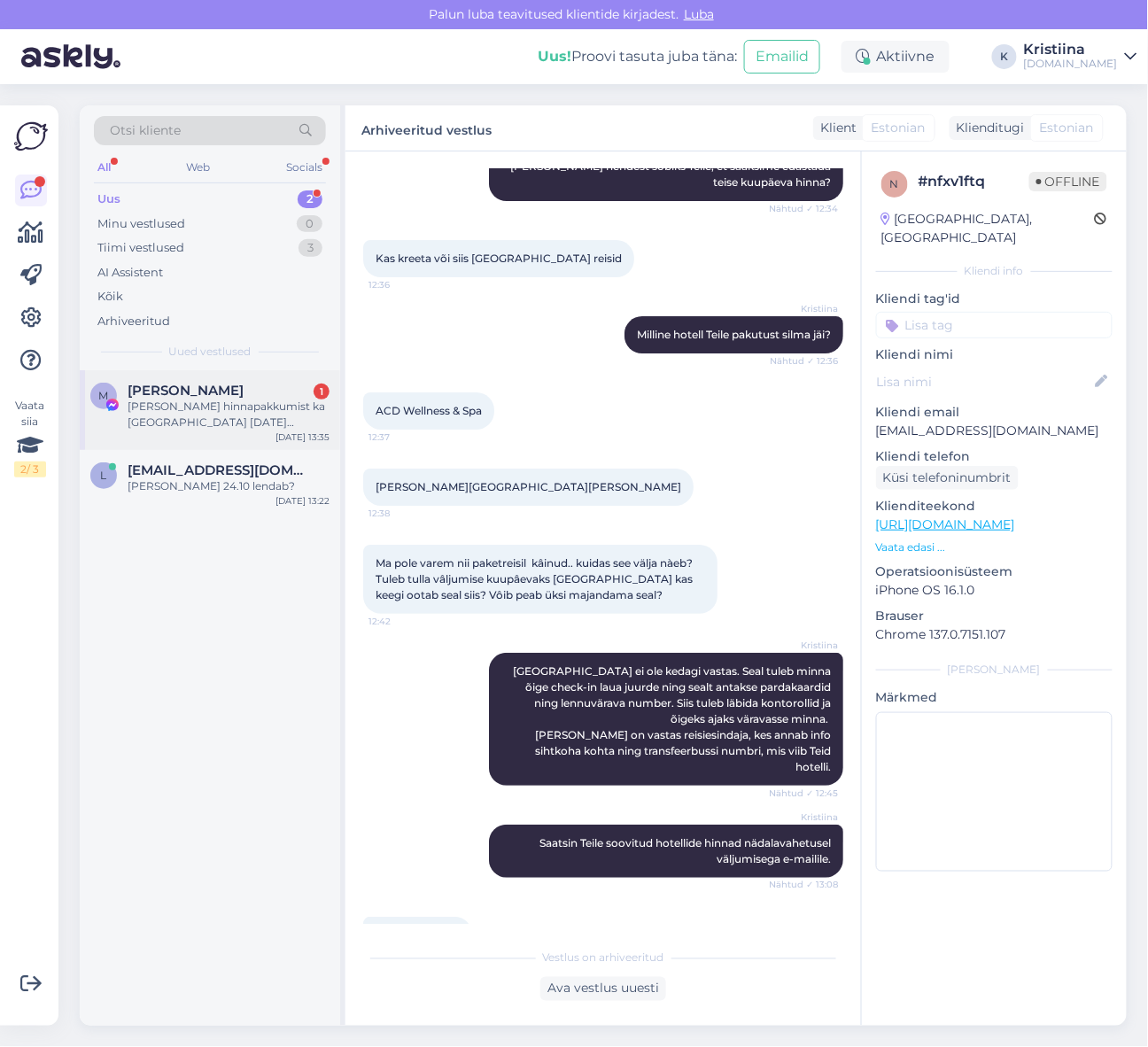
click at [233, 401] on div "[PERSON_NAME] hinnapakkumist ka [GEOGRAPHIC_DATA] [DATE] [GEOGRAPHIC_DATA] kuid…" at bounding box center [228, 414] width 202 height 32
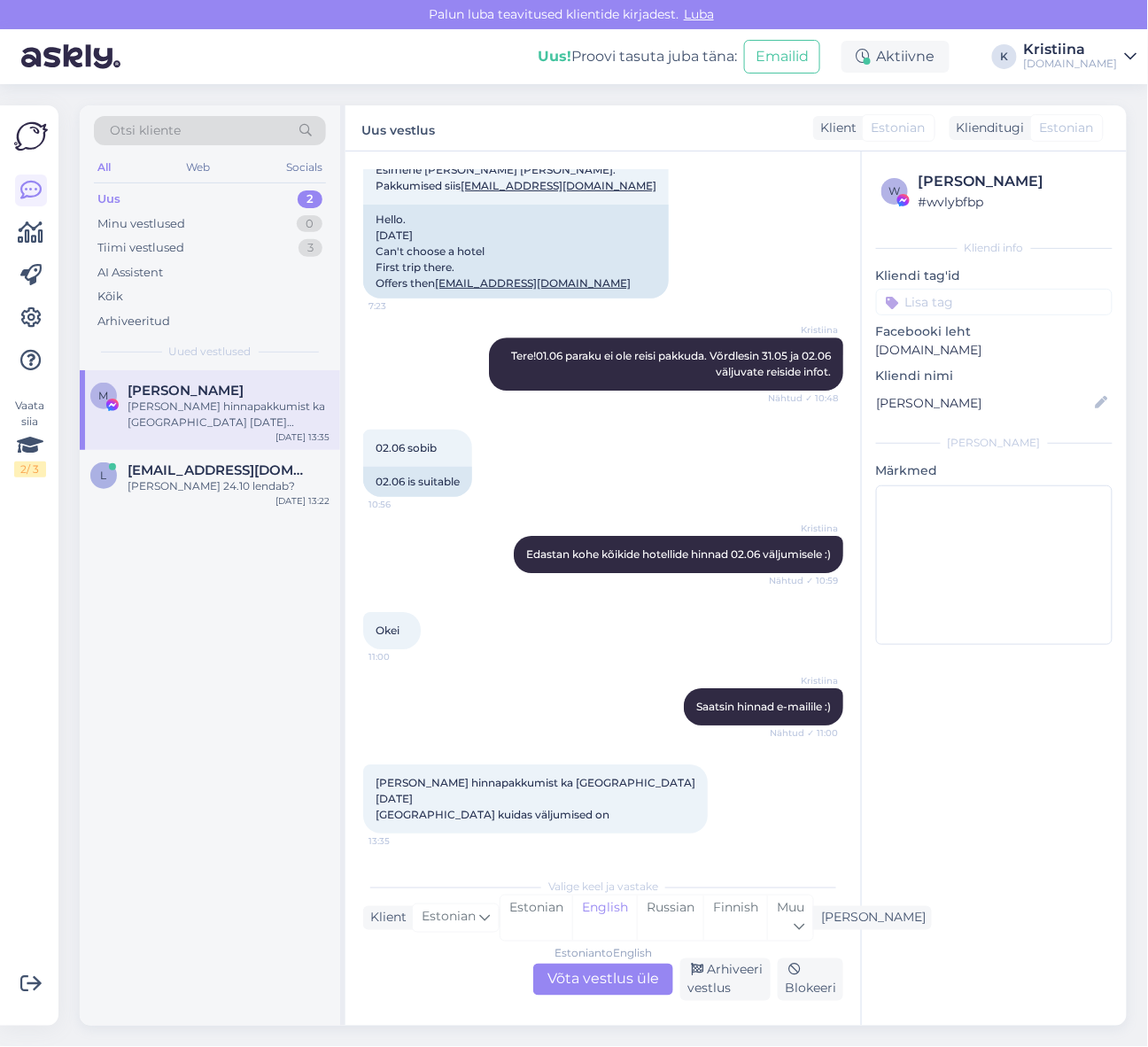
click at [599, 977] on div "Estonian to English Võta vestlus üle" at bounding box center [604, 979] width 140 height 32
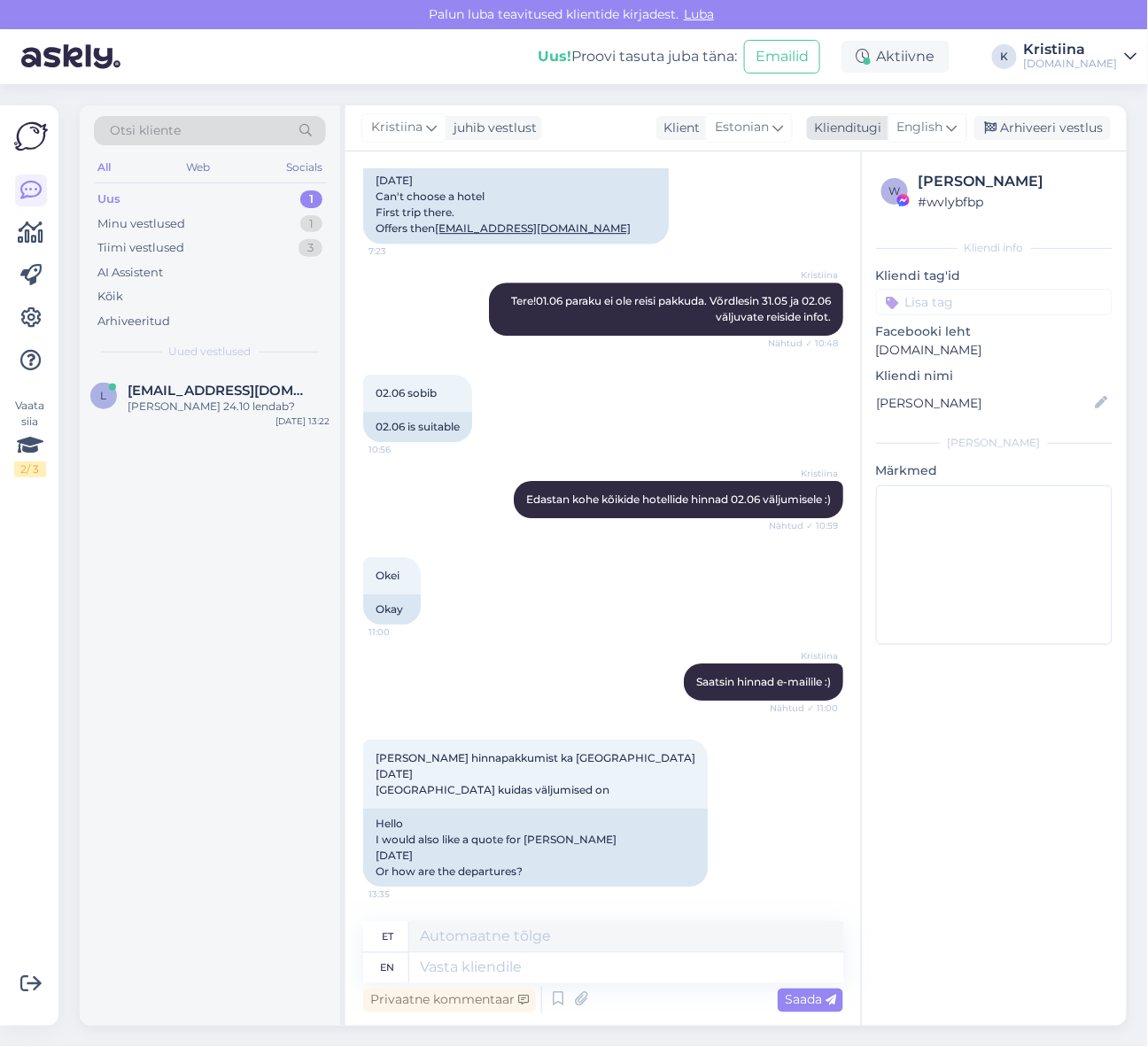
click at [944, 125] on span "English" at bounding box center [921, 127] width 46 height 19
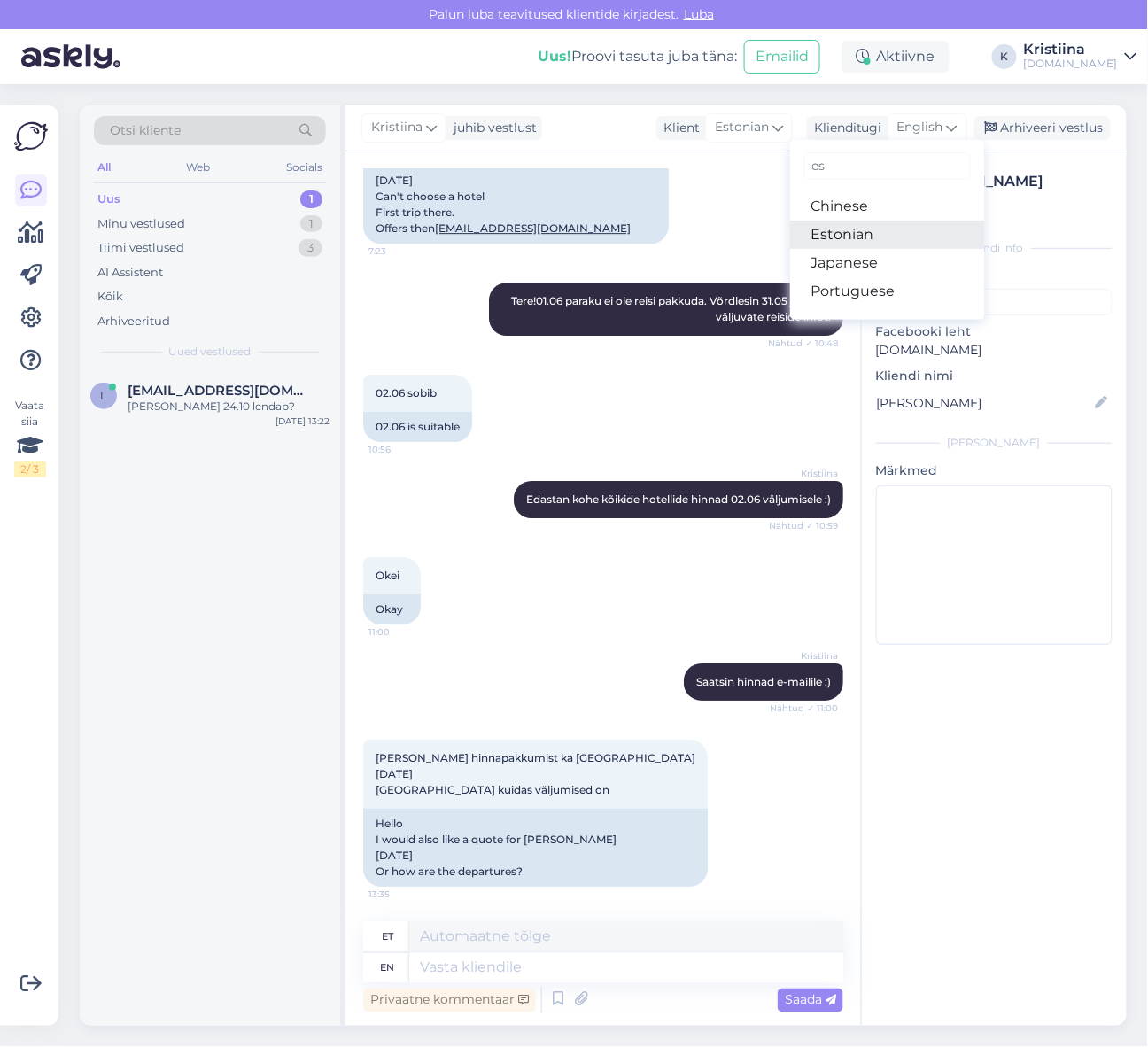
click at [891, 232] on link "Estonian" at bounding box center [887, 235] width 195 height 29
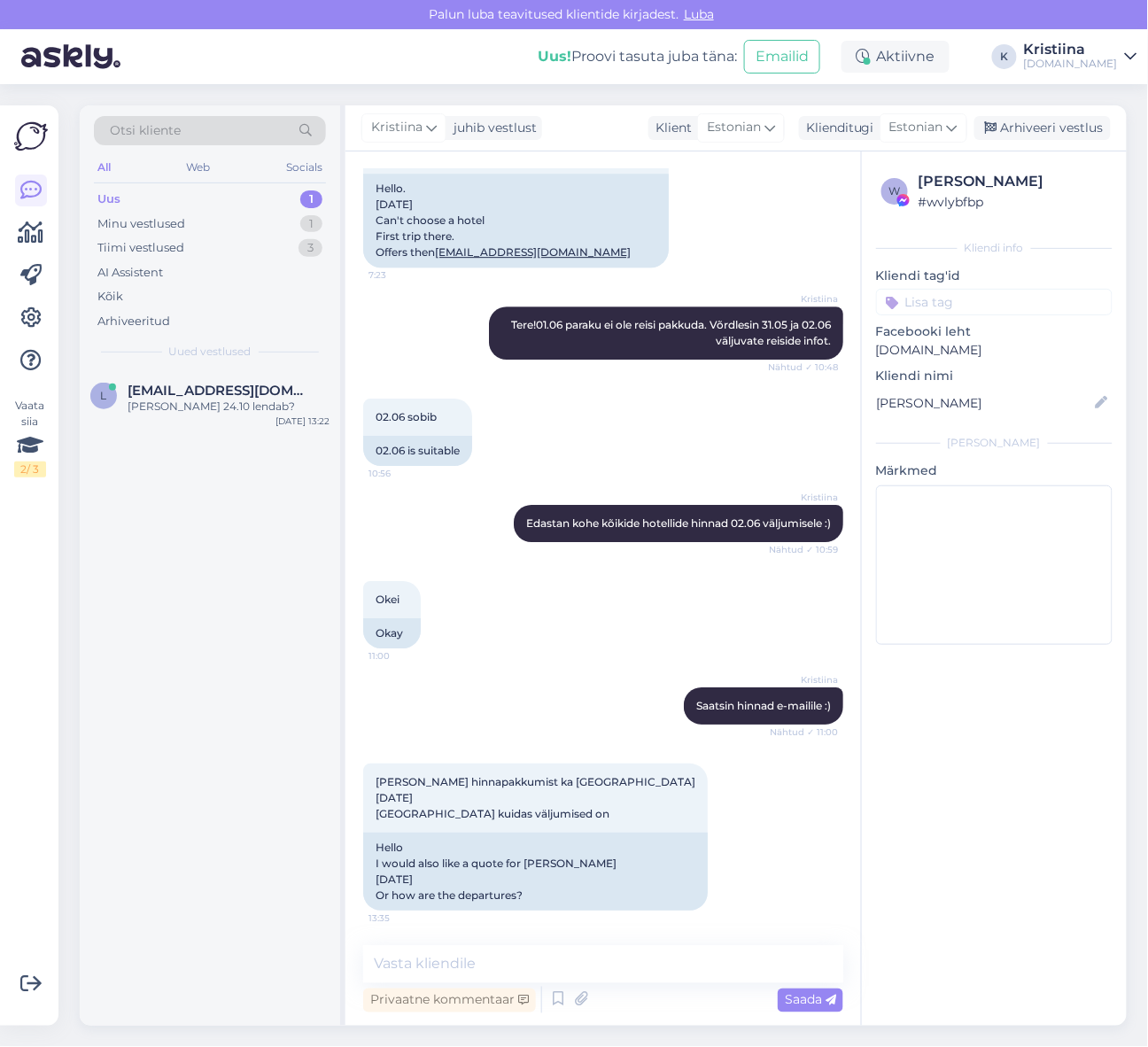
scroll to position [3165, 0]
click at [204, 223] on div "Minu vestlused 1" at bounding box center [210, 224] width 232 height 25
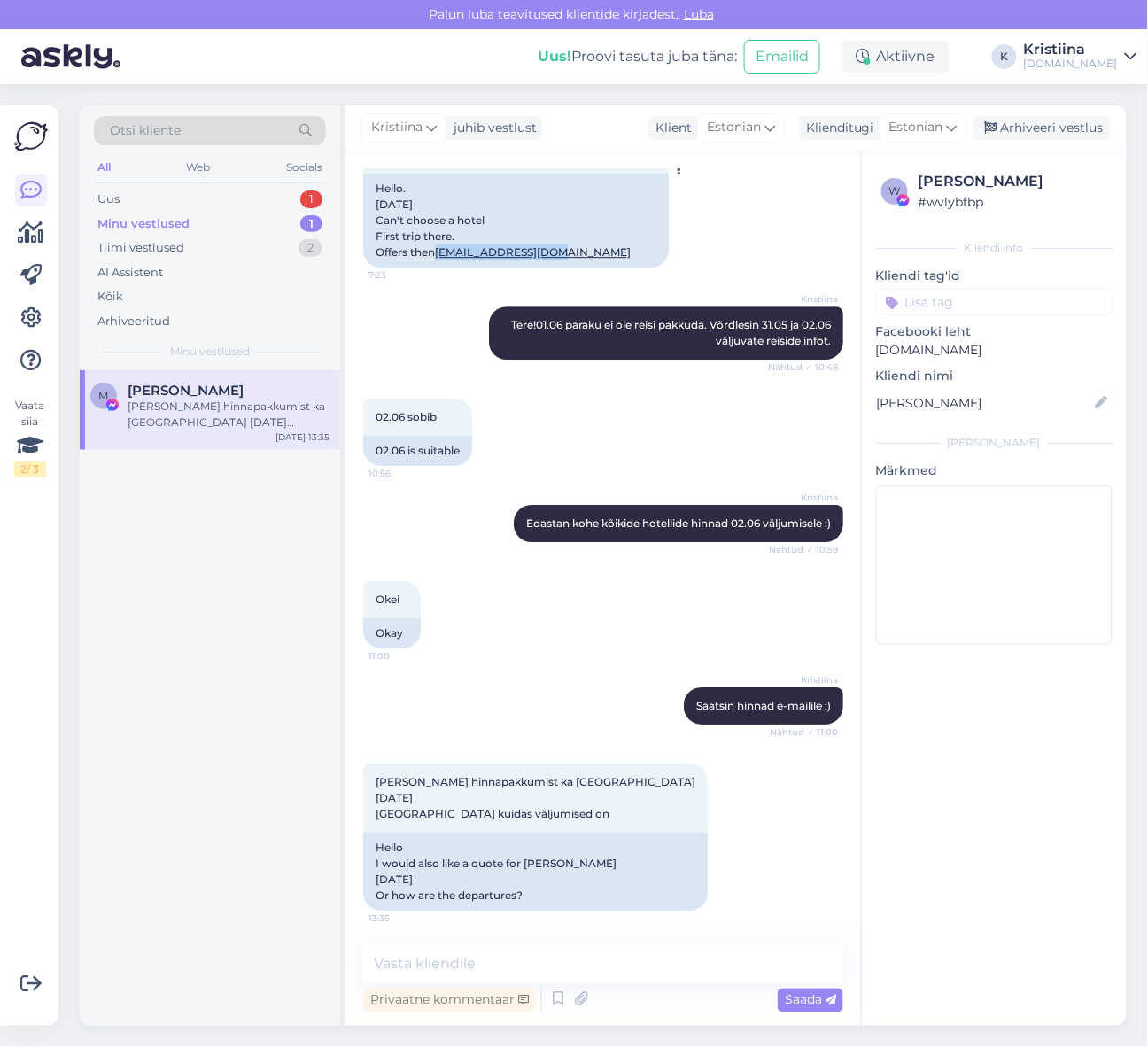
drag, startPoint x: 454, startPoint y: 242, endPoint x: 371, endPoint y: 246, distance: 83.1
click at [371, 246] on div "Hello. [DATE] Can't choose a hotel First trip there. Offers then [EMAIL_ADDRESS…" at bounding box center [516, 220] width 306 height 94
click at [555, 952] on textarea at bounding box center [603, 965] width 480 height 37
type textarea "Saadame hinnad e-mailile."
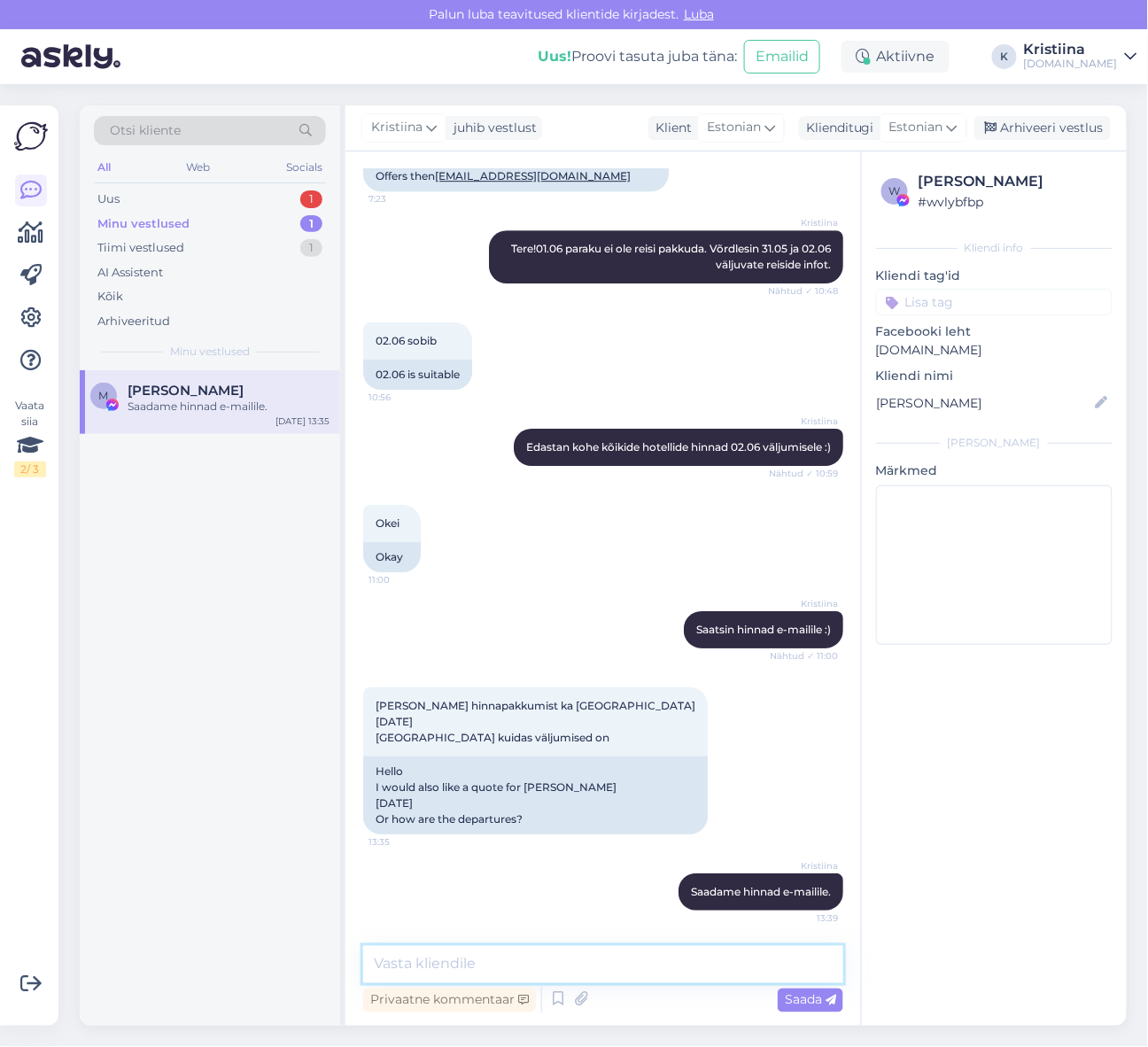
scroll to position [3242, 0]
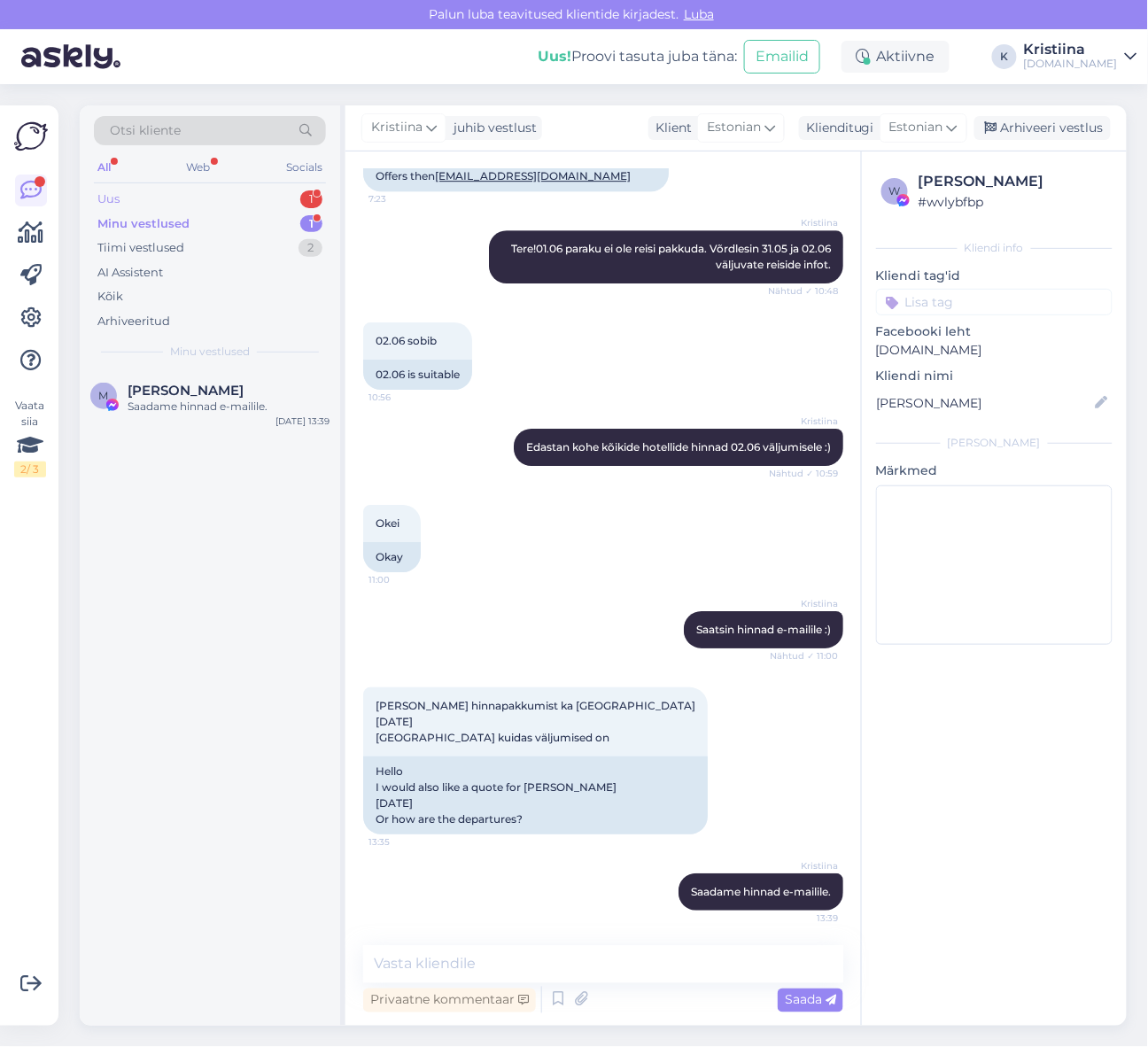
click at [191, 201] on div "Uus 1" at bounding box center [210, 199] width 232 height 25
click at [207, 216] on div "Minu vestlused 1" at bounding box center [210, 224] width 232 height 25
click at [497, 964] on textarea at bounding box center [603, 965] width 480 height 37
type textarea "Hinnad on saadetud e-mailile."
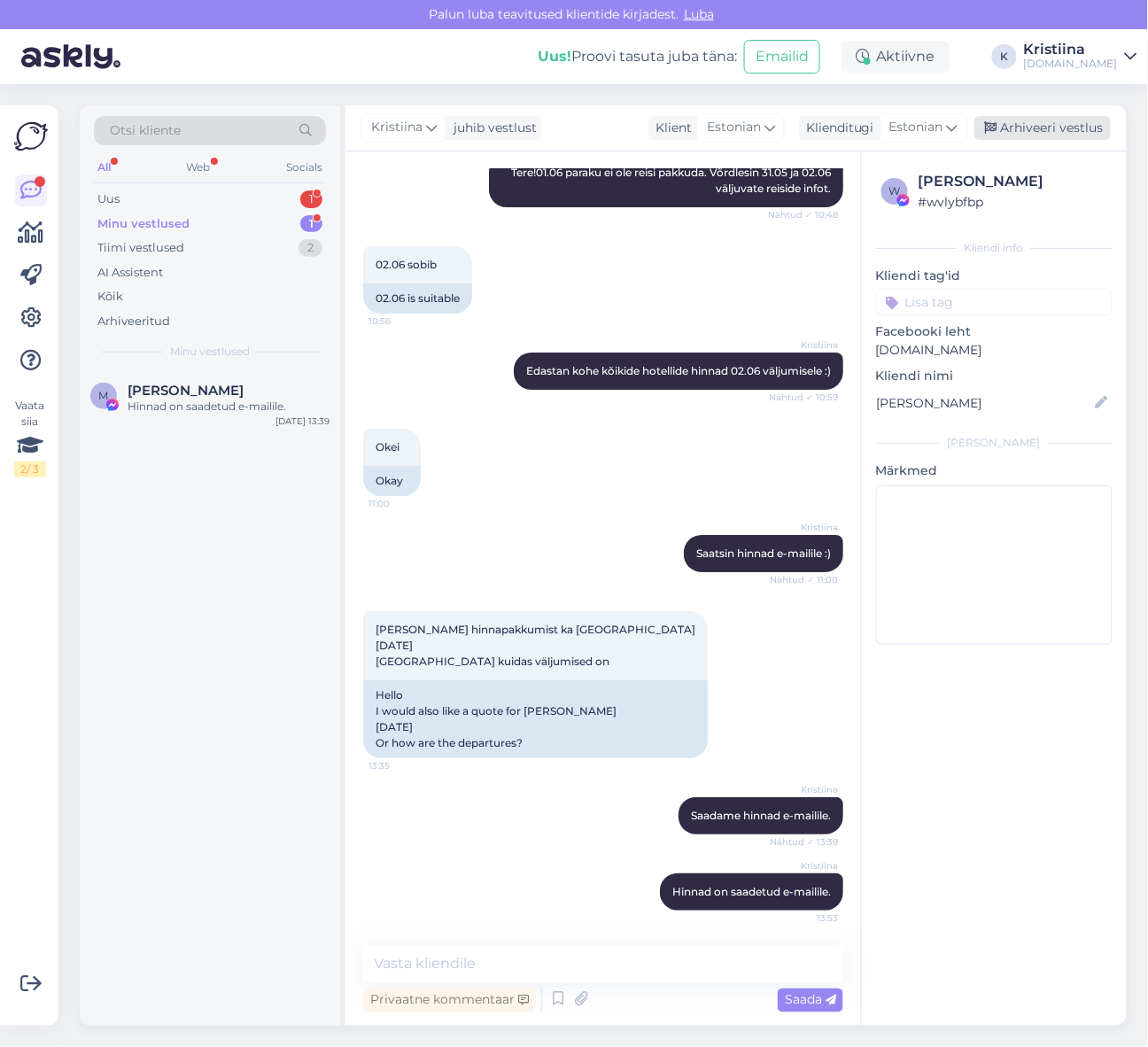
click at [1037, 116] on div "Arhiveeri vestlus" at bounding box center [1043, 127] width 136 height 24
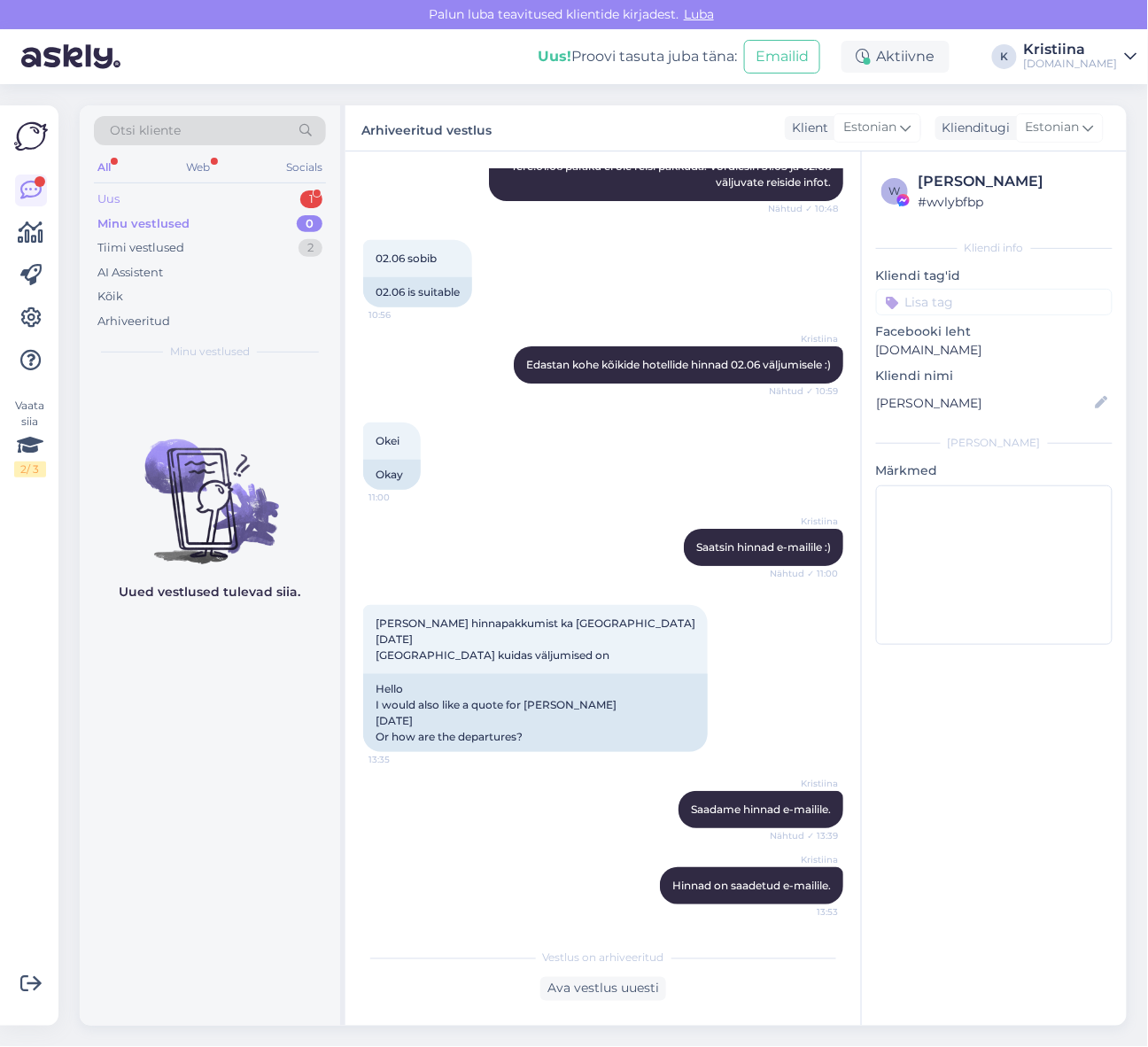
click at [224, 200] on div "Uus 1" at bounding box center [210, 199] width 232 height 25
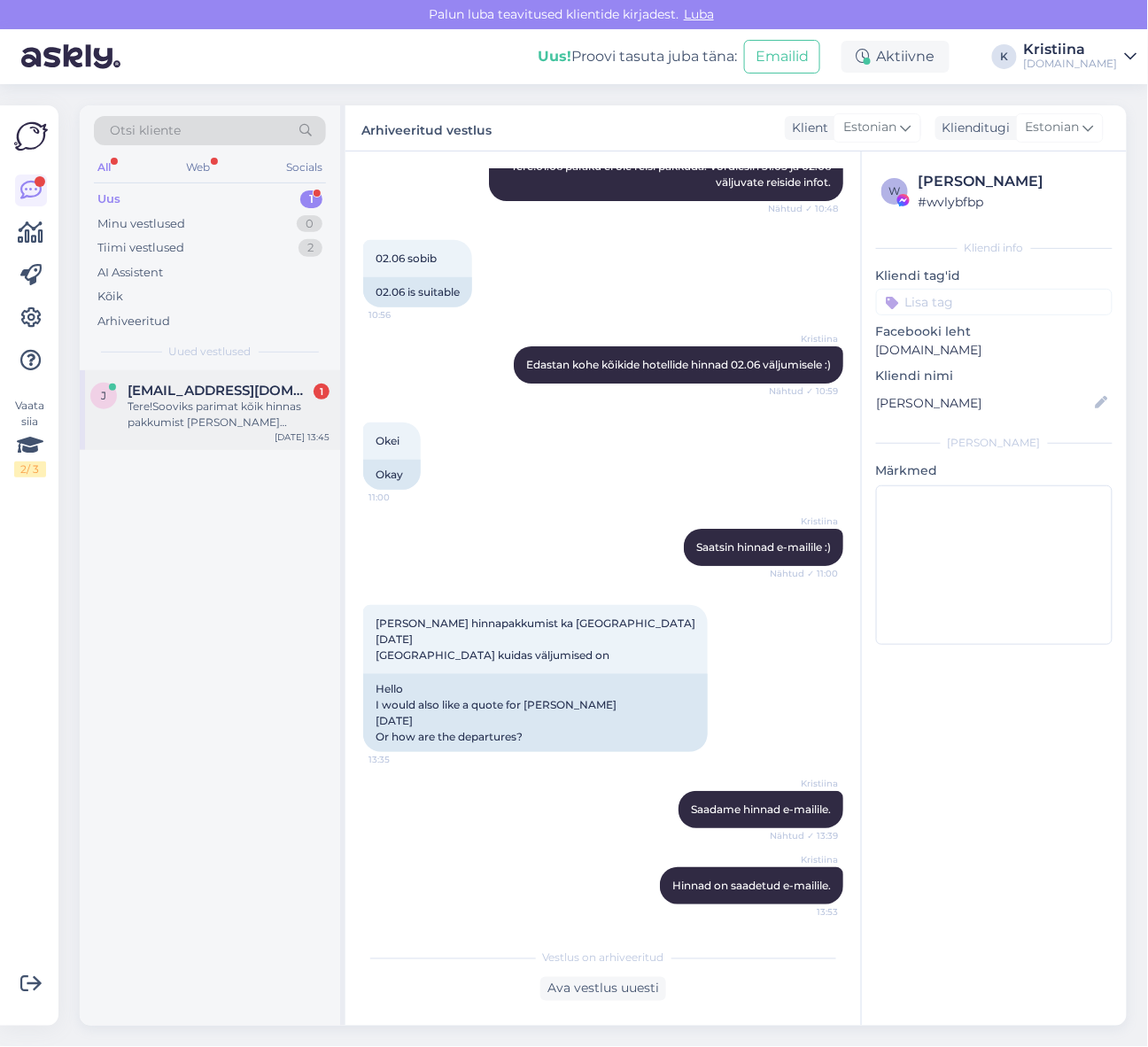
click at [234, 408] on div "Tere!Sooviks parimat kõik hinnas pakkumist [PERSON_NAME] täiskasvanule [DEMOGRA…" at bounding box center [228, 414] width 202 height 32
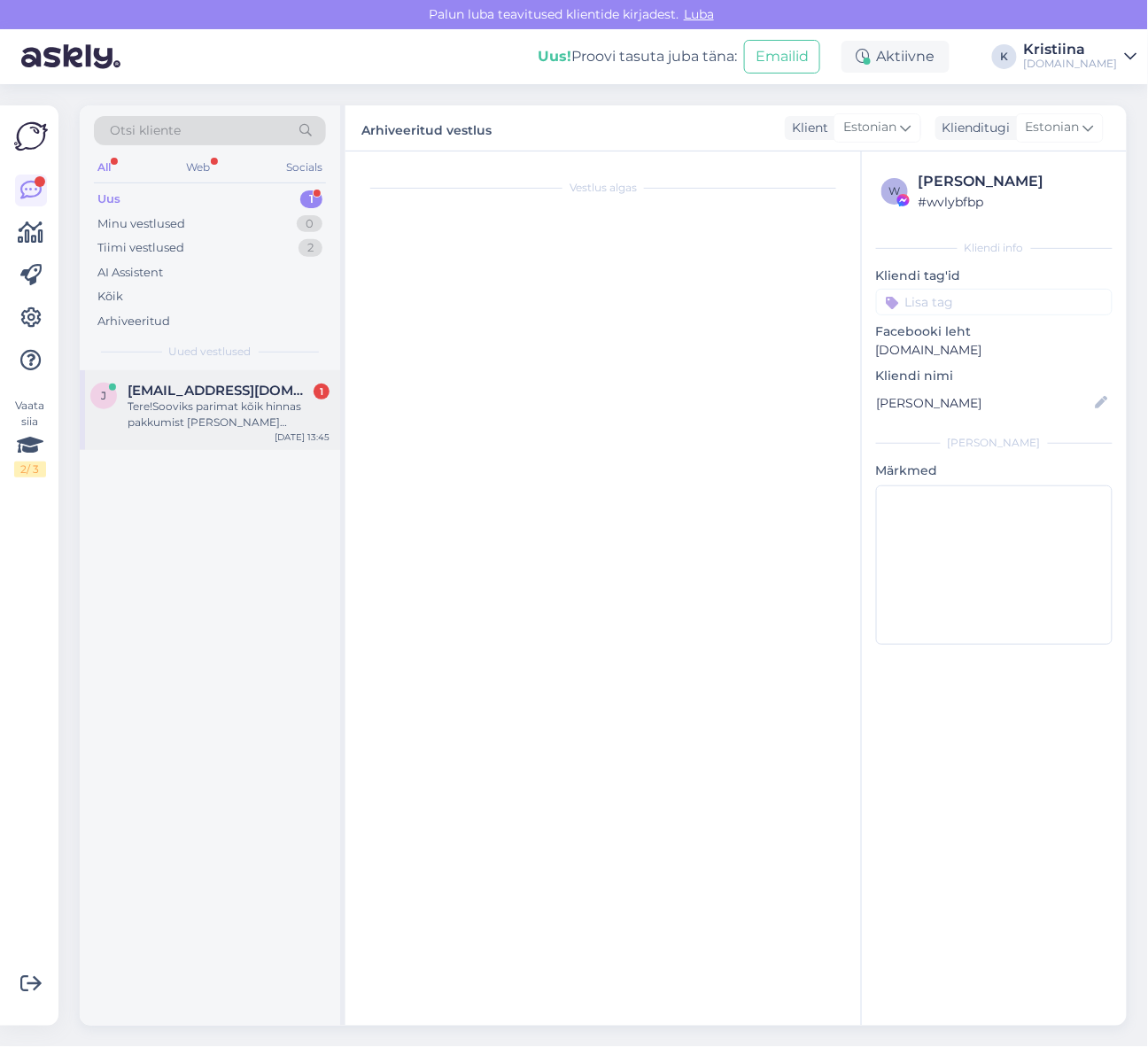
scroll to position [0, 0]
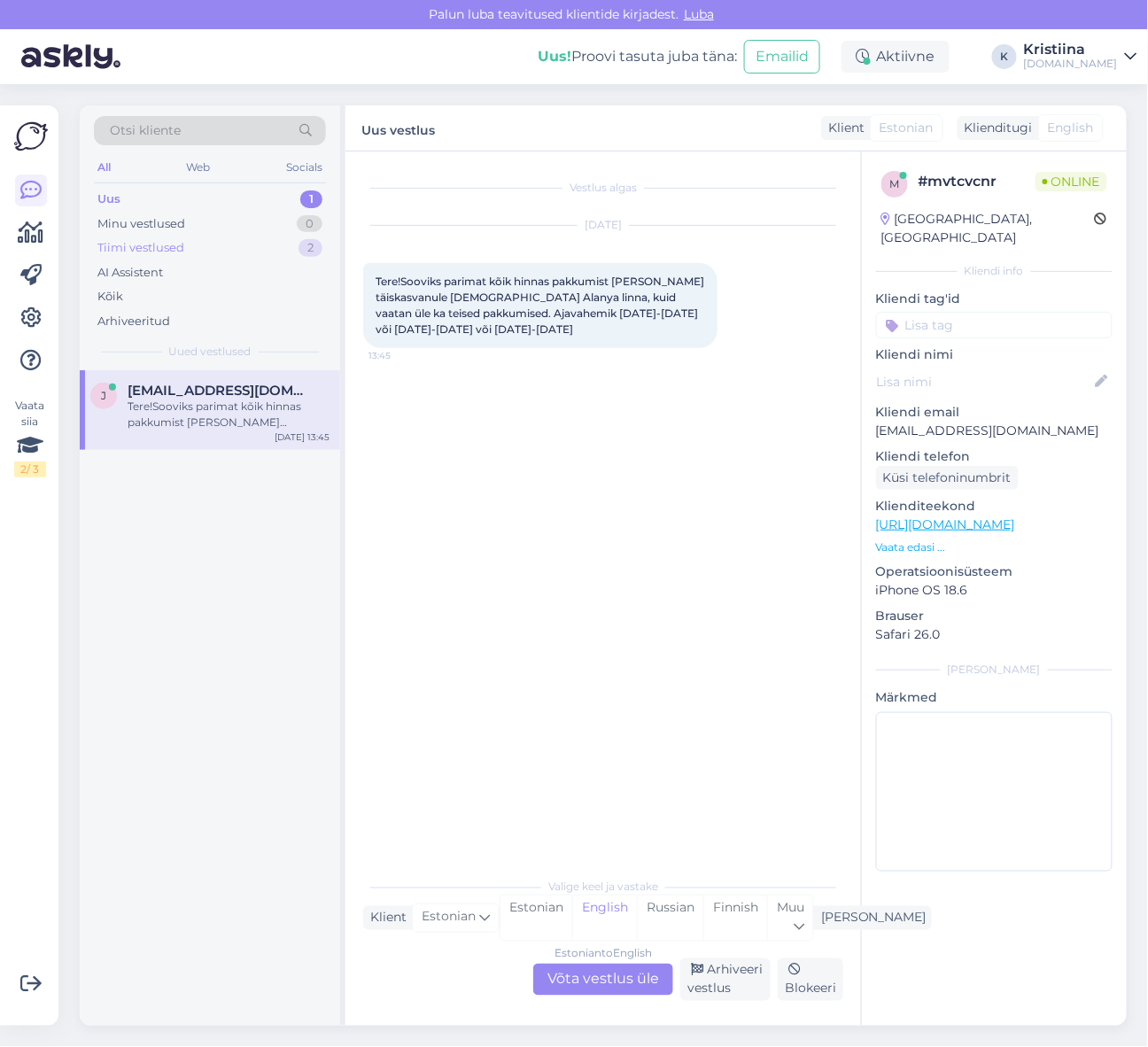
click at [238, 249] on div "Tiimi vestlused 2" at bounding box center [210, 248] width 232 height 25
click at [233, 412] on div "[PERSON_NAME] on Kemeris midagi [PERSON_NAME] klassis võib ka saata. väljumisek…" at bounding box center [228, 414] width 202 height 32
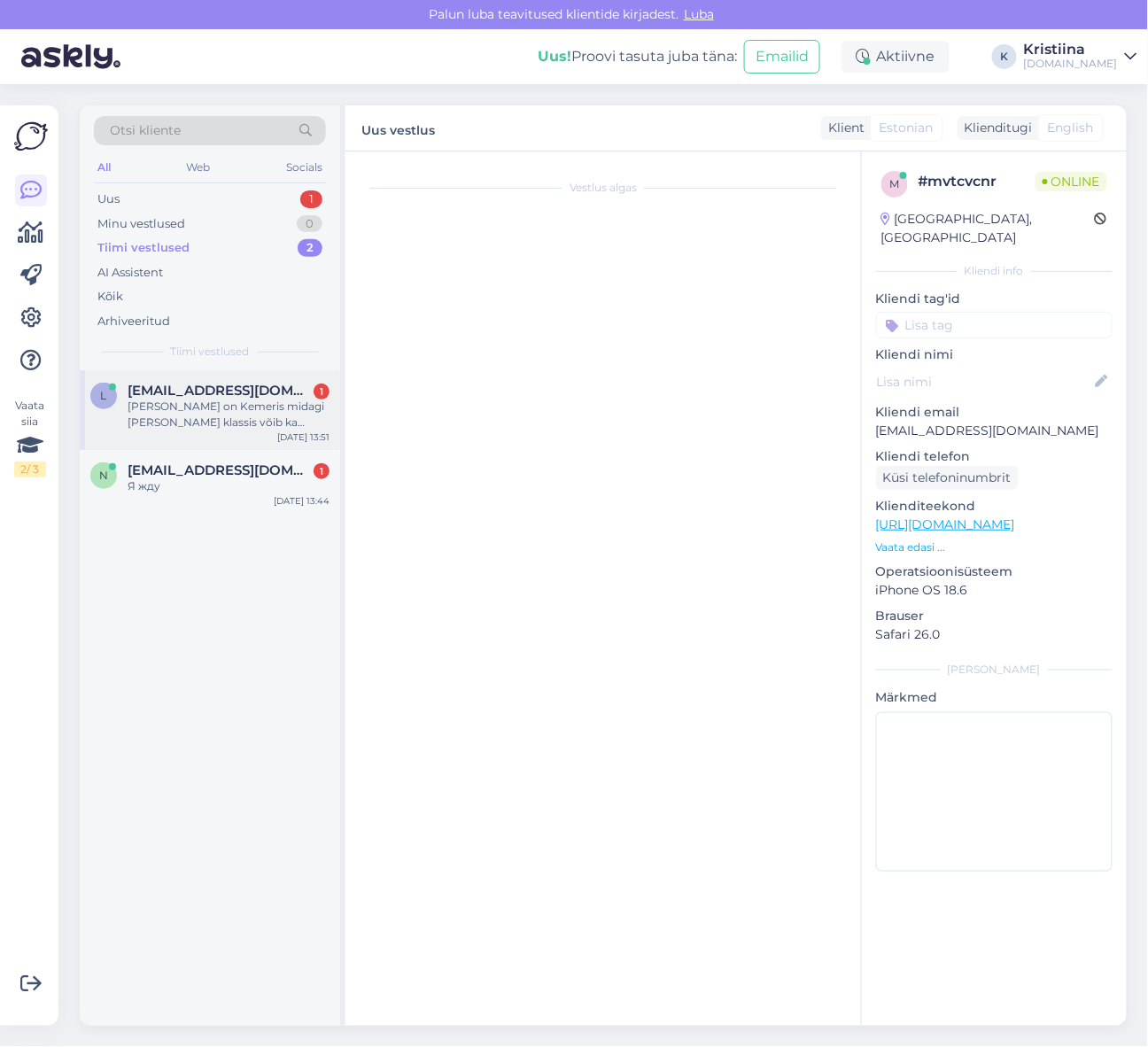
scroll to position [1337, 0]
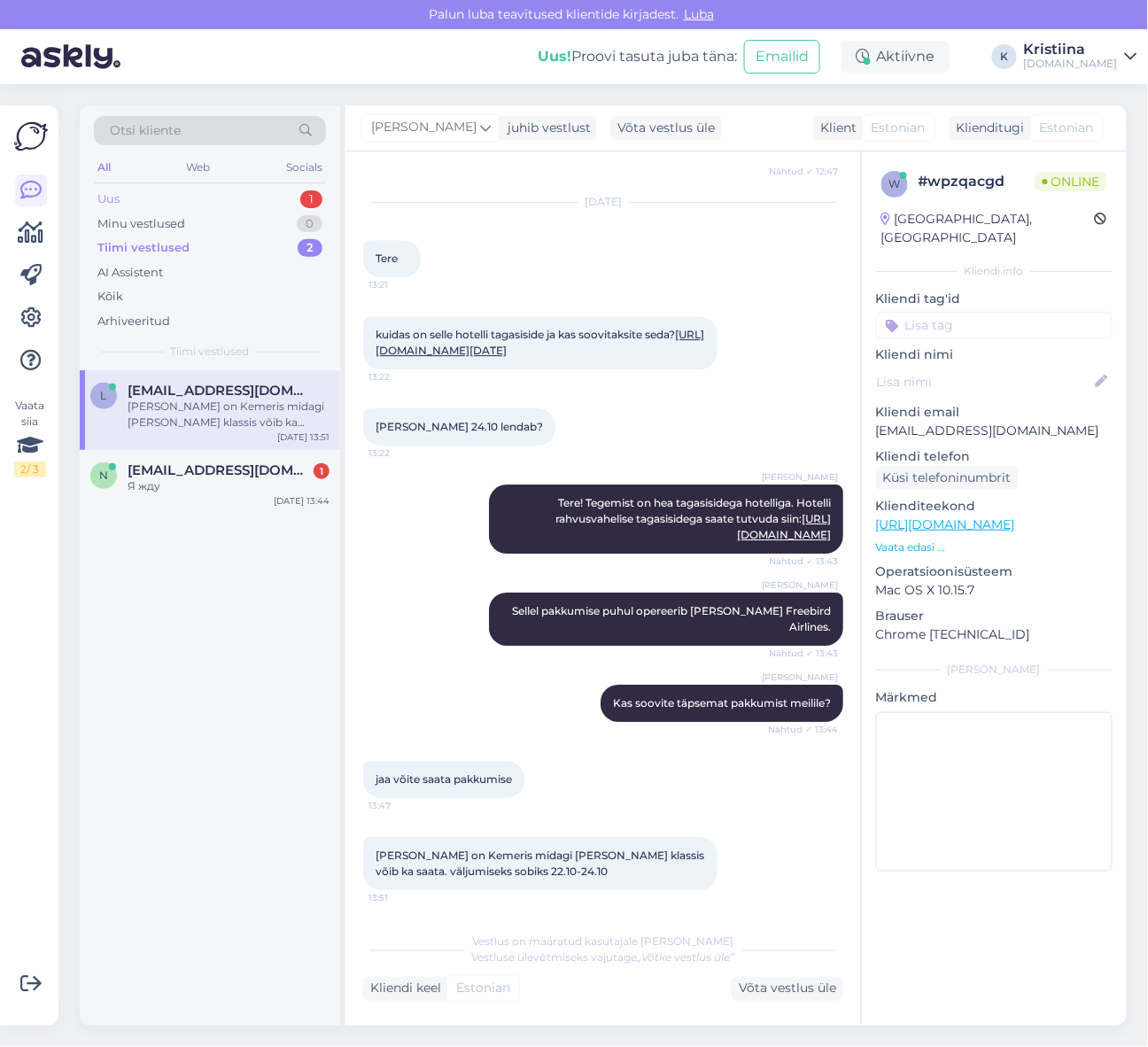
click at [162, 200] on div "Uus 1" at bounding box center [210, 199] width 232 height 25
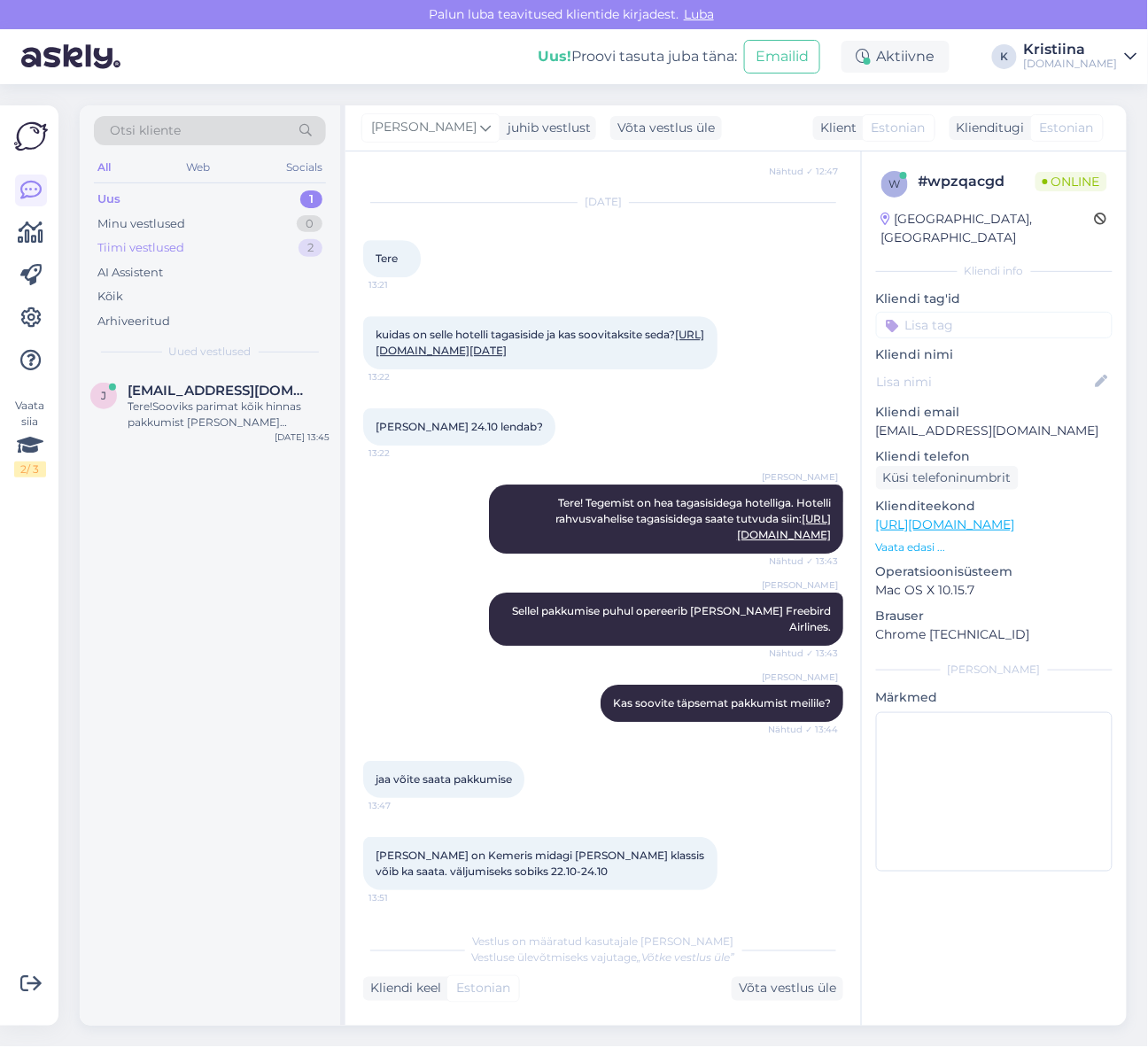
click at [172, 245] on div "Tiimi vestlused" at bounding box center [141, 248] width 87 height 17
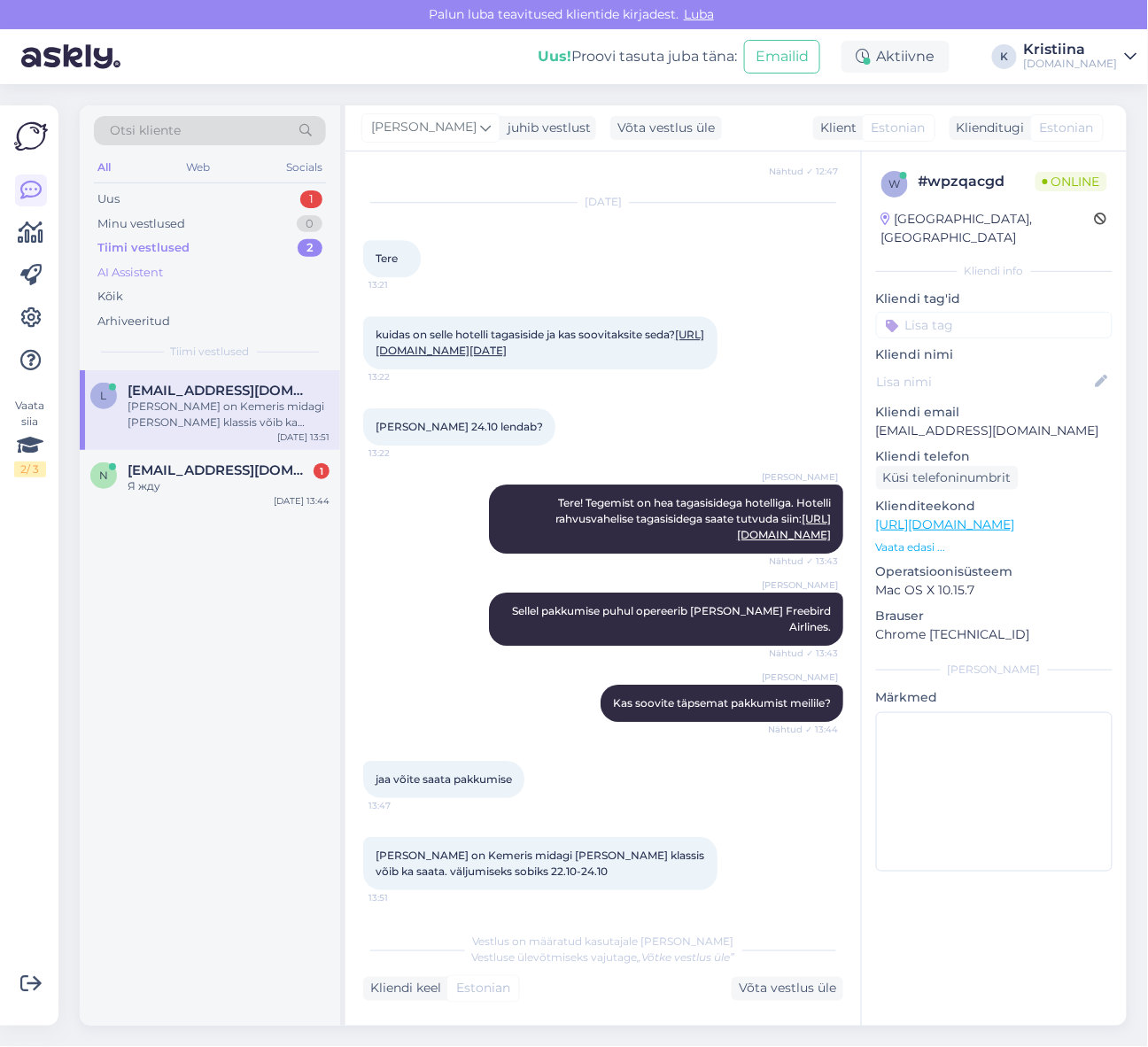
click at [175, 278] on div "AI Assistent" at bounding box center [210, 273] width 232 height 25
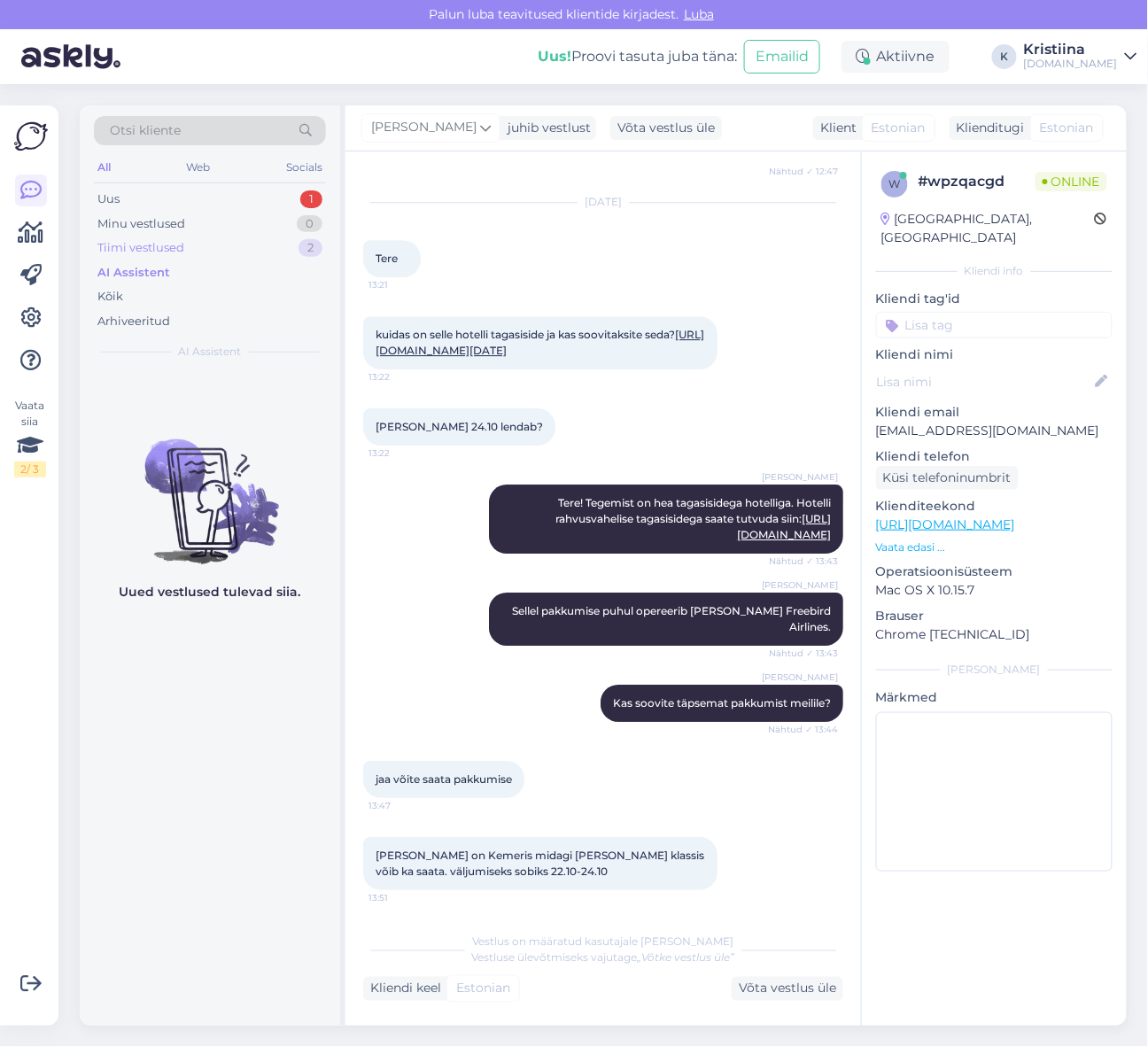
click at [179, 248] on div "Tiimi vestlused" at bounding box center [141, 248] width 87 height 17
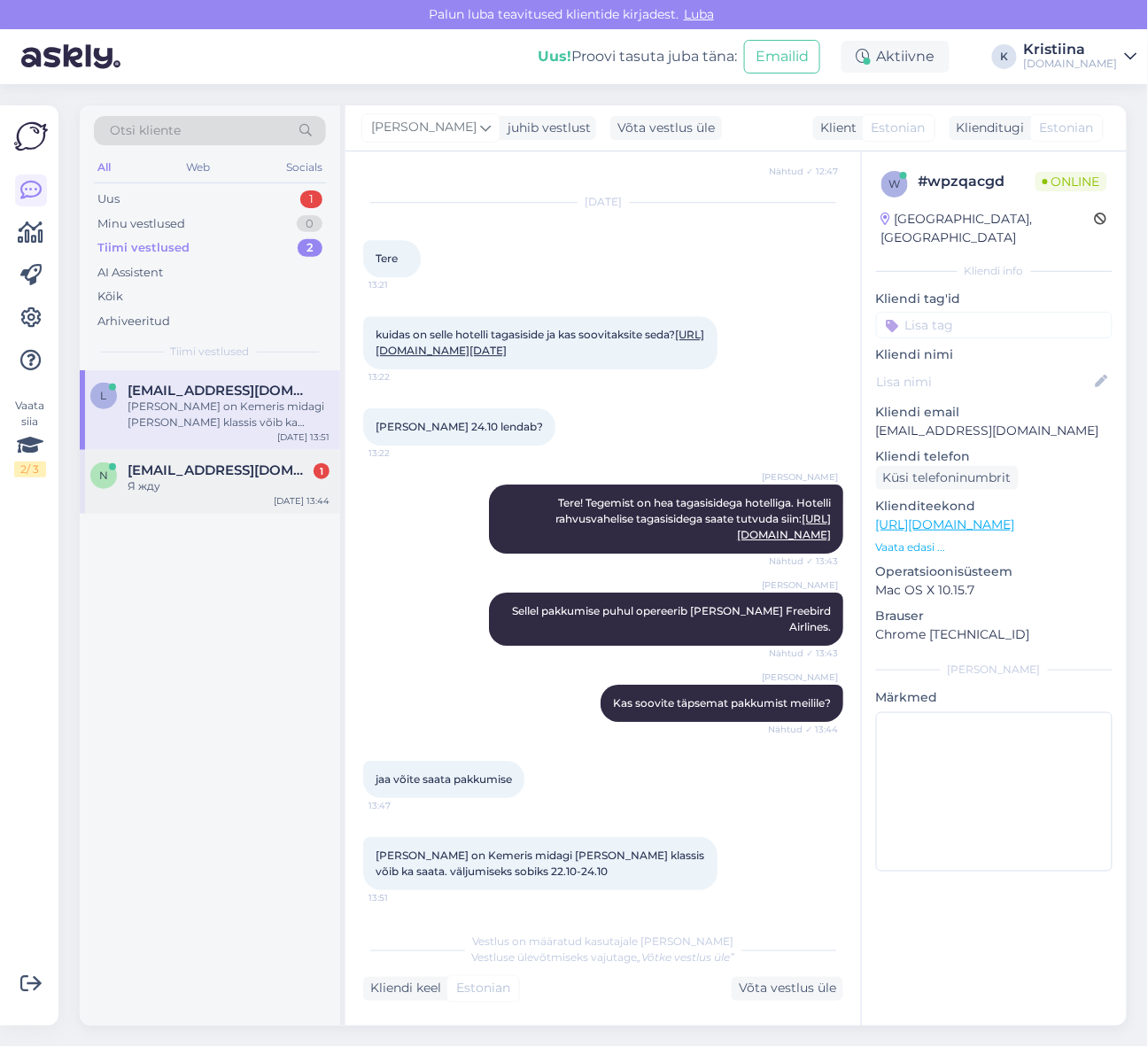
click at [149, 498] on div "n [EMAIL_ADDRESS][DOMAIN_NAME] 1 Я жду [DATE] 13:44" at bounding box center [210, 482] width 261 height 64
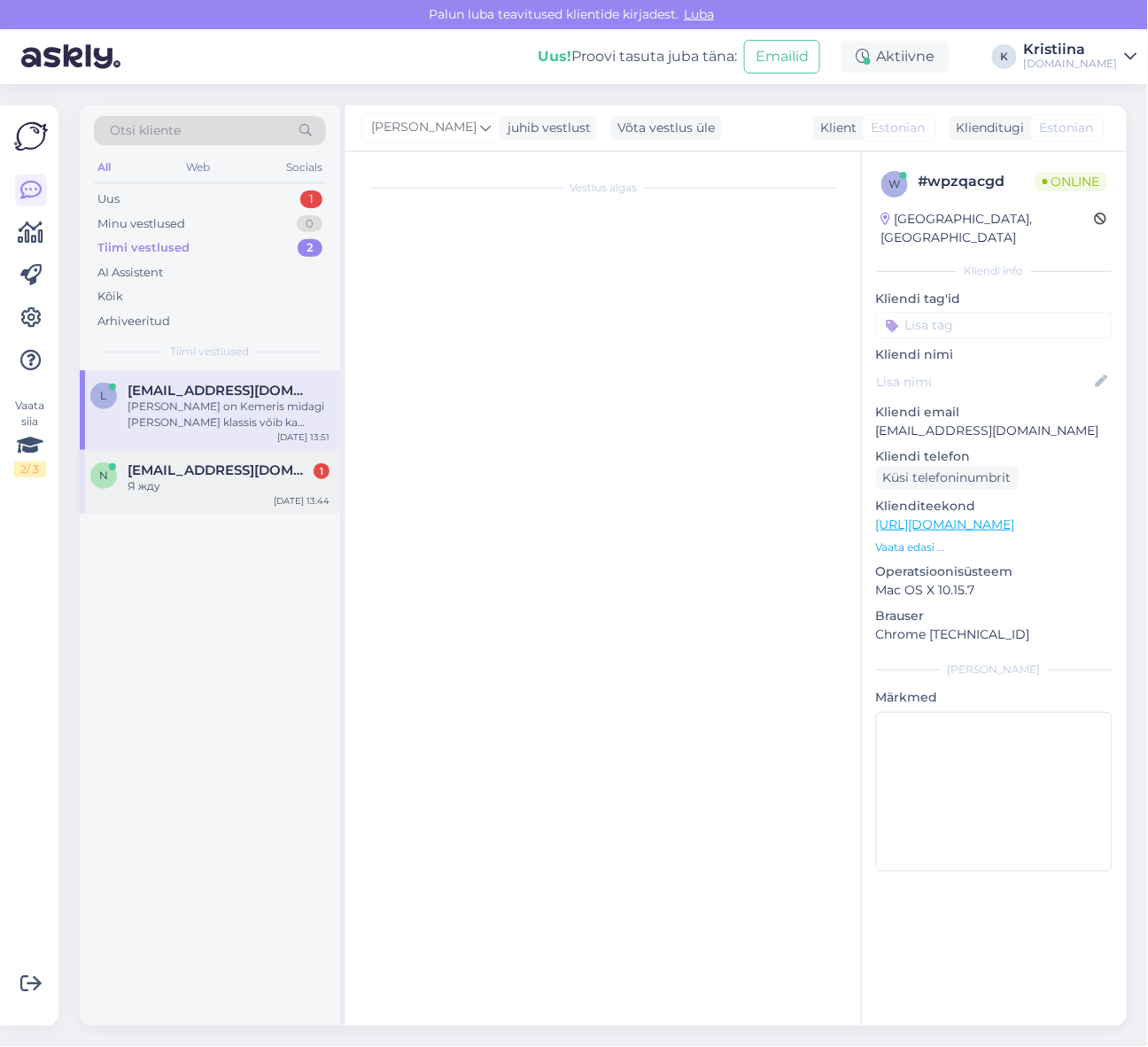
scroll to position [0, 0]
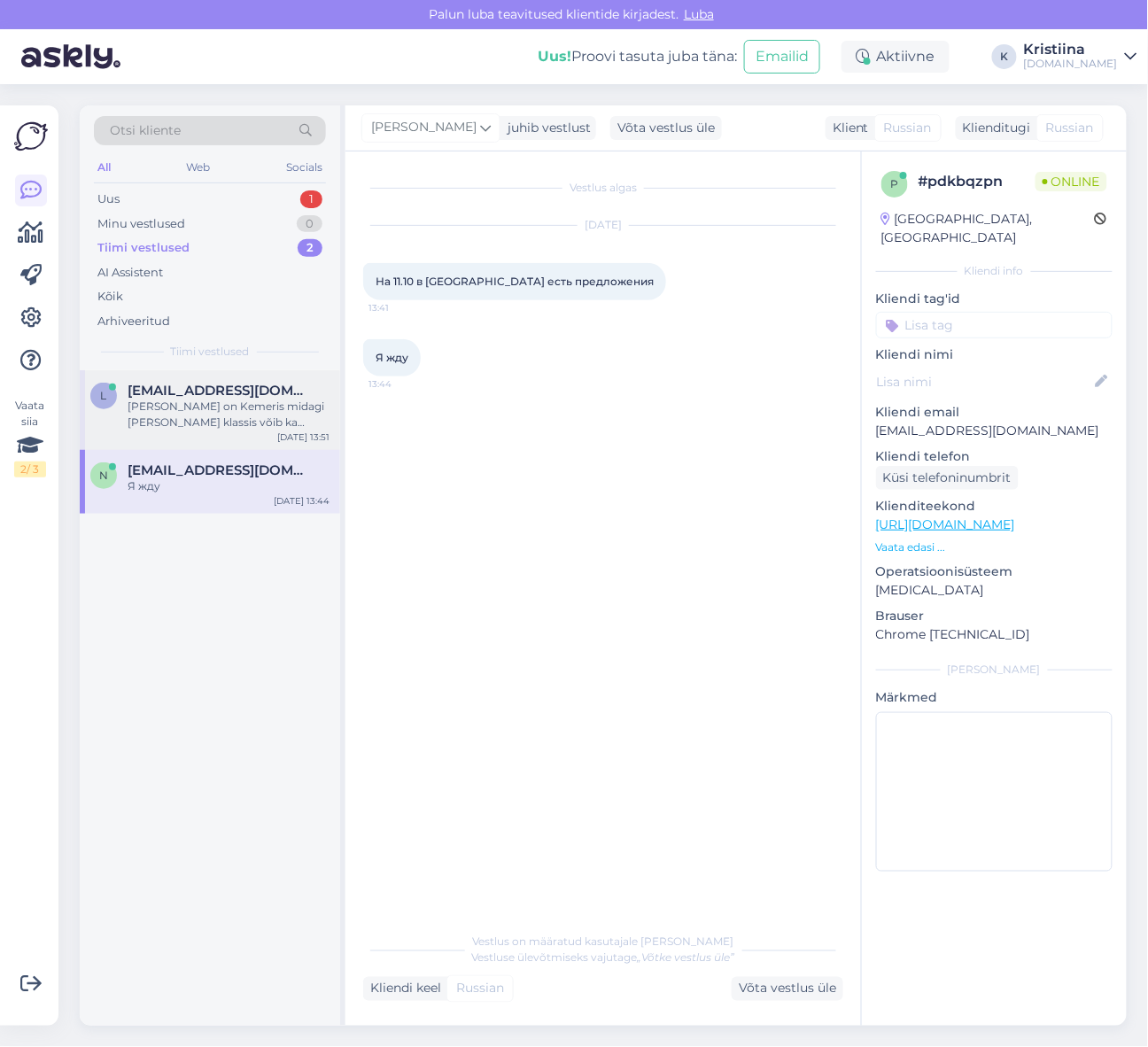
click at [173, 415] on div "[PERSON_NAME] on Kemeris midagi [PERSON_NAME] klassis võib ka saata. väljumisek…" at bounding box center [228, 414] width 202 height 32
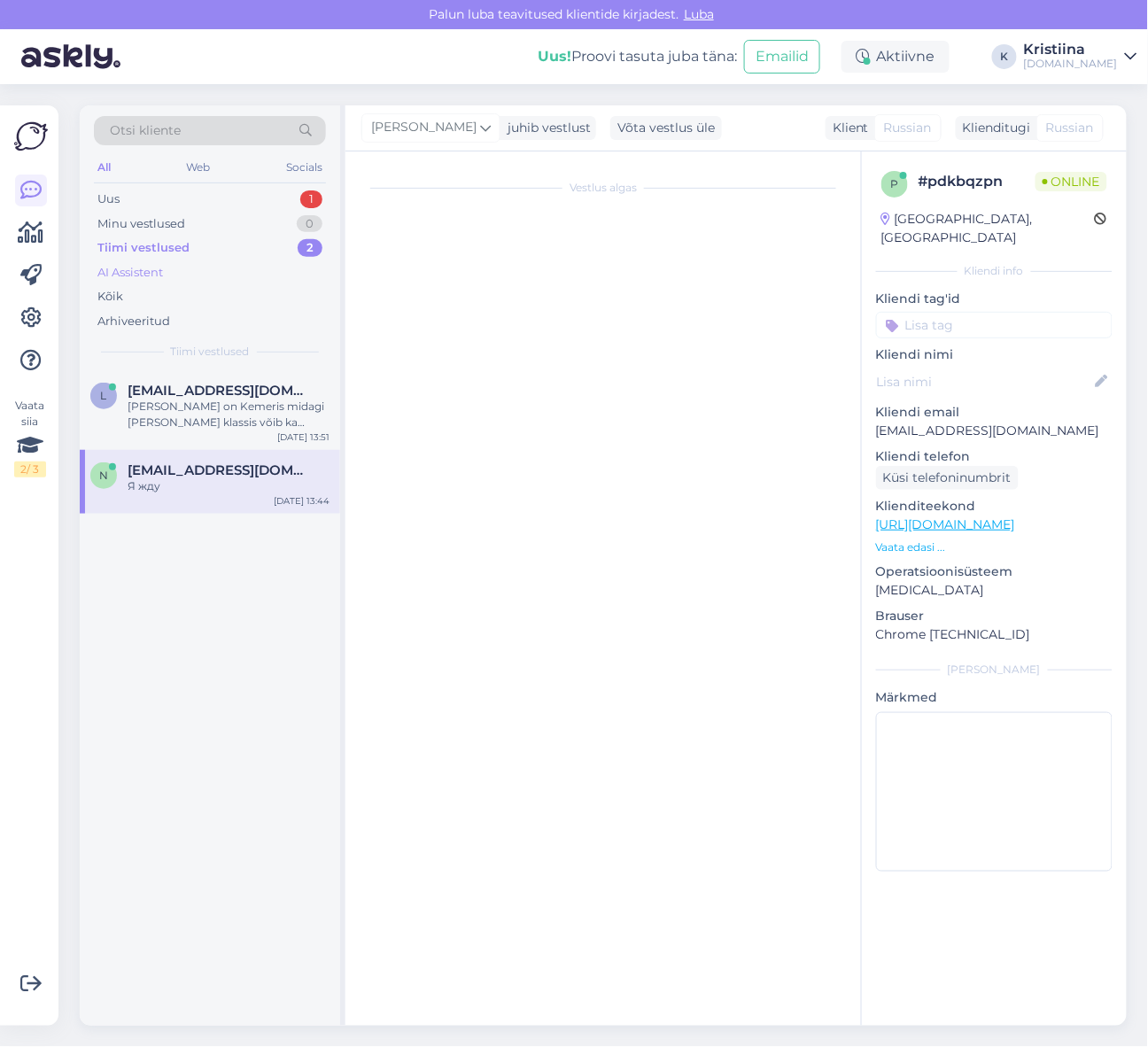
scroll to position [1337, 0]
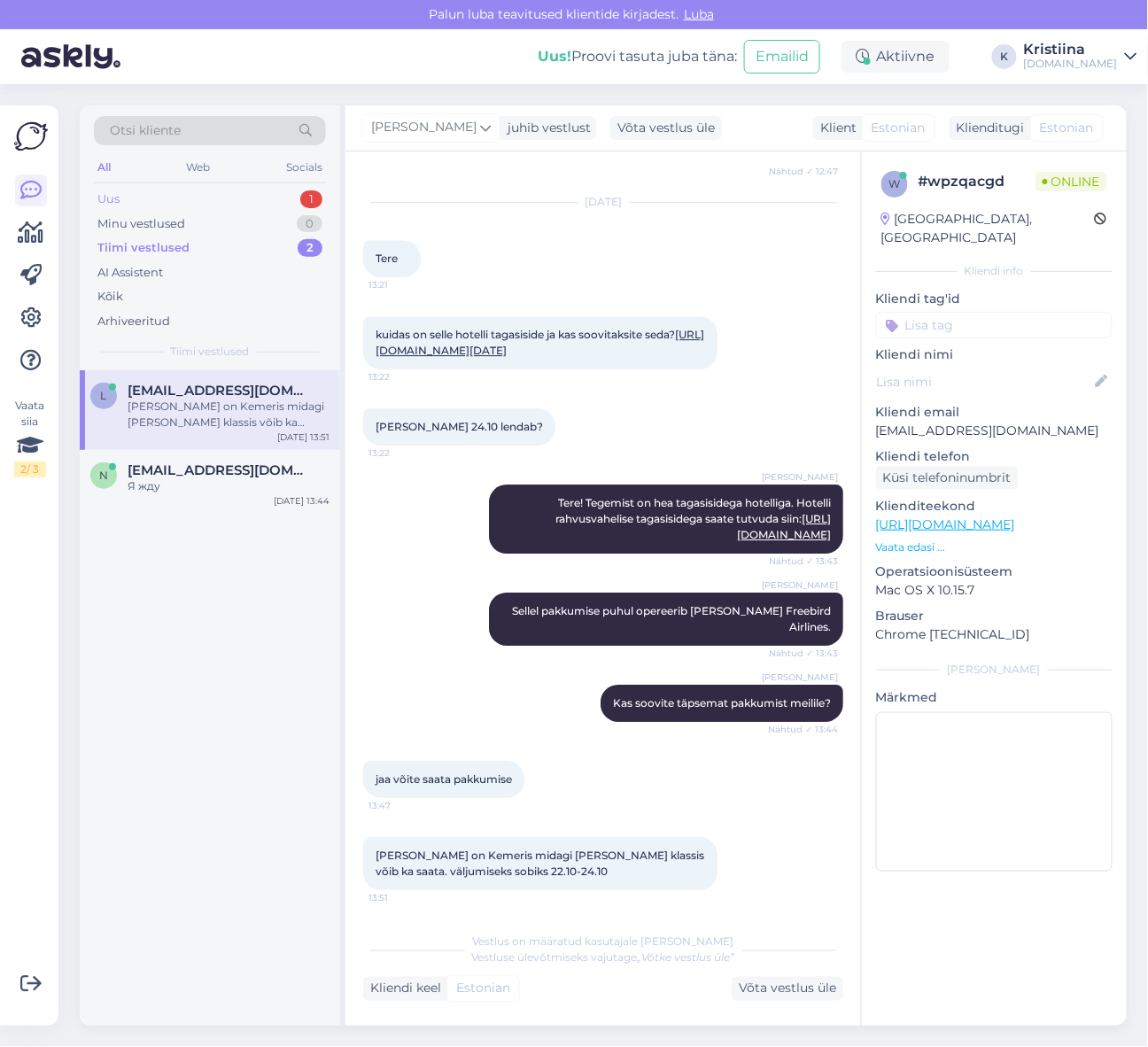
click at [162, 204] on div "Uus 1" at bounding box center [210, 199] width 232 height 25
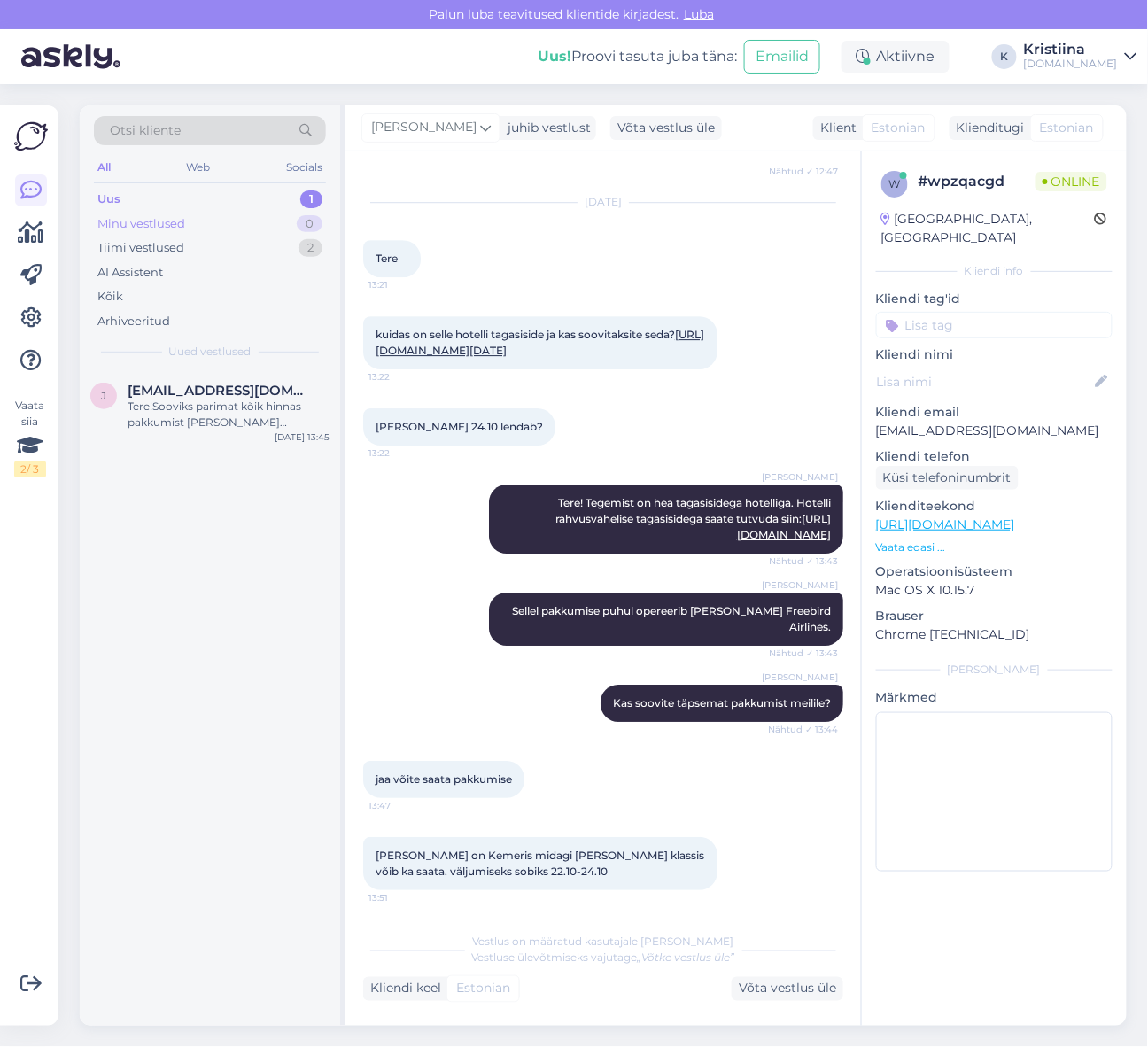
click at [202, 219] on div "Minu vestlused 0" at bounding box center [210, 224] width 232 height 25
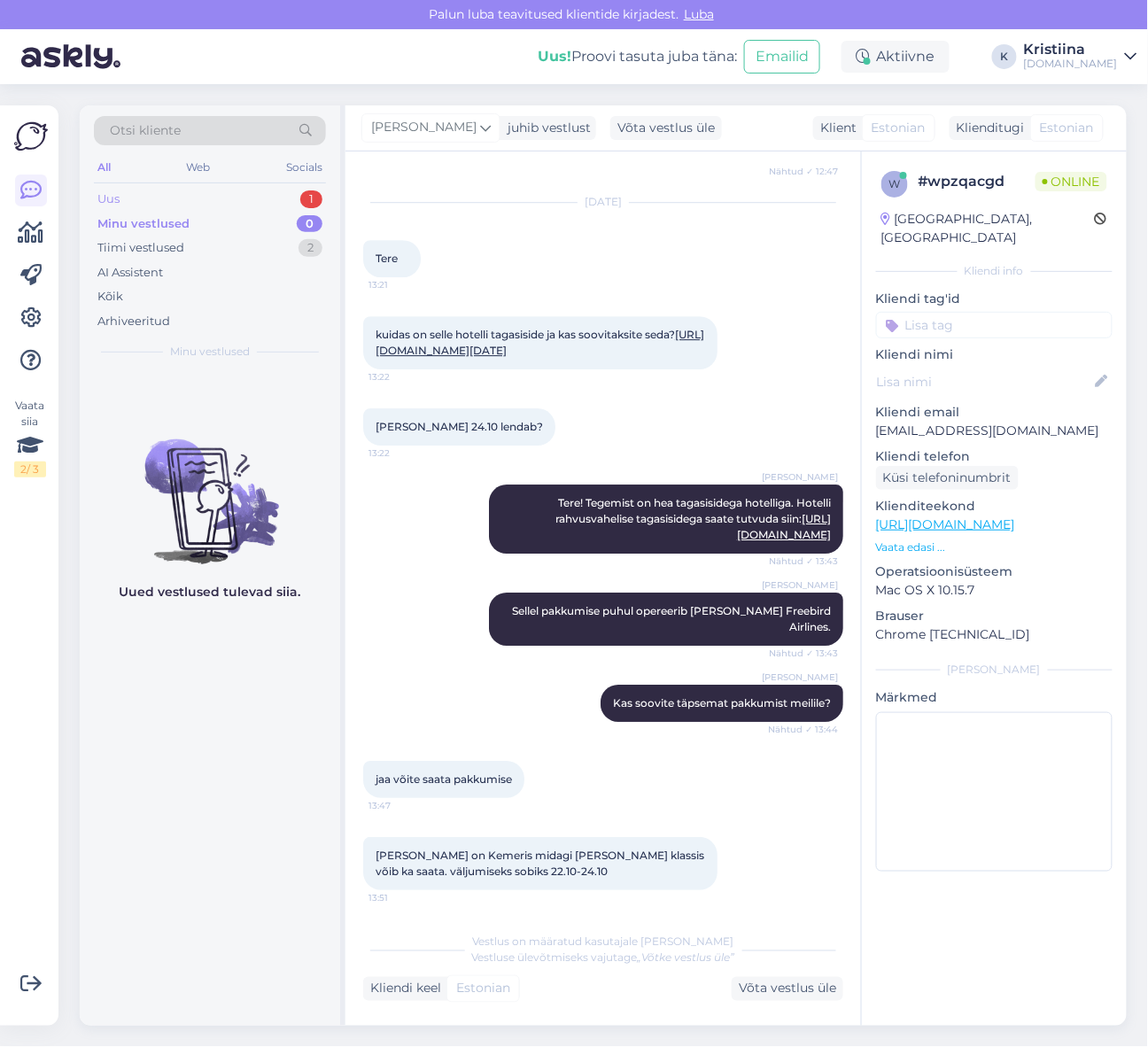
click at [194, 205] on div "Uus 1" at bounding box center [210, 199] width 232 height 25
click at [234, 227] on div "Minu vestlused 0" at bounding box center [210, 224] width 232 height 25
click at [241, 255] on div "Tiimi vestlused 3" at bounding box center [210, 248] width 232 height 25
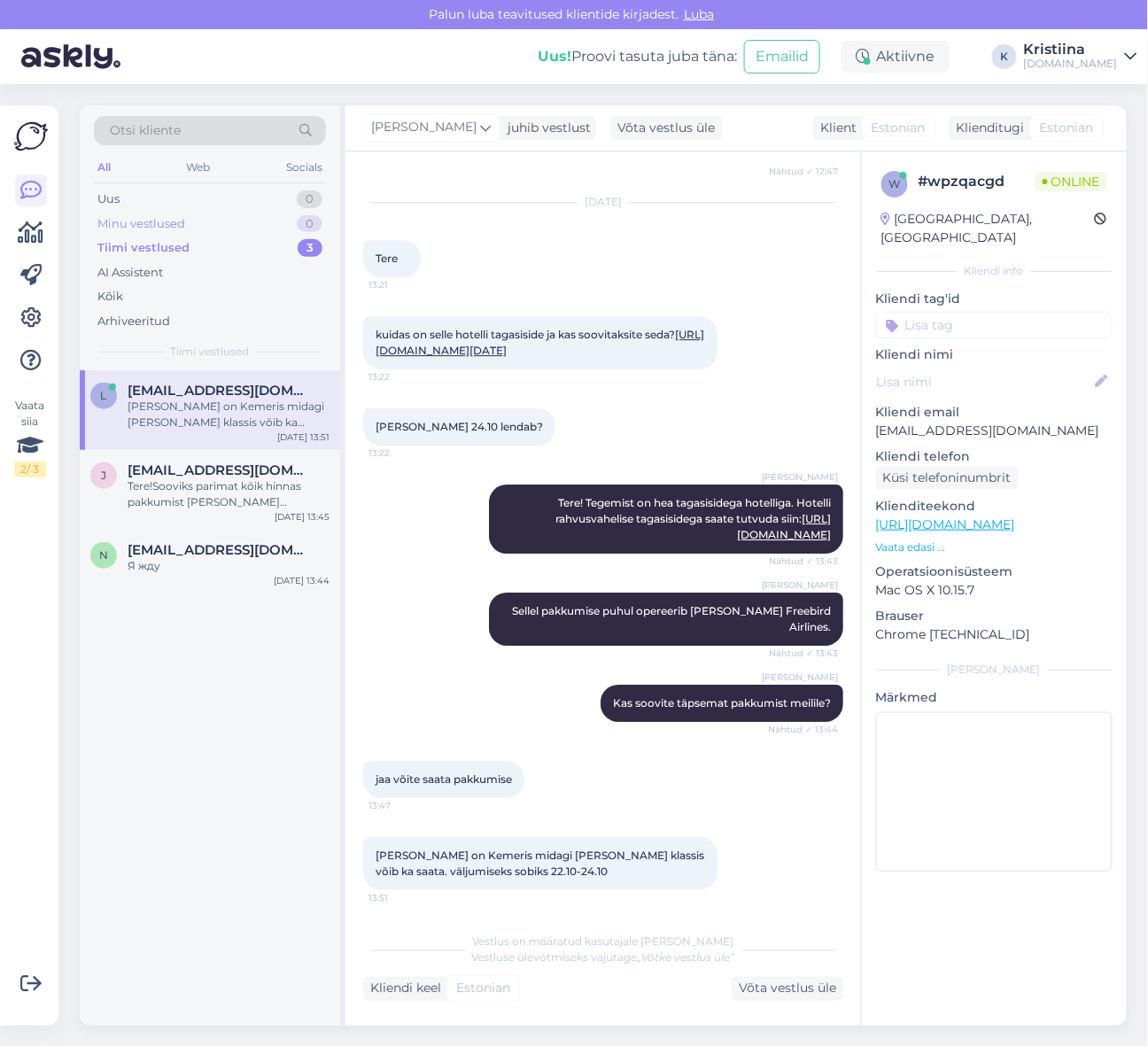
click at [192, 232] on div "Minu vestlused 0" at bounding box center [210, 224] width 232 height 25
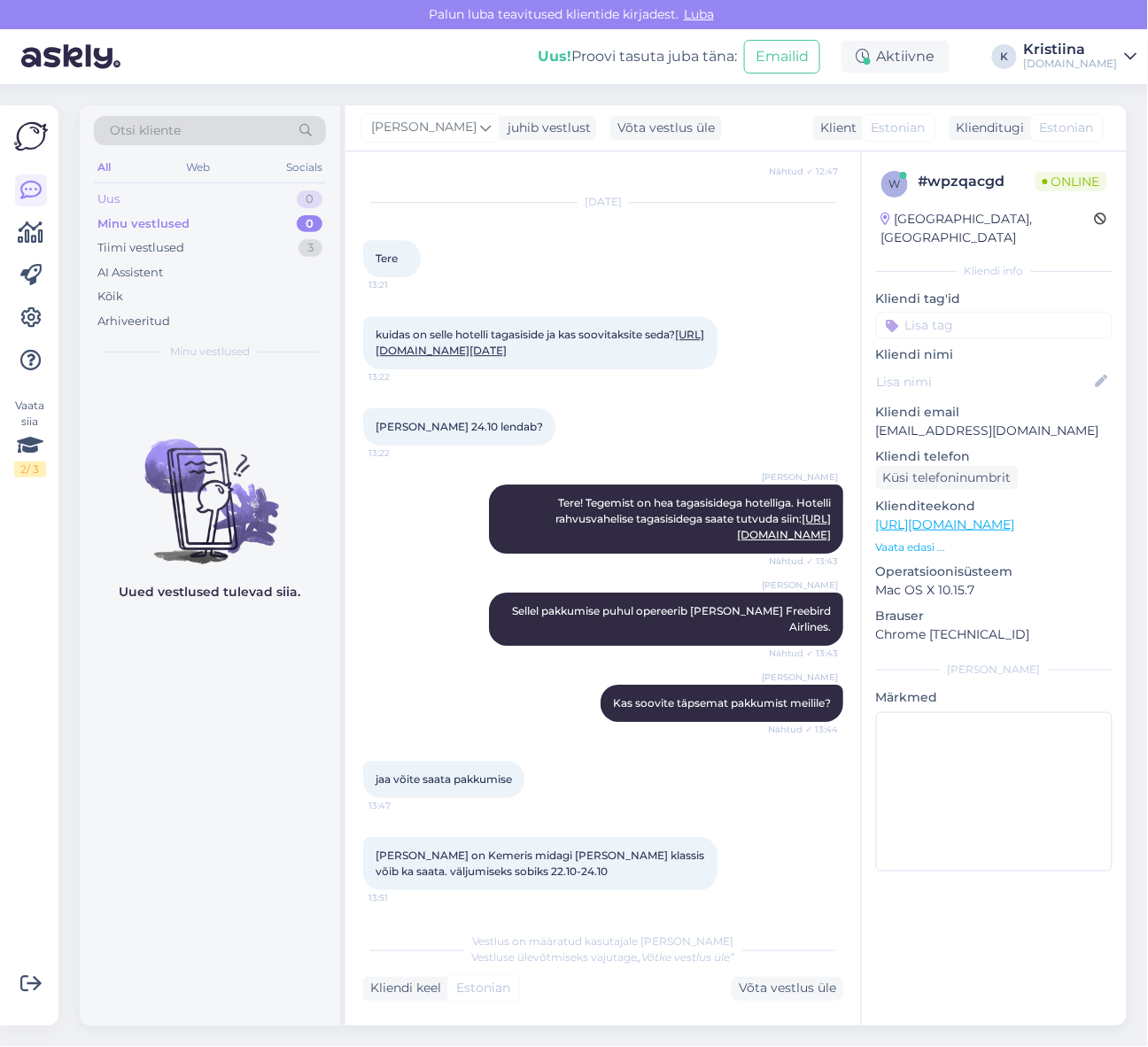
click at [195, 205] on div "Uus 0" at bounding box center [210, 199] width 232 height 25
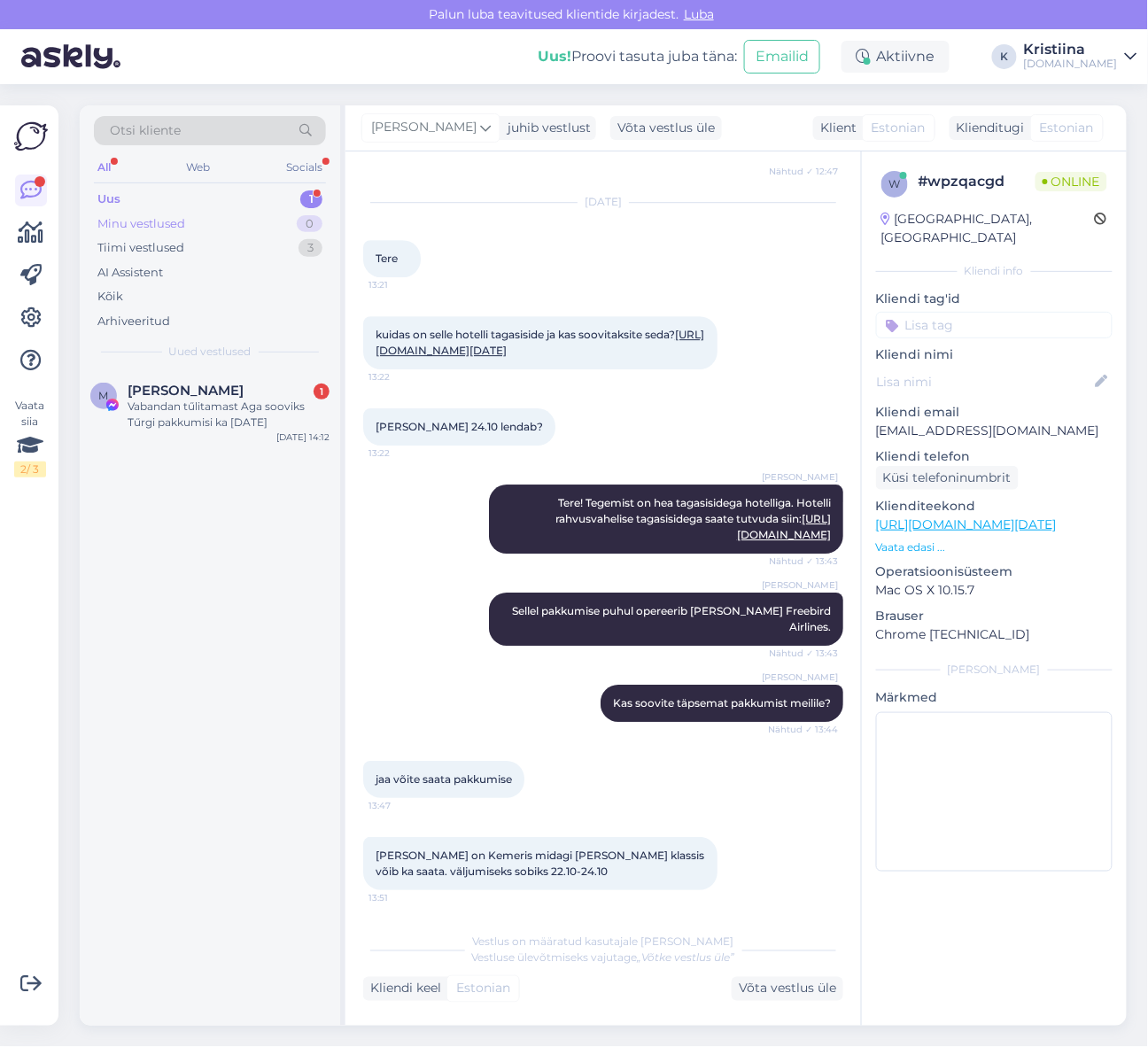
click at [254, 224] on div "Minu vestlused 0" at bounding box center [210, 224] width 232 height 25
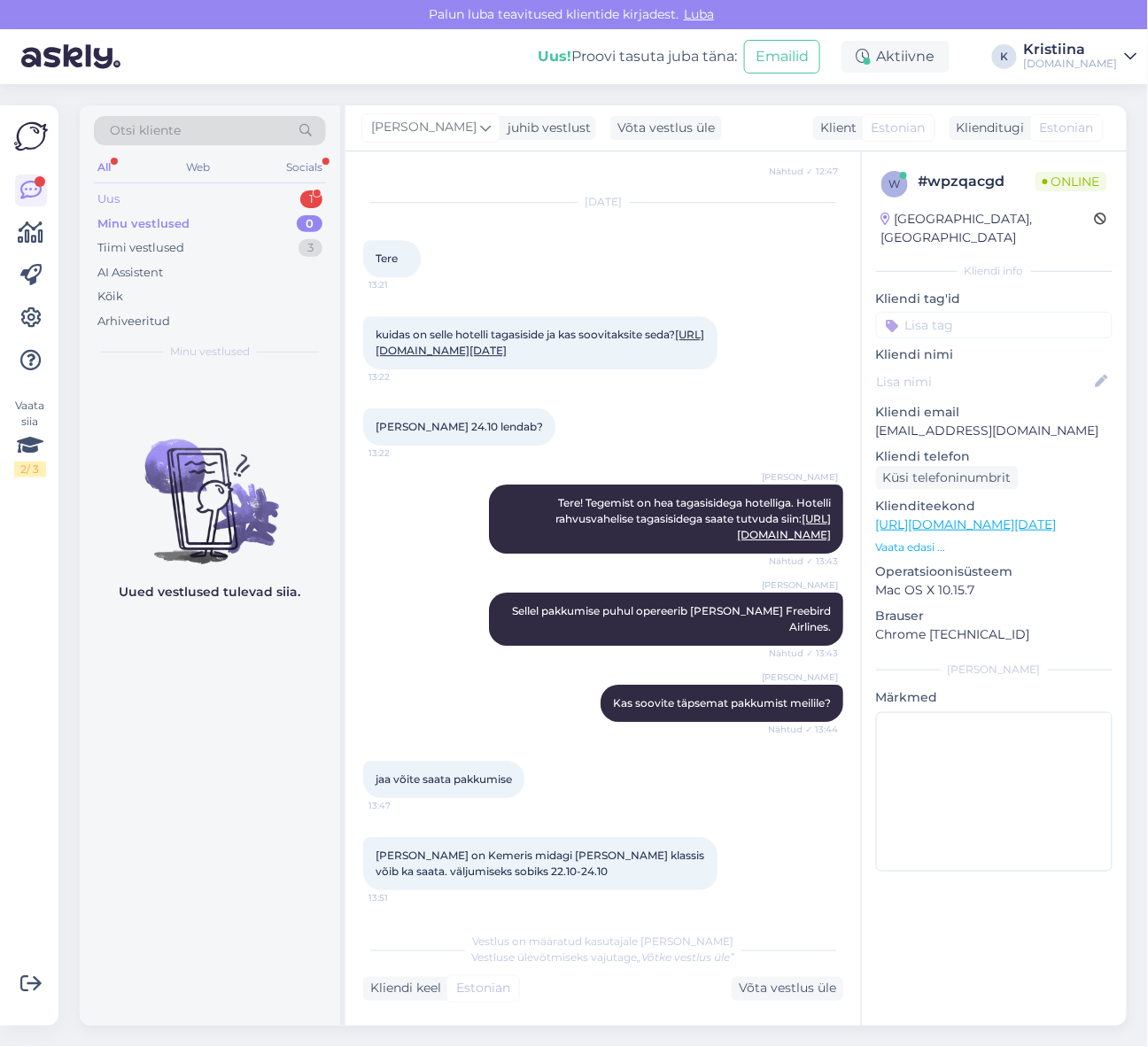
click at [194, 192] on div "Uus 1" at bounding box center [210, 199] width 232 height 25
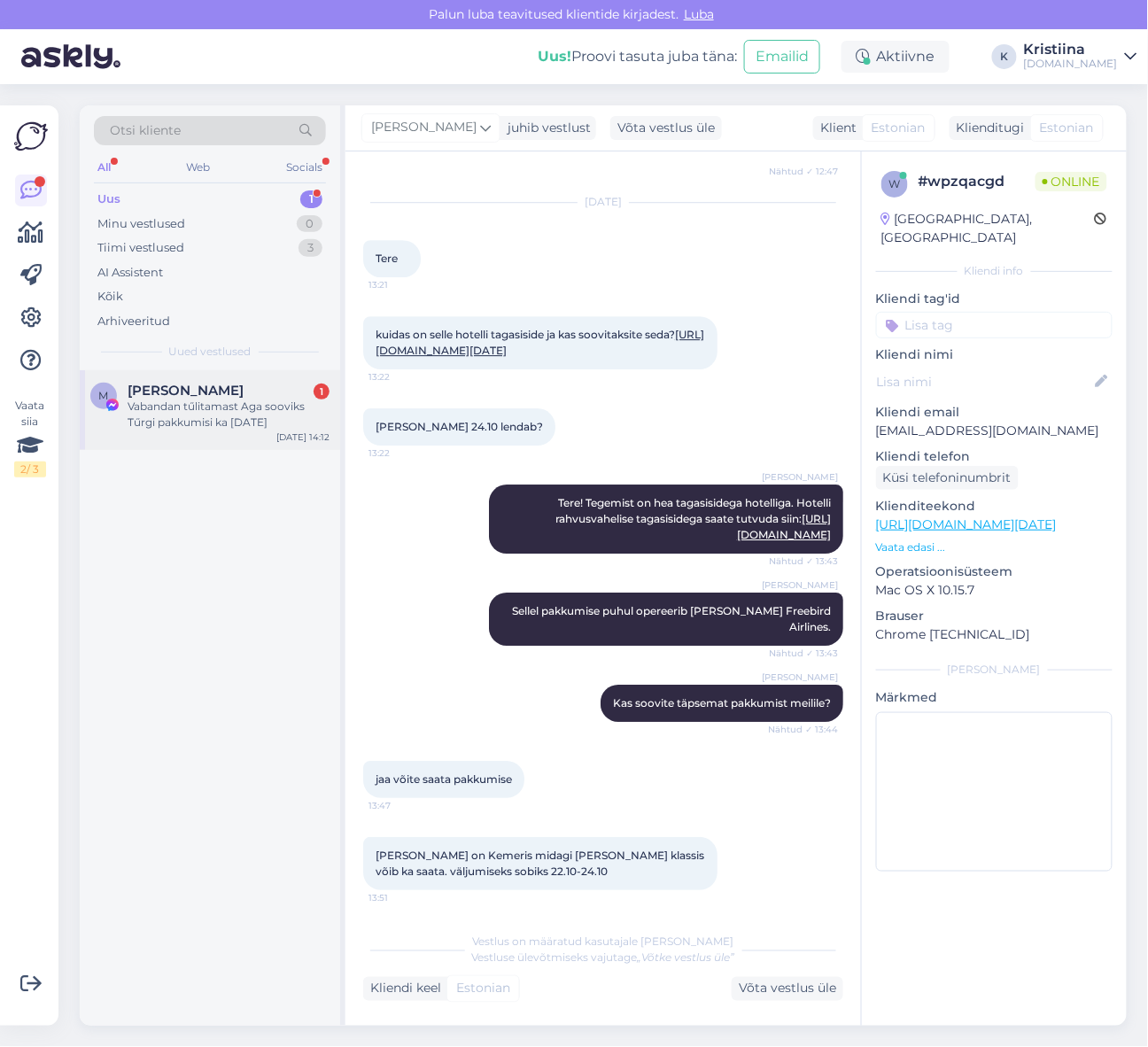
click at [222, 394] on div "[PERSON_NAME] 1" at bounding box center [228, 390] width 202 height 16
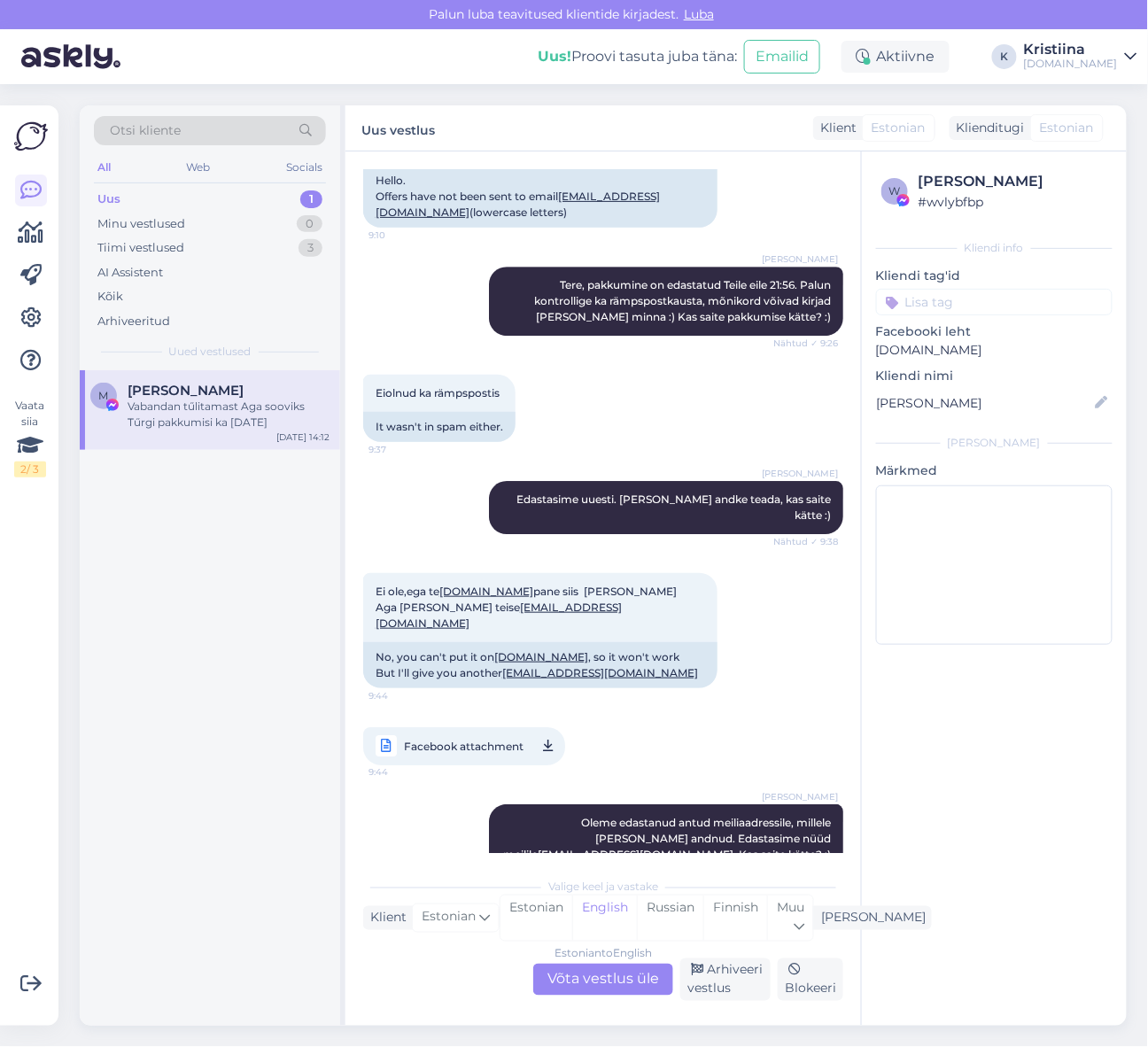
scroll to position [3502, 0]
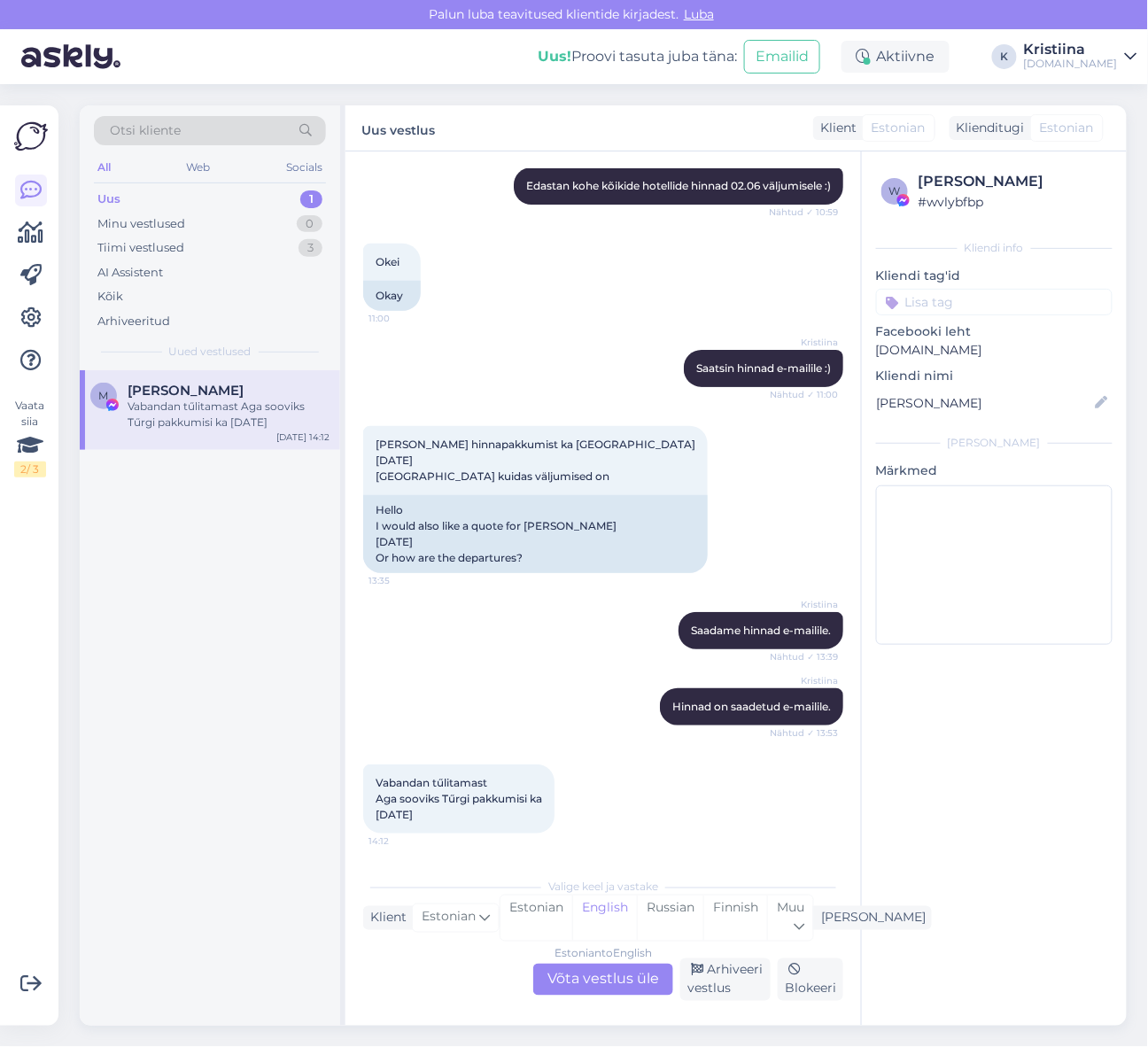
click at [590, 969] on div "Estonian to English Võta vestlus üle" at bounding box center [604, 979] width 140 height 32
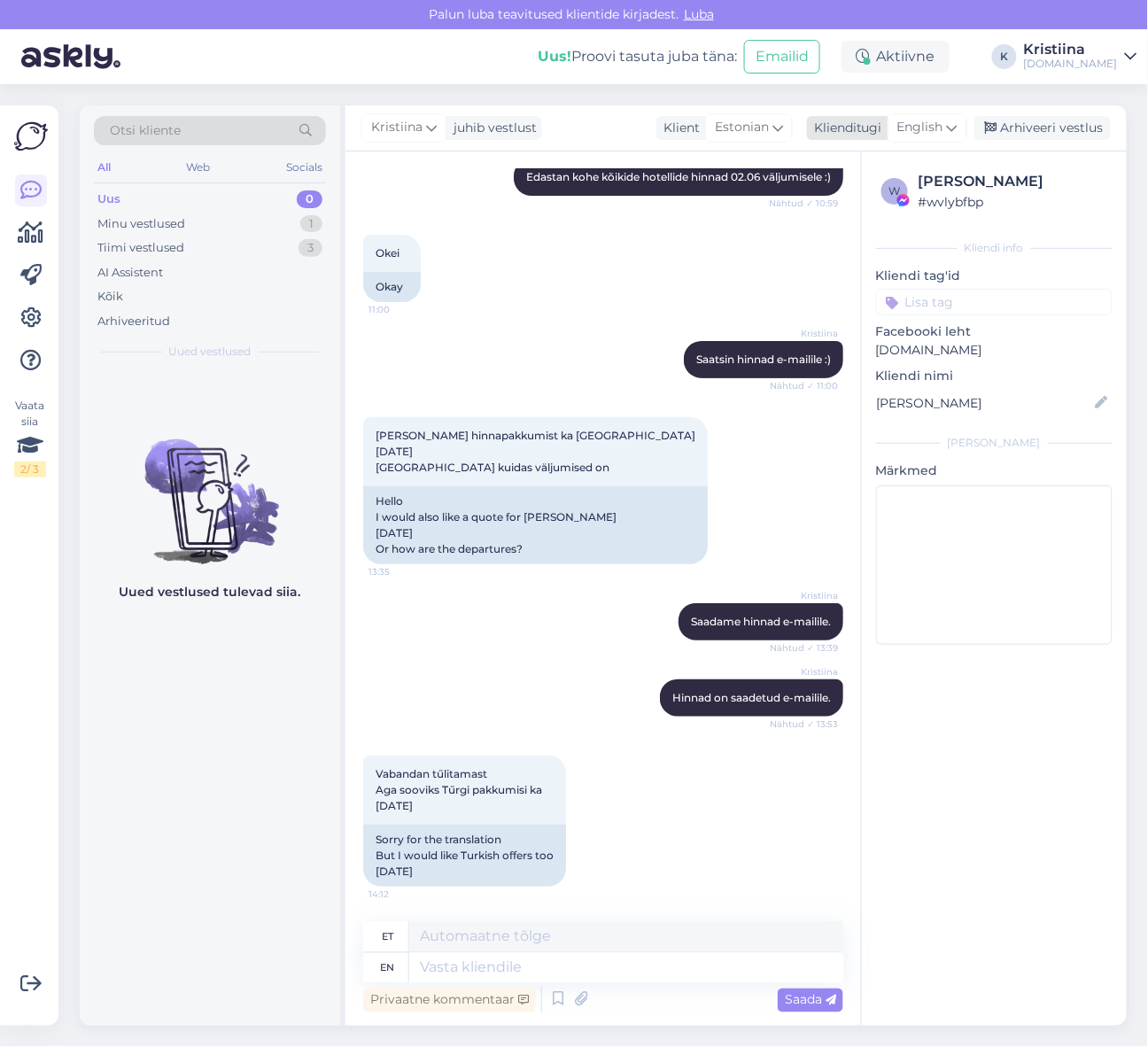
click at [943, 136] on span "English" at bounding box center [921, 127] width 46 height 19
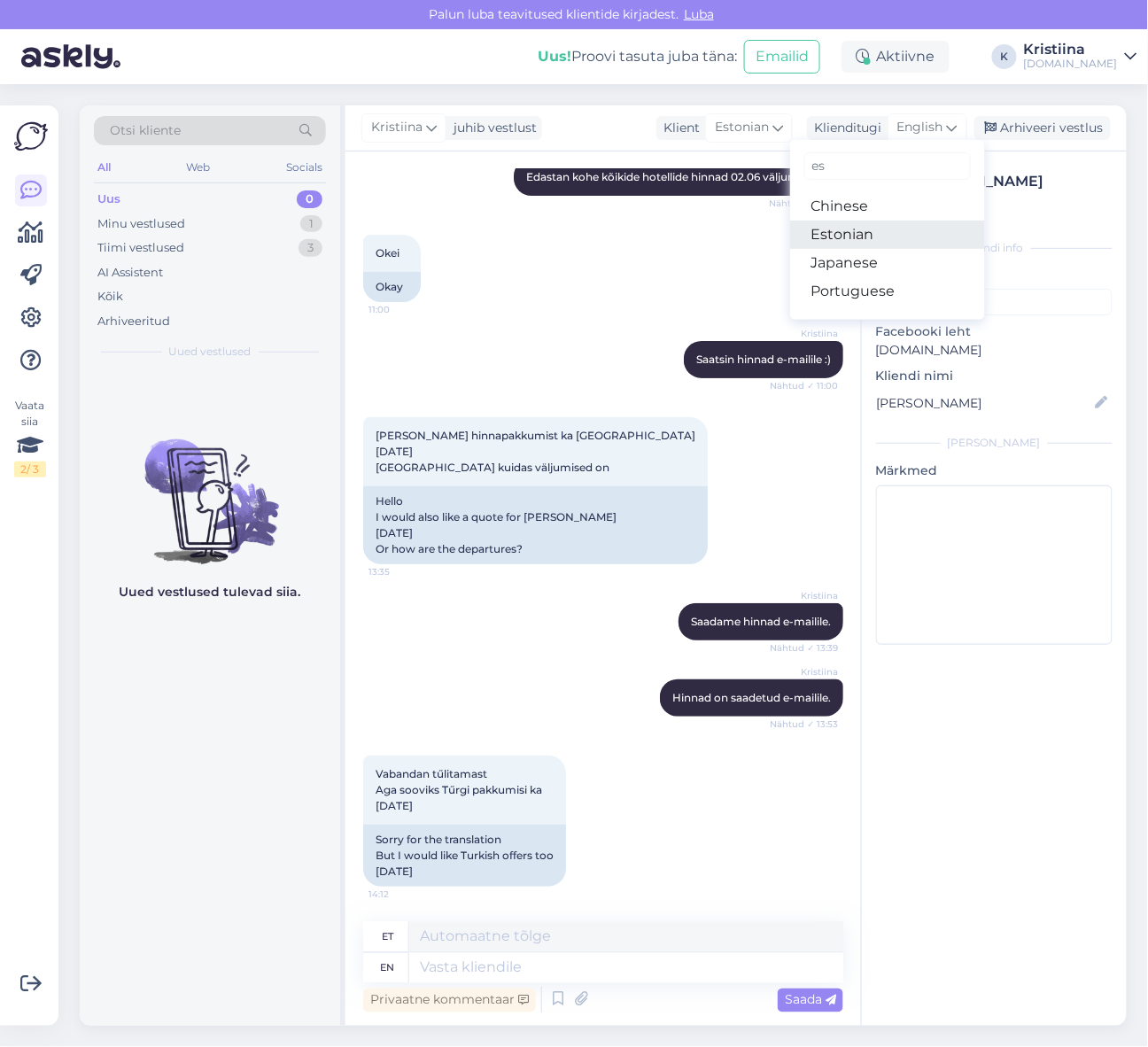
click at [915, 229] on link "Estonian" at bounding box center [887, 235] width 195 height 29
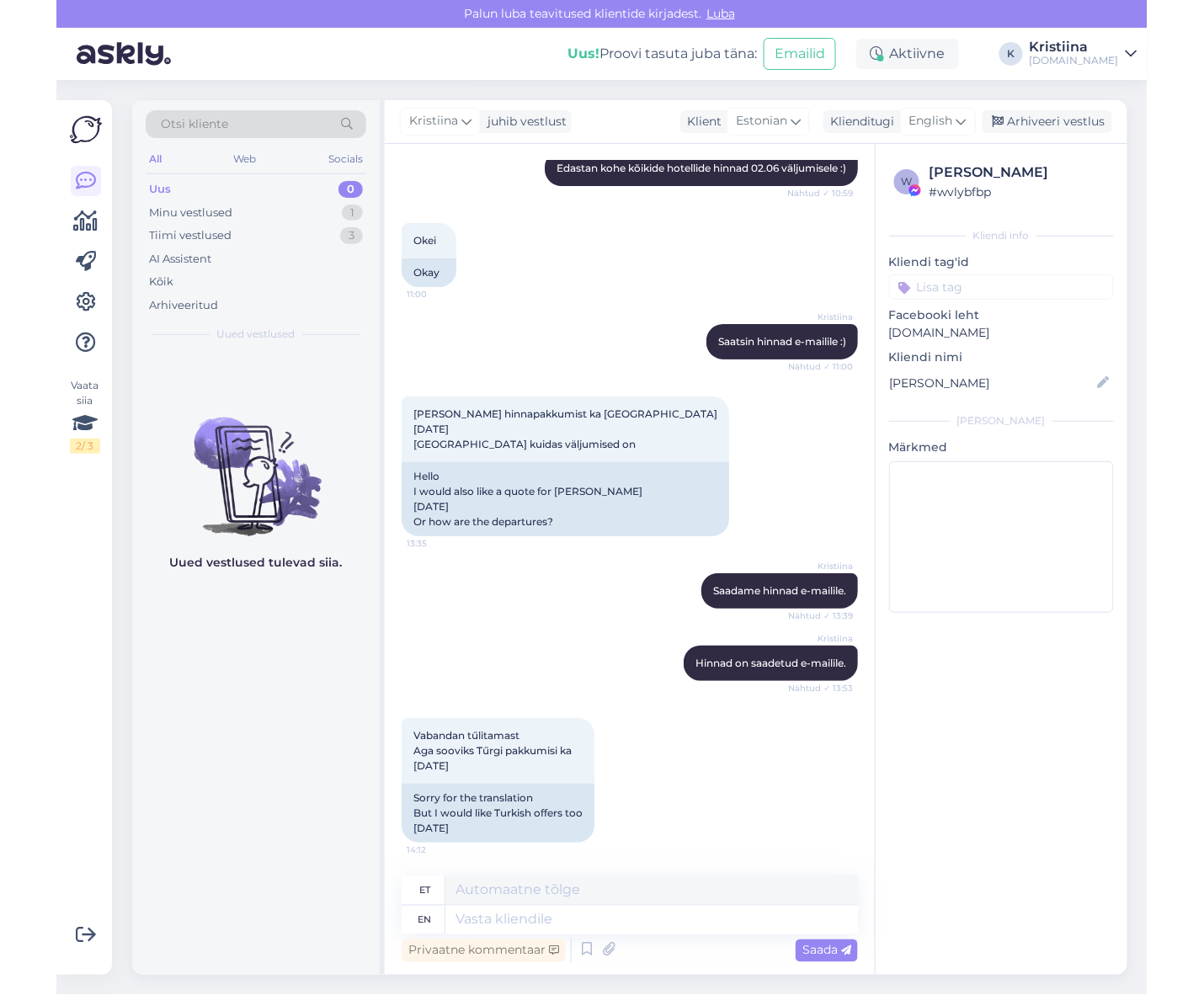
scroll to position [3314, 0]
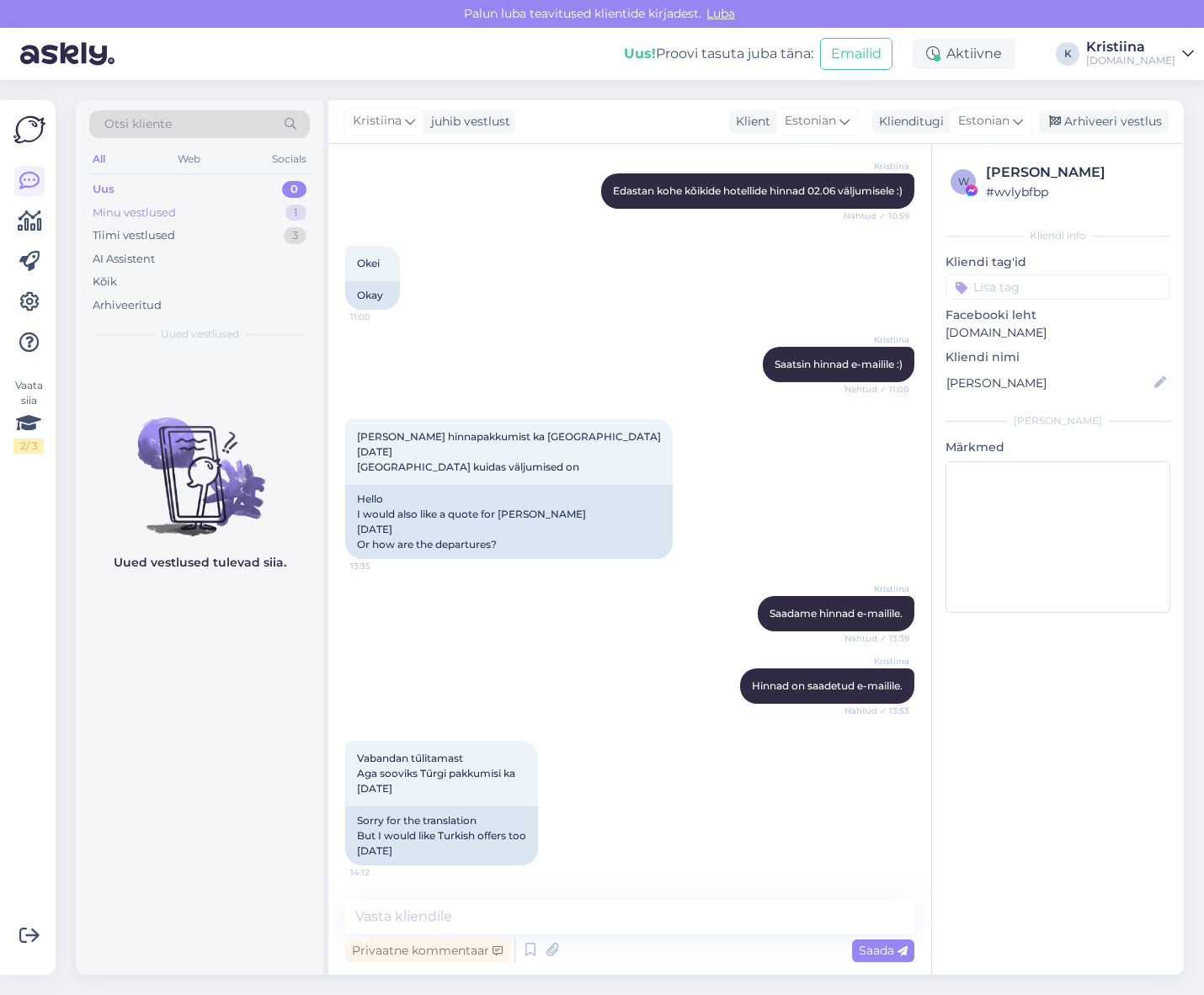
click at [248, 211] on div "Minu vestlused 1" at bounding box center [199, 213] width 220 height 24
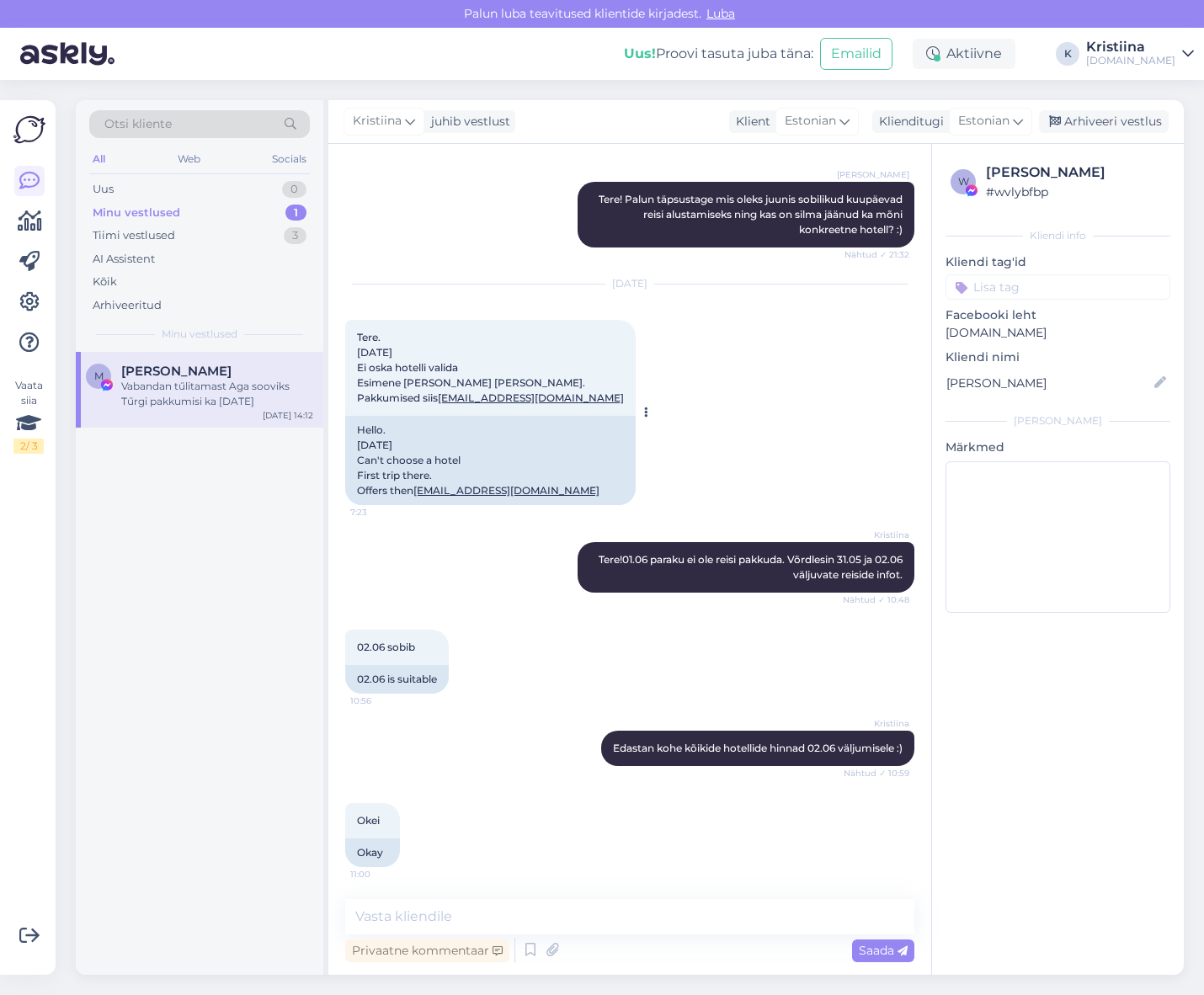
scroll to position [2565, 0]
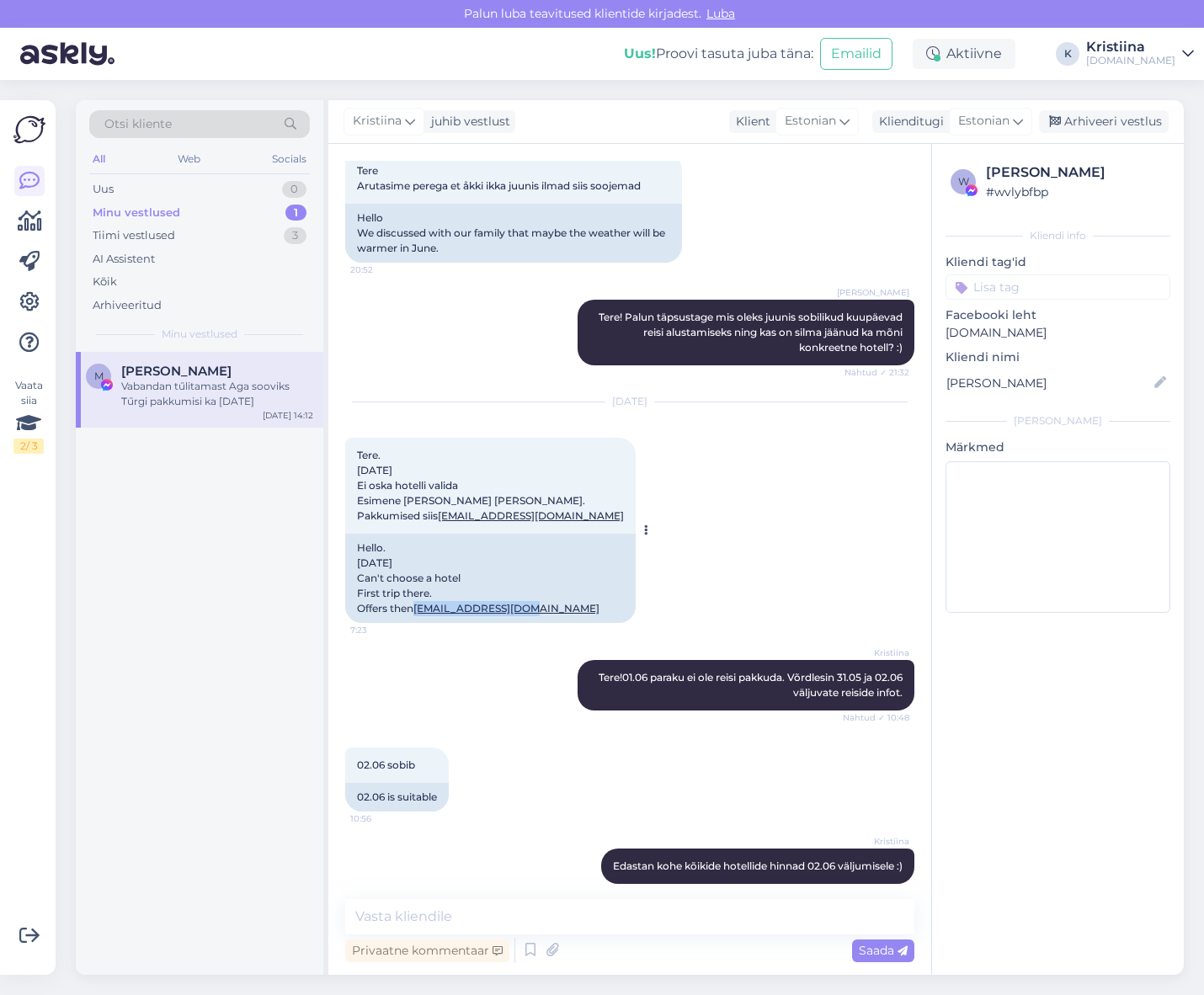
drag, startPoint x: 467, startPoint y: 666, endPoint x: 356, endPoint y: 665, distance: 111.0
click at [356, 623] on div "Hello. [DATE] Can't choose a hotel First trip there. Offers then [EMAIL_ADDRESS…" at bounding box center [490, 578] width 291 height 89
click at [486, 919] on textarea at bounding box center [629, 917] width 569 height 36
type textarea "Saatsin Teile pakkumised e-mailile. :)"
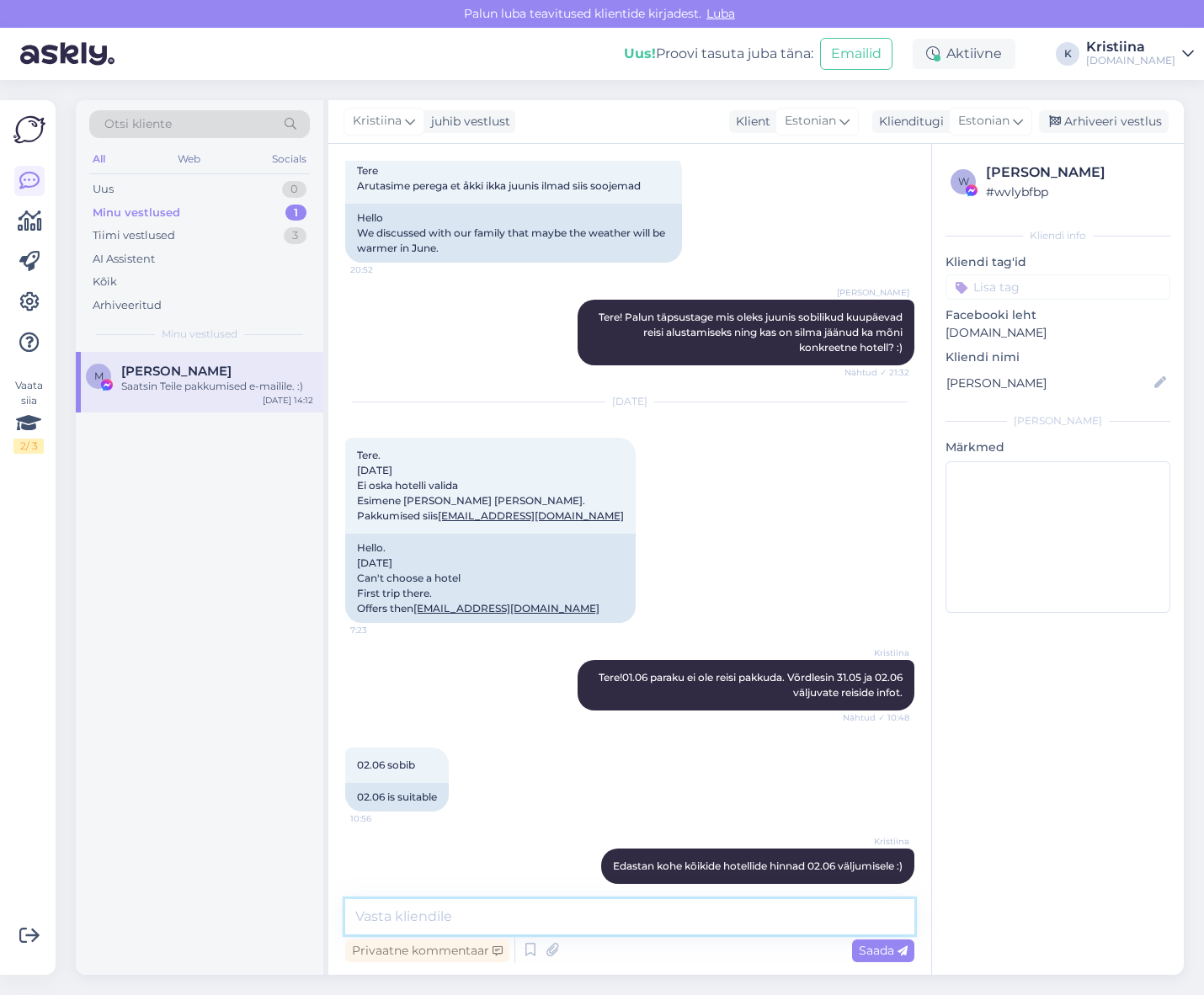
scroll to position [3386, 0]
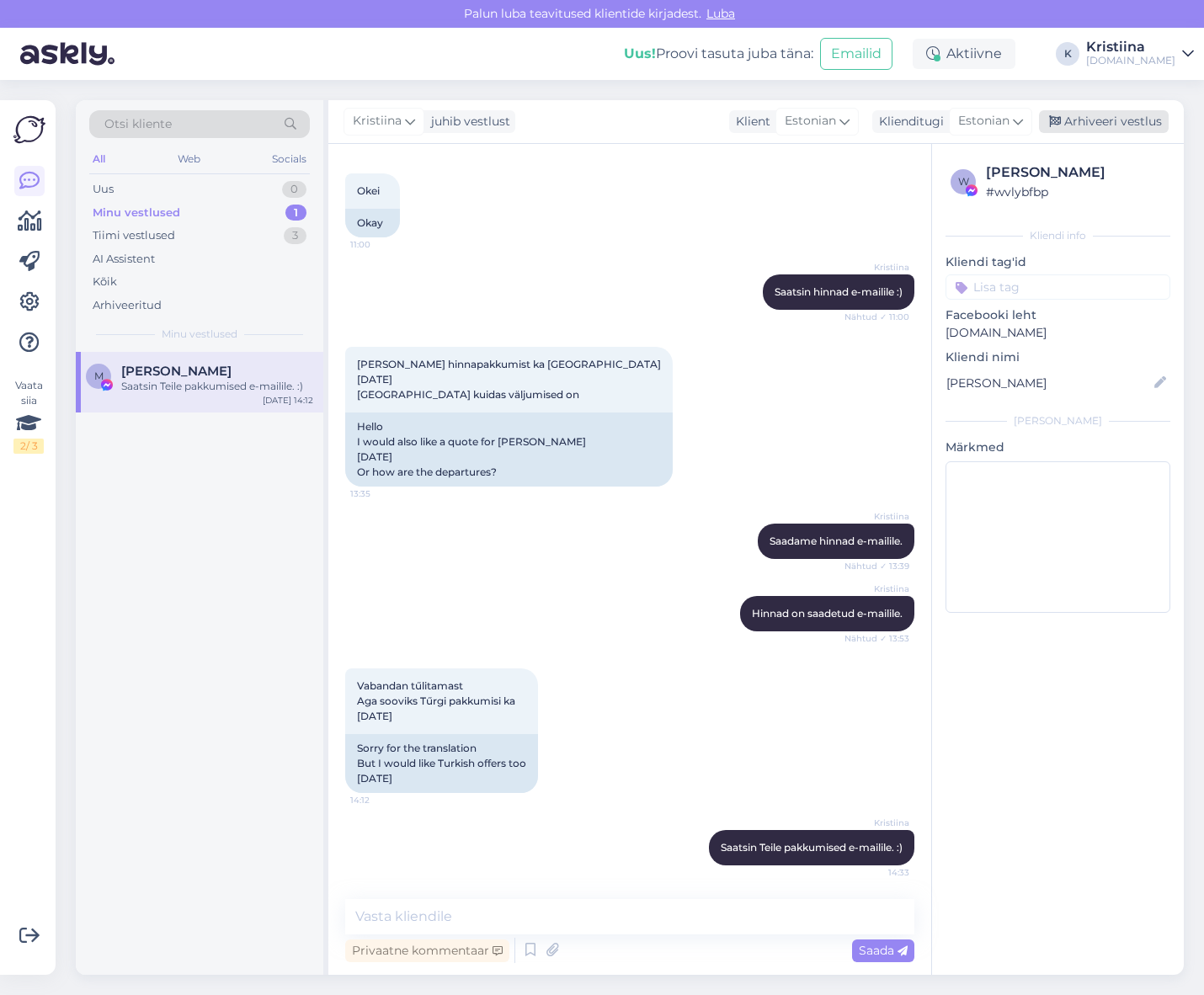
click at [1099, 113] on div "Arhiveeri vestlus" at bounding box center [1104, 121] width 129 height 23
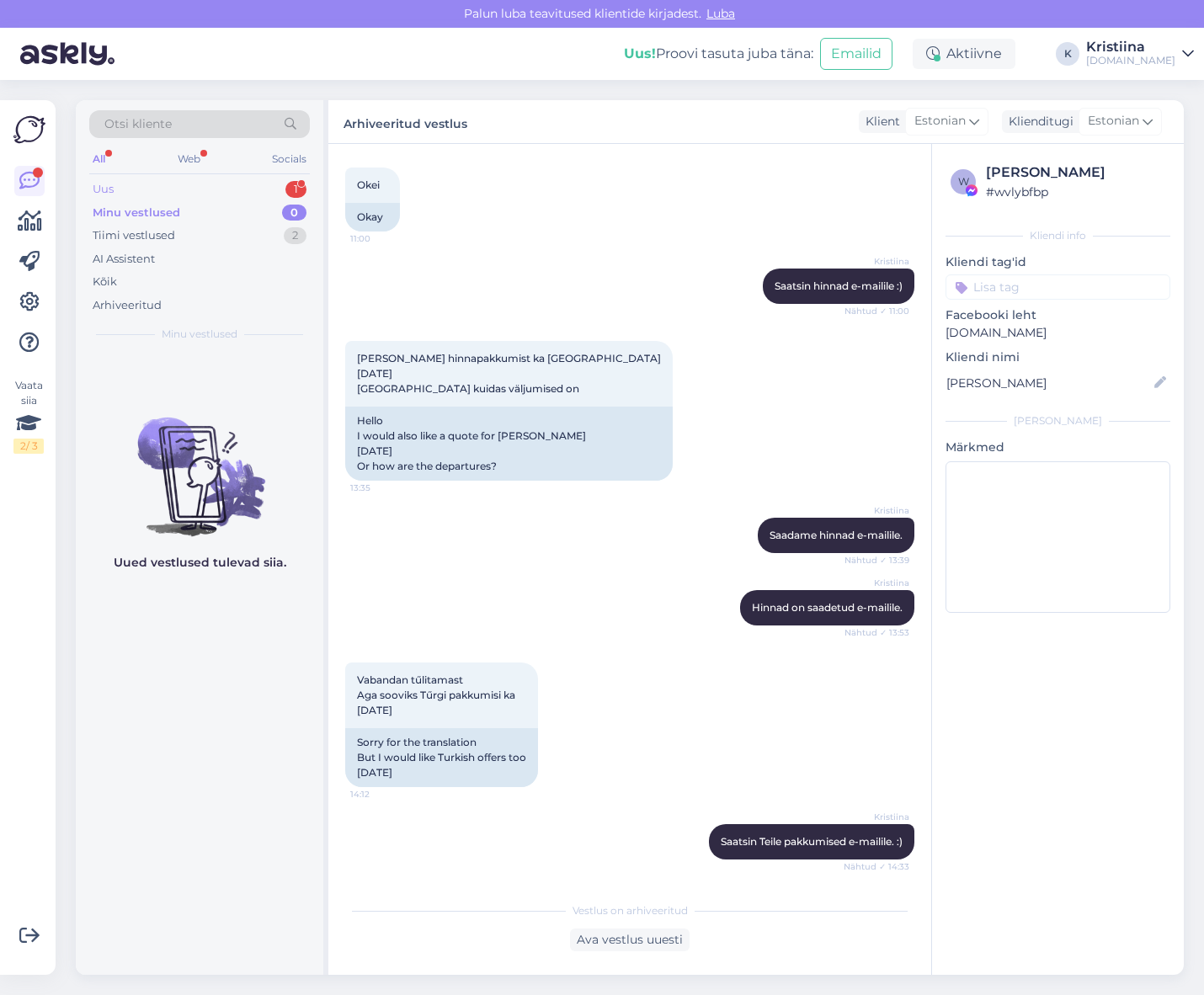
click at [143, 188] on div "Uus 1" at bounding box center [199, 189] width 220 height 24
click at [229, 211] on div "Minu vestlused 0" at bounding box center [199, 213] width 220 height 24
click at [224, 228] on div "Tiimi vestlused 4" at bounding box center [199, 236] width 220 height 24
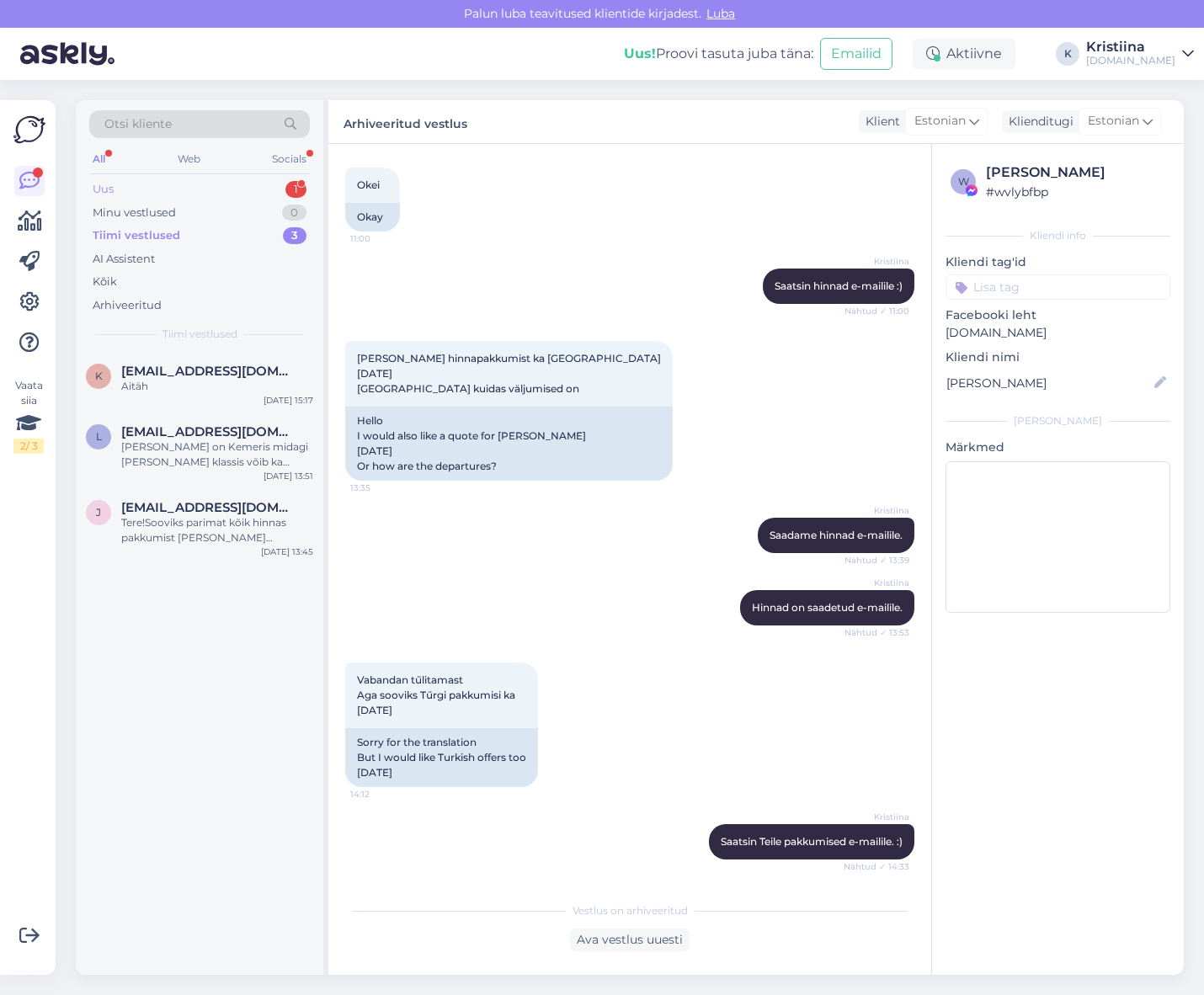
click at [206, 194] on div "Uus 1" at bounding box center [199, 189] width 220 height 24
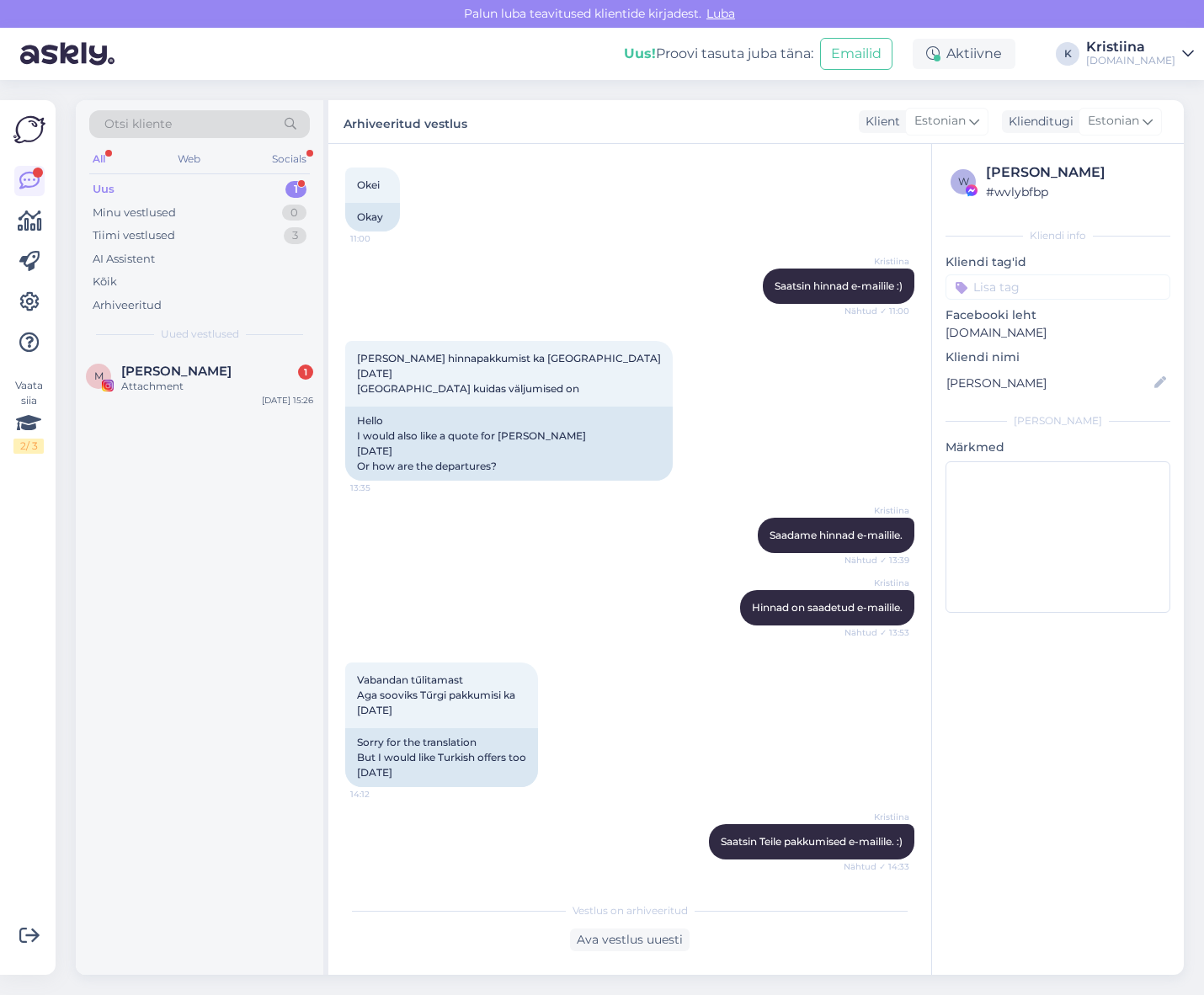
click at [199, 187] on div "Uus 1" at bounding box center [199, 189] width 220 height 24
click at [222, 392] on div "Attachment" at bounding box center [217, 386] width 192 height 15
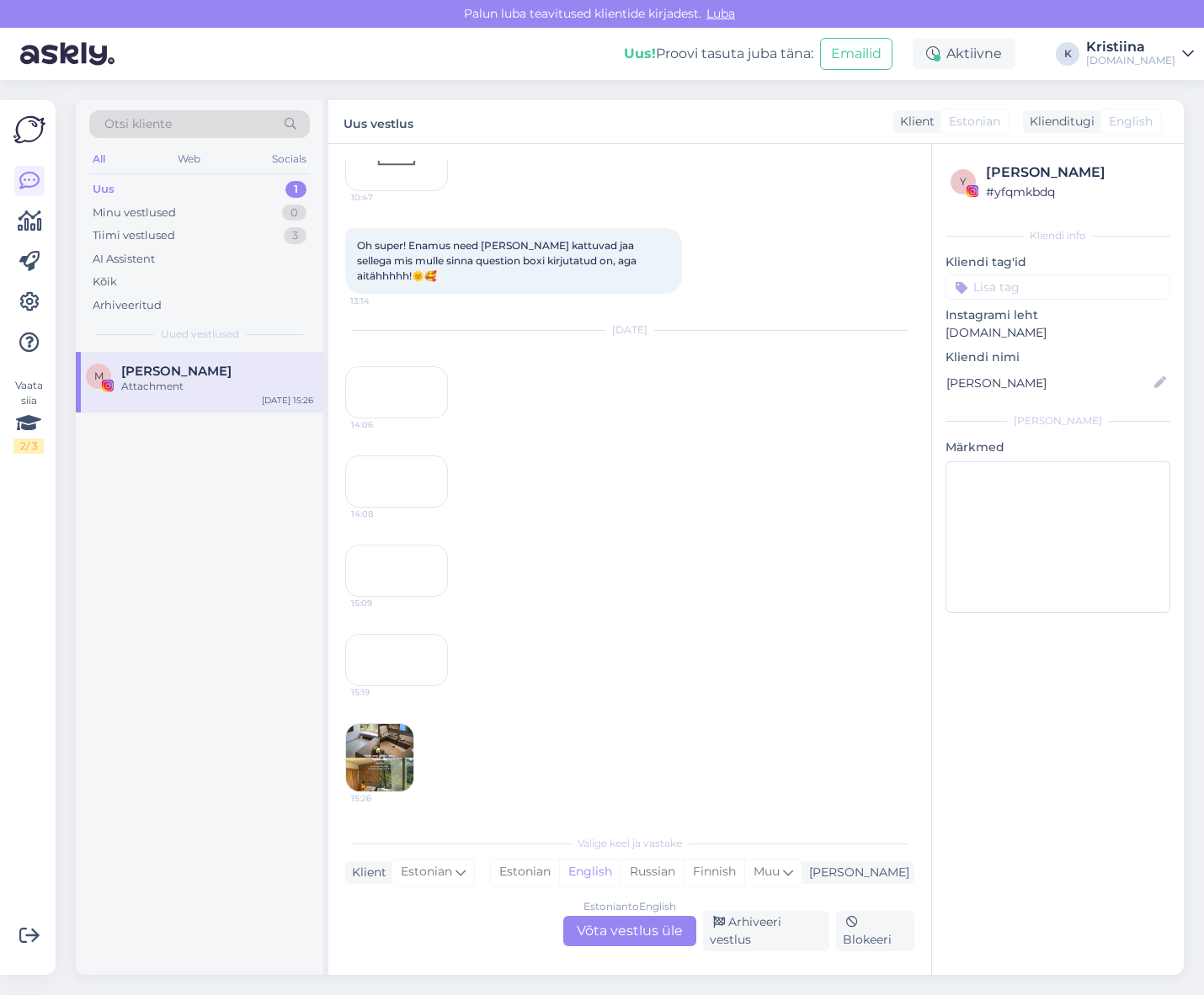
scroll to position [2238, 0]
click at [369, 737] on img at bounding box center [380, 757] width 67 height 67
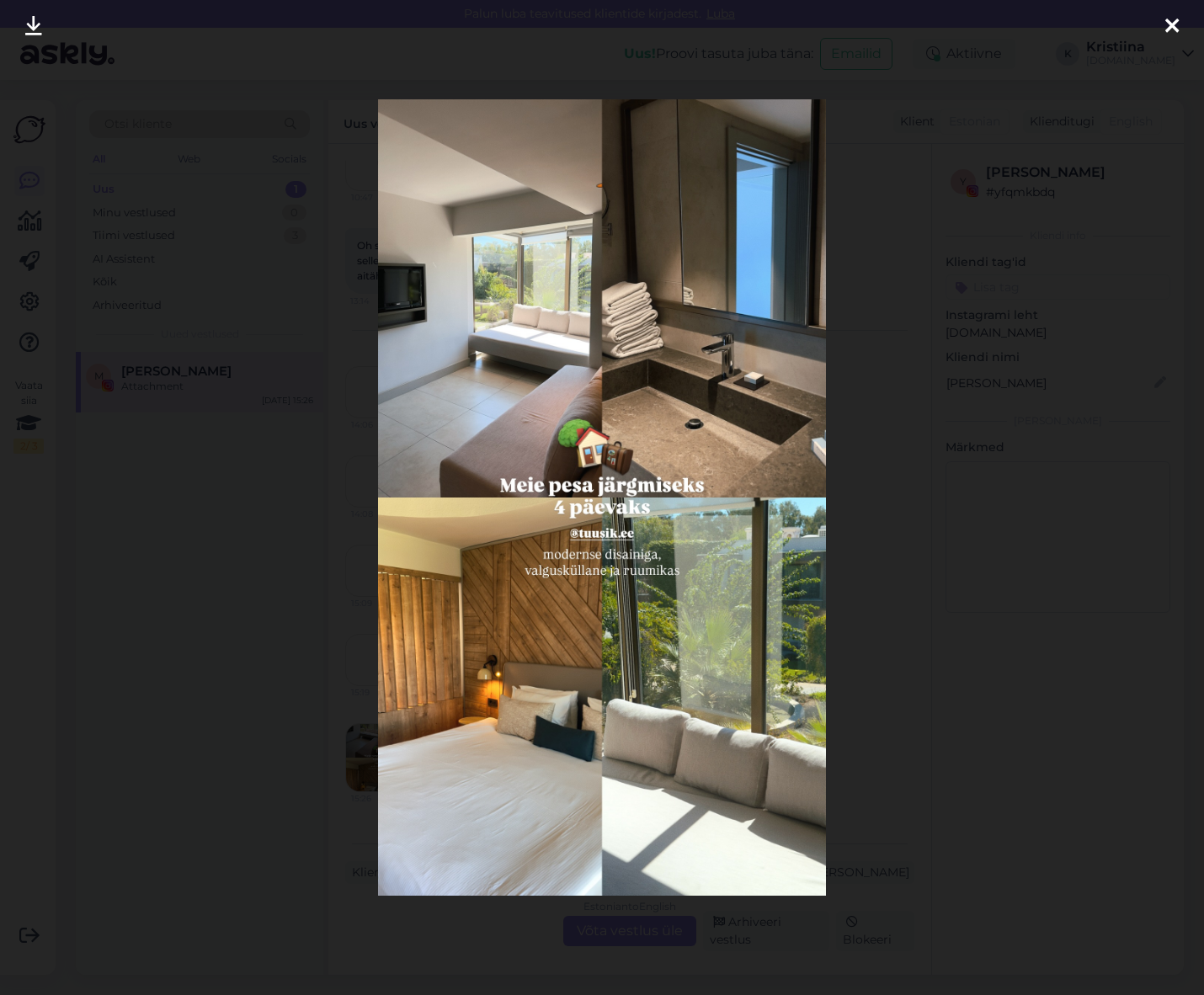
click at [1178, 32] on icon at bounding box center [1172, 27] width 14 height 22
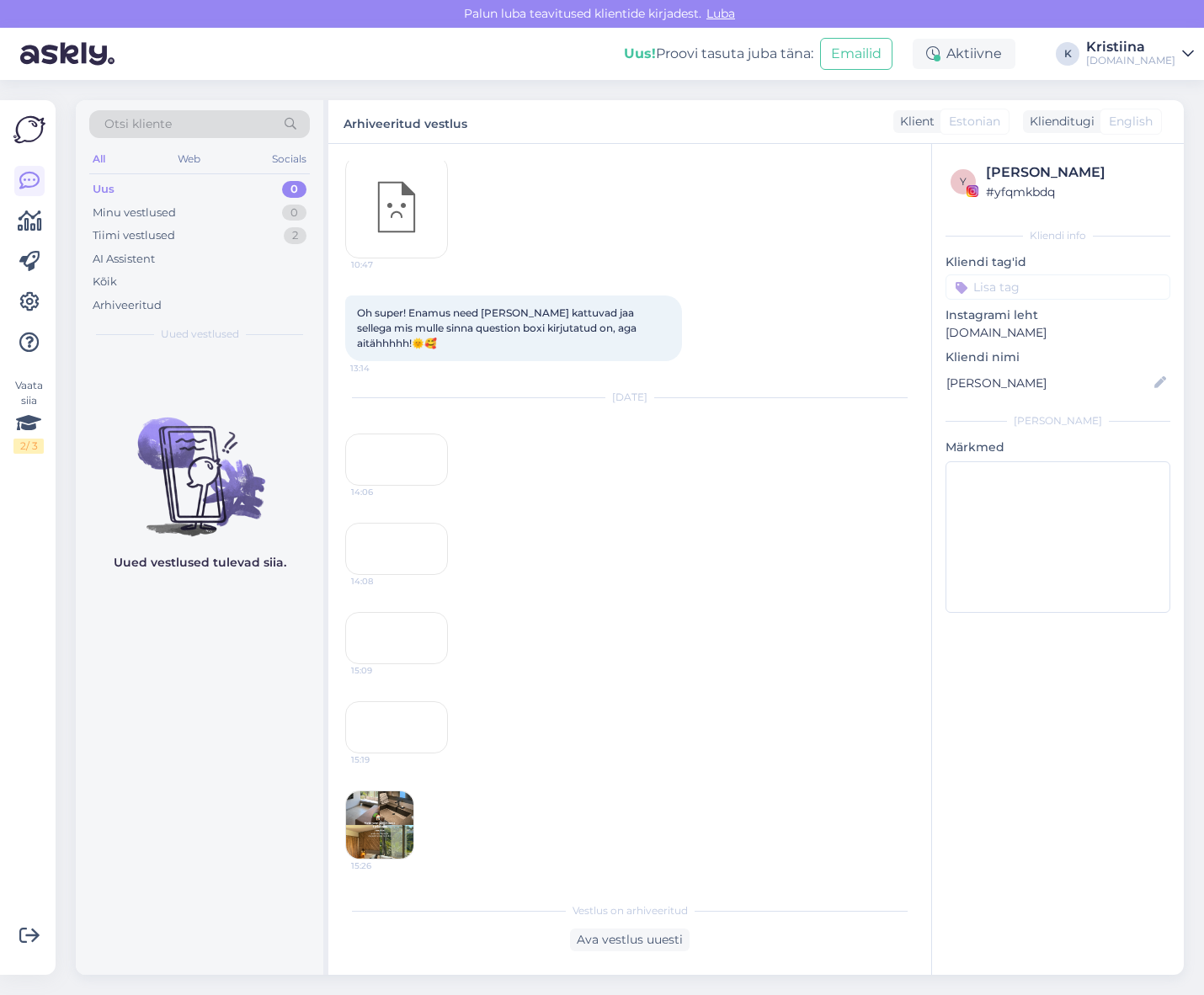
scroll to position [2170, 0]
